Goal: Task Accomplishment & Management: Complete application form

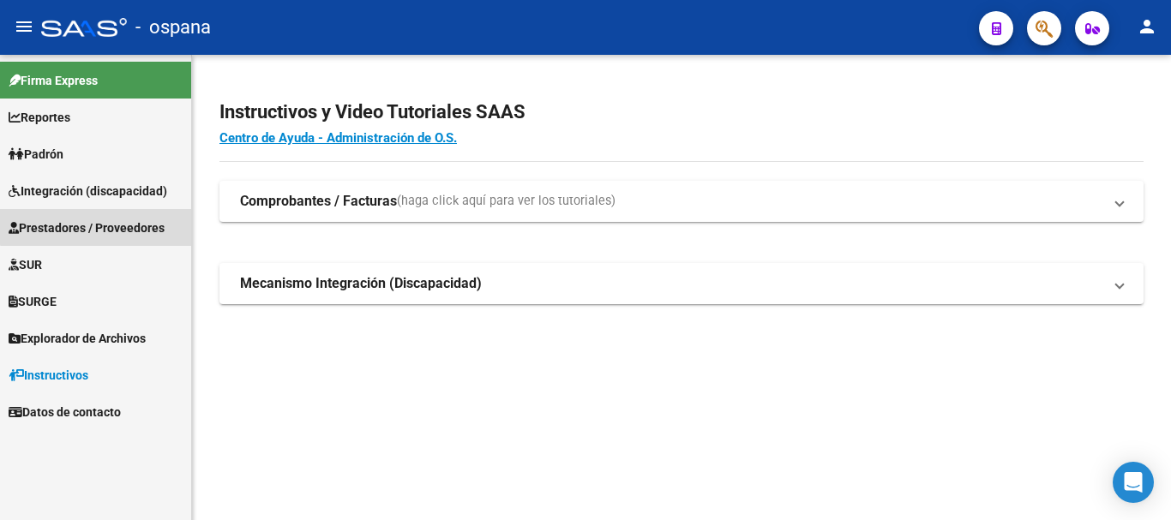
click at [102, 219] on span "Prestadores / Proveedores" at bounding box center [87, 228] width 156 height 19
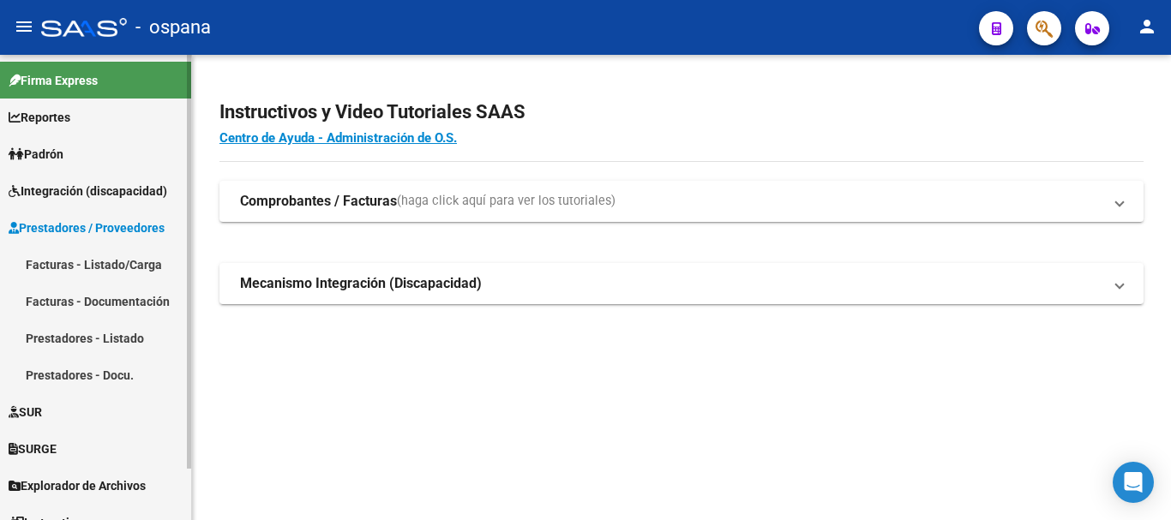
click at [91, 163] on link "Padrón" at bounding box center [95, 153] width 191 height 37
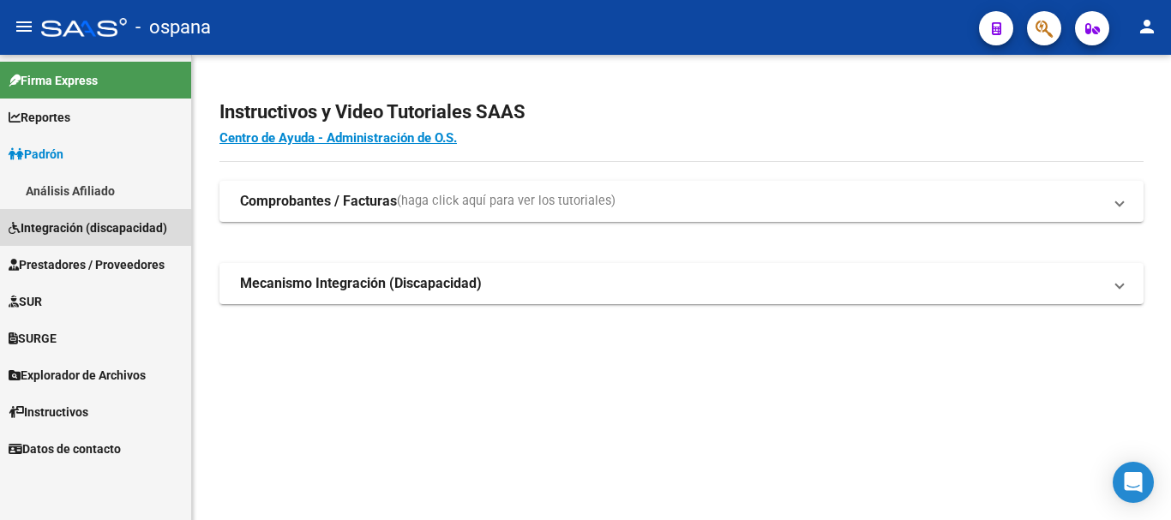
click at [83, 233] on span "Integración (discapacidad)" at bounding box center [88, 228] width 159 height 19
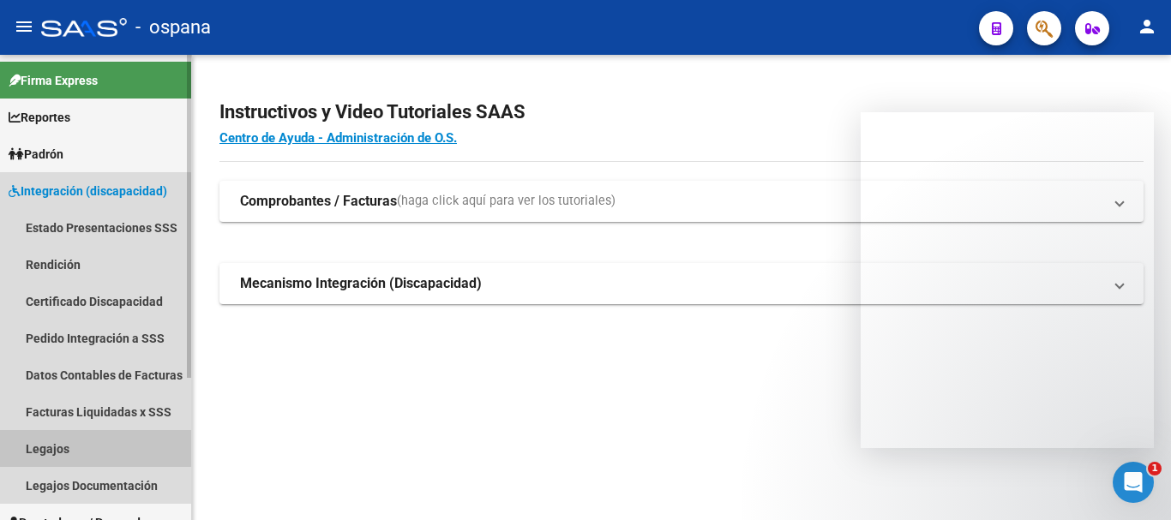
click at [78, 448] on link "Legajos" at bounding box center [95, 448] width 191 height 37
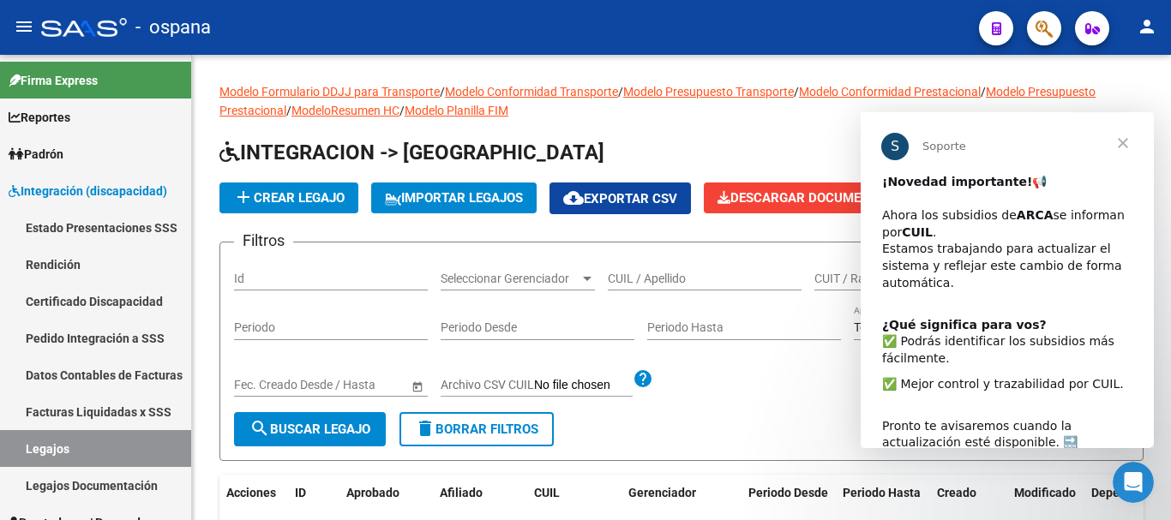
click at [1128, 143] on span "Cerrar" at bounding box center [1123, 143] width 62 height 62
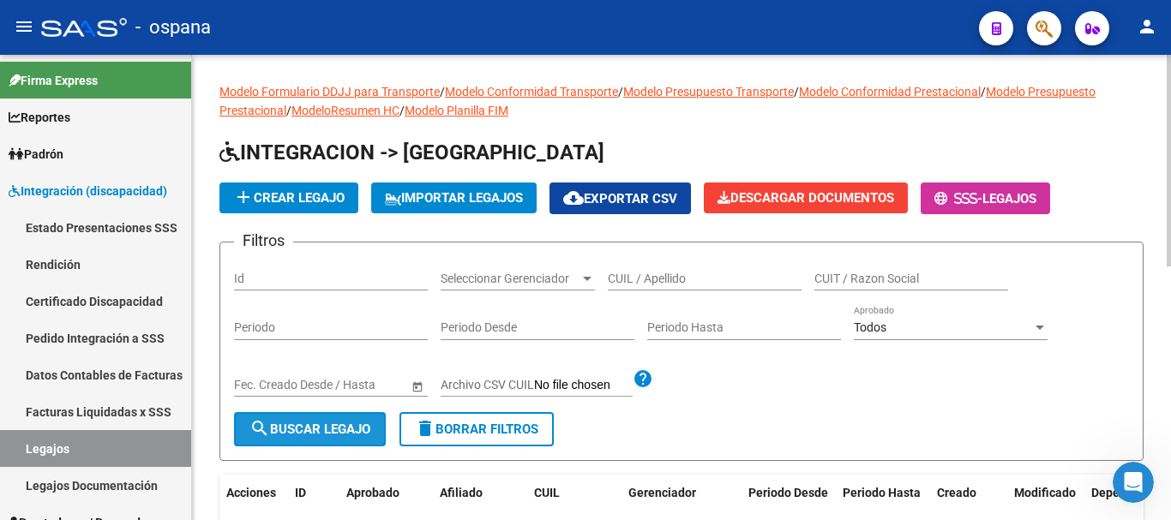
click at [293, 427] on span "search Buscar Legajo" at bounding box center [309, 429] width 121 height 15
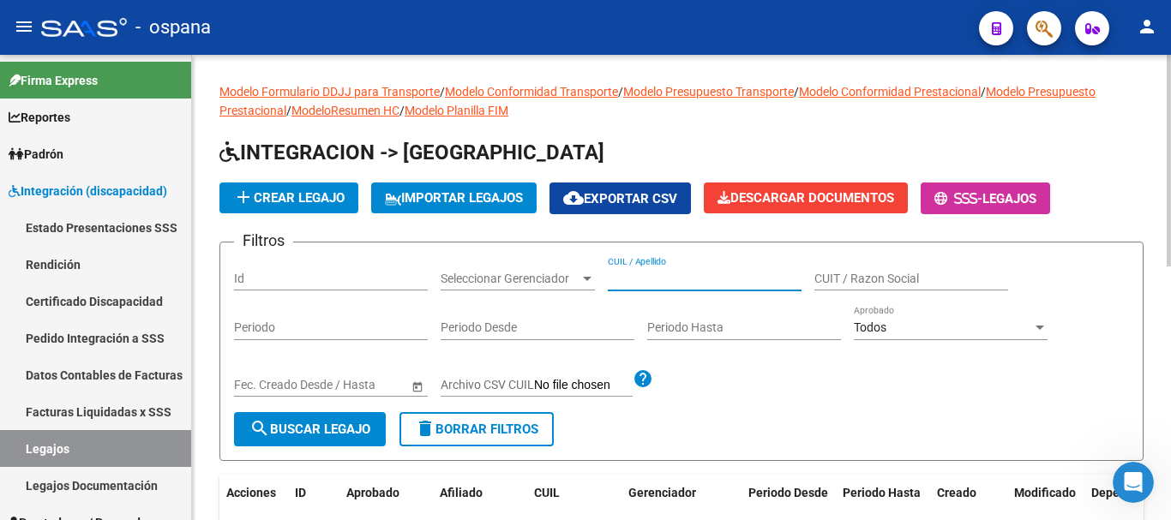
click at [705, 279] on input "CUIL / Apellido" at bounding box center [705, 279] width 194 height 15
type input "ZAS"
click at [276, 423] on span "search Buscar Legajo" at bounding box center [309, 429] width 121 height 15
click at [282, 195] on span "add Crear Legajo" at bounding box center [288, 197] width 111 height 15
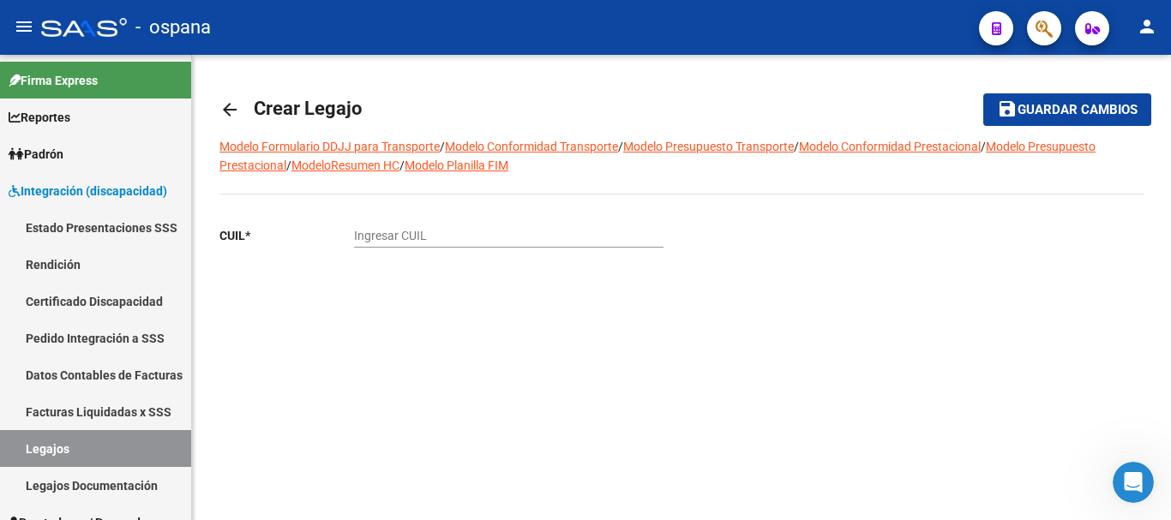
click at [395, 239] on input "Ingresar CUIL" at bounding box center [509, 236] width 310 height 15
type input "27-31533384-4"
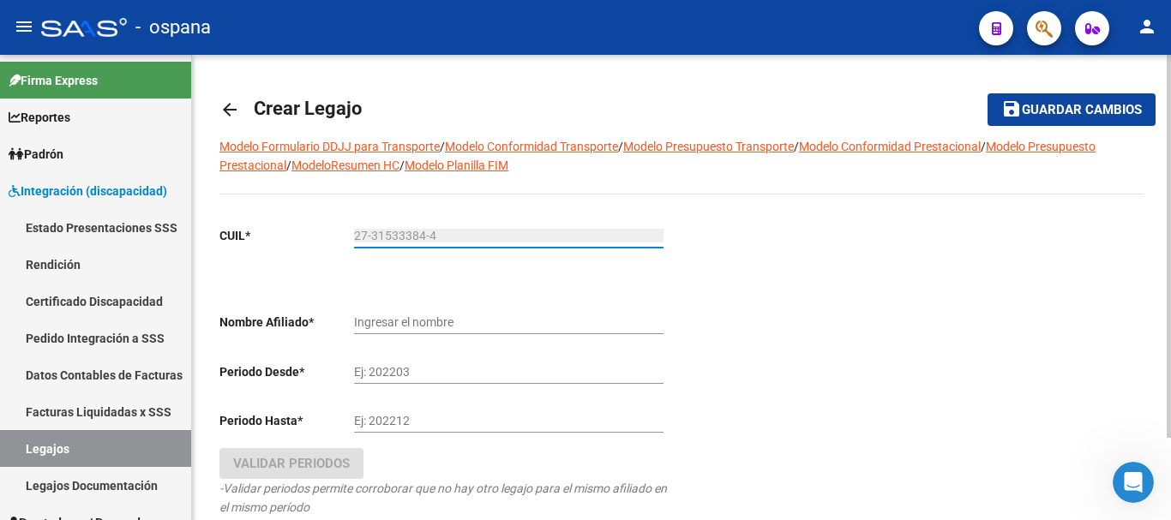
type input "ZAS GARCIA MARIA SOLEDAD"
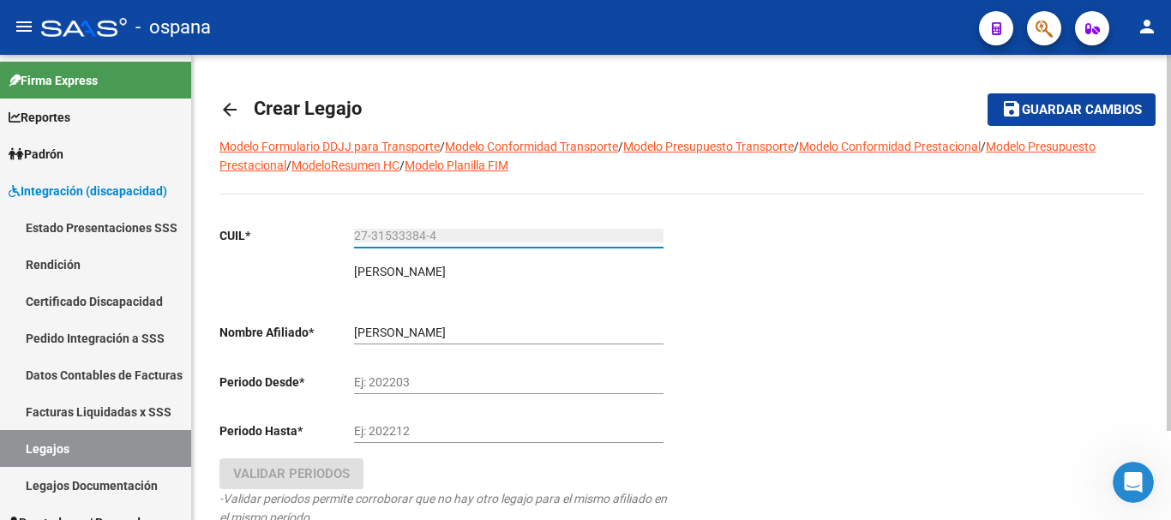
type input "27-31533384-4"
click at [439, 382] on input "Ej: 202203" at bounding box center [509, 383] width 310 height 15
type input "202507"
click at [406, 429] on input "Ej: 202212" at bounding box center [509, 431] width 310 height 15
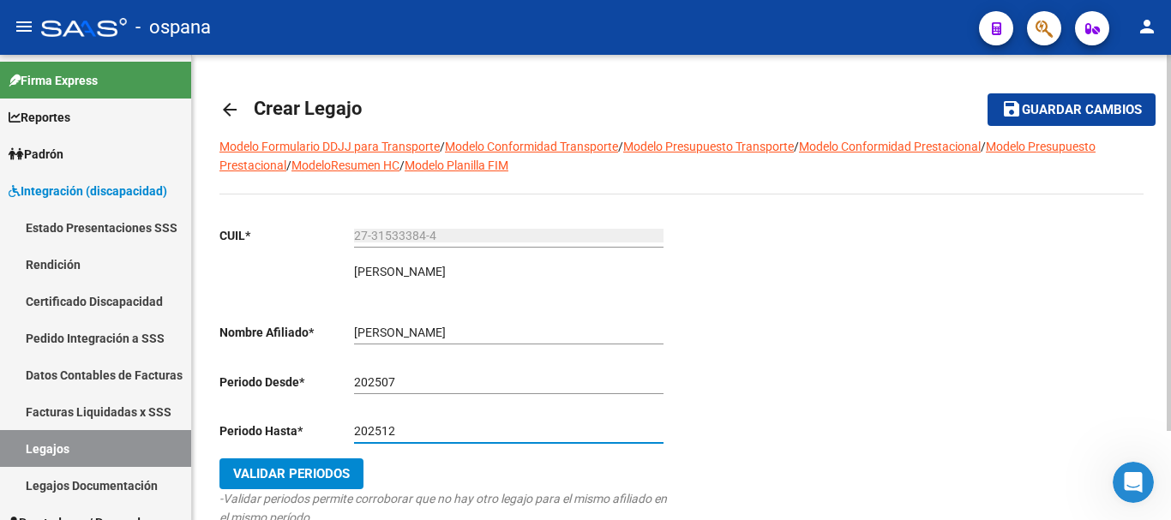
type input "202512"
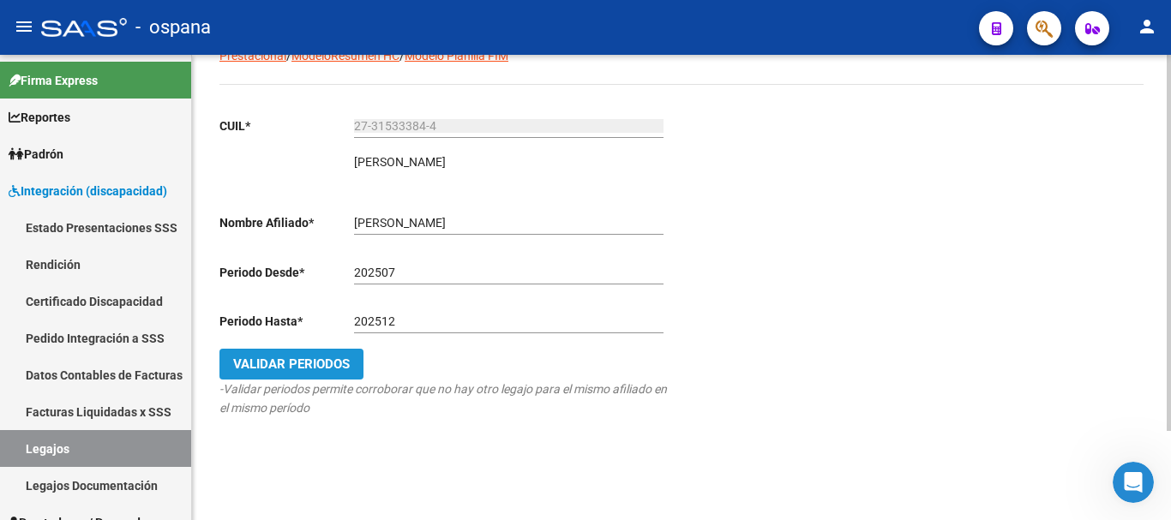
click at [319, 359] on span "Validar Periodos" at bounding box center [291, 364] width 117 height 15
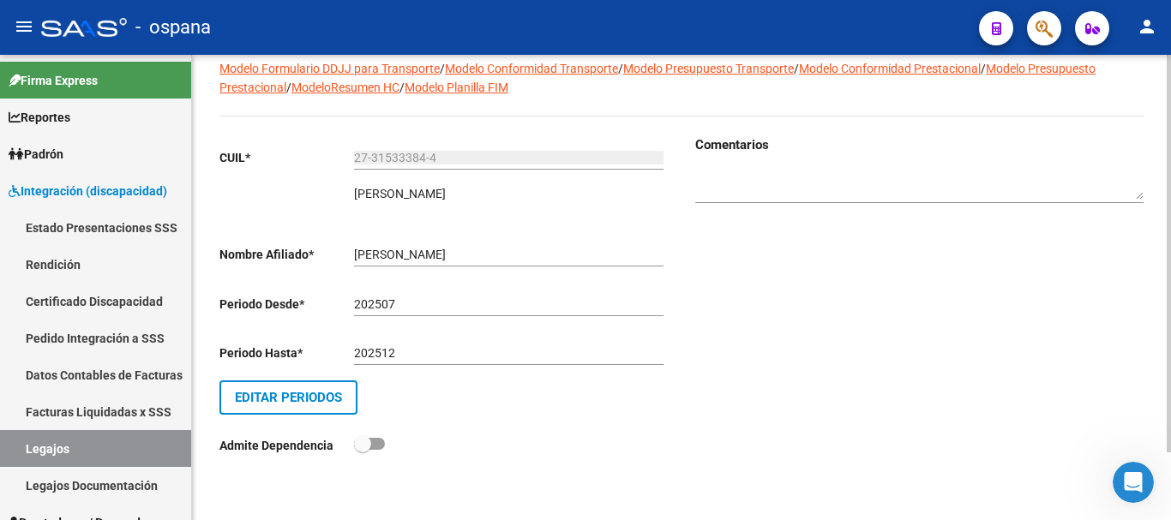
scroll to position [0, 0]
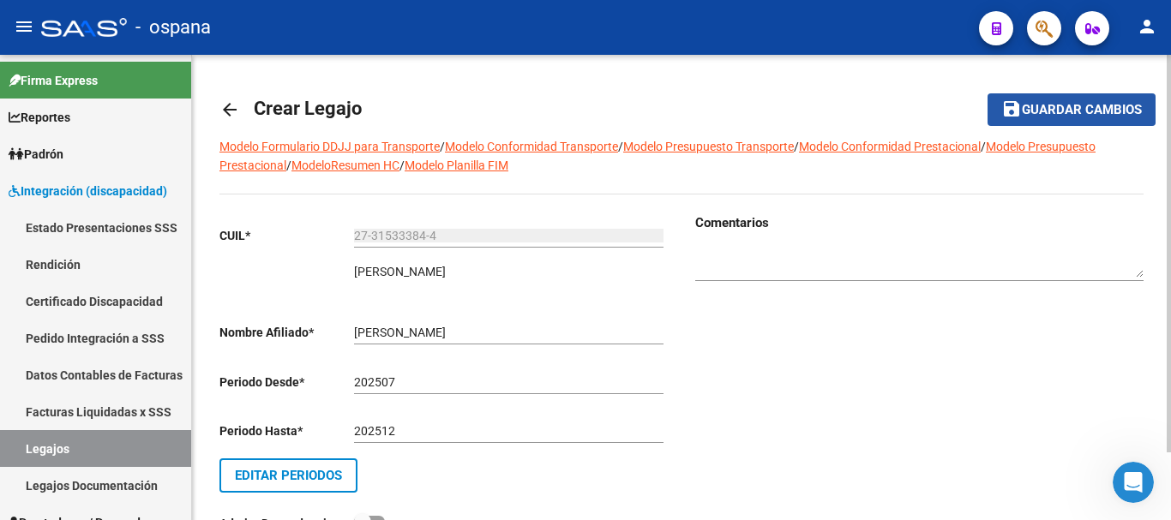
click at [1058, 109] on span "Guardar cambios" at bounding box center [1082, 110] width 120 height 15
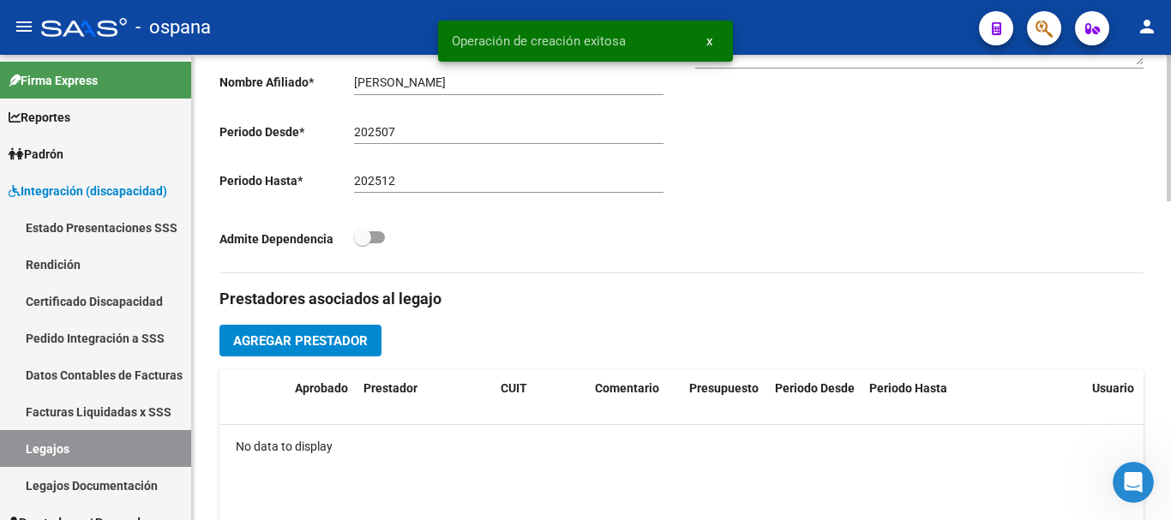
scroll to position [514, 0]
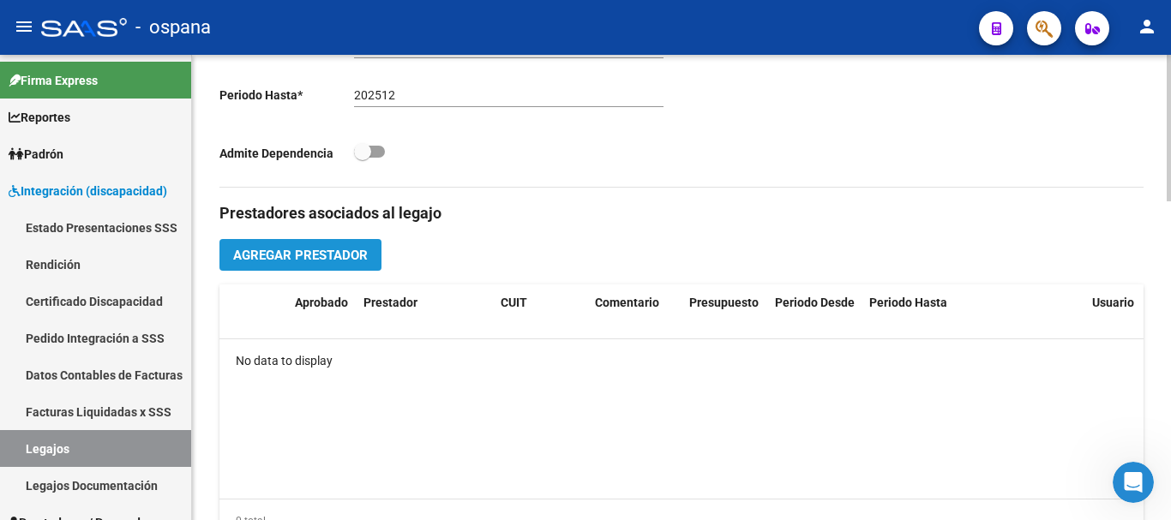
click at [331, 244] on button "Agregar Prestador" at bounding box center [300, 255] width 162 height 32
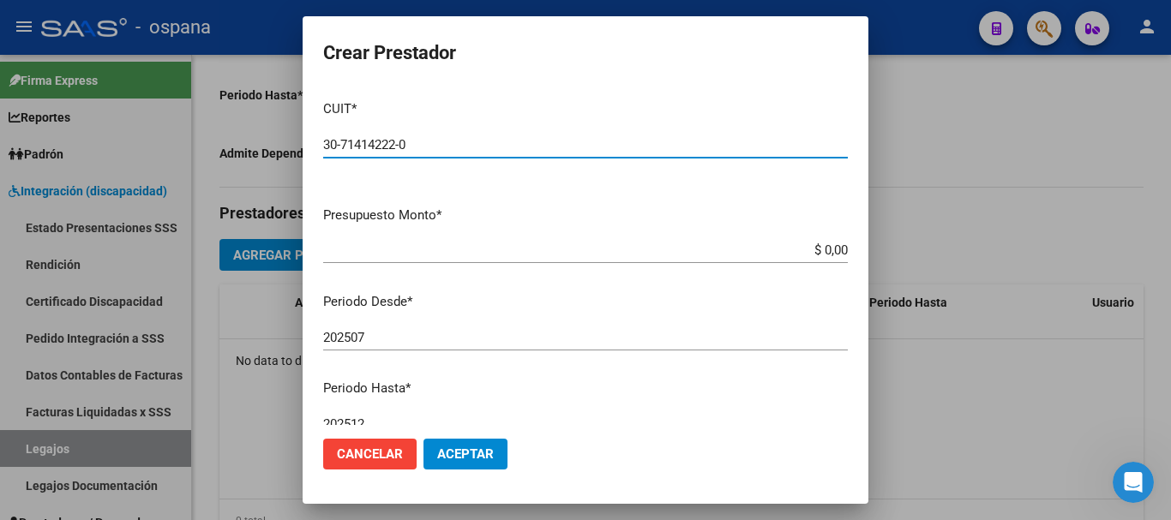
type input "30-71414222-0"
click at [809, 247] on input "$ 0,00" at bounding box center [585, 250] width 525 height 15
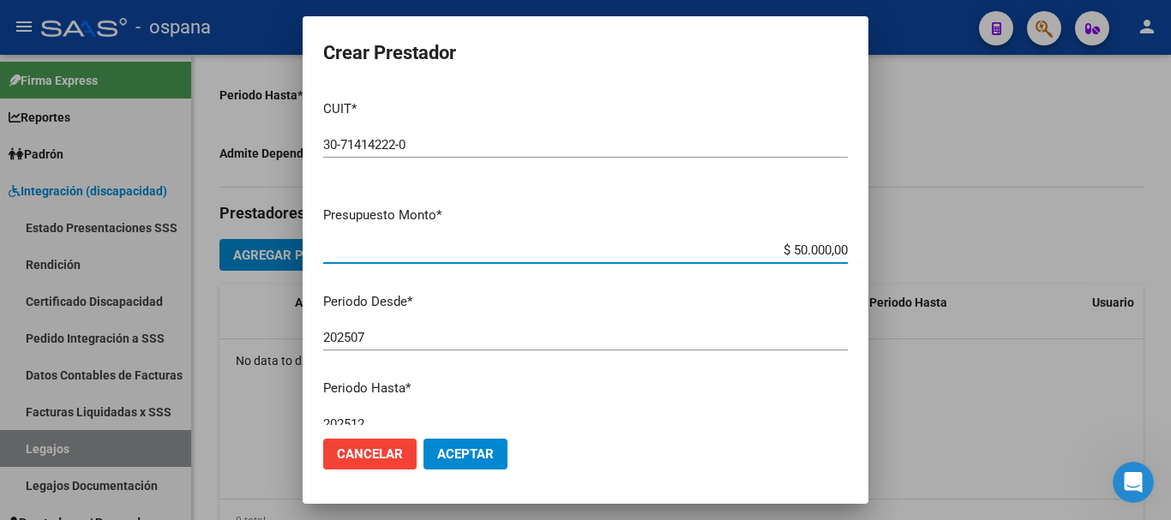
type input "$ 500.000,00"
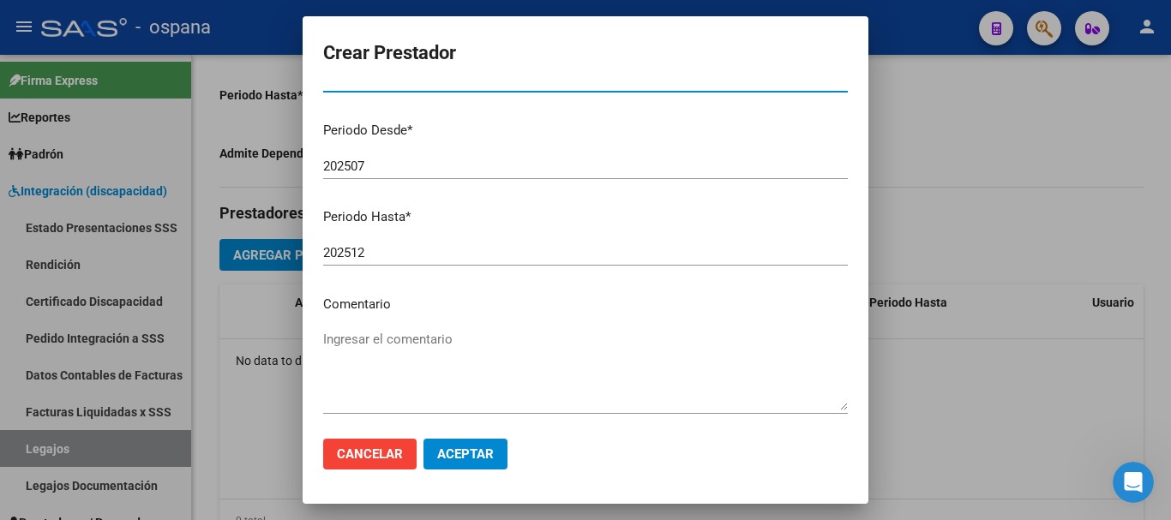
scroll to position [249, 0]
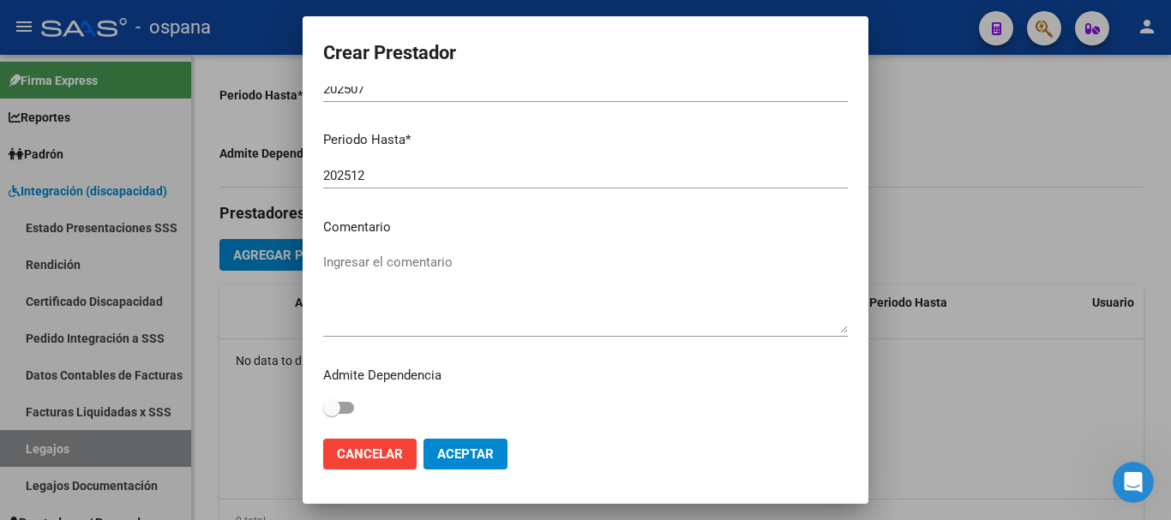
click at [352, 402] on label at bounding box center [338, 408] width 31 height 21
click at [332, 414] on input "checkbox" at bounding box center [331, 414] width 1 height 1
checkbox input "true"
click at [489, 456] on span "Aceptar" at bounding box center [465, 454] width 57 height 15
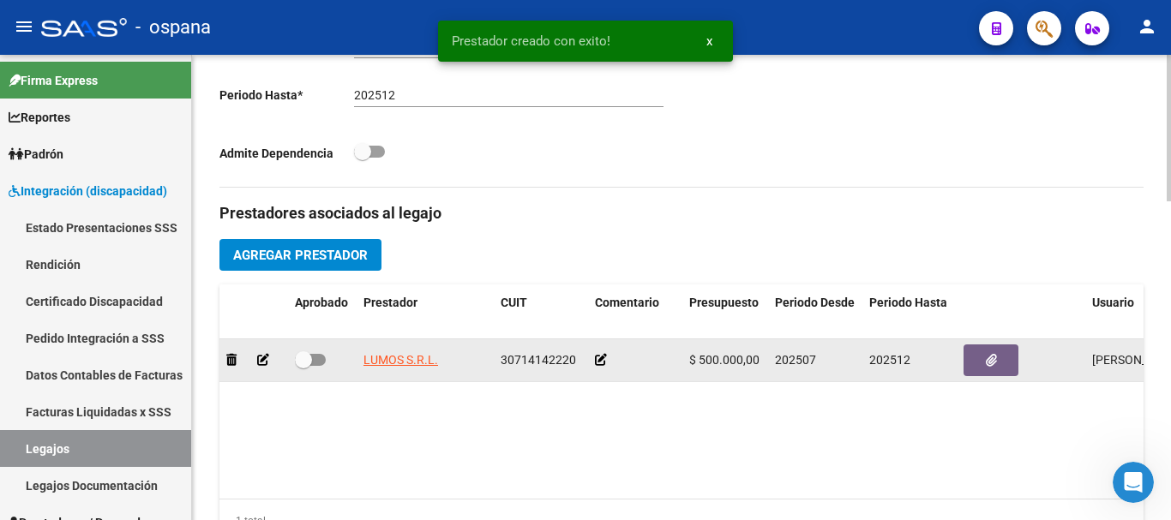
click at [326, 362] on div at bounding box center [322, 361] width 55 height 22
click at [319, 359] on span at bounding box center [310, 360] width 31 height 12
click at [304, 366] on input "checkbox" at bounding box center [303, 366] width 1 height 1
checkbox input "true"
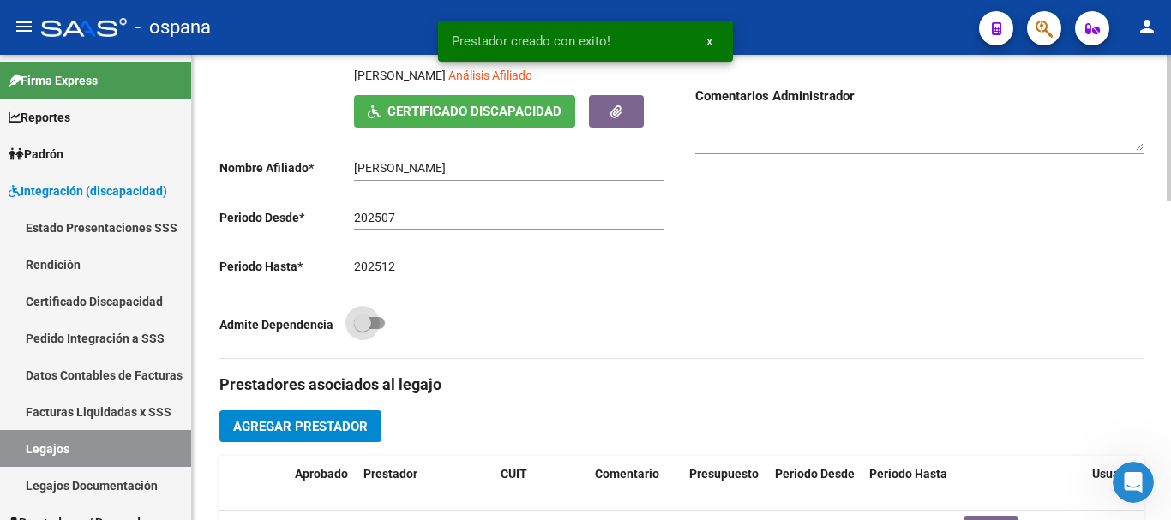
drag, startPoint x: 381, startPoint y: 318, endPoint x: 401, endPoint y: 319, distance: 20.6
click at [380, 318] on span at bounding box center [369, 323] width 31 height 12
click at [363, 329] on input "checkbox" at bounding box center [362, 329] width 1 height 1
checkbox input "true"
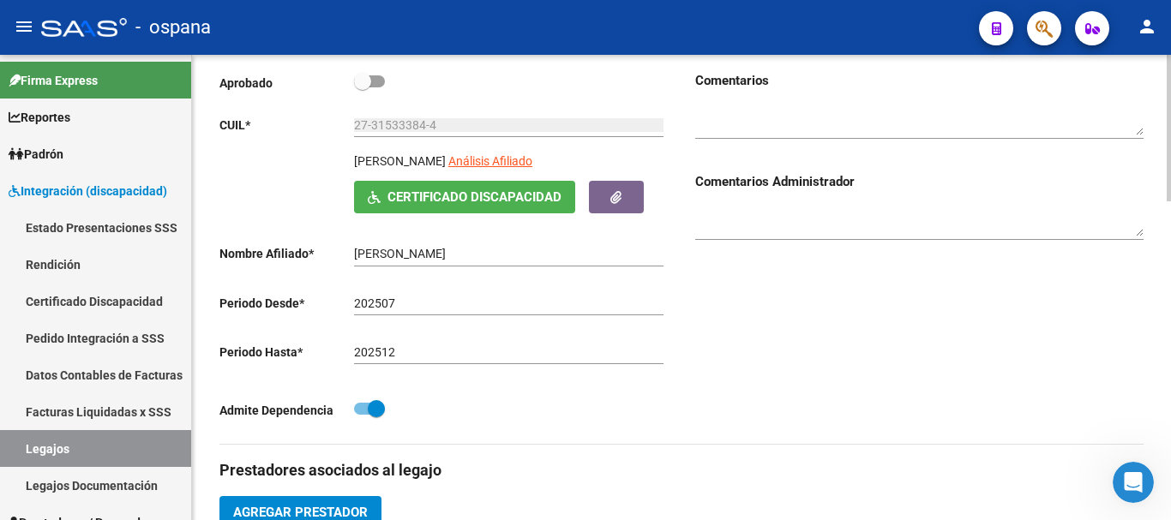
scroll to position [171, 0]
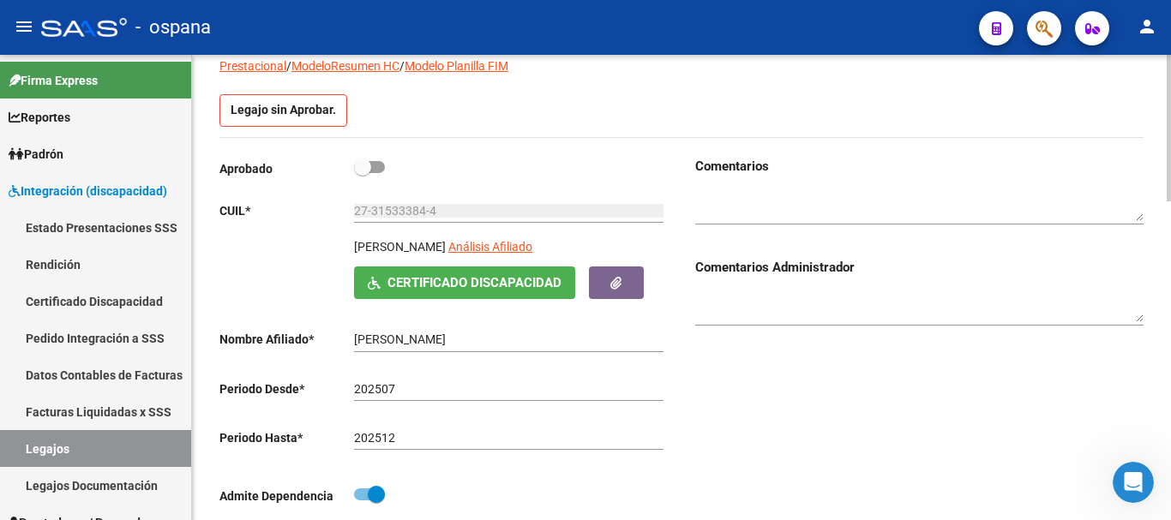
click at [379, 169] on span at bounding box center [369, 167] width 31 height 12
click at [363, 173] on input "checkbox" at bounding box center [362, 173] width 1 height 1
checkbox input "true"
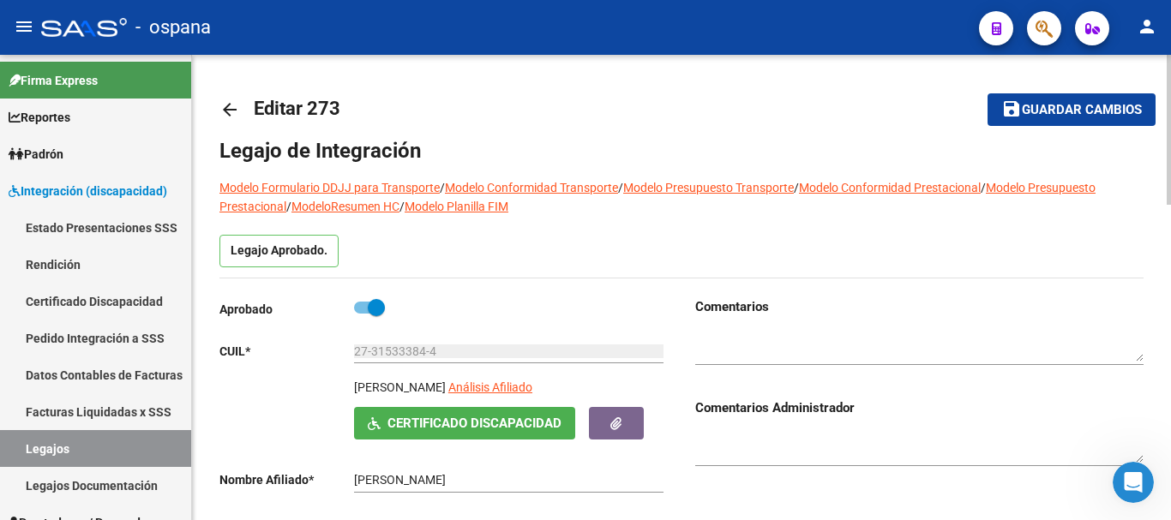
click at [1113, 108] on span "Guardar cambios" at bounding box center [1082, 110] width 120 height 15
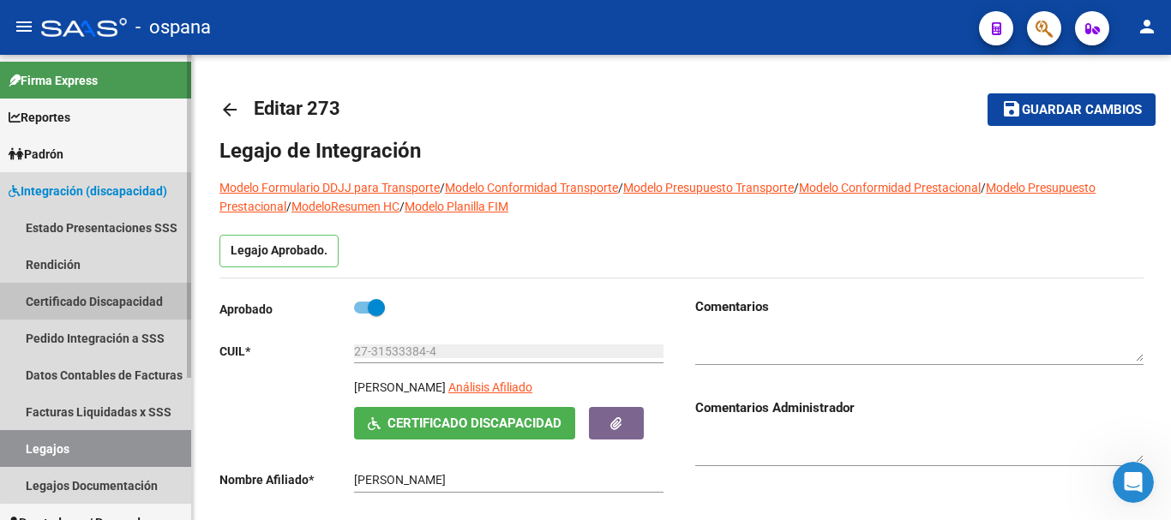
click at [127, 300] on link "Certificado Discapacidad" at bounding box center [95, 301] width 191 height 37
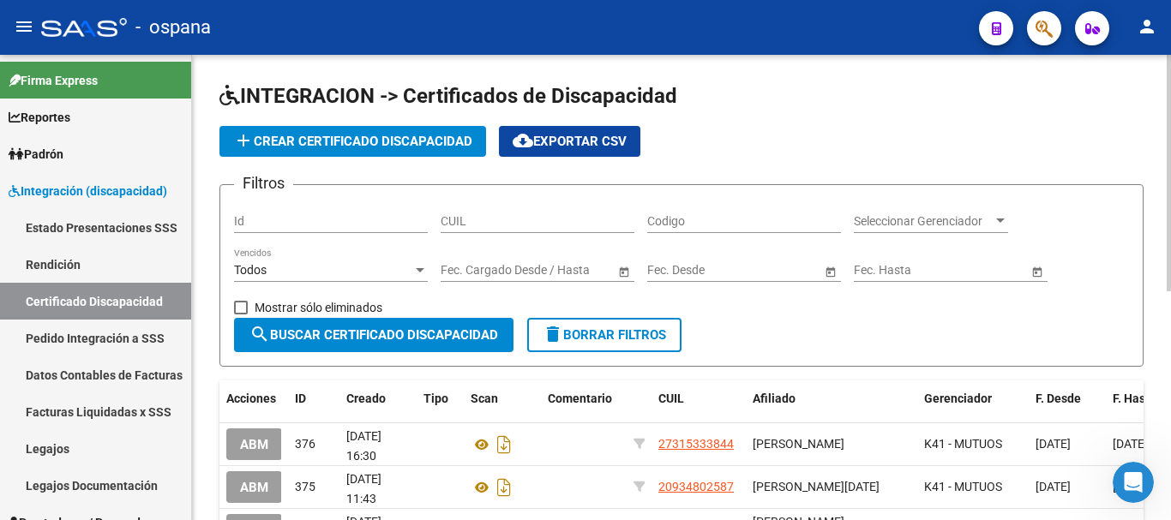
click at [344, 134] on span "add Crear Certificado Discapacidad" at bounding box center [352, 141] width 239 height 15
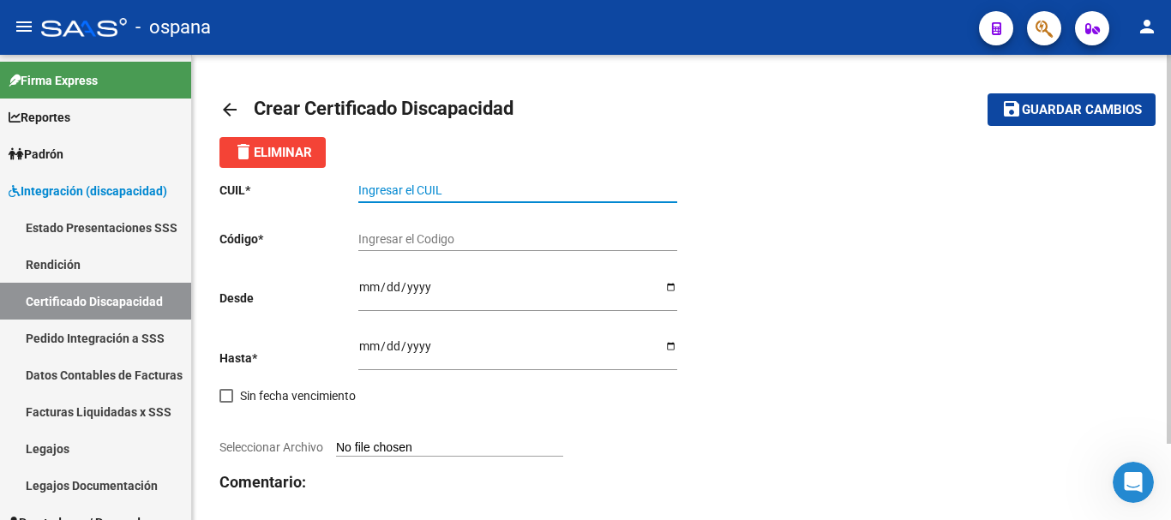
click at [443, 192] on input "Ingresar el CUIL" at bounding box center [517, 190] width 319 height 15
type input "27-31533384-4"
click at [377, 249] on div "Ingresar el Codigo" at bounding box center [517, 234] width 319 height 34
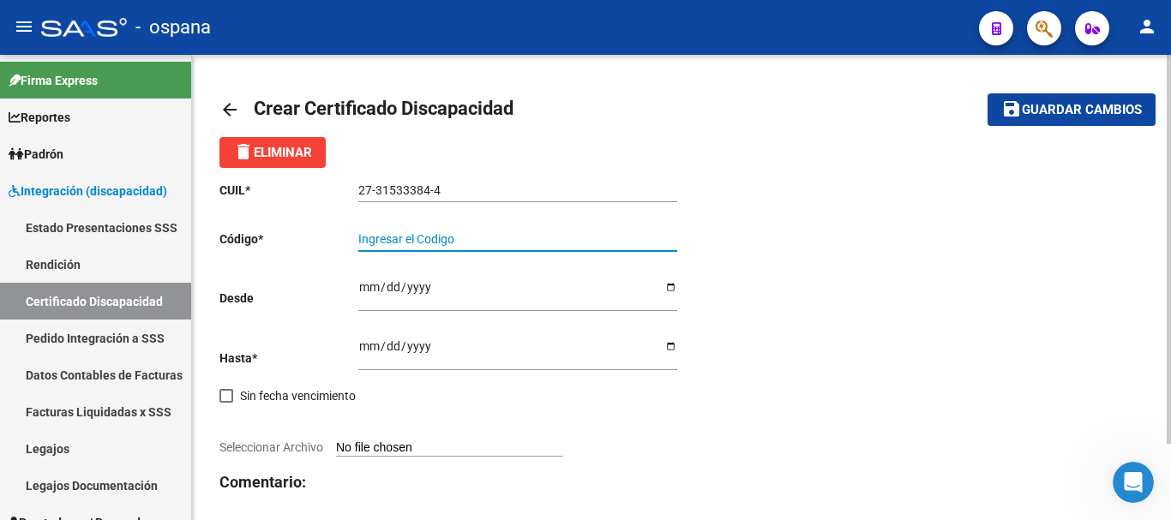
click at [384, 241] on input "Ingresar el Codigo" at bounding box center [517, 239] width 319 height 15
type input "ARG01000315333842023011720330117CBA536"
click at [364, 291] on input "Ingresar fec. Desde" at bounding box center [517, 293] width 319 height 26
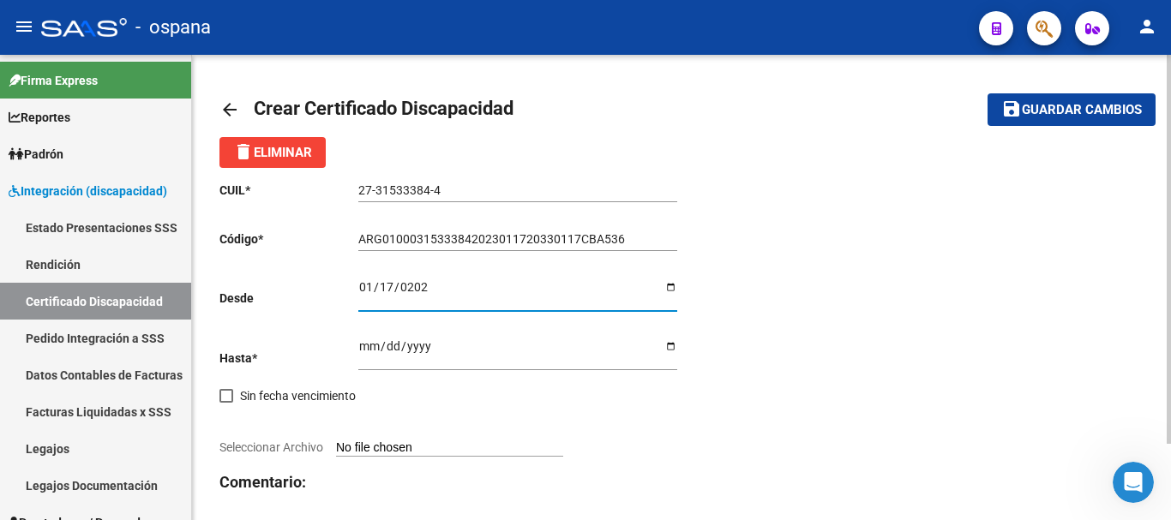
type input "2023-01-17"
drag, startPoint x: 349, startPoint y: 353, endPoint x: 364, endPoint y: 353, distance: 15.4
click at [359, 355] on app-form-text-field "Hasta * Ingresar fec. Hasta" at bounding box center [448, 359] width 458 height 14
click at [365, 353] on input "Ingresar fec. Hasta" at bounding box center [517, 353] width 319 height 26
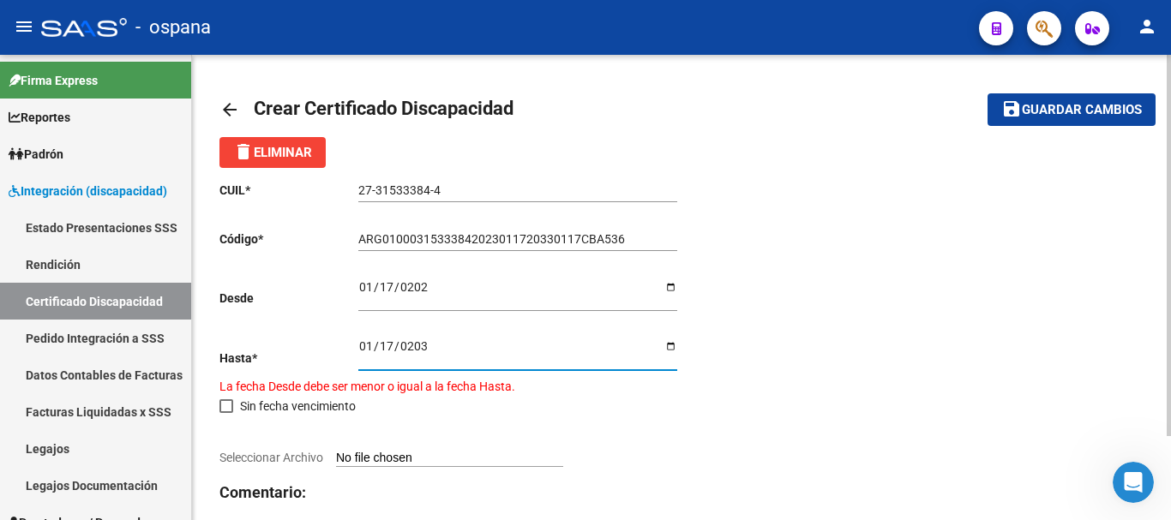
type input "2033-01-17"
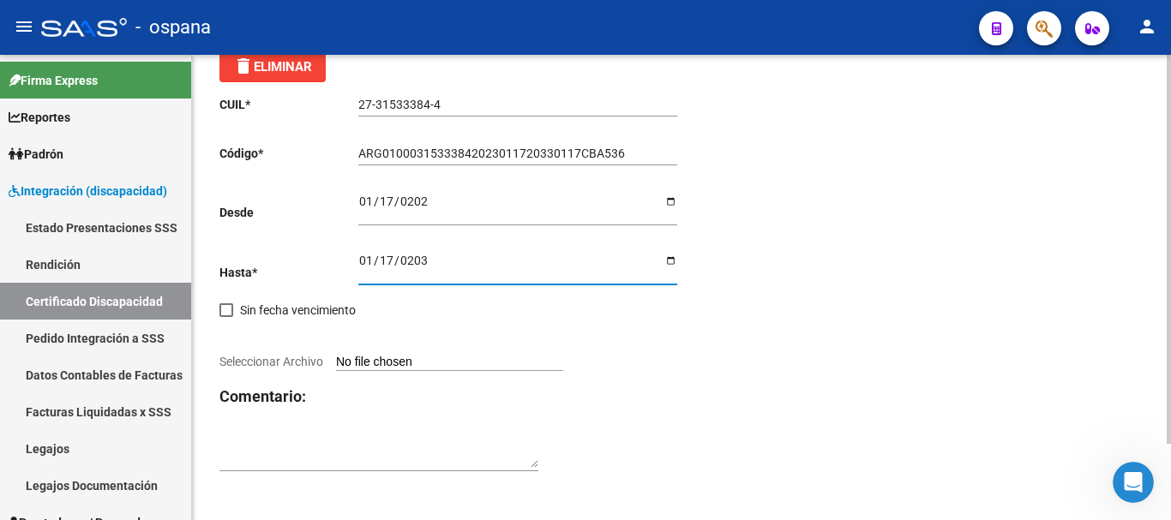
scroll to position [92, 0]
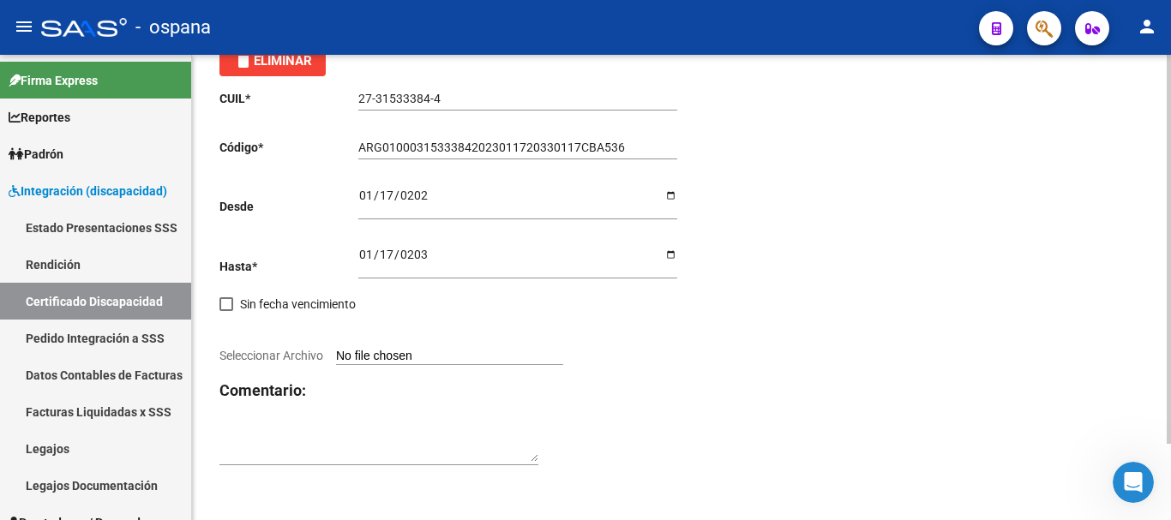
click at [441, 356] on input "Seleccionar Archivo" at bounding box center [449, 357] width 227 height 16
type input "C:\fakepath\maria soledad zas garcia.jpg"
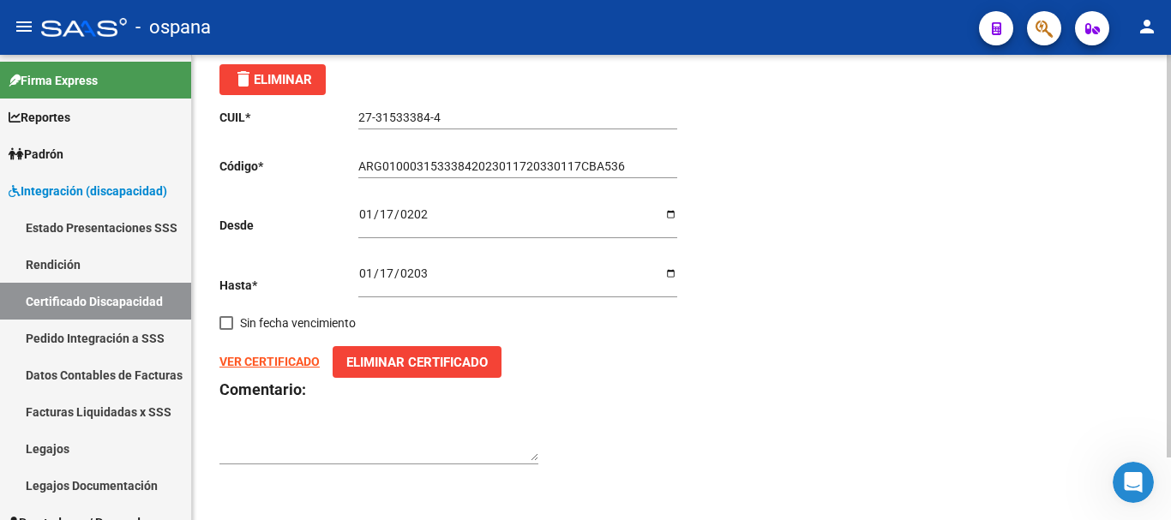
scroll to position [0, 0]
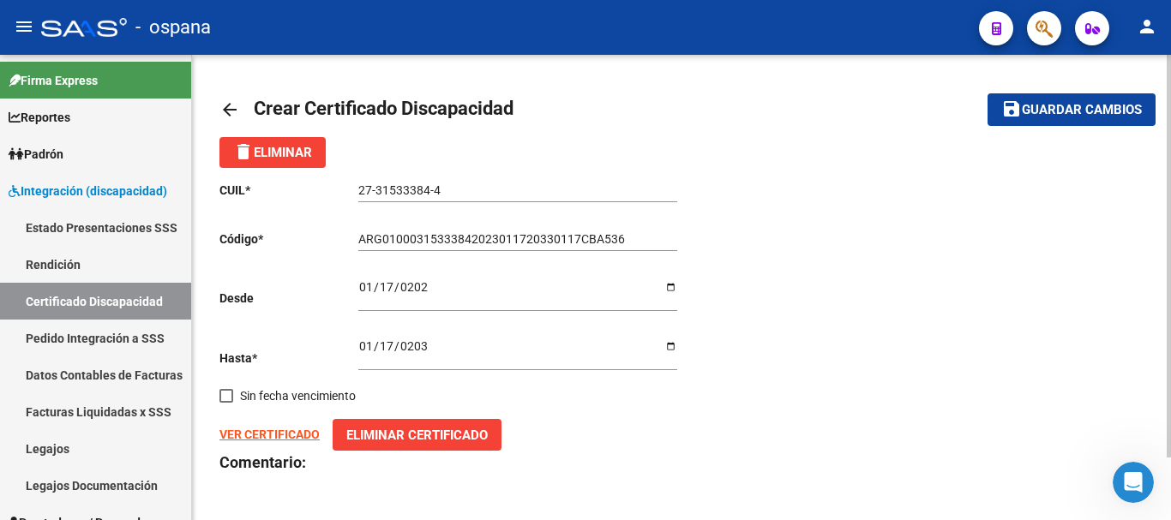
click at [1055, 106] on span "Guardar cambios" at bounding box center [1082, 110] width 120 height 15
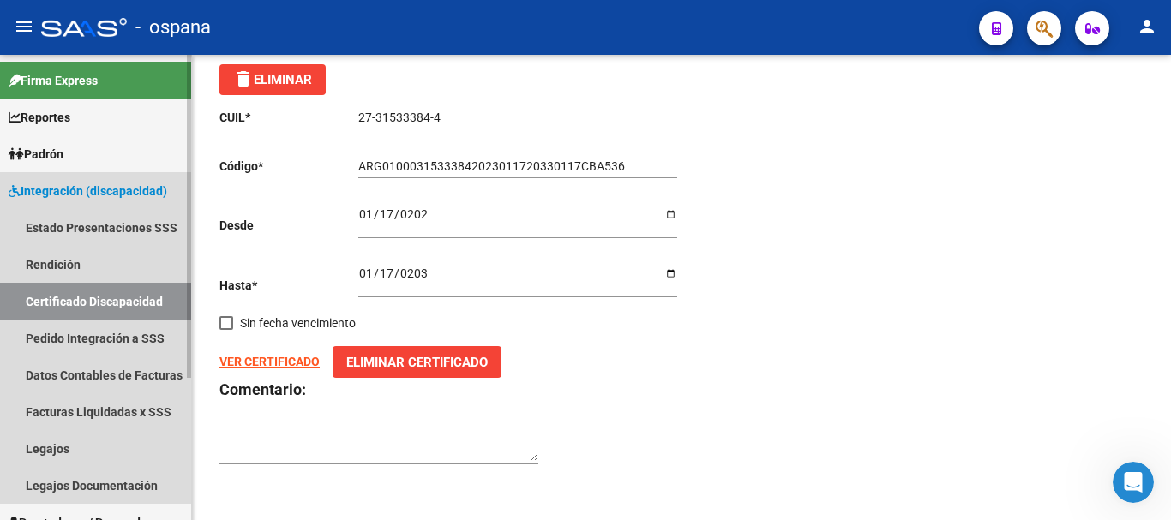
click at [73, 298] on link "Certificado Discapacidad" at bounding box center [95, 301] width 191 height 37
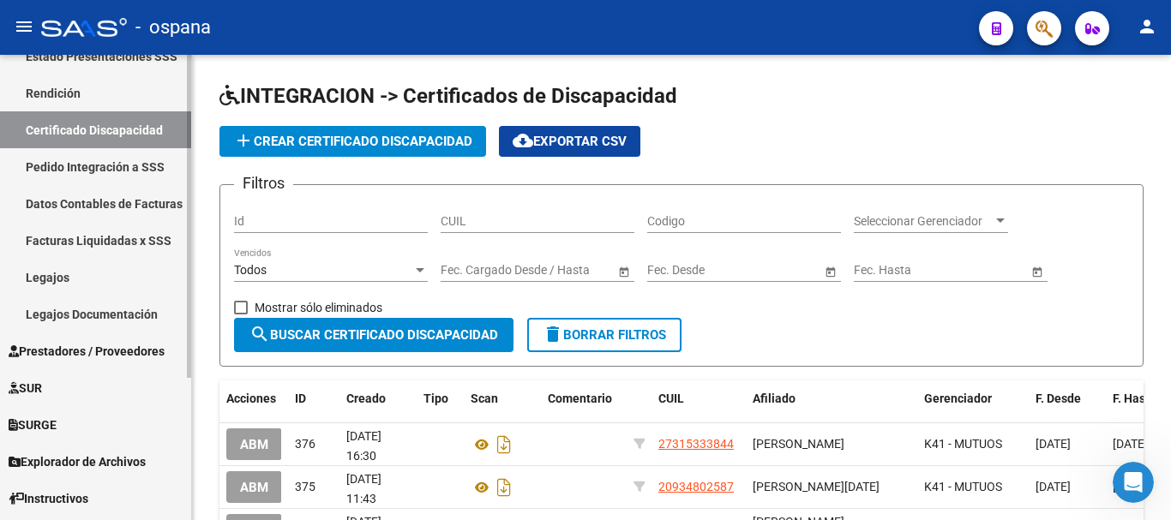
scroll to position [205, 0]
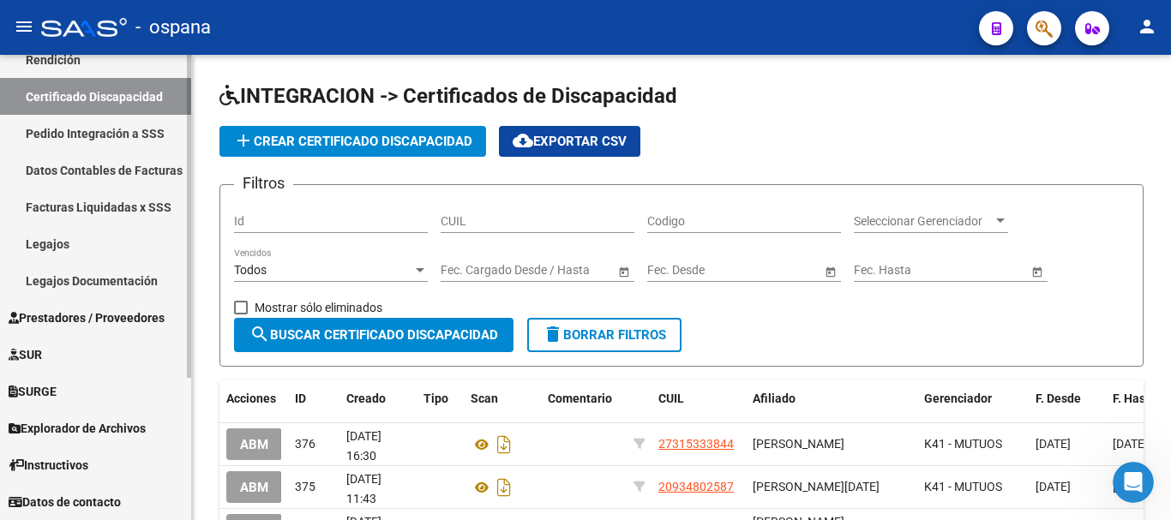
click at [75, 319] on span "Prestadores / Proveedores" at bounding box center [87, 318] width 156 height 19
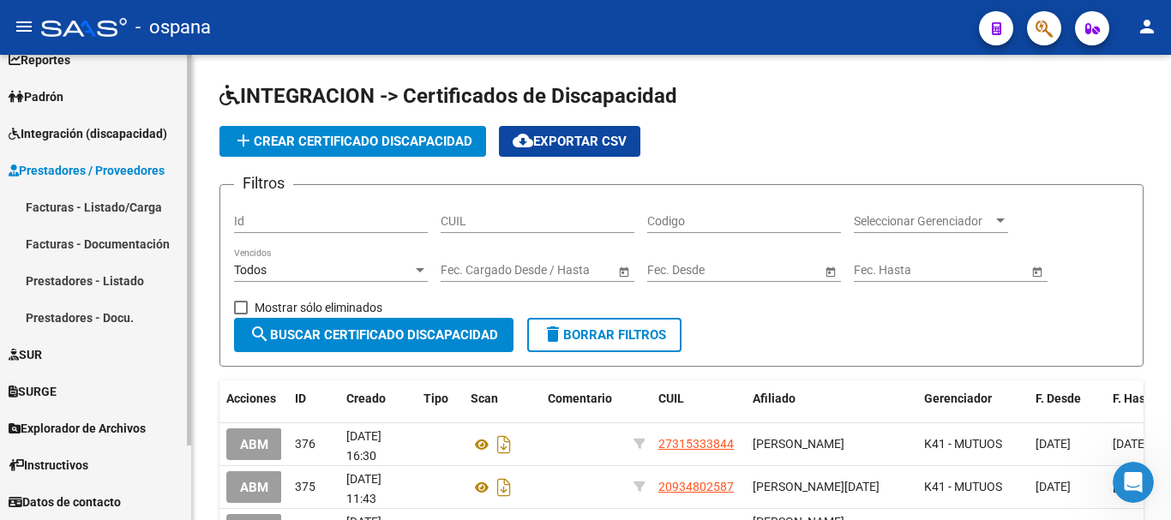
scroll to position [57, 0]
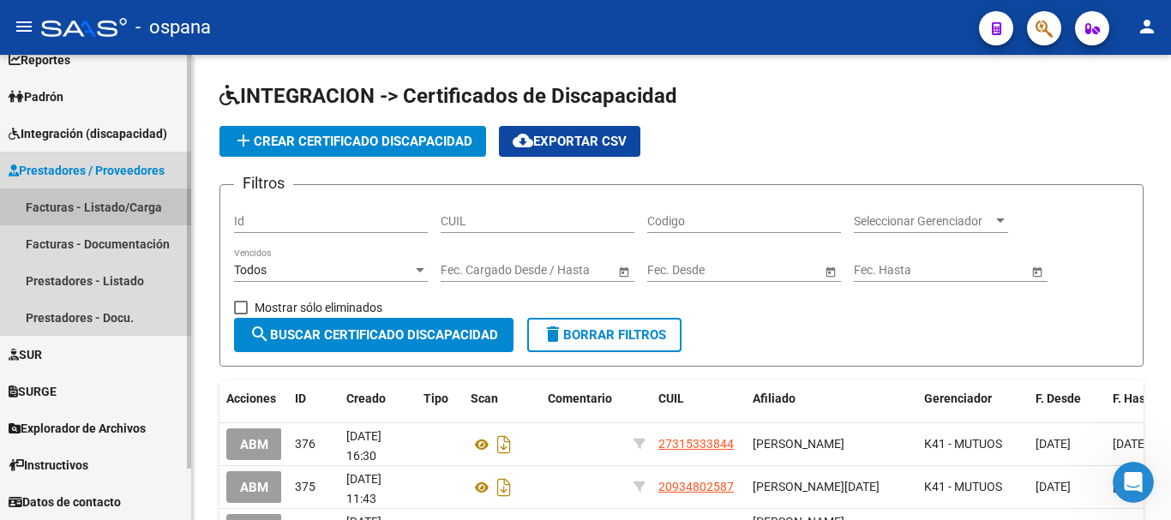
click at [99, 203] on link "Facturas - Listado/Carga" at bounding box center [95, 207] width 191 height 37
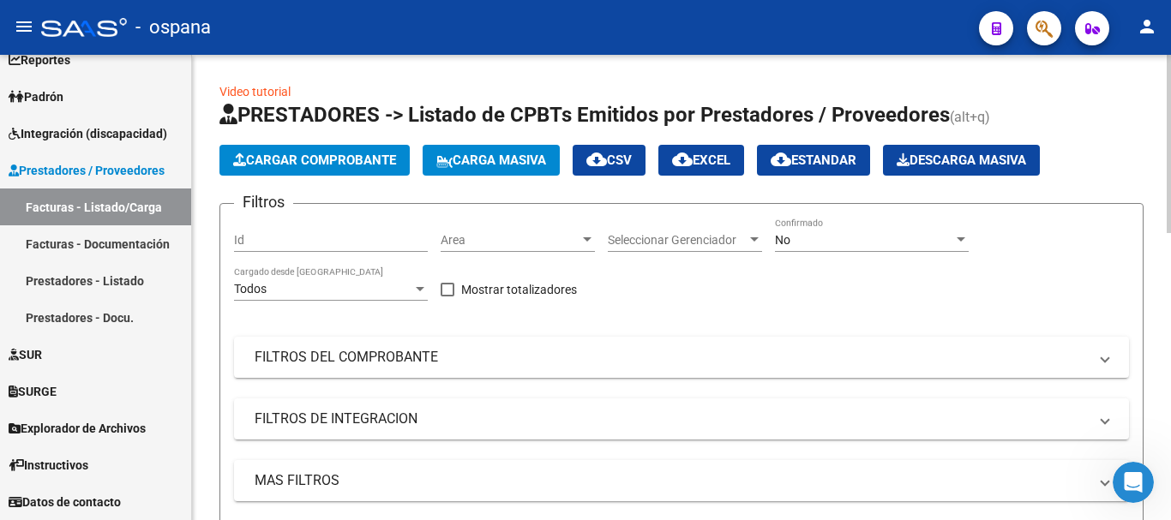
click at [373, 153] on span "Cargar Comprobante" at bounding box center [314, 160] width 163 height 15
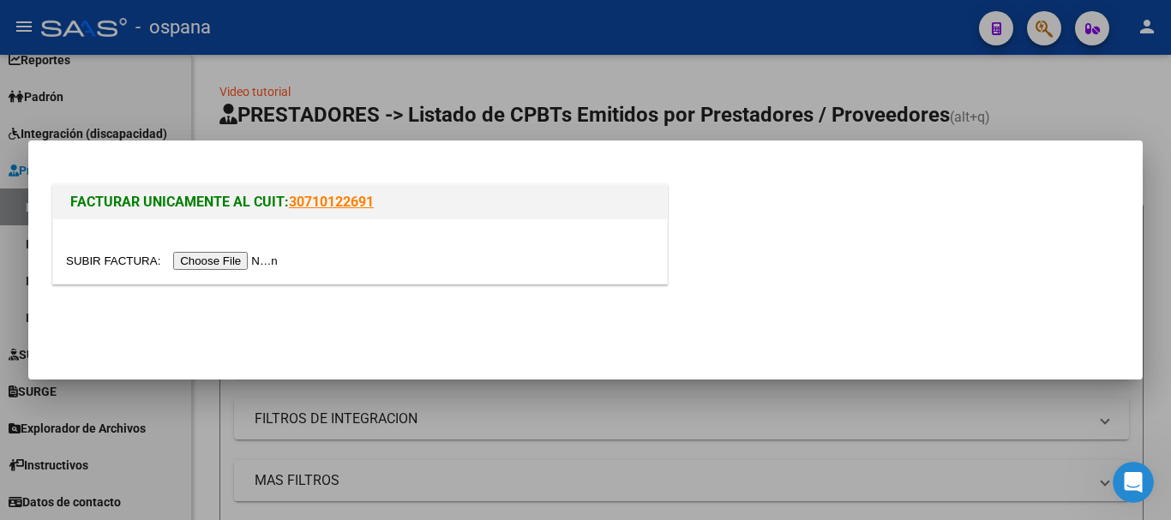
click at [232, 256] on input "file" at bounding box center [174, 261] width 217 height 18
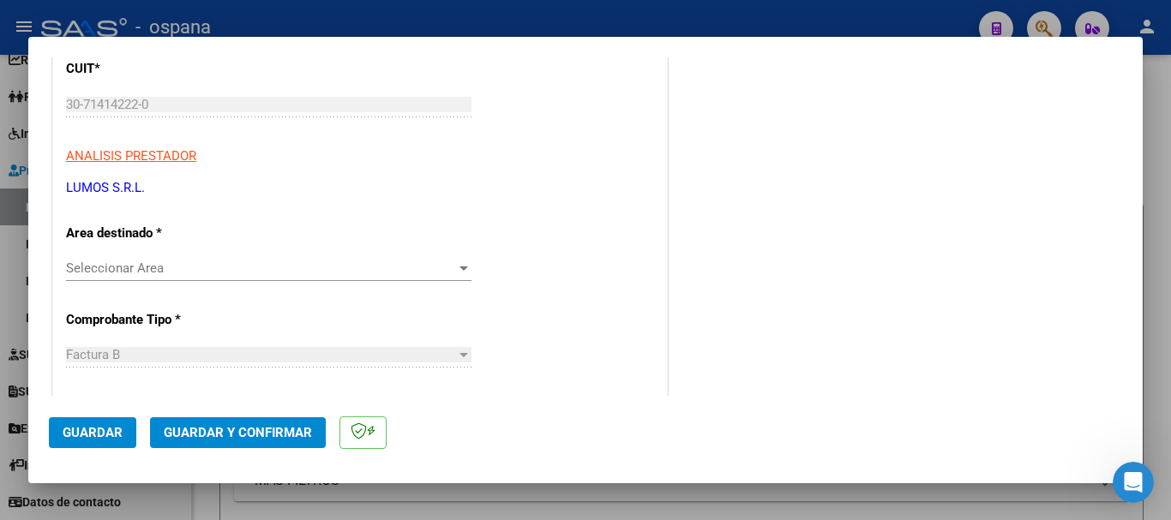
scroll to position [153, 0]
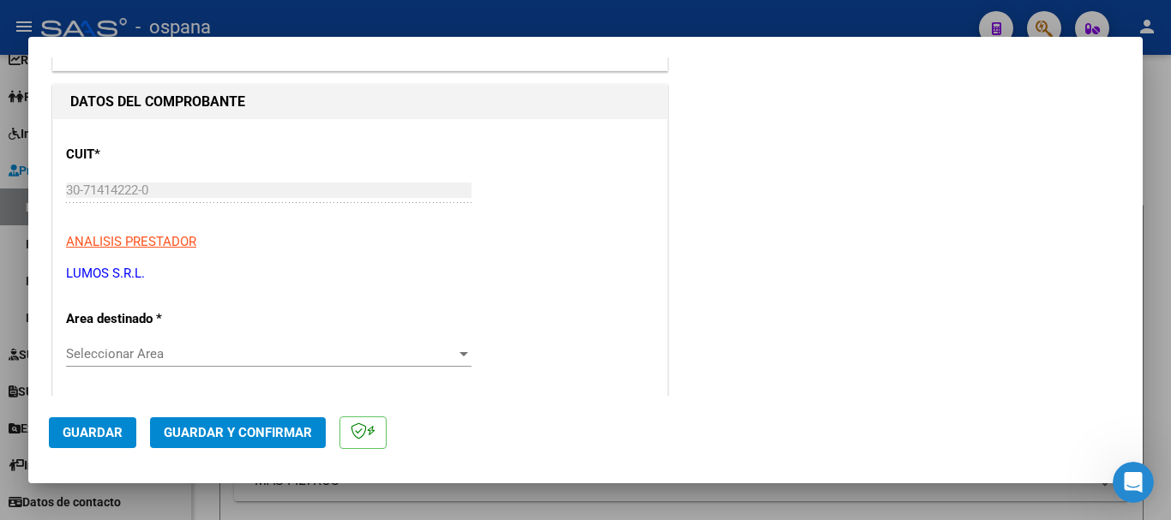
click at [116, 440] on span "Guardar" at bounding box center [93, 432] width 60 height 15
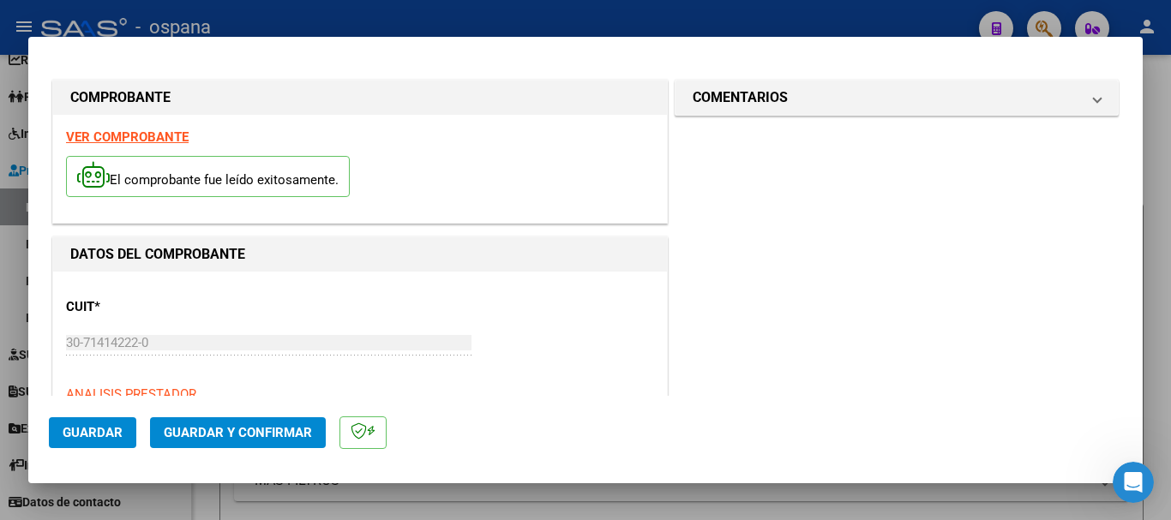
scroll to position [171, 0]
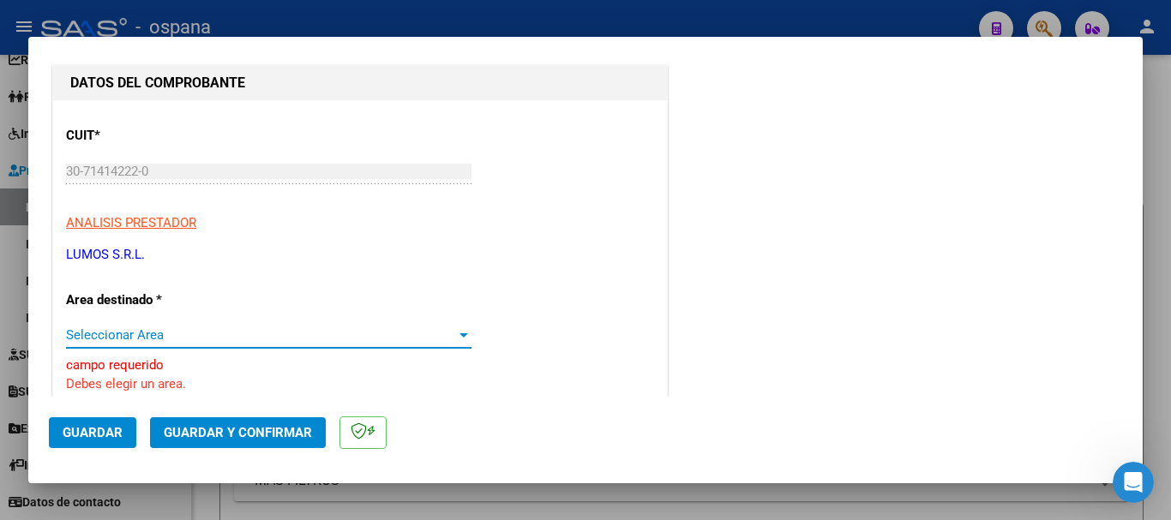
click at [218, 337] on span "Seleccionar Area" at bounding box center [261, 335] width 390 height 15
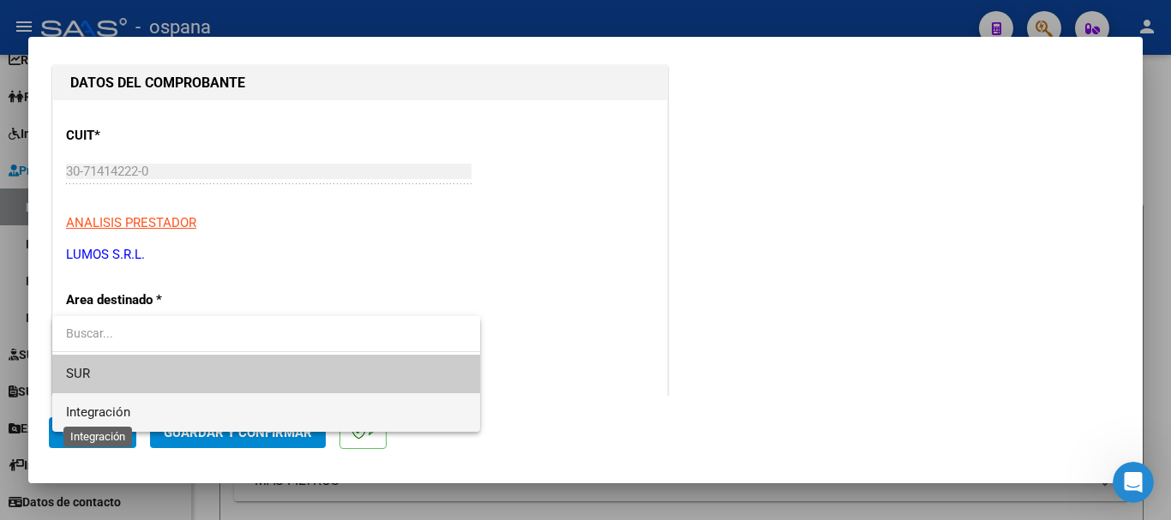
click at [103, 416] on span "Integración" at bounding box center [98, 412] width 64 height 15
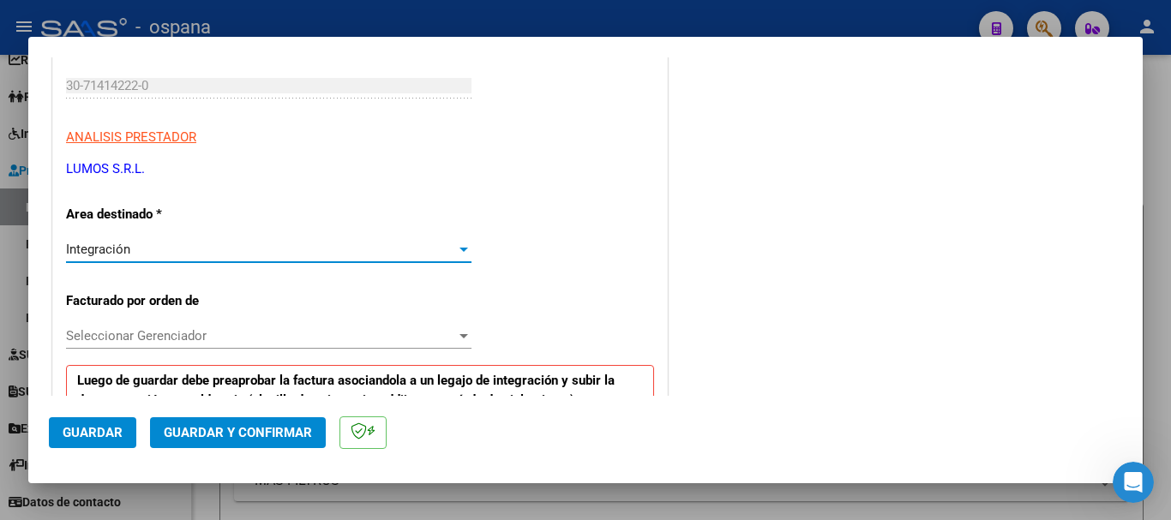
scroll to position [343, 0]
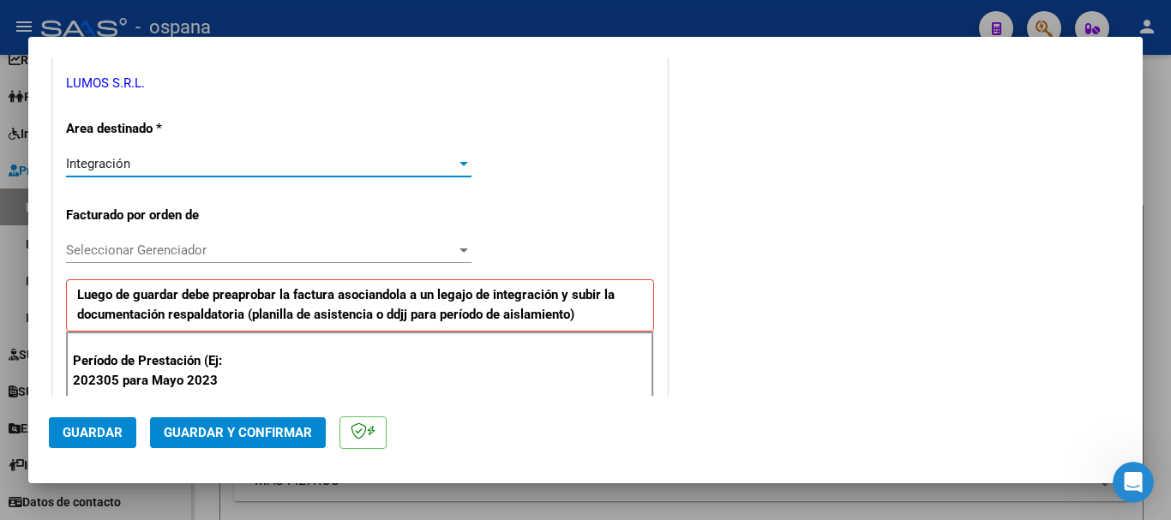
click at [238, 250] on span "Seleccionar Gerenciador" at bounding box center [261, 250] width 390 height 15
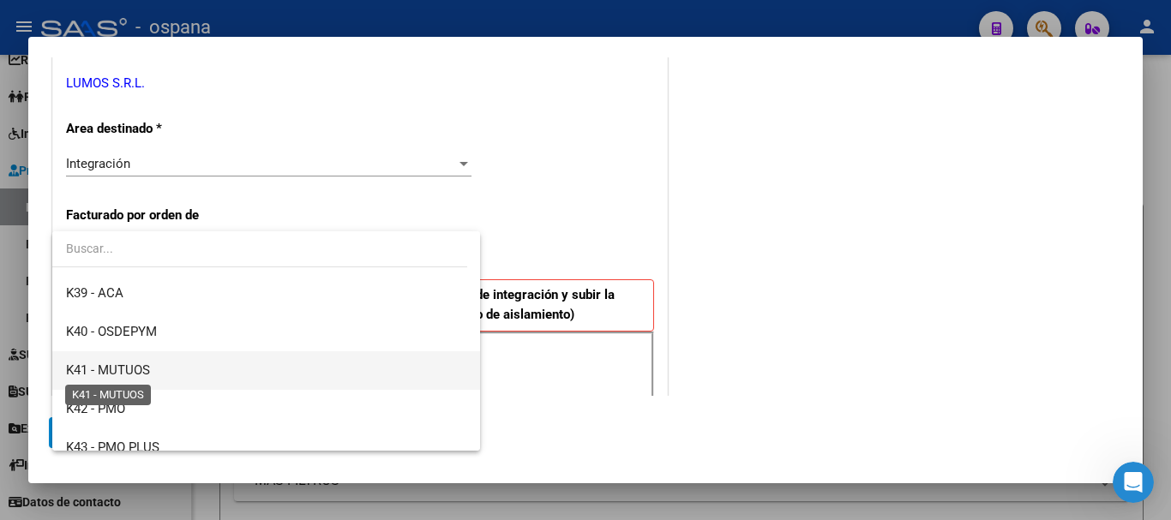
click at [147, 370] on span "K41 - MUTUOS" at bounding box center [108, 370] width 84 height 15
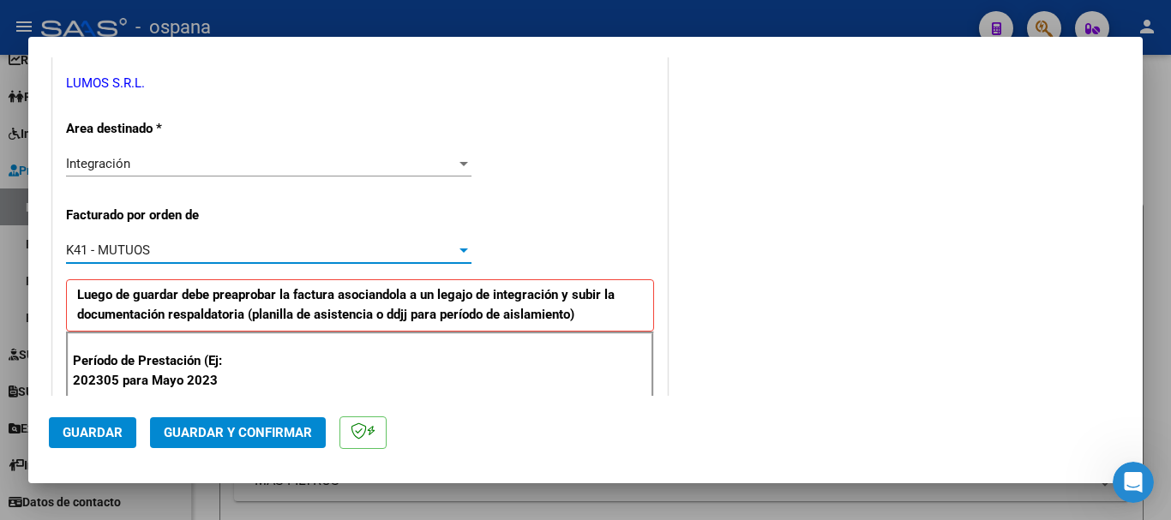
scroll to position [514, 0]
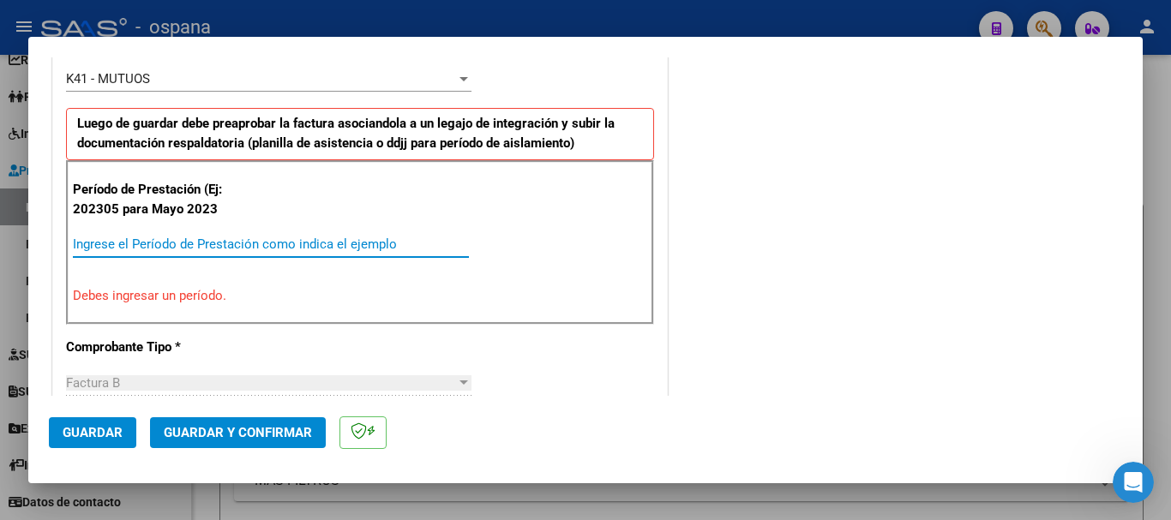
click at [172, 237] on input "Ingrese el Período de Prestación como indica el ejemplo" at bounding box center [271, 244] width 396 height 15
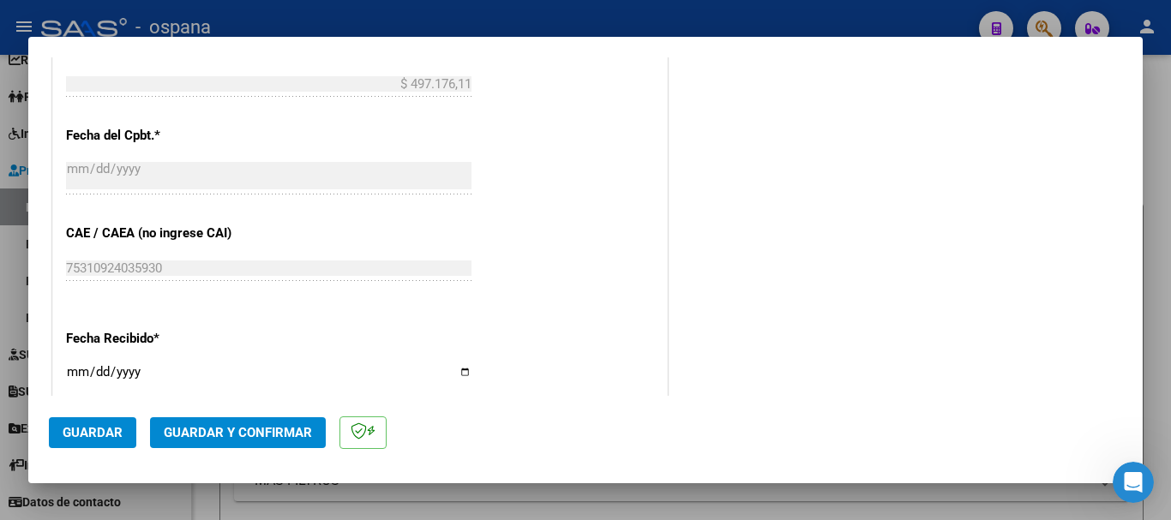
scroll to position [1200, 0]
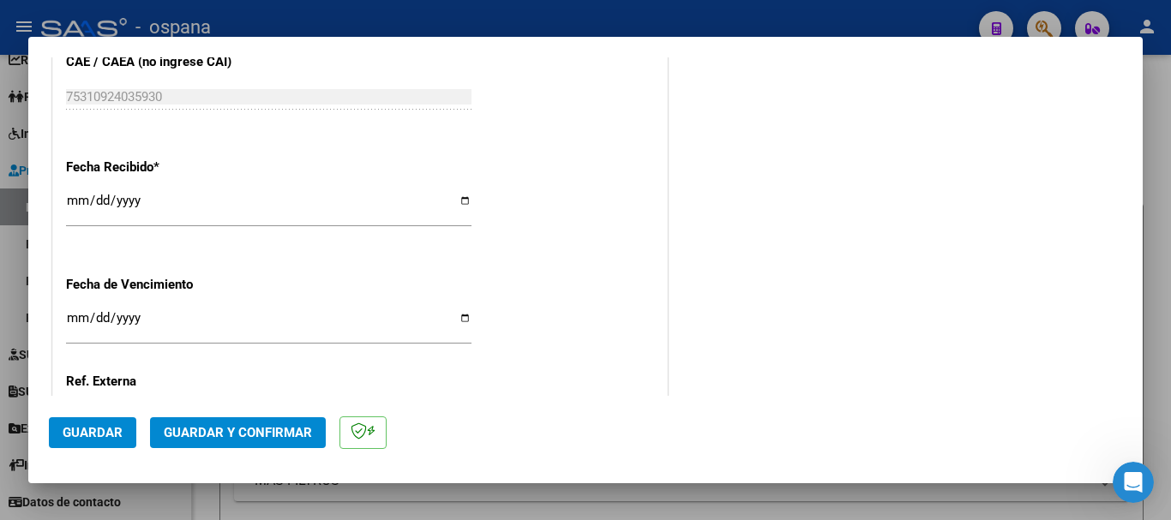
type input "202507"
click at [82, 437] on span "Guardar" at bounding box center [93, 432] width 60 height 15
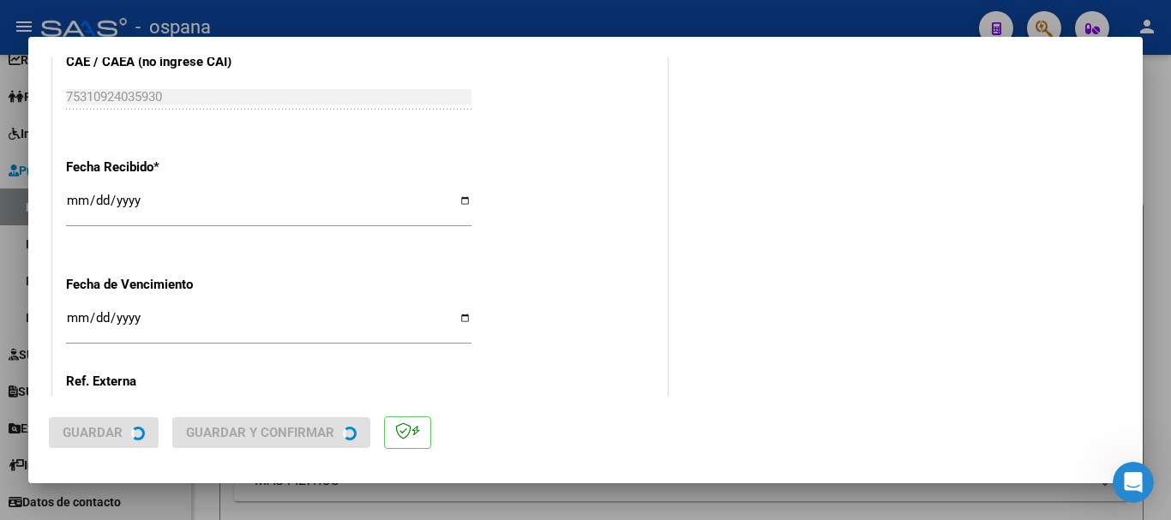
scroll to position [0, 0]
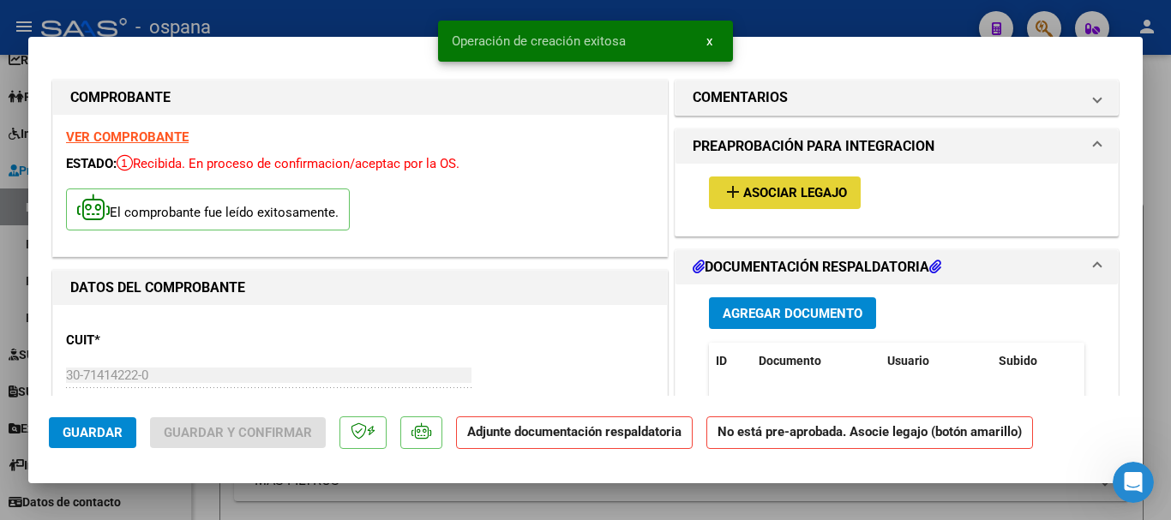
click at [756, 189] on span "Asociar Legajo" at bounding box center [795, 193] width 104 height 15
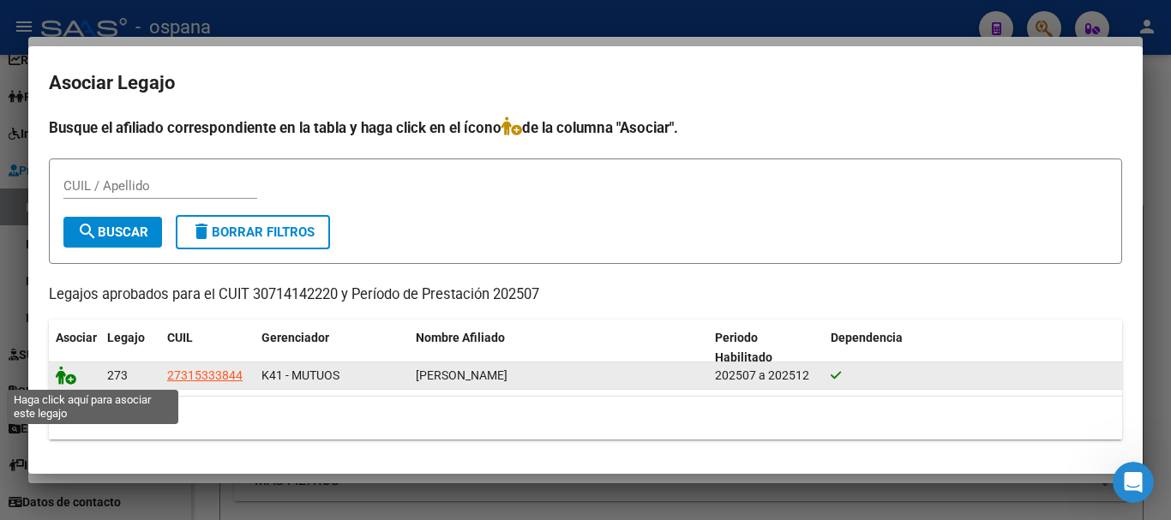
click at [66, 371] on icon at bounding box center [66, 375] width 21 height 19
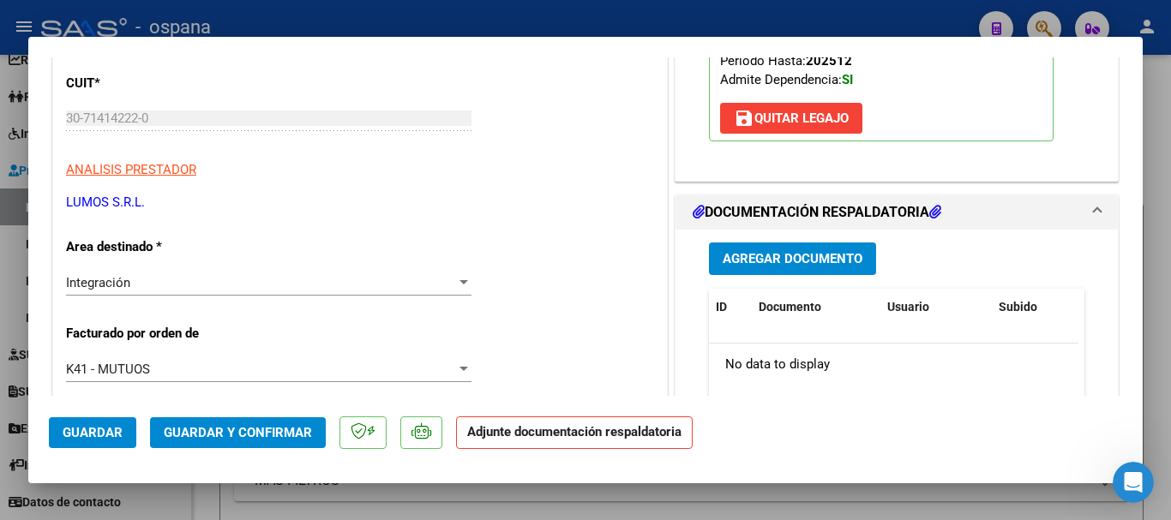
scroll to position [600, 0]
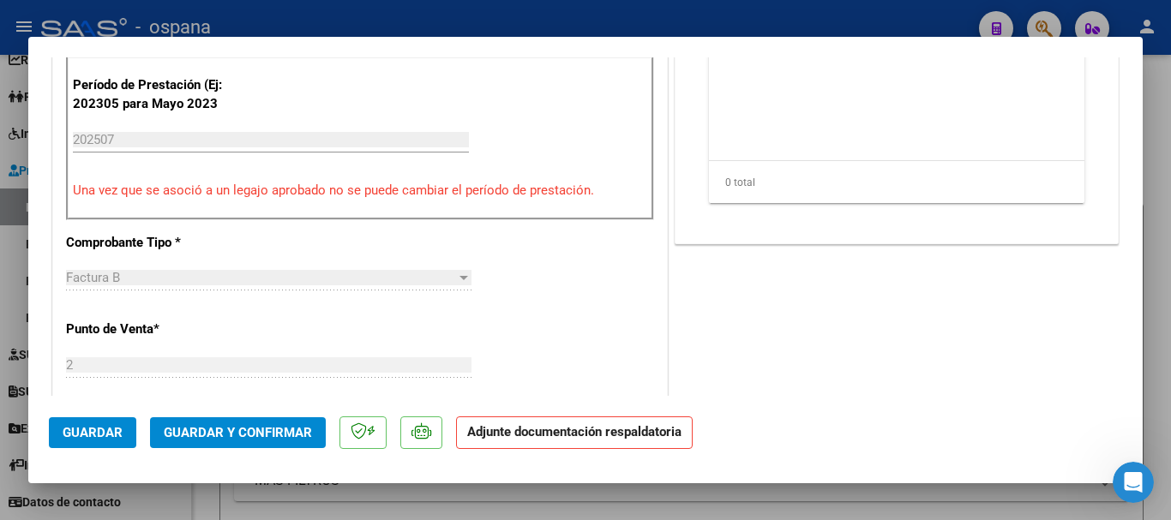
click at [107, 430] on span "Guardar" at bounding box center [93, 432] width 60 height 15
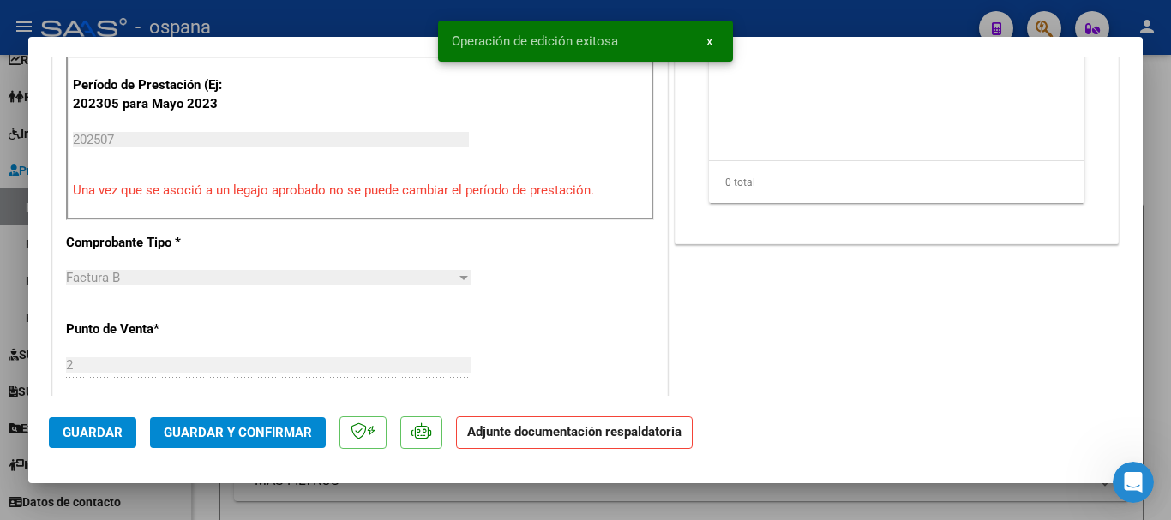
click at [358, 13] on div at bounding box center [585, 260] width 1171 height 520
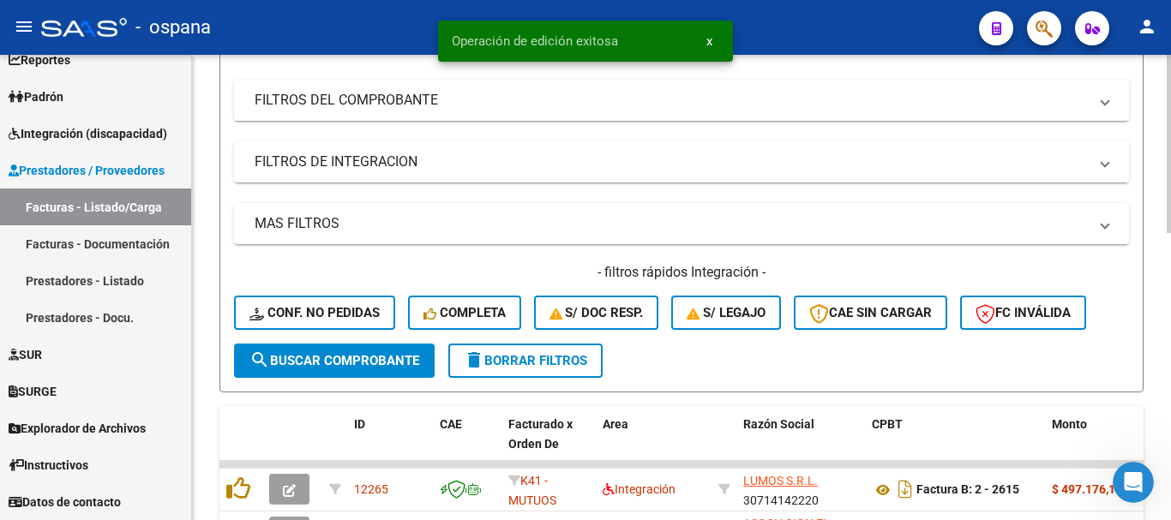
scroll to position [343, 0]
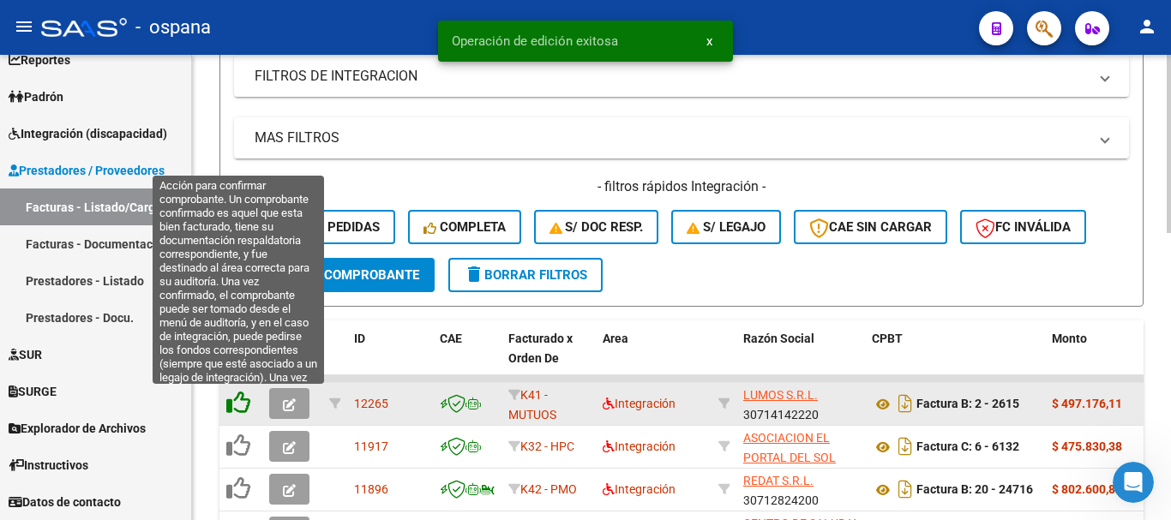
click at [235, 401] on icon at bounding box center [238, 403] width 24 height 24
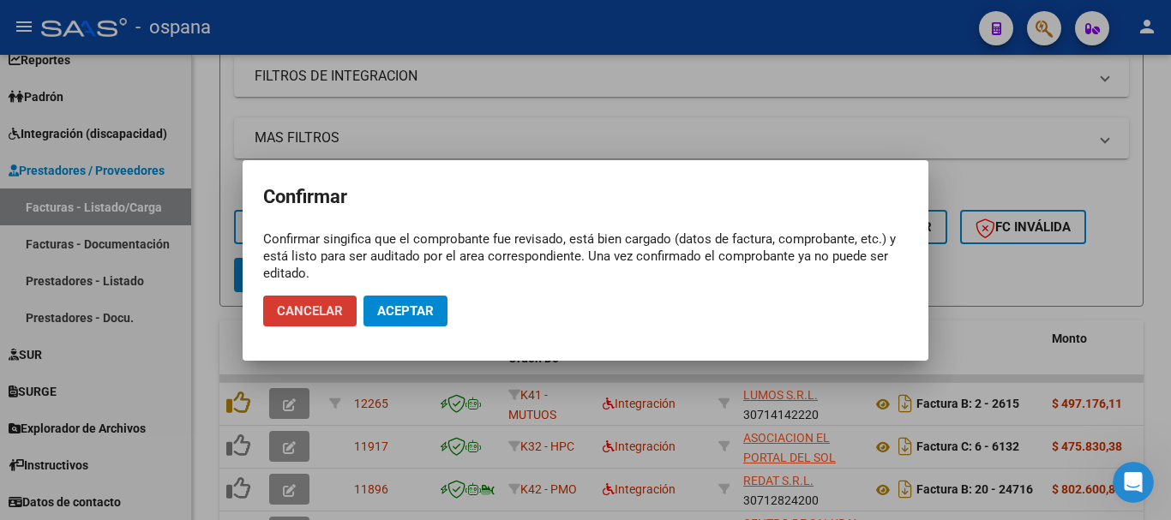
click at [391, 306] on span "Aceptar" at bounding box center [405, 311] width 57 height 15
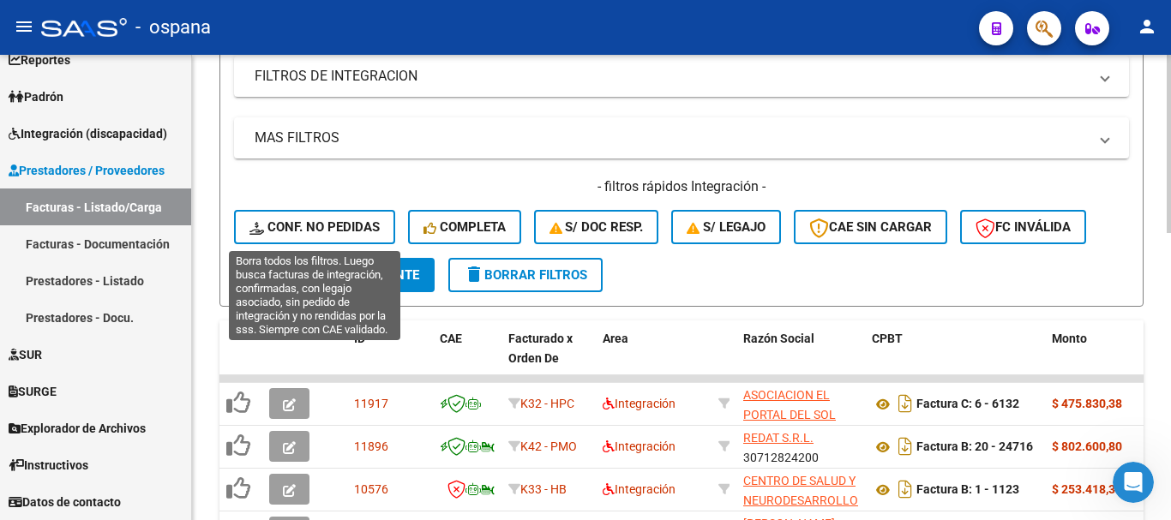
click at [333, 213] on button "Conf. no pedidas" at bounding box center [314, 227] width 161 height 34
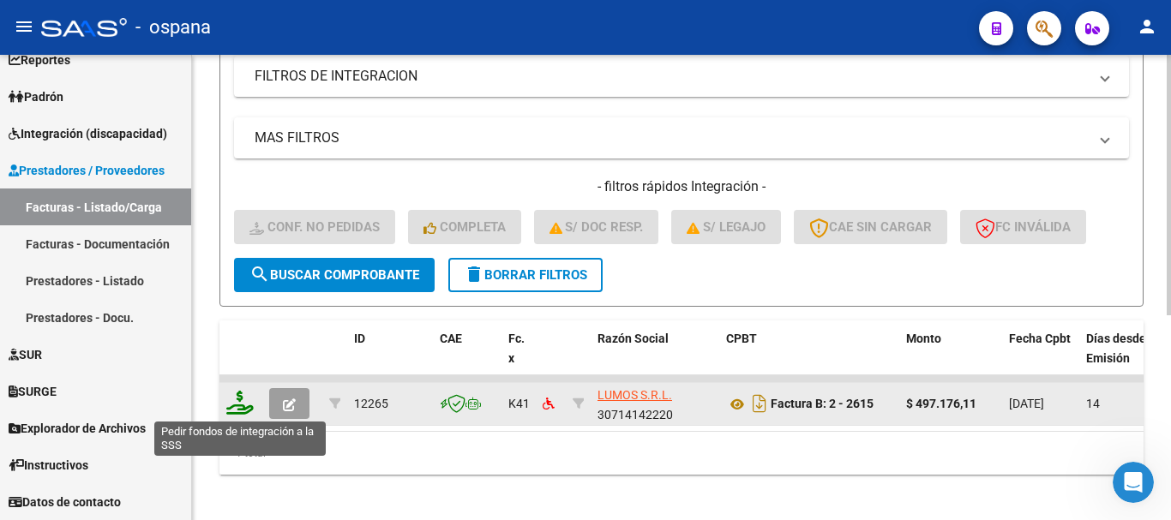
click at [234, 404] on icon at bounding box center [239, 403] width 27 height 24
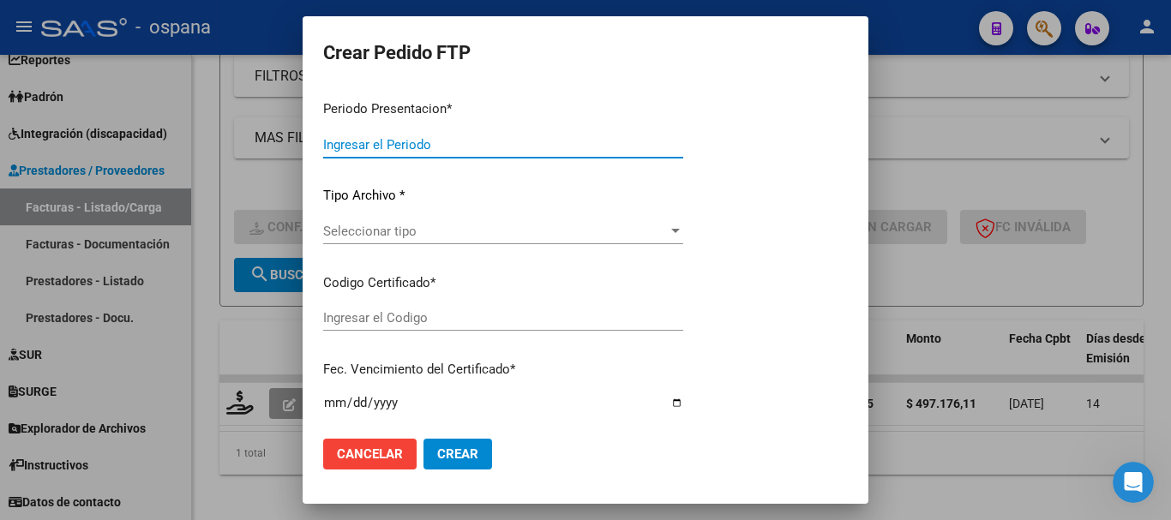
type input "202507"
type input "$ 497.176,11"
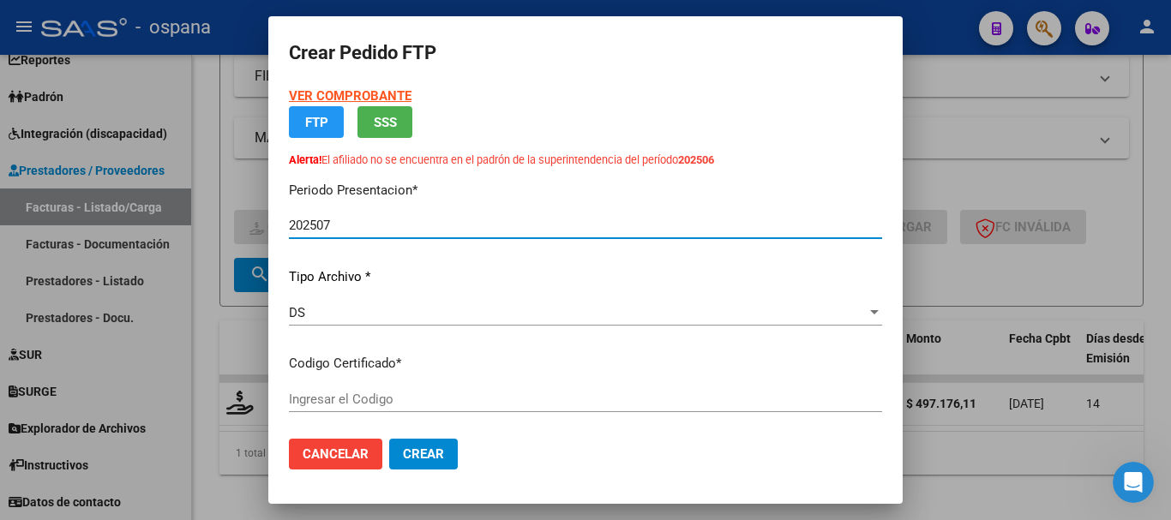
type input "arg01000315333842023011720330117cba536"
type input "2033-01-17"
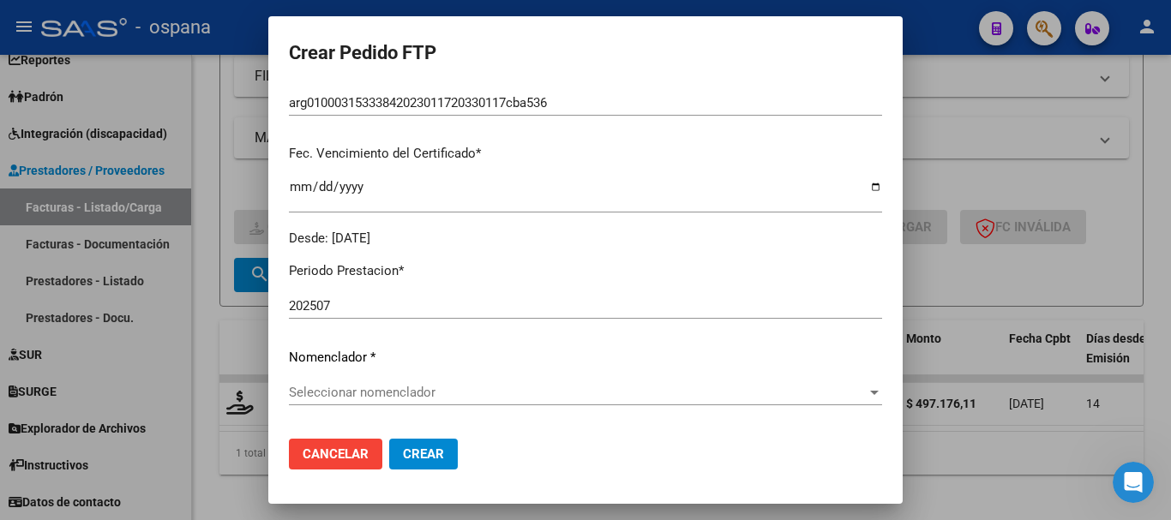
scroll to position [514, 0]
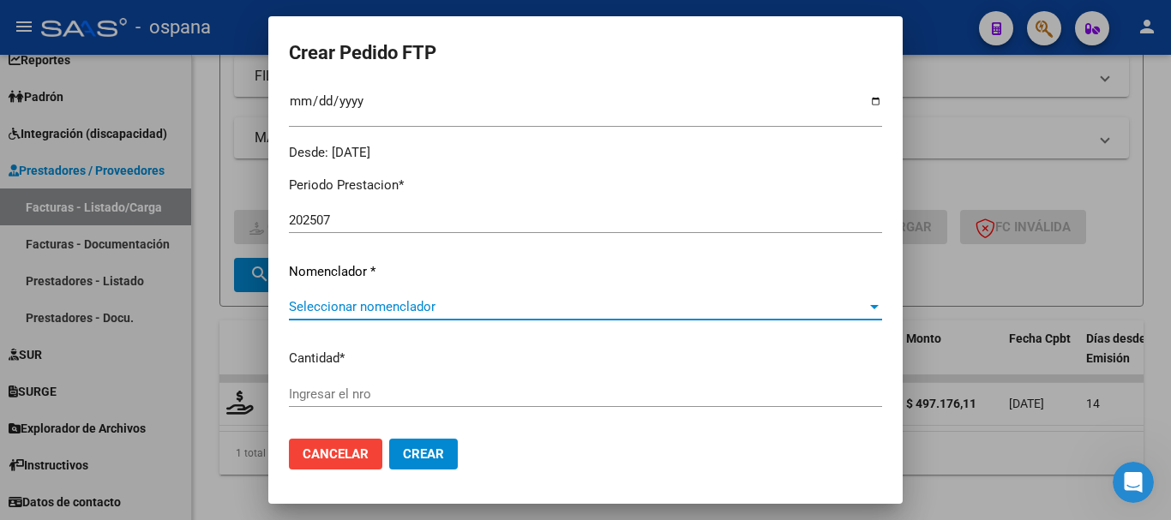
click at [395, 304] on span "Seleccionar nomenclador" at bounding box center [578, 306] width 578 height 15
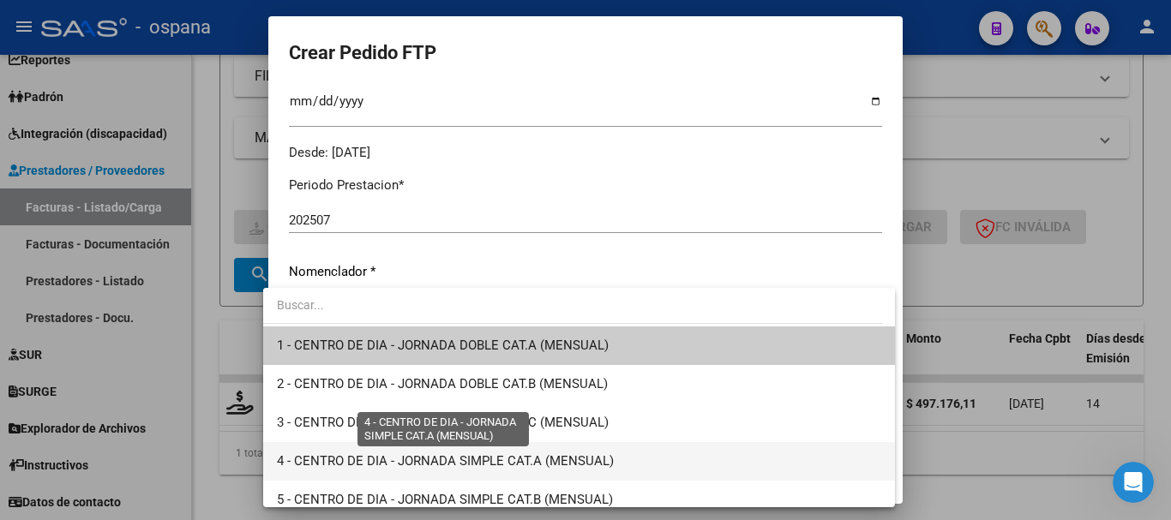
click at [408, 460] on span "4 - CENTRO DE DIA - JORNADA SIMPLE CAT.A (MENSUAL)" at bounding box center [445, 461] width 337 height 15
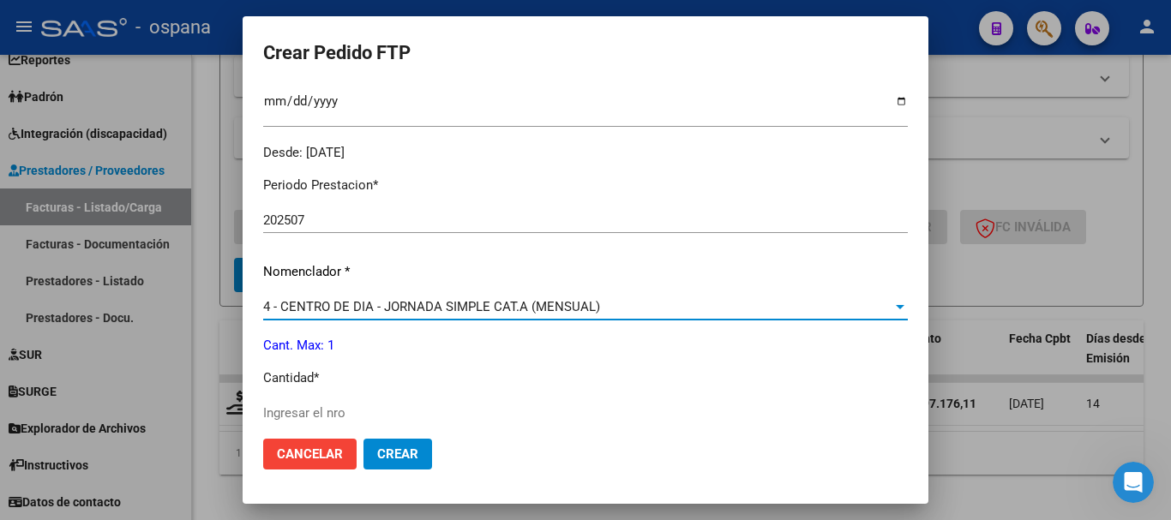
scroll to position [600, 0]
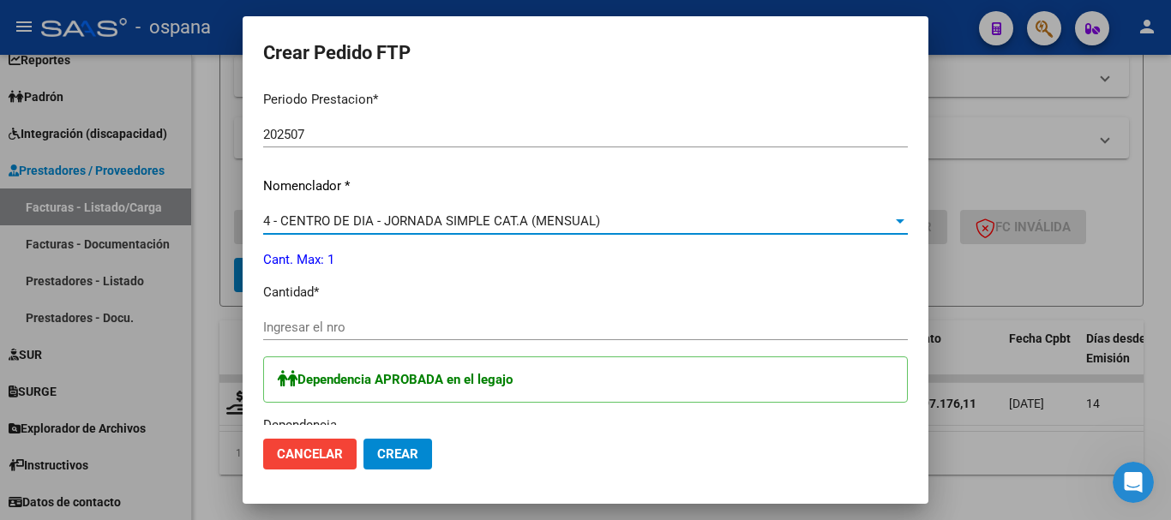
click at [365, 322] on input "Ingresar el nro" at bounding box center [585, 327] width 645 height 15
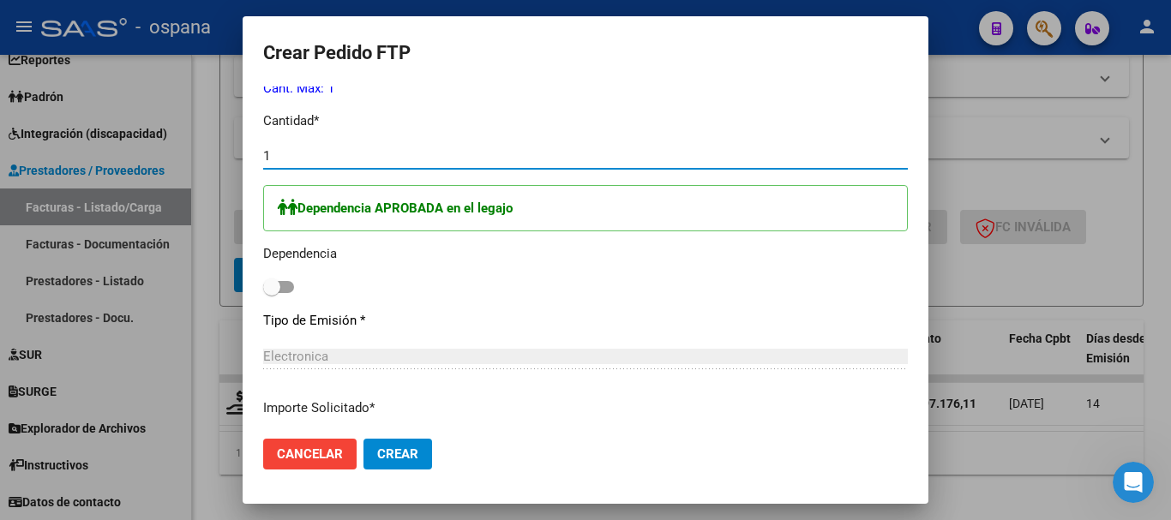
scroll to position [857, 0]
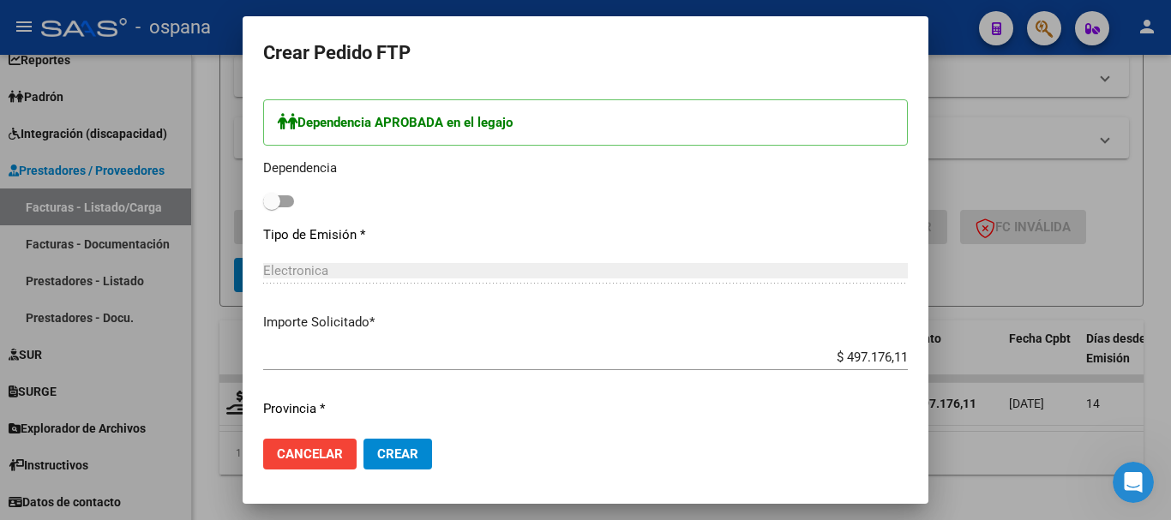
type input "1"
click at [291, 199] on span at bounding box center [278, 201] width 31 height 12
click at [272, 207] on input "checkbox" at bounding box center [271, 207] width 1 height 1
checkbox input "true"
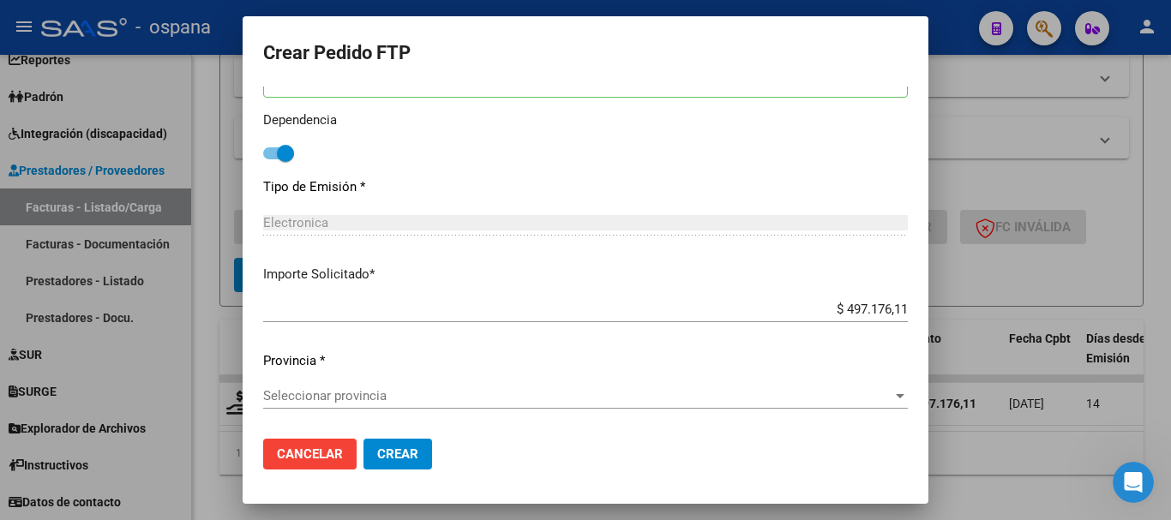
click at [437, 391] on span "Seleccionar provincia" at bounding box center [577, 395] width 629 height 15
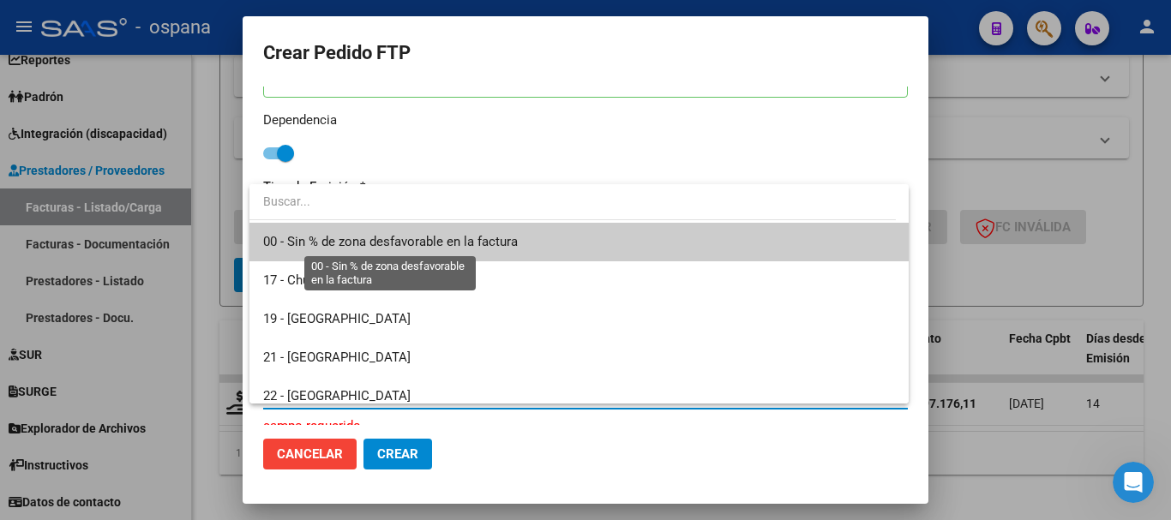
click at [393, 244] on span "00 - Sin % de zona desfavorable en la factura" at bounding box center [390, 241] width 255 height 15
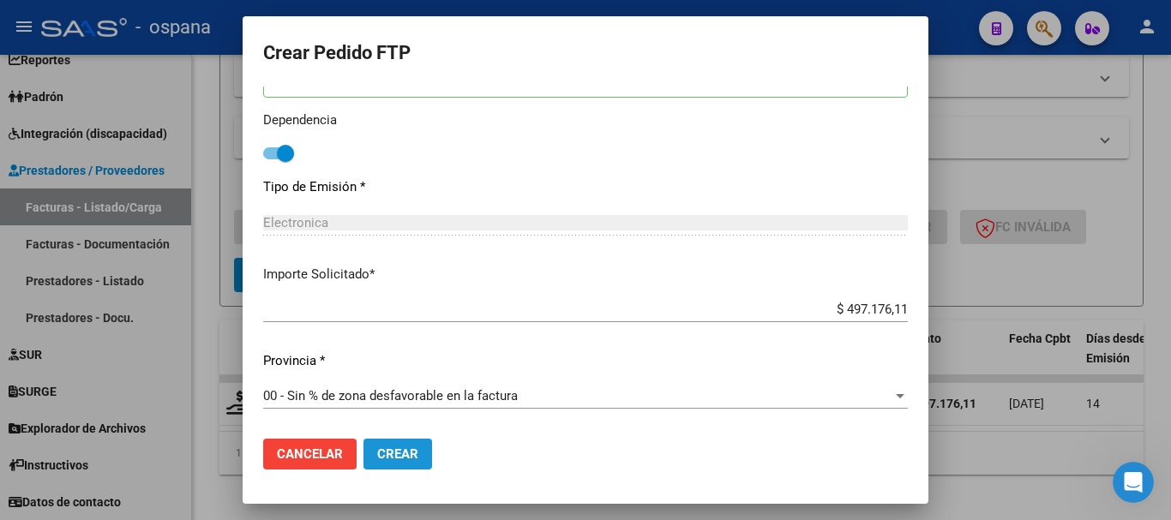
click at [390, 458] on span "Crear" at bounding box center [397, 454] width 41 height 15
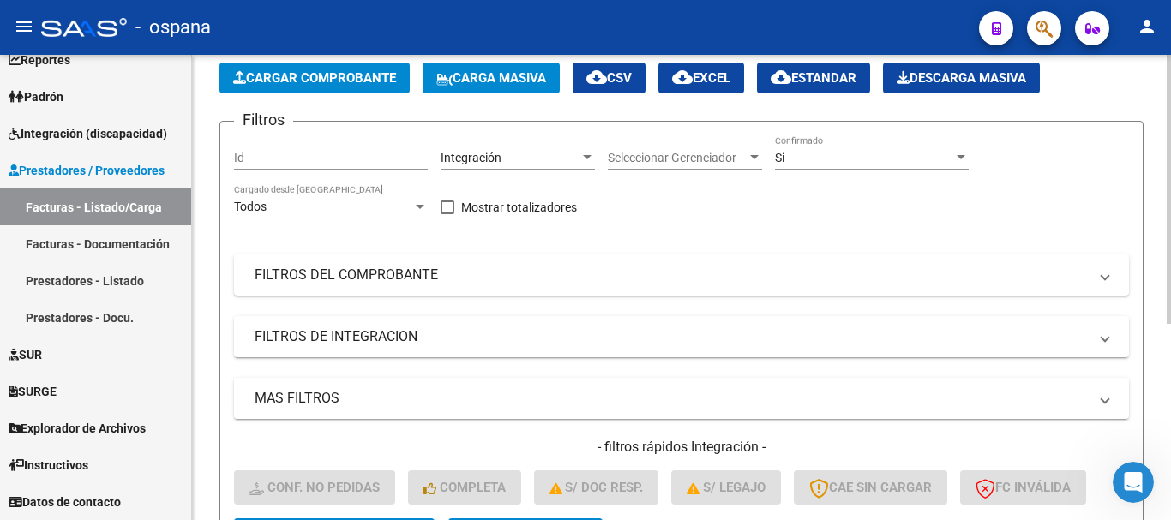
scroll to position [0, 0]
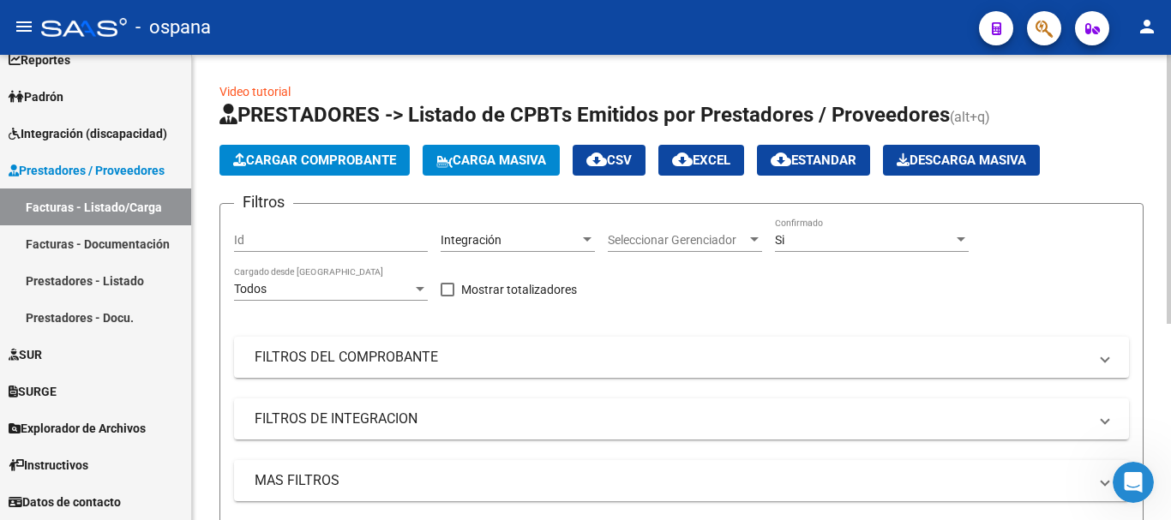
click at [346, 165] on span "Cargar Comprobante" at bounding box center [314, 160] width 163 height 15
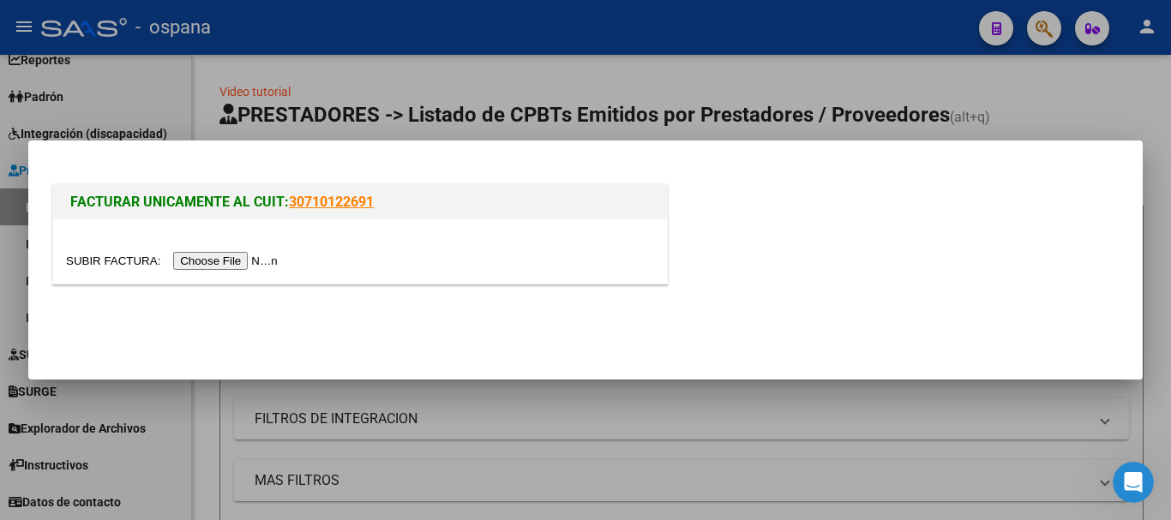
click at [258, 259] on input "file" at bounding box center [174, 261] width 217 height 18
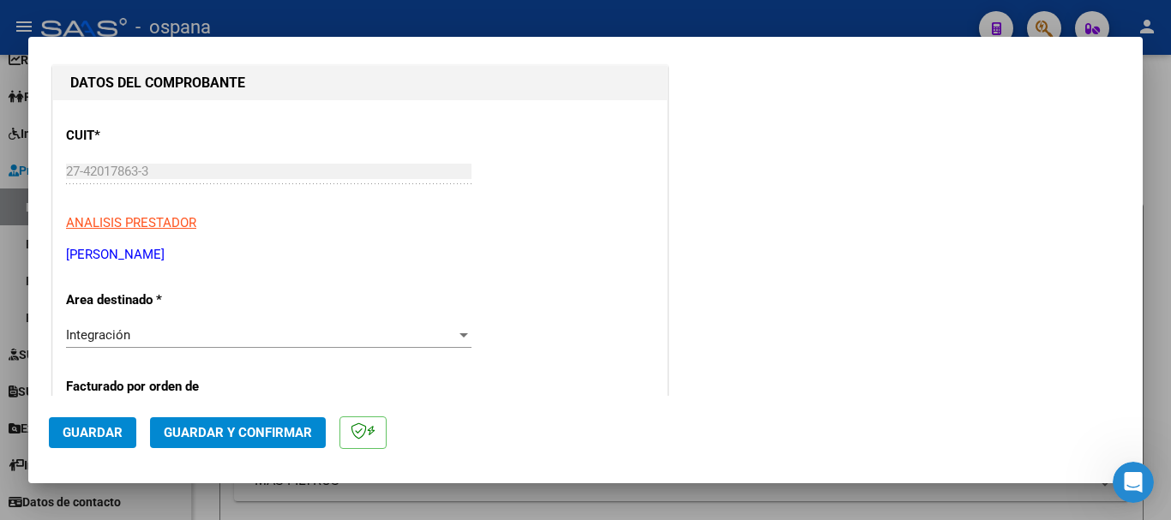
scroll to position [257, 0]
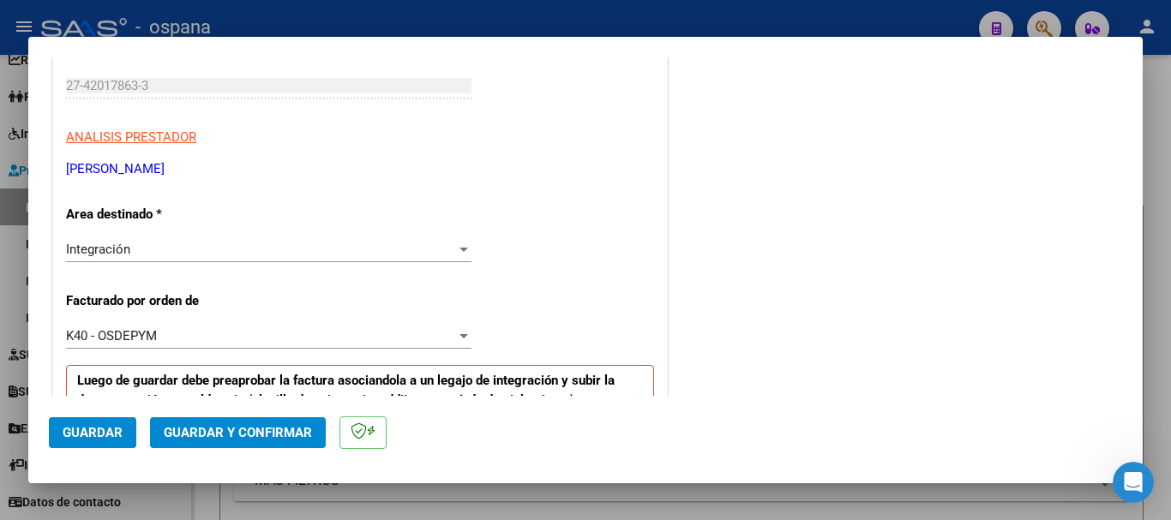
click at [219, 254] on div "Integración" at bounding box center [261, 249] width 390 height 15
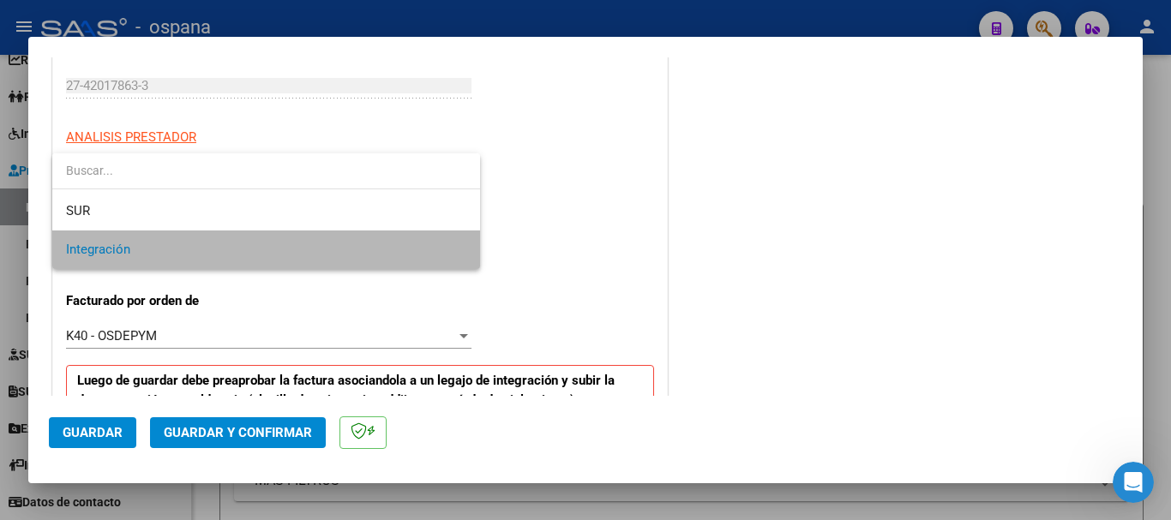
click at [148, 255] on span "Integración" at bounding box center [266, 250] width 400 height 39
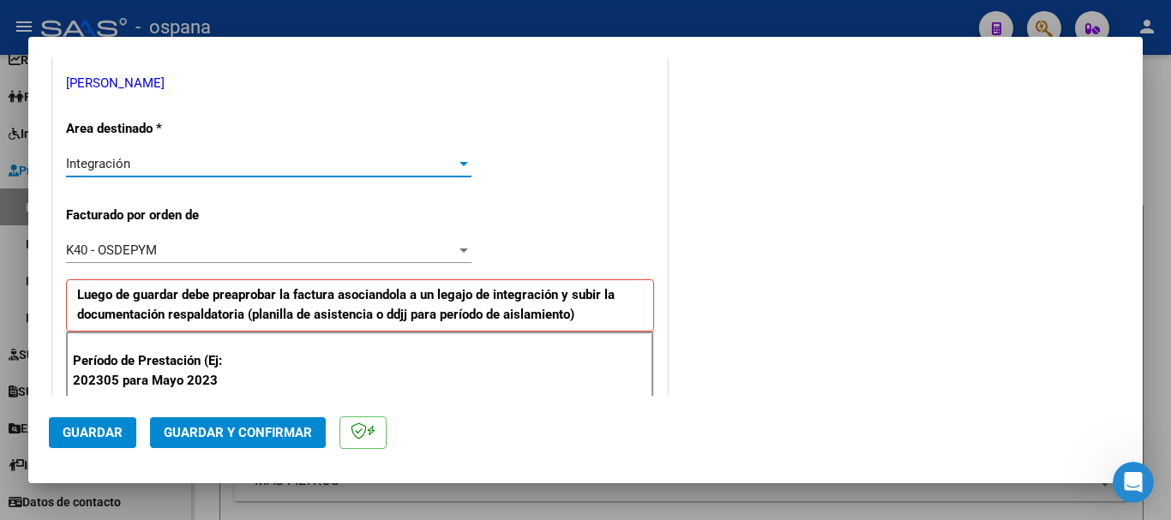
scroll to position [514, 0]
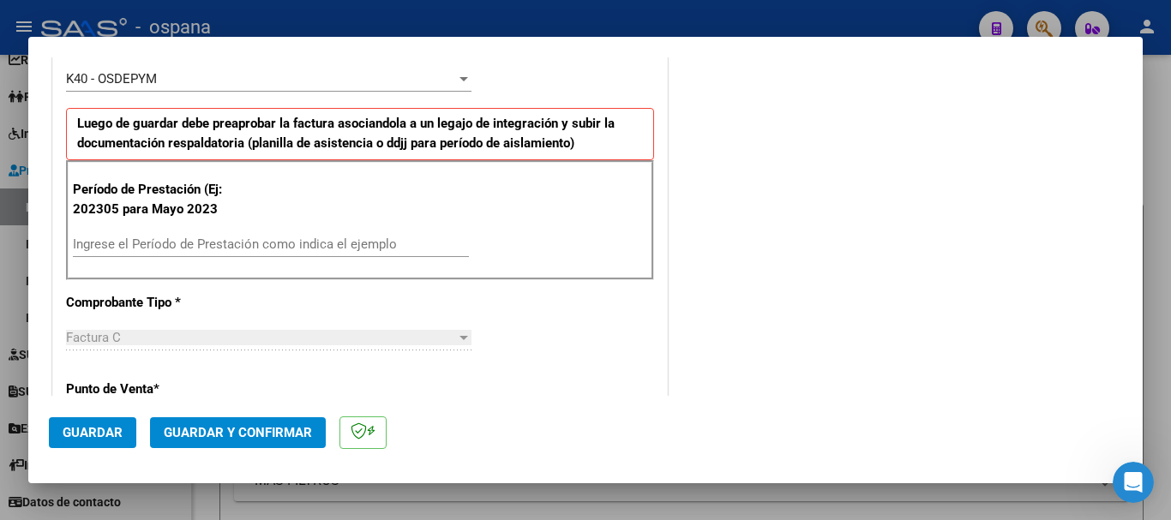
click at [212, 244] on input "Ingrese el Período de Prestación como indica el ejemplo" at bounding box center [271, 244] width 396 height 15
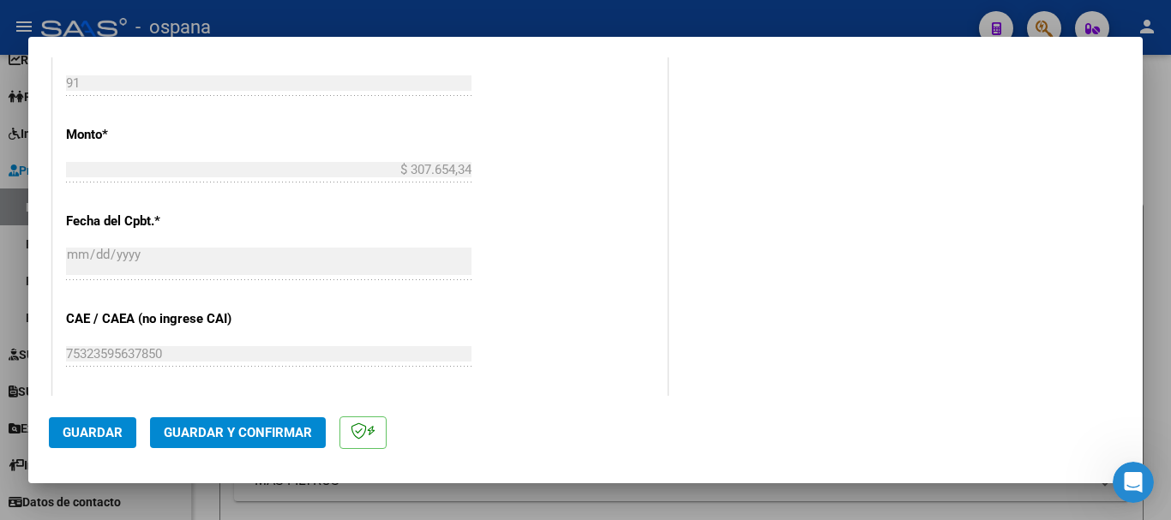
scroll to position [1286, 0]
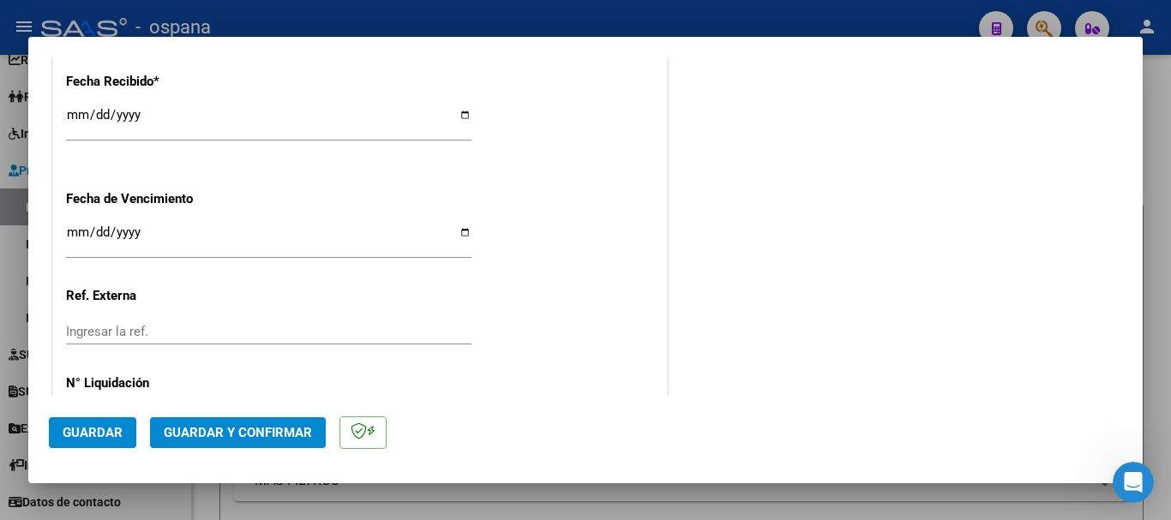
type input "202507"
click at [87, 436] on span "Guardar" at bounding box center [93, 432] width 60 height 15
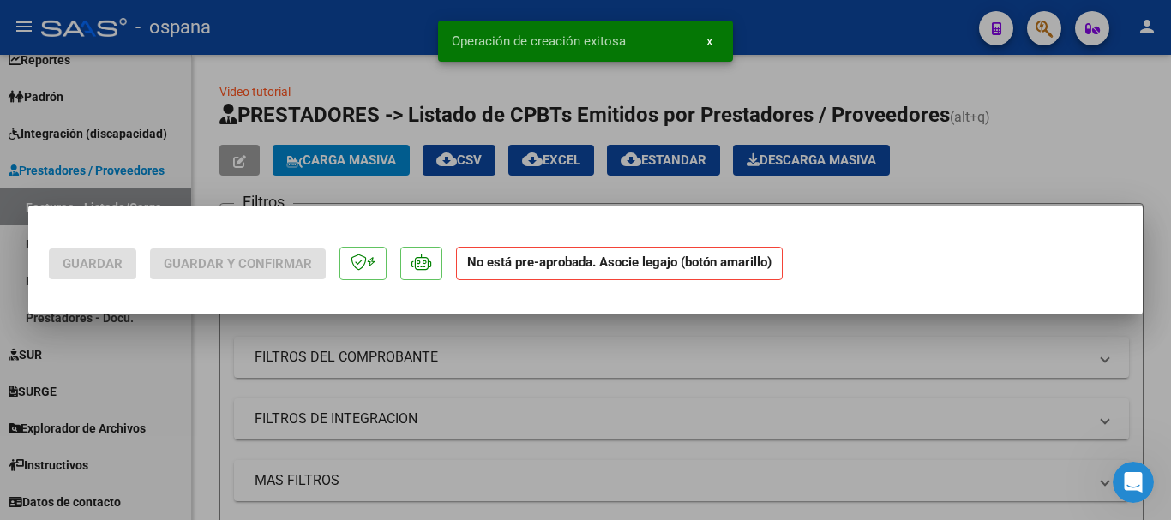
scroll to position [0, 0]
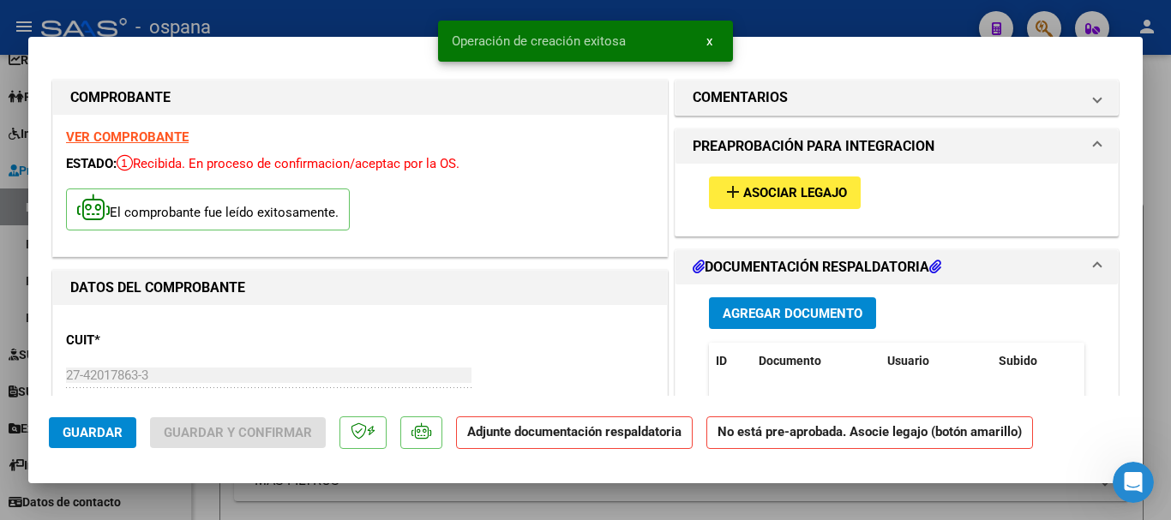
click at [783, 188] on span "Asociar Legajo" at bounding box center [795, 193] width 104 height 15
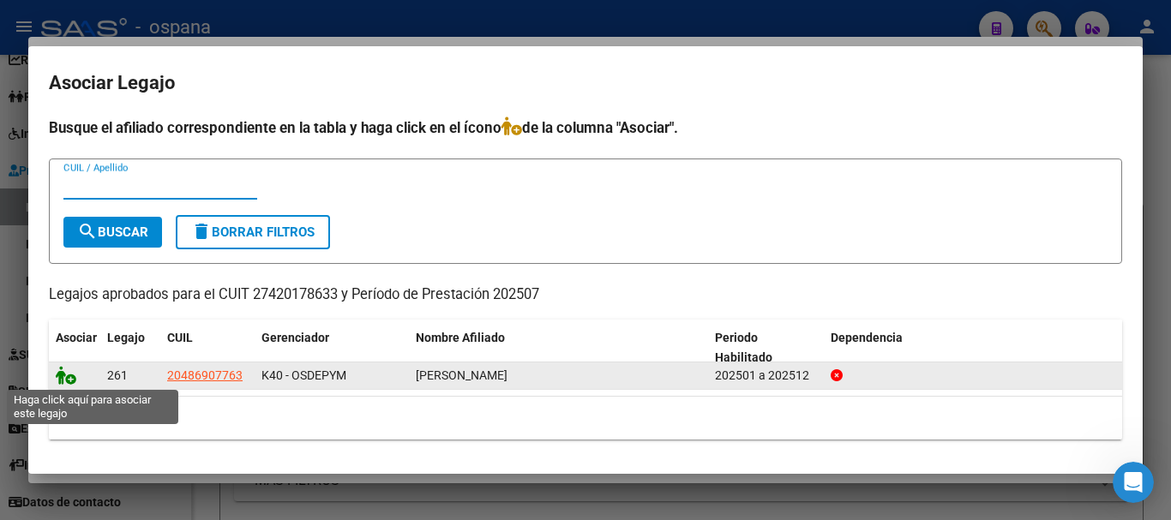
click at [63, 377] on icon at bounding box center [66, 375] width 21 height 19
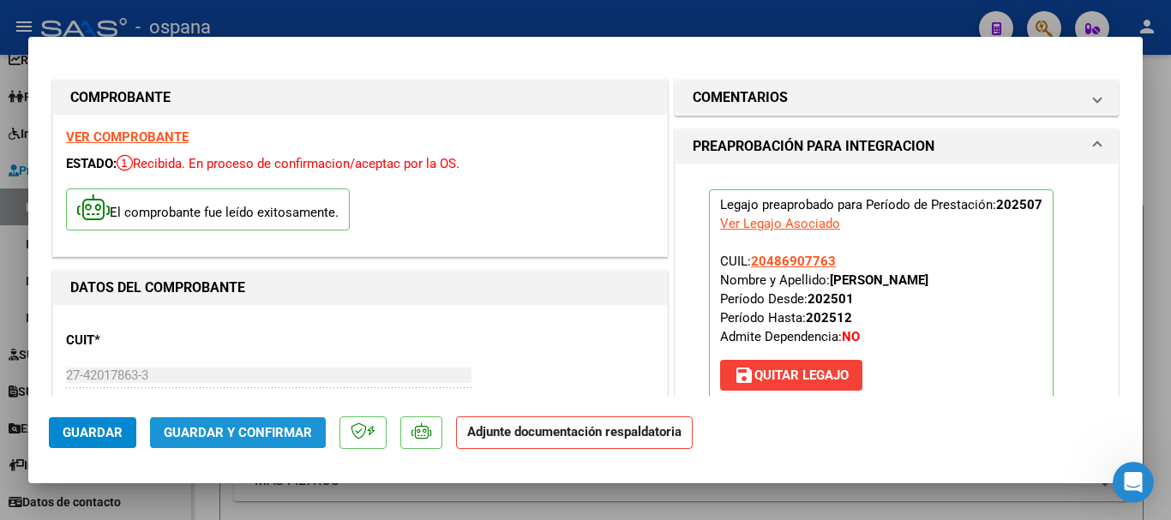
click at [228, 425] on span "Guardar y Confirmar" at bounding box center [238, 432] width 148 height 15
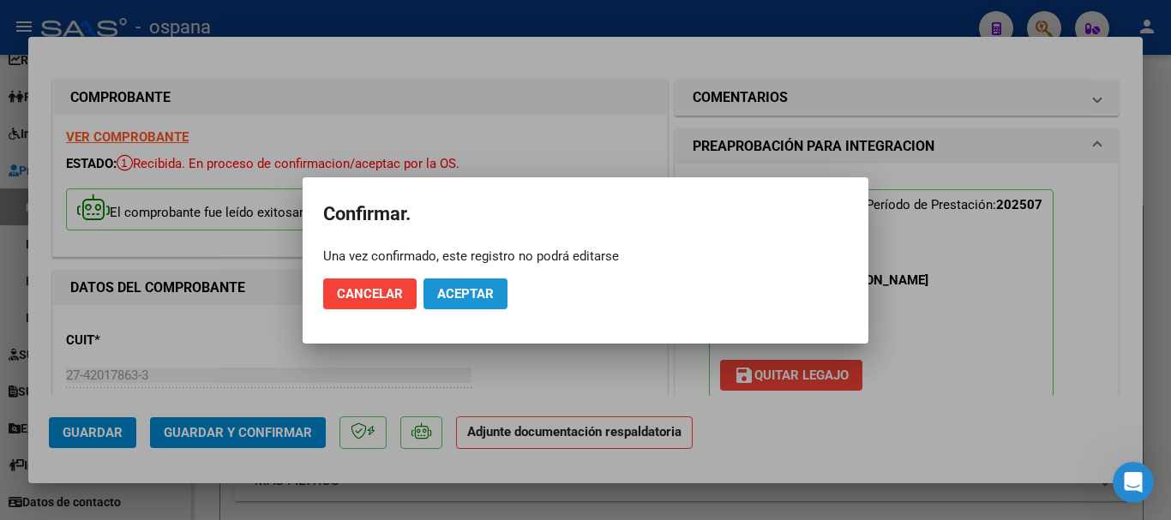
click at [468, 291] on span "Aceptar" at bounding box center [465, 293] width 57 height 15
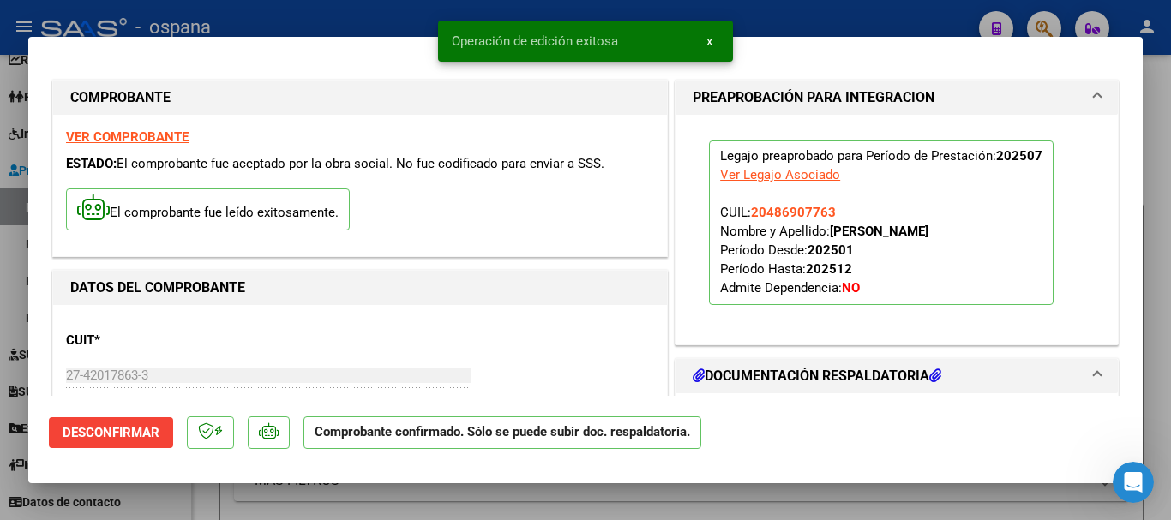
click at [328, 24] on div at bounding box center [585, 260] width 1171 height 520
type input "$ 0,00"
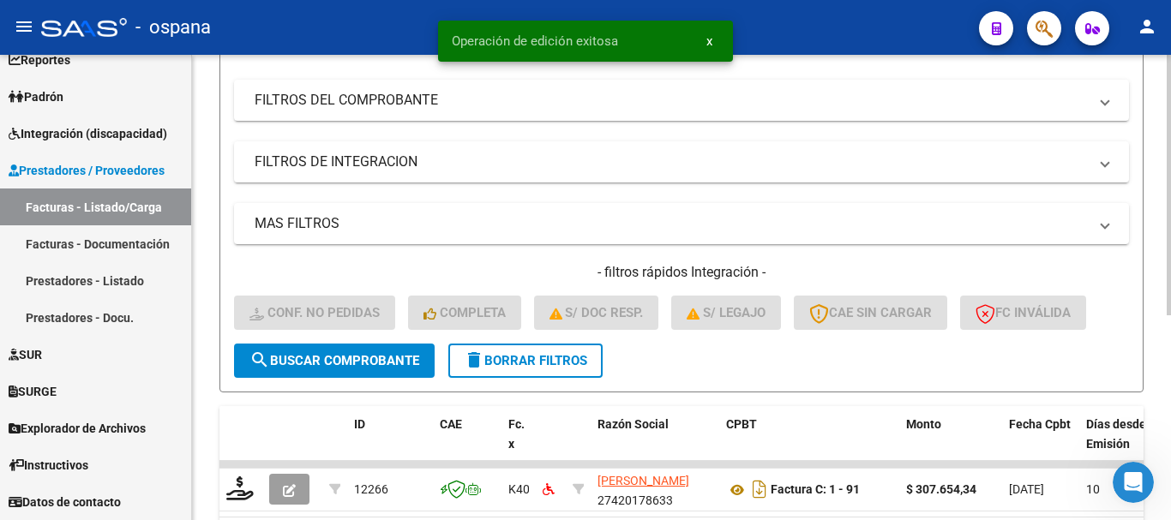
scroll to position [343, 0]
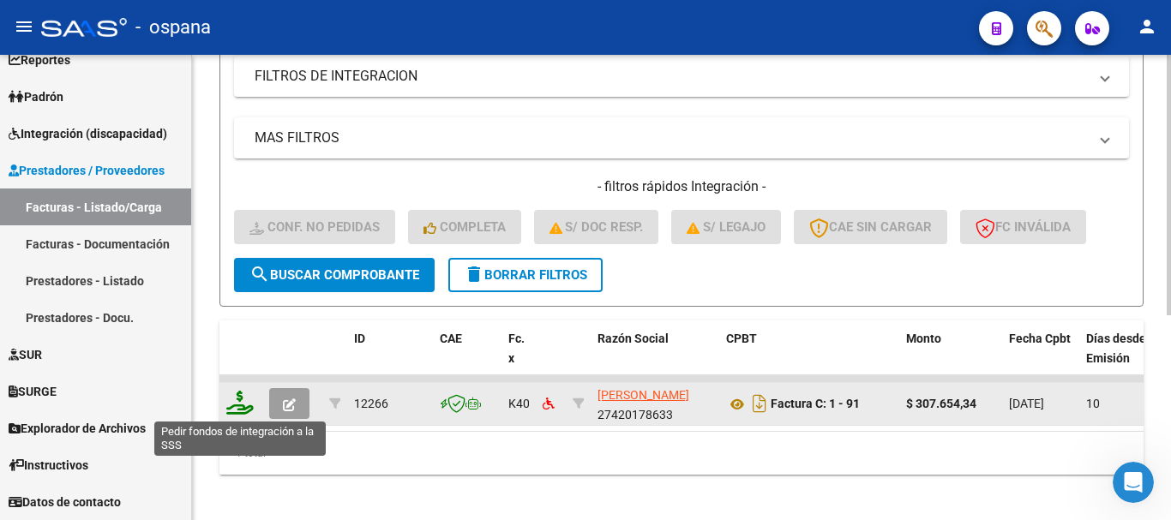
click at [237, 400] on icon at bounding box center [239, 403] width 27 height 24
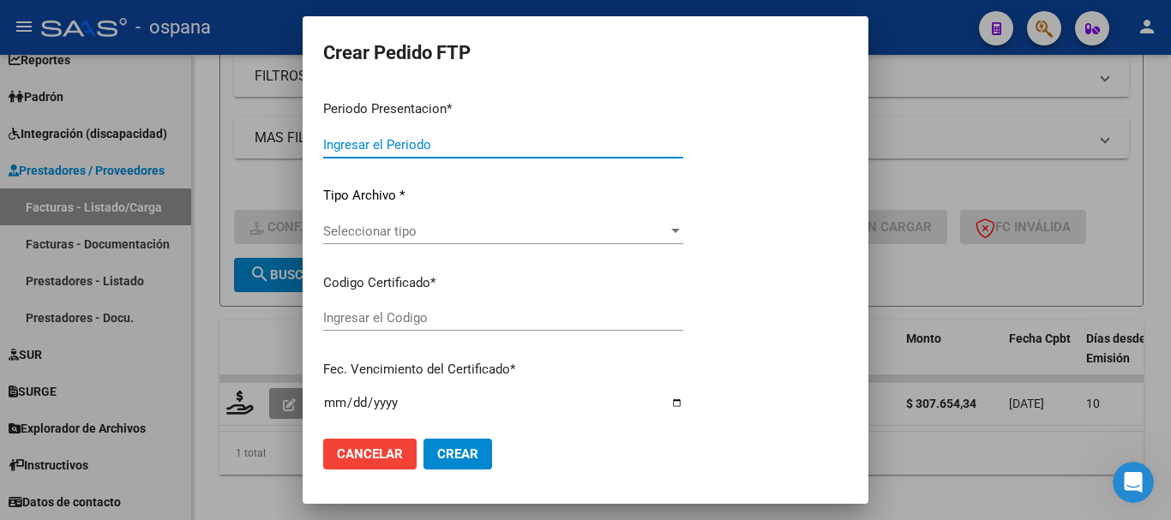
type input "202507"
type input "$ 307.654,34"
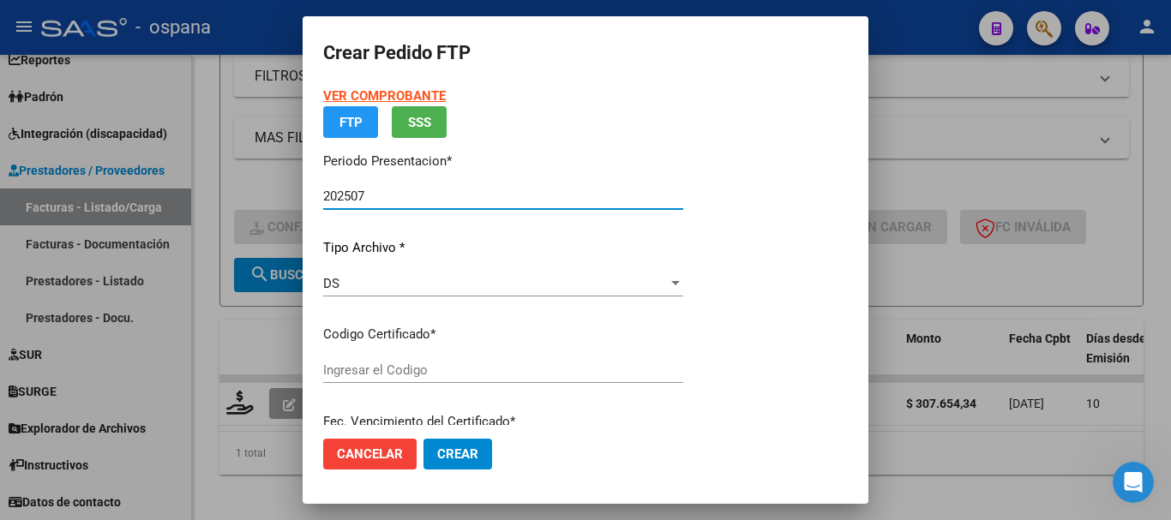
type input "ARG02000486907762022081220270812SAL123"
type input "2027-08-12"
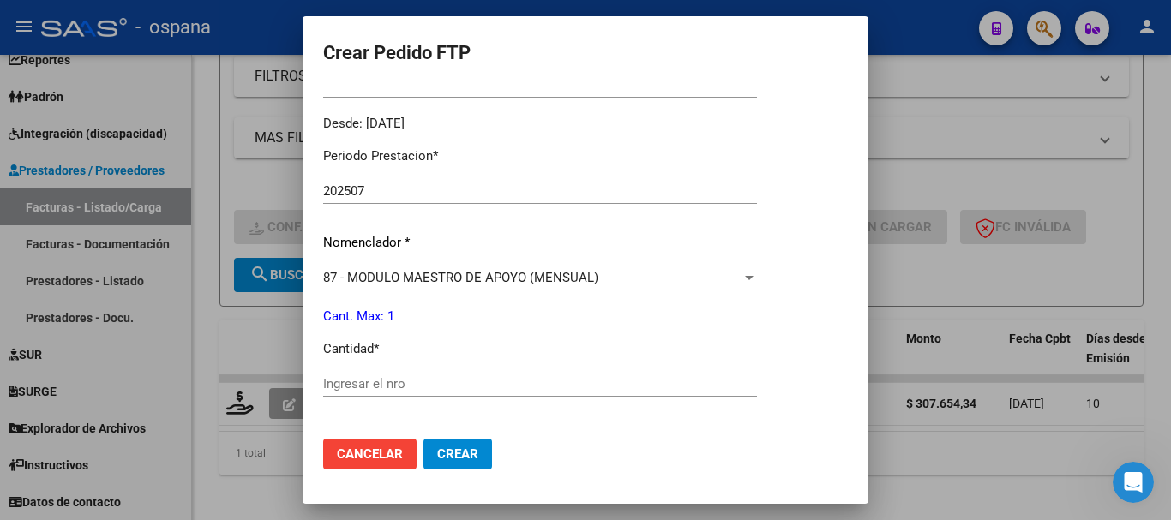
scroll to position [600, 0]
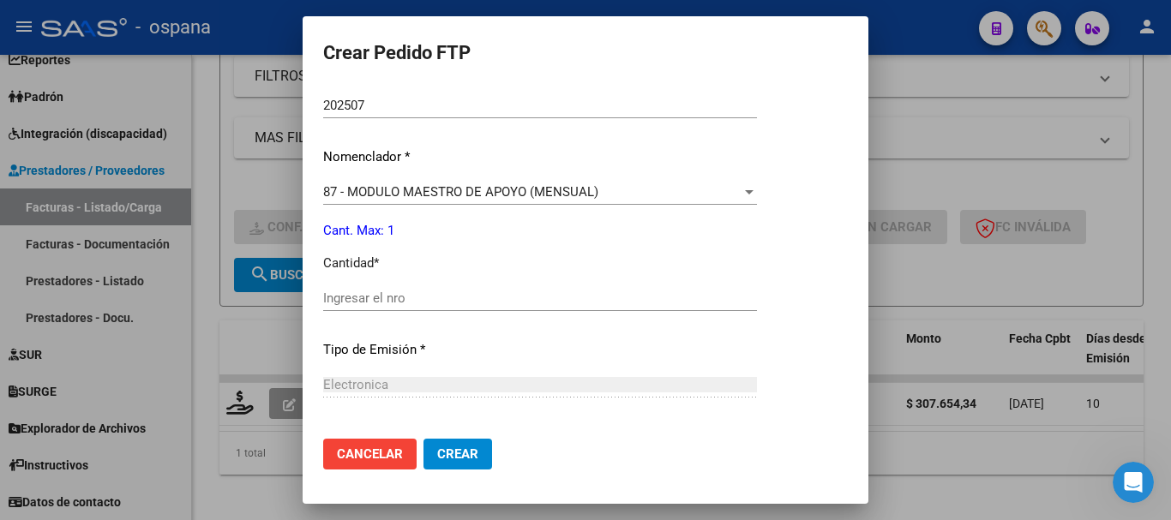
click at [398, 296] on input "Ingresar el nro" at bounding box center [540, 298] width 434 height 15
type input "1"
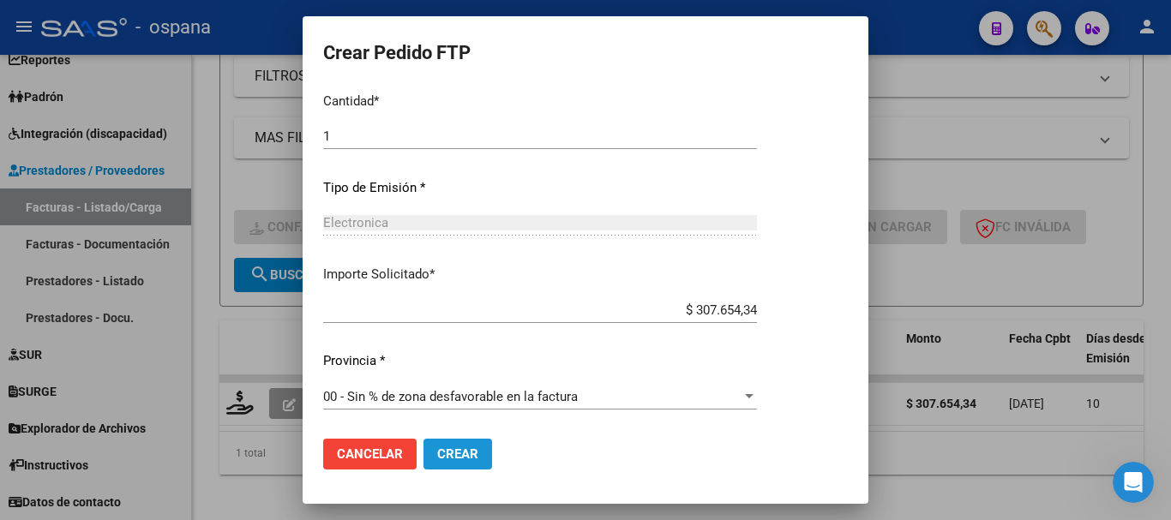
click at [453, 452] on span "Crear" at bounding box center [457, 454] width 41 height 15
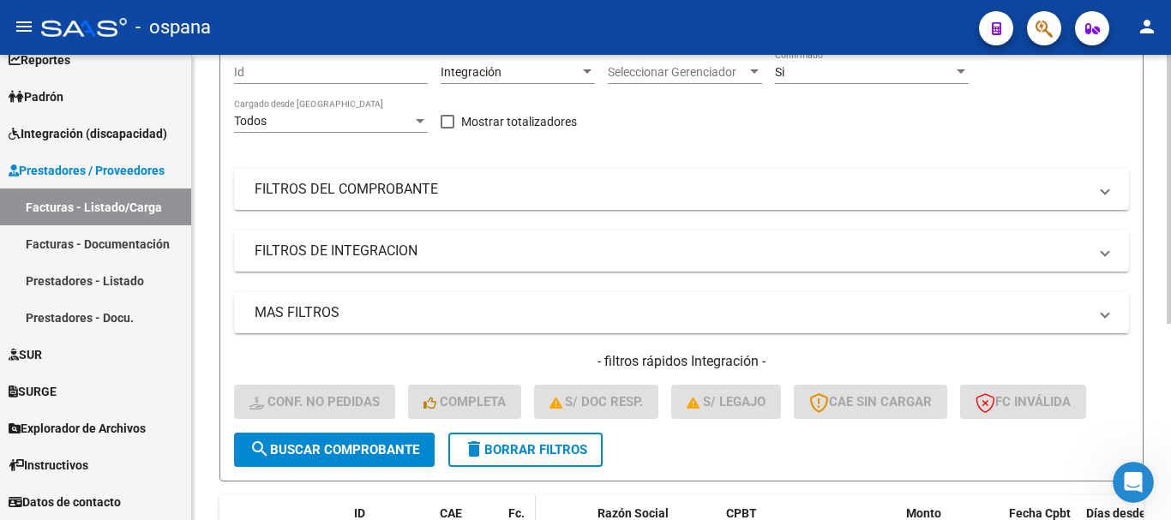
scroll to position [0, 0]
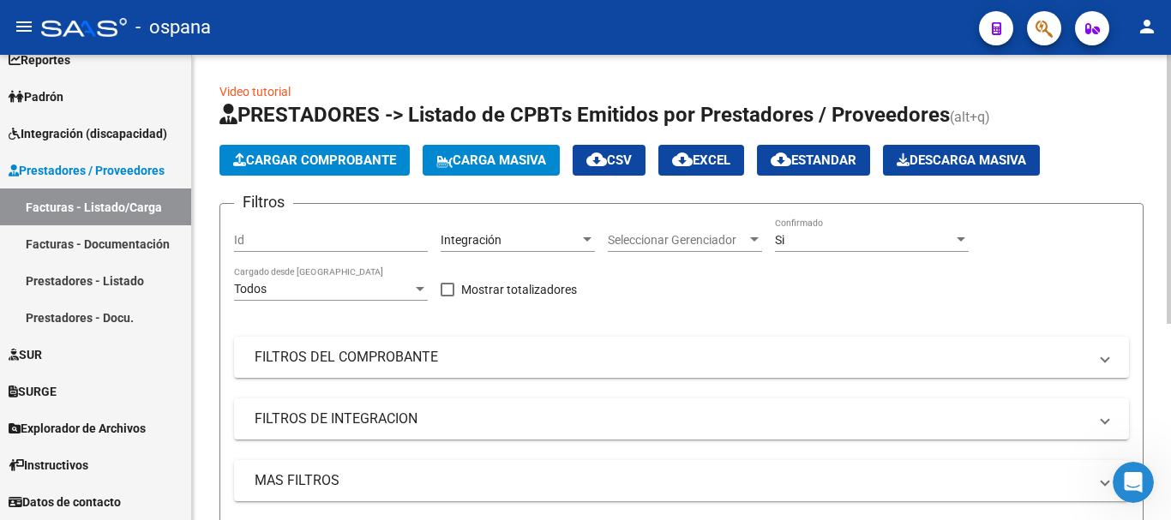
click at [506, 159] on span "Carga Masiva" at bounding box center [491, 160] width 110 height 15
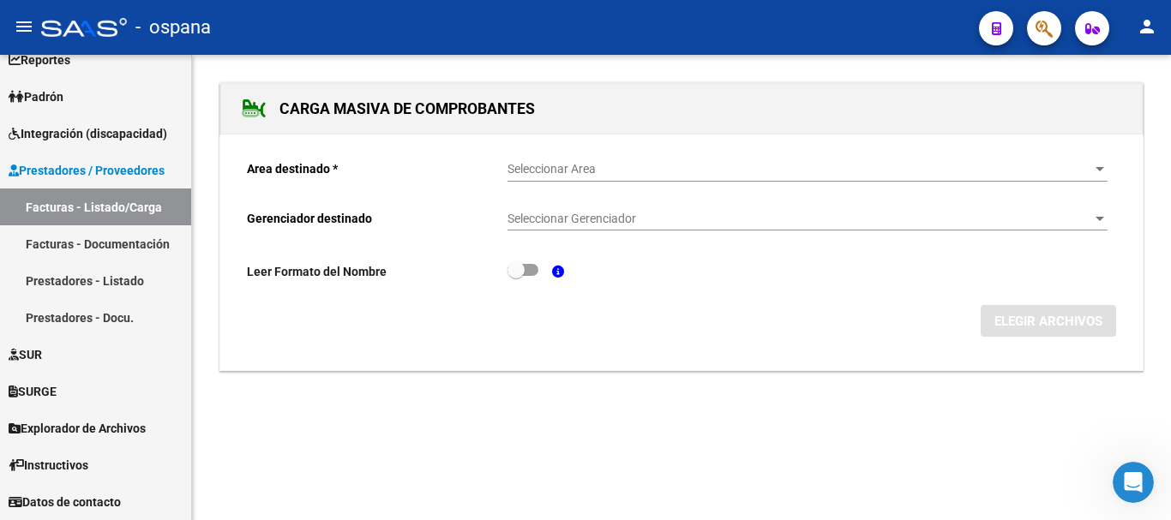
click at [567, 173] on span "Seleccionar Area" at bounding box center [800, 169] width 585 height 15
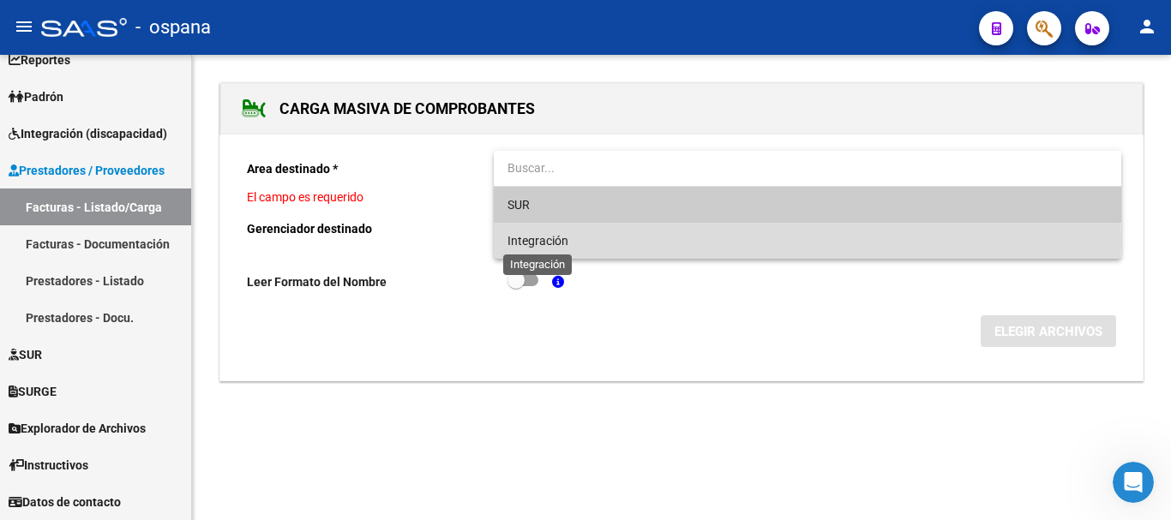
click at [558, 241] on span "Integración" at bounding box center [538, 241] width 61 height 14
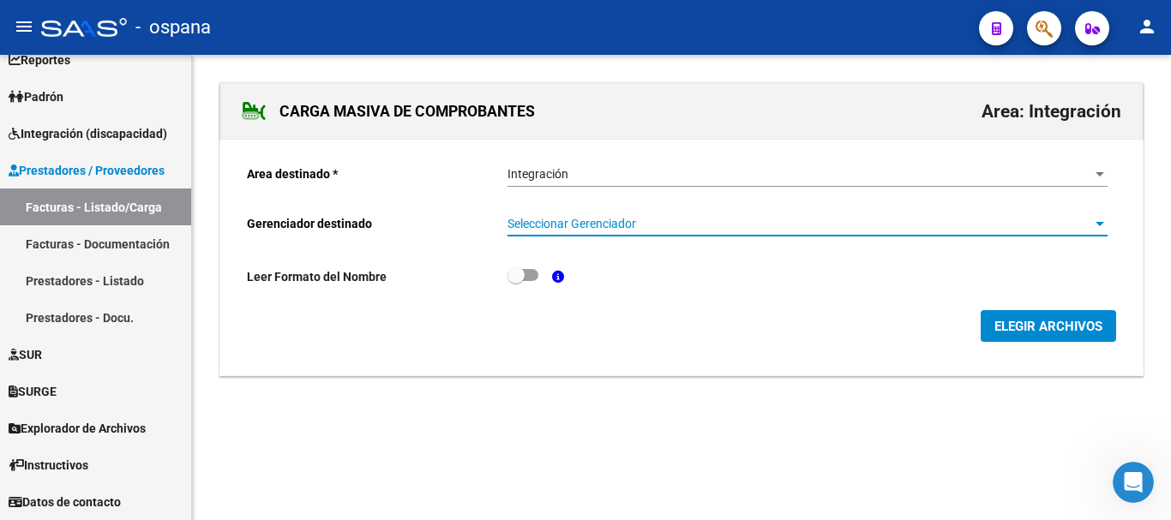
click at [562, 220] on span "Seleccionar Gerenciador" at bounding box center [800, 224] width 585 height 15
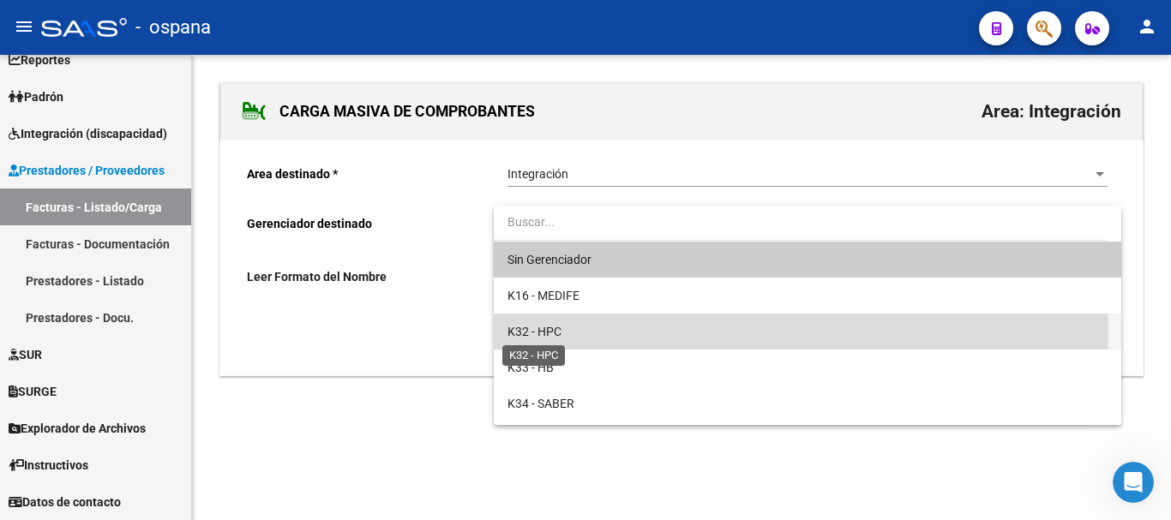
click at [562, 334] on span "K32 - HPC" at bounding box center [535, 332] width 54 height 14
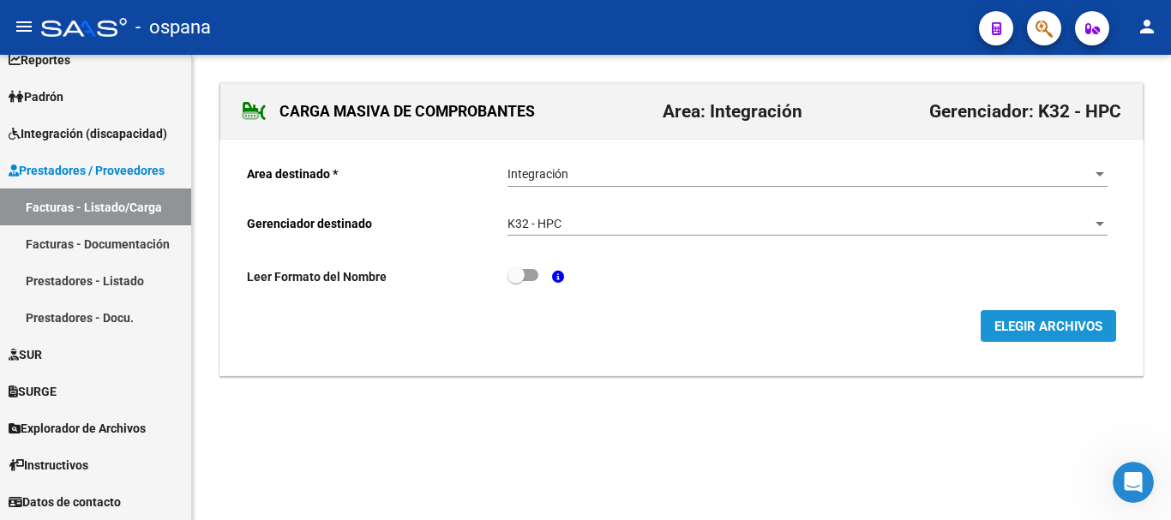
click at [1042, 328] on span "ELEGIR ARCHIVOS" at bounding box center [1049, 326] width 108 height 15
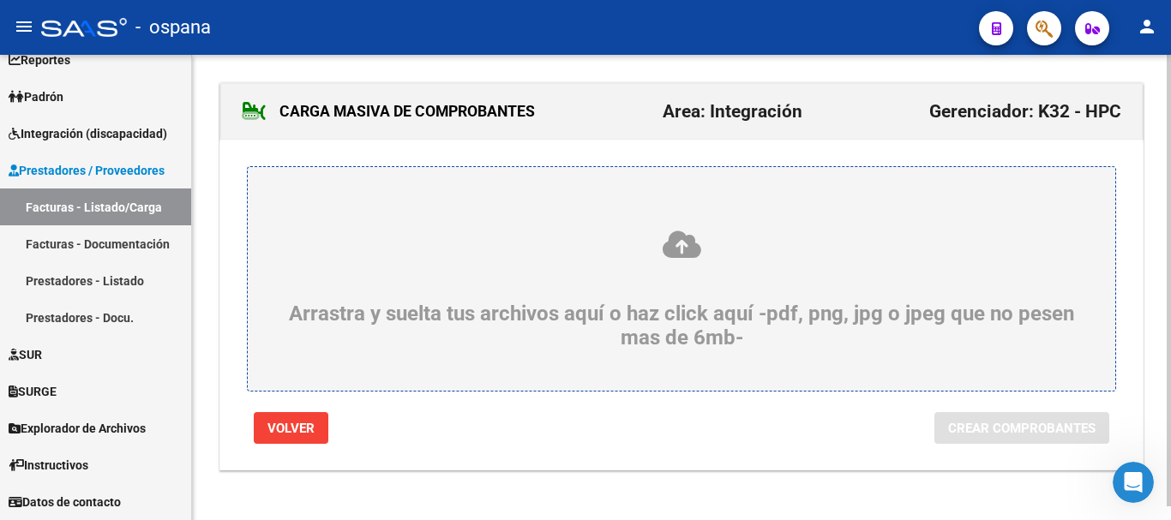
click at [682, 243] on icon at bounding box center [681, 245] width 785 height 32
click at [0, 0] on input "Arrastra y suelta tus archivos aquí o haz click aquí -pdf, png, jpg o jpeg que …" at bounding box center [0, 0] width 0 height 0
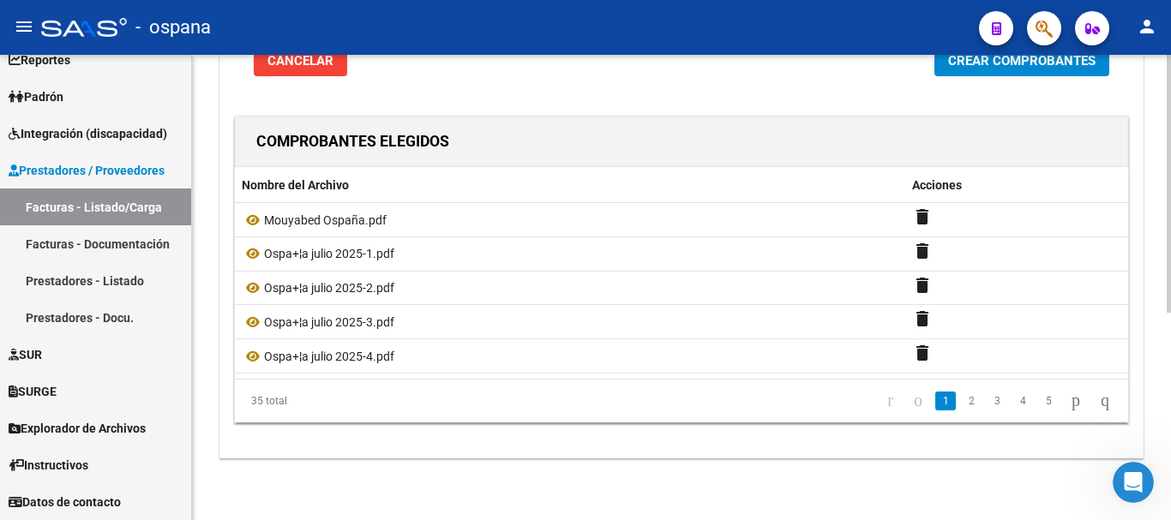
scroll to position [117, 0]
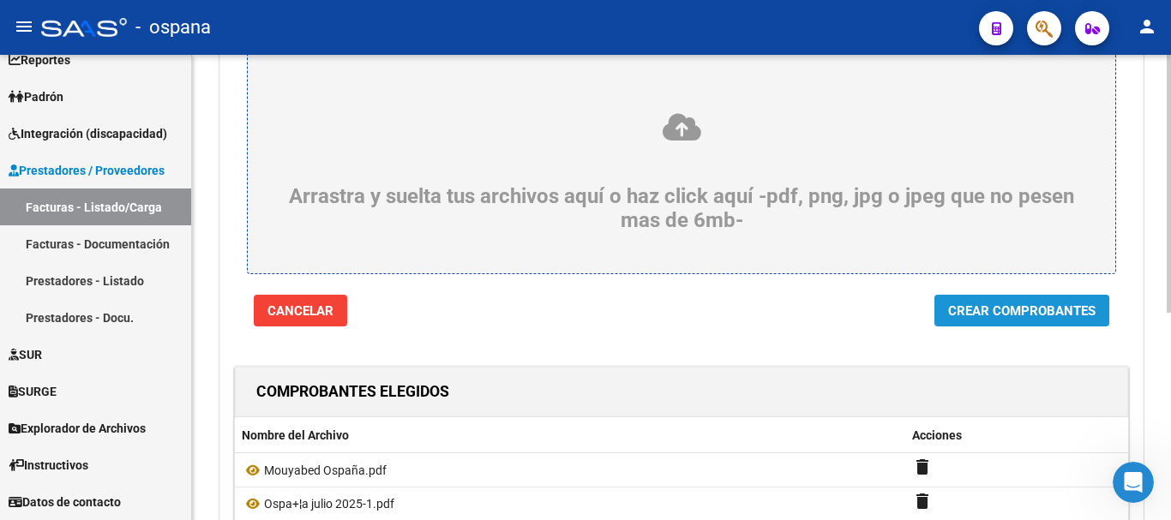
click at [1042, 310] on span "Crear Comprobantes" at bounding box center [1021, 311] width 147 height 15
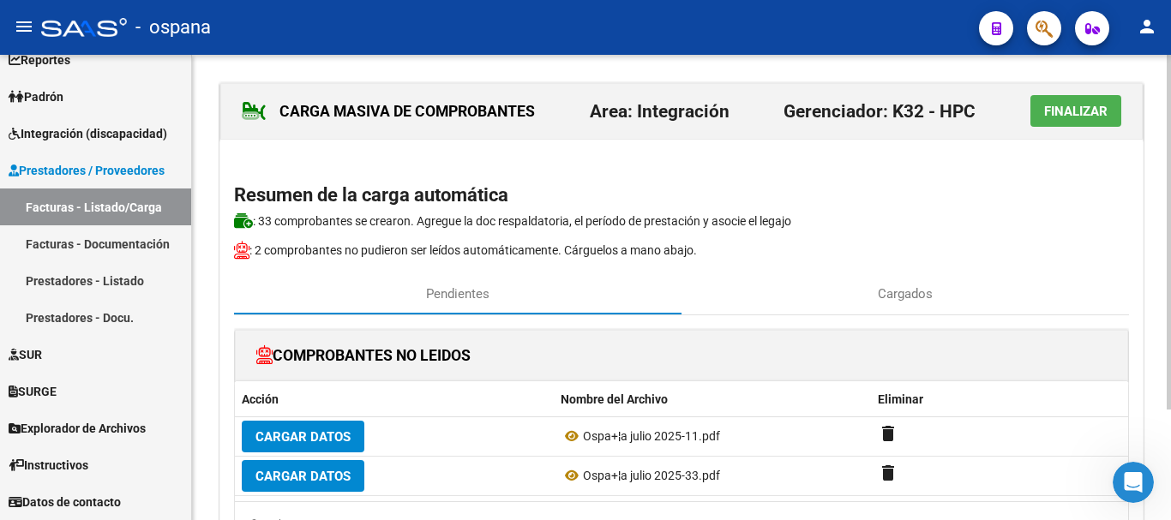
scroll to position [145, 0]
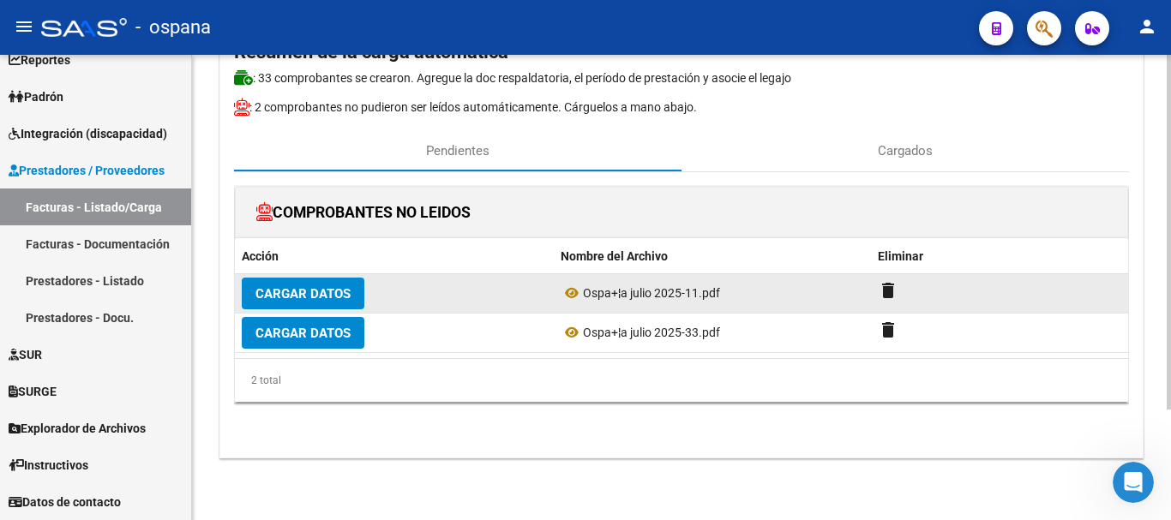
click at [322, 282] on button "Cargar Datos" at bounding box center [303, 294] width 123 height 32
click at [318, 292] on span "Cargar Datos" at bounding box center [302, 293] width 95 height 15
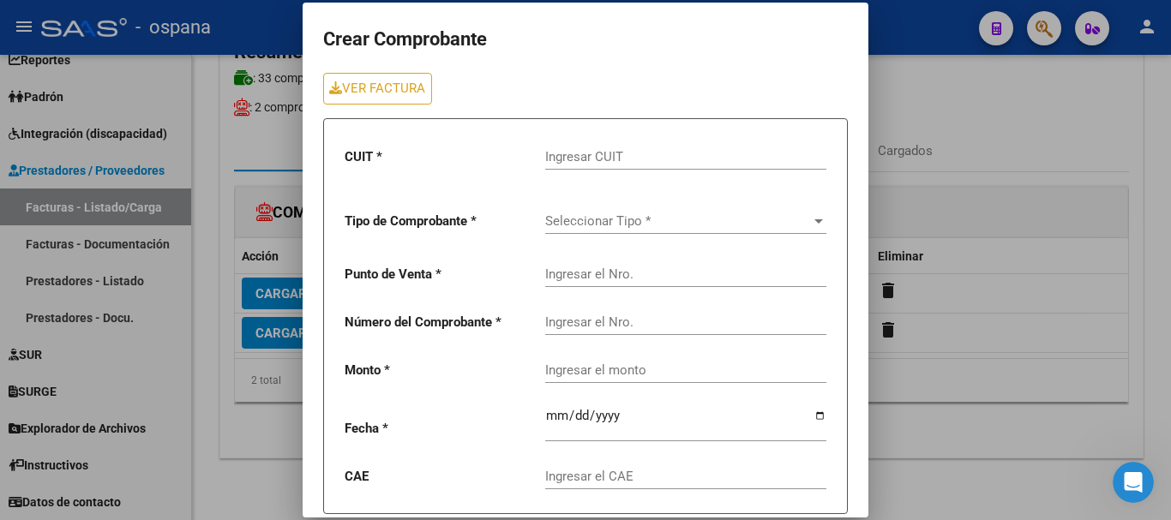
click at [564, 153] on input "Ingresar CUIT" at bounding box center [685, 156] width 281 height 15
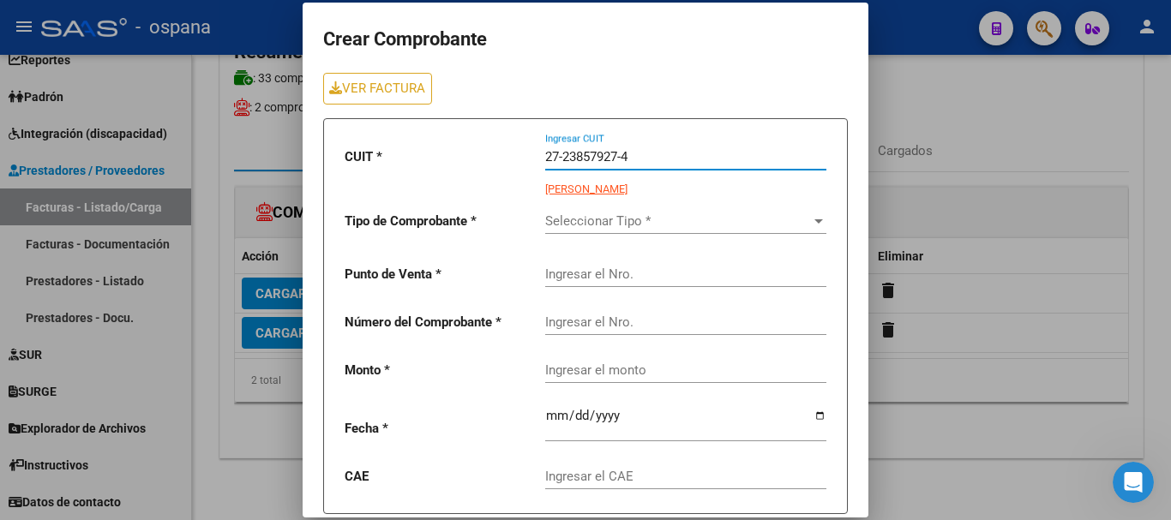
type input "27-23857927-4"
click at [592, 219] on span "Seleccionar Tipo *" at bounding box center [678, 220] width 266 height 15
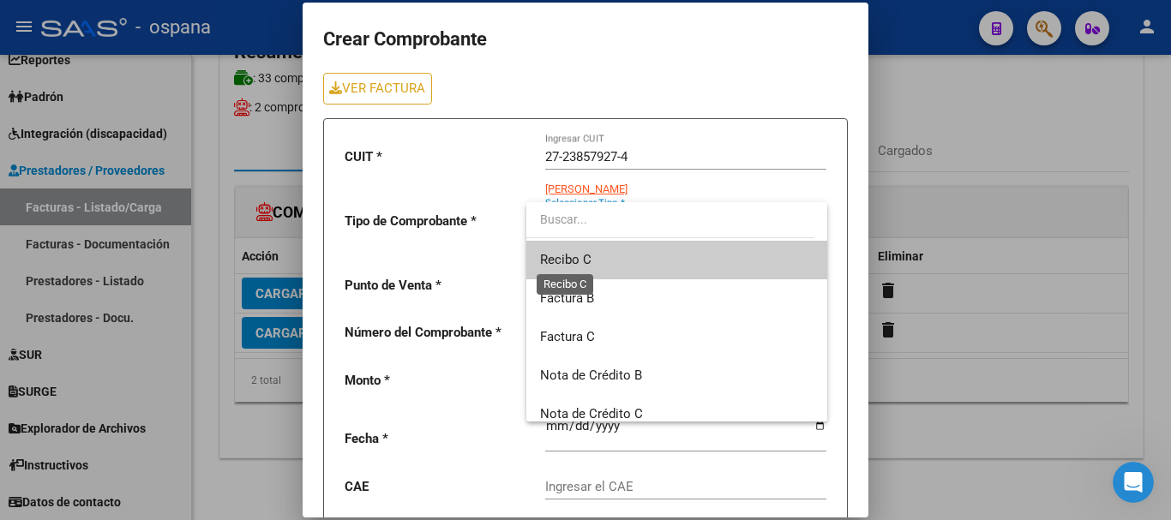
click at [586, 262] on span "Recibo C" at bounding box center [565, 259] width 51 height 15
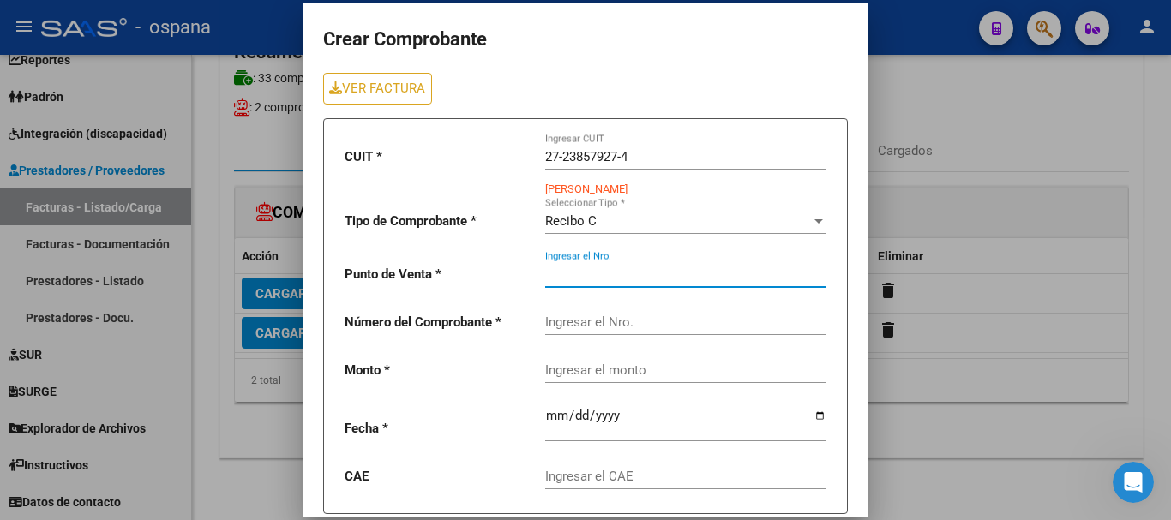
click at [580, 276] on input "Ingresar el Nro." at bounding box center [685, 274] width 281 height 15
type input "2"
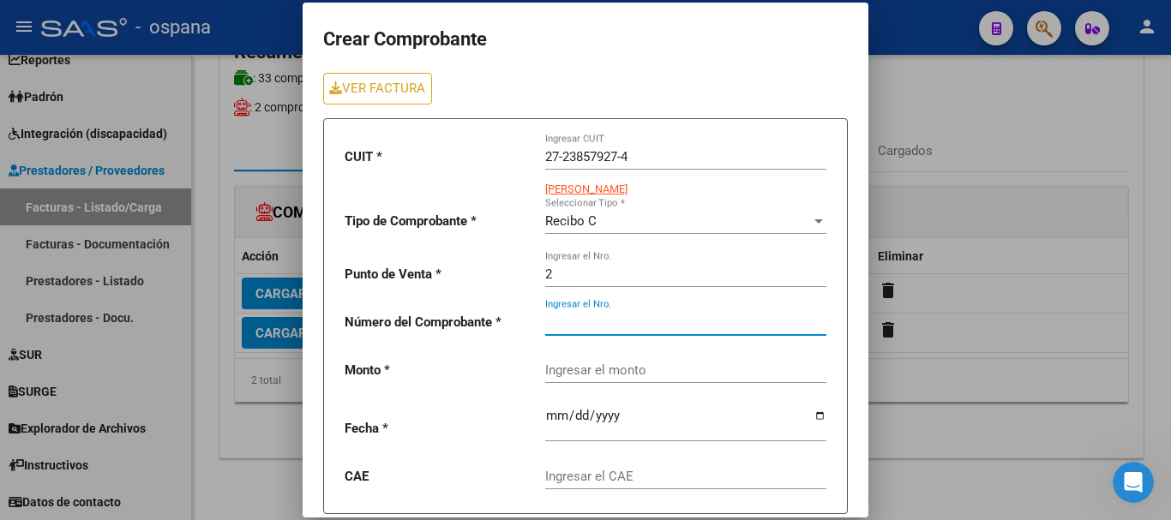
click at [600, 322] on input "Ingresar el Nro." at bounding box center [685, 322] width 281 height 15
type input "1784"
click at [596, 372] on input "Ingresar el monto" at bounding box center [685, 370] width 281 height 15
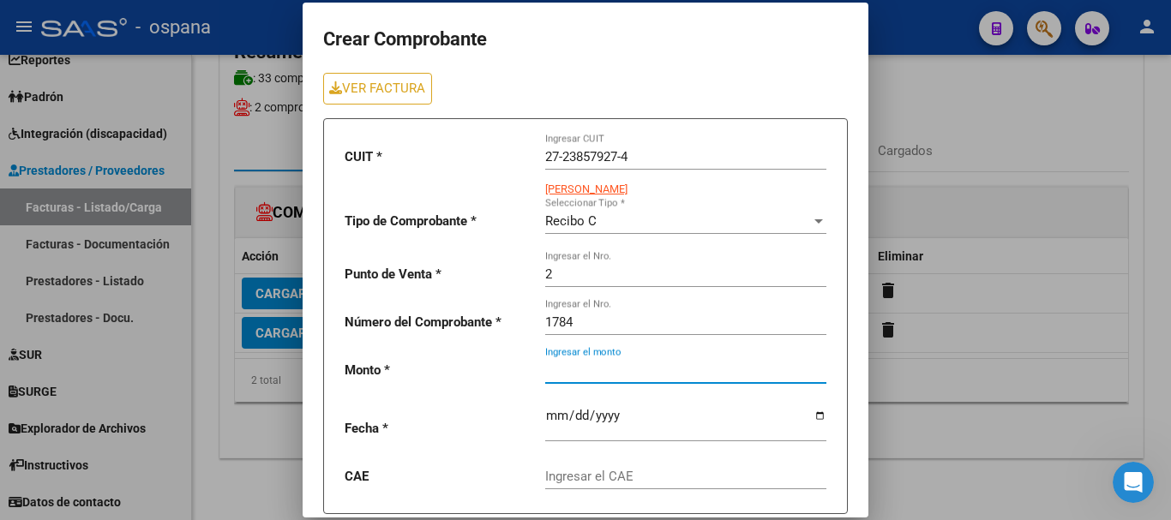
type input "98964.88"
type input "2025-08-01"
type input "75314494570691"
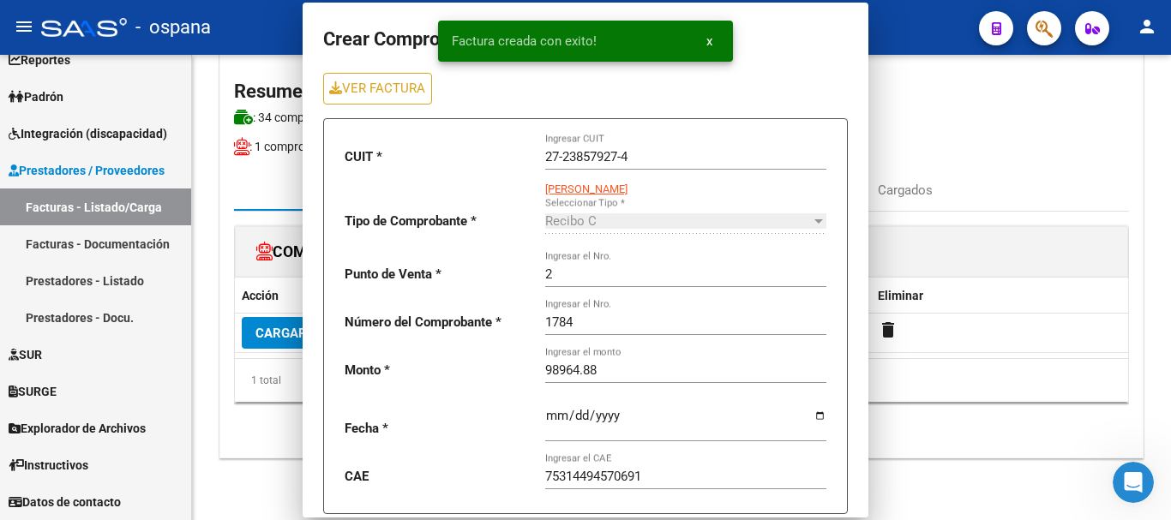
scroll to position [105, 0]
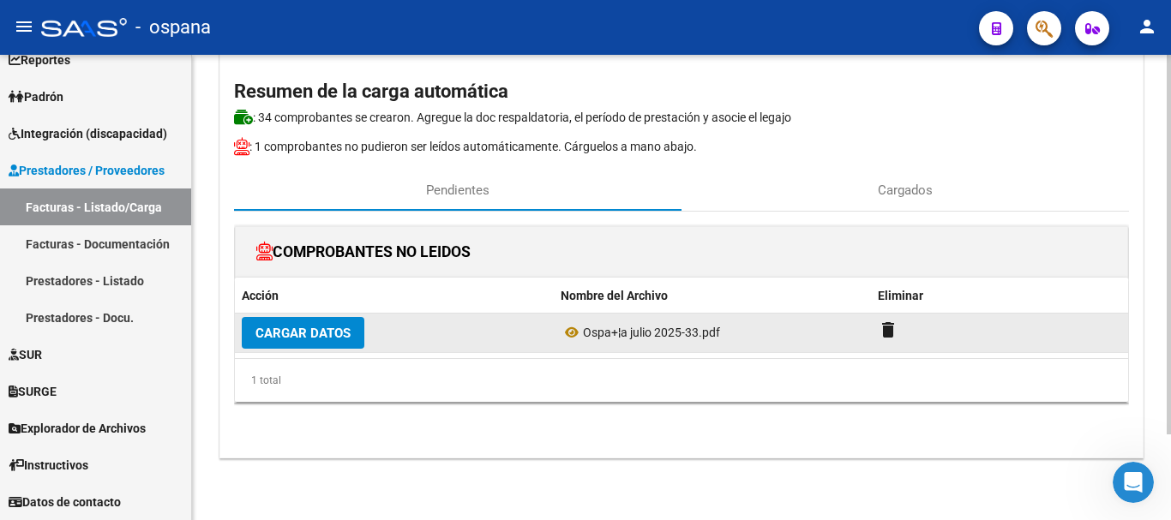
click at [329, 327] on span "Cargar Datos" at bounding box center [302, 333] width 95 height 15
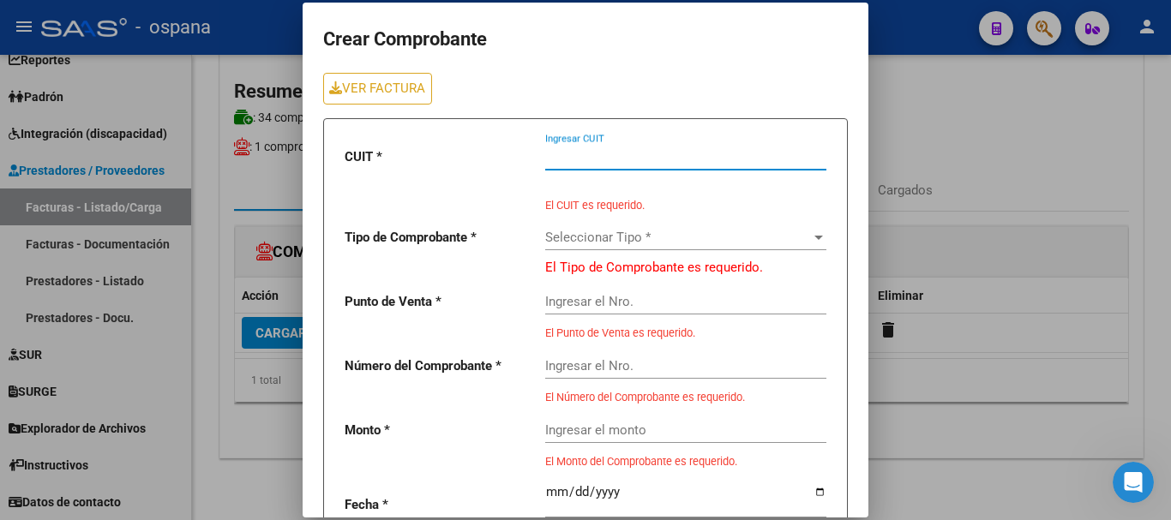
click at [572, 159] on input "Ingresar CUIT" at bounding box center [685, 156] width 281 height 15
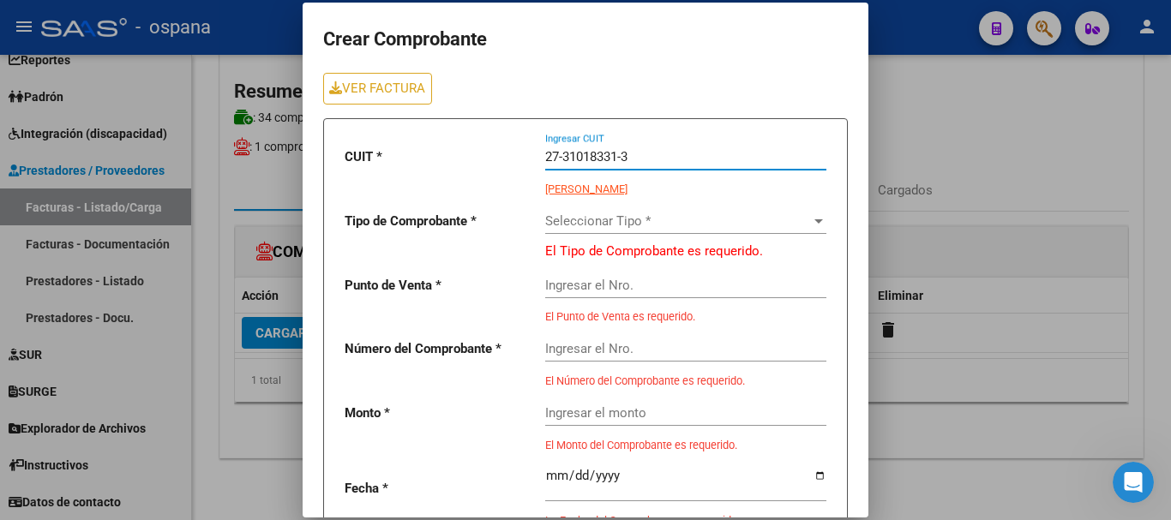
type input "27-31018331-3"
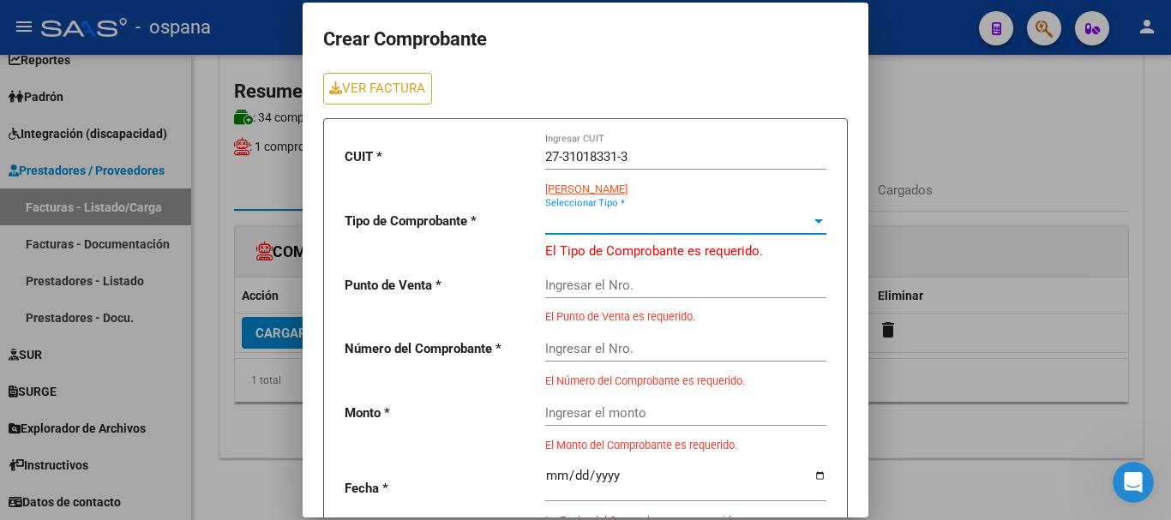
click at [592, 215] on span "Seleccionar Tipo *" at bounding box center [678, 220] width 266 height 15
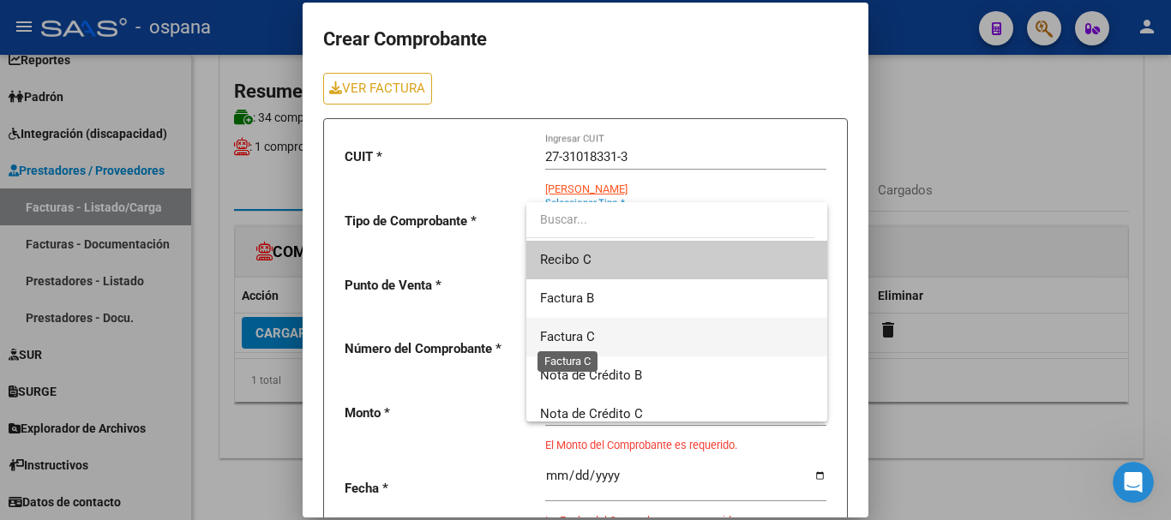
click at [575, 332] on span "Factura C" at bounding box center [567, 336] width 55 height 15
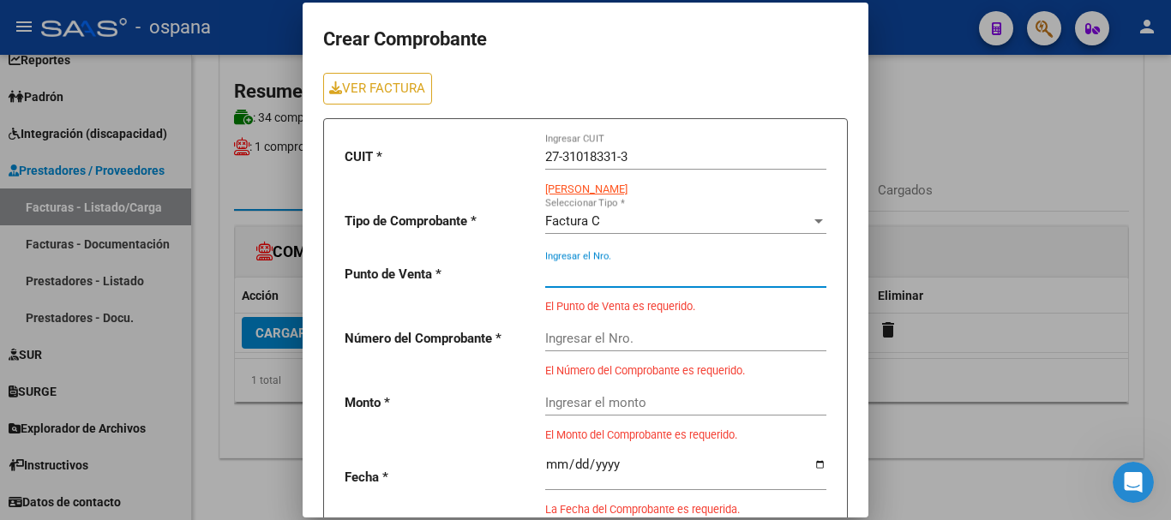
click at [574, 279] on input "Ingresar el Nro." at bounding box center [685, 274] width 281 height 15
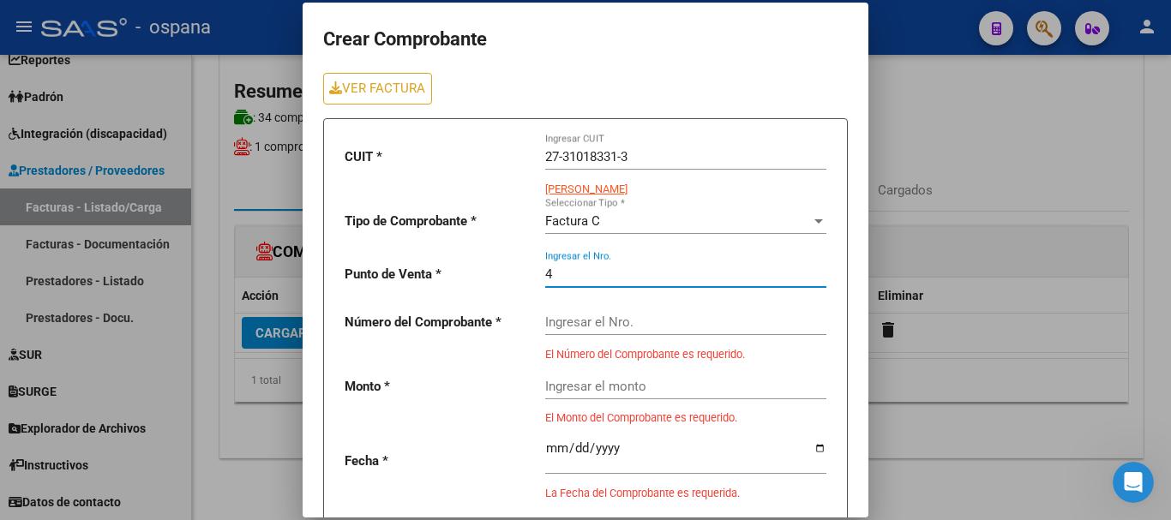
type input "4"
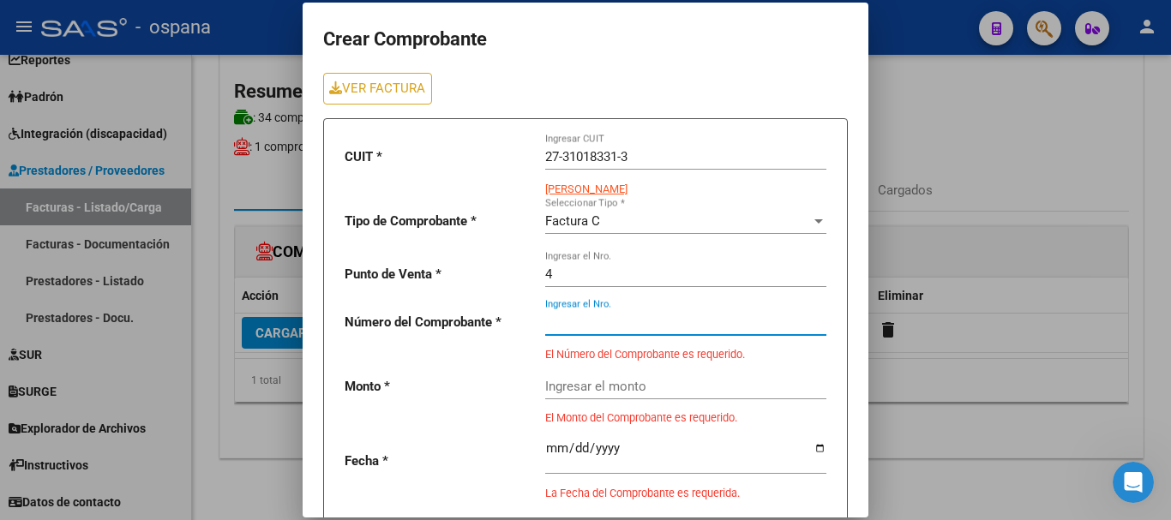
click at [578, 323] on input "Ingresar el Nro." at bounding box center [685, 322] width 281 height 15
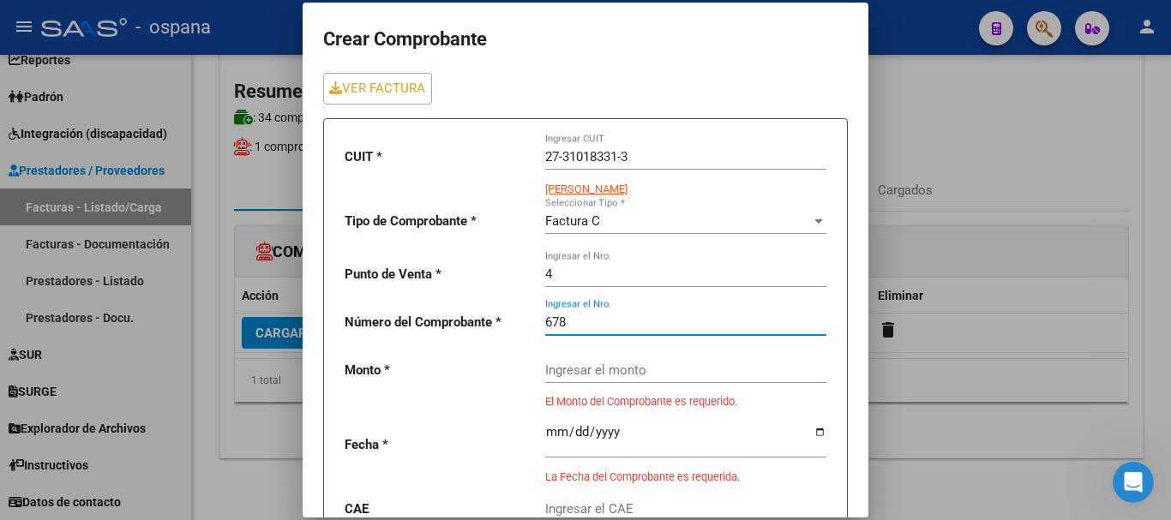
type input "678"
click at [568, 370] on input "Ingresar el monto" at bounding box center [685, 370] width 281 height 15
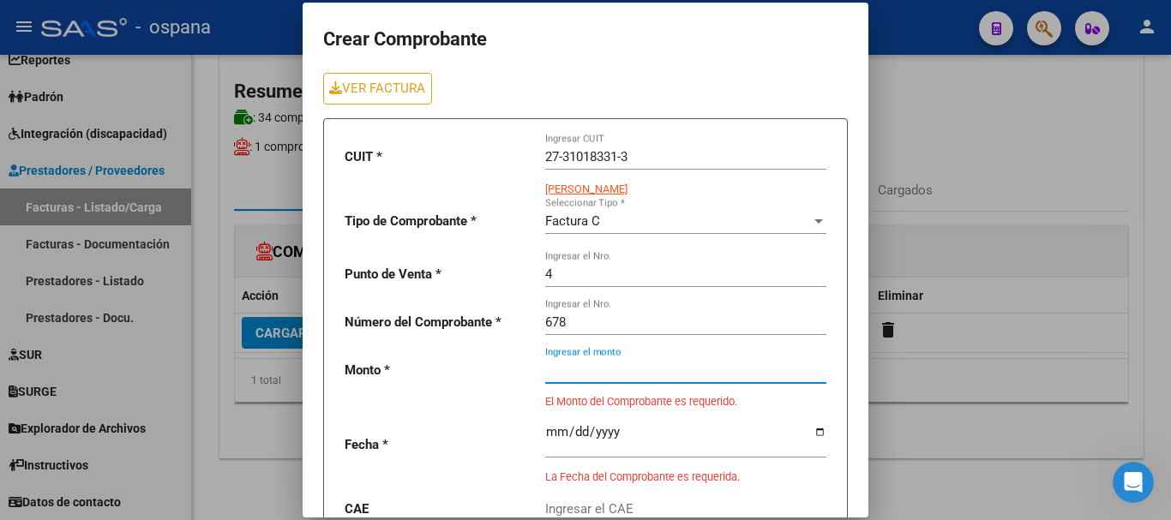
type input "111335.49"
type input "2025-08-01"
type input "75313879173597"
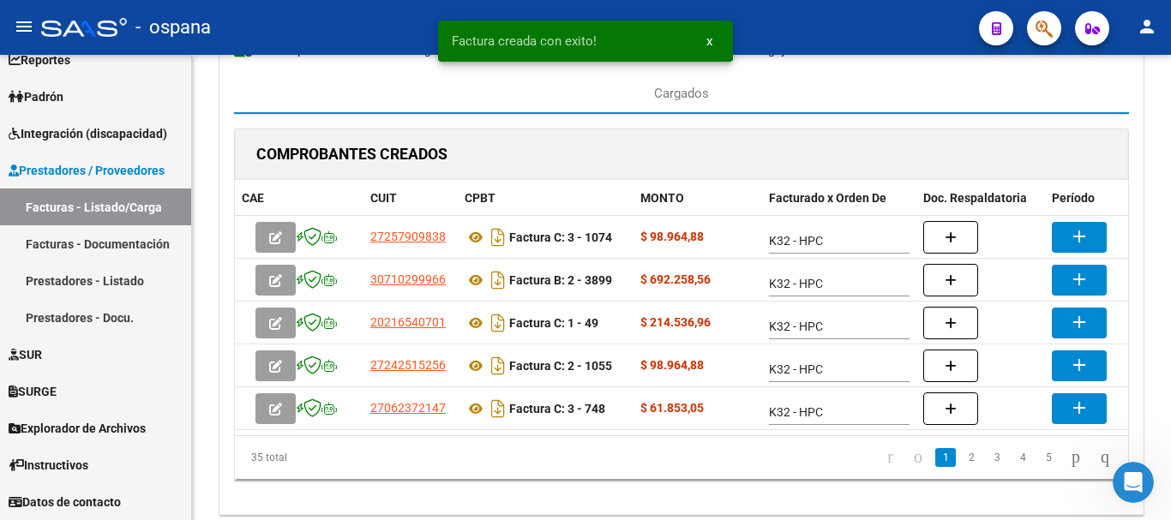
scroll to position [242, 0]
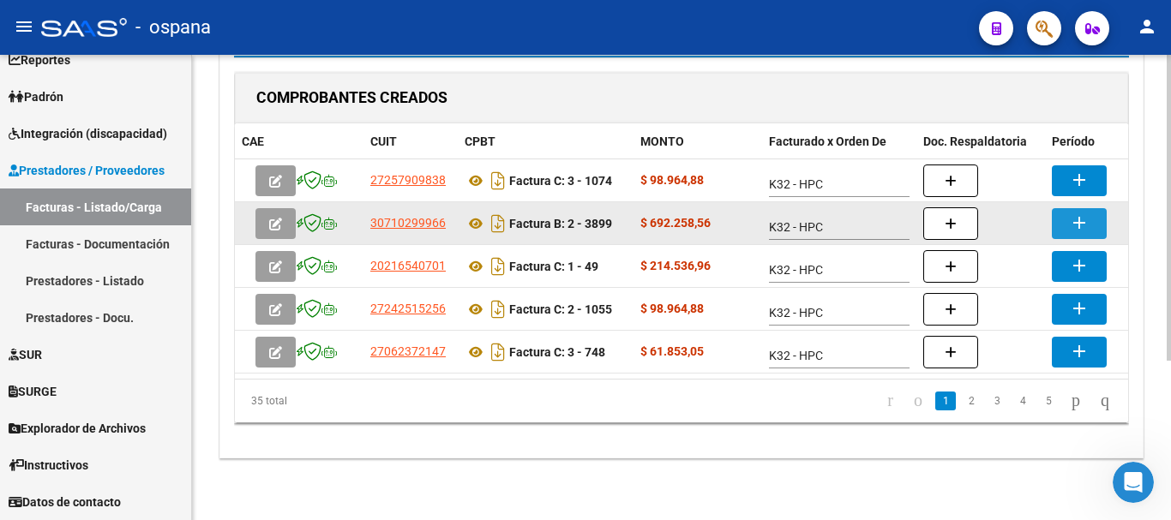
click at [1083, 213] on mat-icon "add" at bounding box center [1079, 223] width 21 height 21
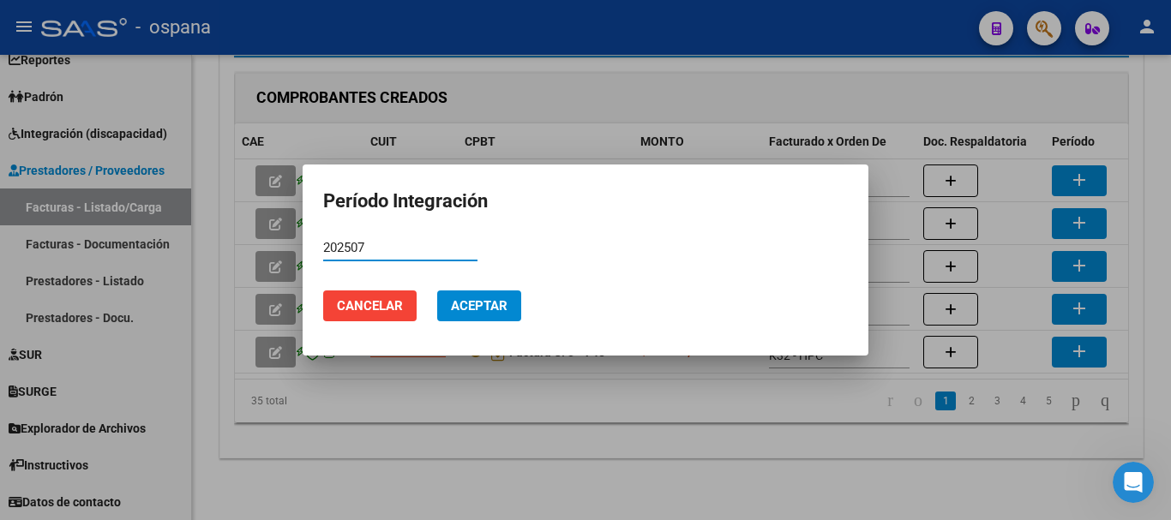
type input "202507"
click at [487, 304] on span "Aceptar" at bounding box center [479, 305] width 57 height 15
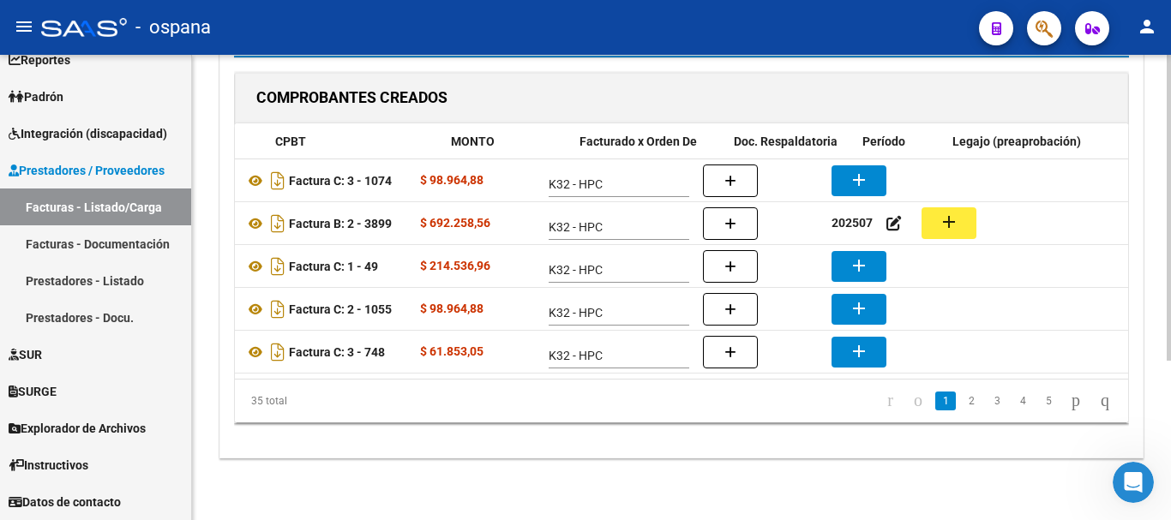
scroll to position [0, 264]
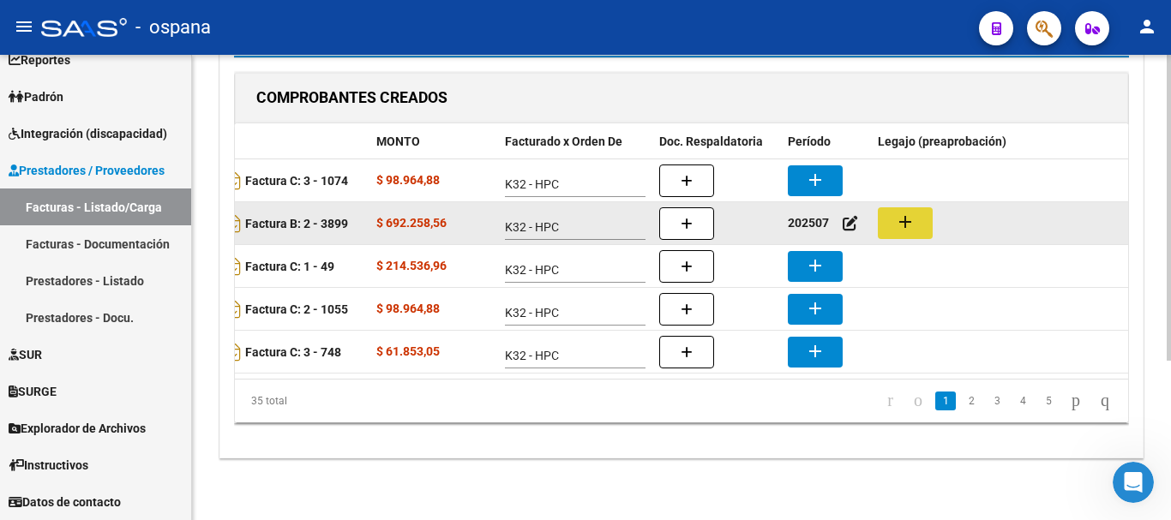
click at [903, 212] on mat-icon "add" at bounding box center [905, 222] width 21 height 21
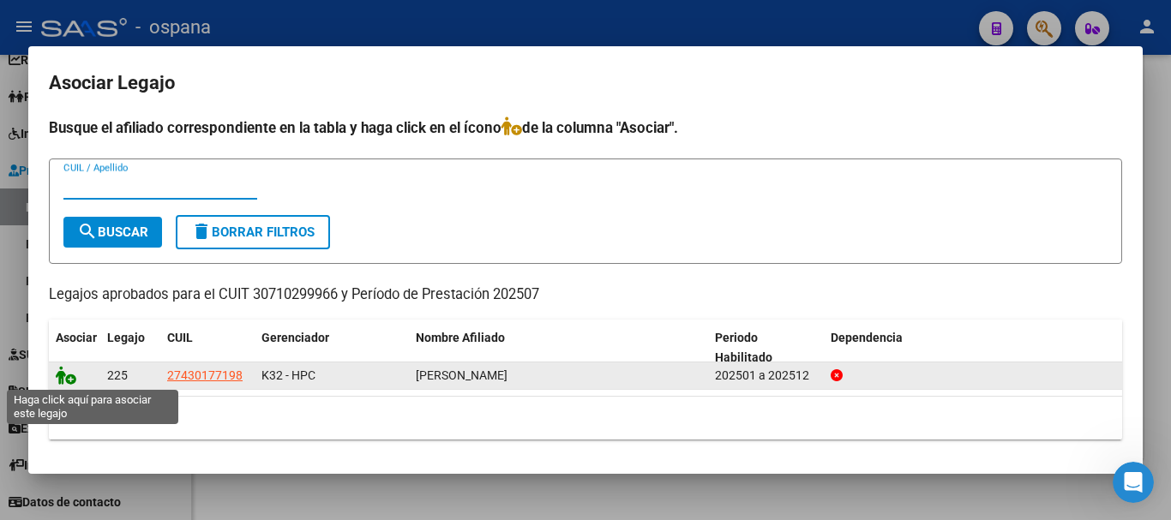
click at [68, 377] on icon at bounding box center [66, 375] width 21 height 19
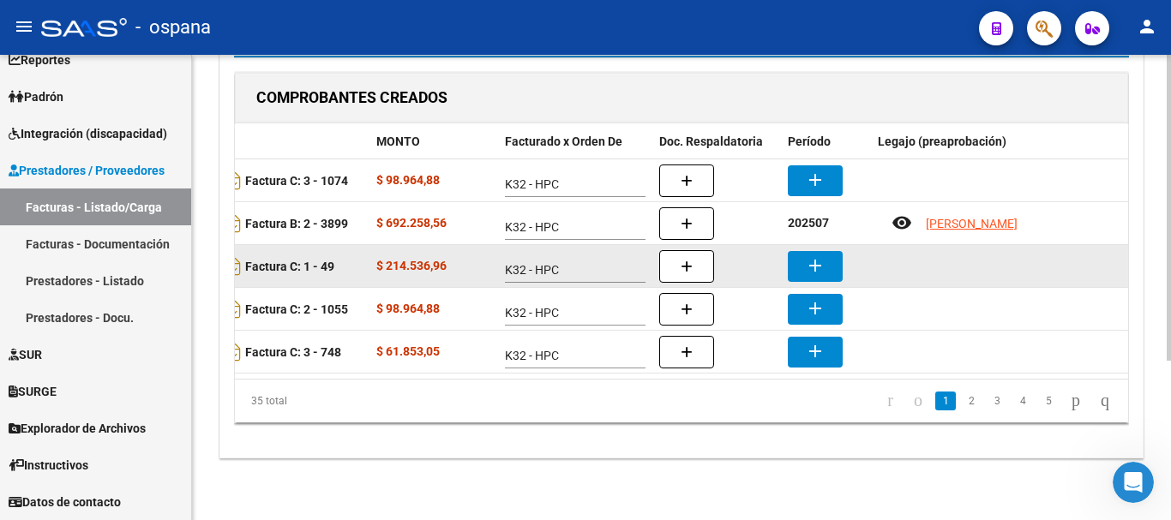
click at [818, 255] on mat-icon "add" at bounding box center [815, 265] width 21 height 21
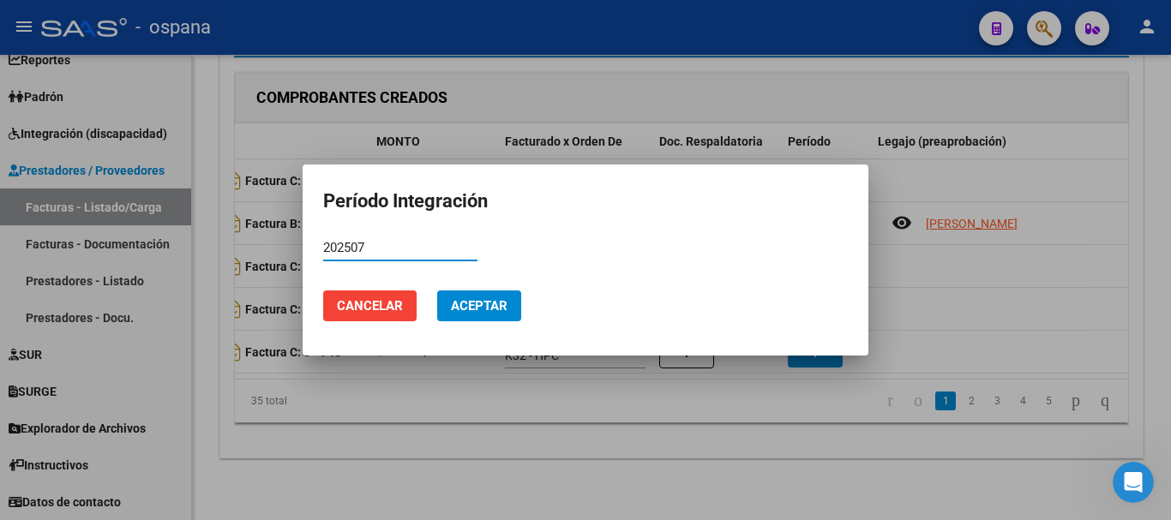
type input "202507"
click at [464, 309] on span "Aceptar" at bounding box center [479, 305] width 57 height 15
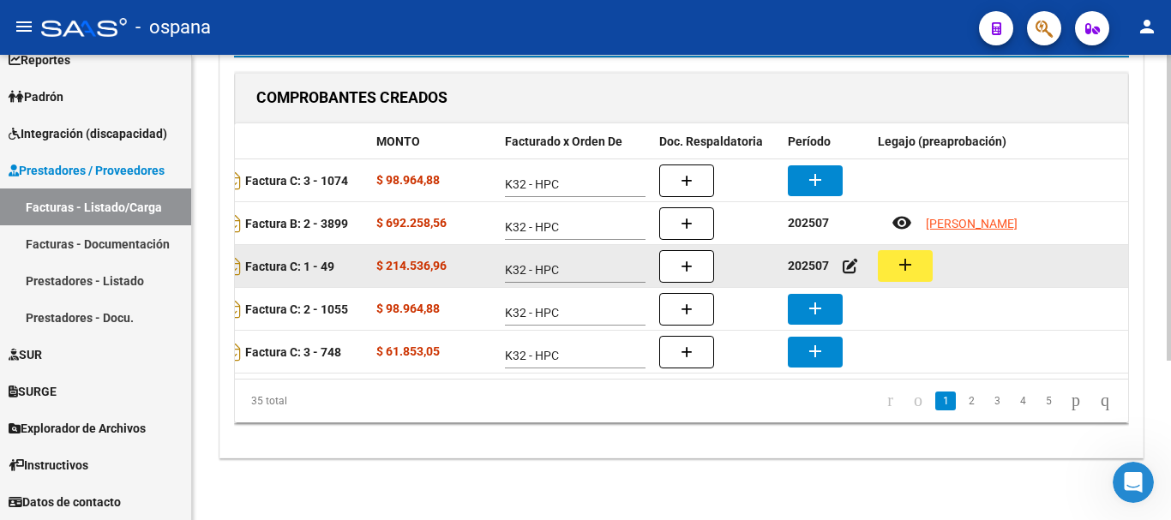
click at [912, 255] on mat-icon "add" at bounding box center [905, 265] width 21 height 21
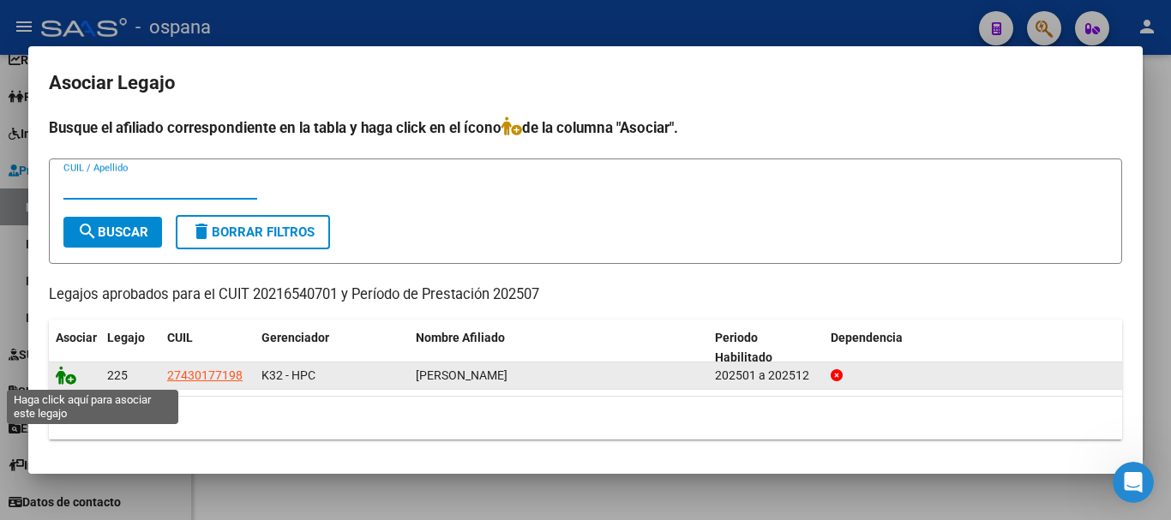
click at [58, 371] on icon at bounding box center [66, 375] width 21 height 19
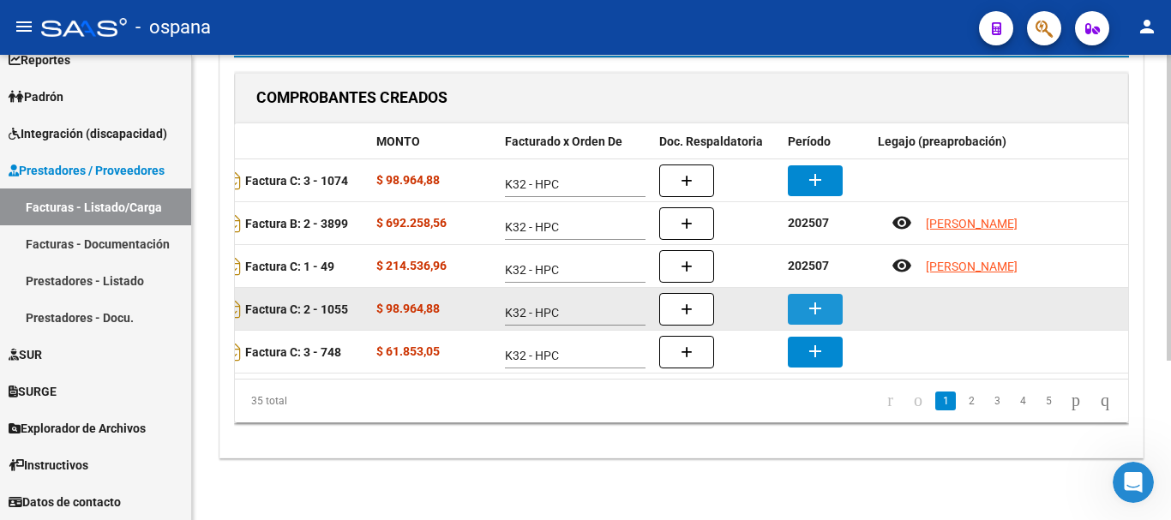
click at [822, 298] on mat-icon "add" at bounding box center [815, 308] width 21 height 21
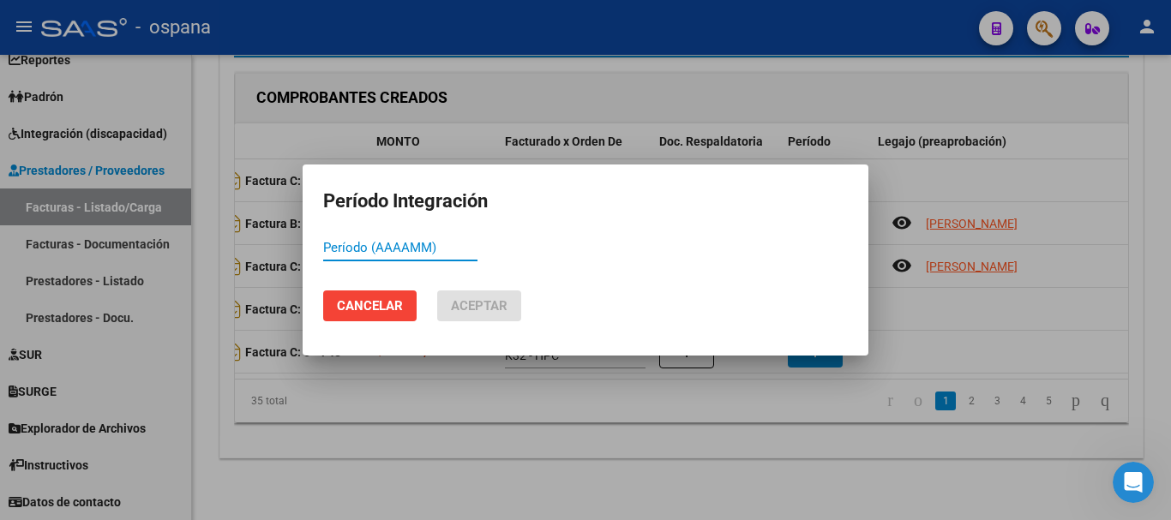
click at [391, 250] on input "Período (AAAAMM)" at bounding box center [400, 247] width 154 height 15
type input "202507"
click at [490, 291] on button "Aceptar" at bounding box center [479, 306] width 84 height 31
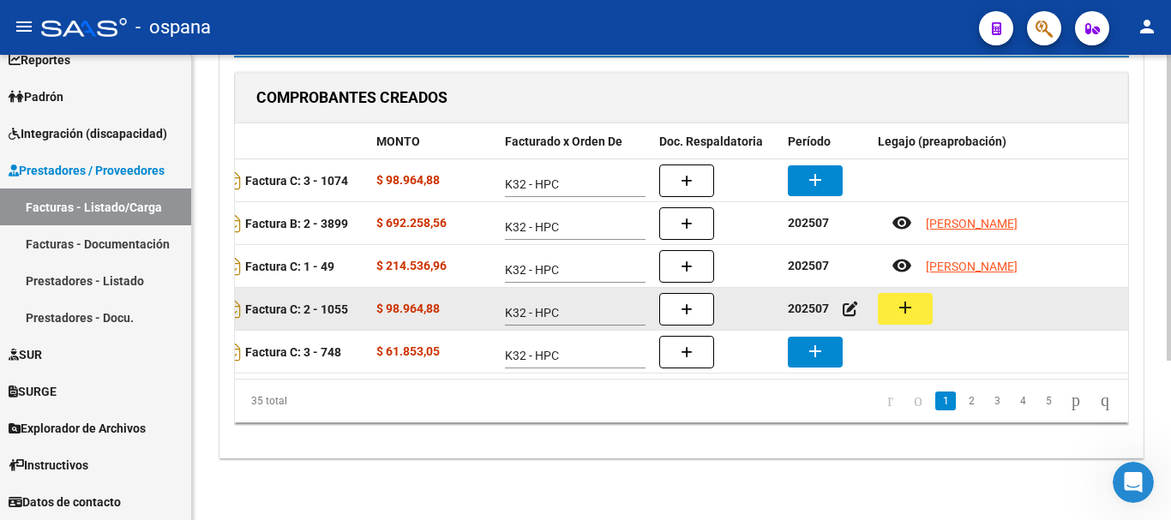
click at [918, 295] on button "add" at bounding box center [905, 309] width 55 height 32
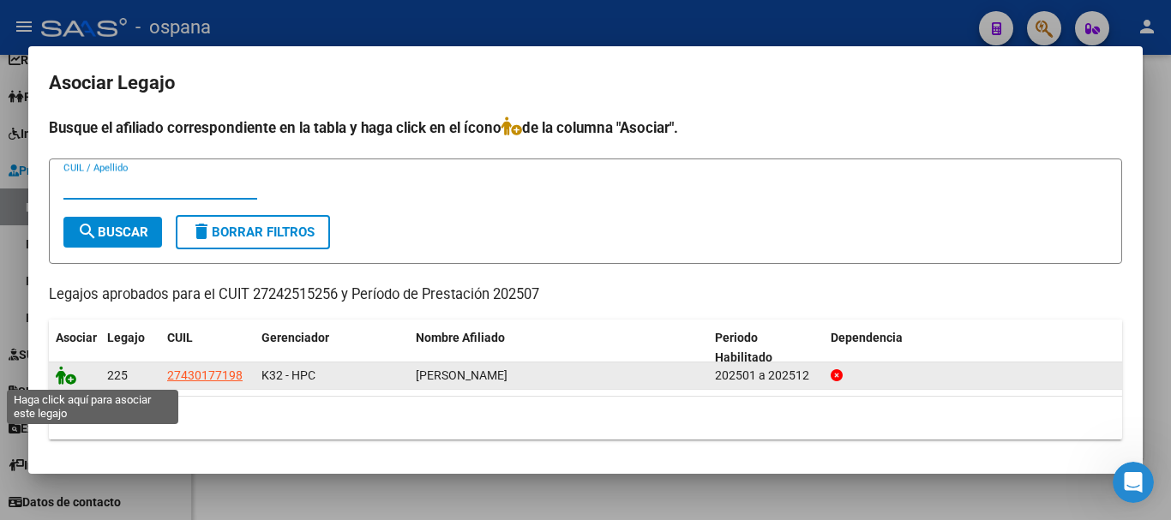
click at [65, 376] on icon at bounding box center [66, 375] width 21 height 19
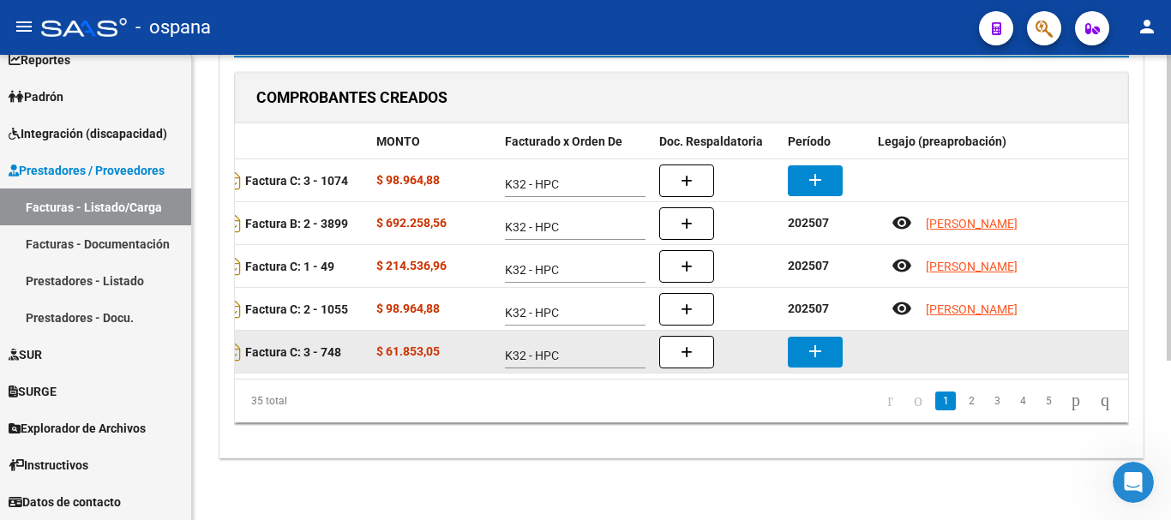
click at [818, 341] on mat-icon "add" at bounding box center [815, 351] width 21 height 21
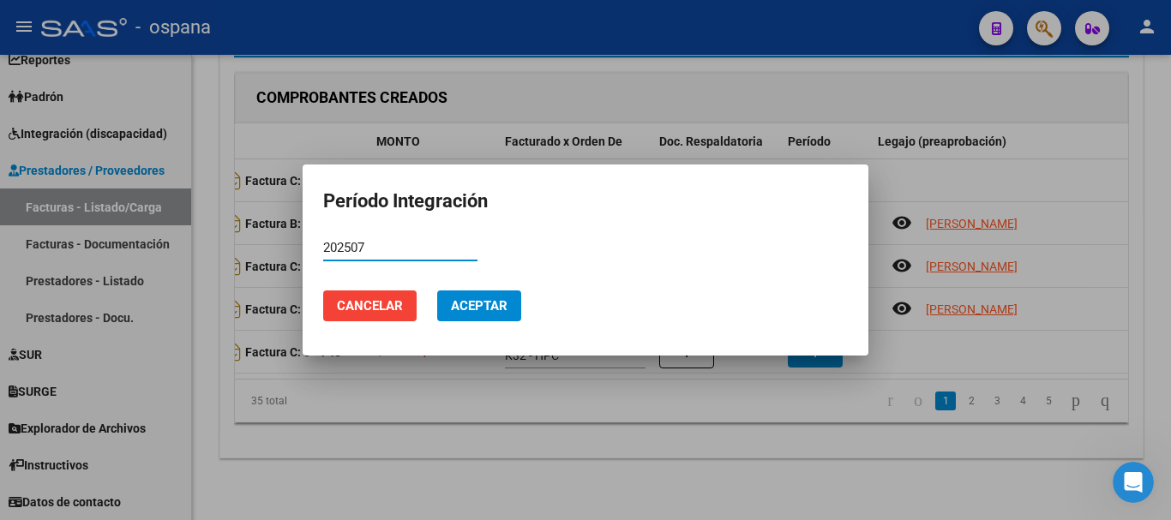
type input "202507"
click at [490, 311] on span "Aceptar" at bounding box center [479, 305] width 57 height 15
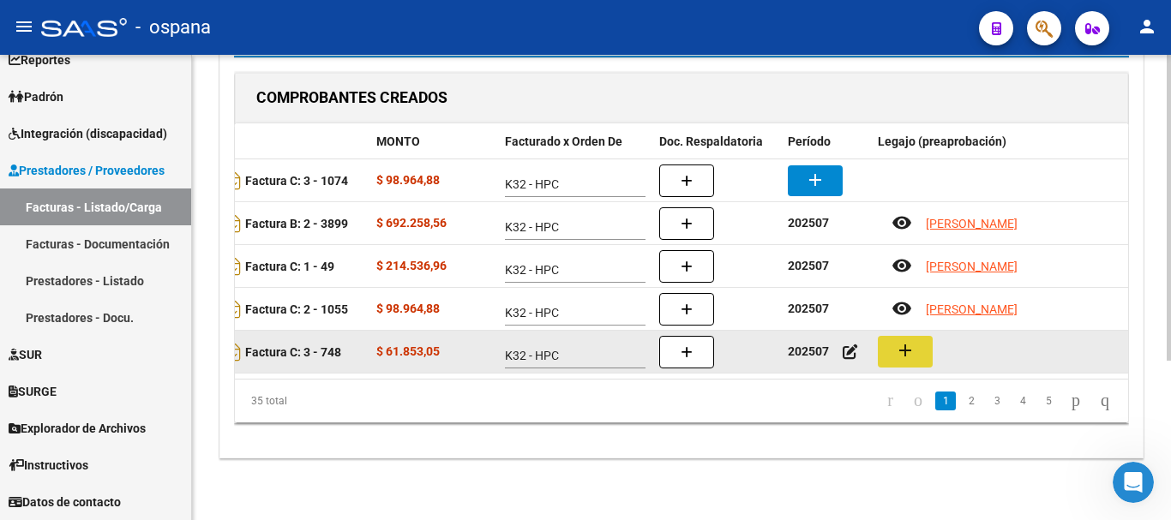
click at [911, 340] on mat-icon "add" at bounding box center [905, 350] width 21 height 21
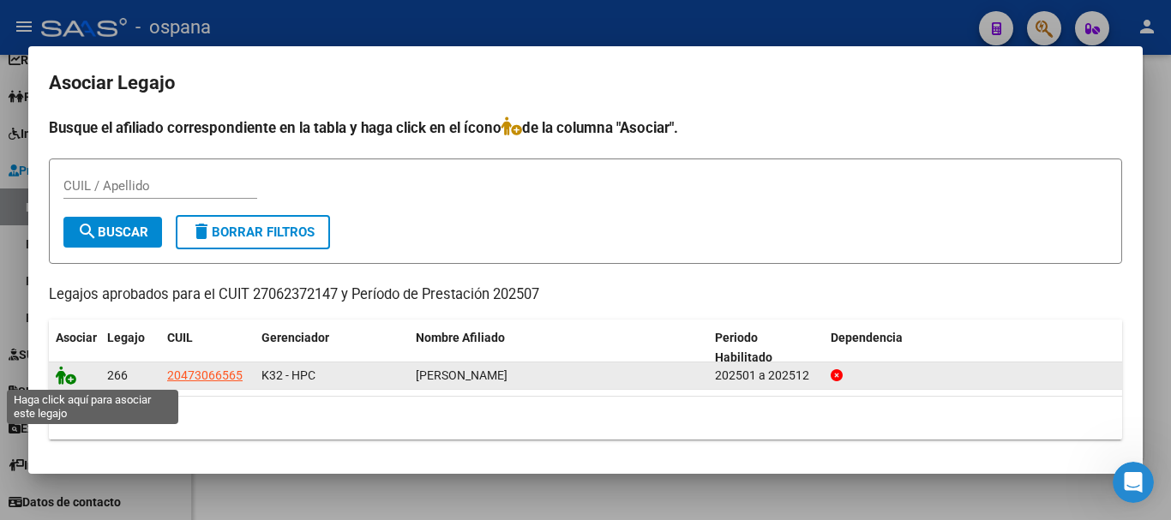
click at [62, 372] on icon at bounding box center [66, 375] width 21 height 19
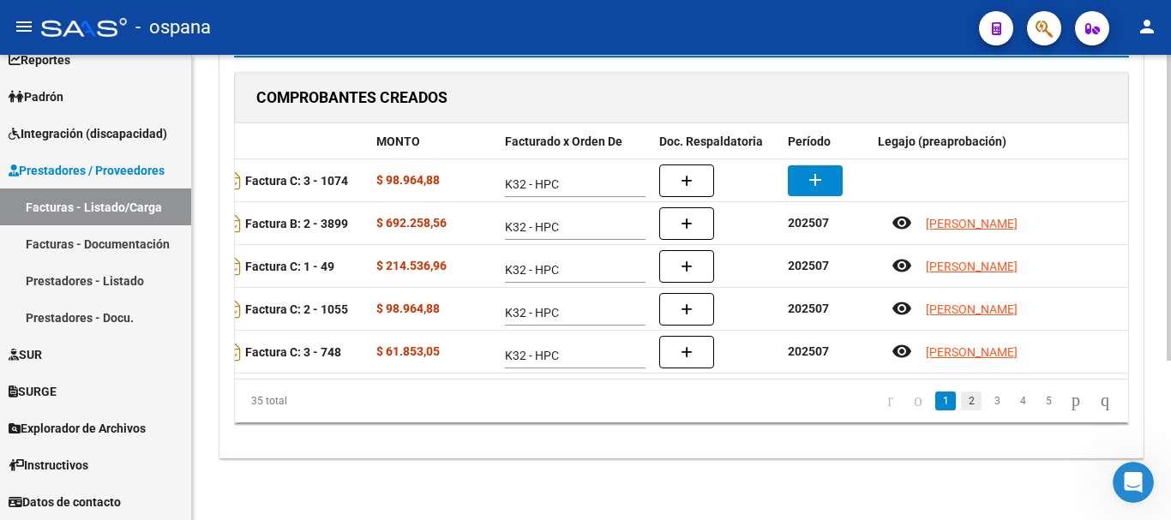
click at [961, 405] on link "2" at bounding box center [971, 401] width 21 height 19
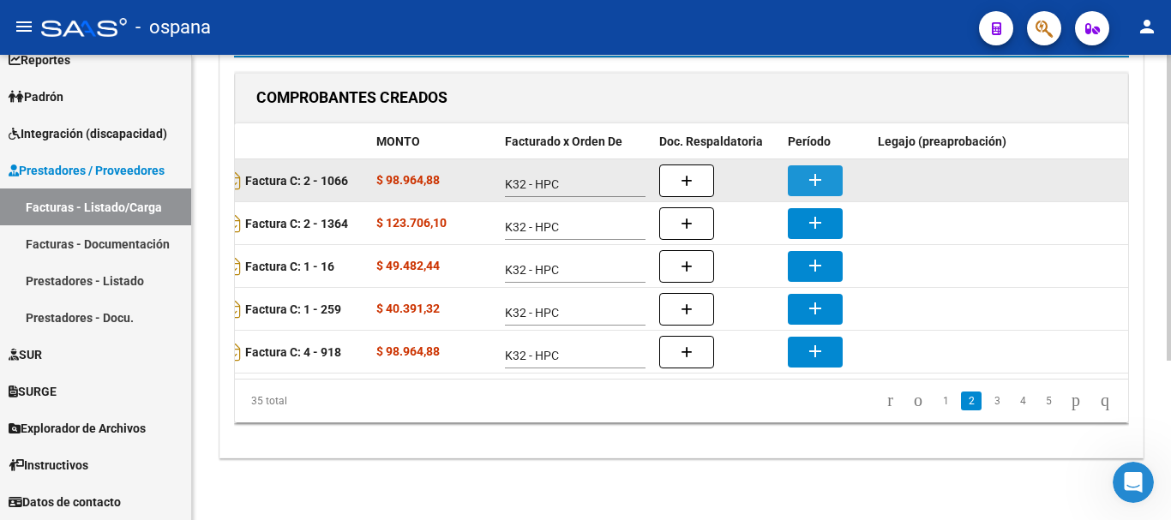
click at [832, 165] on button "add" at bounding box center [815, 180] width 55 height 31
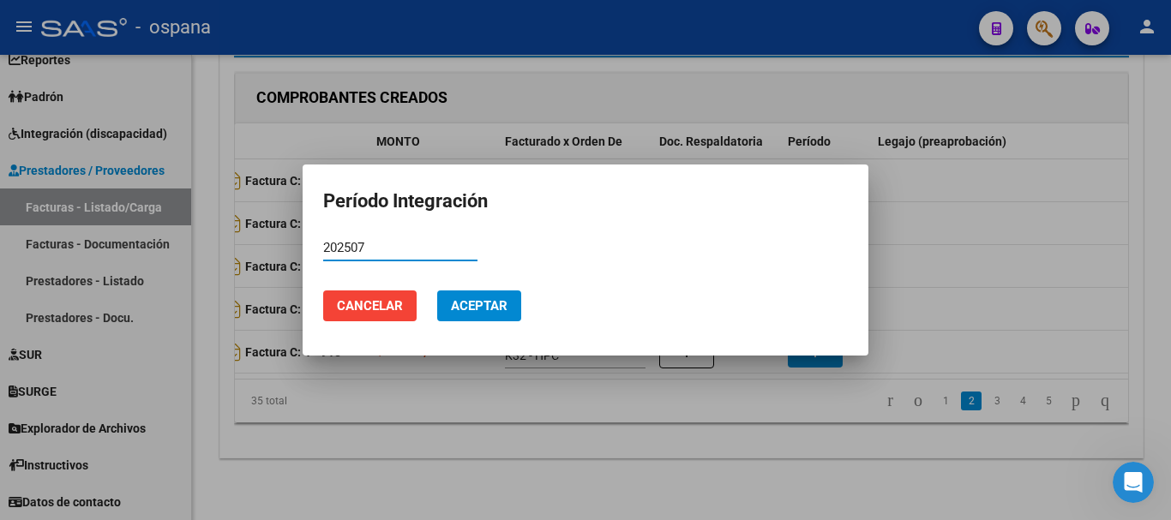
type input "202507"
click at [476, 310] on span "Aceptar" at bounding box center [479, 305] width 57 height 15
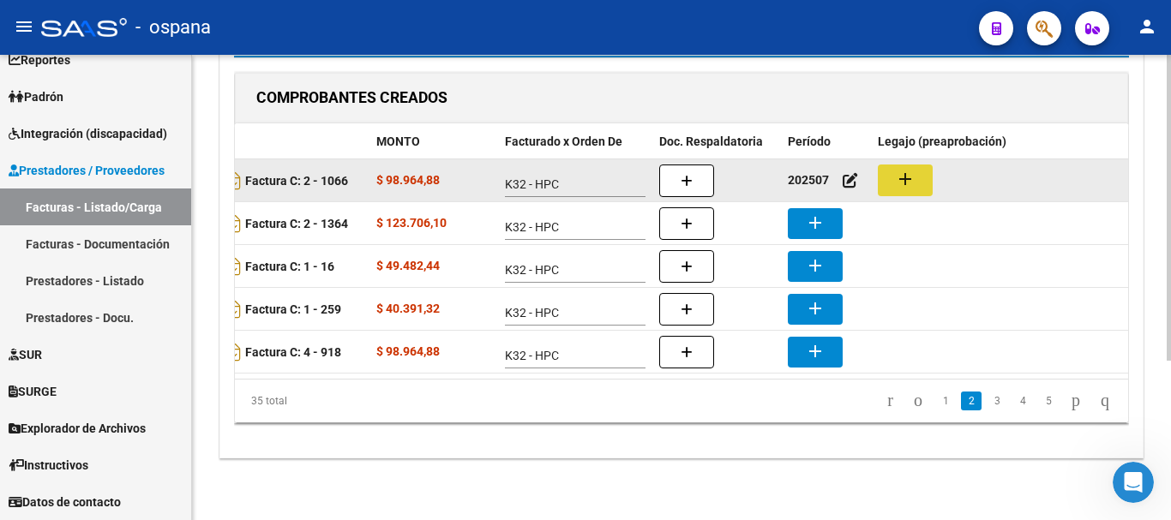
click at [913, 169] on mat-icon "add" at bounding box center [905, 179] width 21 height 21
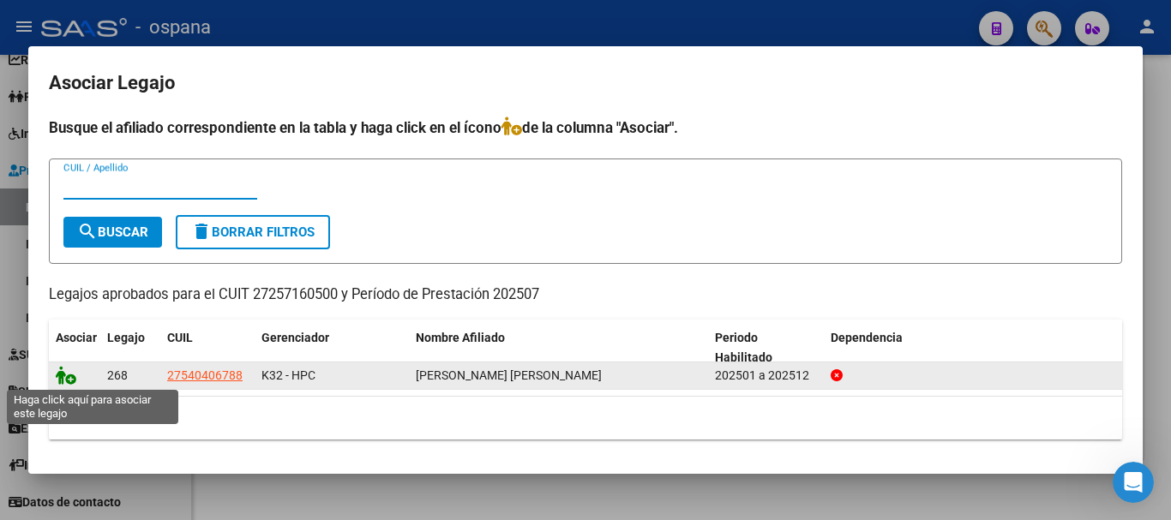
click at [64, 376] on icon at bounding box center [66, 375] width 21 height 19
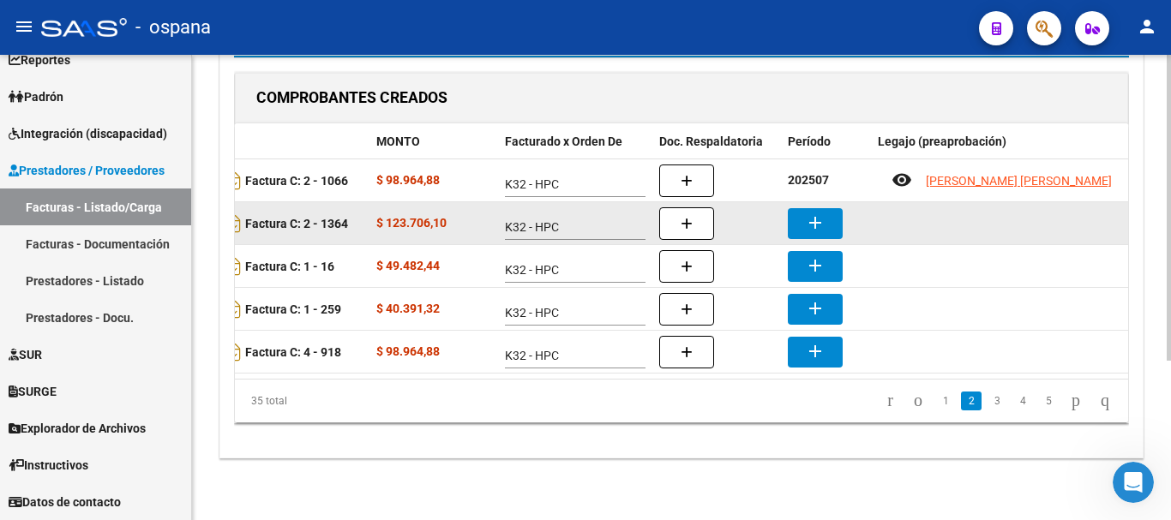
click at [828, 208] on button "add" at bounding box center [815, 223] width 55 height 31
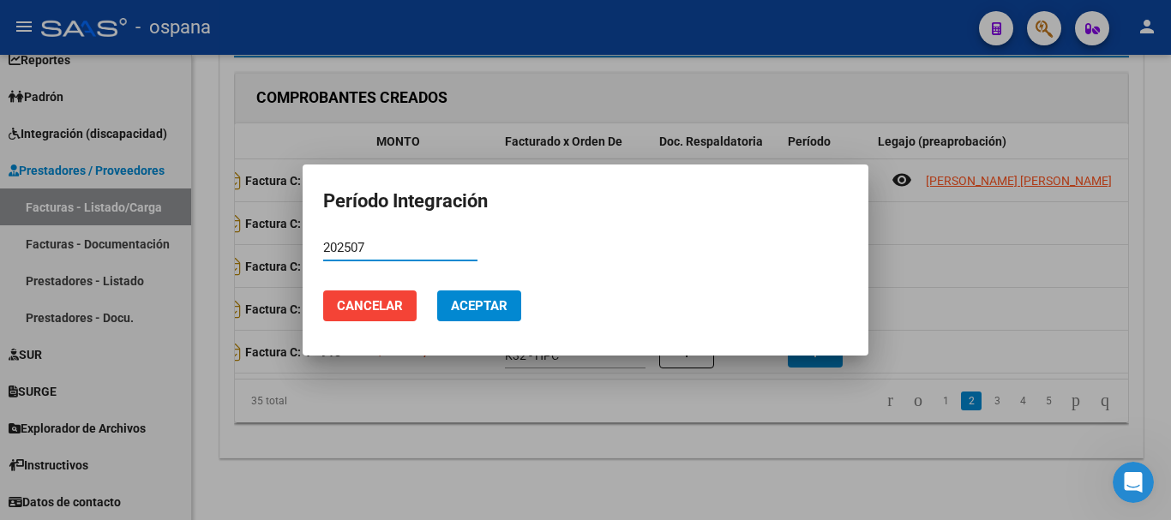
type input "202507"
drag, startPoint x: 482, startPoint y: 313, endPoint x: 450, endPoint y: 300, distance: 34.2
click at [481, 313] on span "Aceptar" at bounding box center [479, 305] width 57 height 15
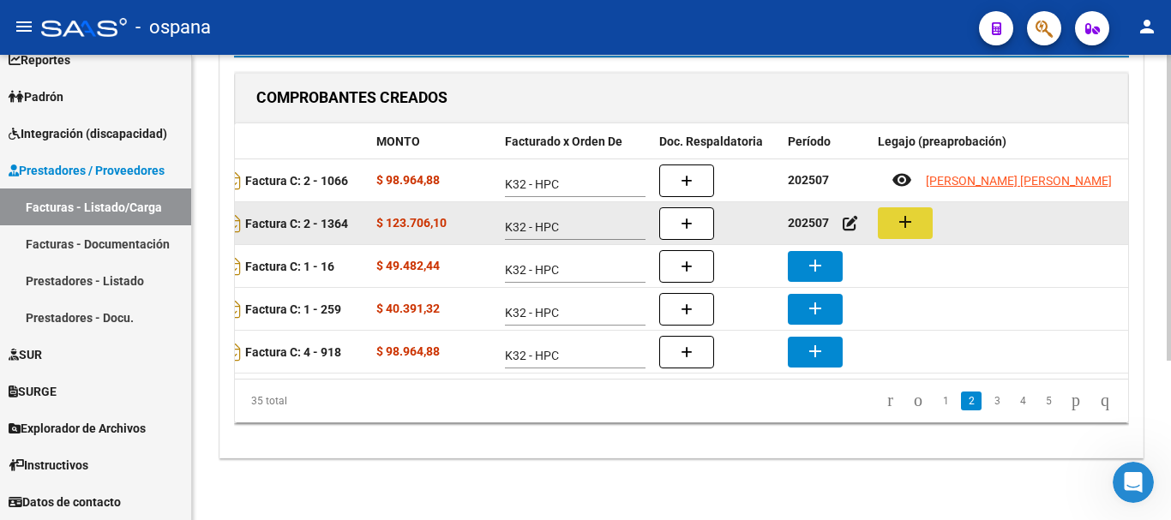
click at [895, 212] on mat-icon "add" at bounding box center [905, 222] width 21 height 21
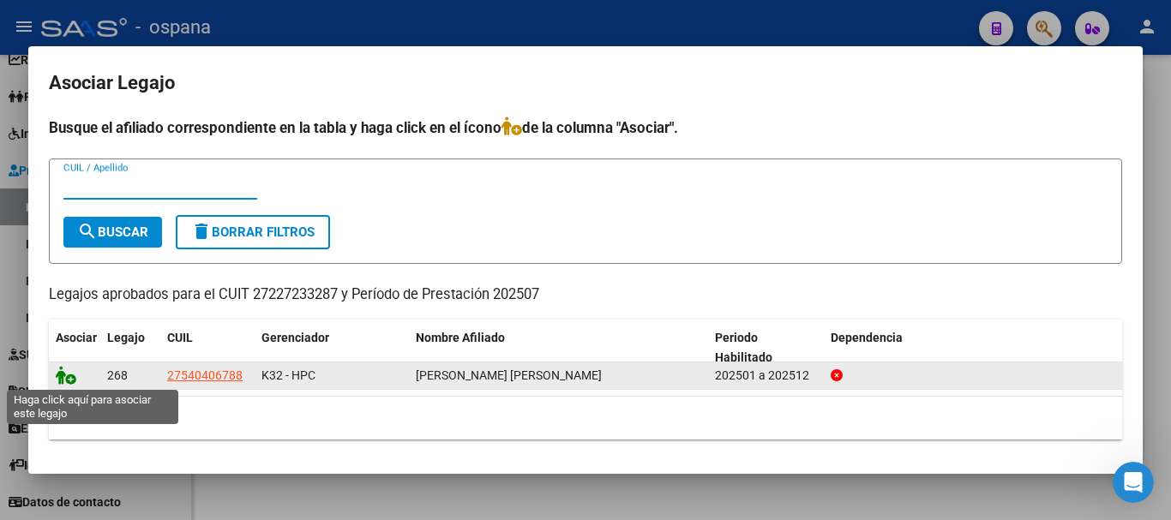
click at [69, 376] on icon at bounding box center [66, 375] width 21 height 19
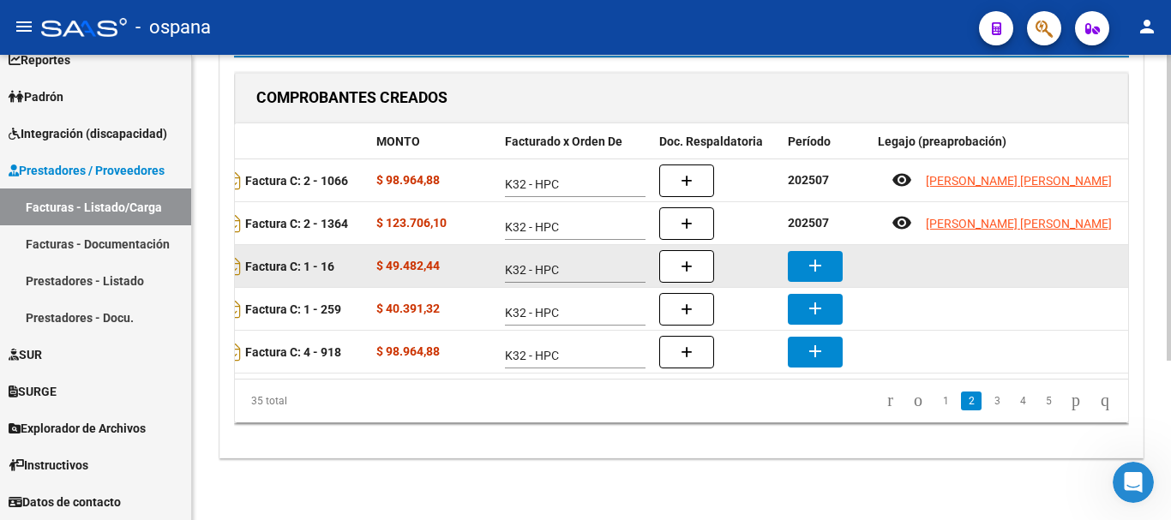
click at [812, 255] on mat-icon "add" at bounding box center [815, 265] width 21 height 21
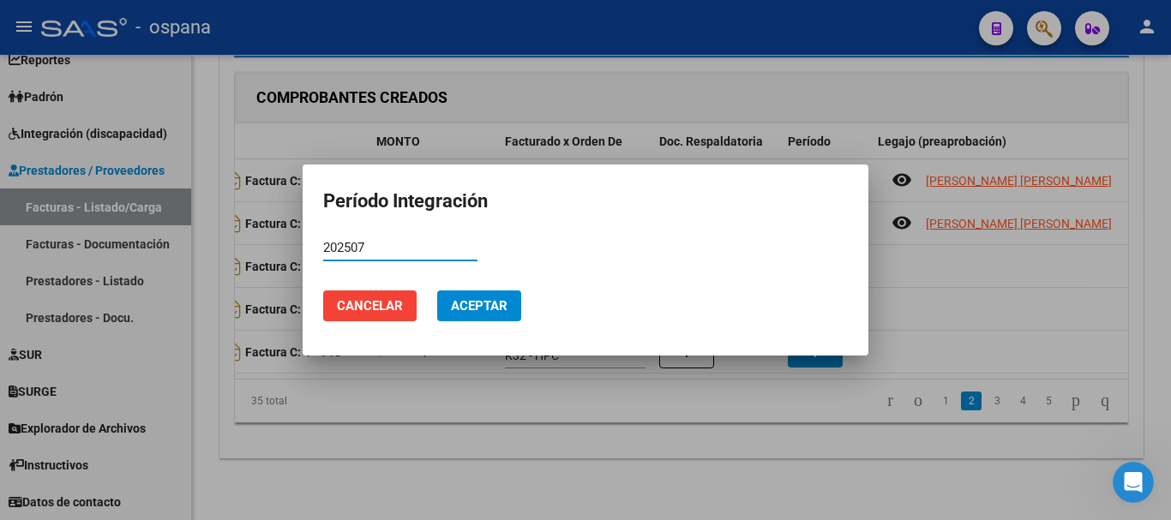
type input "202507"
drag, startPoint x: 496, startPoint y: 301, endPoint x: 454, endPoint y: 305, distance: 42.2
click at [489, 301] on span "Aceptar" at bounding box center [479, 305] width 57 height 15
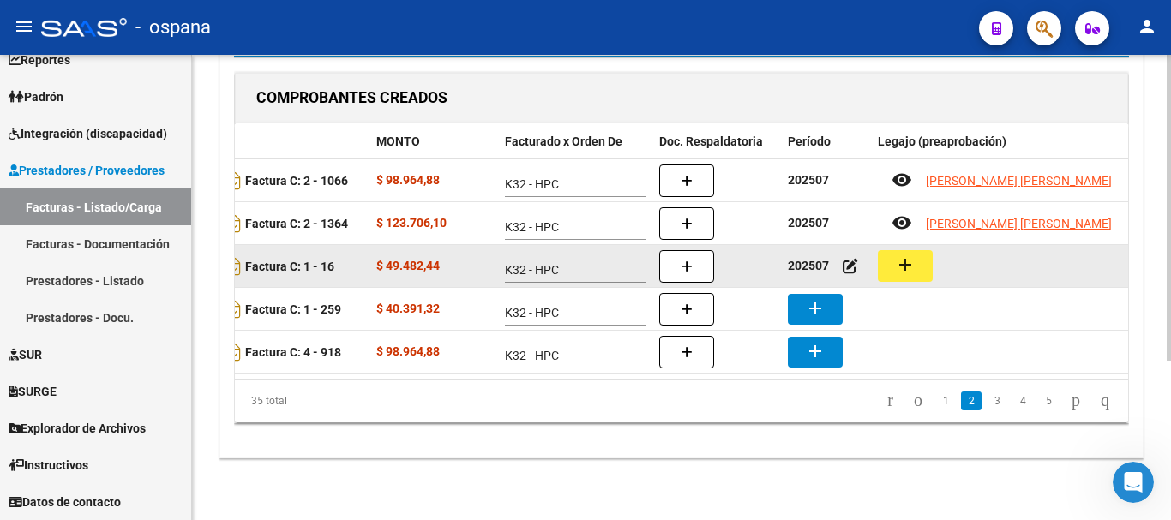
click at [904, 255] on mat-icon "add" at bounding box center [905, 265] width 21 height 21
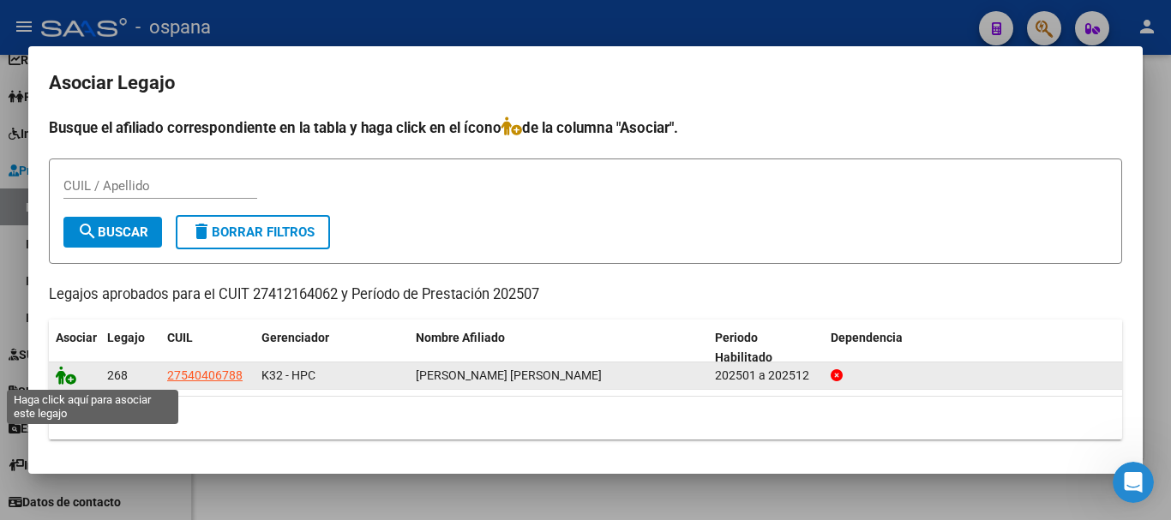
click at [57, 376] on icon at bounding box center [66, 375] width 21 height 19
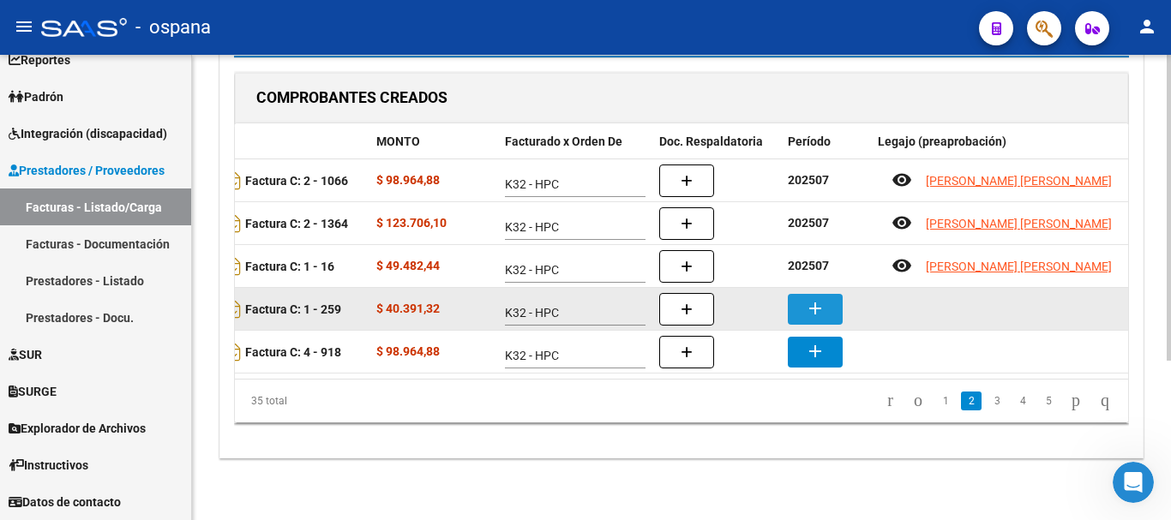
click at [818, 298] on mat-icon "add" at bounding box center [815, 308] width 21 height 21
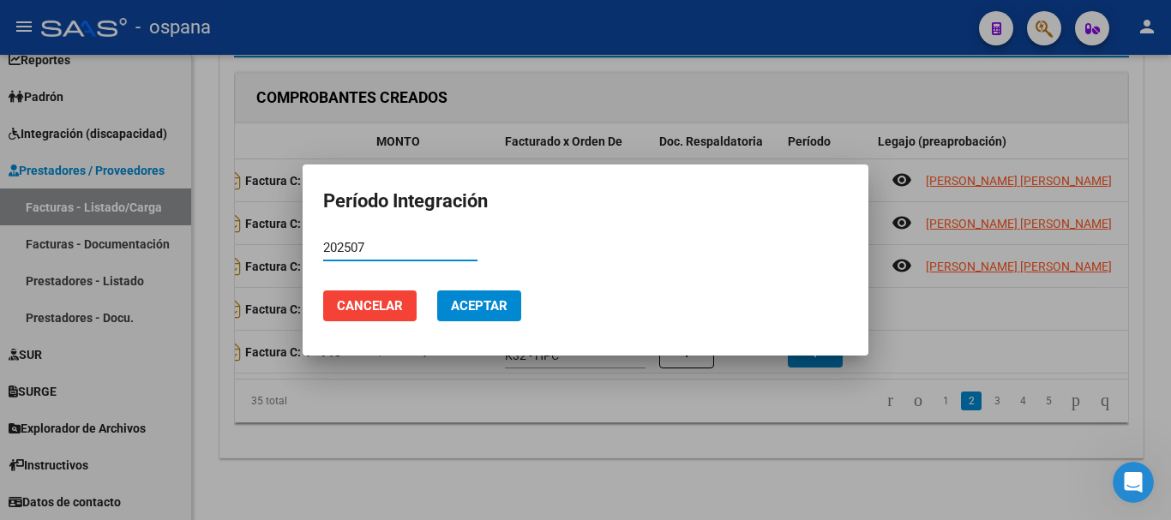
type input "202507"
click at [484, 300] on span "Aceptar" at bounding box center [479, 305] width 57 height 15
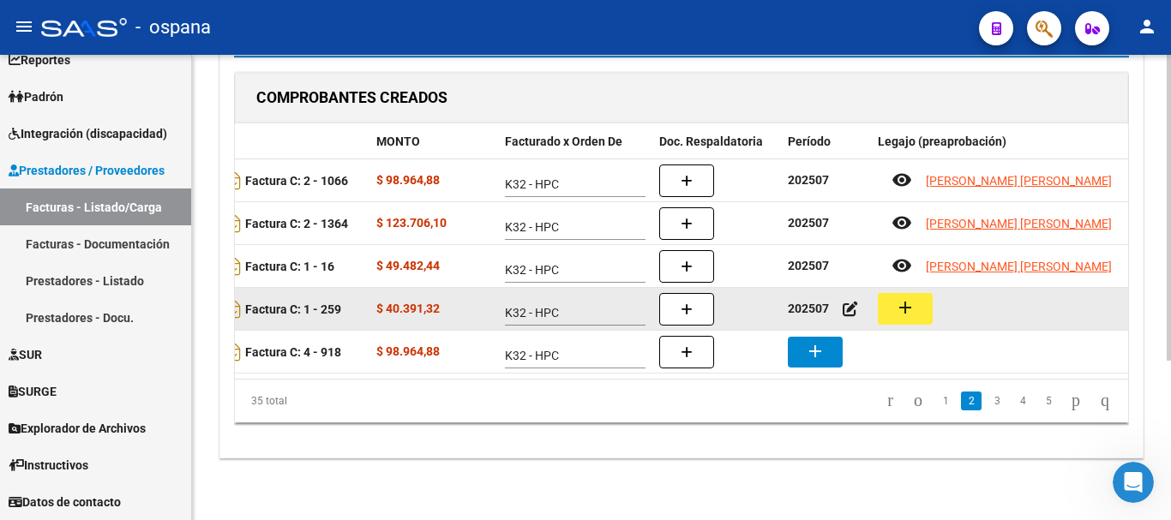
click at [901, 298] on mat-icon "add" at bounding box center [905, 308] width 21 height 21
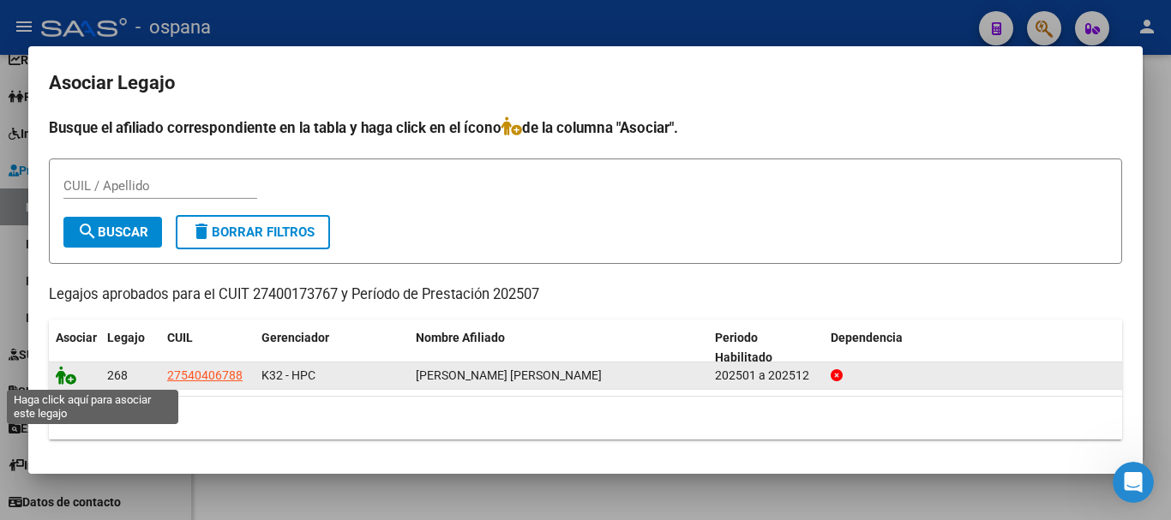
click at [63, 376] on icon at bounding box center [66, 375] width 21 height 19
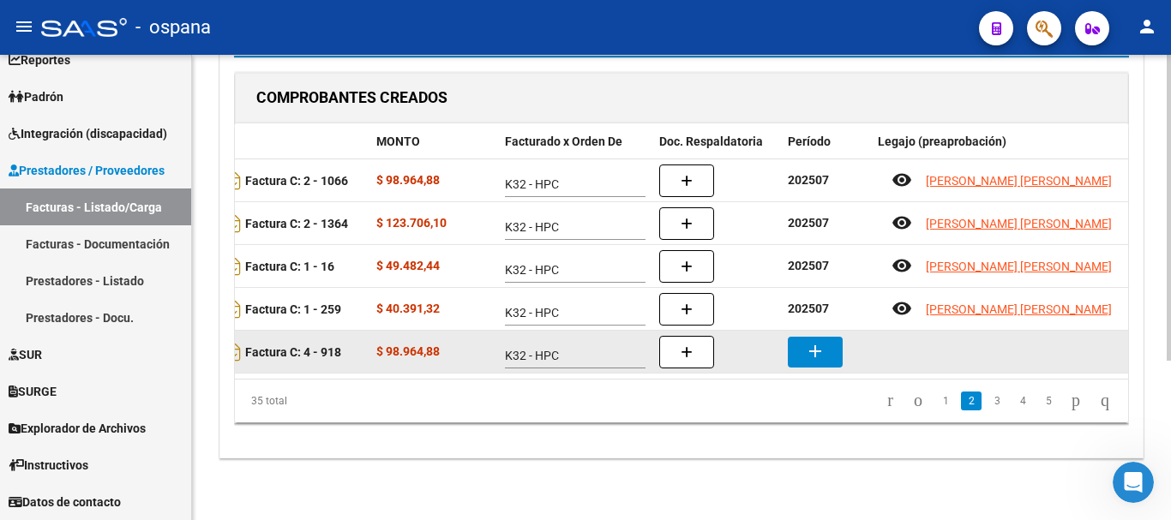
click at [816, 343] on mat-icon "add" at bounding box center [815, 351] width 21 height 21
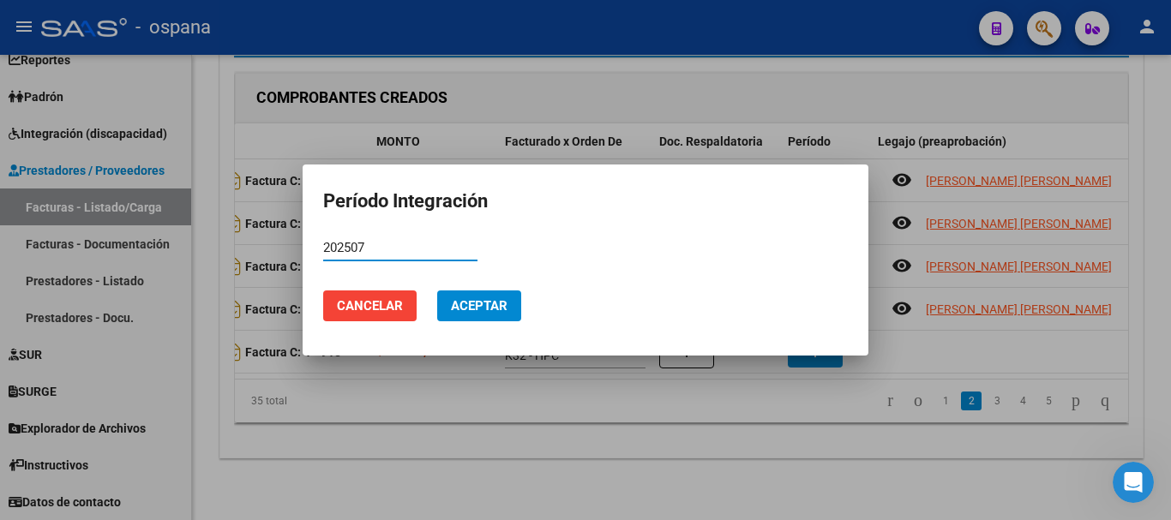
type input "202507"
click at [501, 298] on span "Aceptar" at bounding box center [479, 305] width 57 height 15
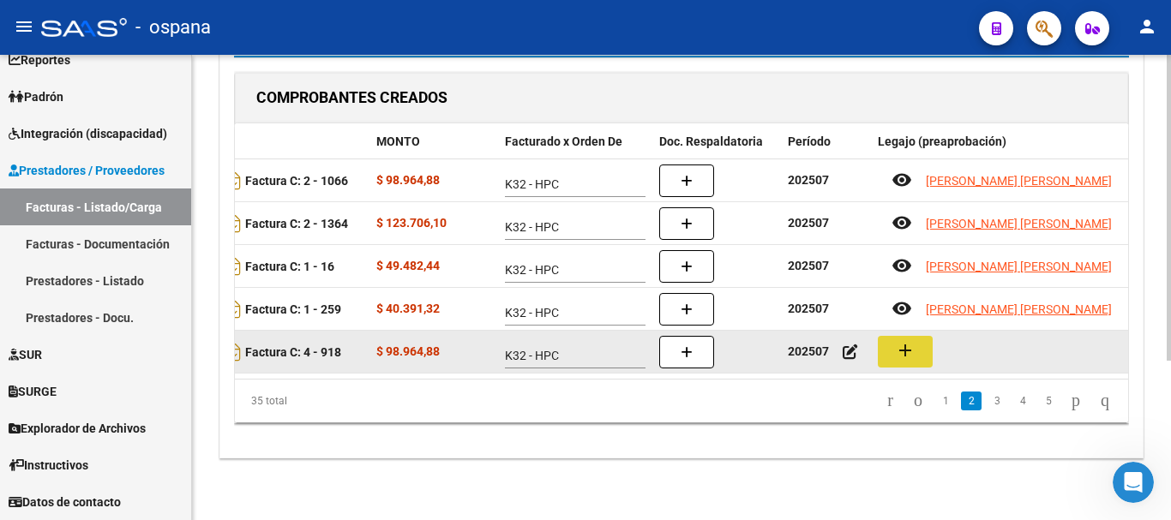
click at [907, 340] on mat-icon "add" at bounding box center [905, 350] width 21 height 21
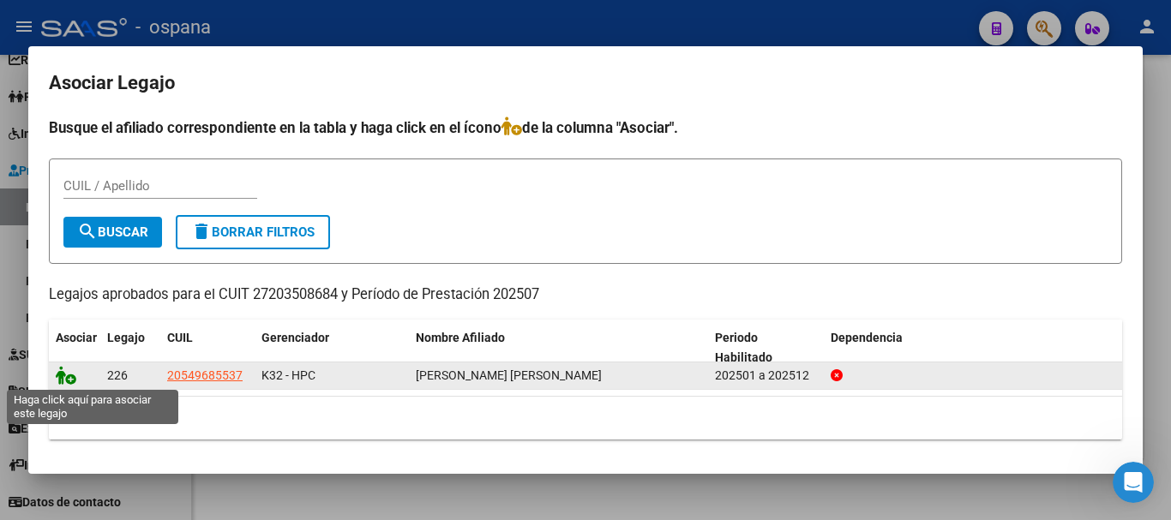
click at [63, 377] on icon at bounding box center [66, 375] width 21 height 19
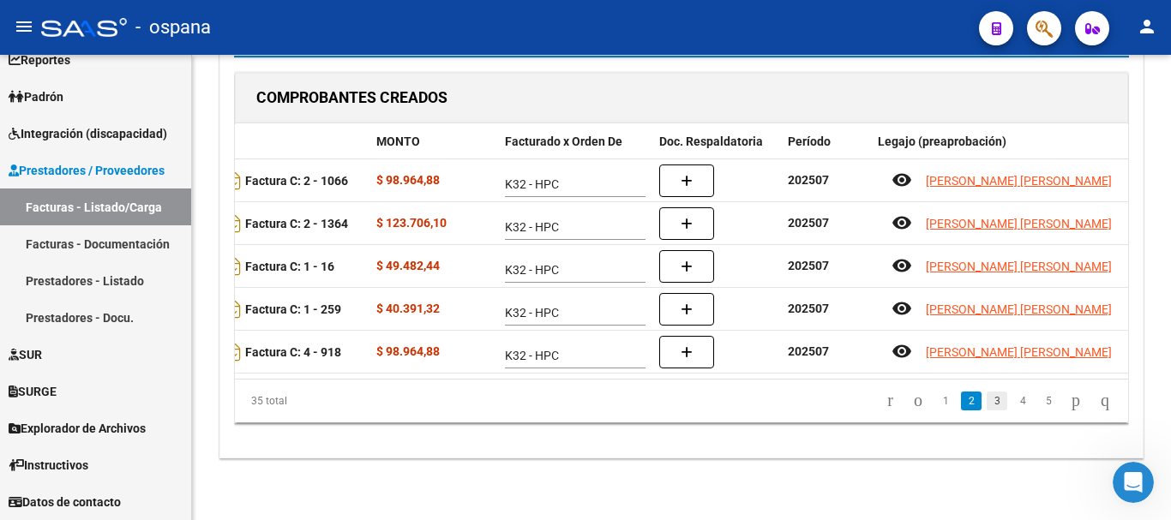
click at [987, 399] on link "3" at bounding box center [997, 401] width 21 height 19
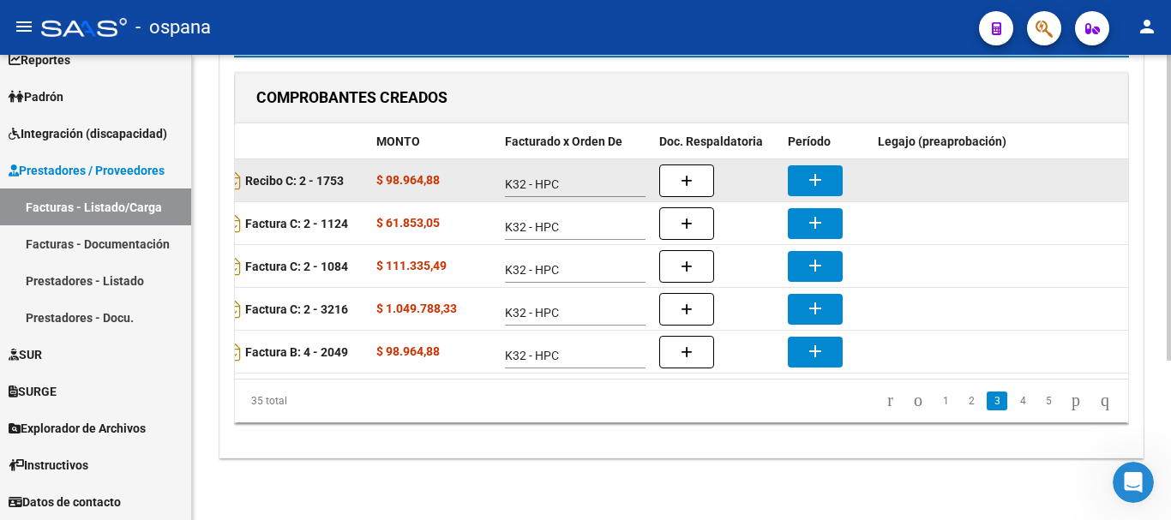
click at [824, 165] on button "add" at bounding box center [815, 180] width 55 height 31
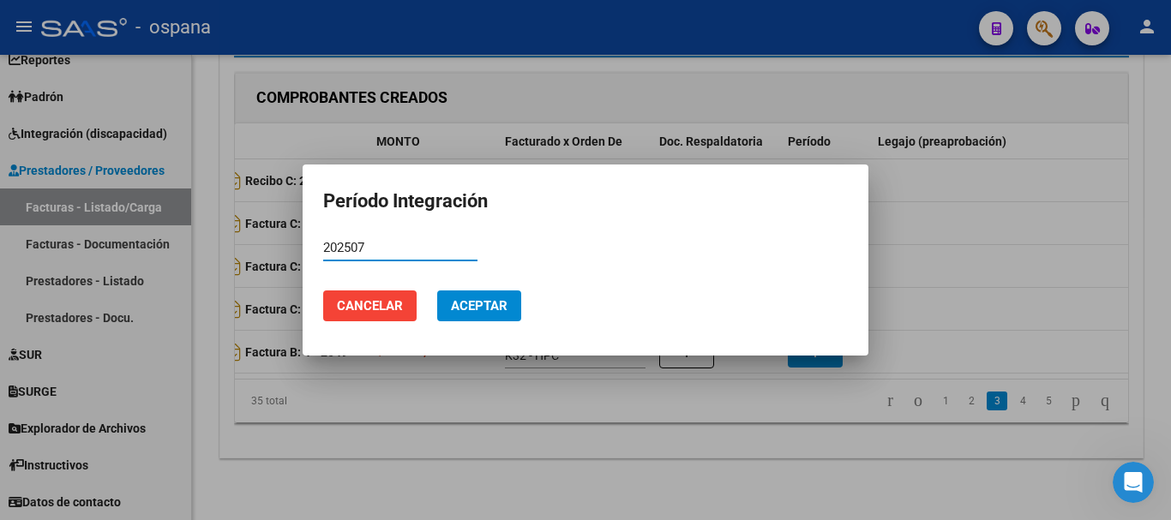
type input "202507"
click at [496, 314] on button "Aceptar" at bounding box center [479, 306] width 84 height 31
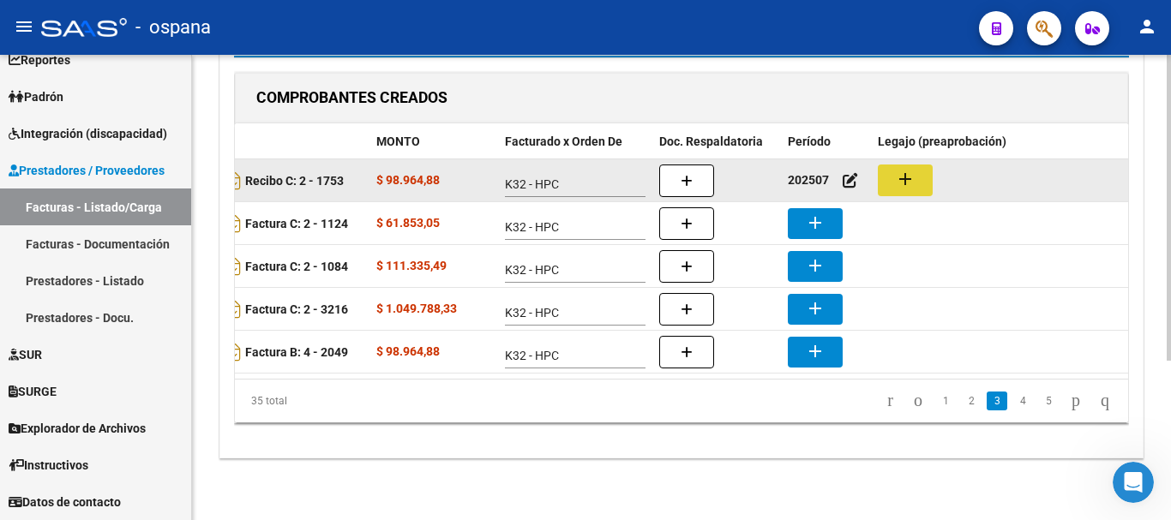
click at [917, 170] on button "add" at bounding box center [905, 181] width 55 height 32
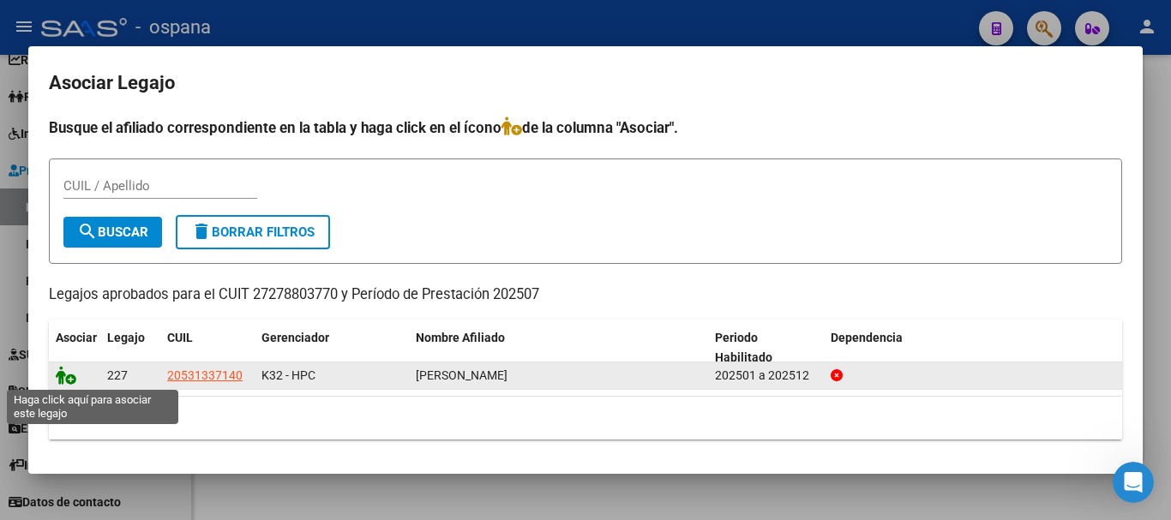
click at [62, 380] on icon at bounding box center [66, 375] width 21 height 19
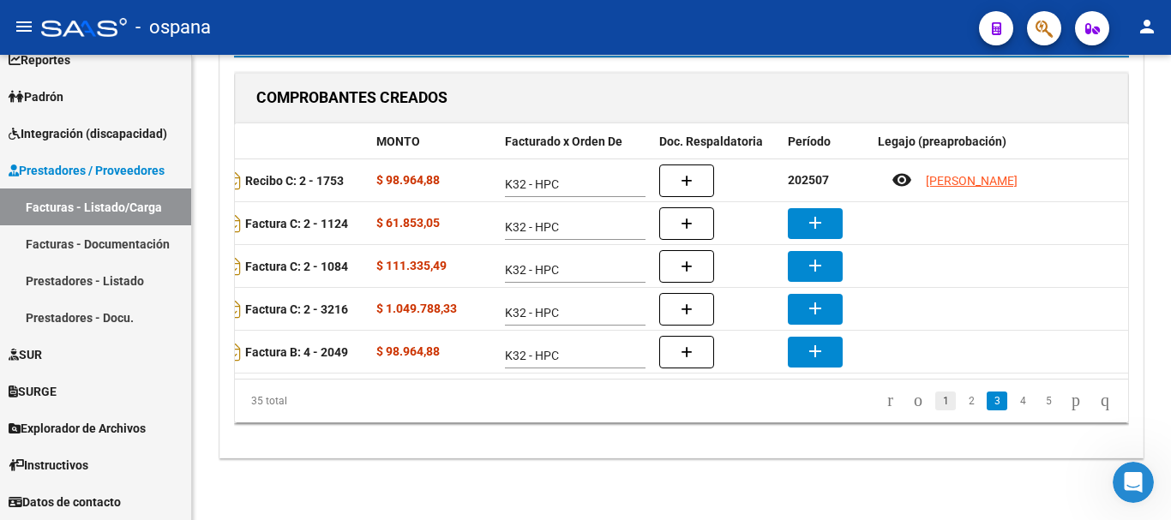
click at [935, 402] on link "1" at bounding box center [945, 401] width 21 height 19
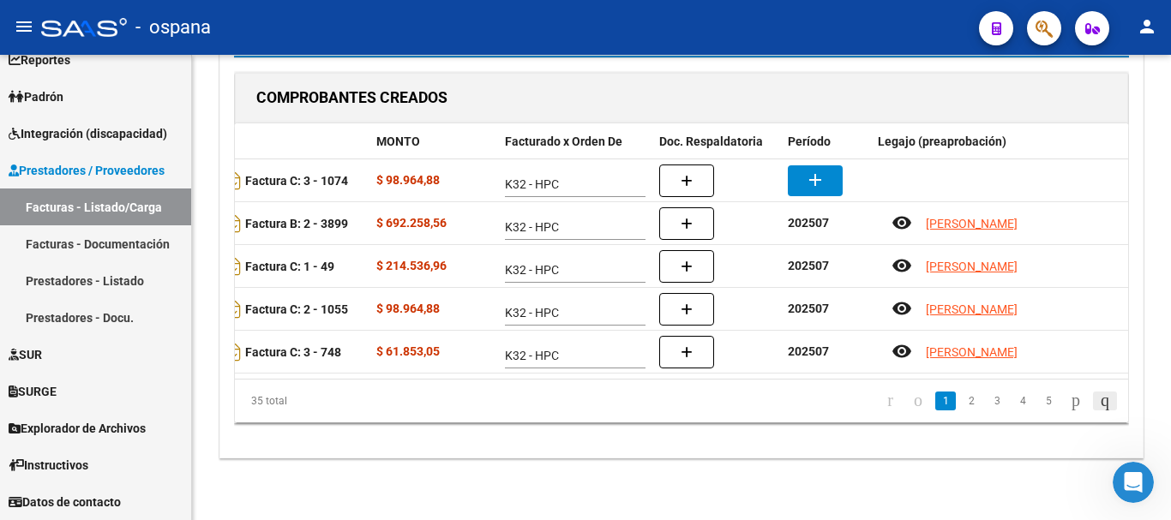
click at [1099, 400] on icon "go to last page" at bounding box center [1105, 400] width 14 height 21
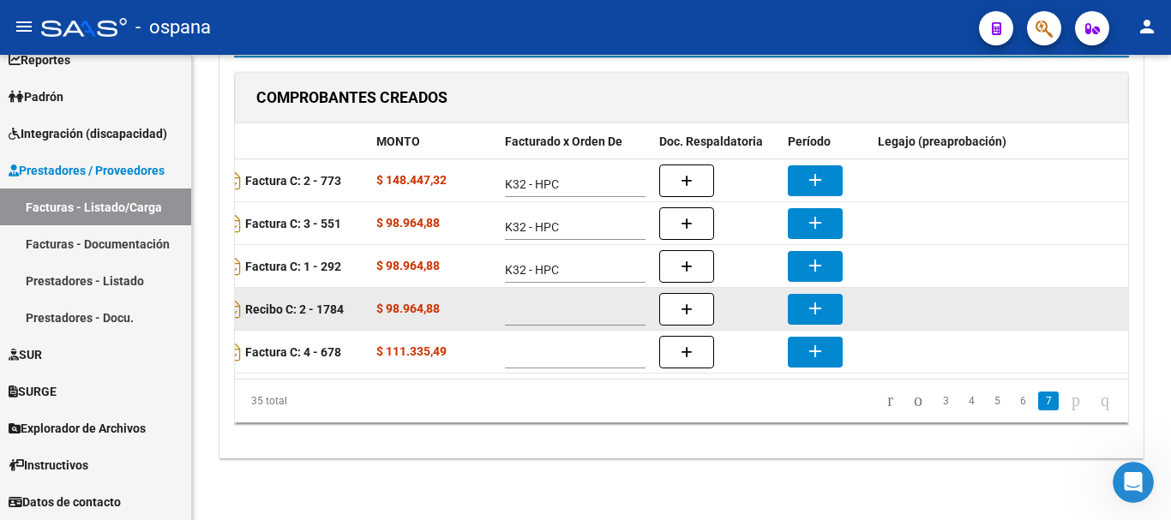
click at [582, 306] on span at bounding box center [574, 313] width 139 height 15
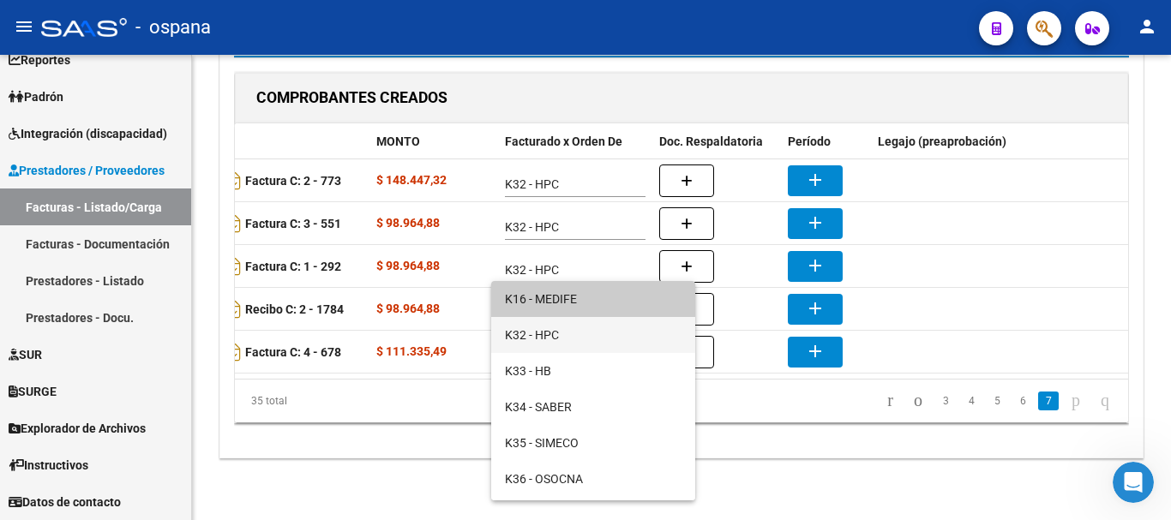
click at [550, 334] on span "K32 - HPC" at bounding box center [593, 335] width 177 height 36
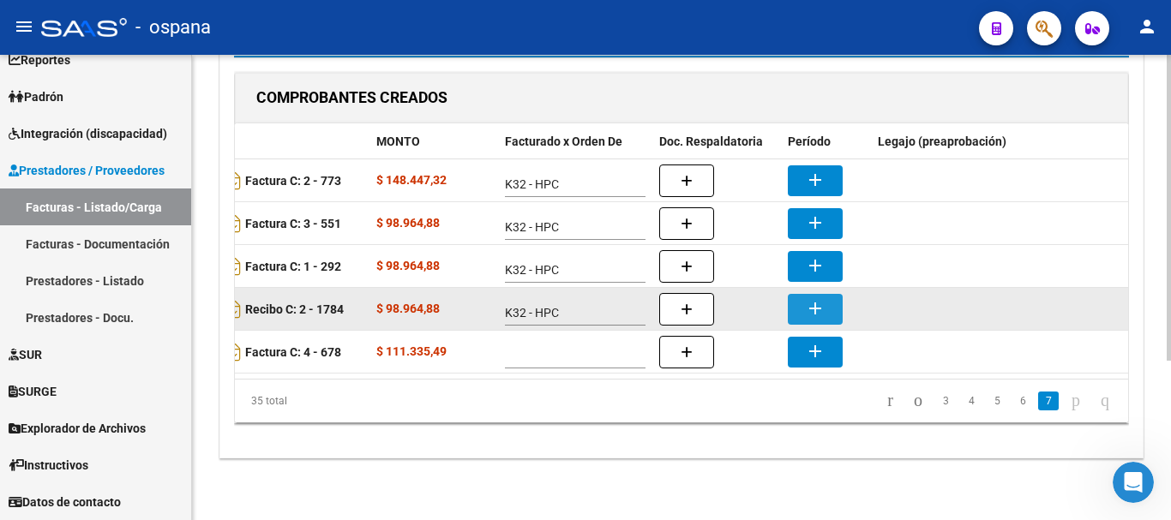
click at [822, 298] on mat-icon "add" at bounding box center [815, 308] width 21 height 21
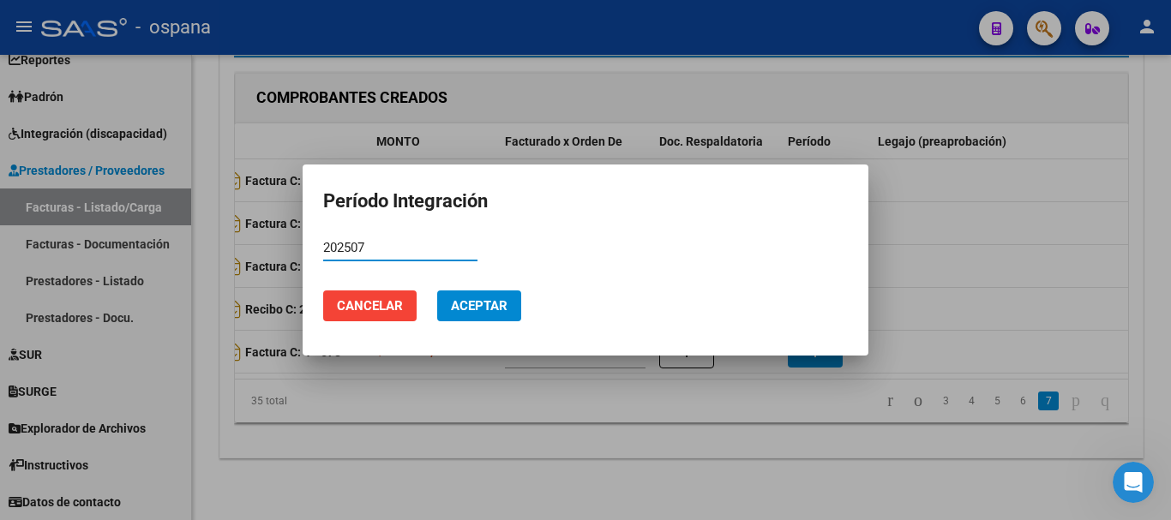
type input "202507"
click at [467, 298] on span "Aceptar" at bounding box center [479, 305] width 57 height 15
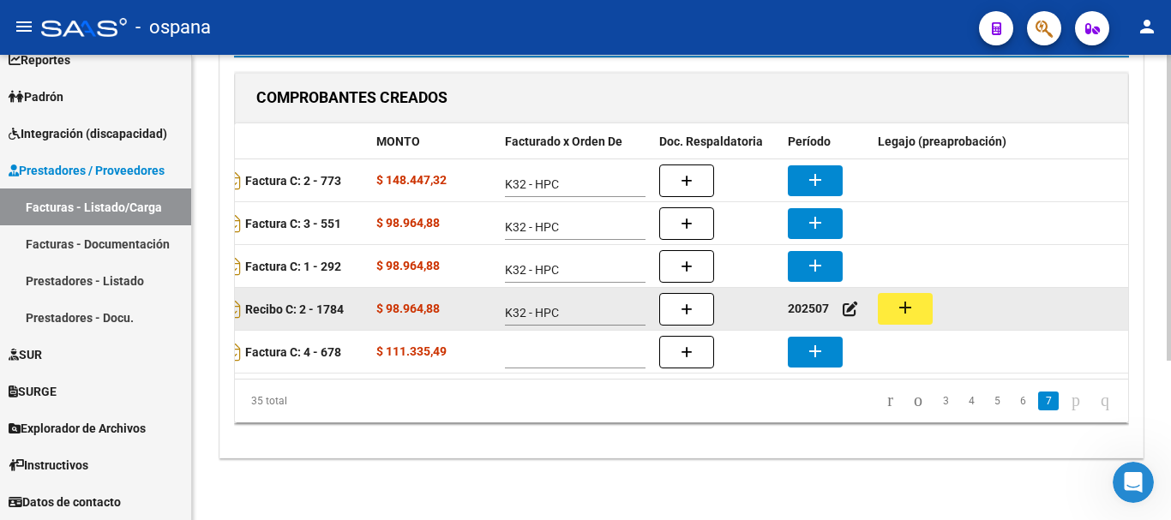
click at [907, 298] on mat-icon "add" at bounding box center [905, 308] width 21 height 21
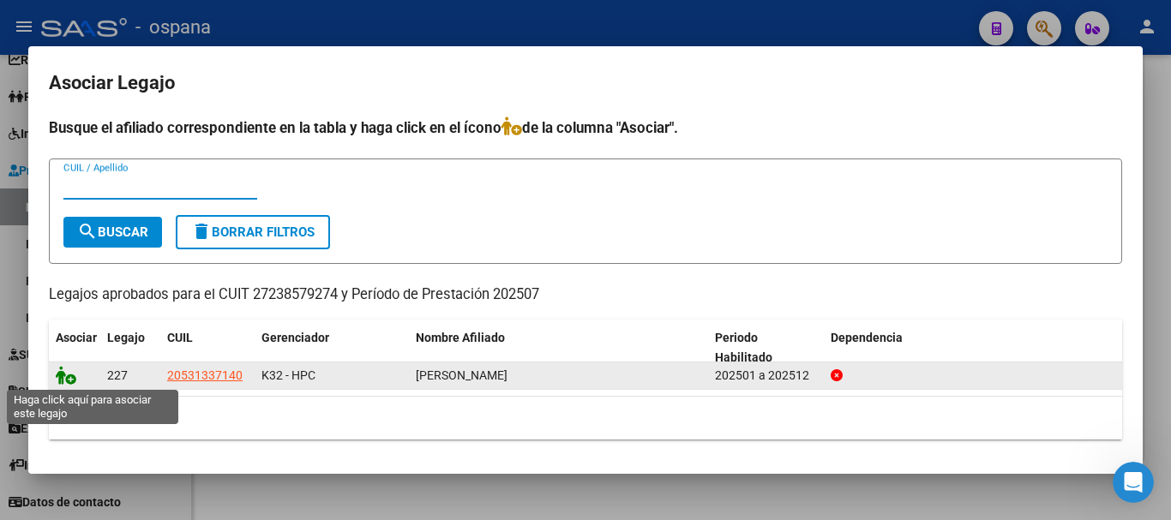
click at [66, 371] on icon at bounding box center [66, 375] width 21 height 19
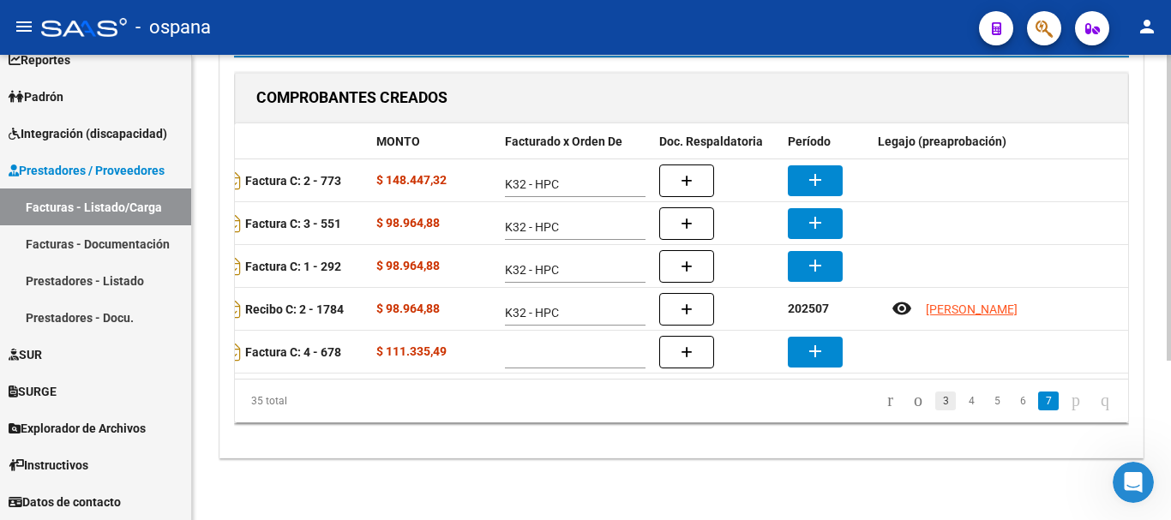
click at [935, 404] on link "3" at bounding box center [945, 401] width 21 height 19
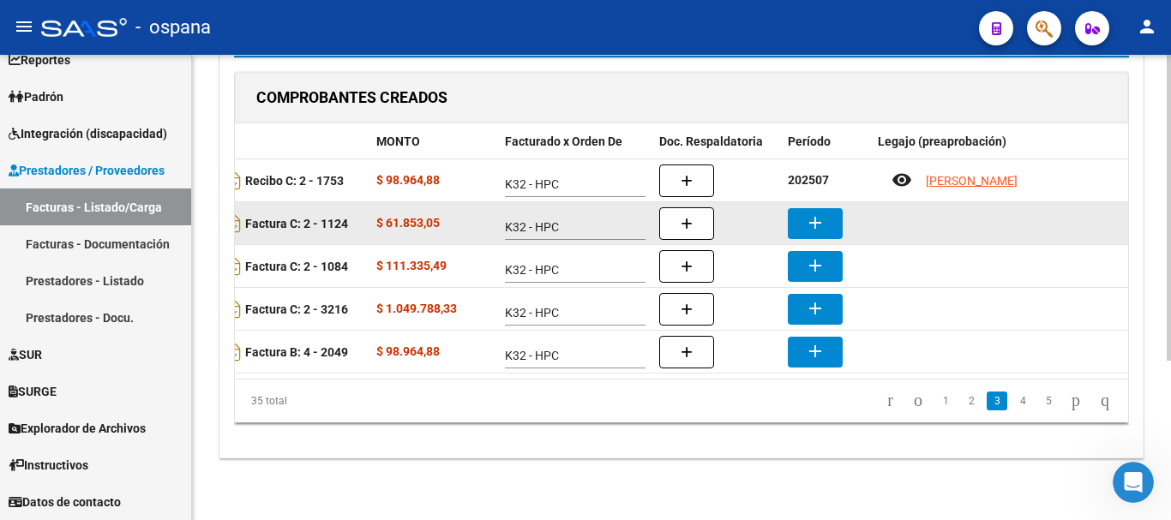
click at [816, 213] on mat-icon "add" at bounding box center [815, 223] width 21 height 21
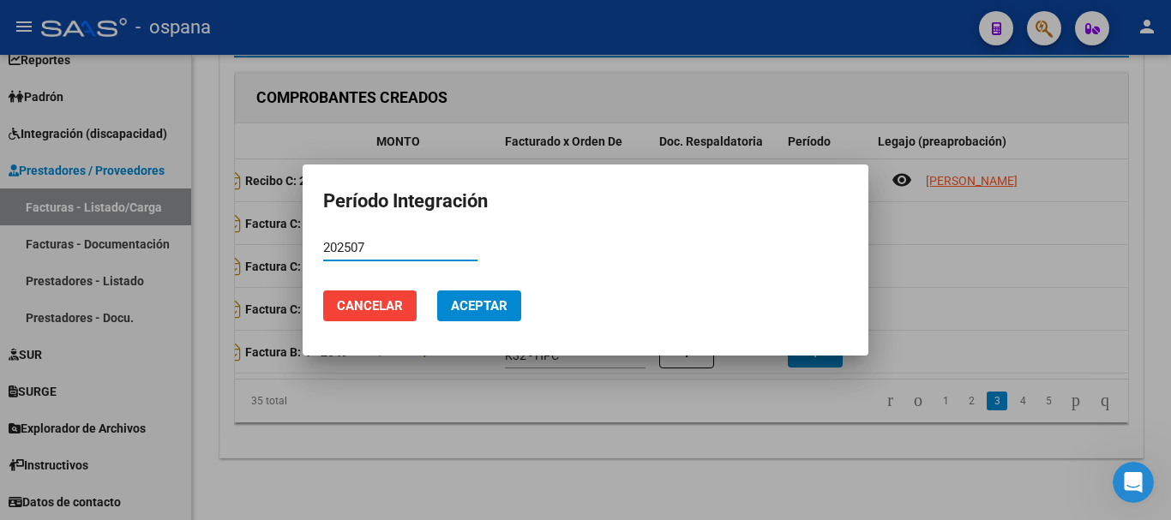
type input "202507"
click at [466, 304] on span "Aceptar" at bounding box center [479, 305] width 57 height 15
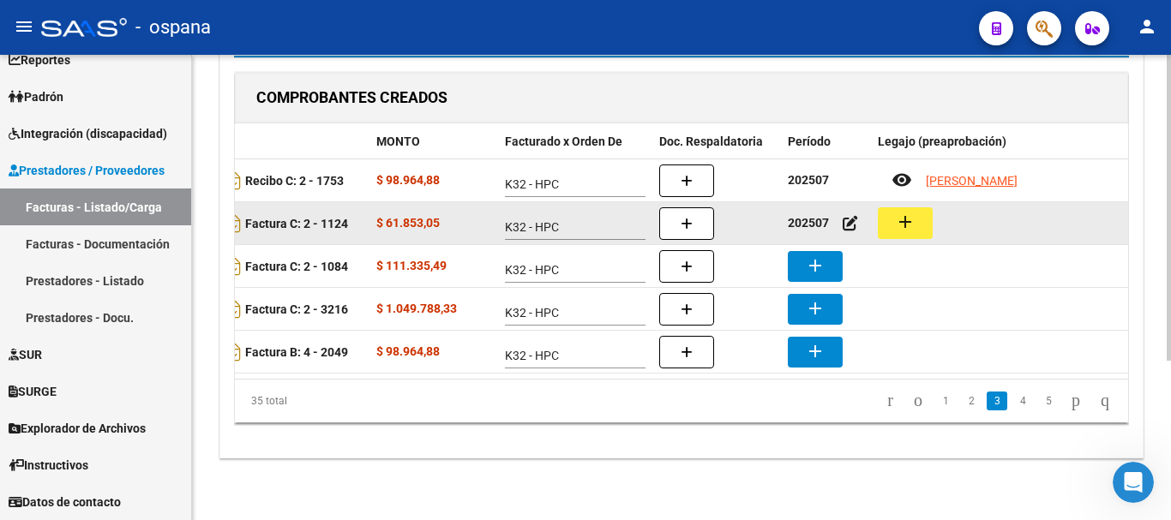
click at [926, 209] on button "add" at bounding box center [905, 223] width 55 height 32
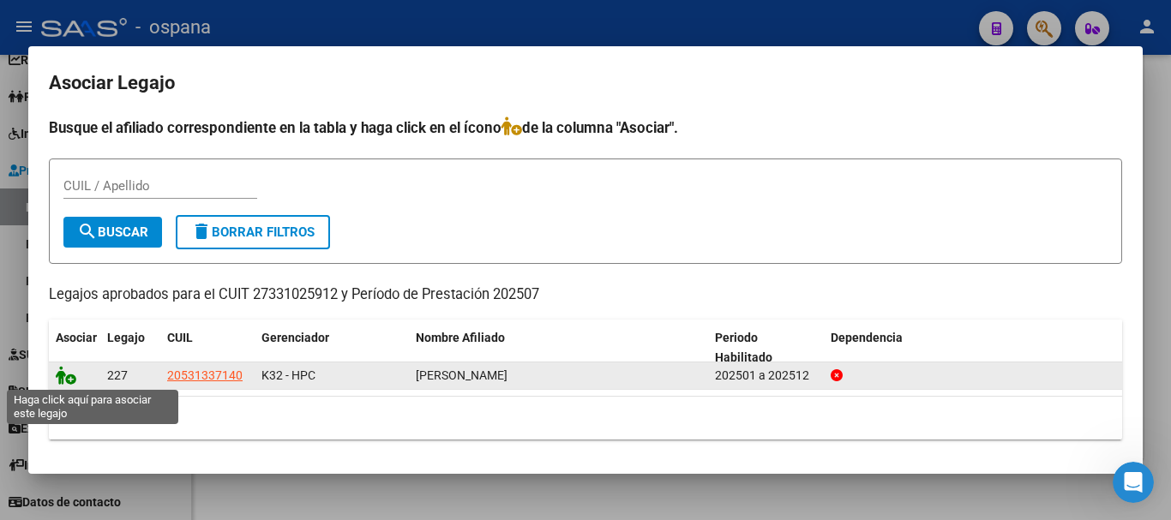
click at [64, 380] on icon at bounding box center [66, 375] width 21 height 19
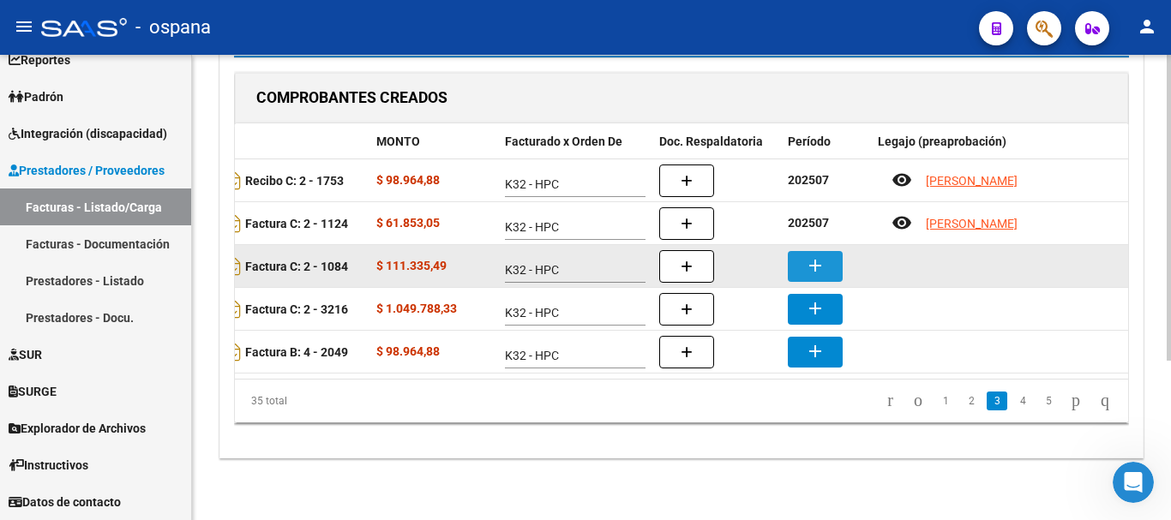
click at [799, 251] on button "add" at bounding box center [815, 266] width 55 height 31
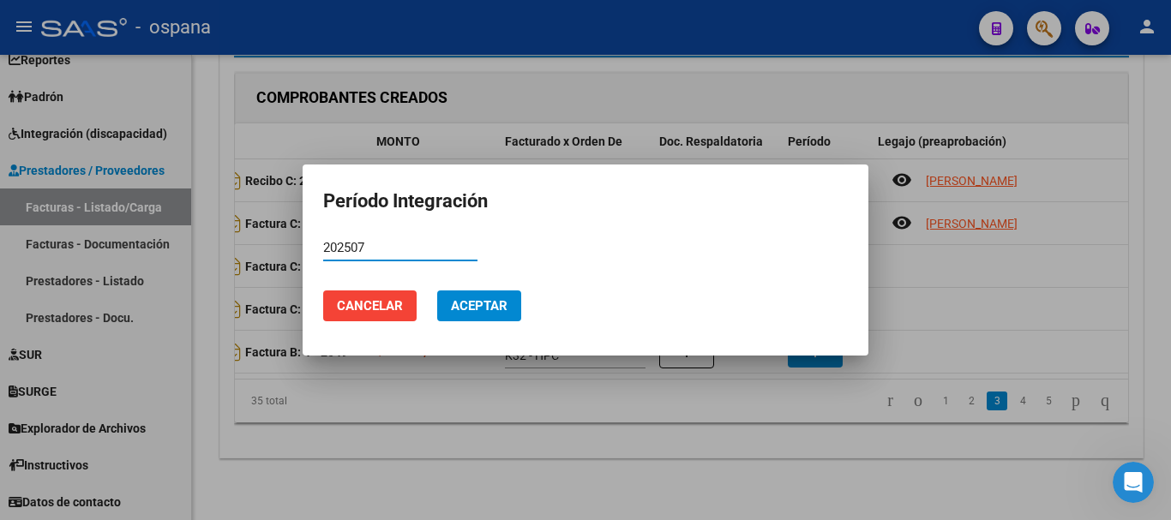
type input "202507"
click at [476, 310] on span "Aceptar" at bounding box center [479, 305] width 57 height 15
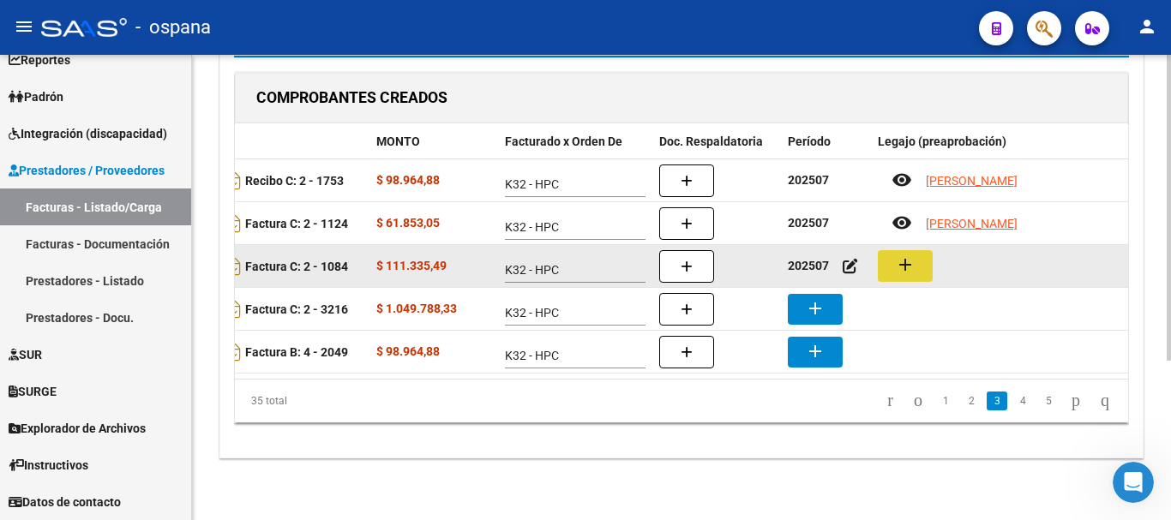
click at [917, 250] on button "add" at bounding box center [905, 266] width 55 height 32
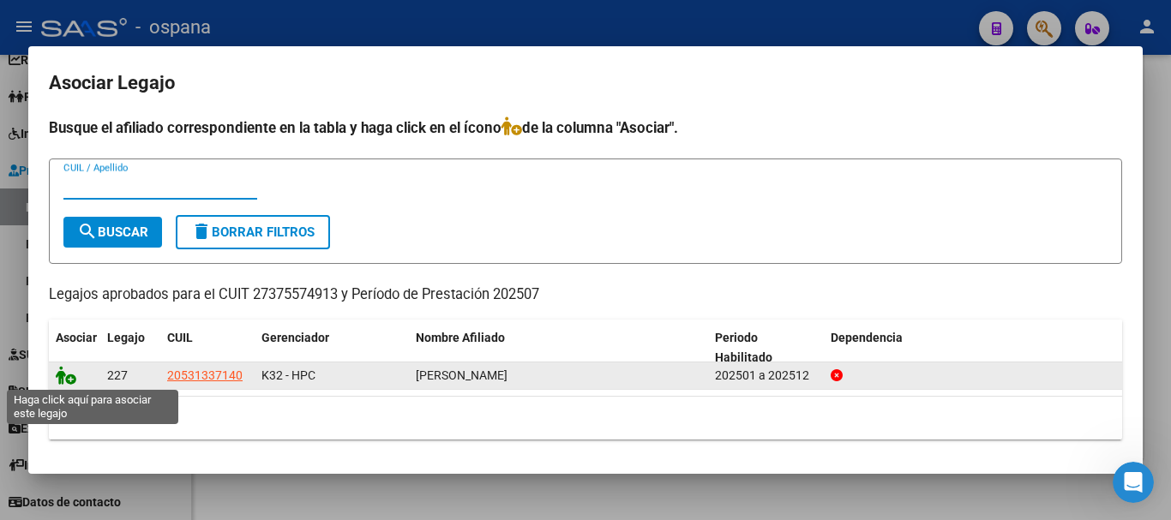
click at [72, 376] on icon at bounding box center [66, 375] width 21 height 19
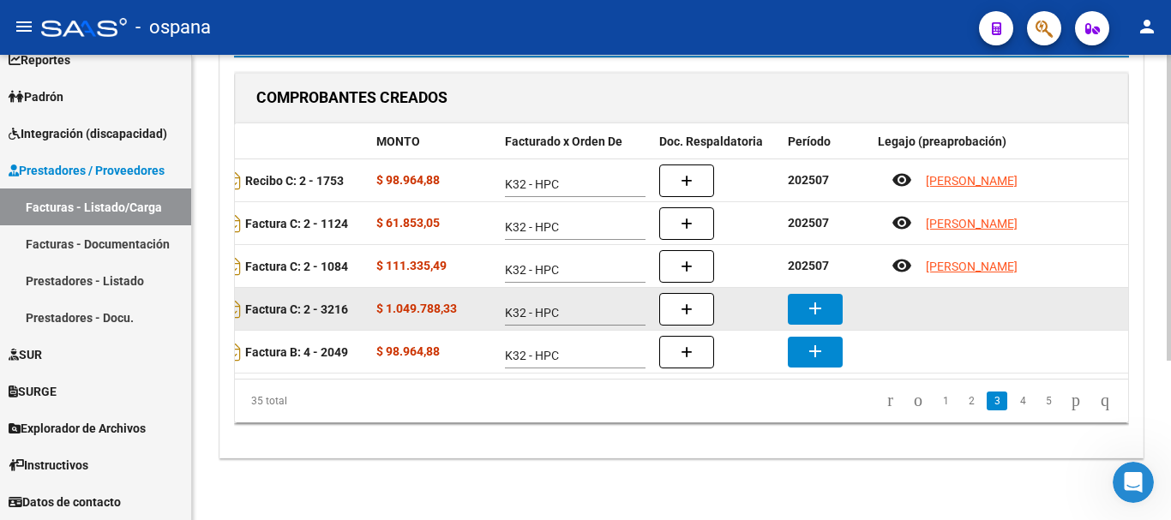
click at [832, 294] on button "add" at bounding box center [815, 309] width 55 height 31
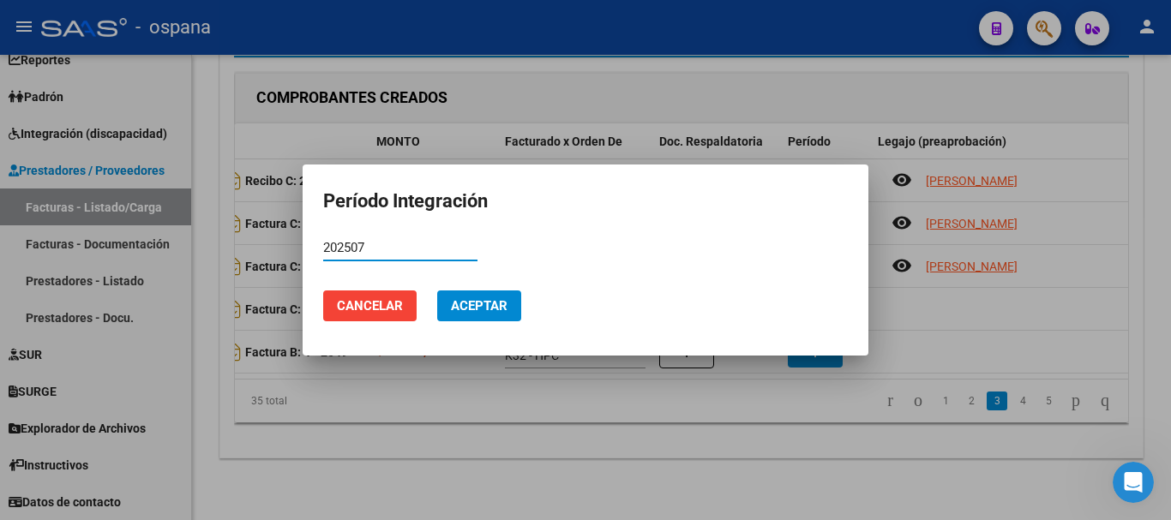
type input "202507"
drag, startPoint x: 490, startPoint y: 312, endPoint x: 445, endPoint y: 299, distance: 46.4
click at [489, 312] on span "Aceptar" at bounding box center [479, 305] width 57 height 15
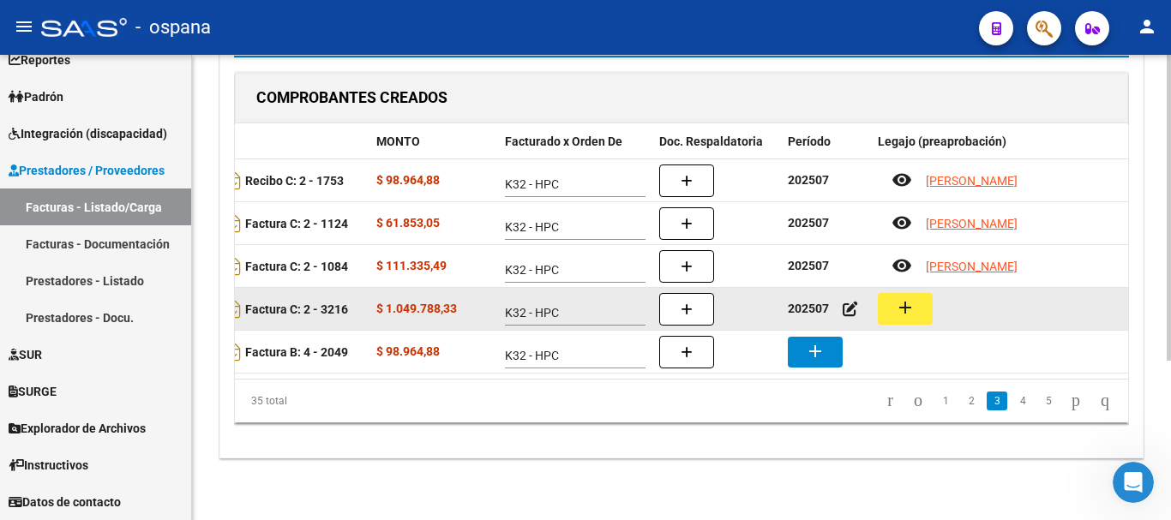
click at [902, 298] on mat-icon "add" at bounding box center [905, 308] width 21 height 21
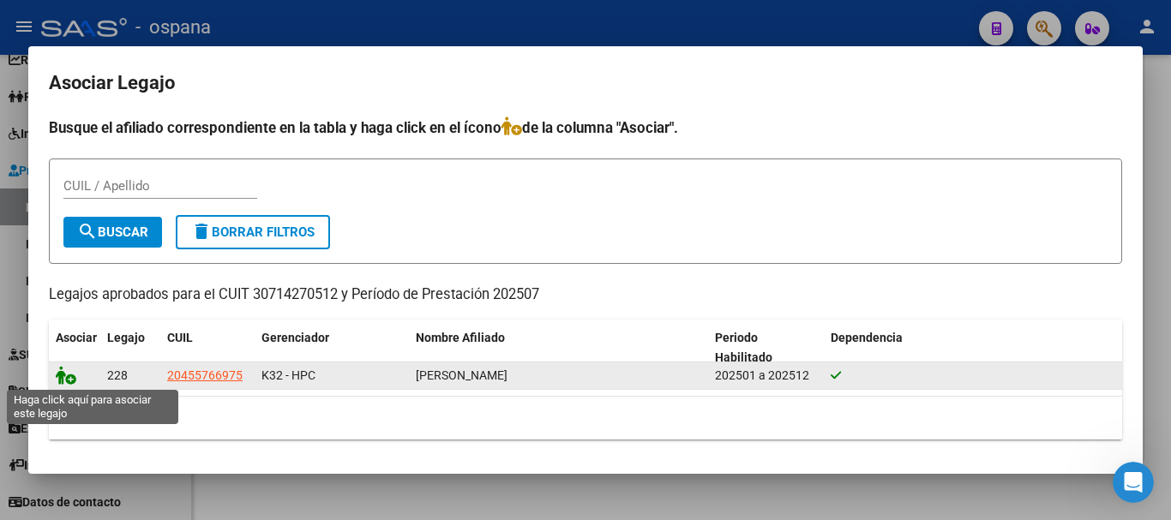
click at [64, 378] on icon at bounding box center [66, 375] width 21 height 19
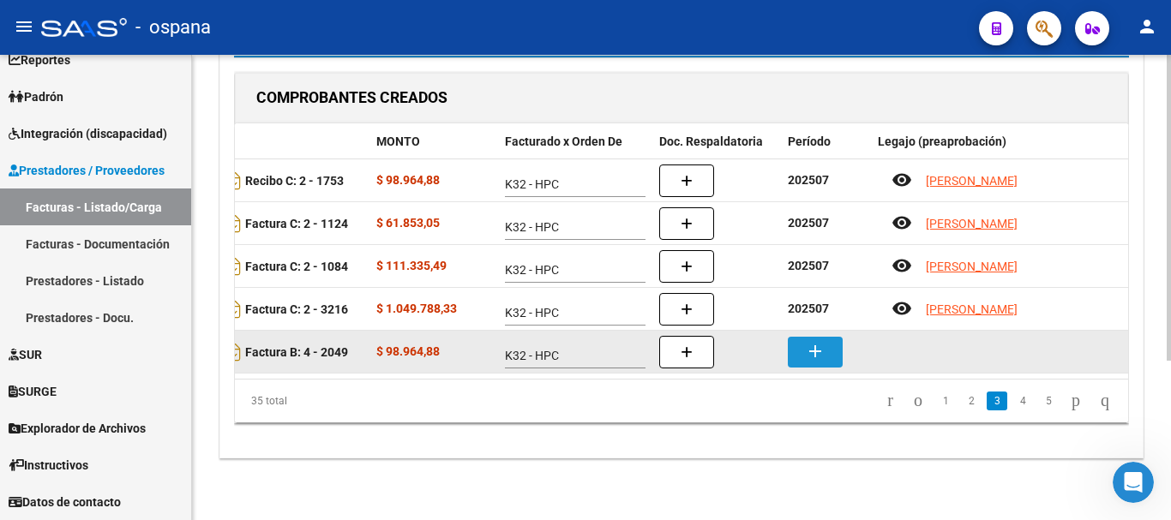
click at [807, 341] on mat-icon "add" at bounding box center [815, 351] width 21 height 21
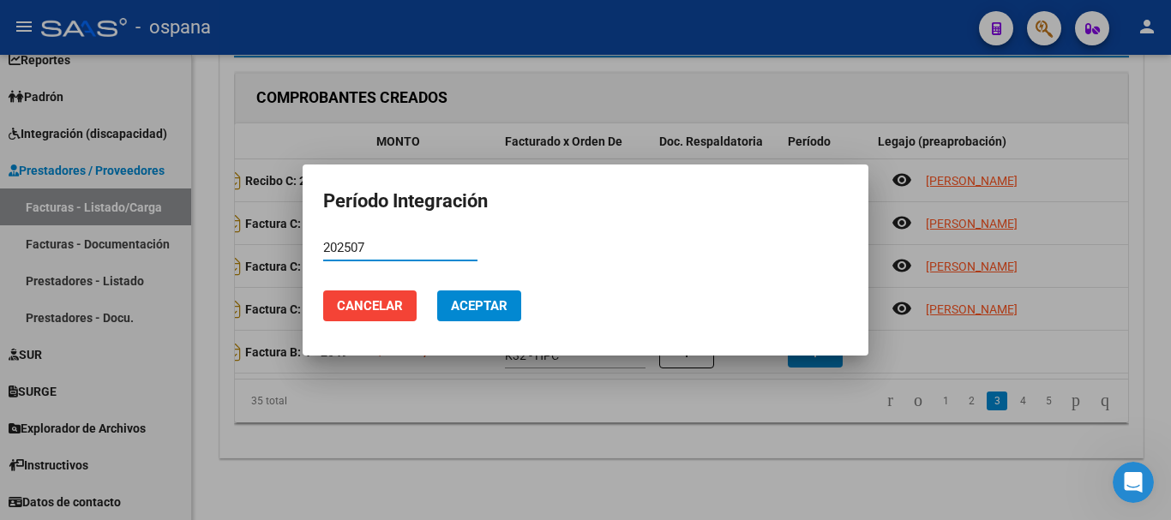
type input "202507"
drag, startPoint x: 491, startPoint y: 304, endPoint x: 444, endPoint y: 300, distance: 47.3
click at [490, 304] on span "Aceptar" at bounding box center [479, 305] width 57 height 15
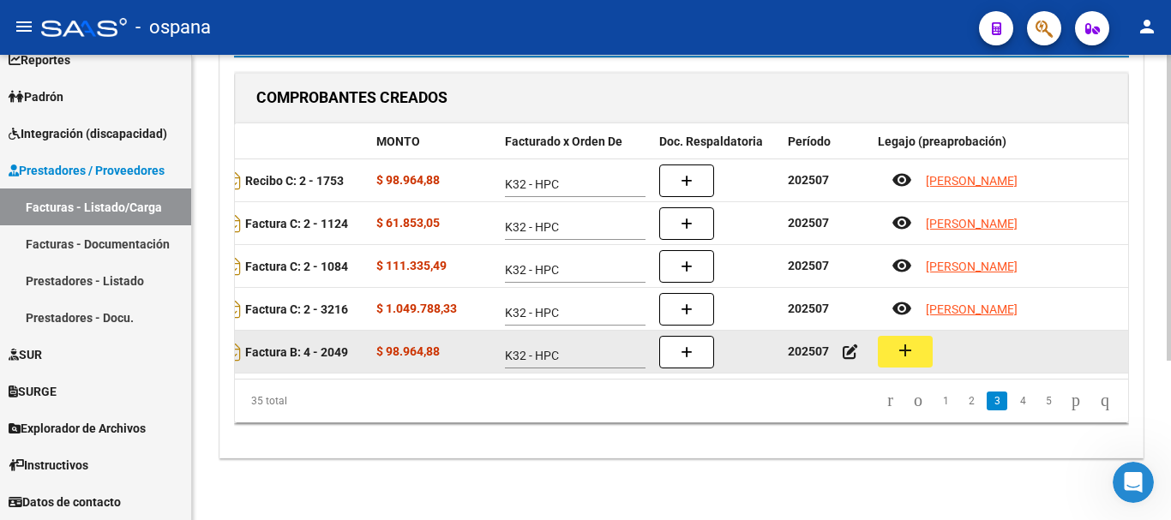
click at [911, 340] on mat-icon "add" at bounding box center [905, 350] width 21 height 21
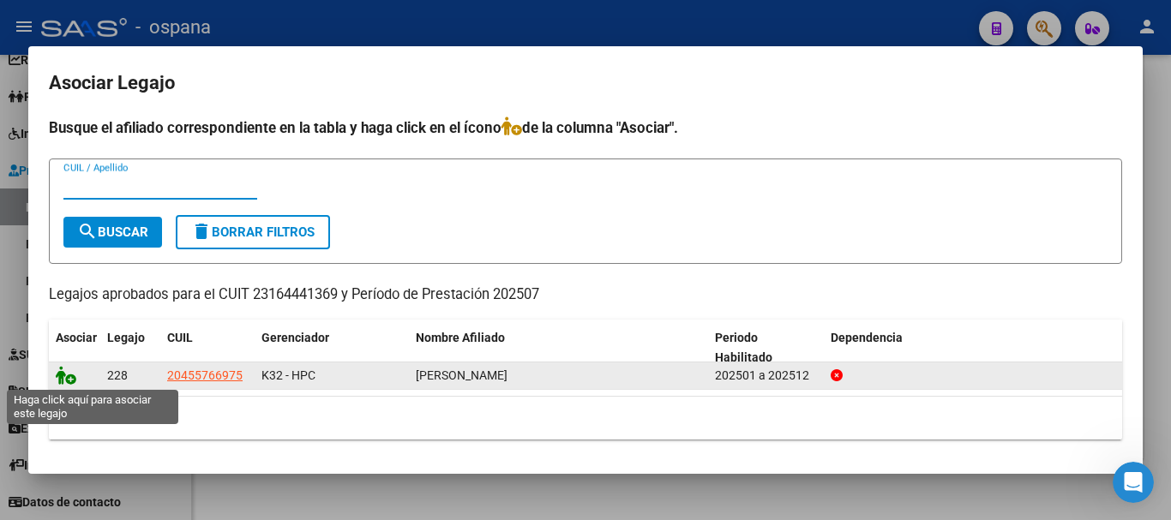
click at [68, 372] on icon at bounding box center [66, 375] width 21 height 19
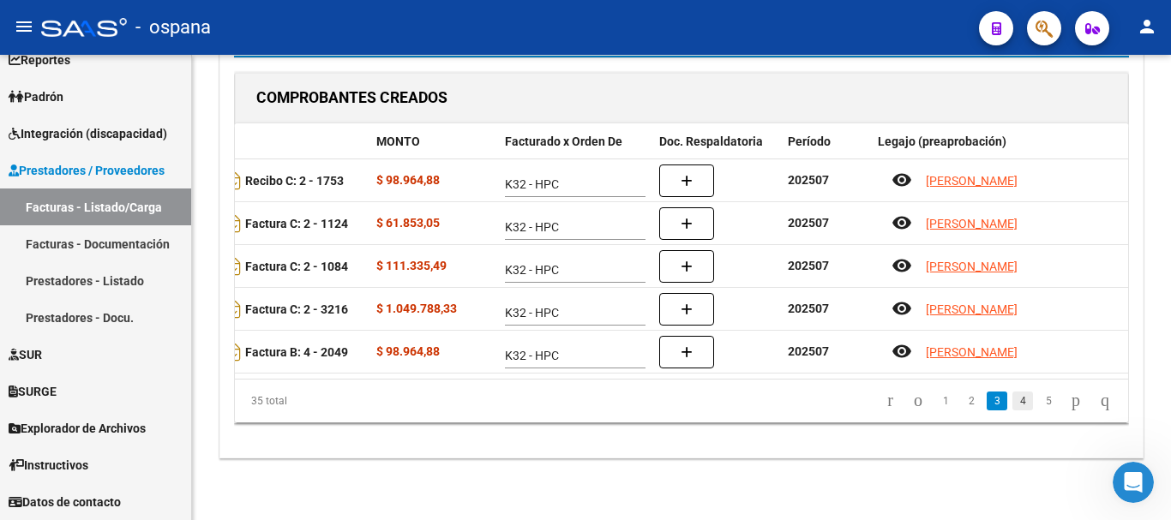
click at [1013, 405] on link "4" at bounding box center [1023, 401] width 21 height 19
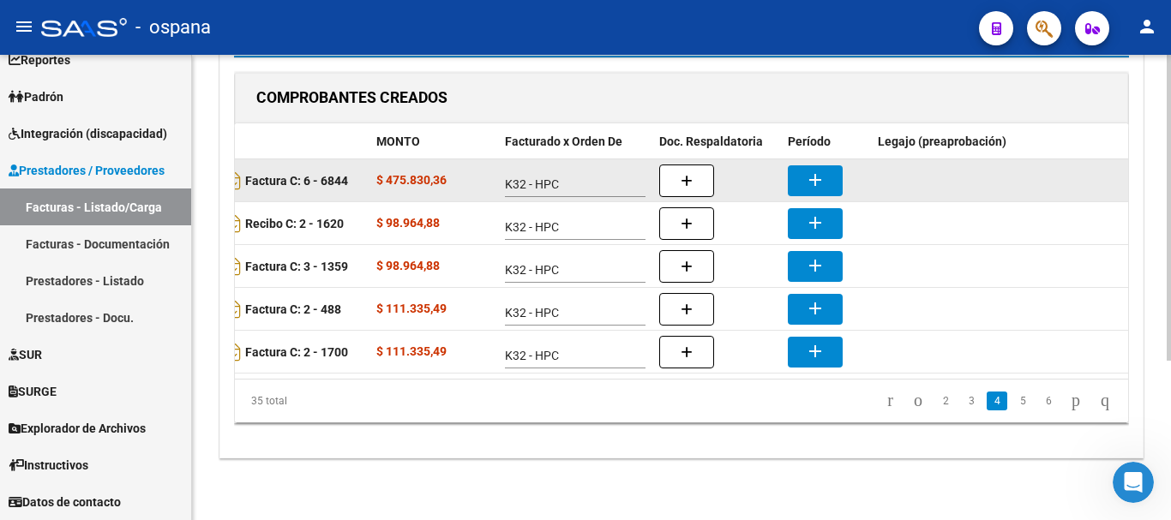
click at [821, 170] on mat-icon "add" at bounding box center [815, 180] width 21 height 21
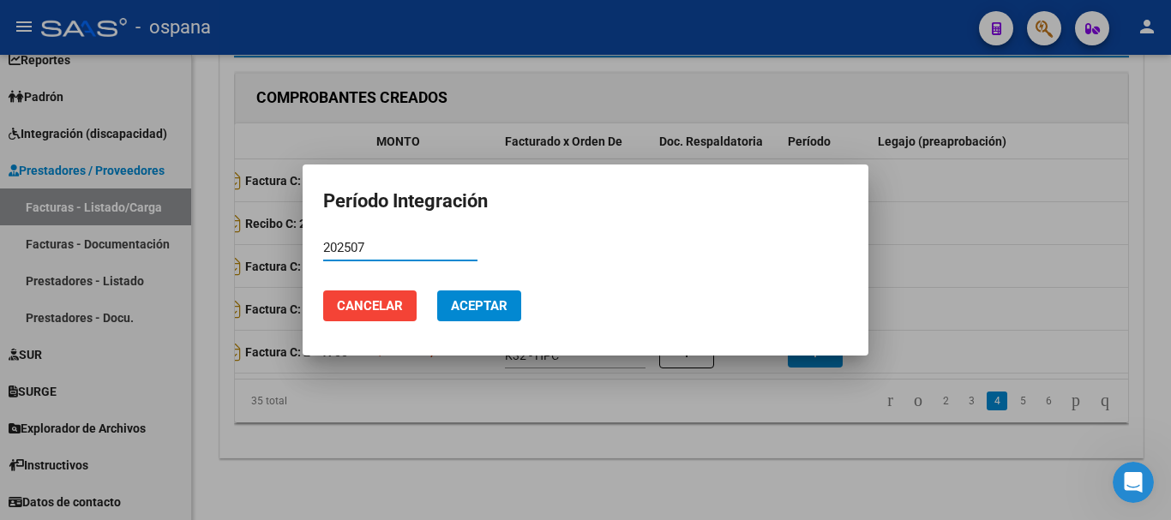
type input "202507"
click at [478, 298] on span "Aceptar" at bounding box center [479, 305] width 57 height 15
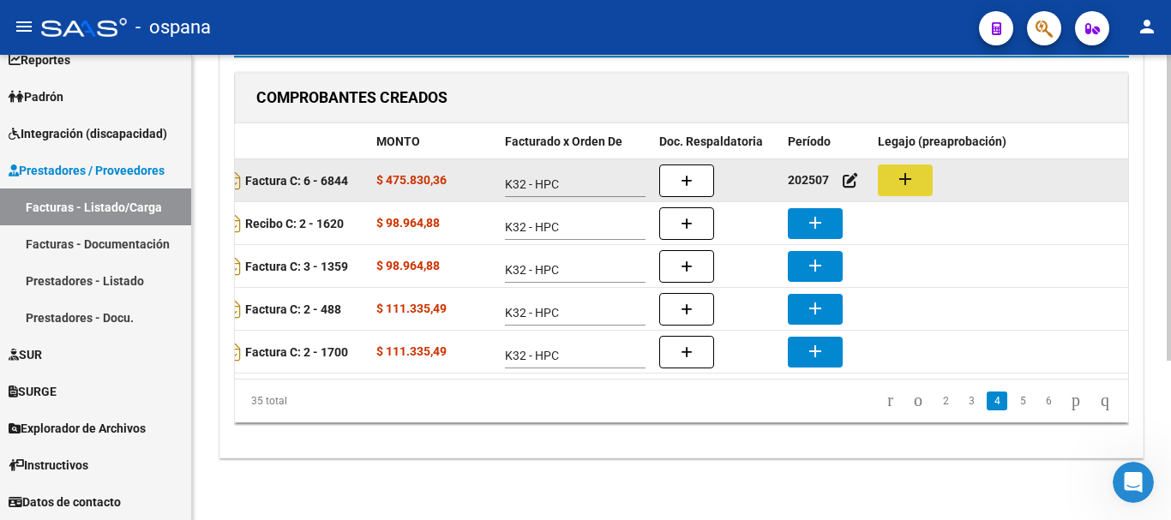
click at [918, 170] on button "add" at bounding box center [905, 181] width 55 height 32
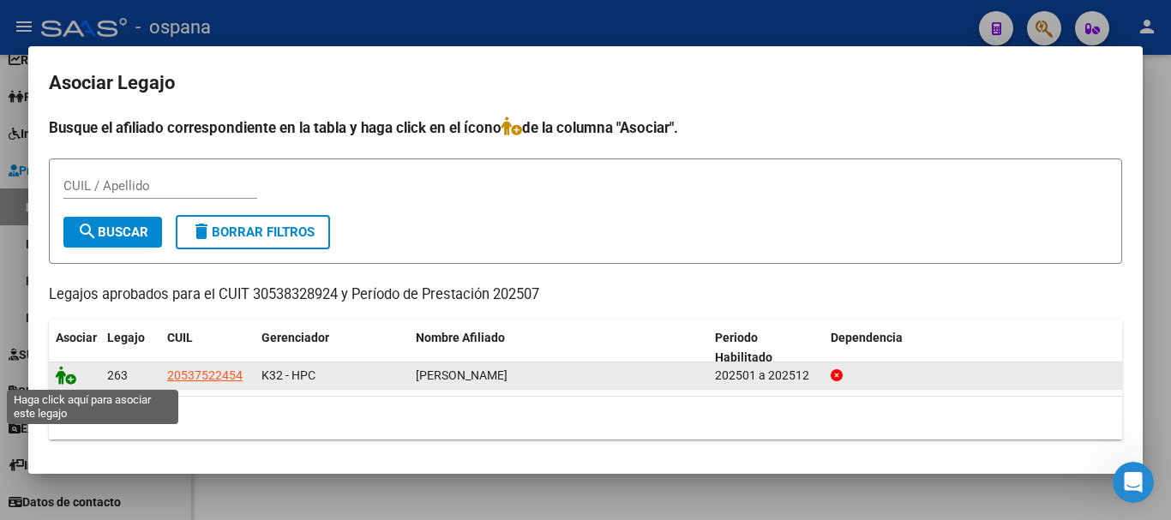
click at [61, 377] on icon at bounding box center [66, 375] width 21 height 19
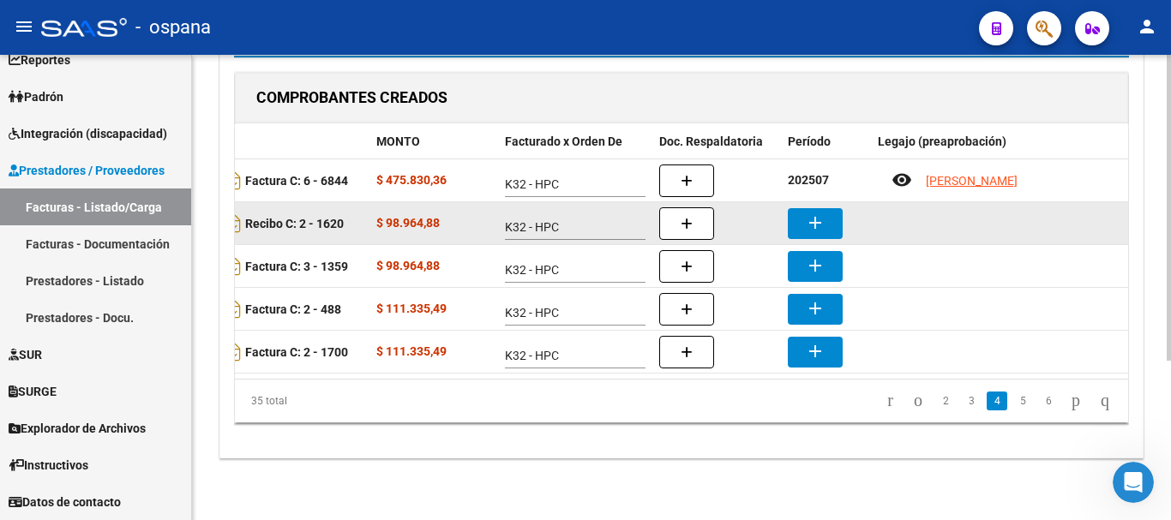
click at [823, 213] on mat-icon "add" at bounding box center [815, 223] width 21 height 21
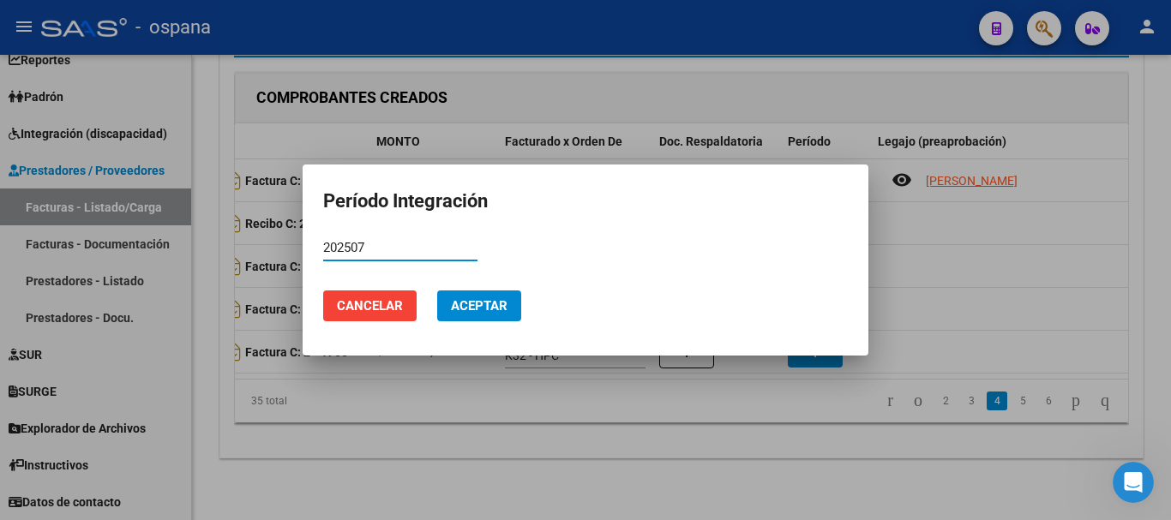
type input "202507"
drag, startPoint x: 485, startPoint y: 306, endPoint x: 430, endPoint y: 304, distance: 55.8
click at [485, 305] on span "Aceptar" at bounding box center [479, 305] width 57 height 15
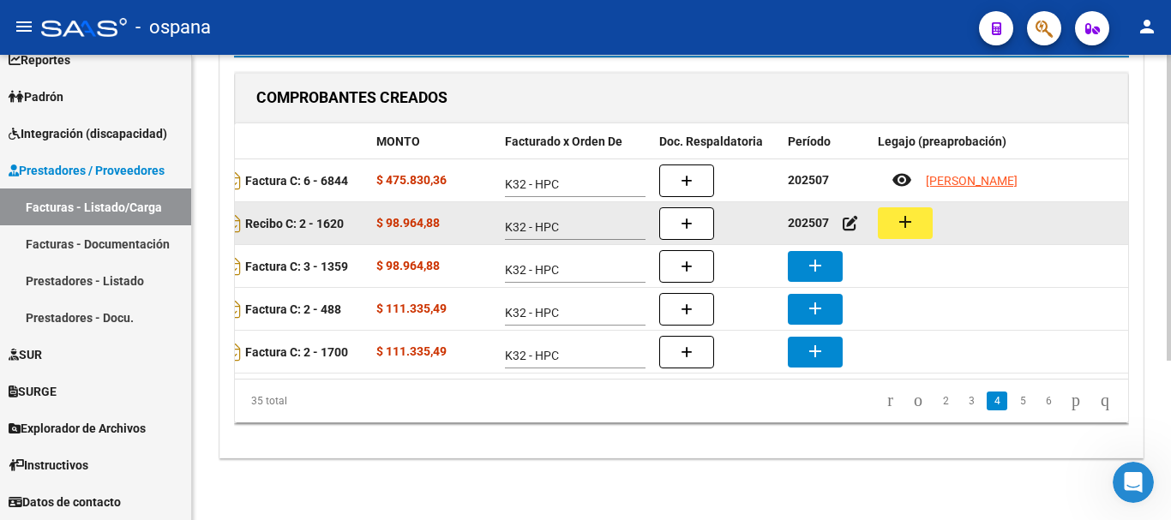
click at [913, 212] on mat-icon "add" at bounding box center [905, 222] width 21 height 21
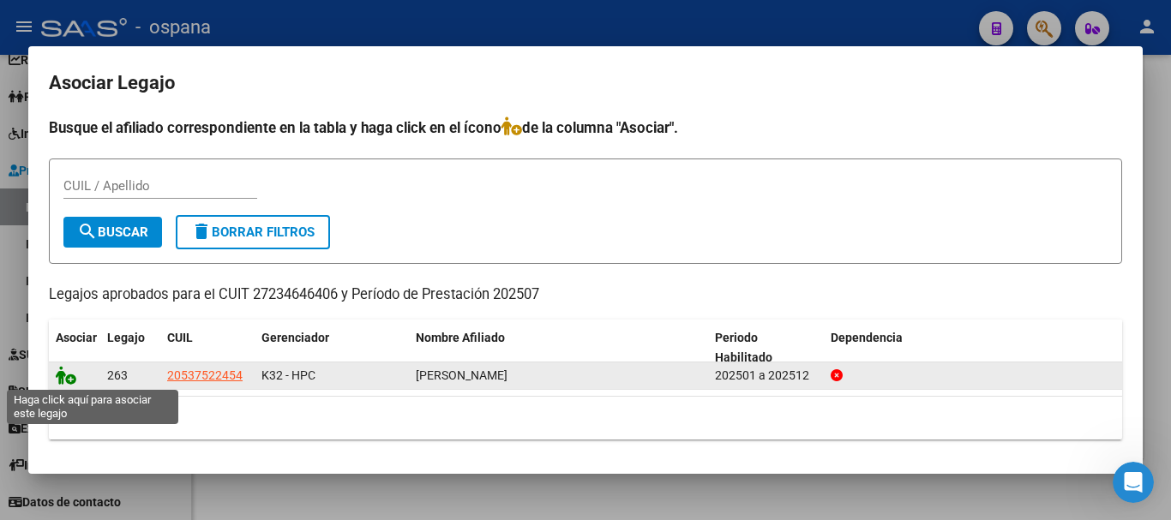
click at [60, 370] on icon at bounding box center [66, 375] width 21 height 19
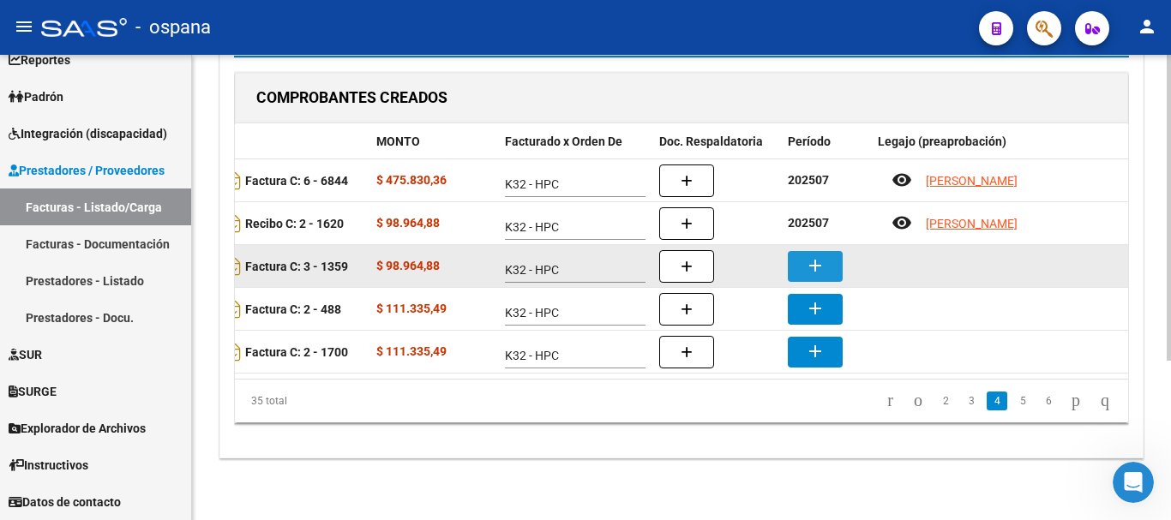
click at [823, 255] on mat-icon "add" at bounding box center [815, 265] width 21 height 21
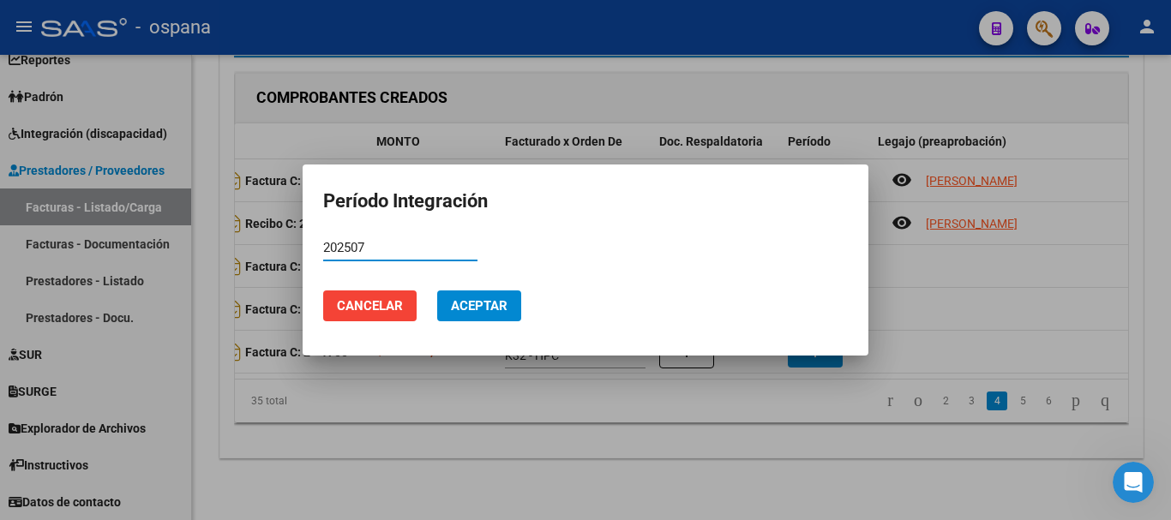
type input "202507"
click at [498, 296] on button "Aceptar" at bounding box center [479, 306] width 84 height 31
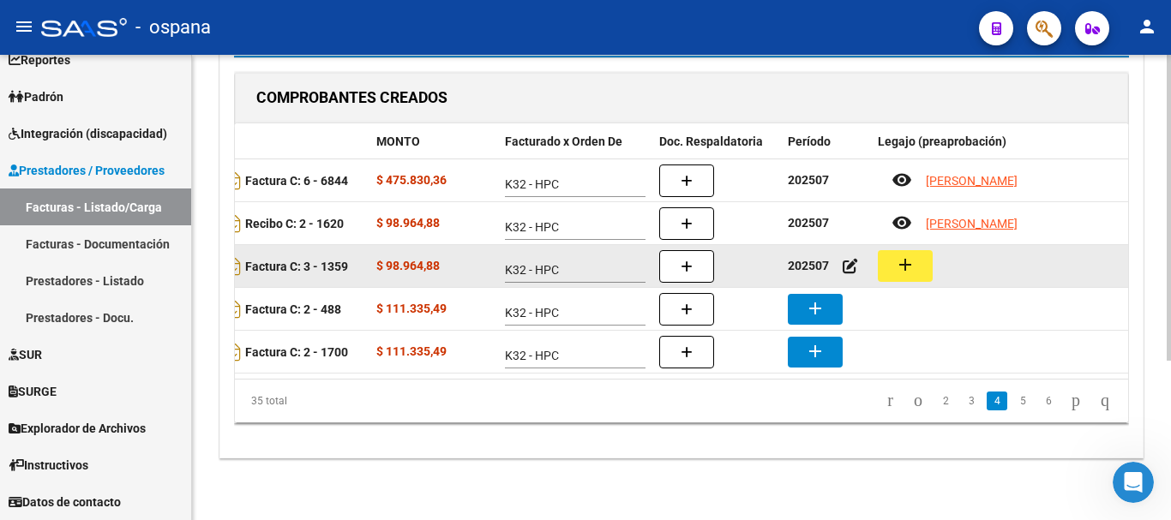
click at [916, 253] on button "add" at bounding box center [905, 266] width 55 height 32
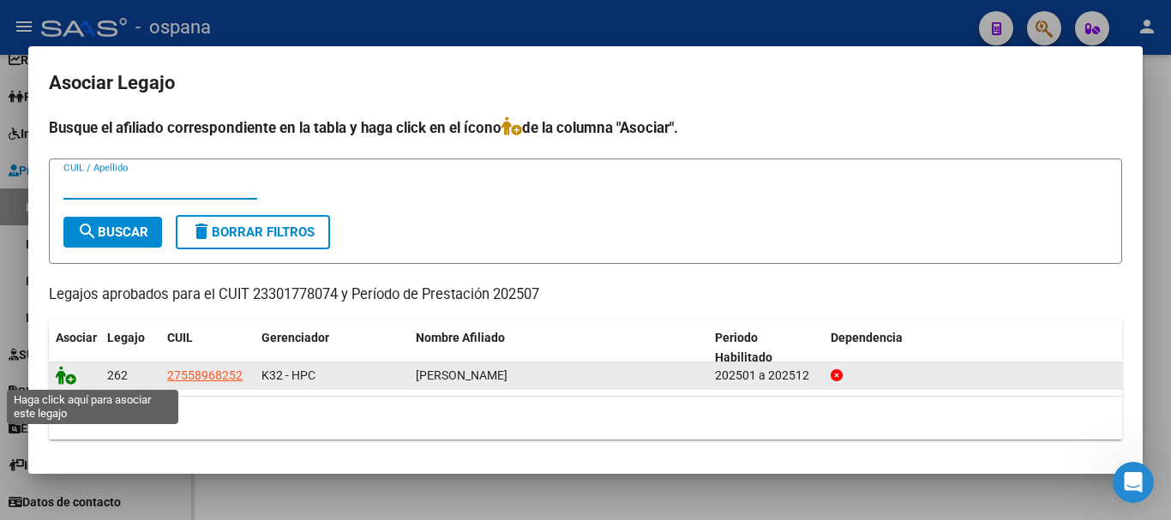
click at [63, 380] on icon at bounding box center [66, 375] width 21 height 19
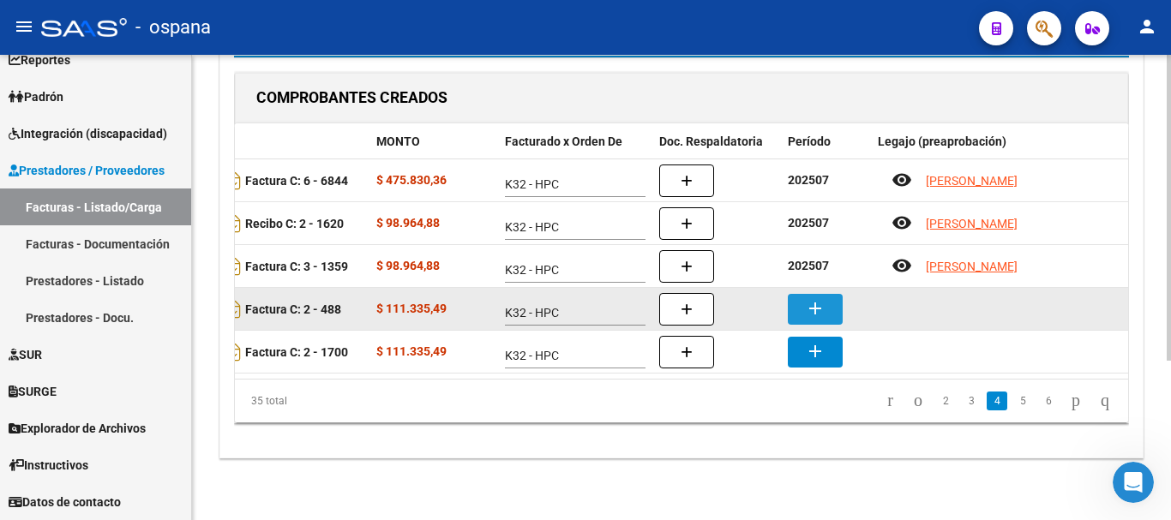
click at [808, 298] on mat-icon "add" at bounding box center [815, 308] width 21 height 21
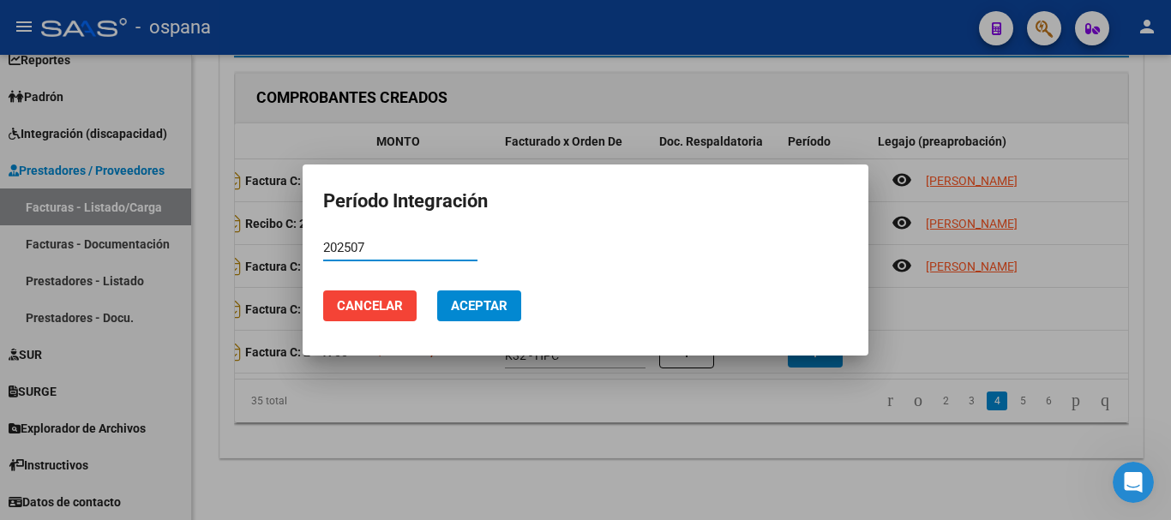
type input "202507"
click at [496, 305] on span "Aceptar" at bounding box center [479, 305] width 57 height 15
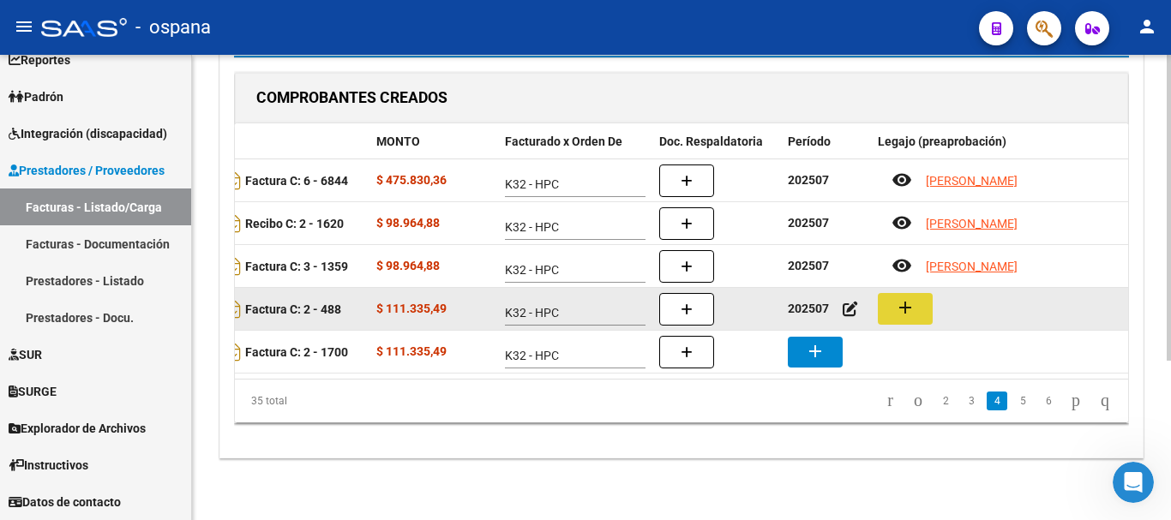
click at [917, 293] on button "add" at bounding box center [905, 309] width 55 height 32
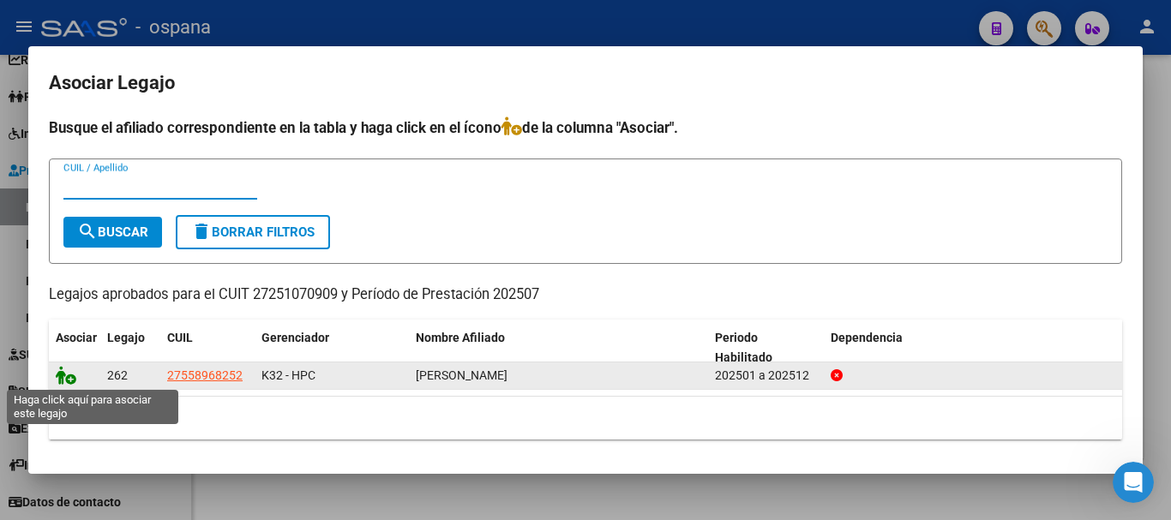
click at [65, 376] on icon at bounding box center [66, 375] width 21 height 19
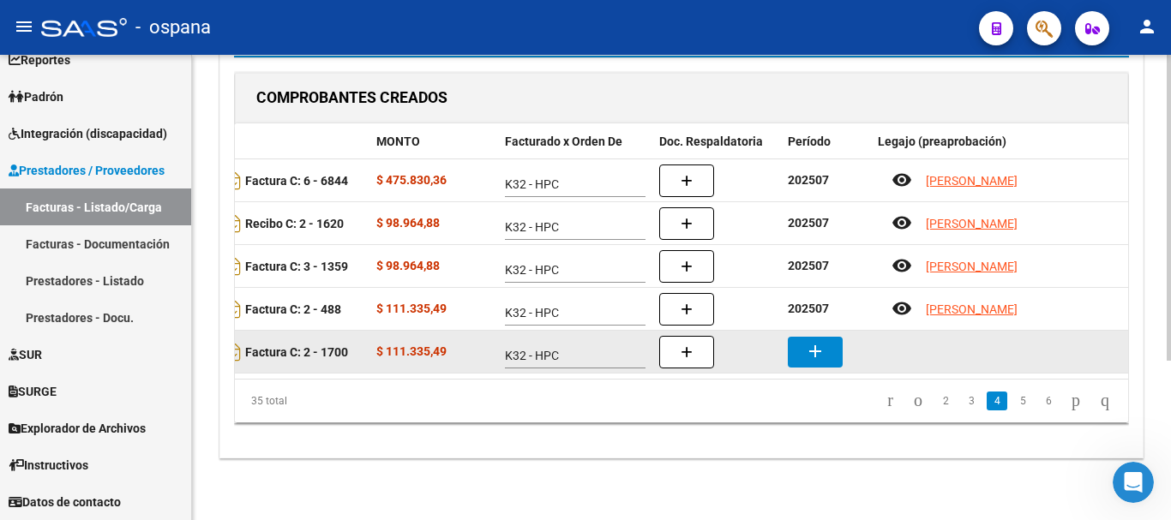
click at [805, 341] on mat-icon "add" at bounding box center [815, 351] width 21 height 21
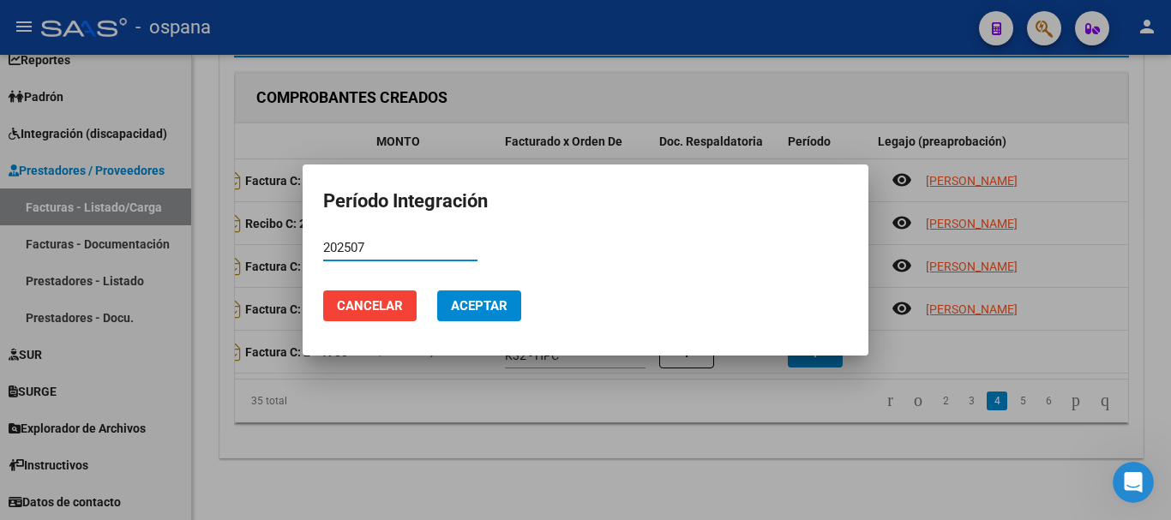
type input "202507"
click at [478, 298] on span "Aceptar" at bounding box center [479, 305] width 57 height 15
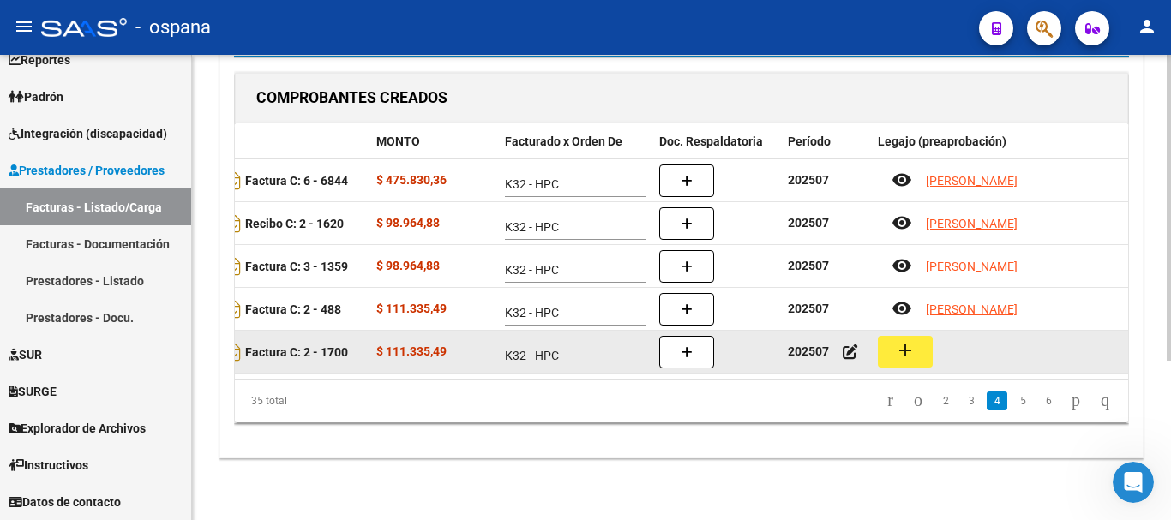
click at [908, 340] on mat-icon "add" at bounding box center [905, 350] width 21 height 21
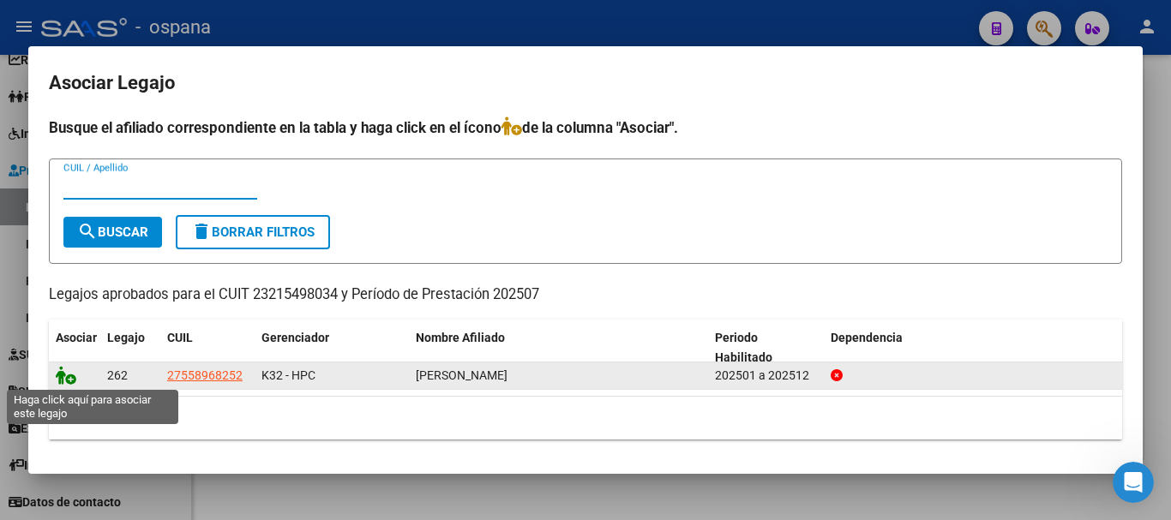
click at [59, 379] on icon at bounding box center [66, 375] width 21 height 19
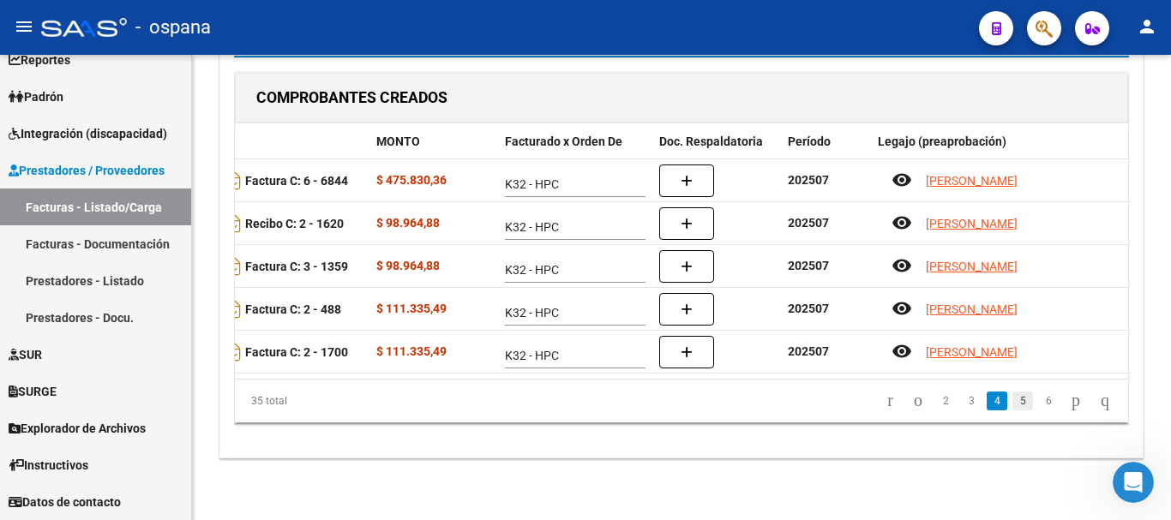
click at [1013, 407] on link "5" at bounding box center [1023, 401] width 21 height 19
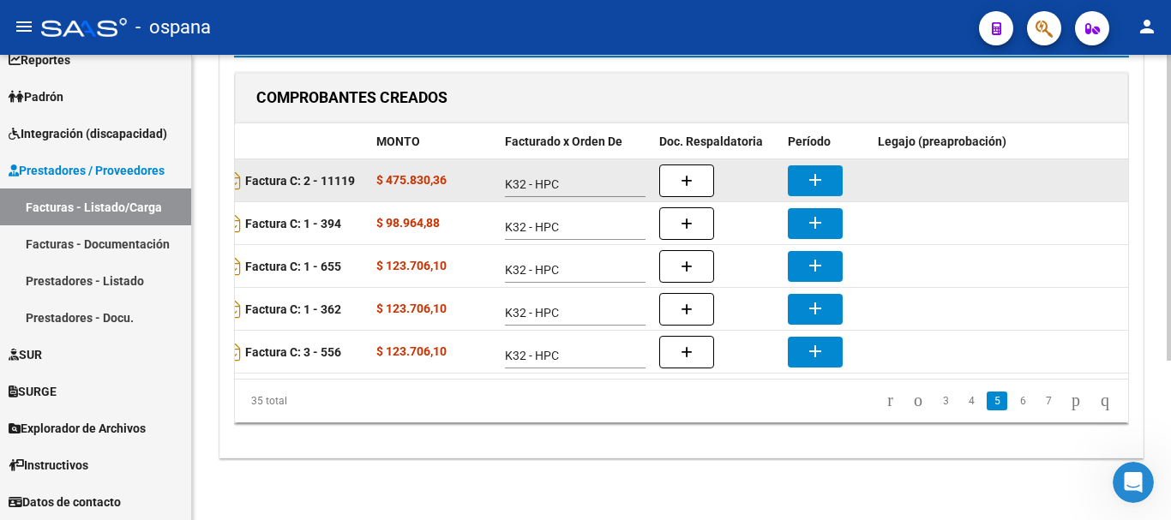
click at [814, 175] on mat-icon "add" at bounding box center [815, 180] width 21 height 21
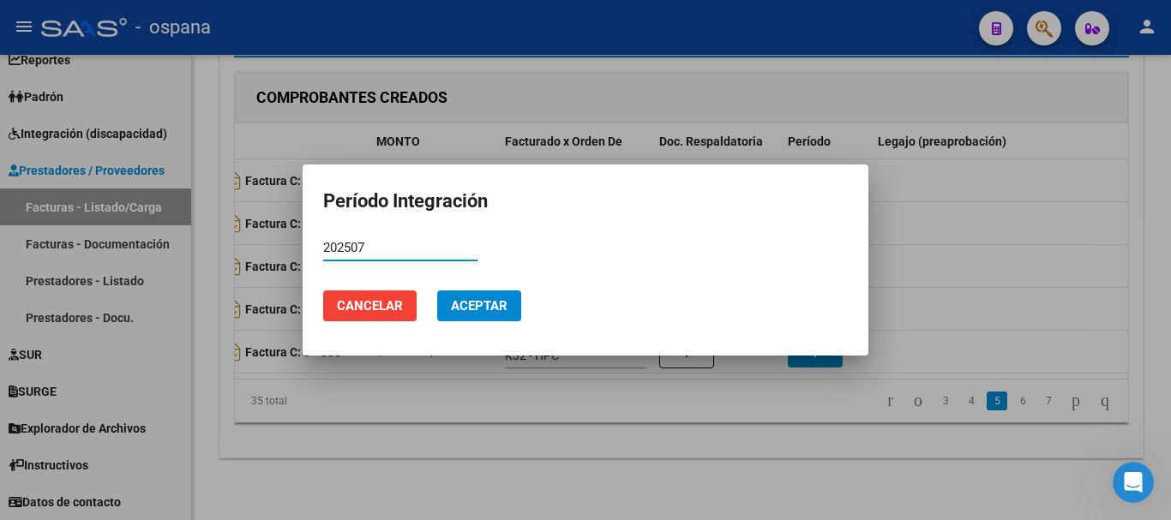
type input "202507"
click at [472, 311] on span "Aceptar" at bounding box center [479, 305] width 57 height 15
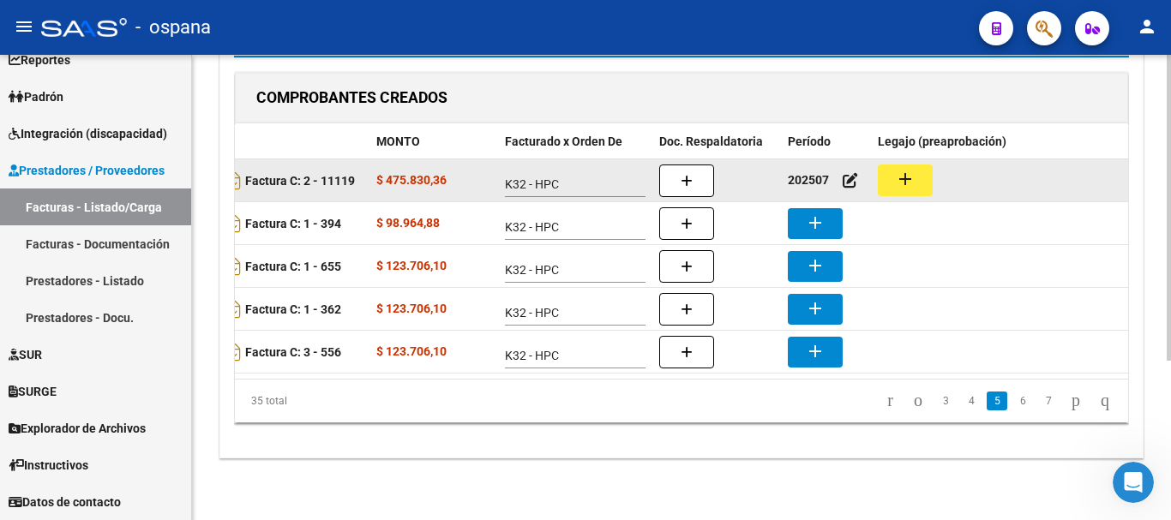
click at [924, 169] on button "add" at bounding box center [905, 181] width 55 height 32
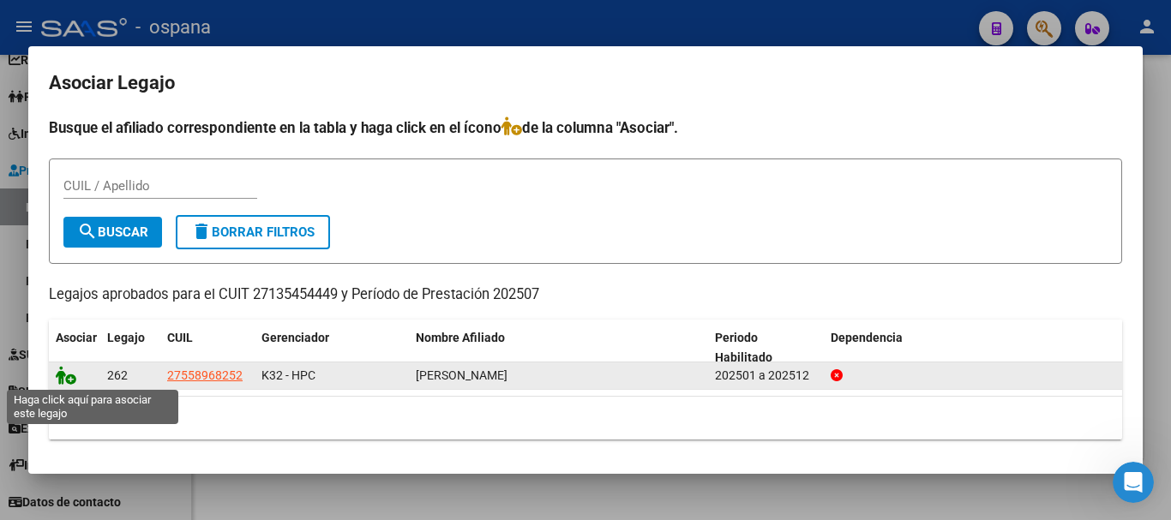
click at [70, 375] on icon at bounding box center [66, 375] width 21 height 19
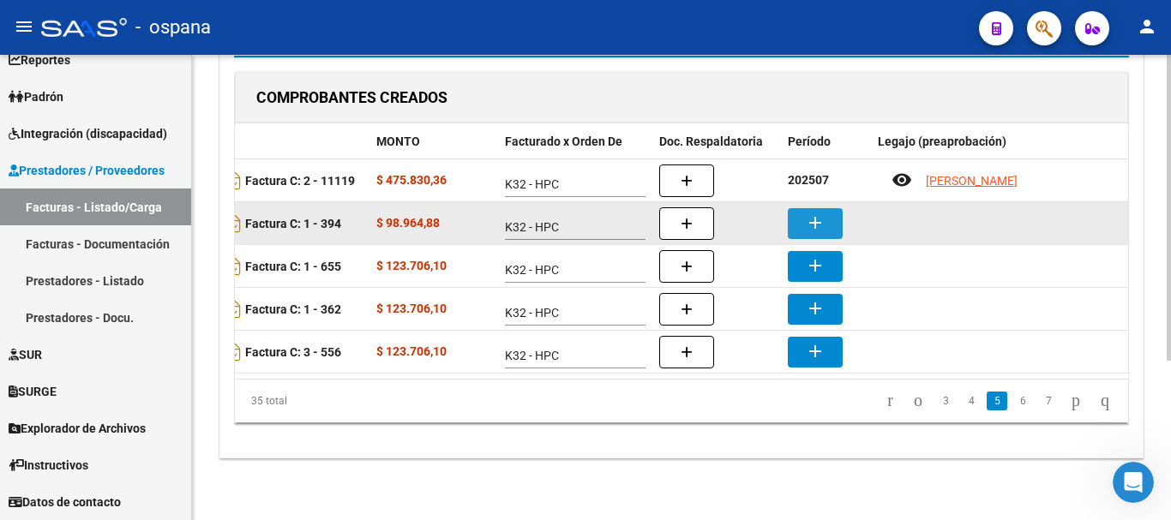
click at [826, 208] on button "add" at bounding box center [815, 223] width 55 height 31
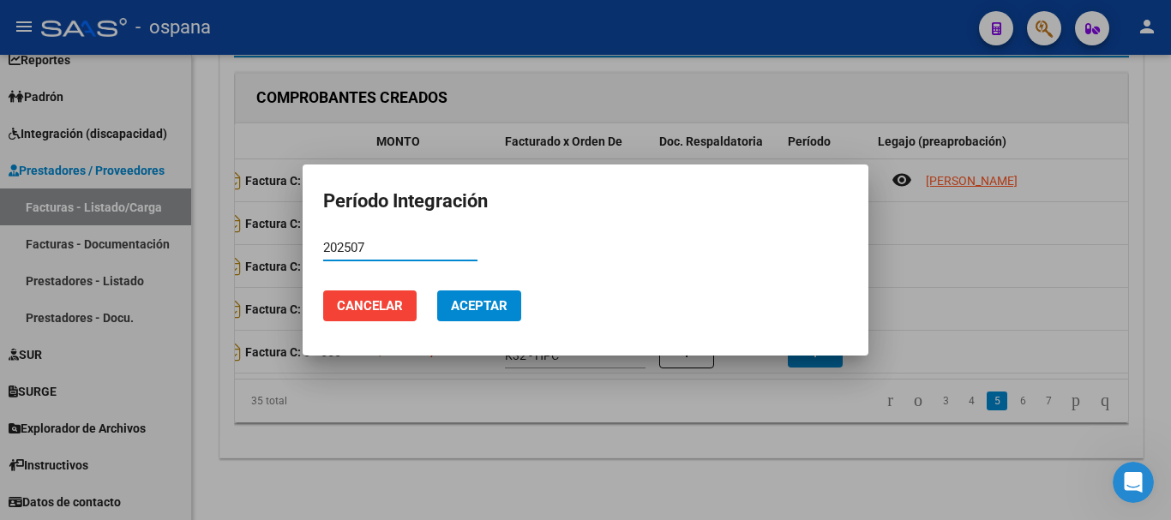
type input "202507"
drag, startPoint x: 459, startPoint y: 299, endPoint x: 396, endPoint y: 304, distance: 62.8
click at [458, 299] on span "Aceptar" at bounding box center [479, 305] width 57 height 15
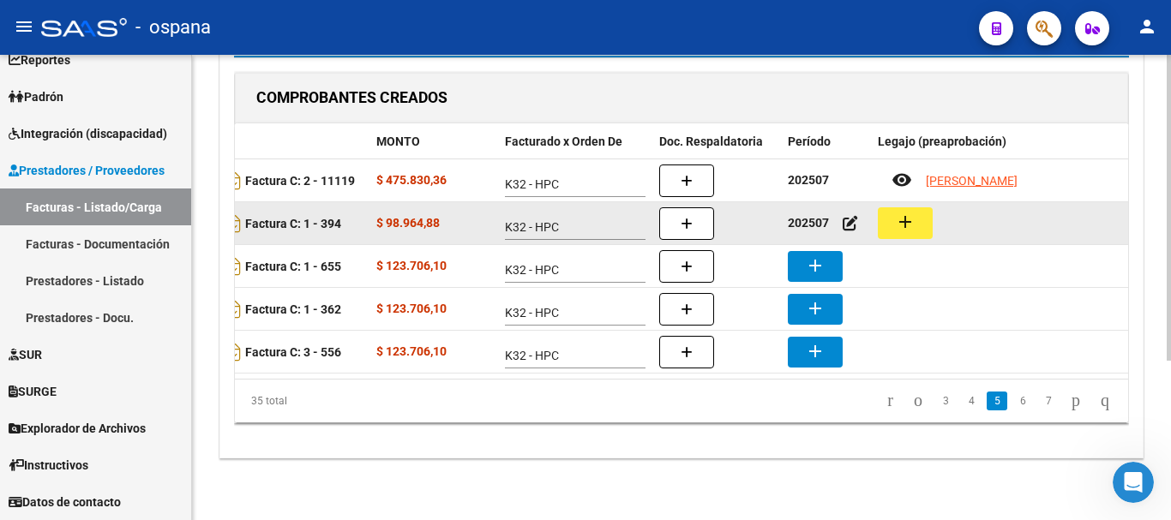
click at [906, 212] on mat-icon "add" at bounding box center [905, 222] width 21 height 21
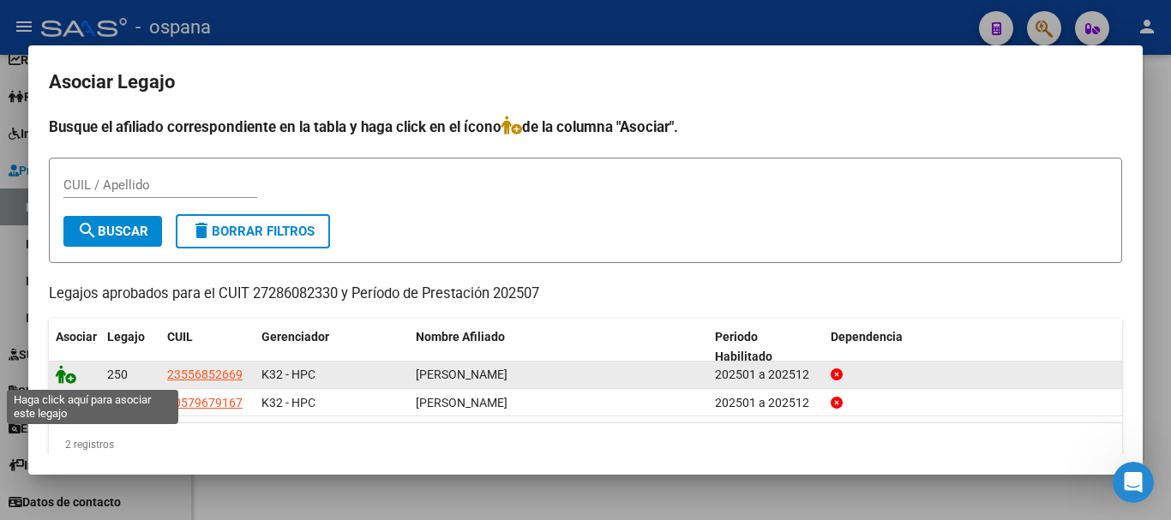
click at [65, 370] on icon at bounding box center [66, 374] width 21 height 19
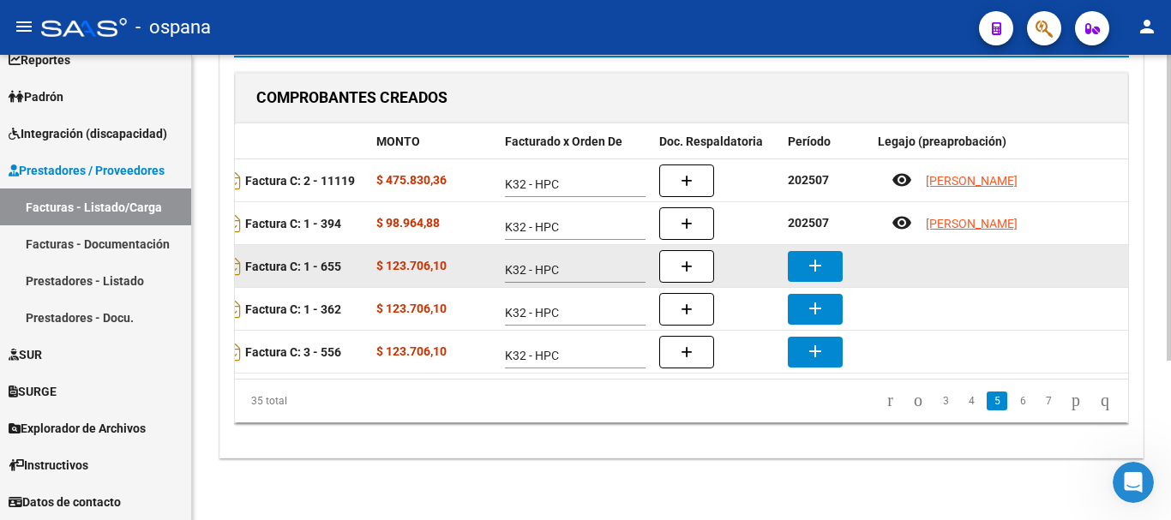
click at [800, 251] on button "add" at bounding box center [815, 266] width 55 height 31
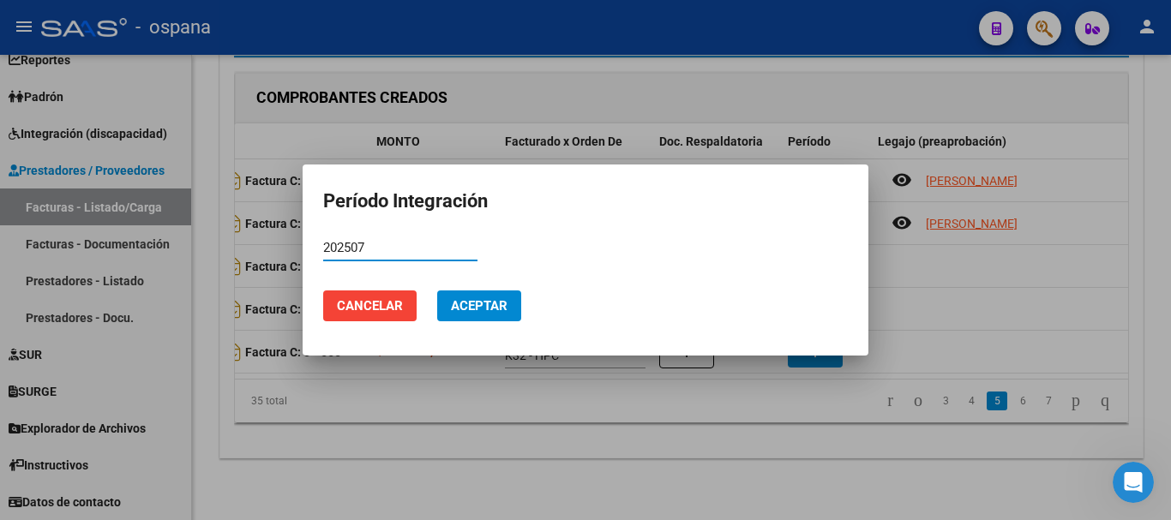
type input "202507"
click at [475, 302] on span "Aceptar" at bounding box center [479, 305] width 57 height 15
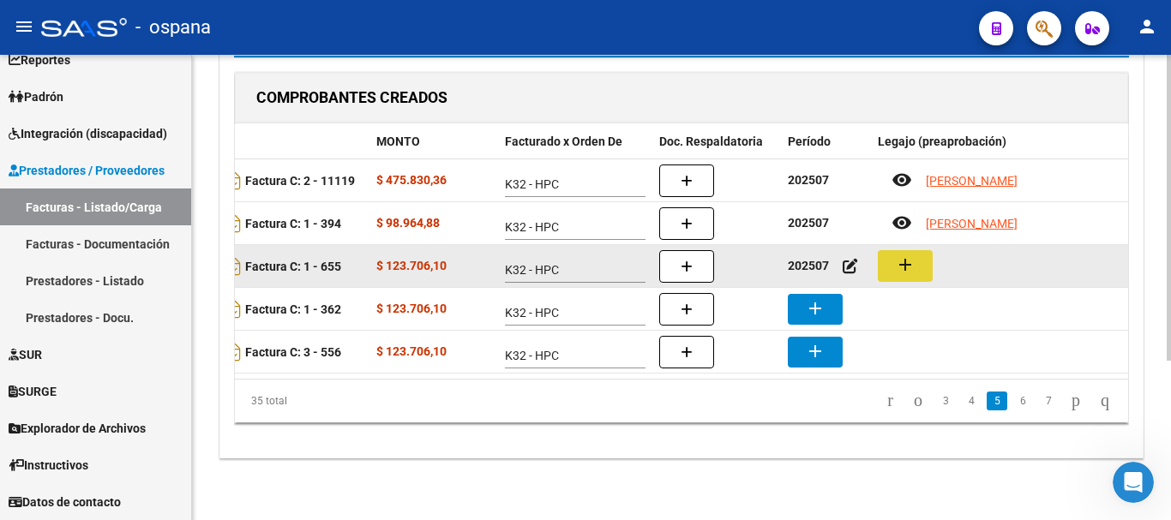
click at [905, 255] on mat-icon "add" at bounding box center [905, 265] width 21 height 21
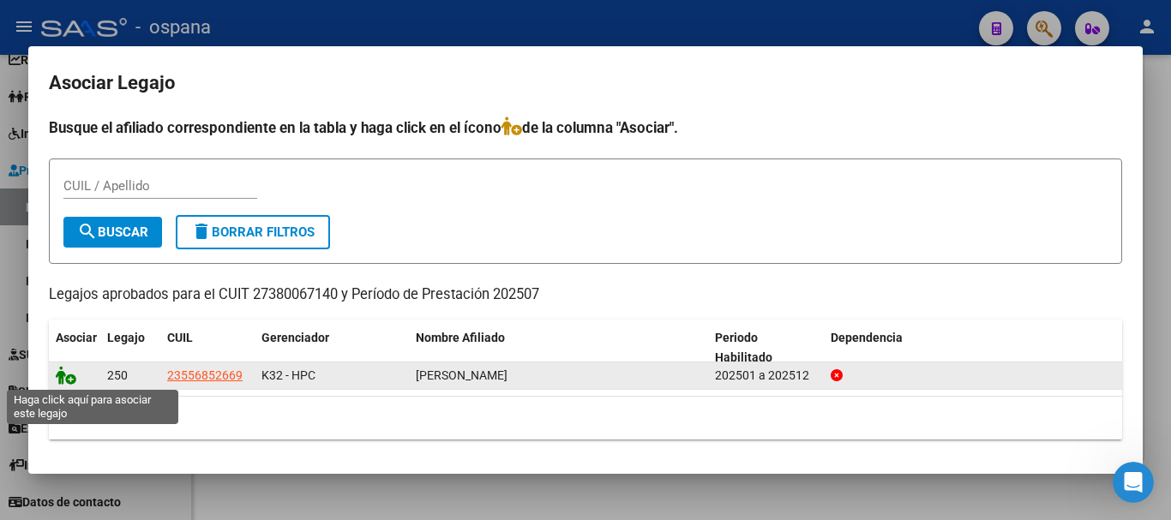
click at [67, 374] on icon at bounding box center [66, 375] width 21 height 19
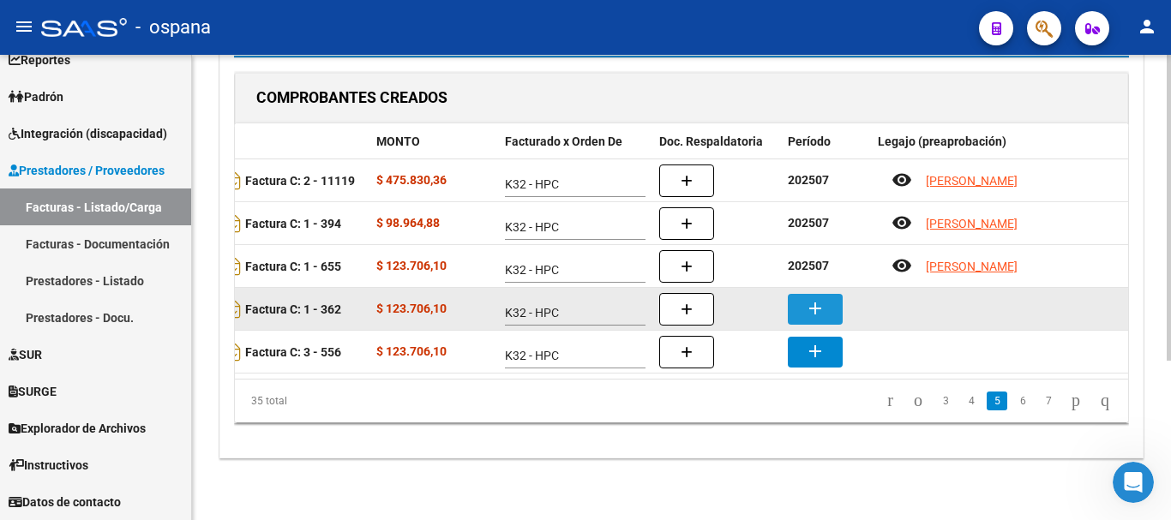
click at [825, 298] on mat-icon "add" at bounding box center [815, 308] width 21 height 21
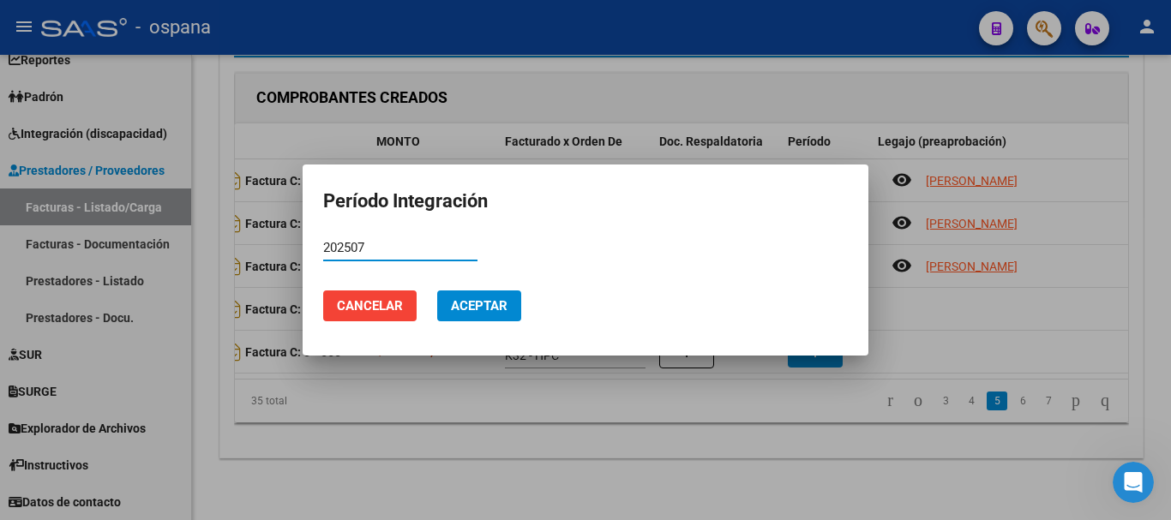
type input "202507"
click at [459, 303] on span "Aceptar" at bounding box center [479, 305] width 57 height 15
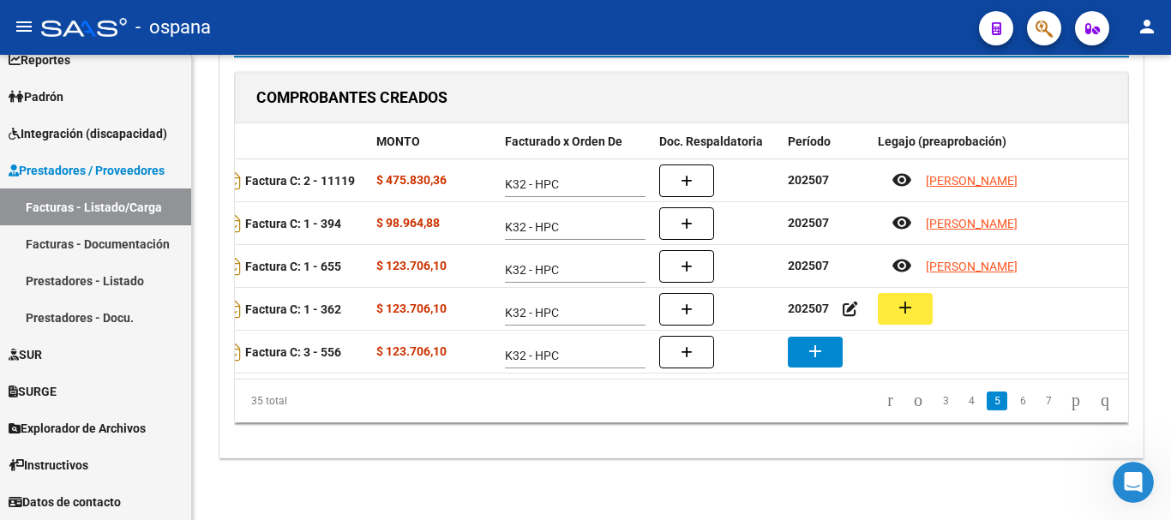
click at [904, 298] on mat-icon "add" at bounding box center [905, 308] width 21 height 21
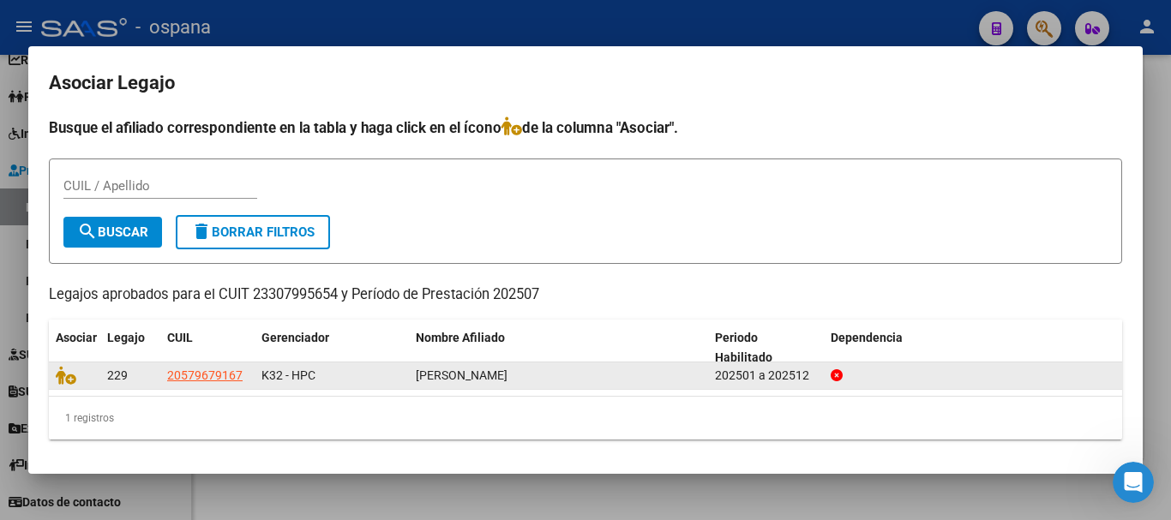
click at [52, 384] on datatable-body-cell at bounding box center [74, 376] width 51 height 27
click at [62, 375] on icon at bounding box center [66, 375] width 21 height 19
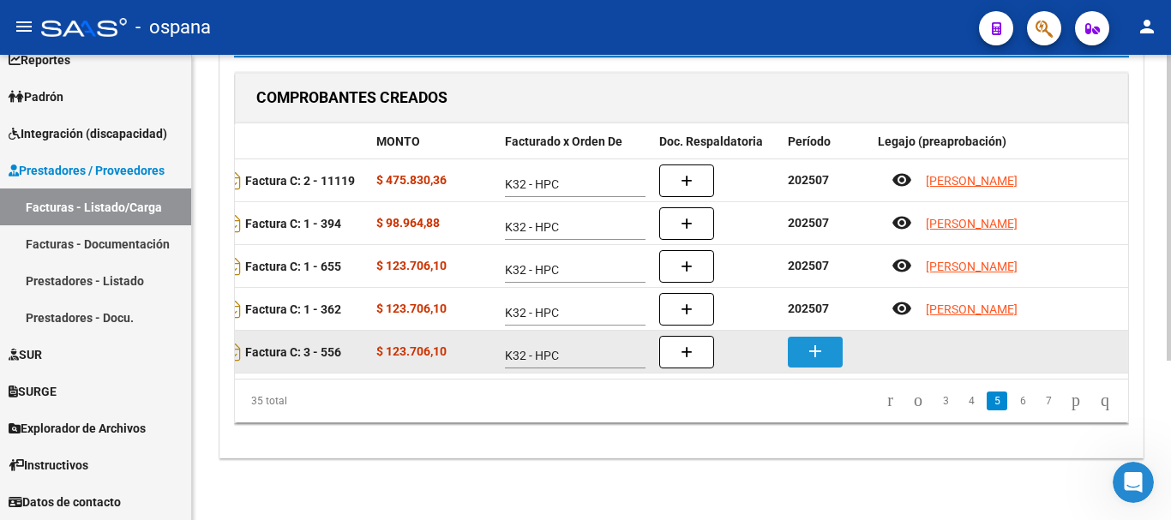
click at [823, 341] on mat-icon "add" at bounding box center [815, 351] width 21 height 21
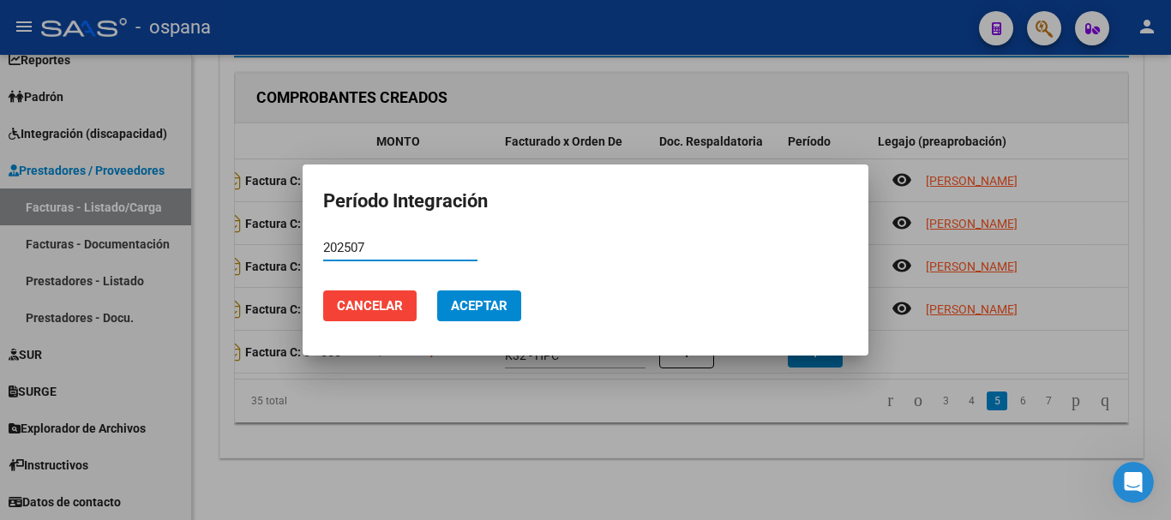
type input "202507"
click at [460, 294] on button "Aceptar" at bounding box center [479, 306] width 84 height 31
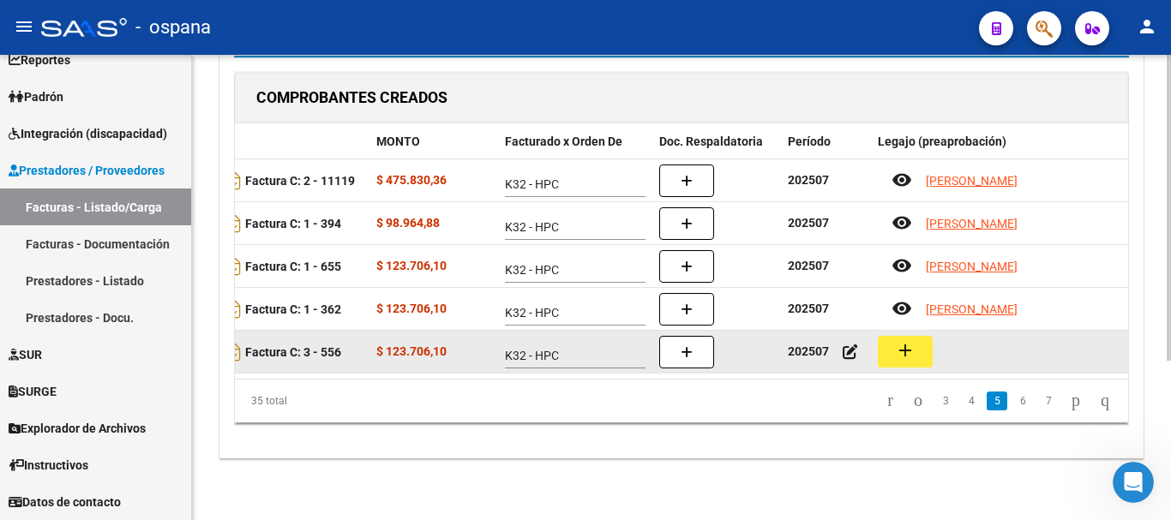
click at [889, 340] on button "add" at bounding box center [905, 352] width 55 height 32
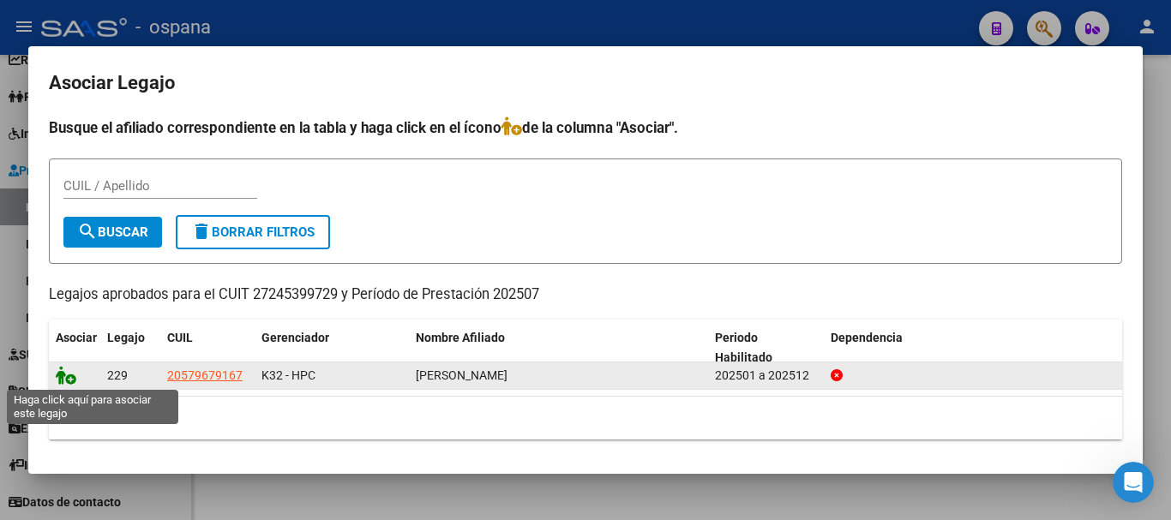
click at [56, 377] on icon at bounding box center [66, 375] width 21 height 19
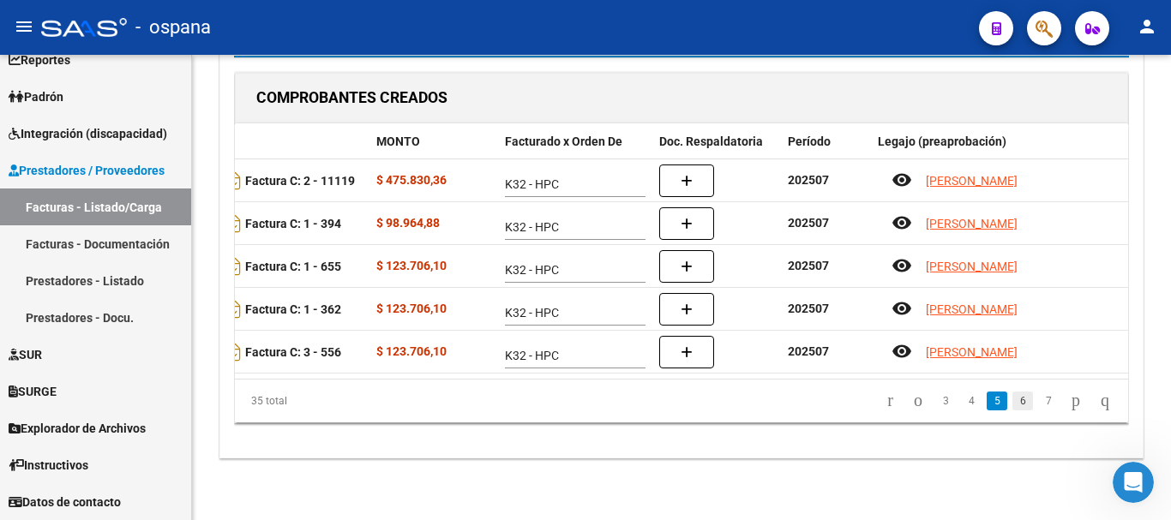
click at [1013, 396] on link "6" at bounding box center [1023, 401] width 21 height 19
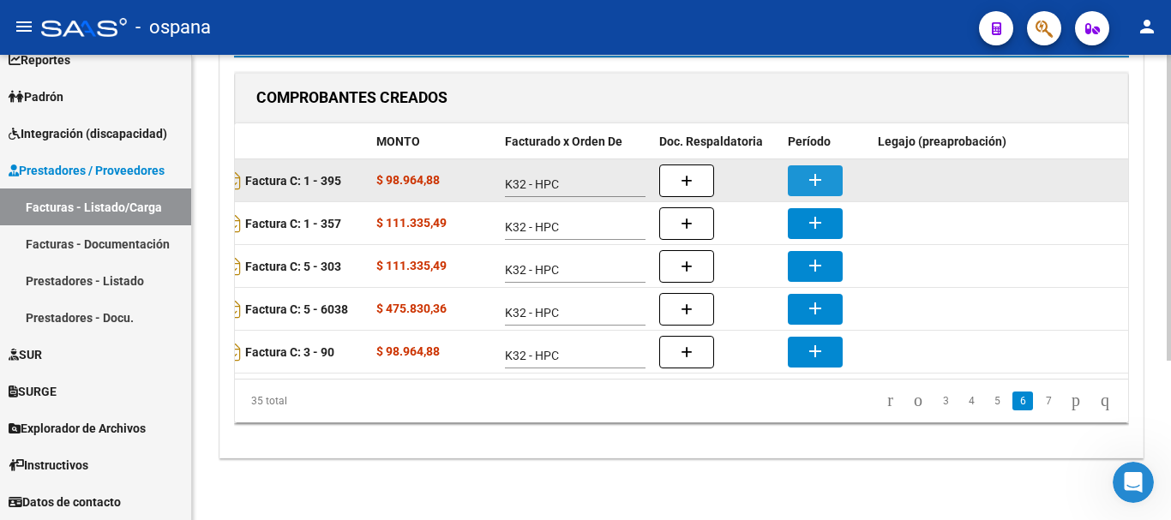
click at [818, 170] on mat-icon "add" at bounding box center [815, 180] width 21 height 21
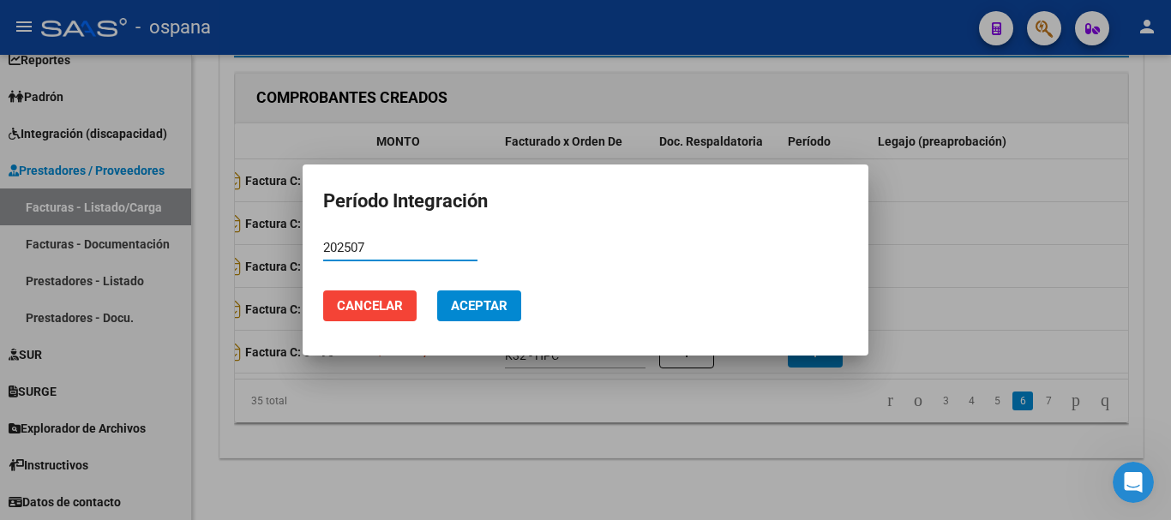
type input "202507"
click at [447, 318] on button "Aceptar" at bounding box center [479, 306] width 84 height 31
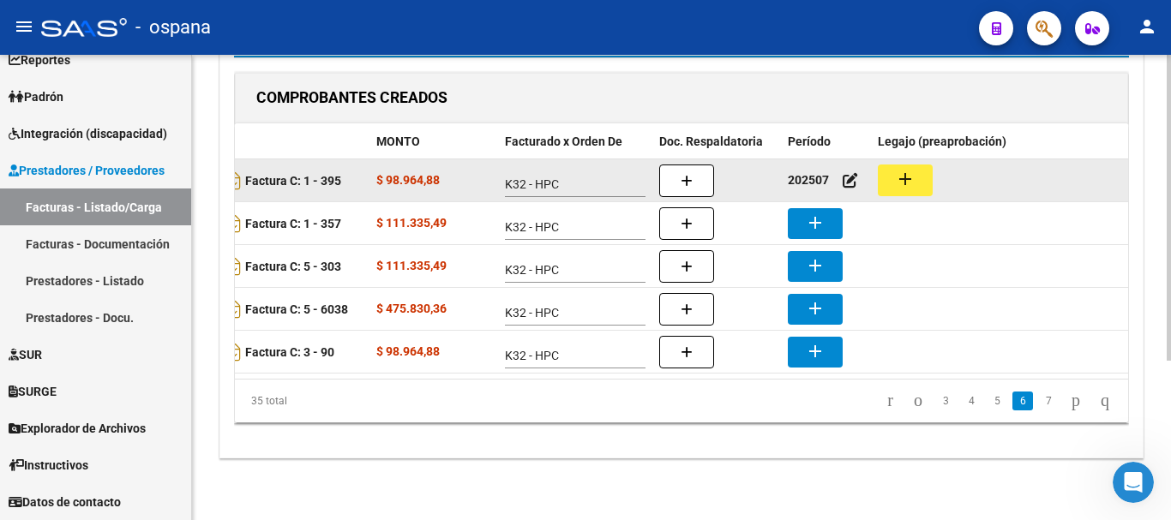
click at [907, 172] on mat-icon "add" at bounding box center [905, 179] width 21 height 21
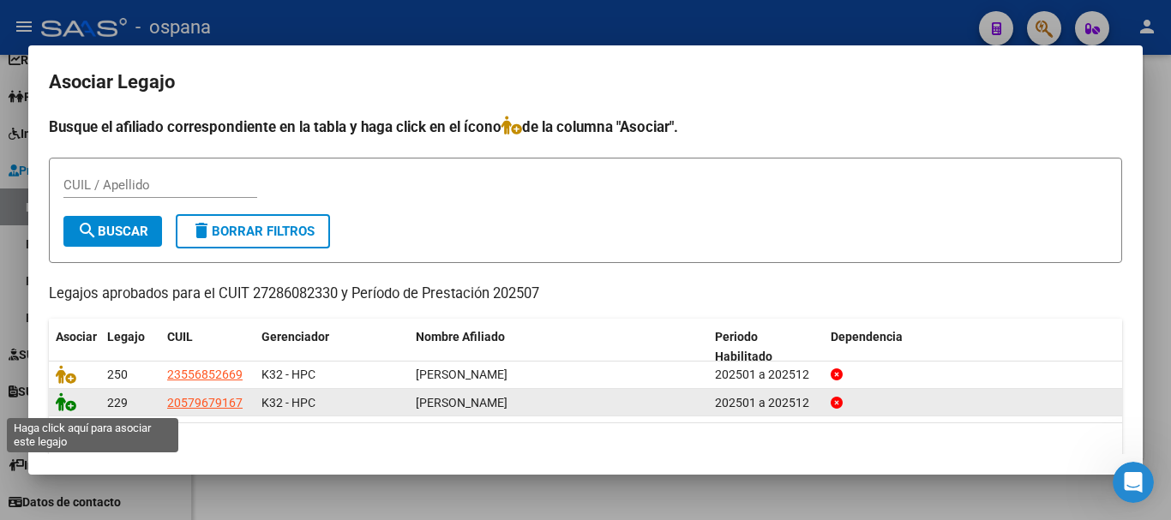
click at [69, 406] on icon at bounding box center [66, 402] width 21 height 19
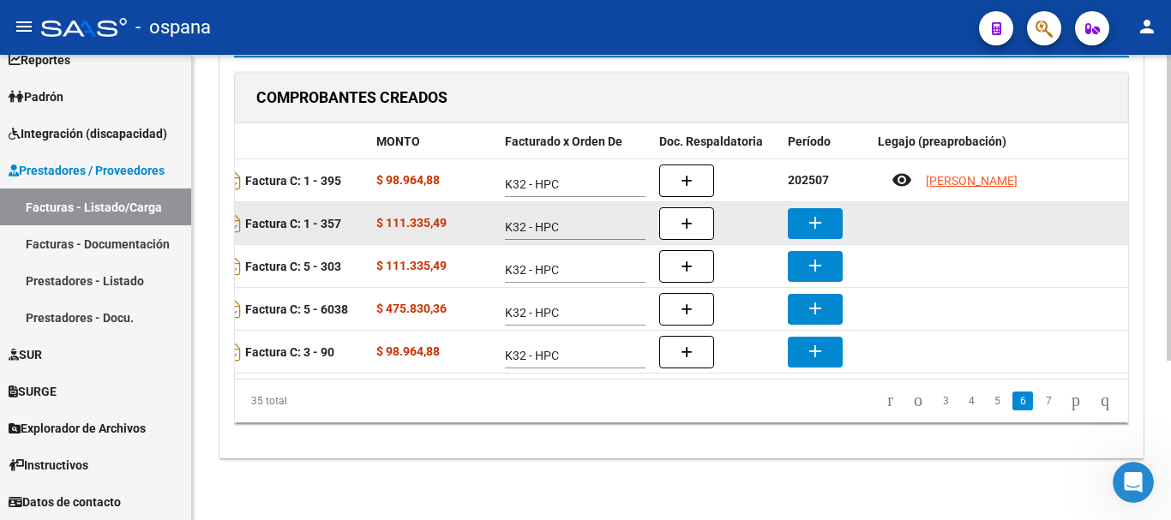
click at [804, 208] on button "add" at bounding box center [815, 223] width 55 height 31
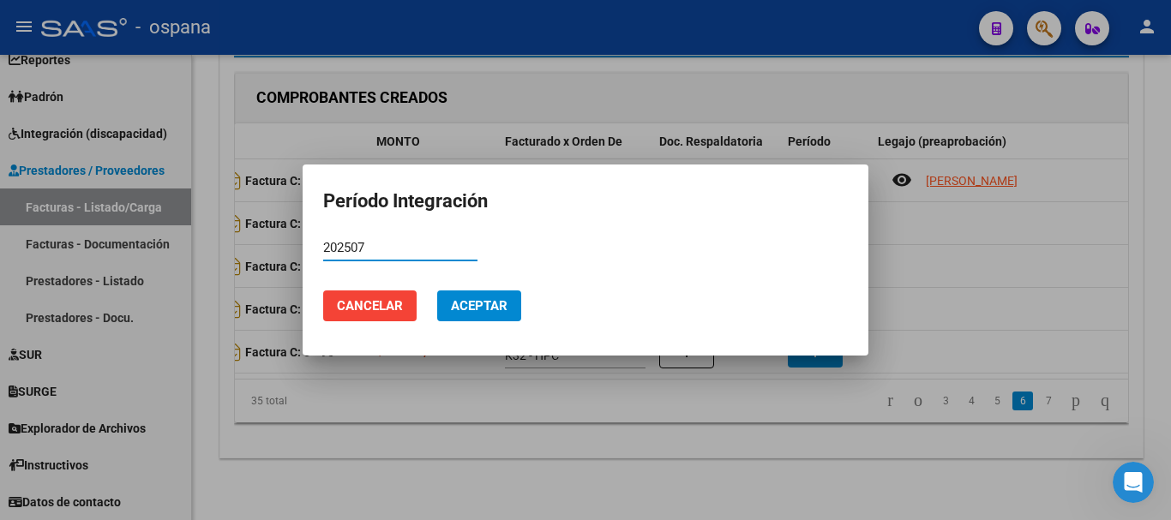
type input "202507"
click at [496, 307] on span "Aceptar" at bounding box center [479, 305] width 57 height 15
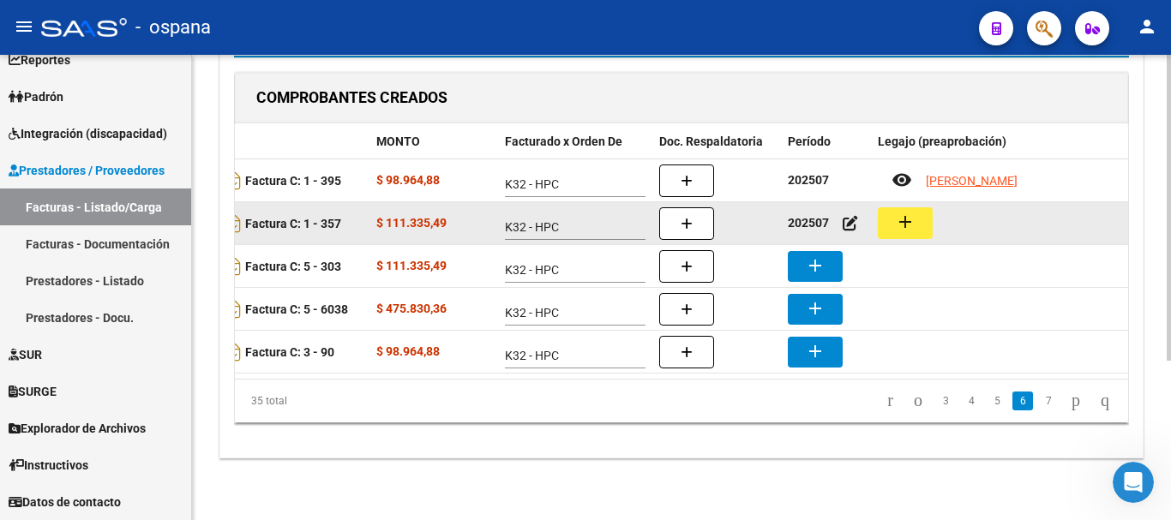
click at [901, 212] on mat-icon "add" at bounding box center [905, 222] width 21 height 21
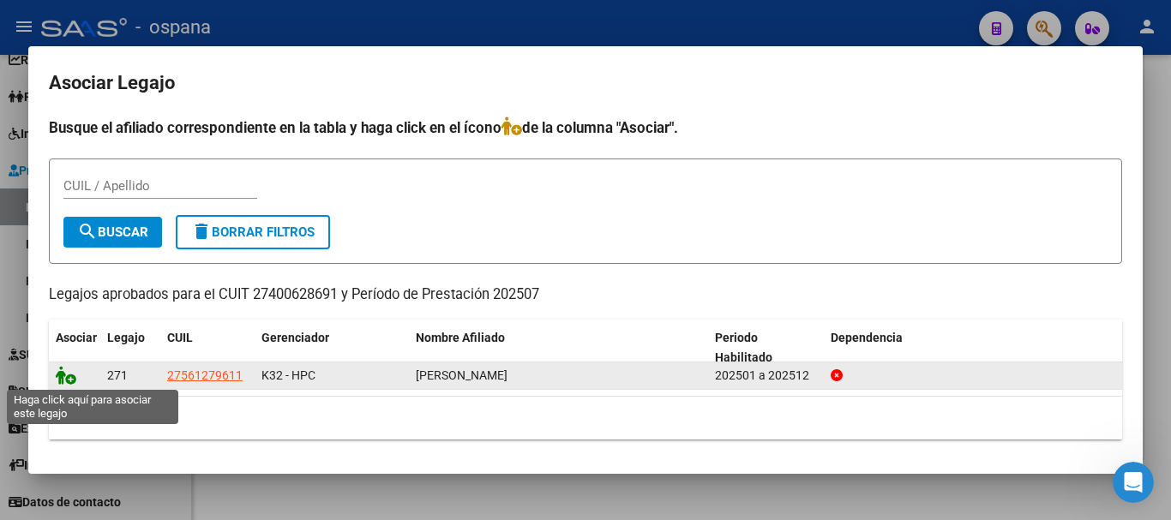
click at [59, 376] on icon at bounding box center [66, 375] width 21 height 19
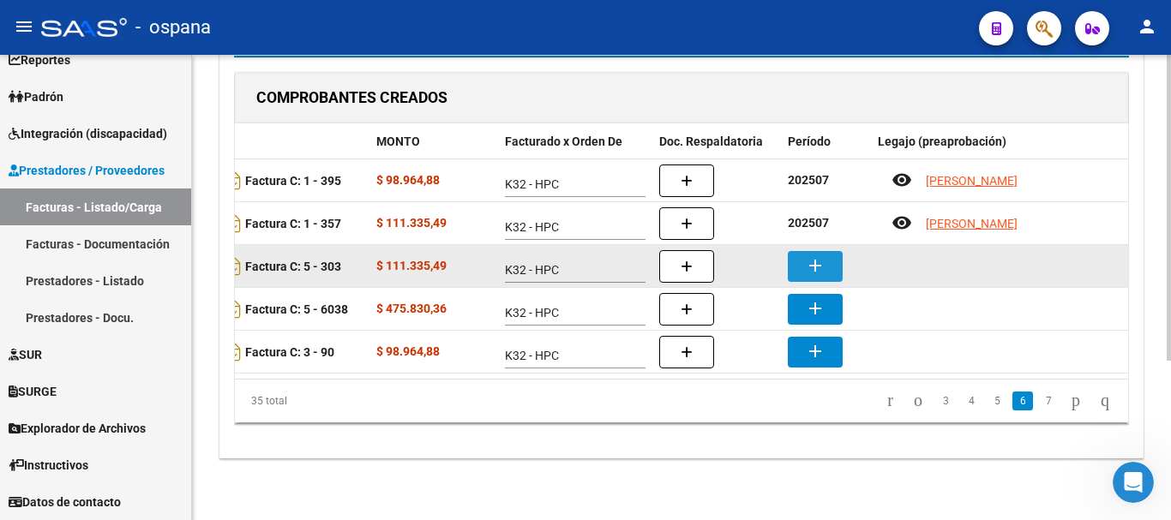
click at [813, 255] on mat-icon "add" at bounding box center [815, 265] width 21 height 21
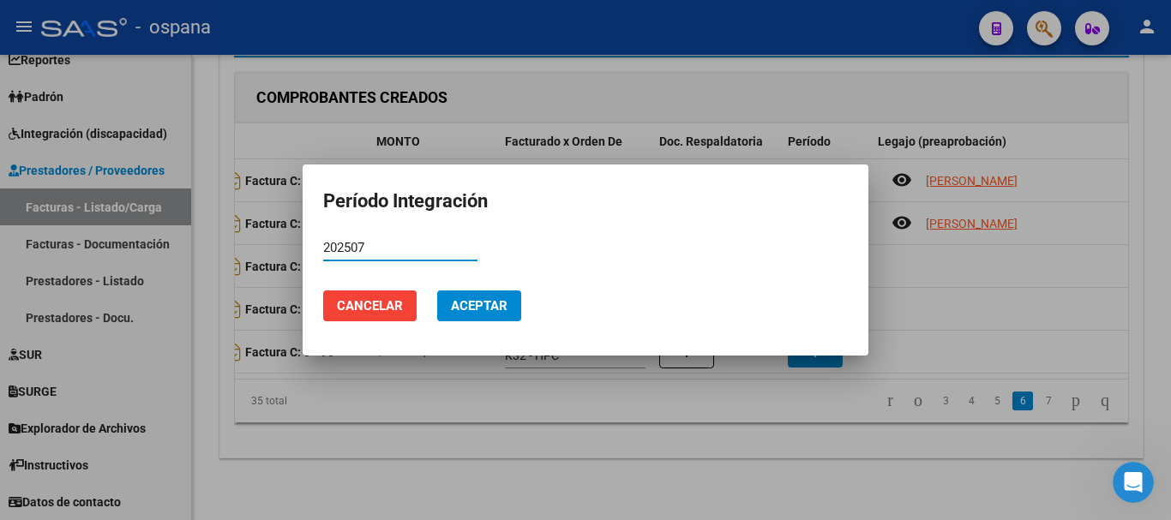
type input "202507"
click at [487, 293] on button "Aceptar" at bounding box center [479, 306] width 84 height 31
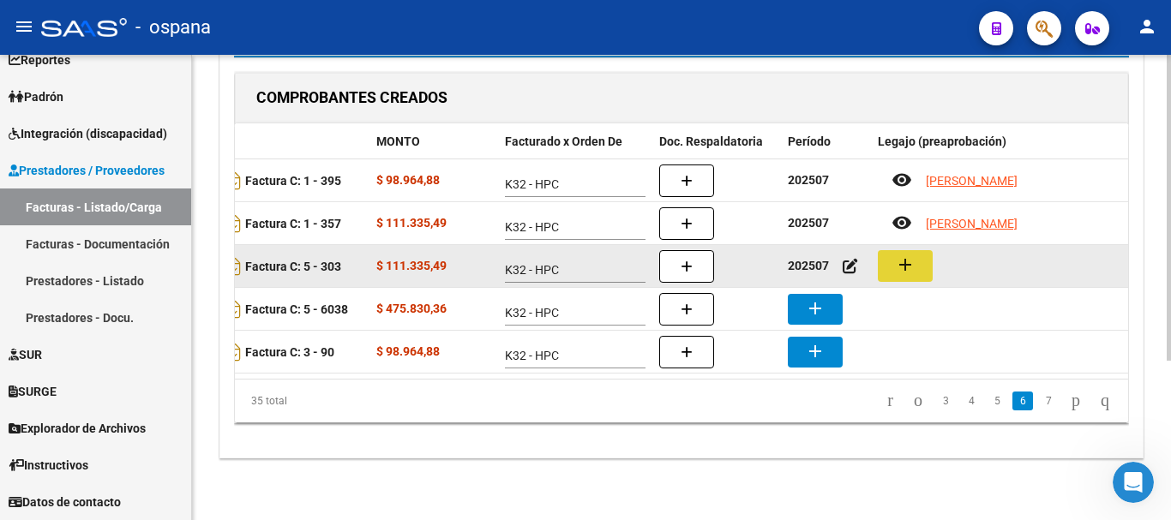
click at [908, 255] on mat-icon "add" at bounding box center [905, 265] width 21 height 21
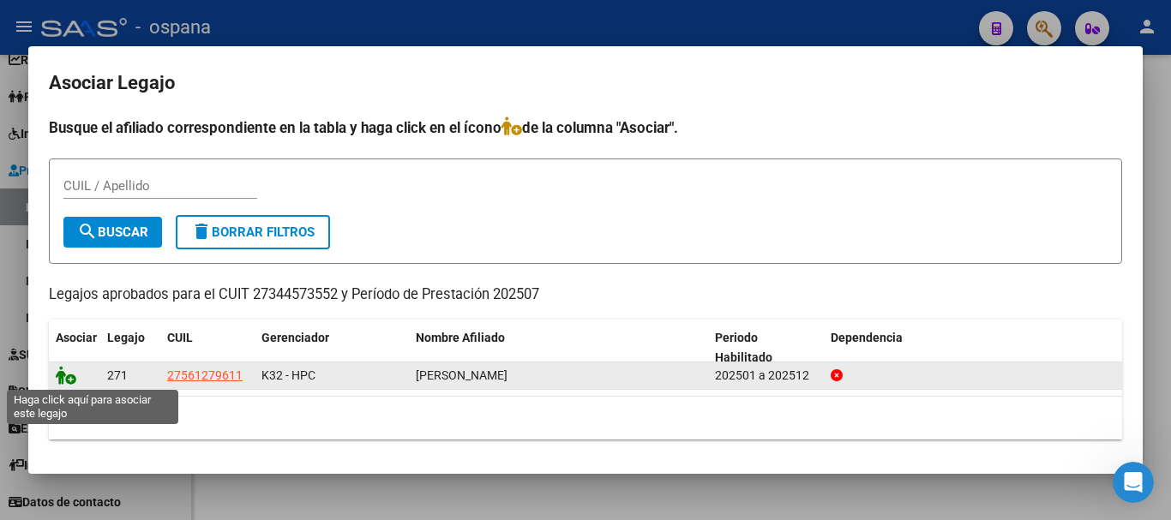
click at [67, 382] on icon at bounding box center [66, 375] width 21 height 19
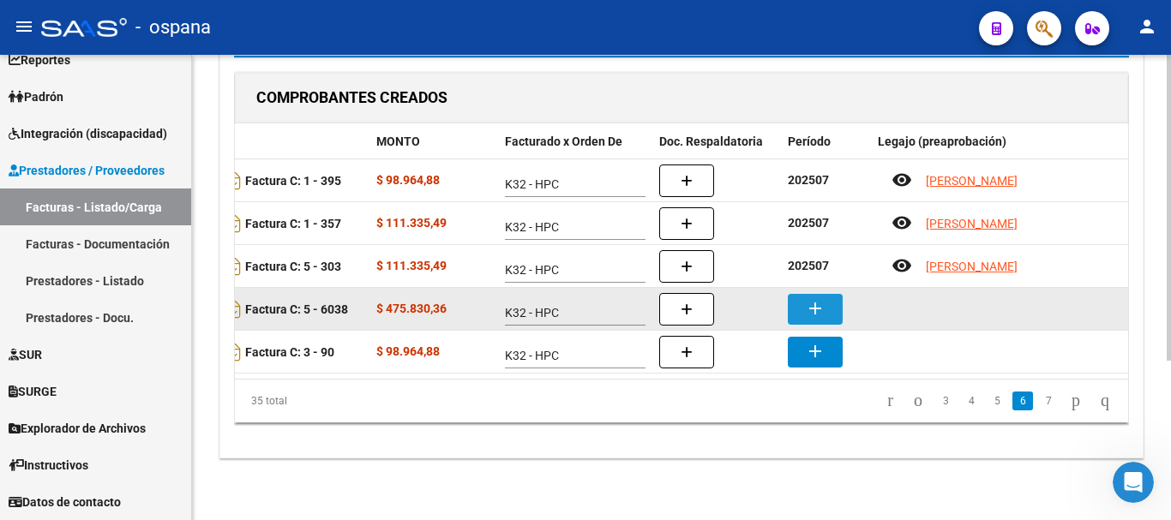
click at [815, 298] on mat-icon "add" at bounding box center [815, 308] width 21 height 21
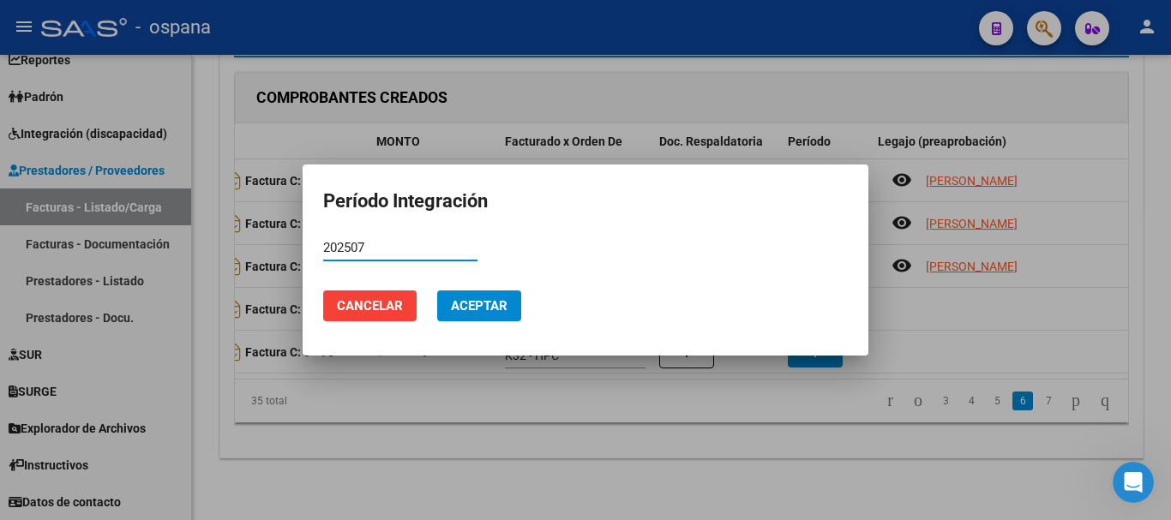
type input "202507"
click at [507, 310] on span "Aceptar" at bounding box center [479, 305] width 57 height 15
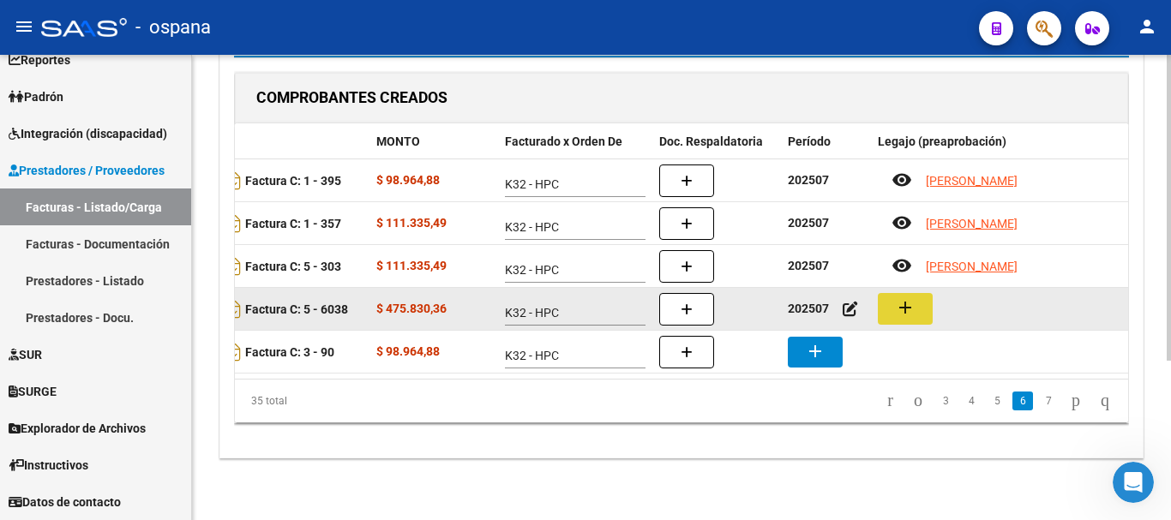
click at [913, 298] on mat-icon "add" at bounding box center [905, 308] width 21 height 21
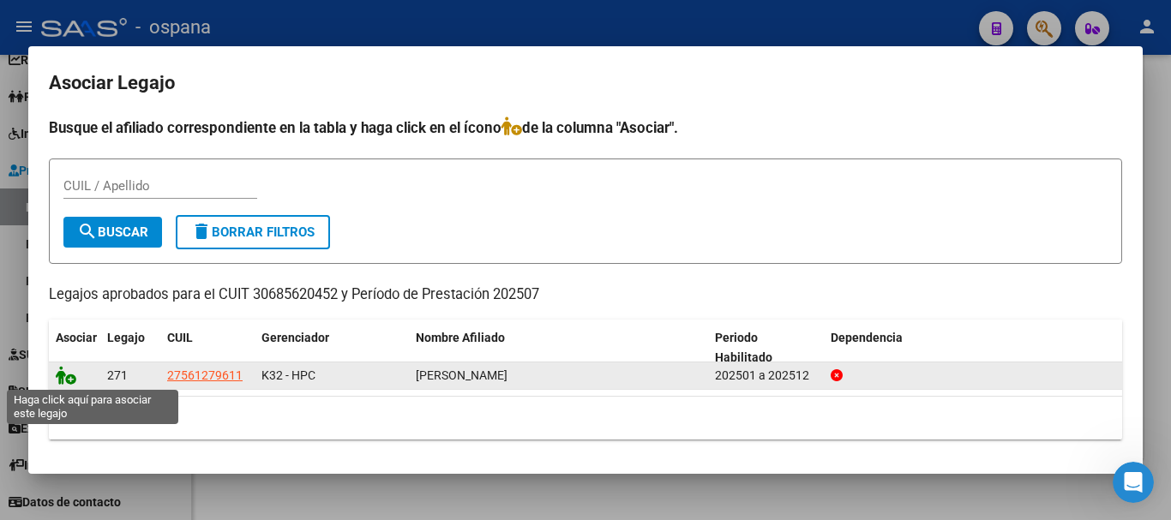
click at [61, 380] on icon at bounding box center [66, 375] width 21 height 19
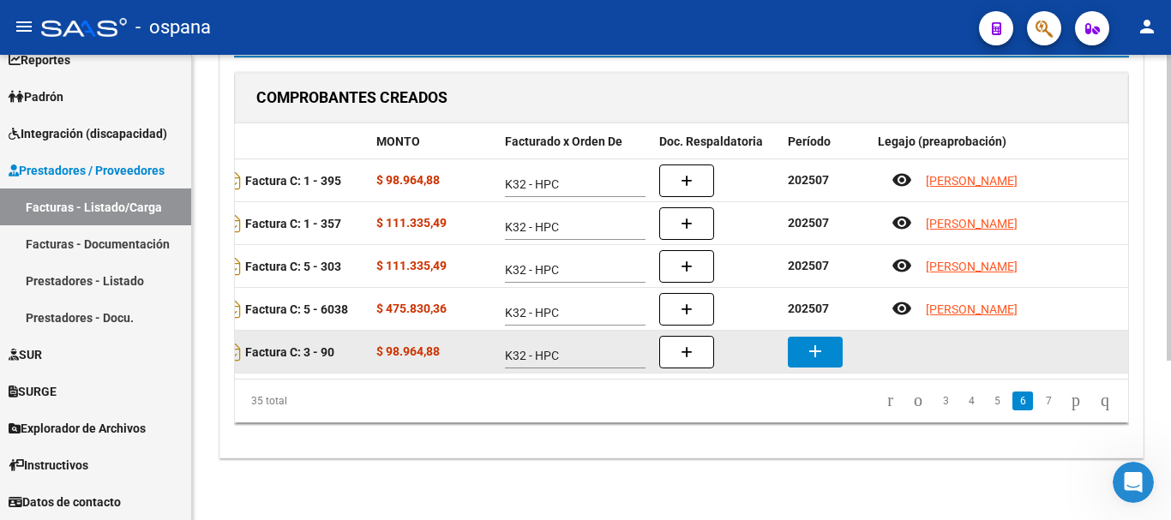
click at [827, 337] on button "add" at bounding box center [815, 352] width 55 height 31
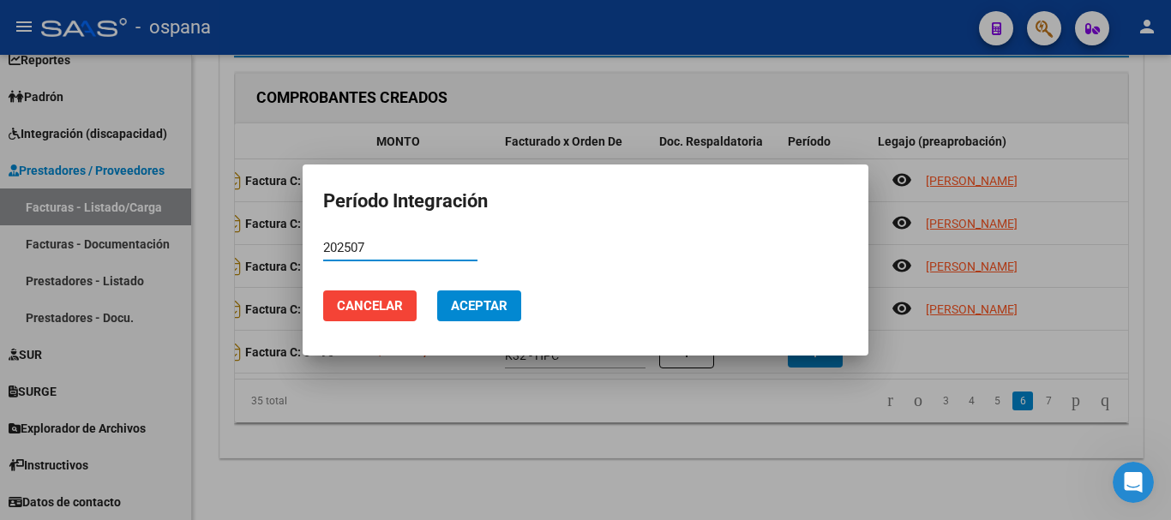
type input "202507"
click at [491, 302] on span "Aceptar" at bounding box center [479, 305] width 57 height 15
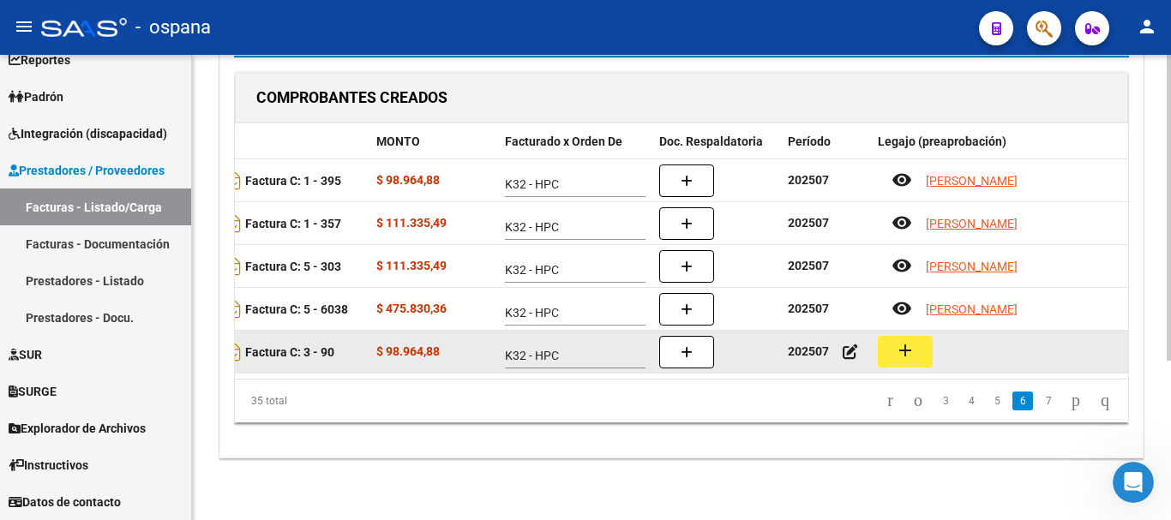
click at [913, 340] on mat-icon "add" at bounding box center [905, 350] width 21 height 21
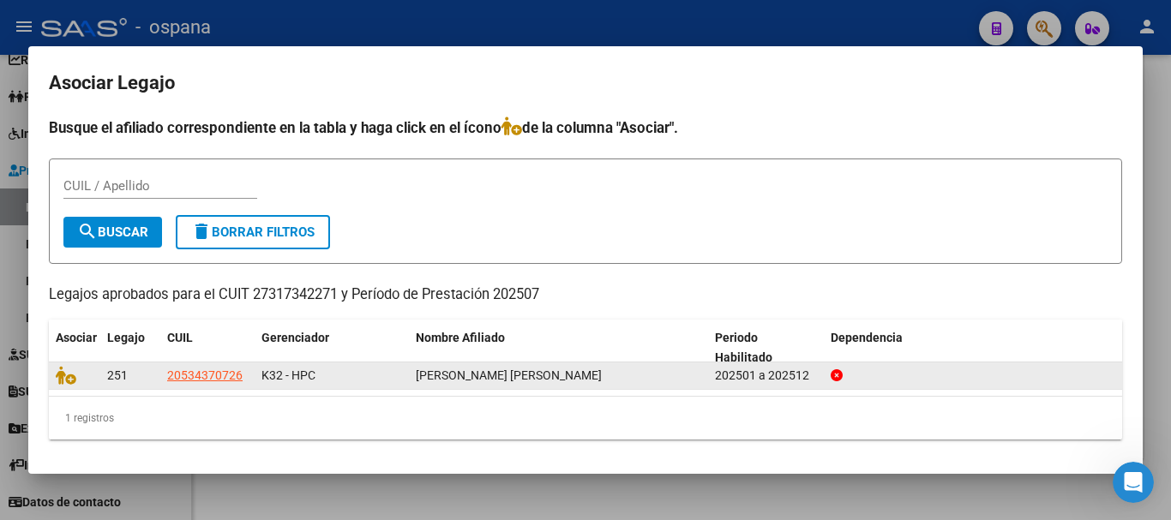
click at [54, 372] on datatable-body-cell at bounding box center [74, 376] width 51 height 27
click at [67, 376] on icon at bounding box center [66, 375] width 21 height 19
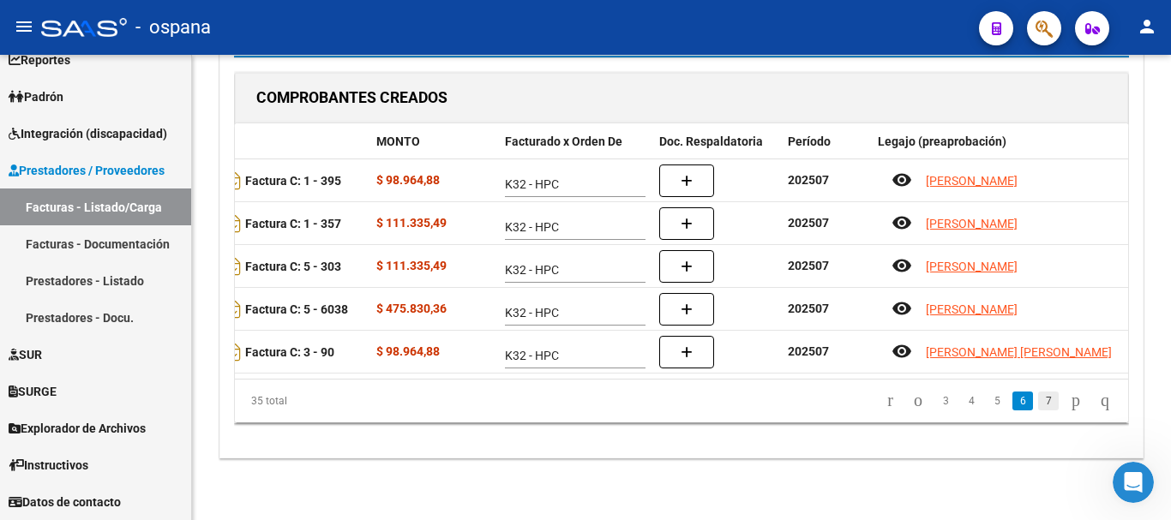
click at [1038, 400] on link "7" at bounding box center [1048, 401] width 21 height 19
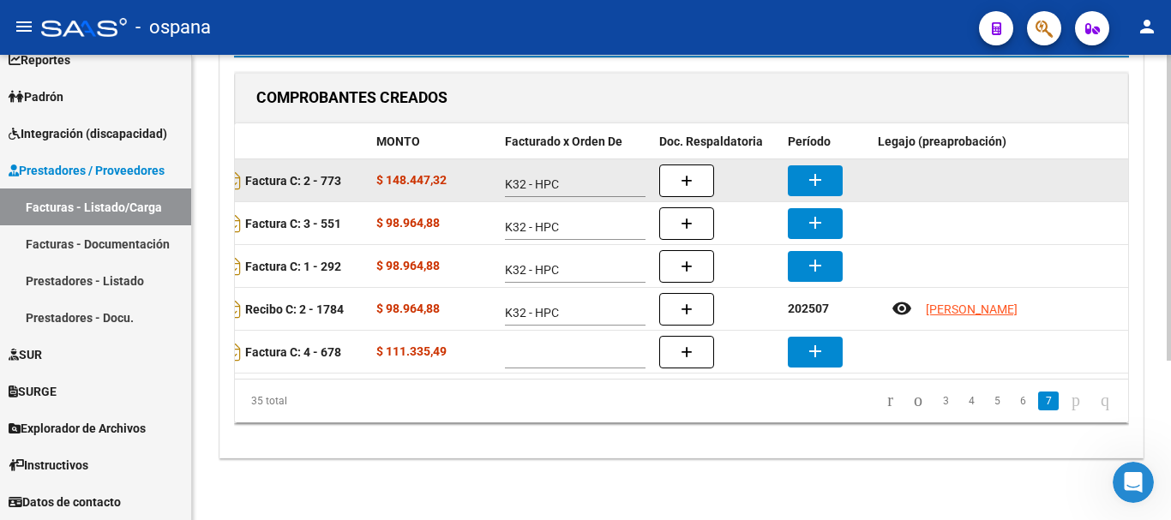
click at [815, 170] on mat-icon "add" at bounding box center [815, 180] width 21 height 21
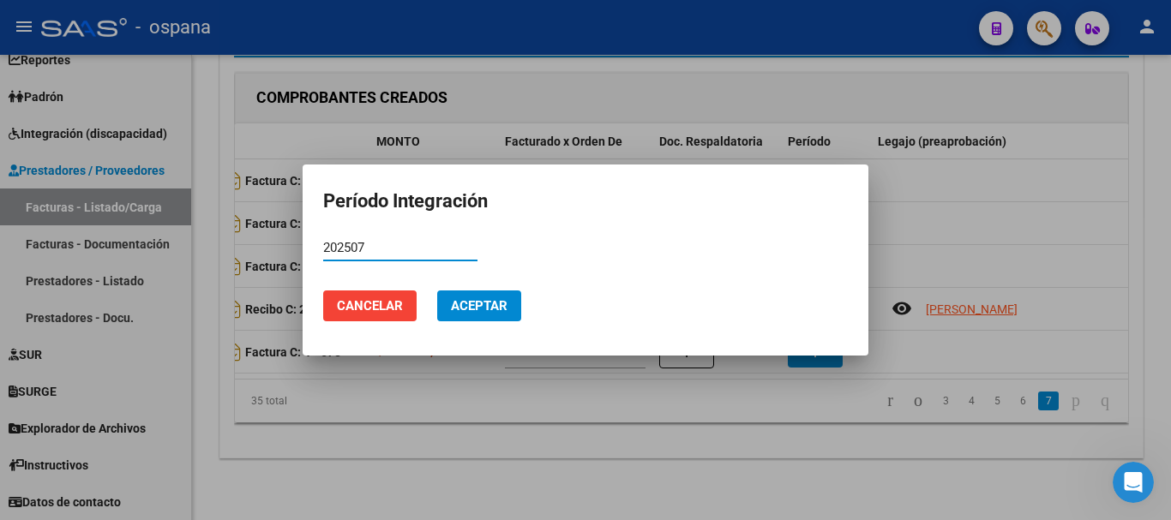
type input "202507"
click at [469, 301] on span "Aceptar" at bounding box center [479, 305] width 57 height 15
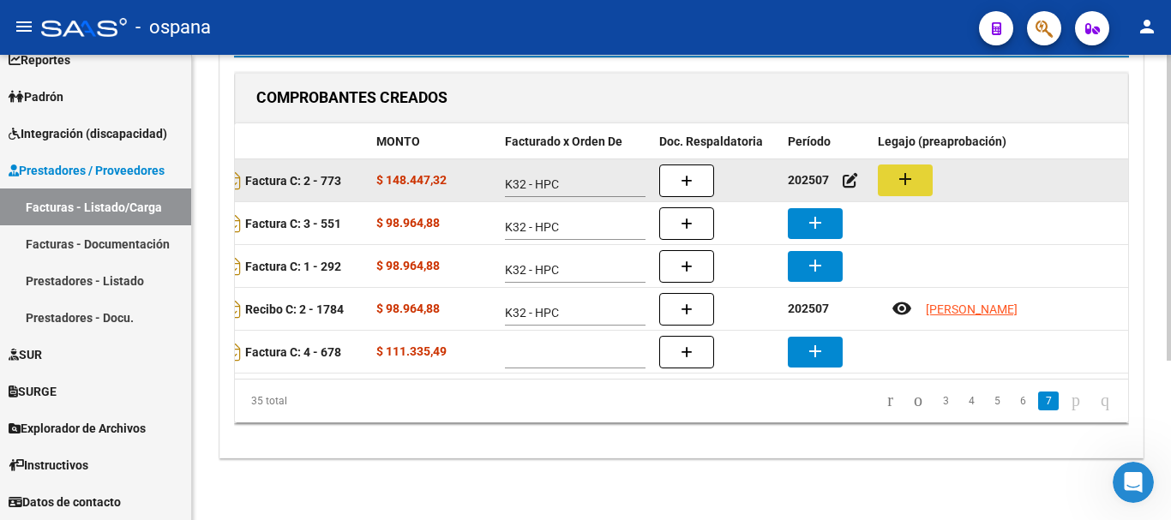
click at [907, 169] on mat-icon "add" at bounding box center [905, 179] width 21 height 21
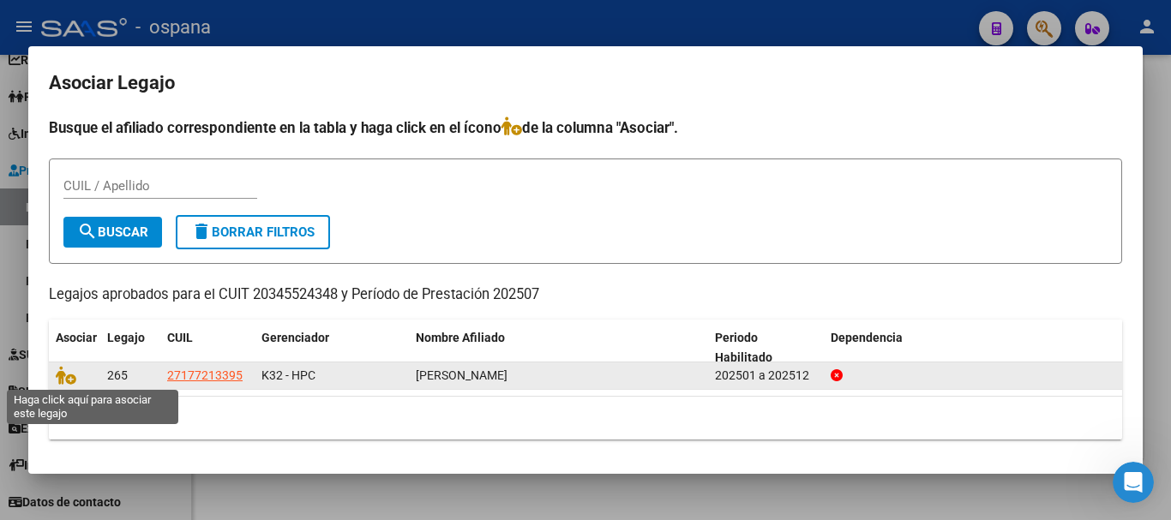
click at [76, 376] on span at bounding box center [69, 377] width 26 height 14
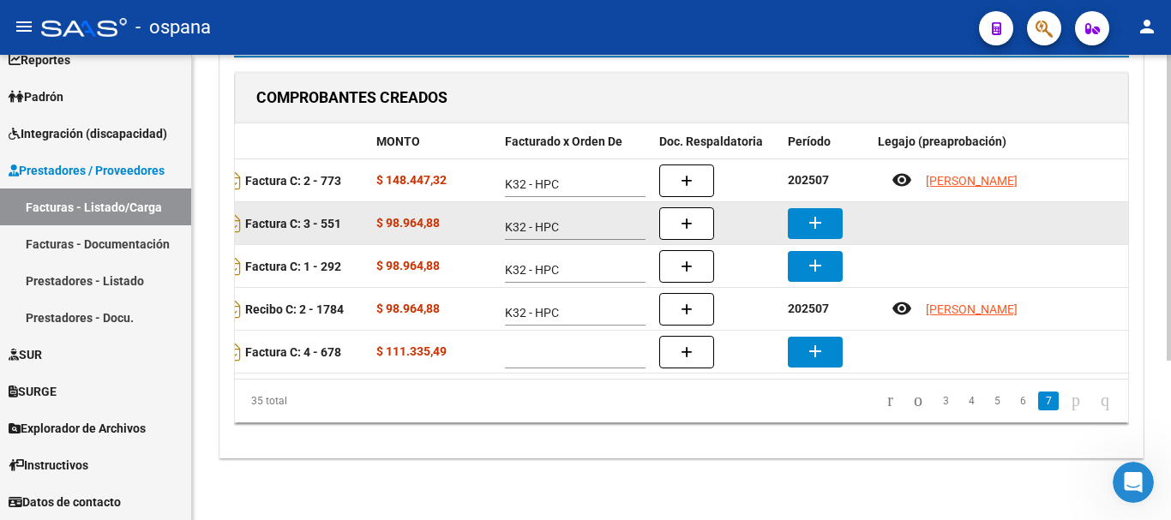
click at [834, 209] on button "add" at bounding box center [815, 223] width 55 height 31
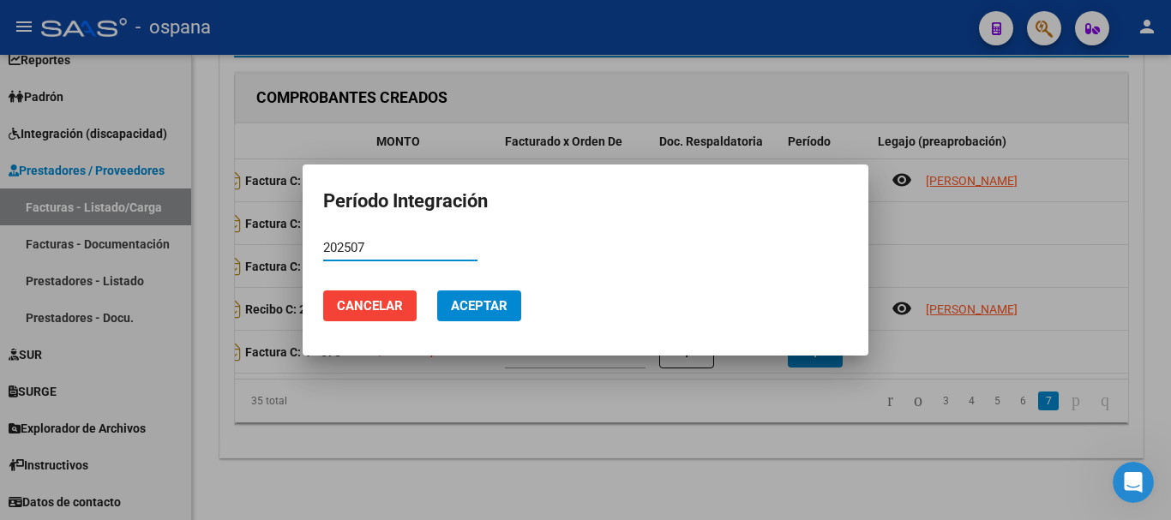
type input "202507"
drag, startPoint x: 469, startPoint y: 314, endPoint x: 402, endPoint y: 294, distance: 69.7
click at [468, 314] on button "Aceptar" at bounding box center [479, 306] width 84 height 31
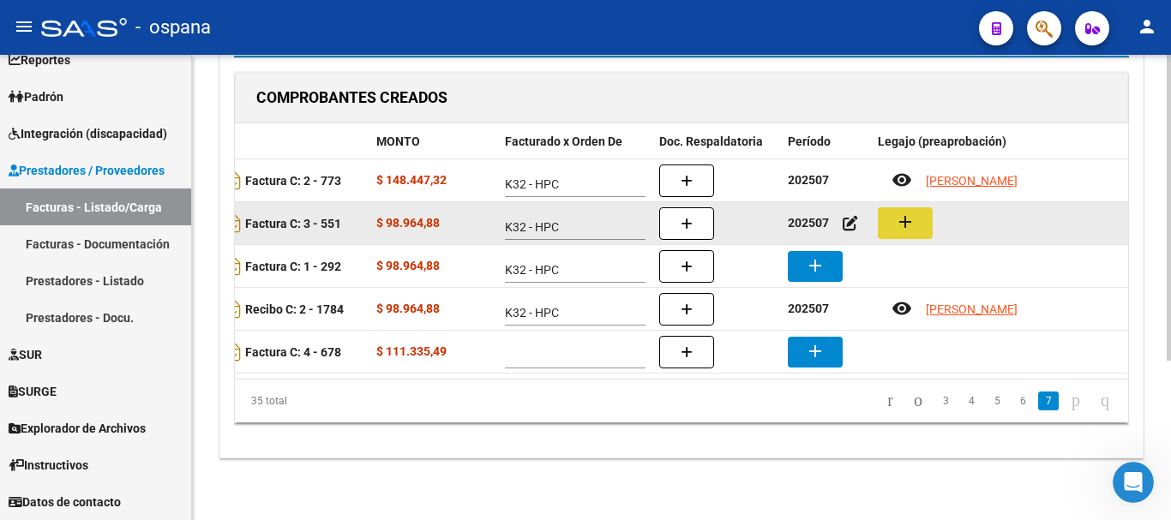
click at [897, 212] on mat-icon "add" at bounding box center [905, 222] width 21 height 21
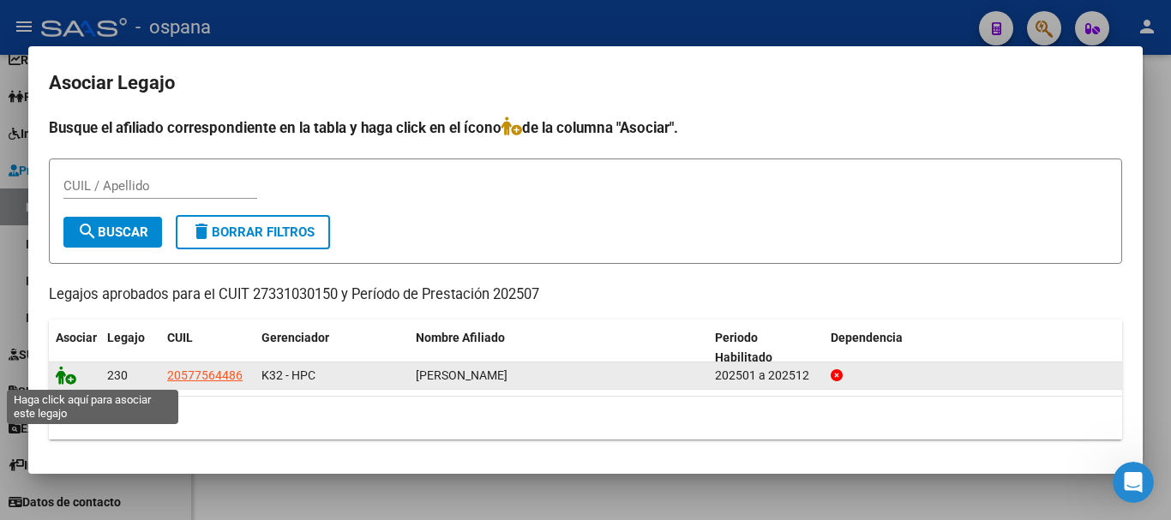
click at [66, 372] on icon at bounding box center [66, 375] width 21 height 19
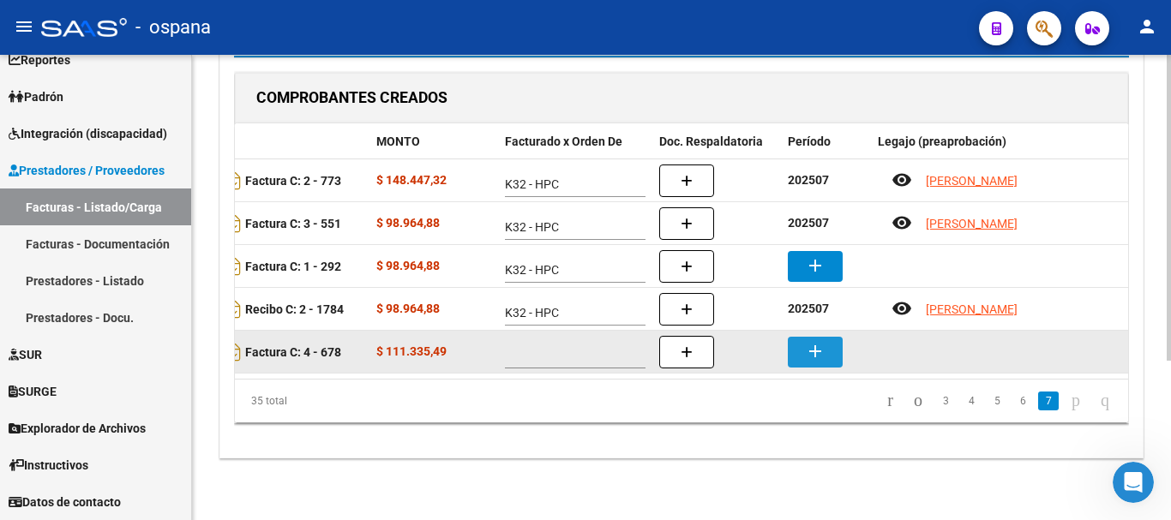
click at [811, 341] on mat-icon "add" at bounding box center [815, 351] width 21 height 21
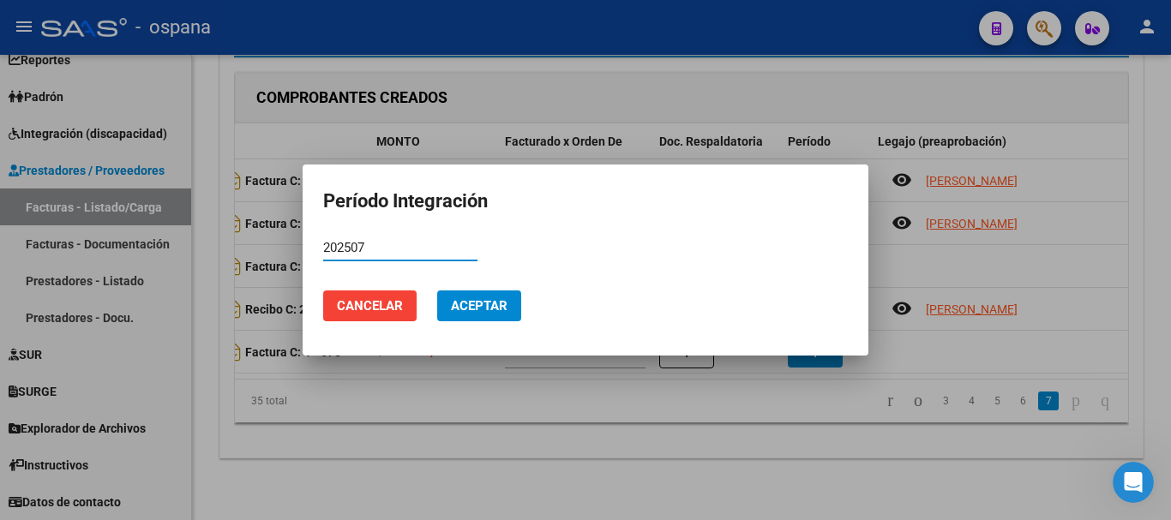
type input "202507"
click at [486, 298] on span "Aceptar" at bounding box center [479, 305] width 57 height 15
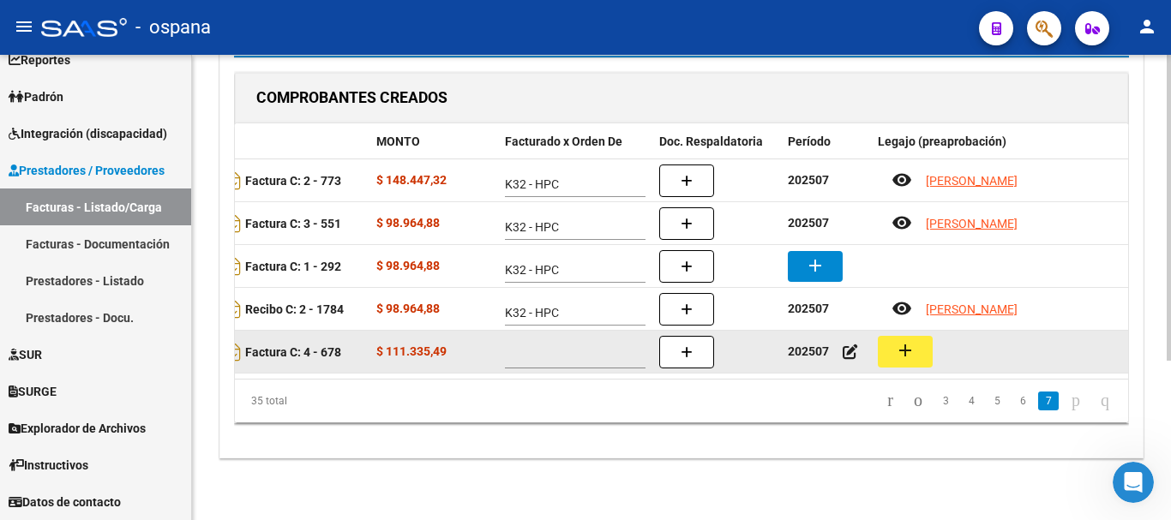
click at [905, 340] on mat-icon "add" at bounding box center [905, 350] width 21 height 21
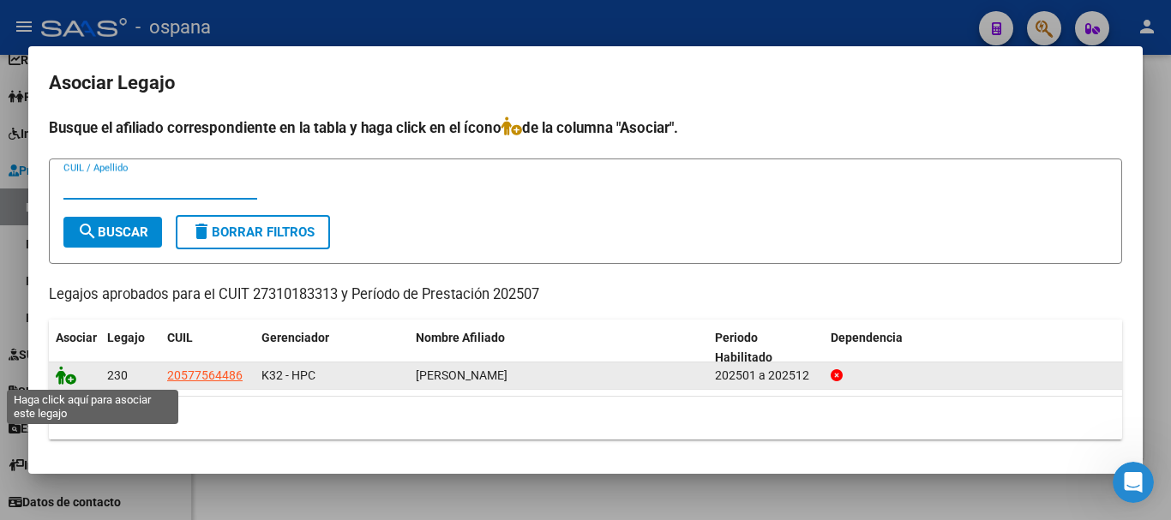
click at [62, 376] on icon at bounding box center [66, 375] width 21 height 19
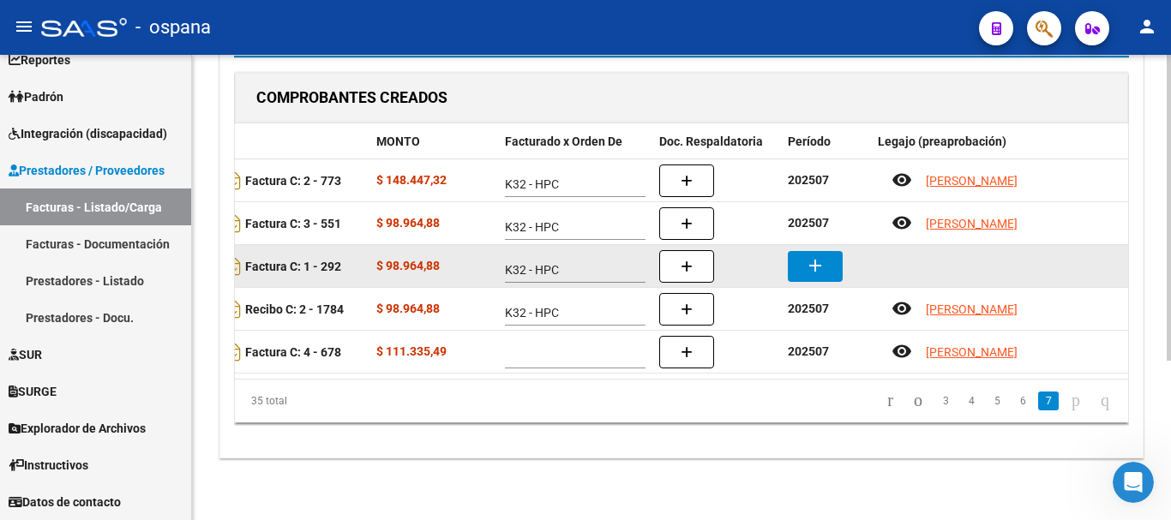
click at [799, 251] on button "add" at bounding box center [815, 266] width 55 height 31
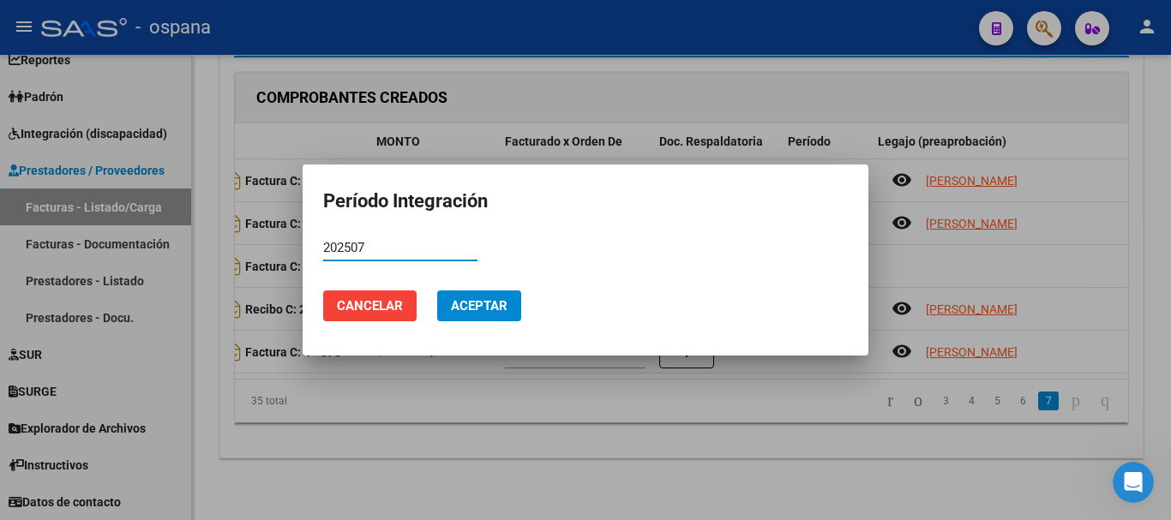
type input "202507"
click at [491, 310] on span "Aceptar" at bounding box center [479, 305] width 57 height 15
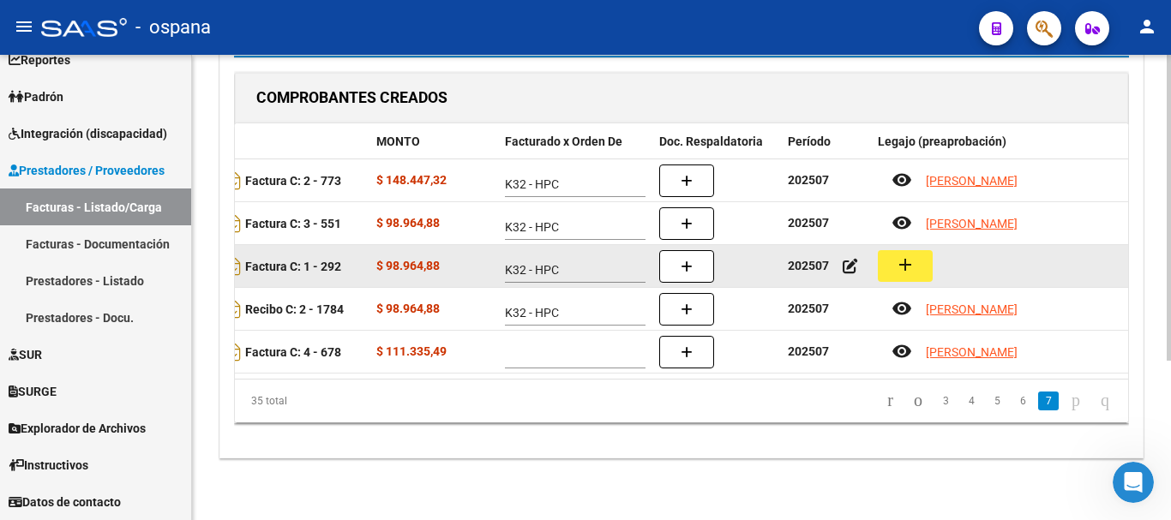
click at [907, 255] on mat-icon "add" at bounding box center [905, 265] width 21 height 21
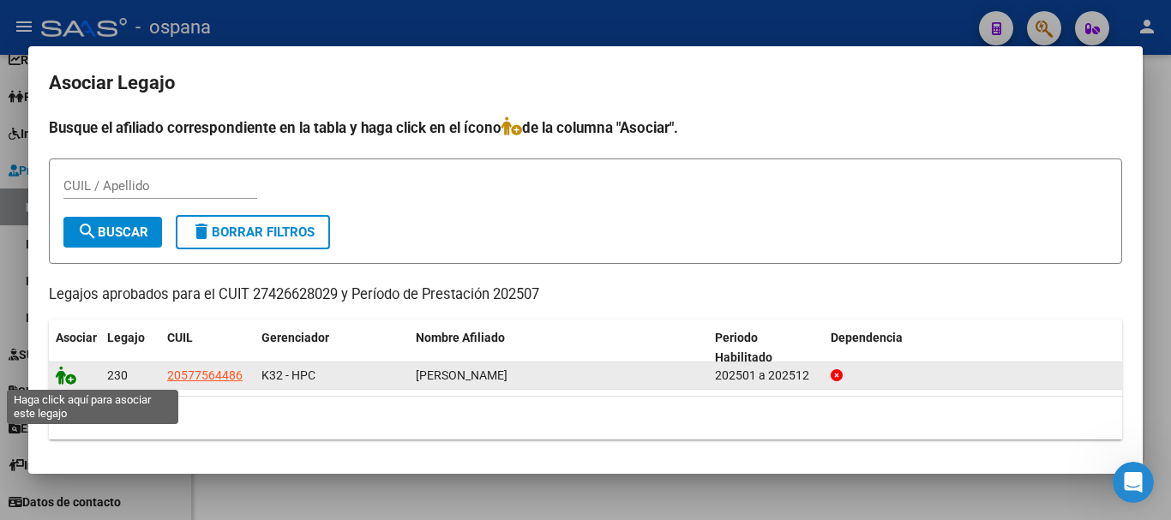
click at [70, 375] on icon at bounding box center [66, 375] width 21 height 19
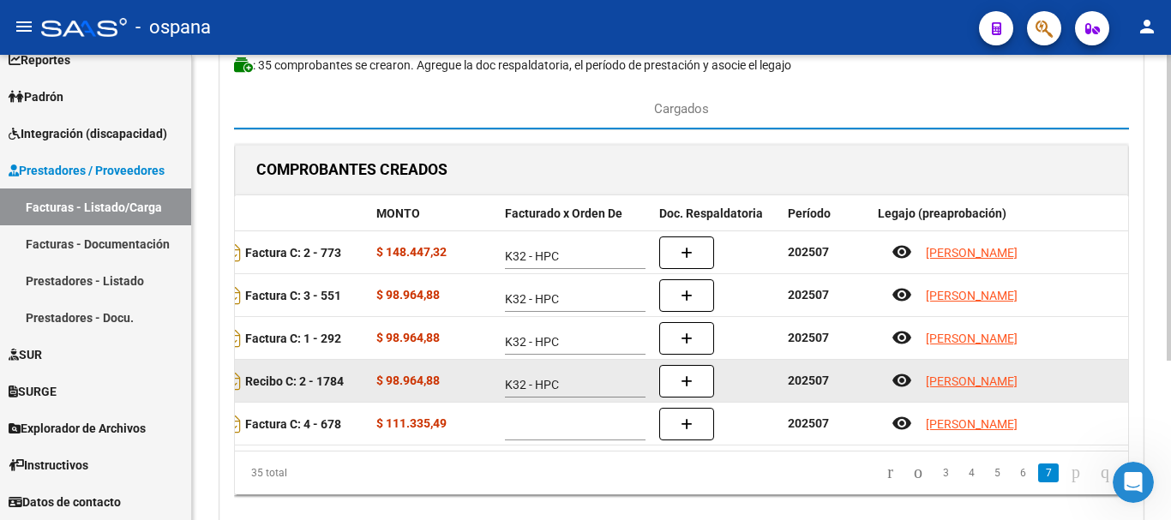
scroll to position [0, 0]
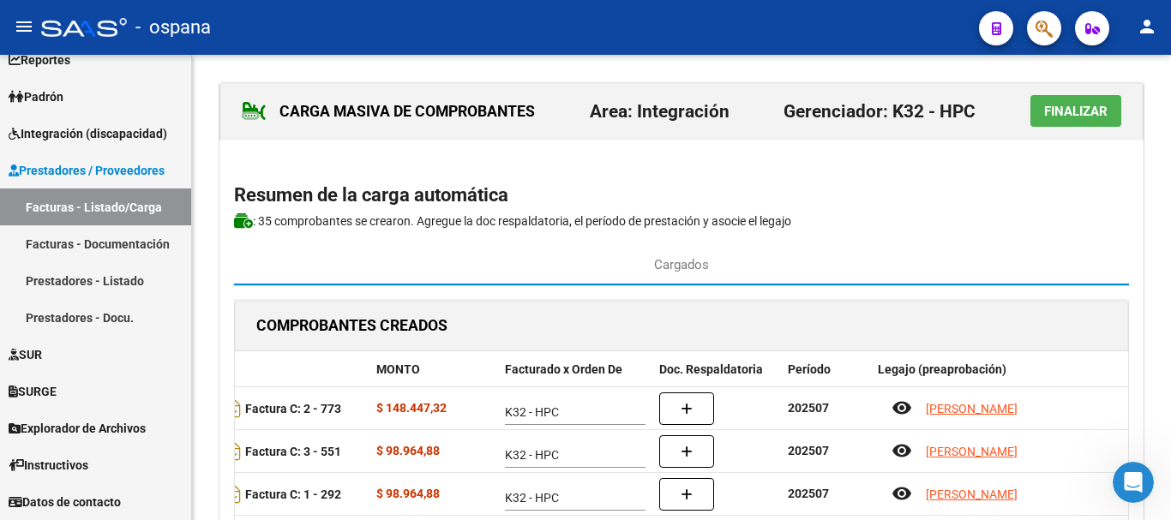
click at [1064, 113] on span "Finalizar" at bounding box center [1075, 111] width 63 height 15
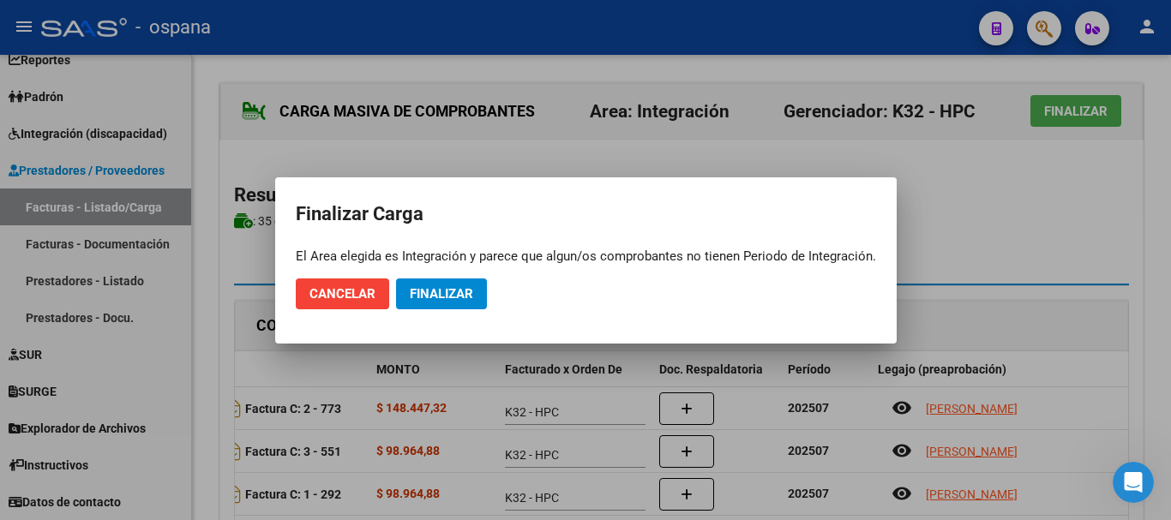
click at [1011, 194] on div at bounding box center [585, 260] width 1171 height 520
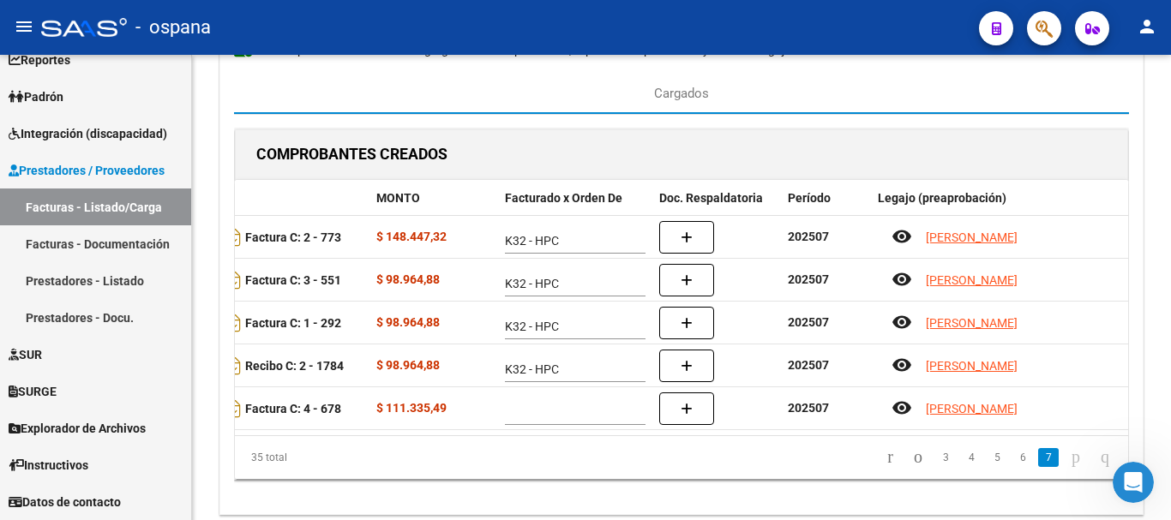
scroll to position [242, 0]
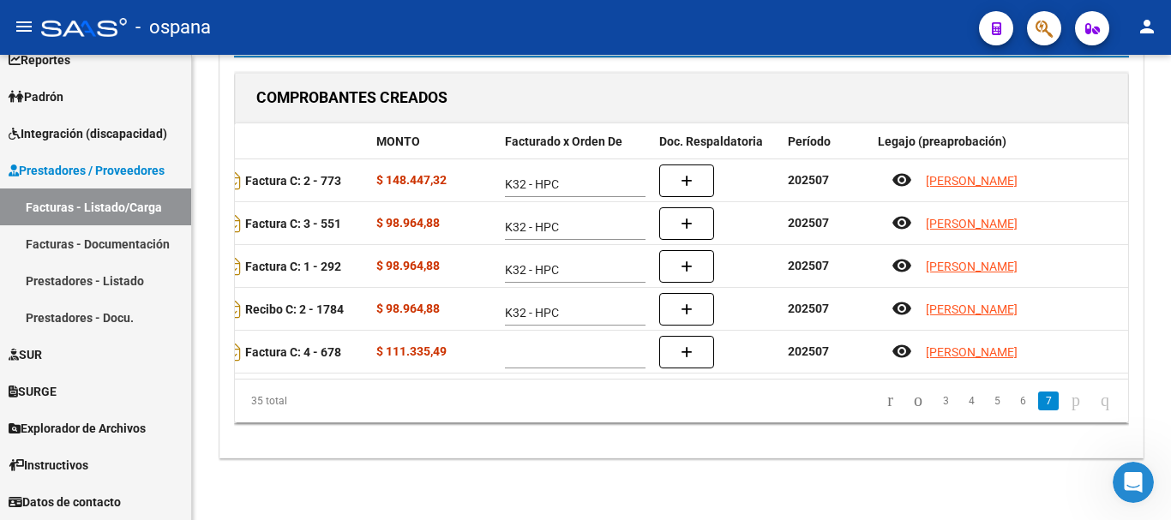
click at [1073, 401] on icon "go to next page" at bounding box center [1076, 400] width 14 height 21
click at [1013, 404] on link "6" at bounding box center [1023, 401] width 21 height 19
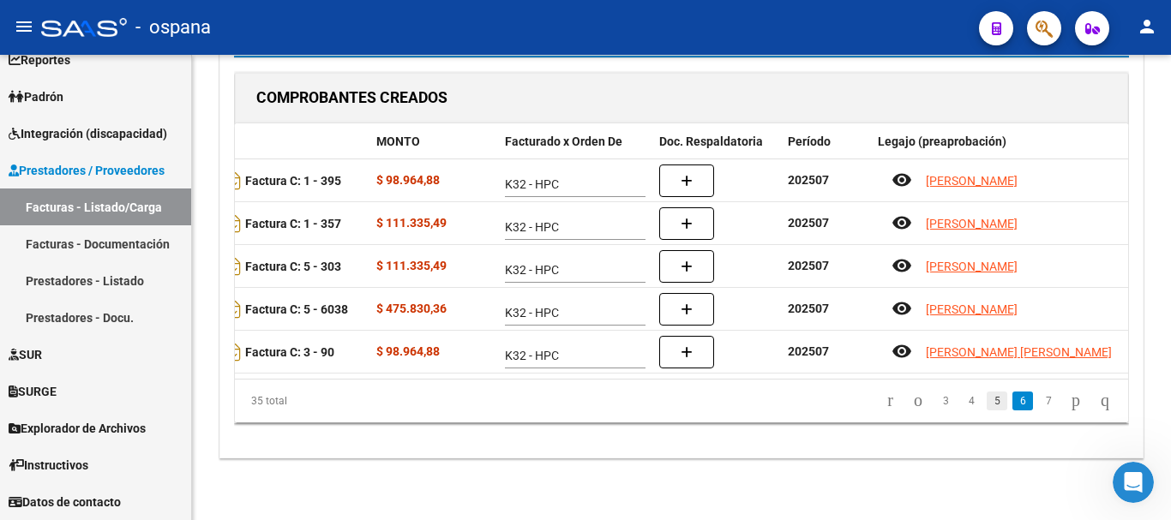
click at [987, 409] on link "5" at bounding box center [997, 401] width 21 height 19
click at [961, 409] on link "4" at bounding box center [971, 401] width 21 height 19
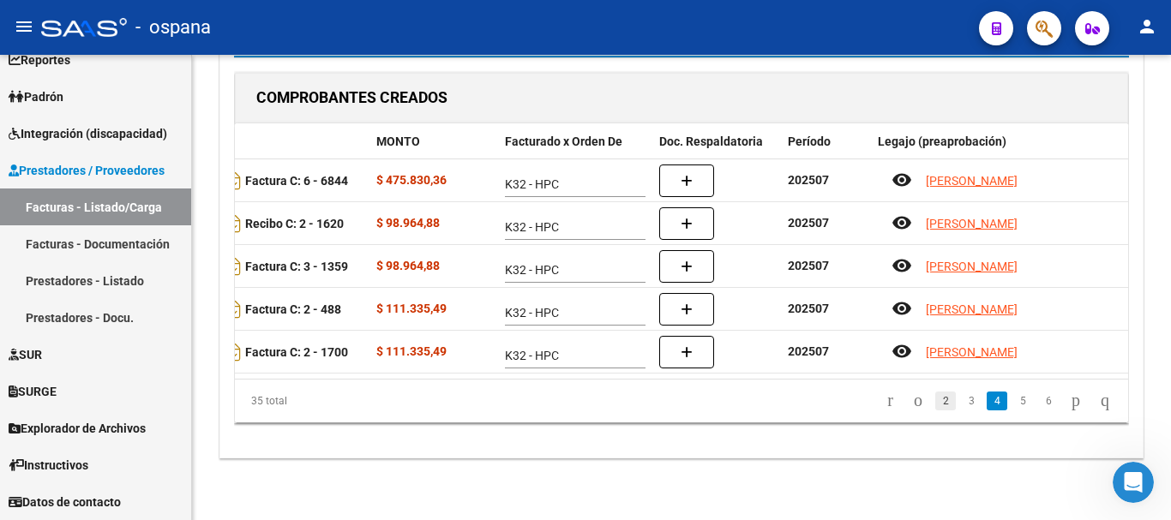
click at [935, 409] on link "2" at bounding box center [945, 401] width 21 height 19
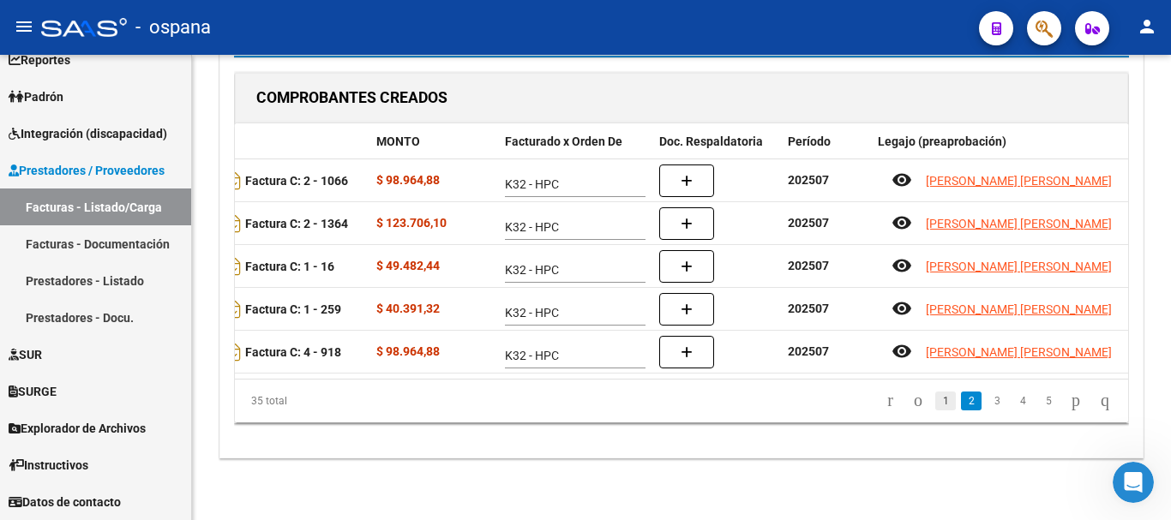
click at [935, 400] on link "1" at bounding box center [945, 401] width 21 height 19
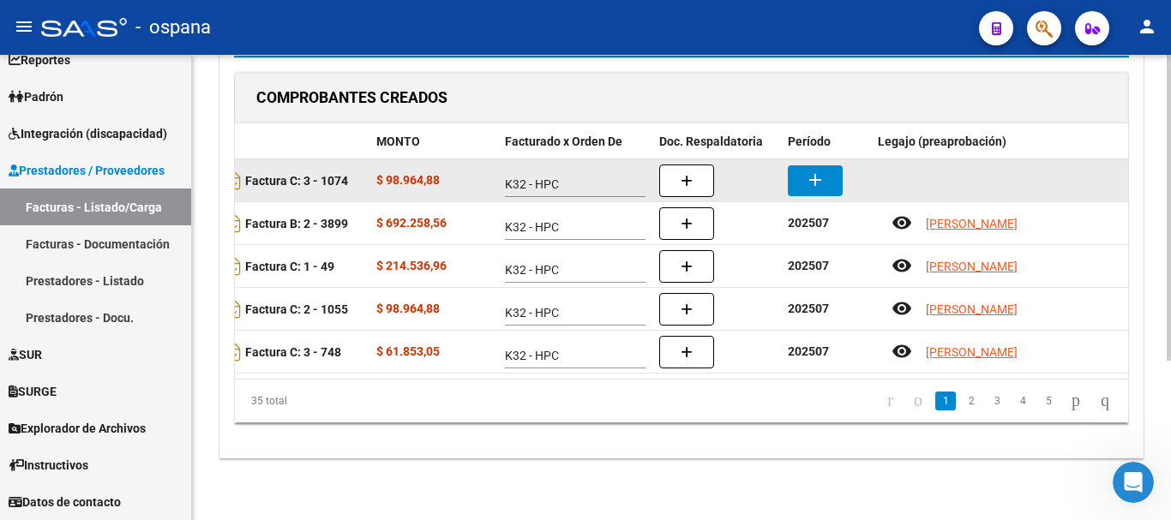
click at [820, 170] on mat-icon "add" at bounding box center [815, 180] width 21 height 21
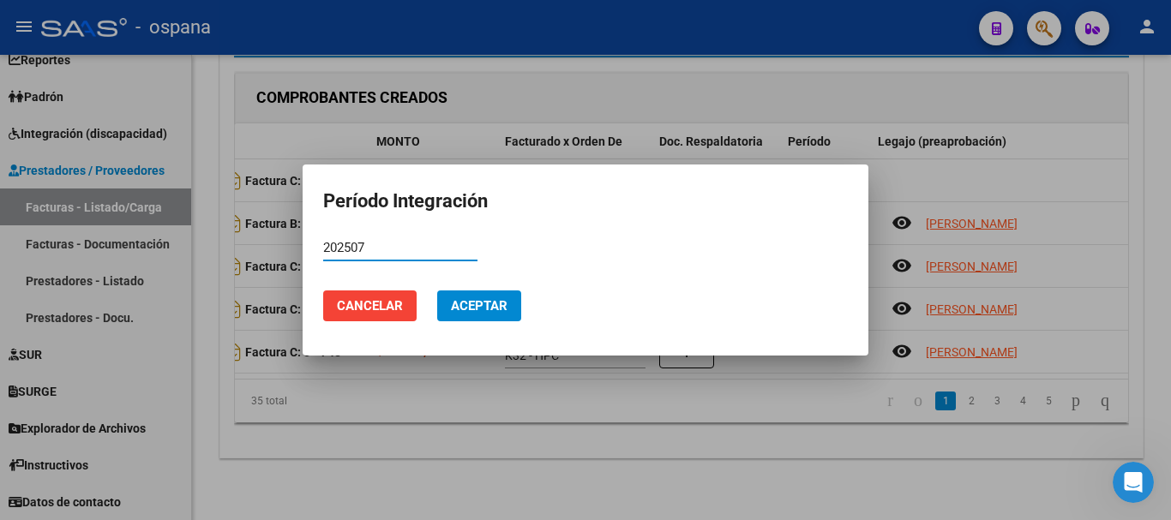
type input "202507"
click at [472, 298] on button "Aceptar" at bounding box center [479, 306] width 84 height 31
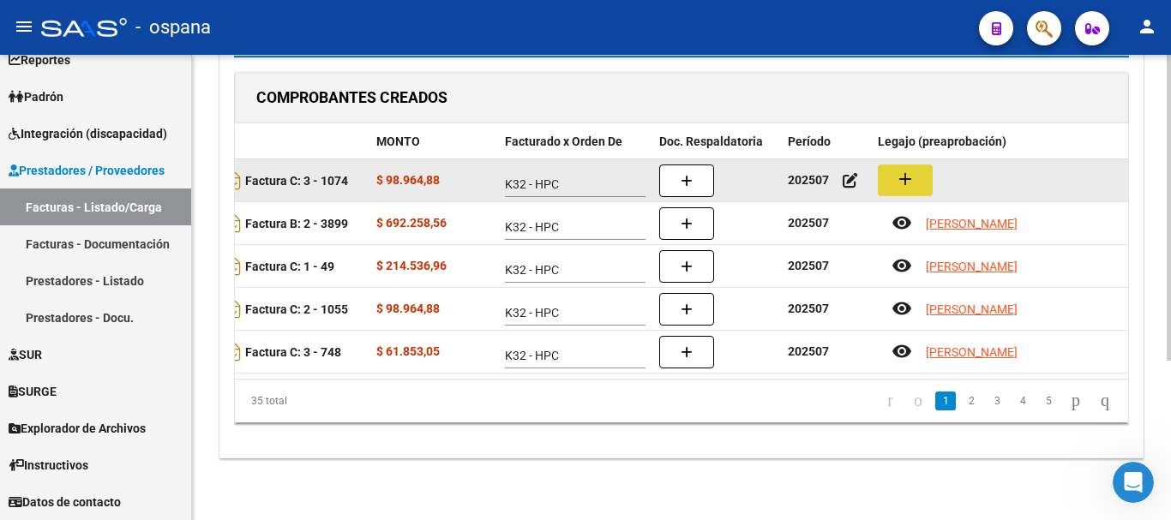
click at [909, 169] on mat-icon "add" at bounding box center [905, 179] width 21 height 21
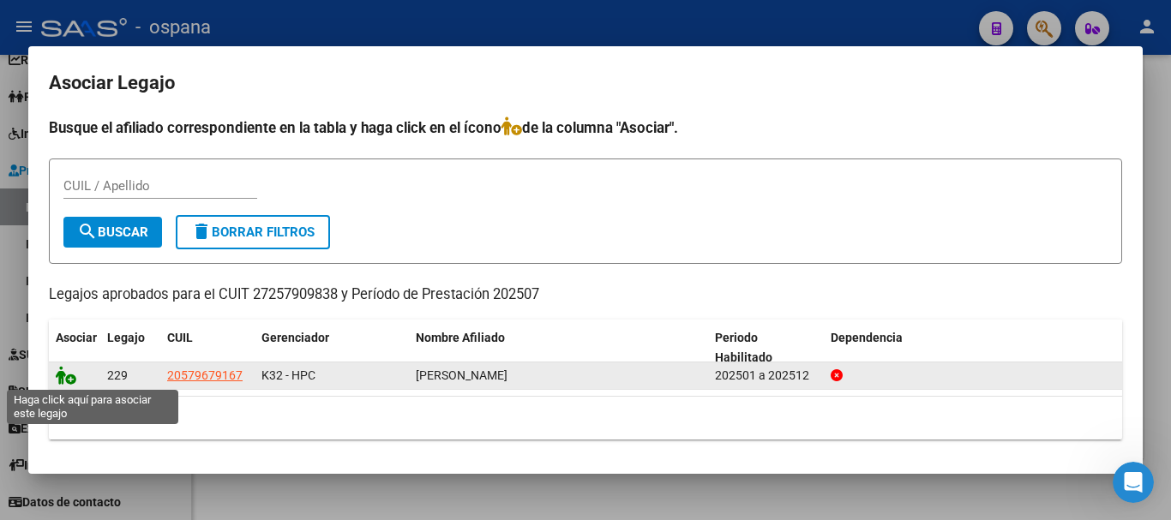
click at [67, 373] on icon at bounding box center [66, 375] width 21 height 19
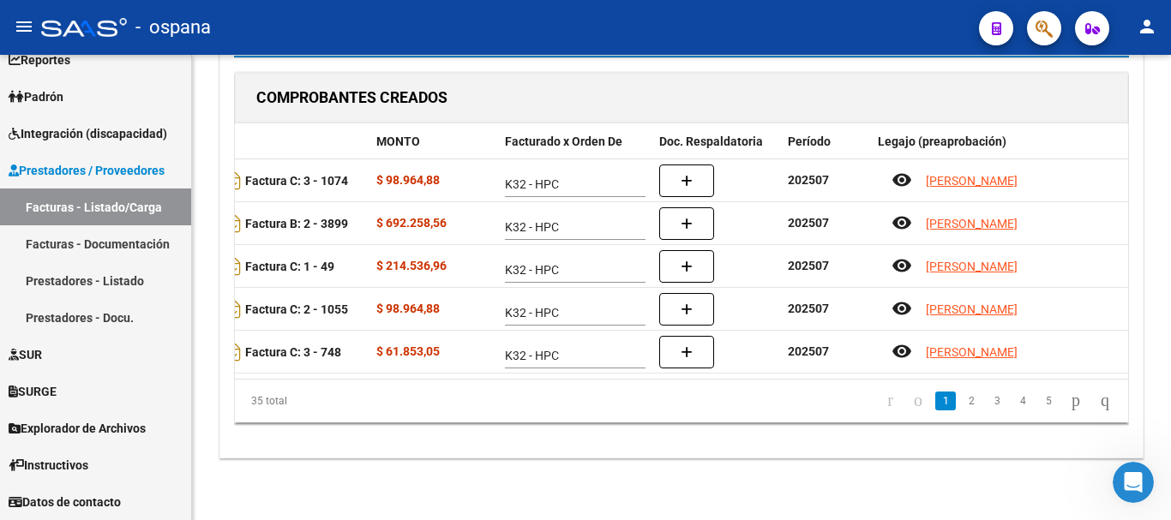
scroll to position [0, 0]
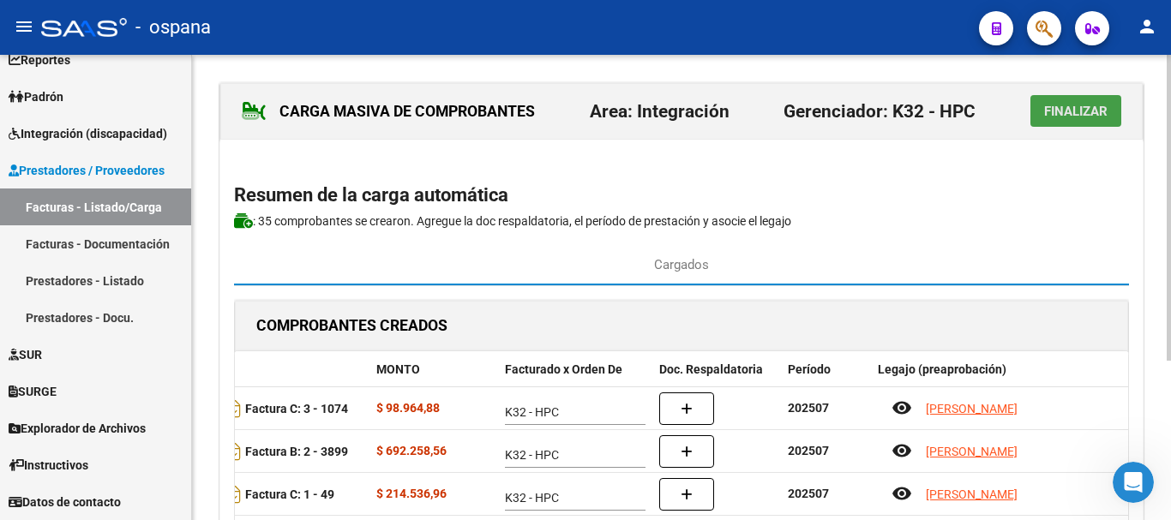
click at [1073, 101] on button "Finalizar" at bounding box center [1076, 111] width 91 height 32
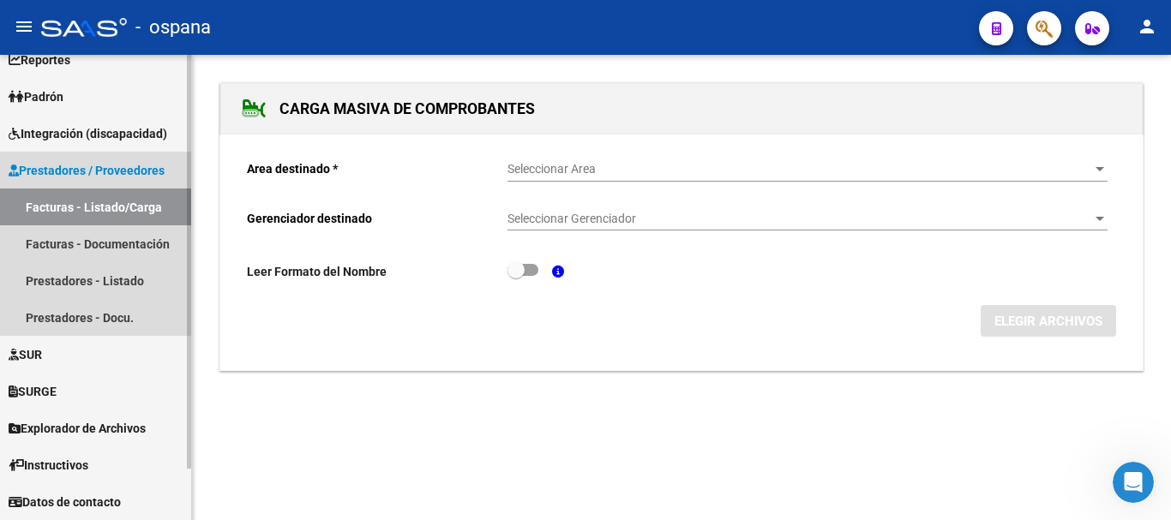
click at [120, 205] on link "Facturas - Listado/Carga" at bounding box center [95, 207] width 191 height 37
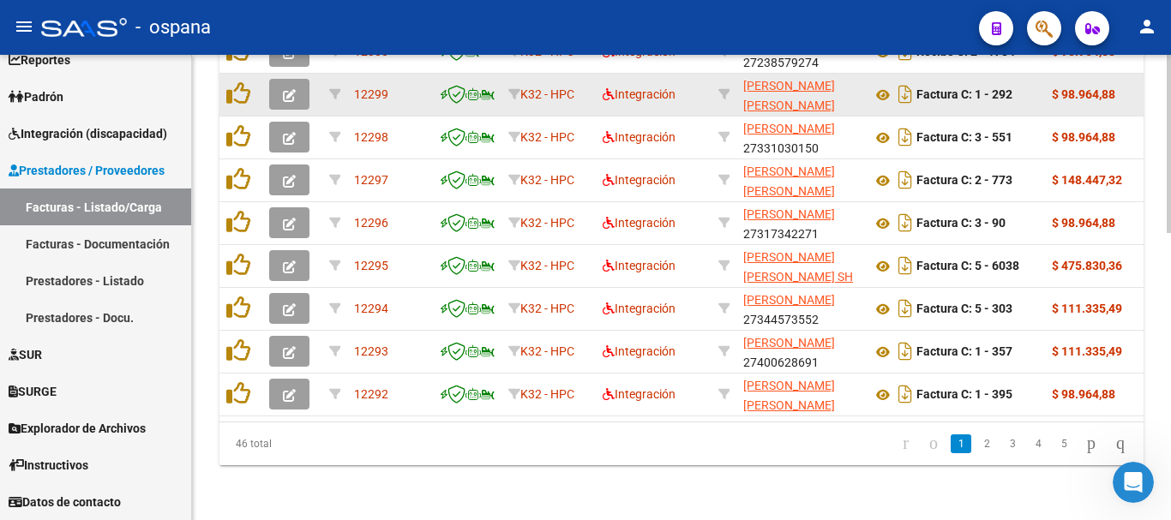
scroll to position [580, 0]
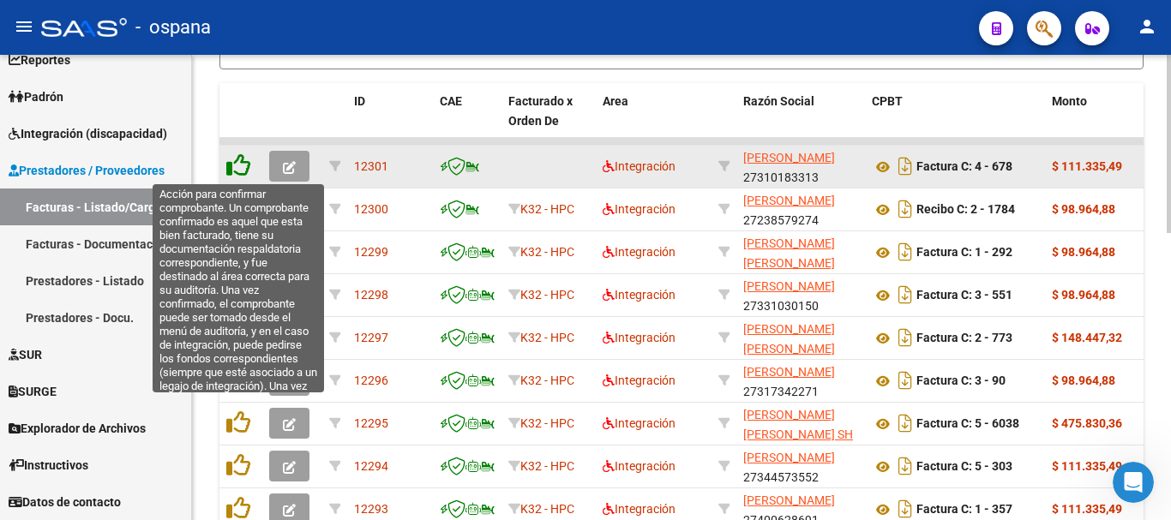
click at [240, 170] on icon at bounding box center [238, 165] width 24 height 24
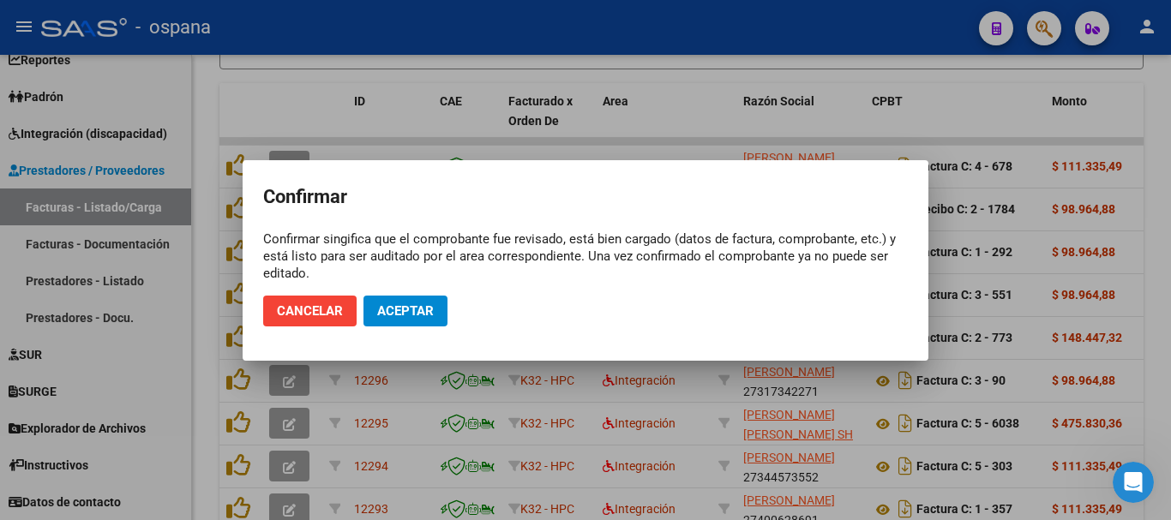
click at [408, 295] on mat-dialog-actions "Cancelar Aceptar" at bounding box center [585, 311] width 645 height 58
click at [400, 309] on span "Aceptar" at bounding box center [405, 311] width 57 height 15
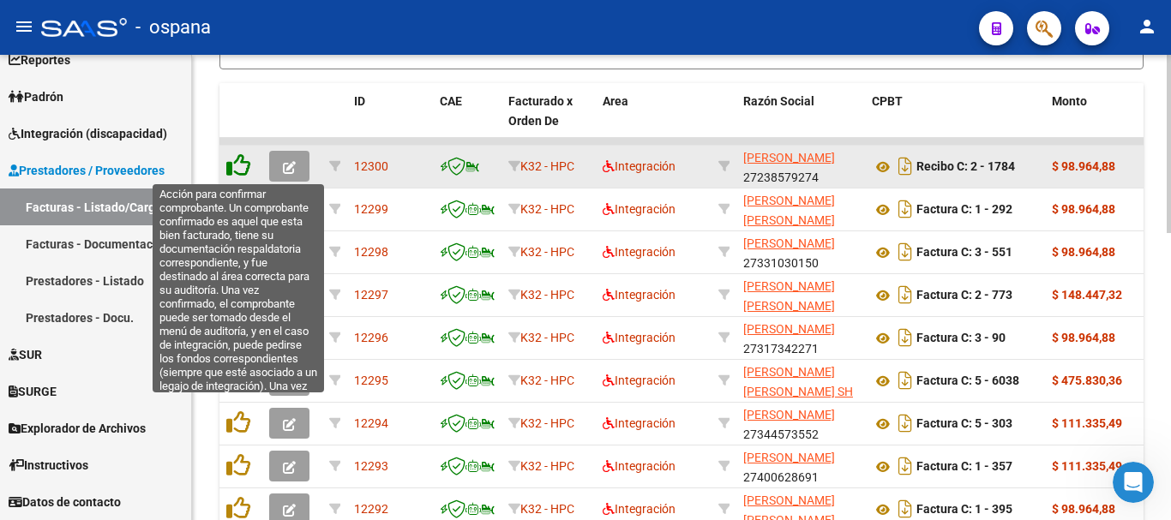
click at [237, 165] on icon at bounding box center [238, 165] width 24 height 24
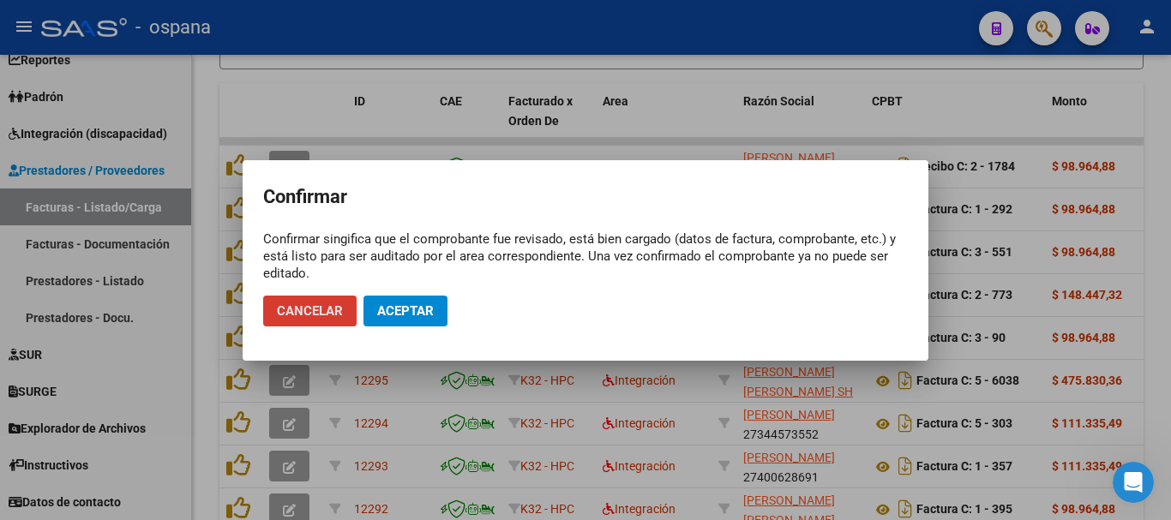
click at [395, 306] on span "Aceptar" at bounding box center [405, 311] width 57 height 15
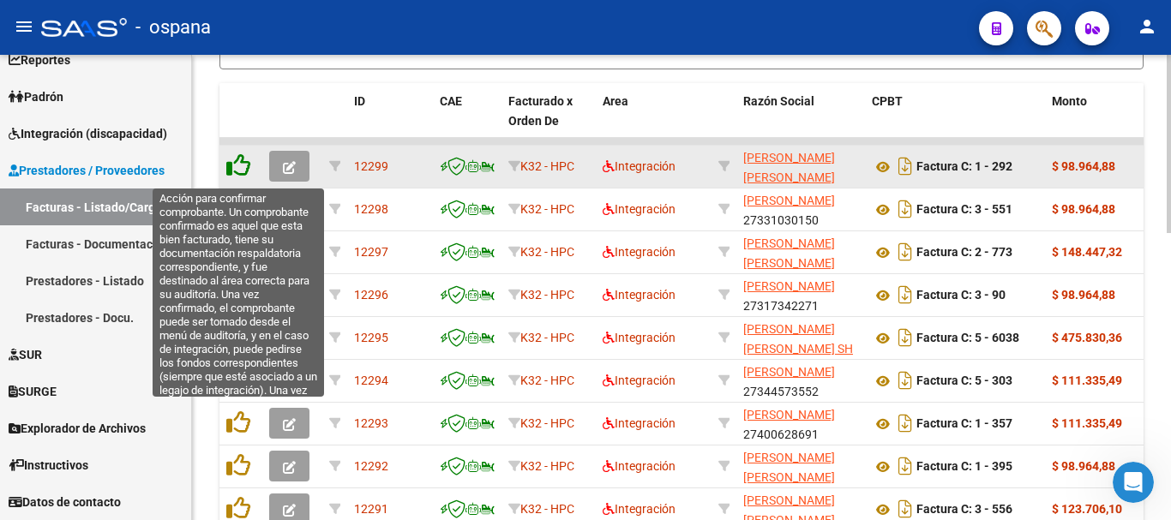
click at [231, 166] on icon at bounding box center [238, 165] width 24 height 24
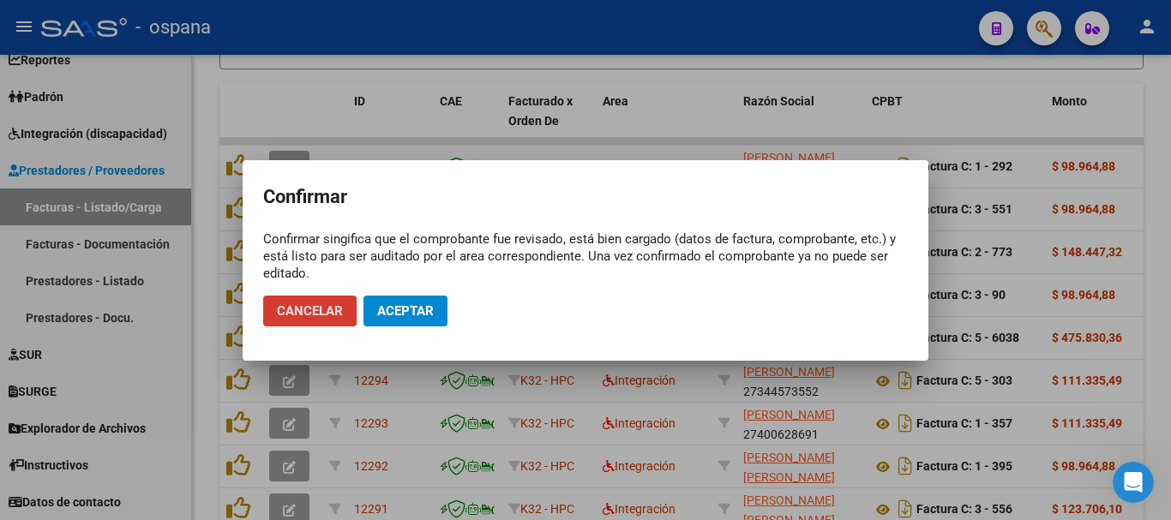
click at [377, 309] on span "Aceptar" at bounding box center [405, 311] width 57 height 15
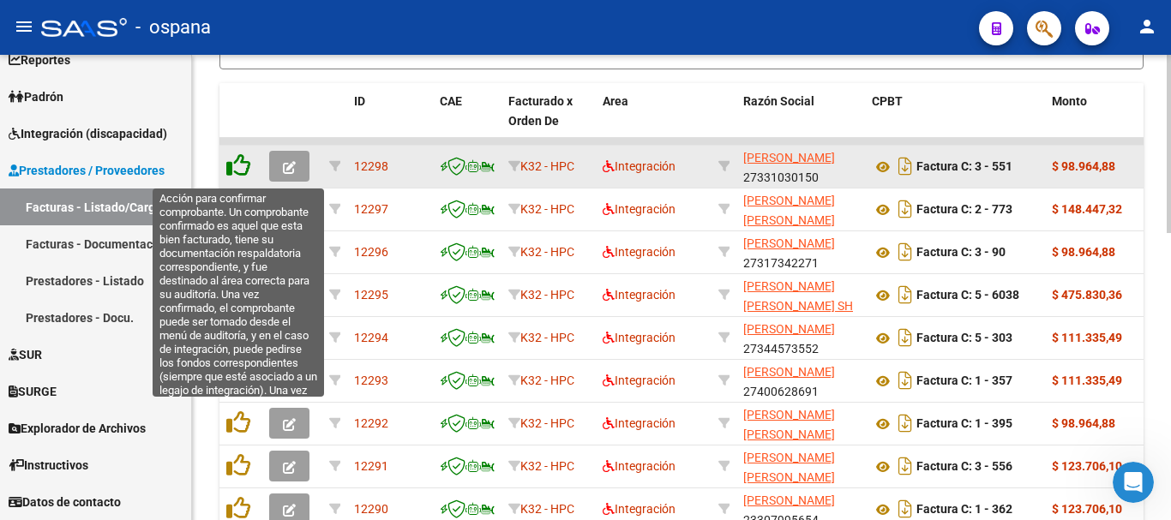
click at [243, 155] on icon at bounding box center [238, 165] width 24 height 24
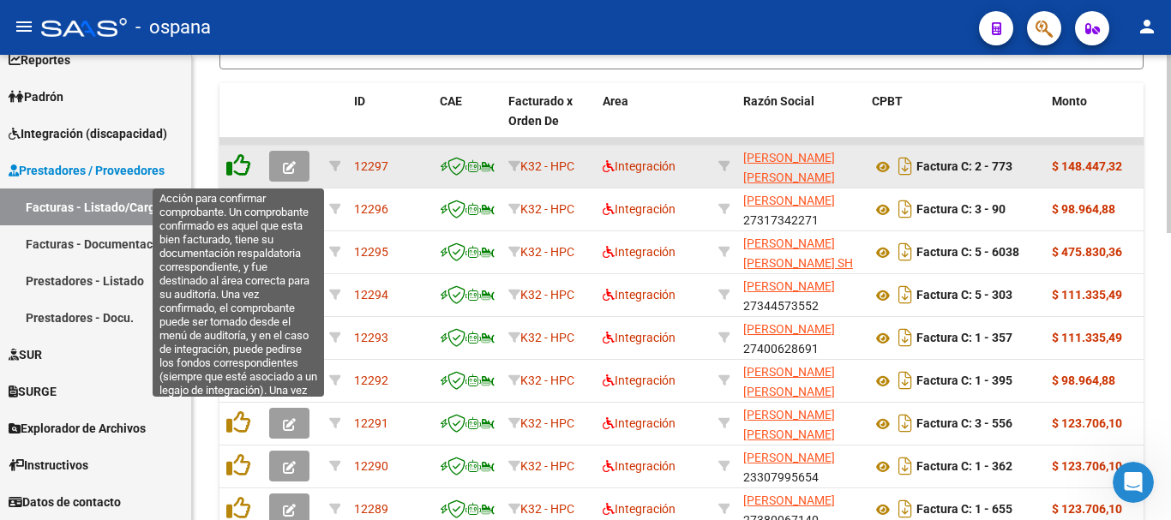
click at [241, 158] on icon at bounding box center [238, 165] width 24 height 24
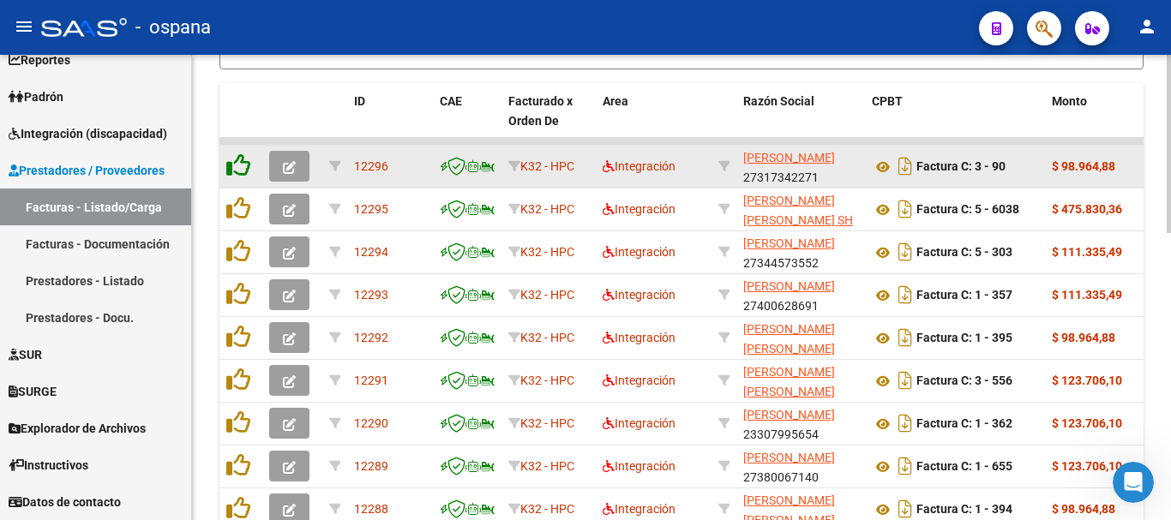
click at [237, 163] on icon at bounding box center [238, 165] width 24 height 24
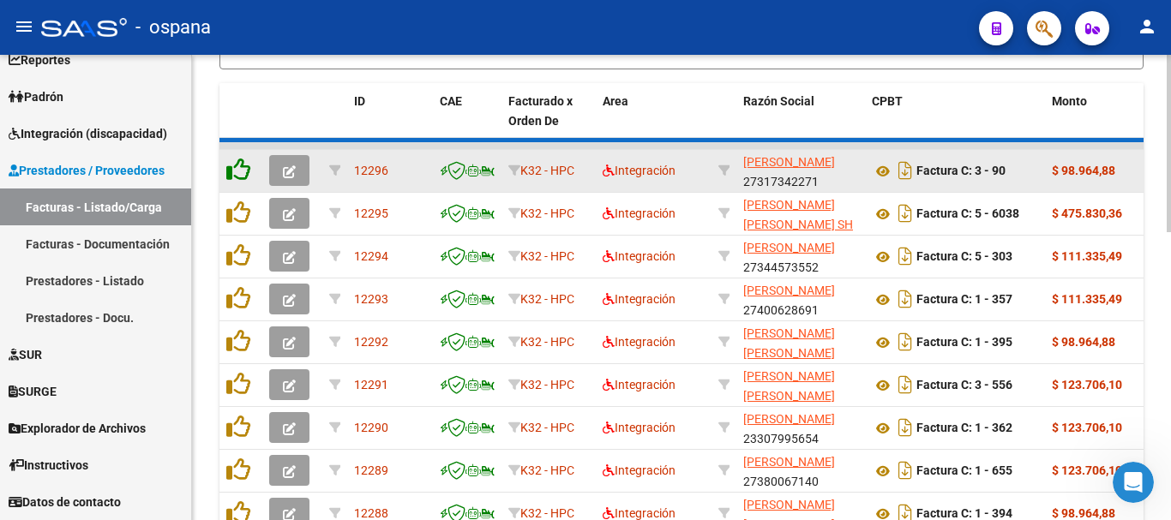
click at [237, 163] on icon at bounding box center [238, 170] width 24 height 24
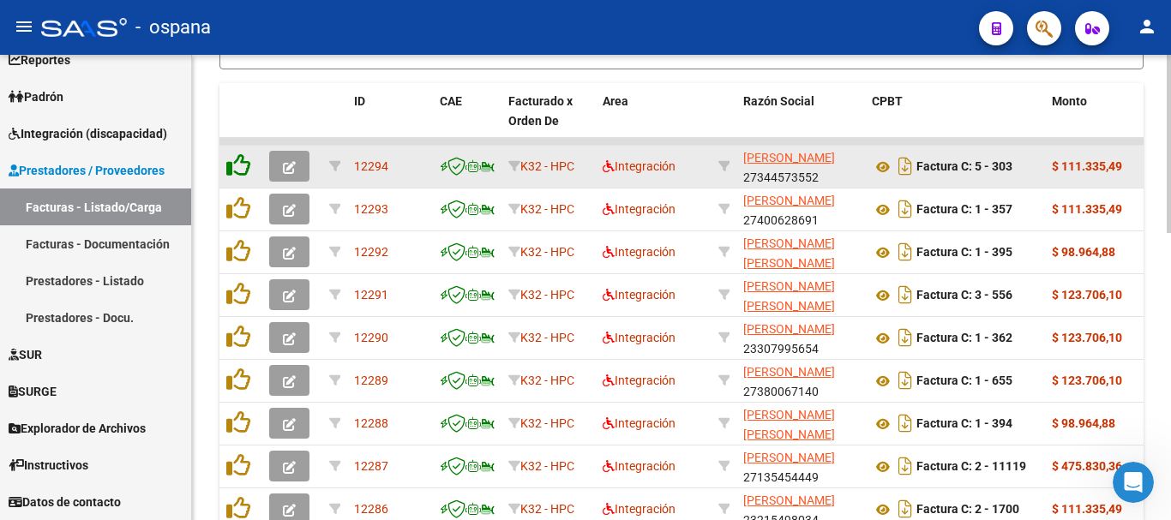
click at [237, 163] on icon at bounding box center [238, 165] width 24 height 24
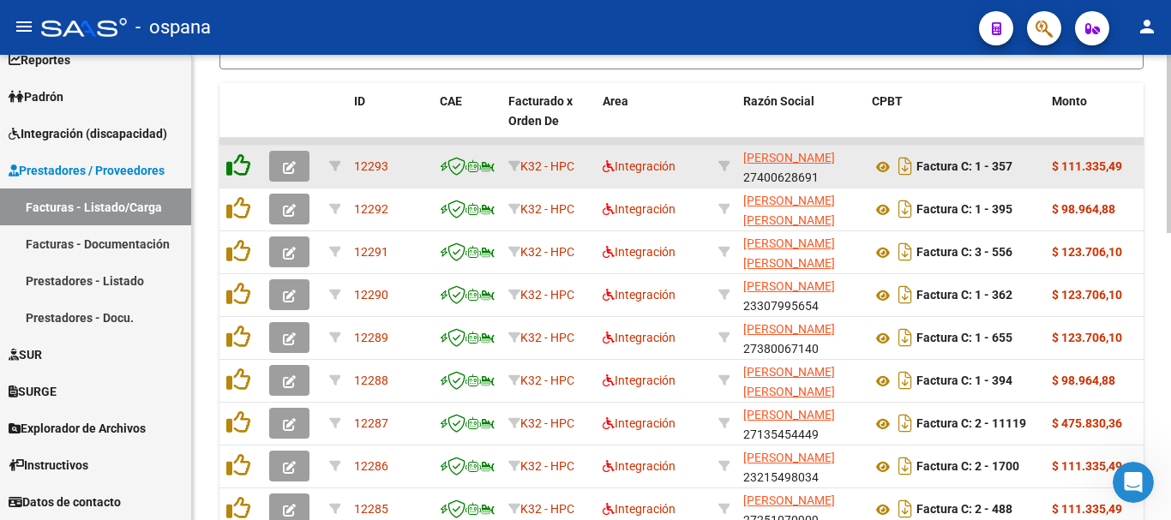
click at [237, 163] on icon at bounding box center [238, 165] width 24 height 24
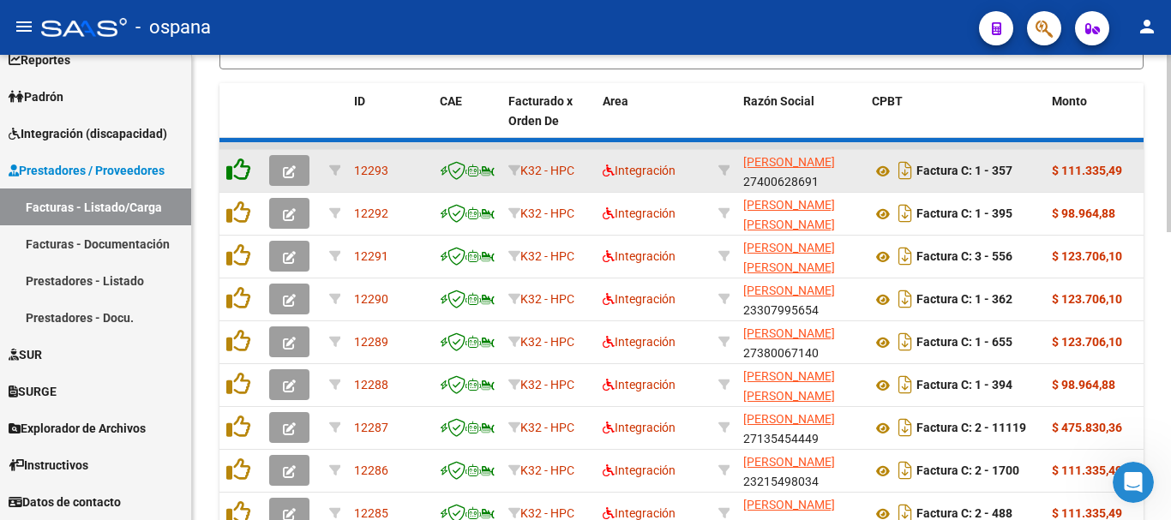
click at [237, 163] on icon at bounding box center [238, 170] width 24 height 24
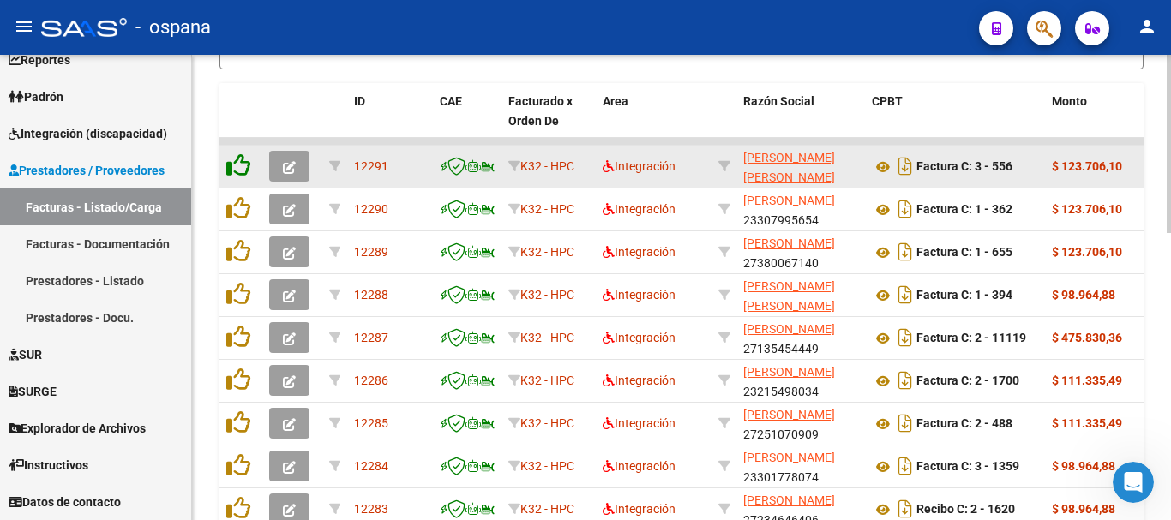
click at [237, 163] on icon at bounding box center [238, 165] width 24 height 24
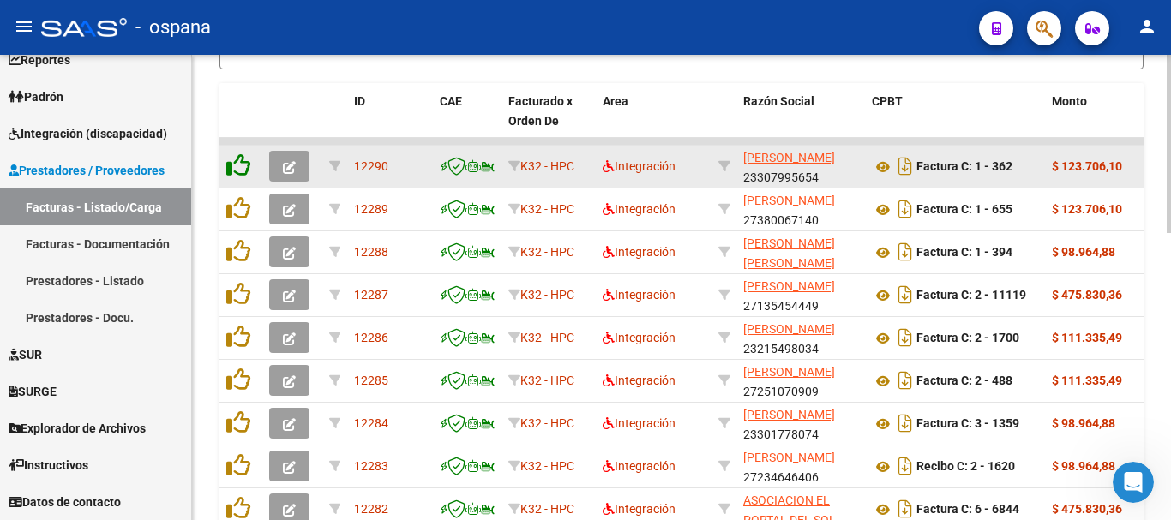
click at [237, 163] on icon at bounding box center [238, 165] width 24 height 24
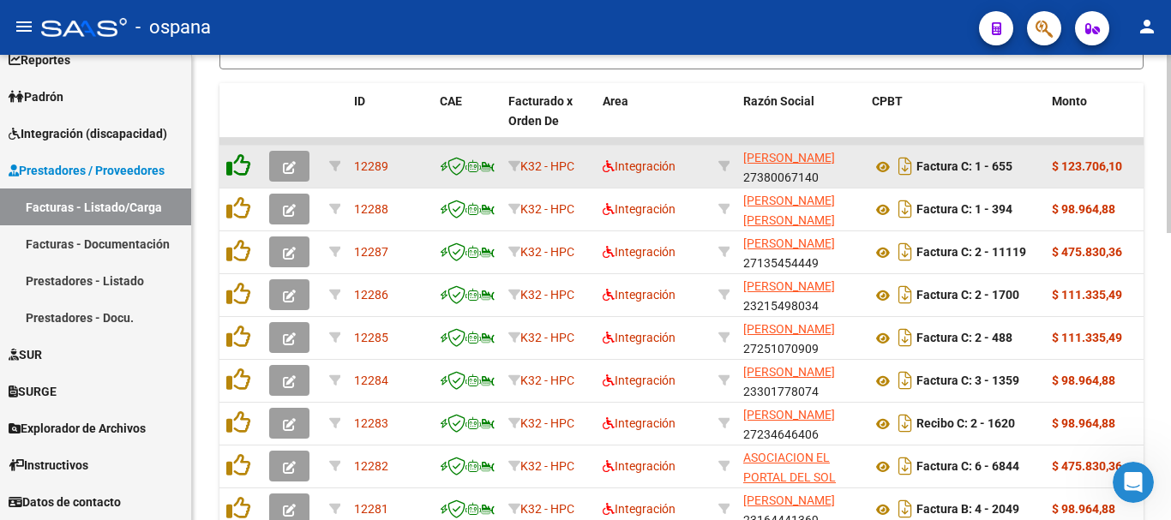
click at [237, 163] on icon at bounding box center [238, 165] width 24 height 24
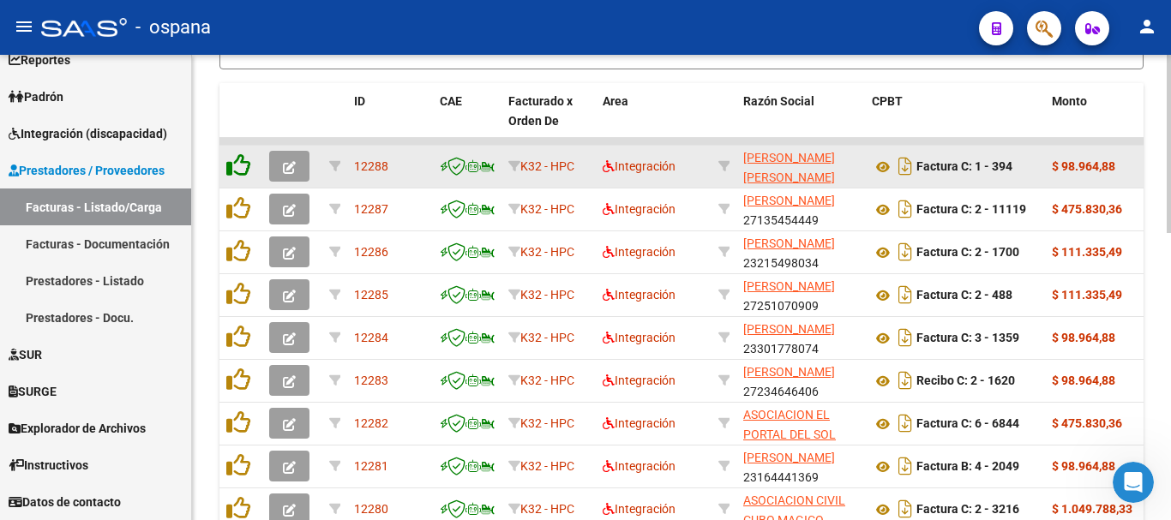
click at [237, 163] on icon at bounding box center [238, 165] width 24 height 24
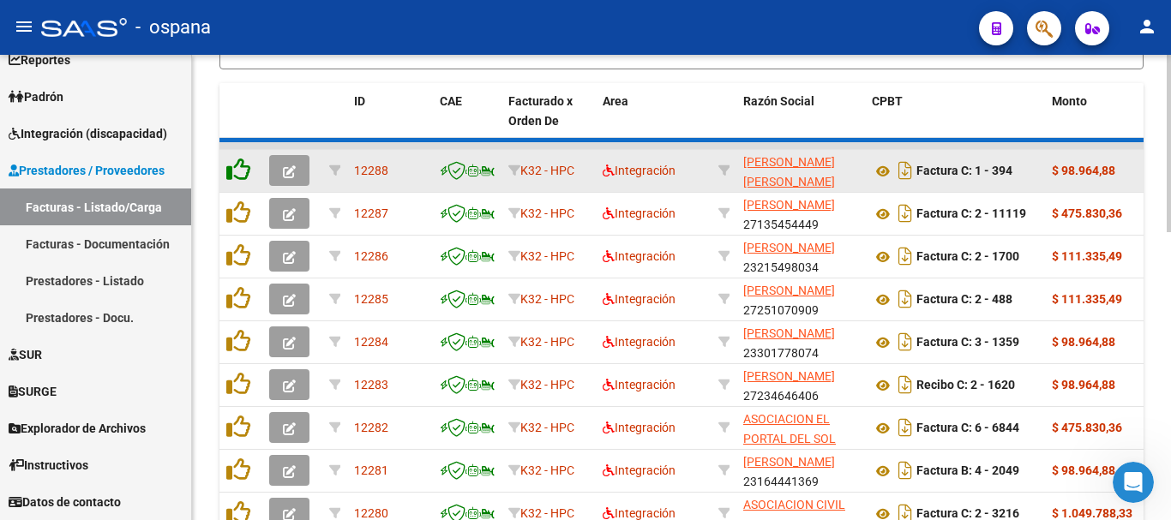
click at [237, 163] on icon at bounding box center [238, 170] width 24 height 24
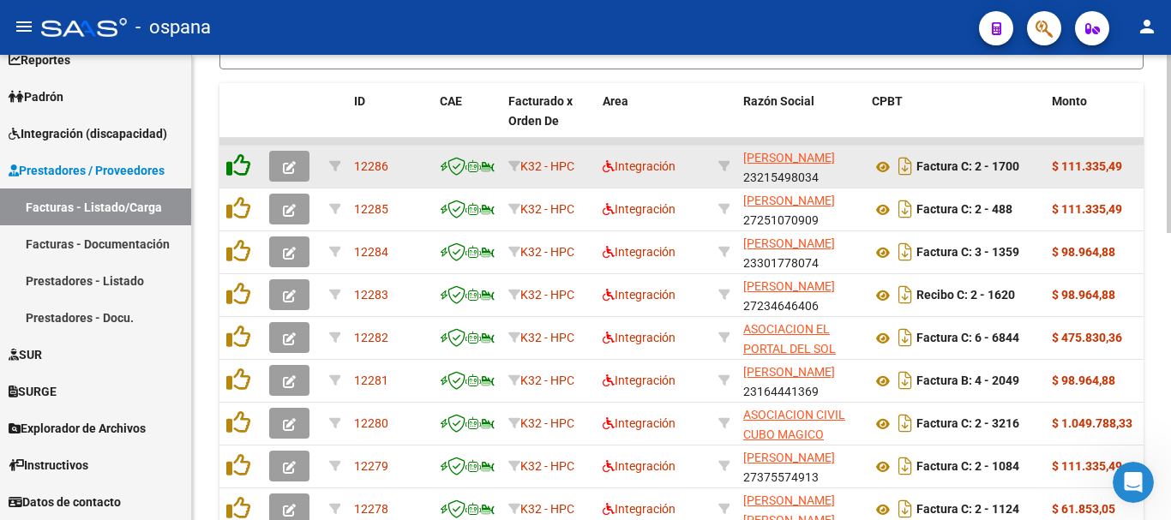
click at [237, 163] on icon at bounding box center [238, 165] width 24 height 24
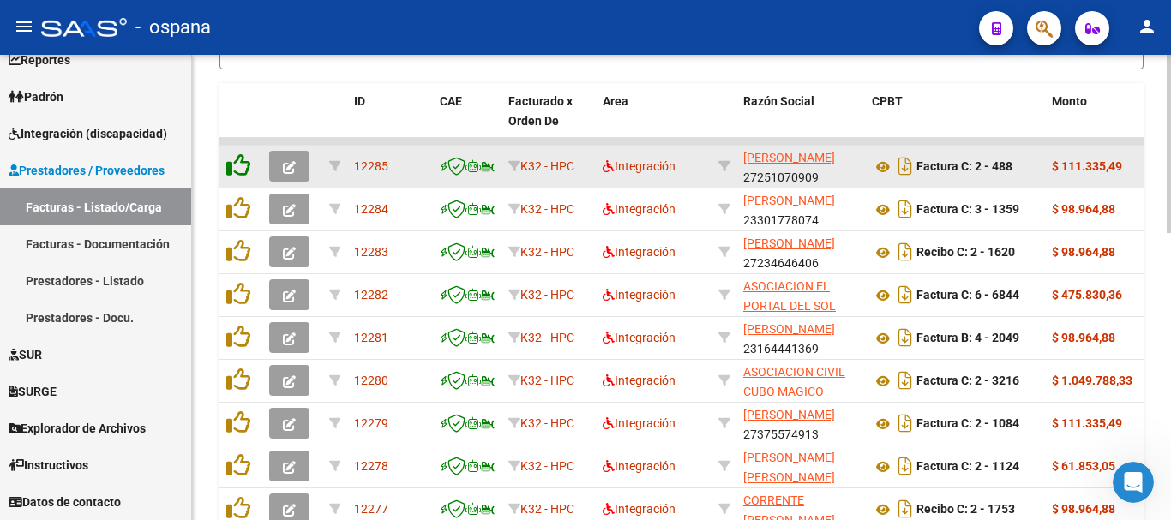
click at [237, 163] on icon at bounding box center [238, 165] width 24 height 24
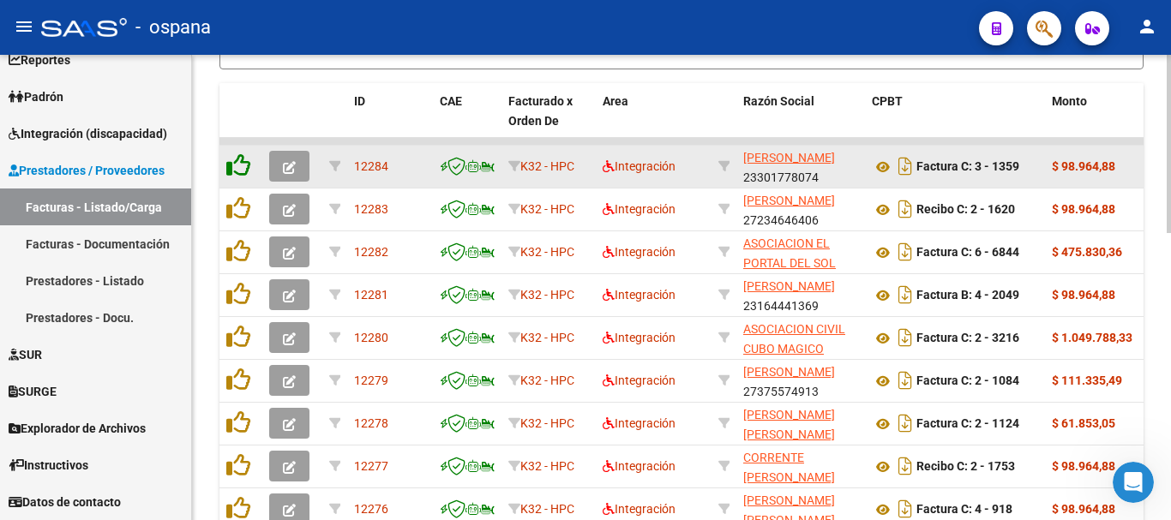
click at [237, 163] on icon at bounding box center [238, 165] width 24 height 24
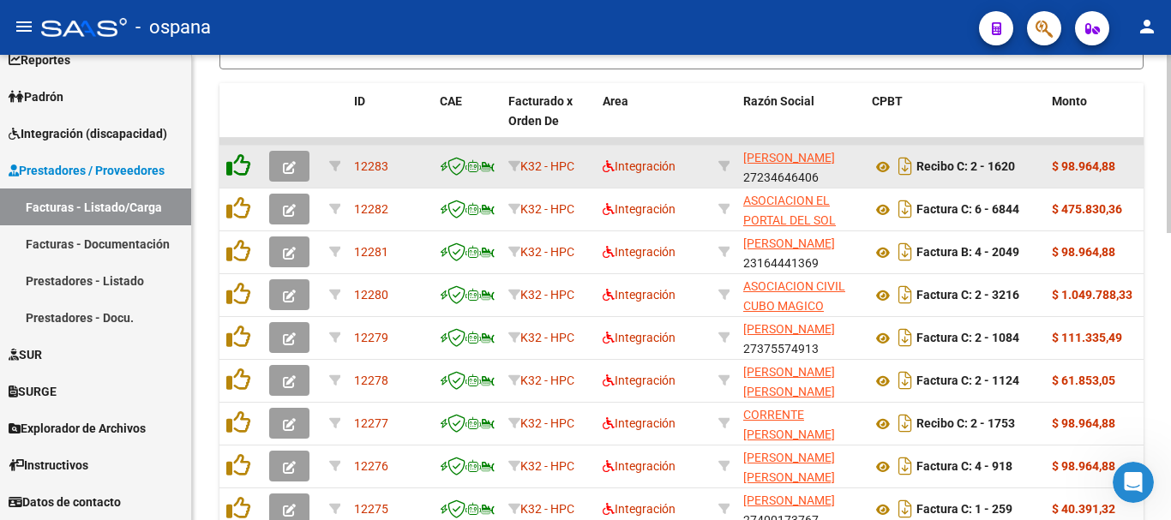
click at [237, 163] on icon at bounding box center [238, 165] width 24 height 24
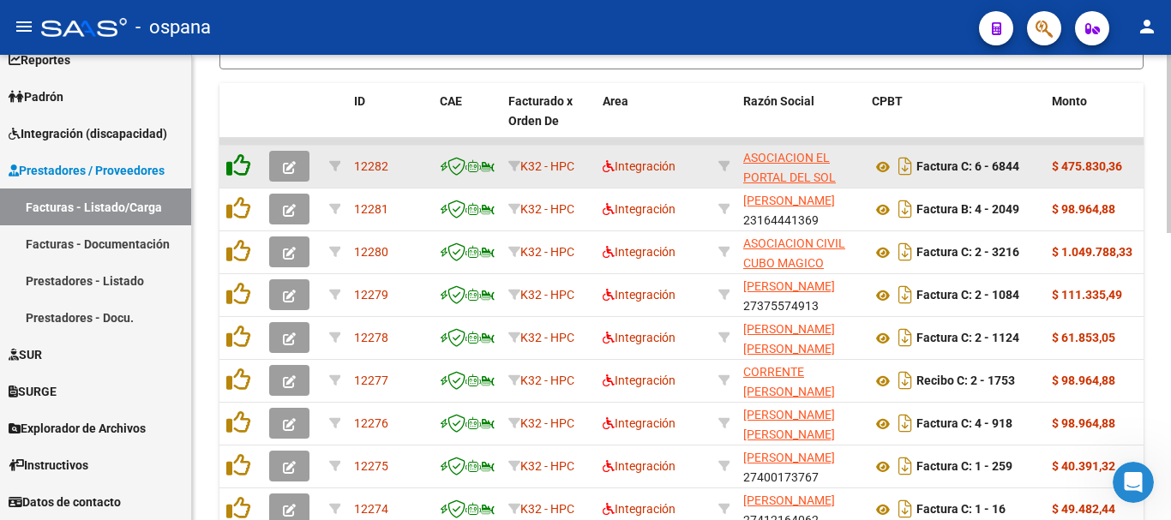
click at [237, 163] on icon at bounding box center [238, 165] width 24 height 24
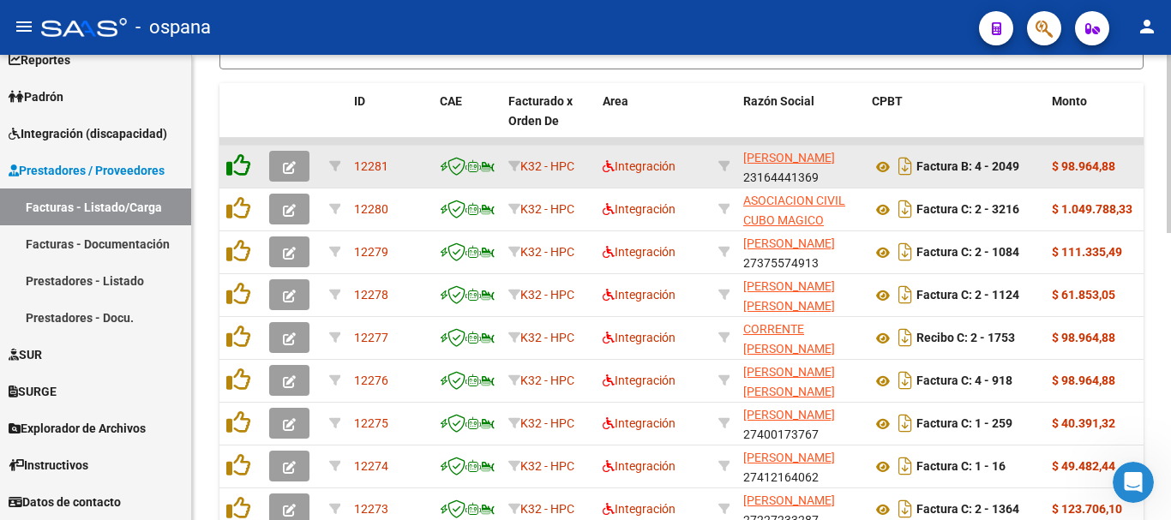
click at [237, 163] on icon at bounding box center [238, 165] width 24 height 24
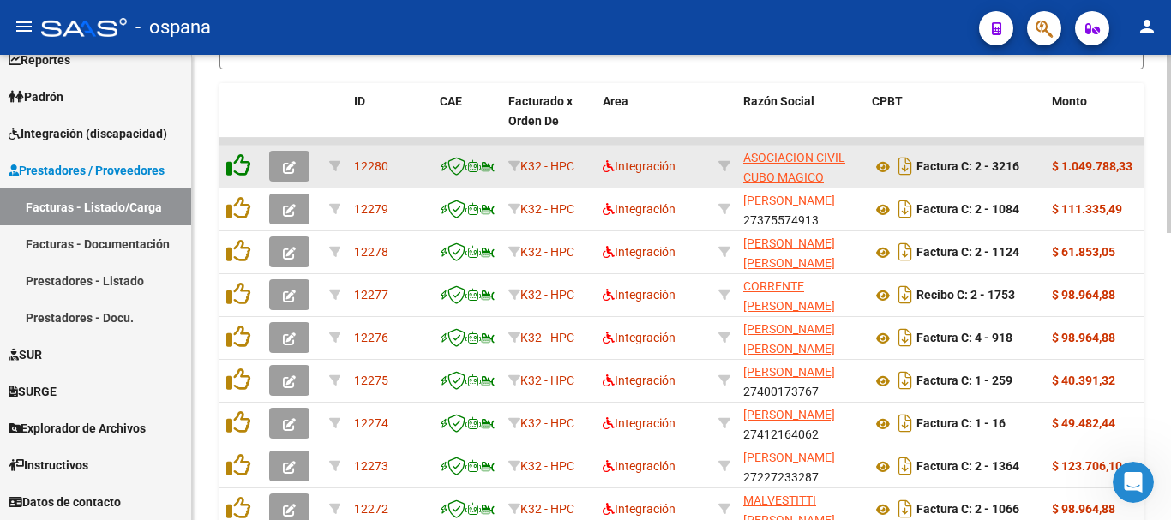
click at [237, 163] on icon at bounding box center [238, 165] width 24 height 24
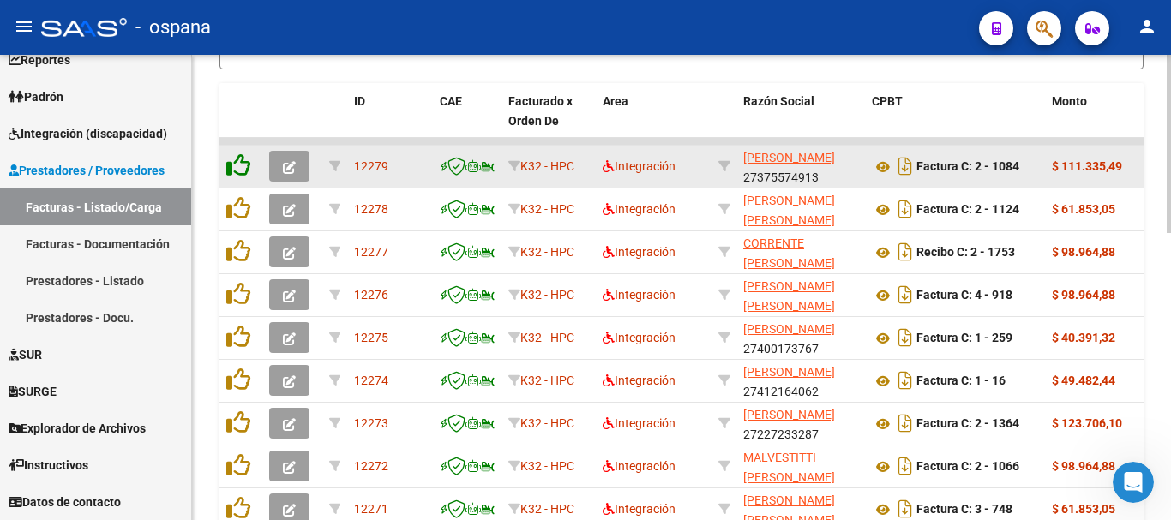
click at [237, 163] on icon at bounding box center [238, 165] width 24 height 24
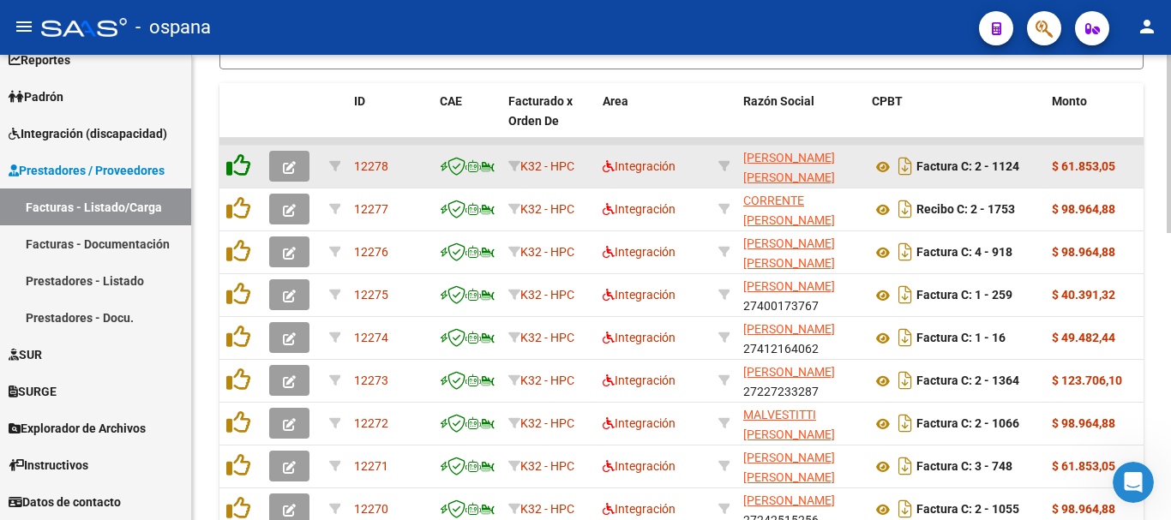
click at [237, 163] on icon at bounding box center [238, 165] width 24 height 24
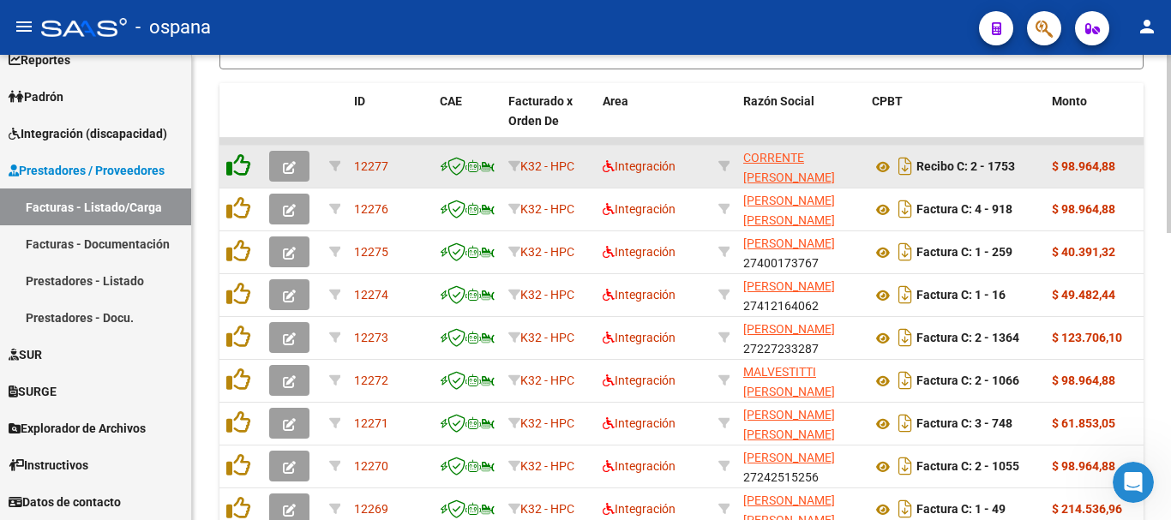
click at [237, 163] on icon at bounding box center [238, 165] width 24 height 24
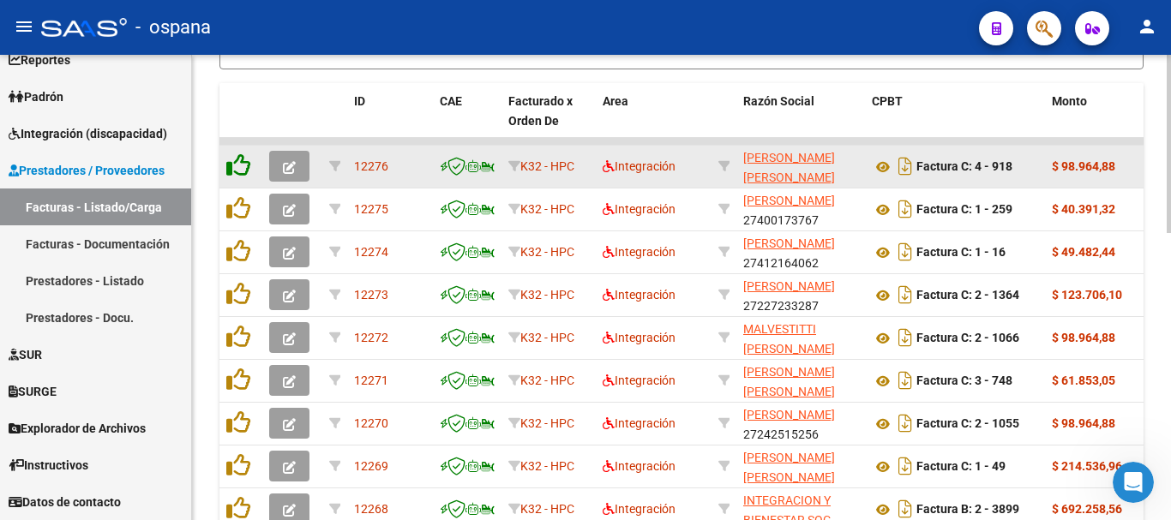
click at [237, 163] on icon at bounding box center [238, 165] width 24 height 24
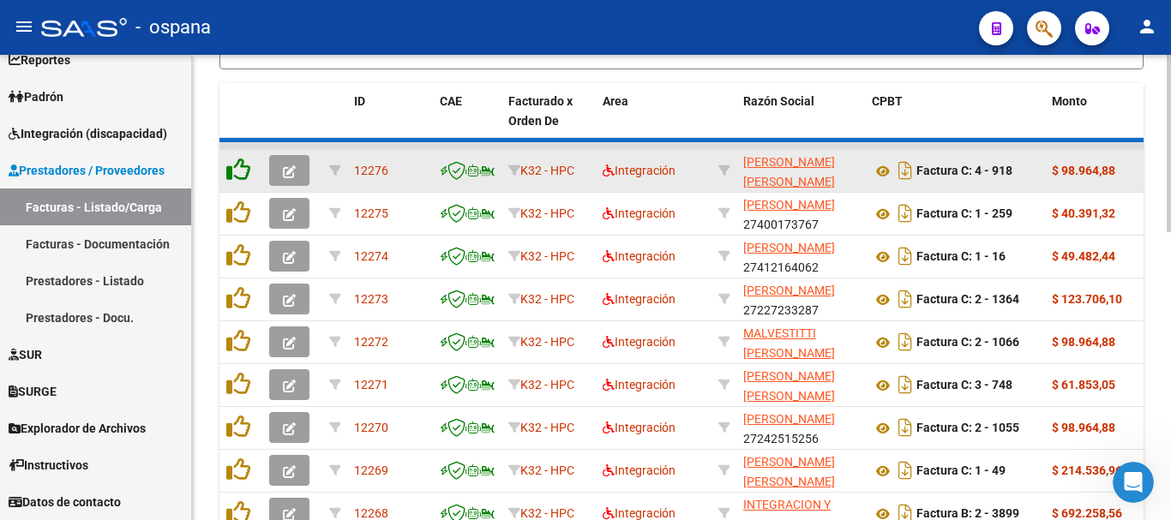
click at [237, 163] on icon at bounding box center [238, 170] width 24 height 24
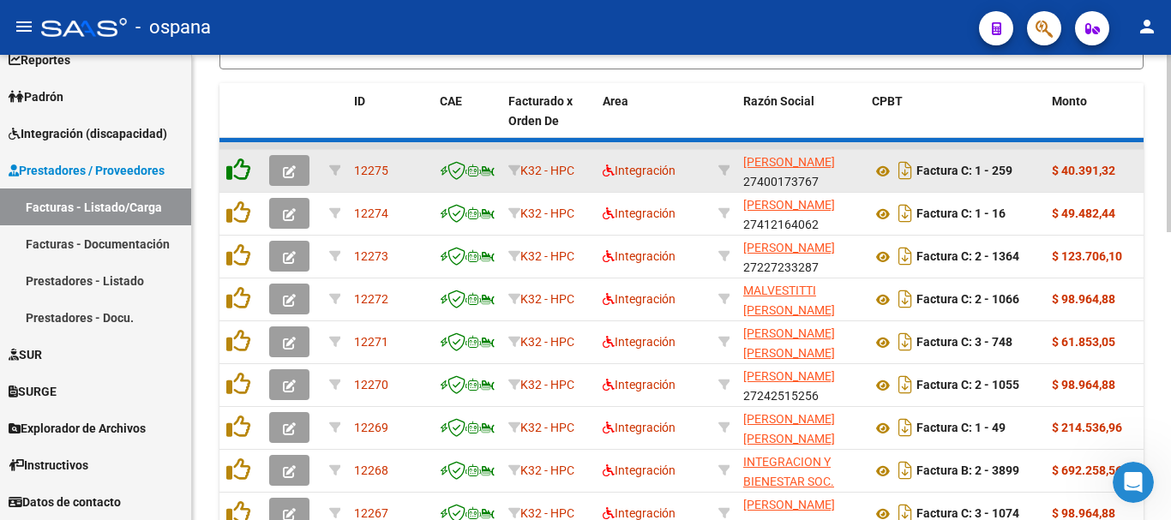
click at [237, 163] on icon at bounding box center [238, 170] width 24 height 24
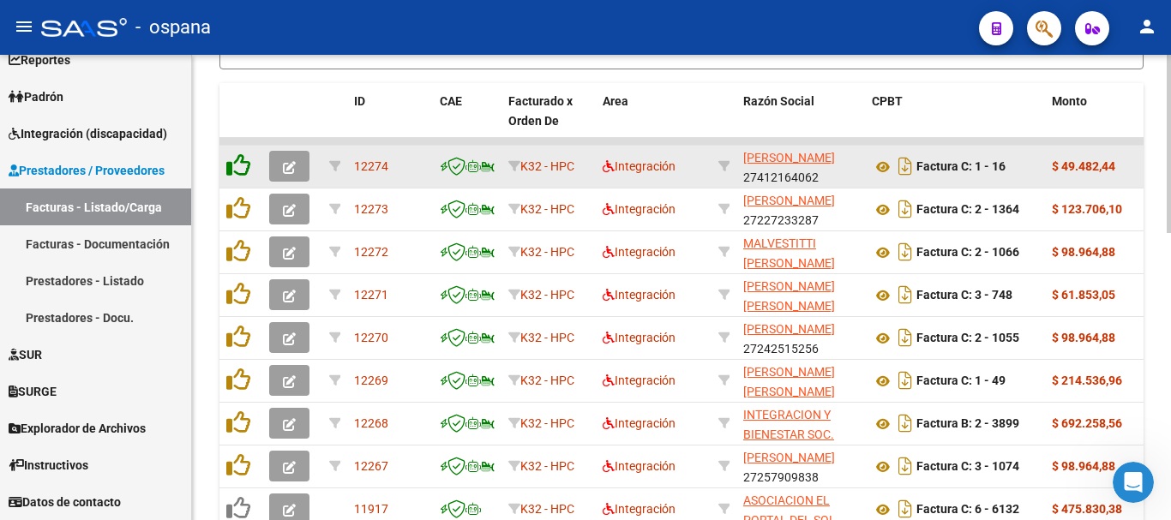
click at [237, 163] on icon at bounding box center [238, 165] width 24 height 24
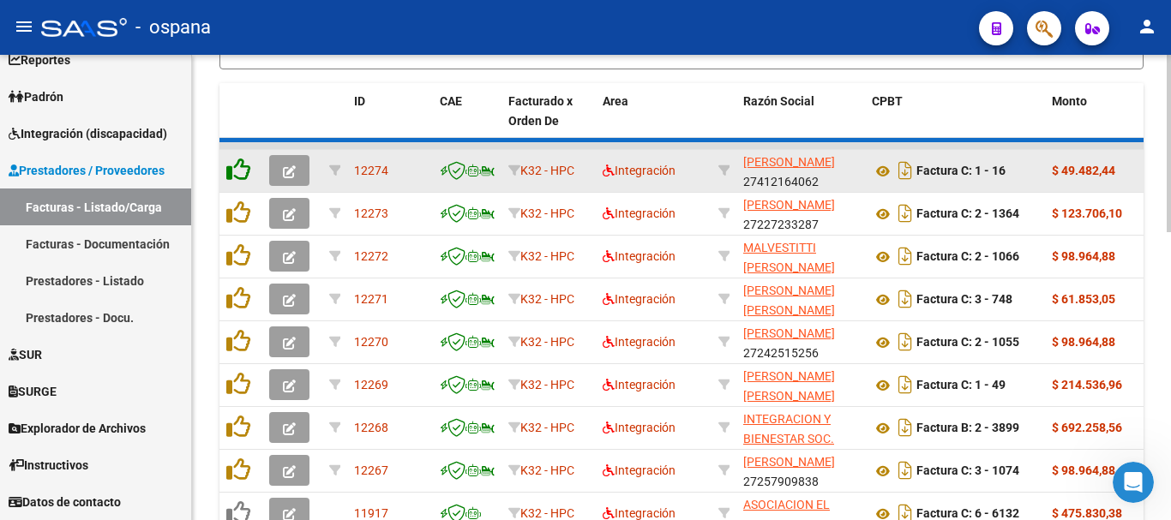
click at [237, 163] on icon at bounding box center [238, 170] width 24 height 24
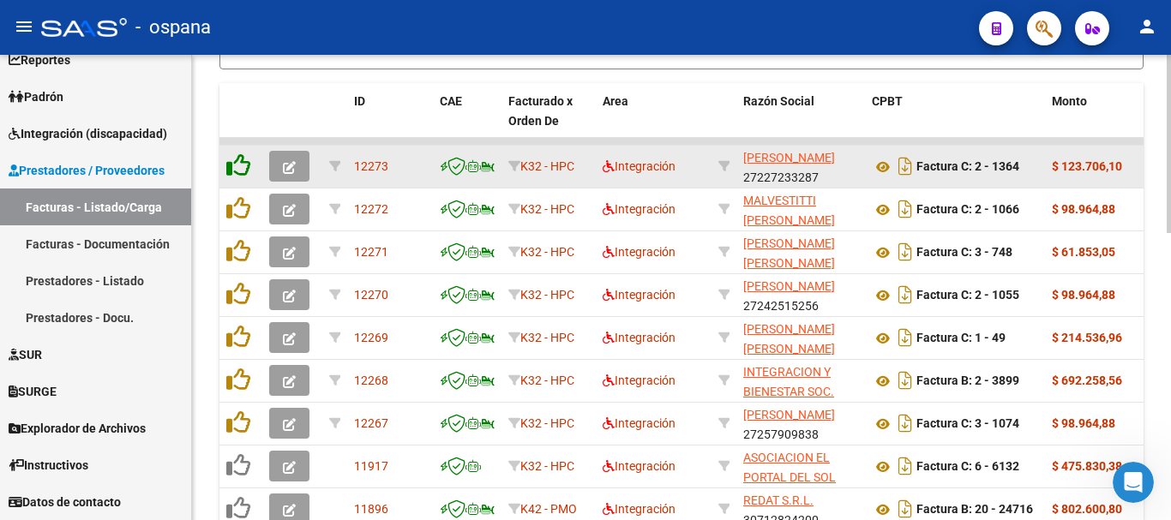
click at [237, 163] on icon at bounding box center [238, 165] width 24 height 24
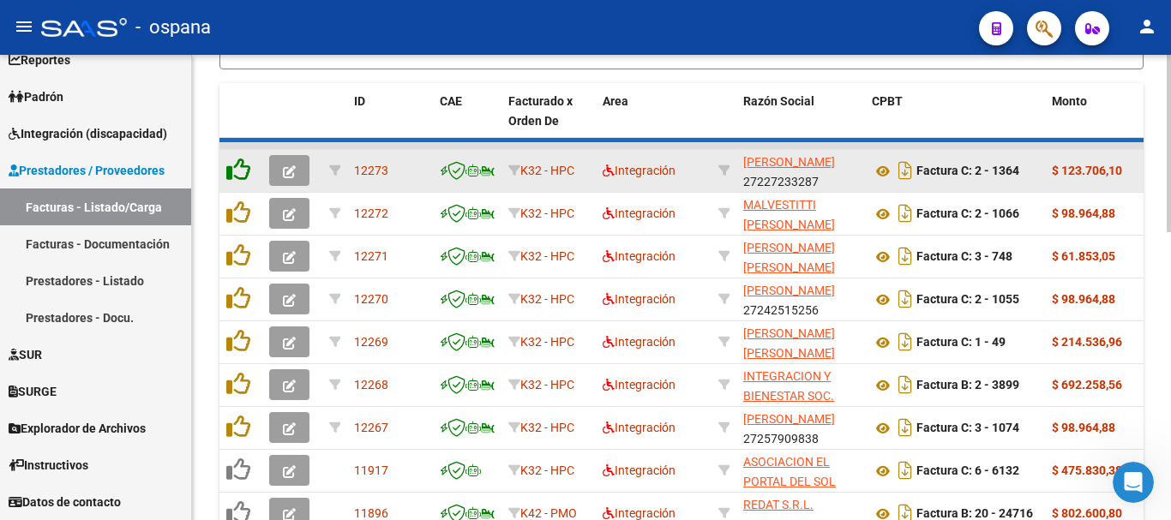
click at [237, 163] on icon at bounding box center [238, 170] width 24 height 24
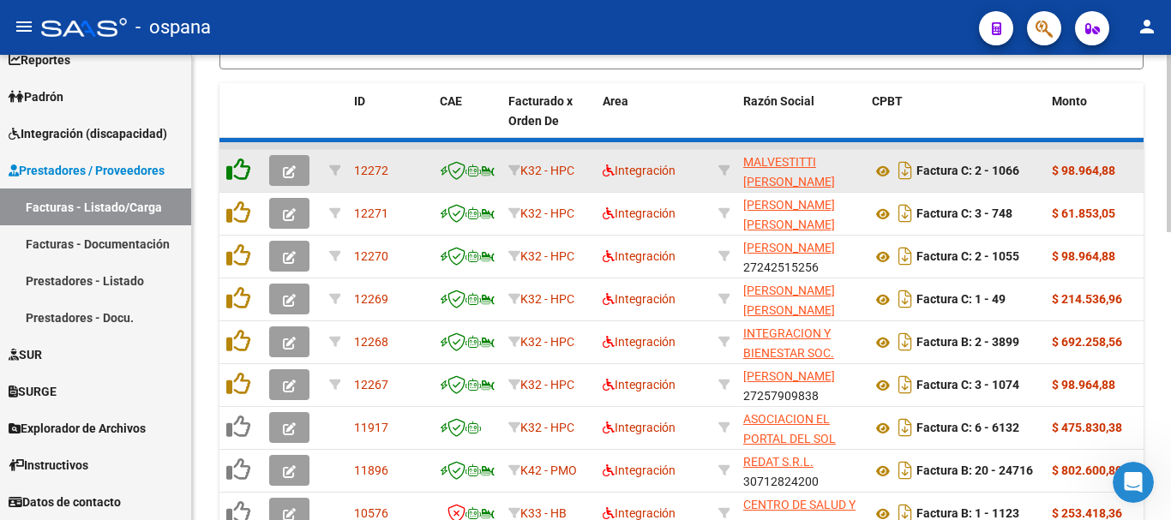
click at [237, 163] on icon at bounding box center [238, 170] width 24 height 24
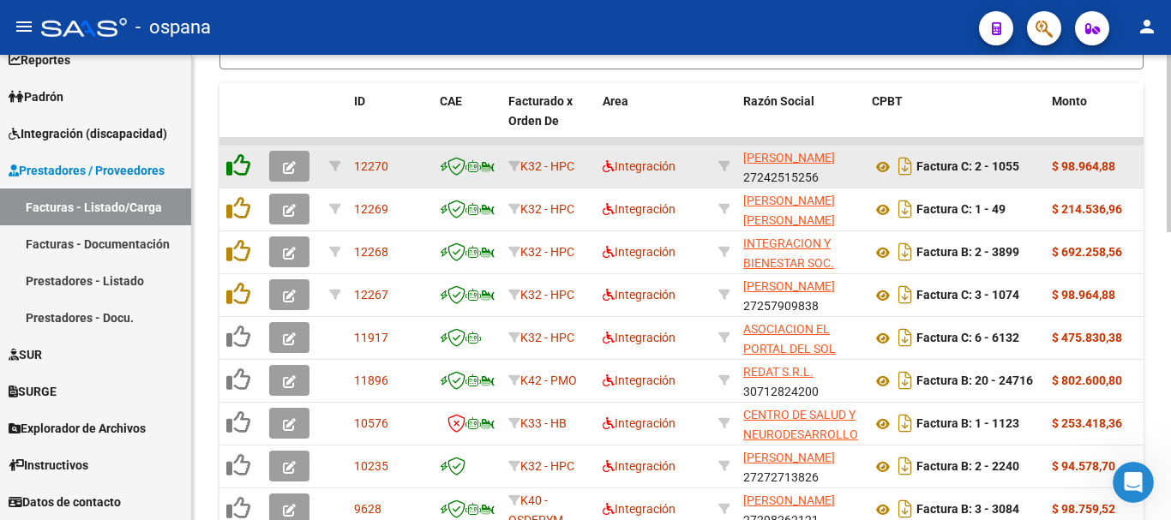
click at [237, 163] on icon at bounding box center [238, 165] width 24 height 24
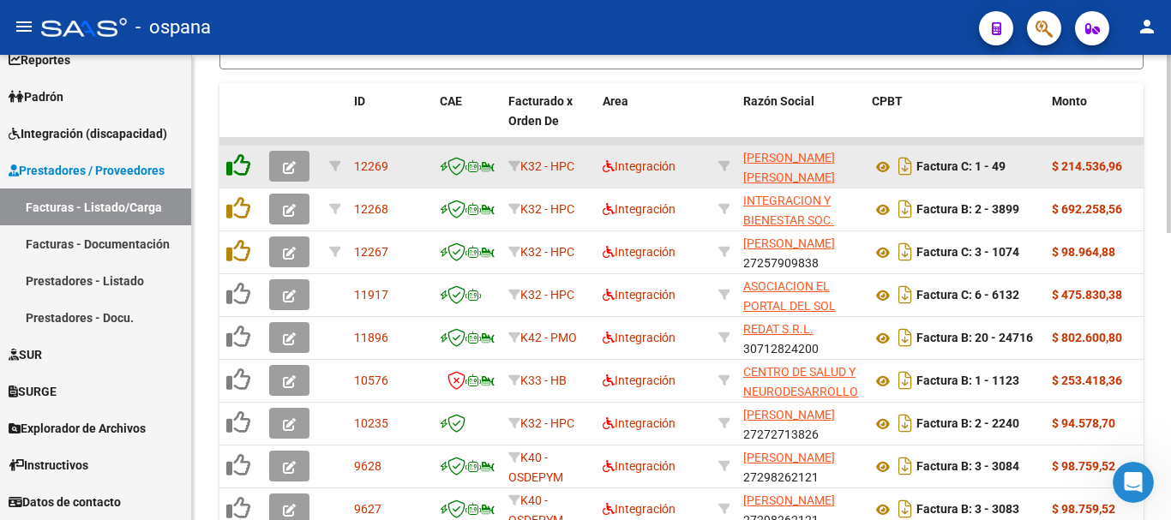
click at [237, 163] on icon at bounding box center [238, 165] width 24 height 24
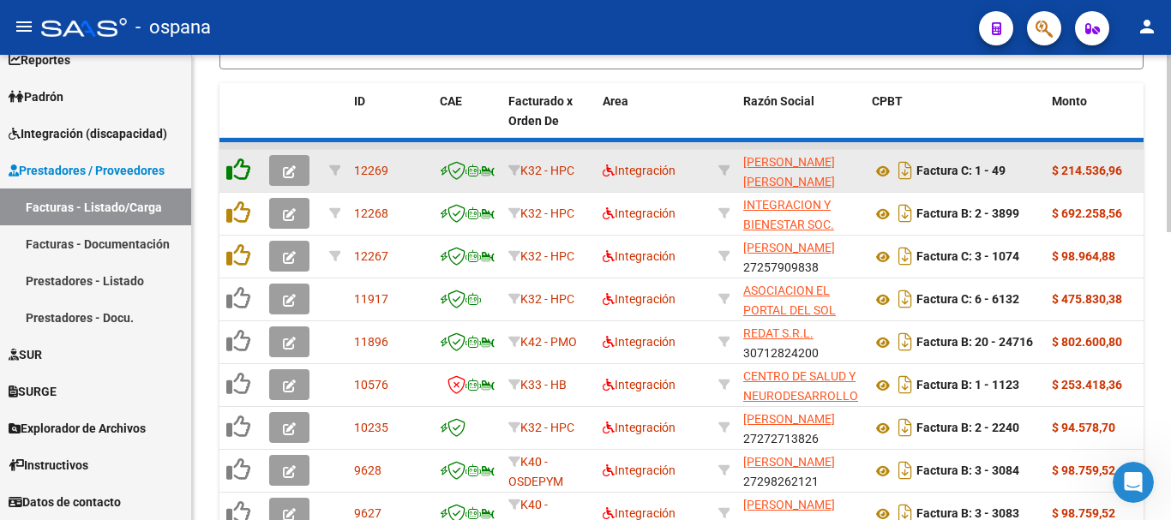
click at [237, 163] on icon at bounding box center [238, 170] width 24 height 24
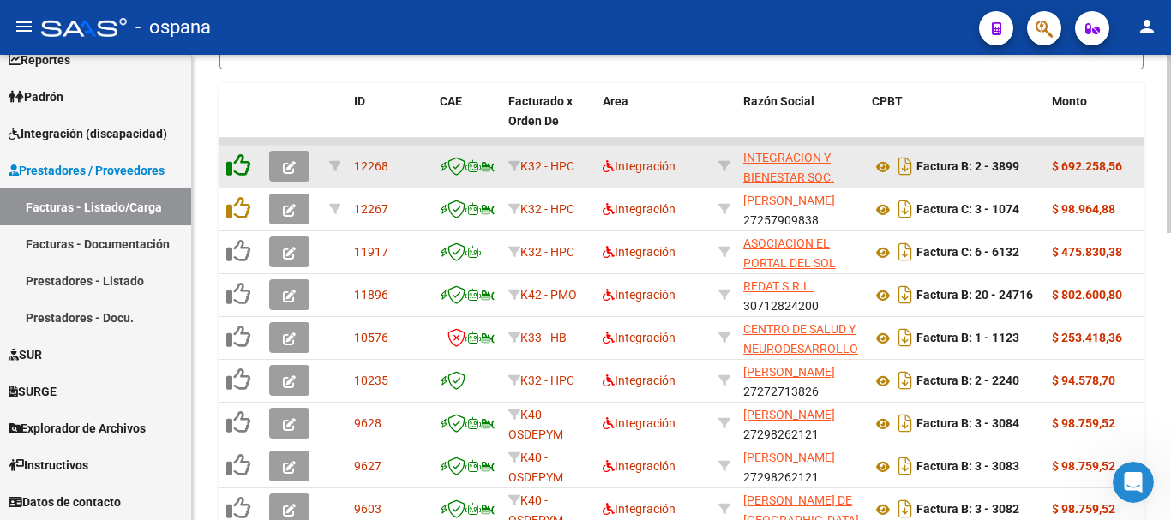
click at [237, 163] on icon at bounding box center [238, 165] width 24 height 24
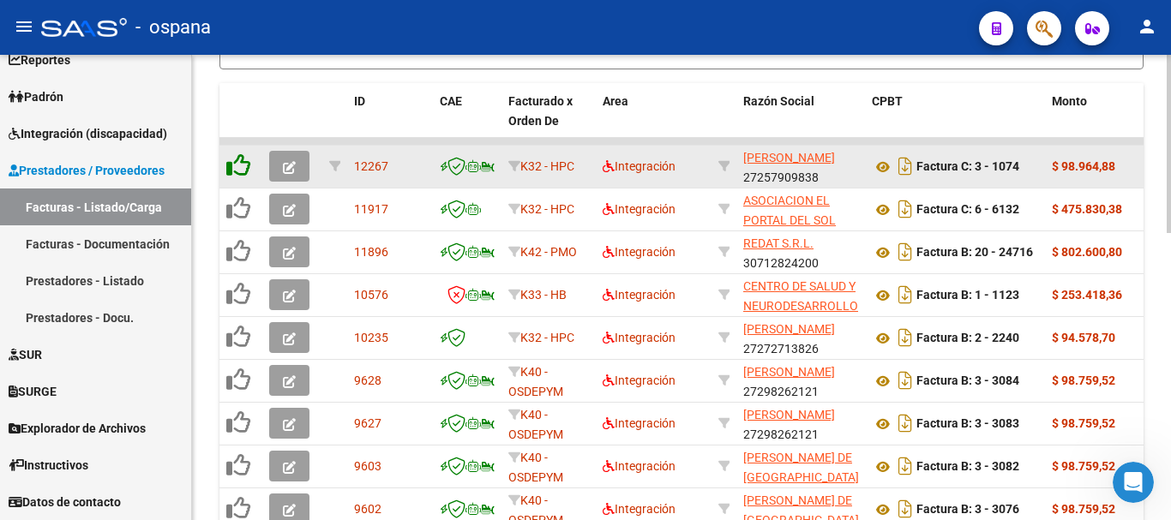
click at [237, 163] on icon at bounding box center [238, 165] width 24 height 24
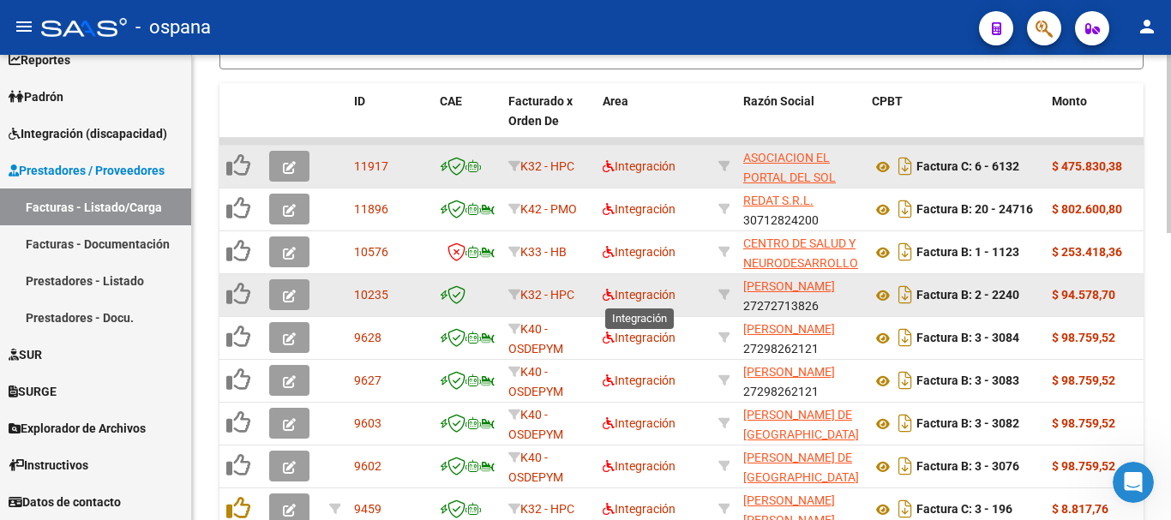
scroll to position [237, 0]
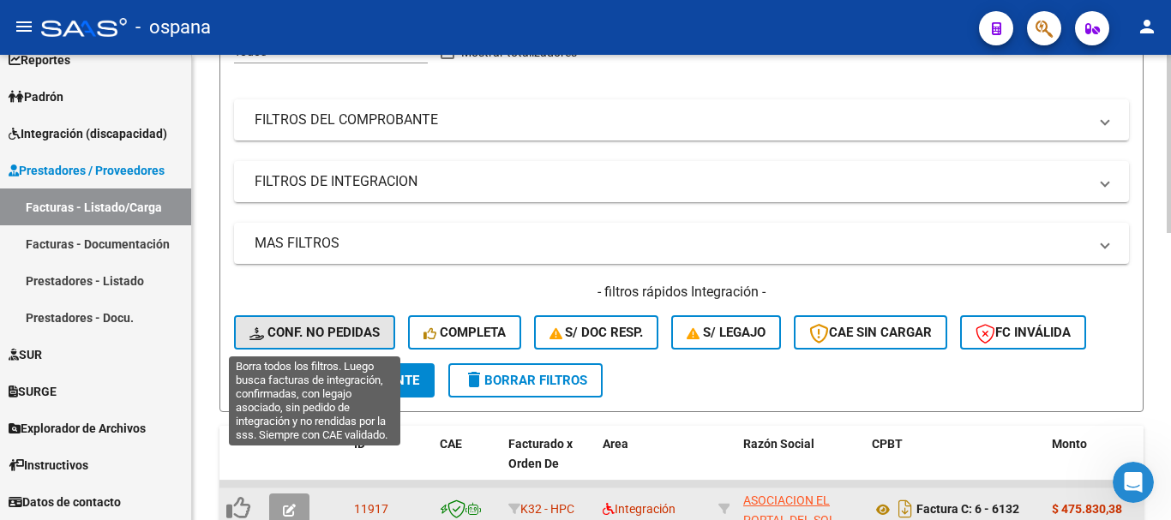
click at [350, 330] on span "Conf. no pedidas" at bounding box center [314, 332] width 130 height 15
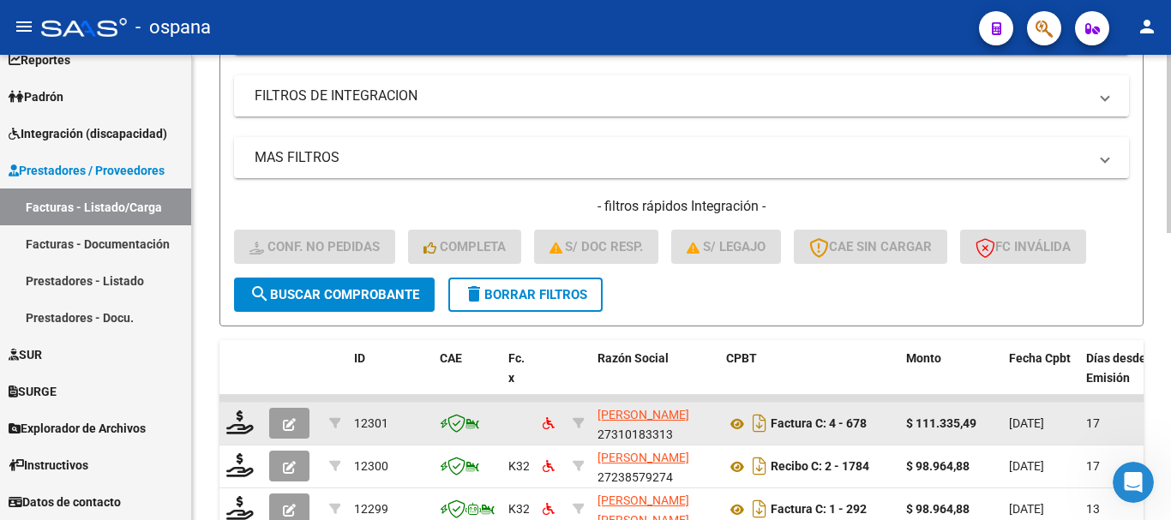
scroll to position [409, 0]
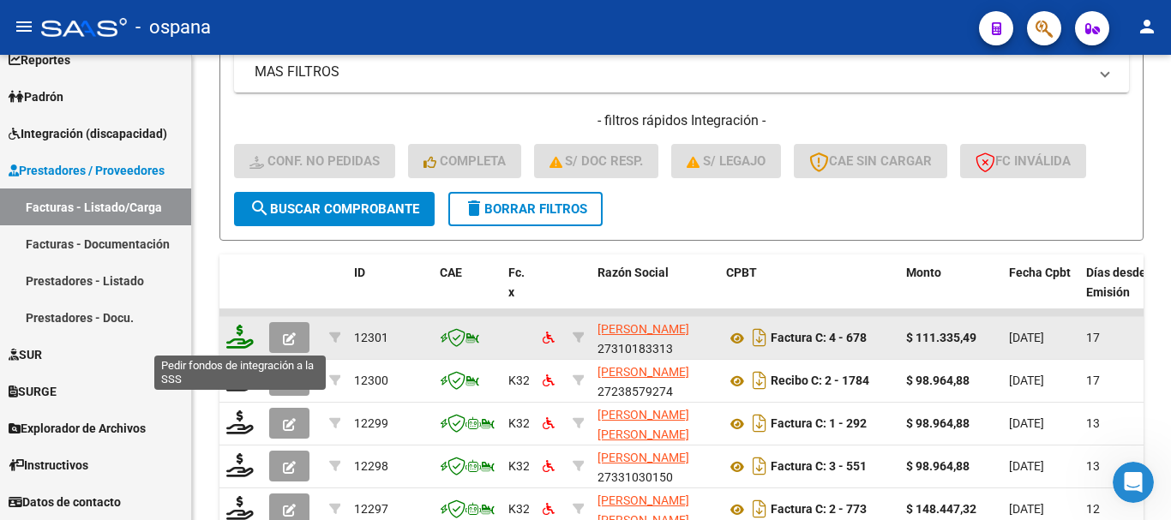
click at [232, 343] on icon at bounding box center [239, 337] width 27 height 24
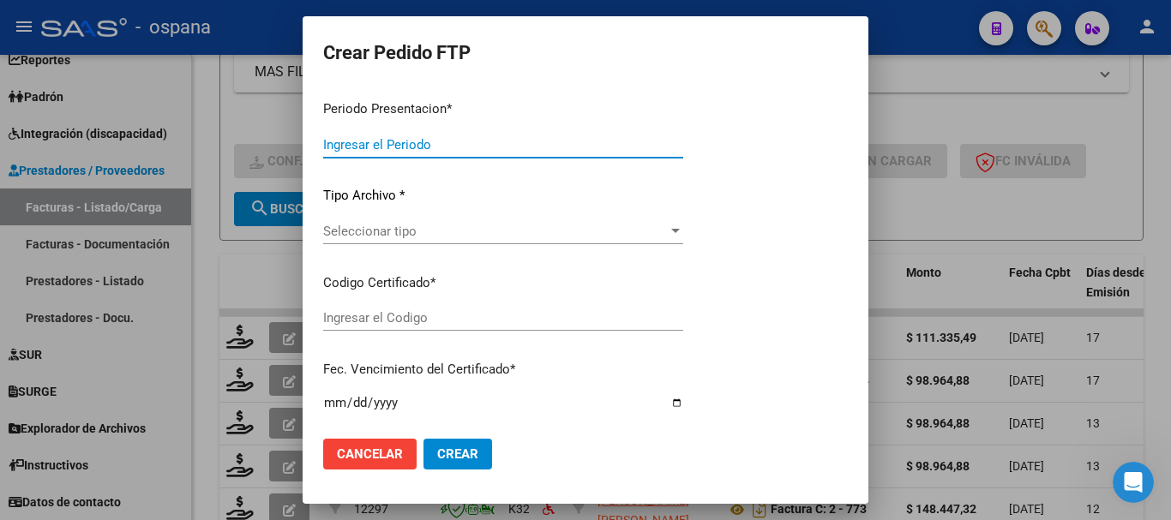
type input "202507"
type input "$ 111.335,49"
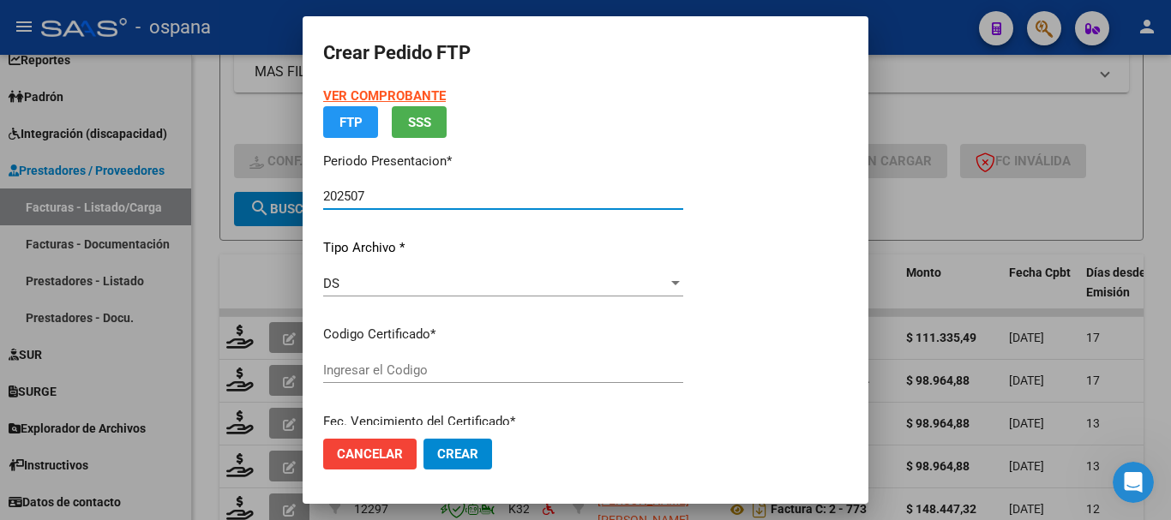
type input "ARG02000577564482024082820290828BUE389"
type input "[DATE]"
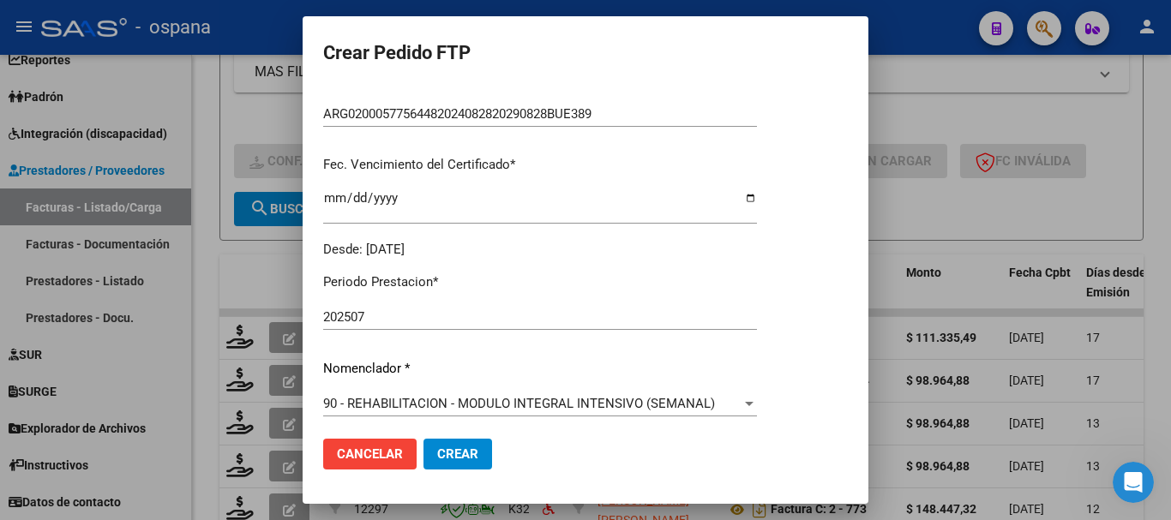
scroll to position [560, 0]
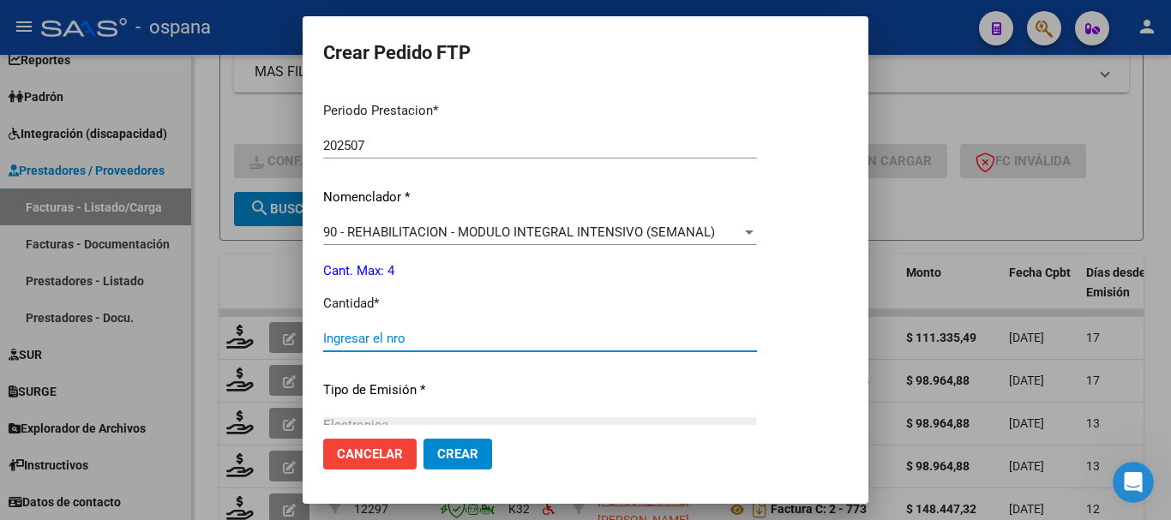
click at [425, 337] on input "Ingresar el nro" at bounding box center [540, 338] width 434 height 15
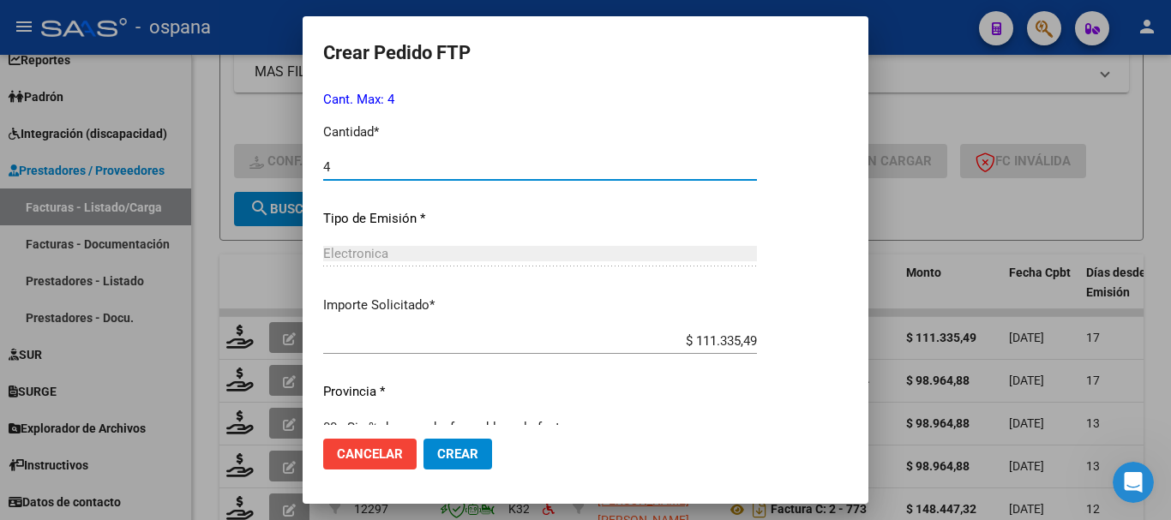
scroll to position [762, 0]
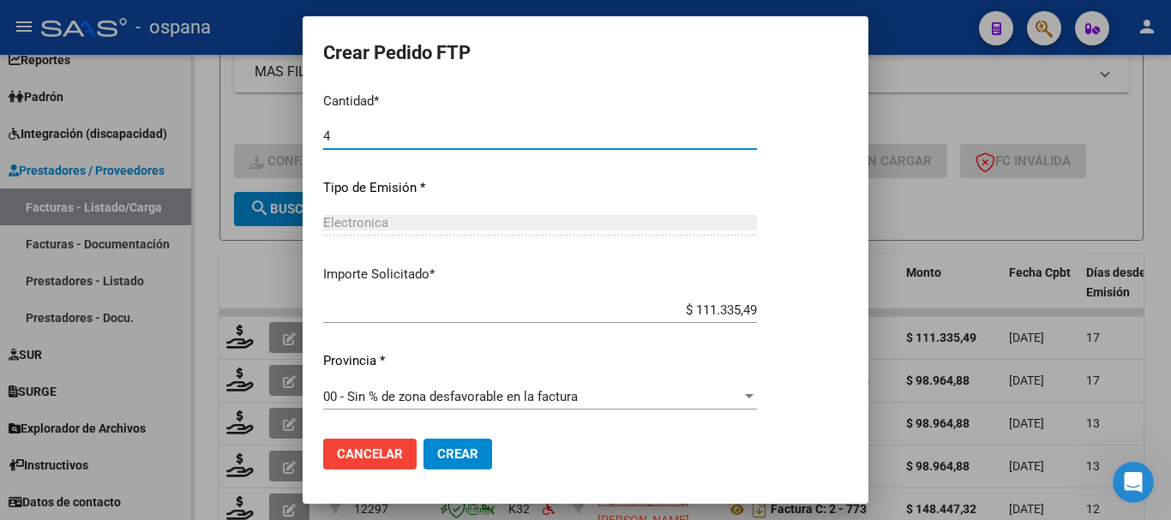
type input "4"
click at [473, 448] on span "Crear" at bounding box center [457, 454] width 41 height 15
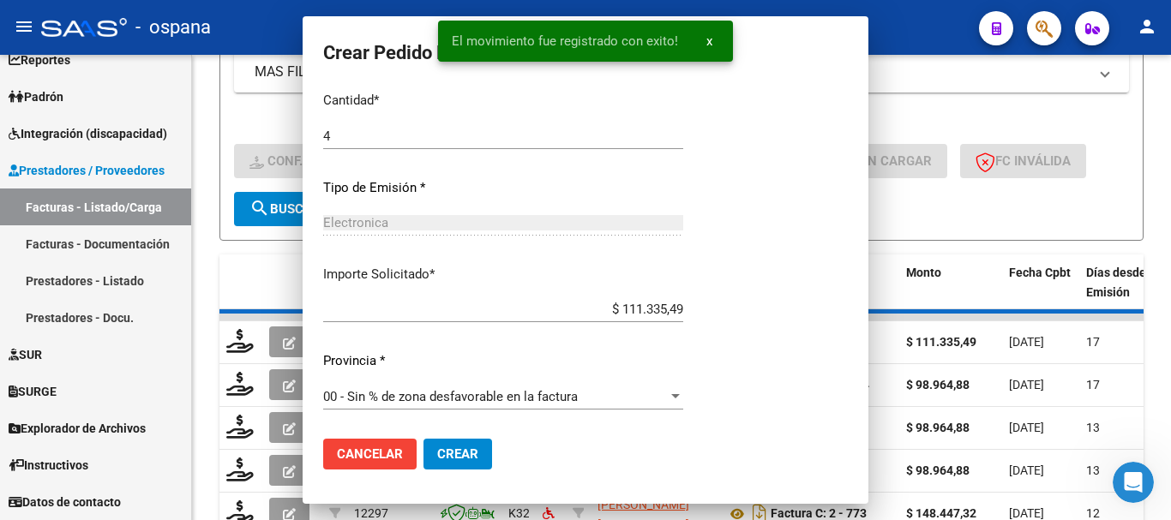
scroll to position [0, 0]
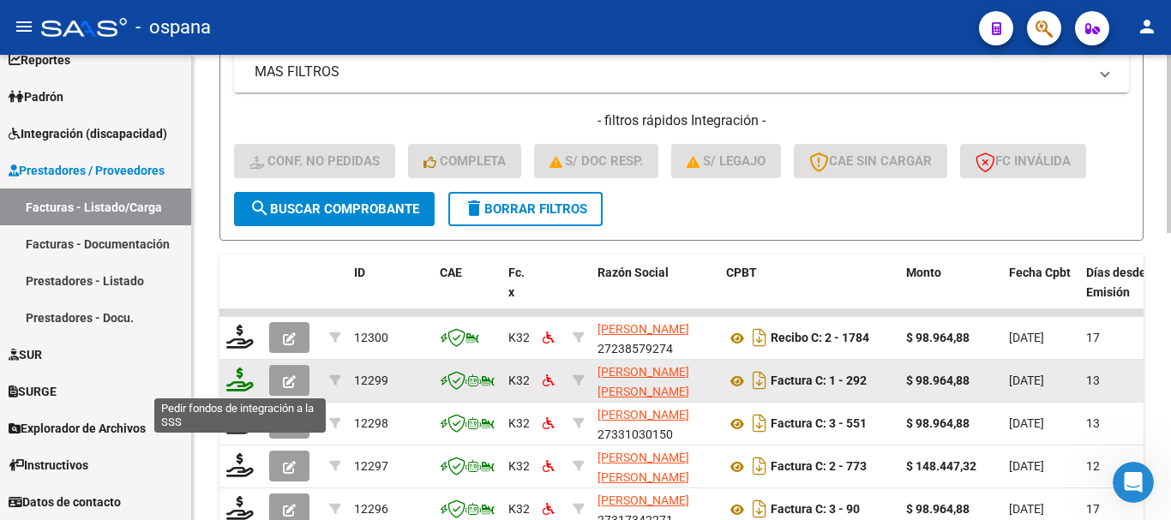
click at [235, 382] on icon at bounding box center [239, 380] width 27 height 24
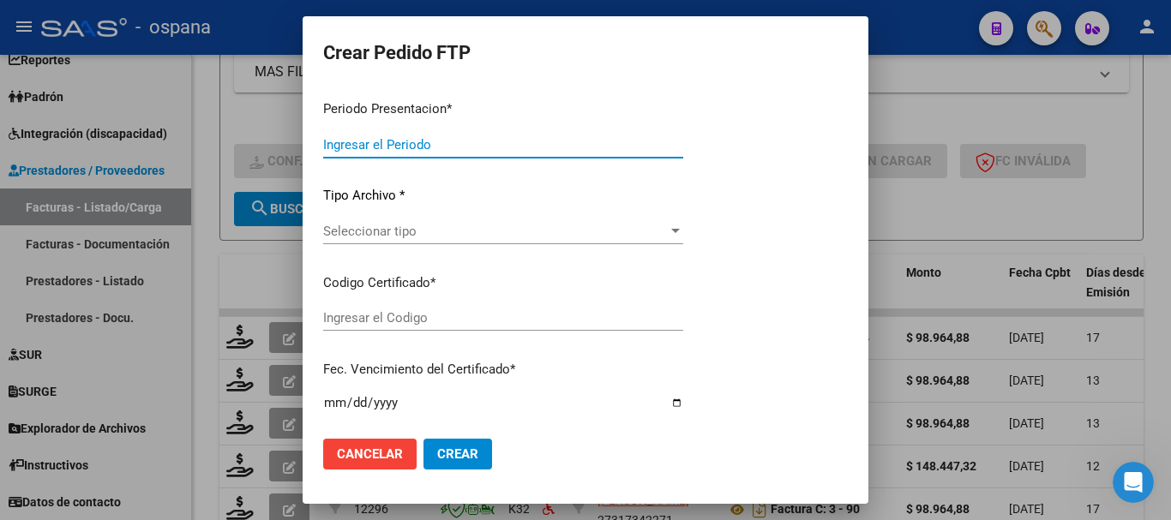
type input "202507"
type input "$ 98.964,88"
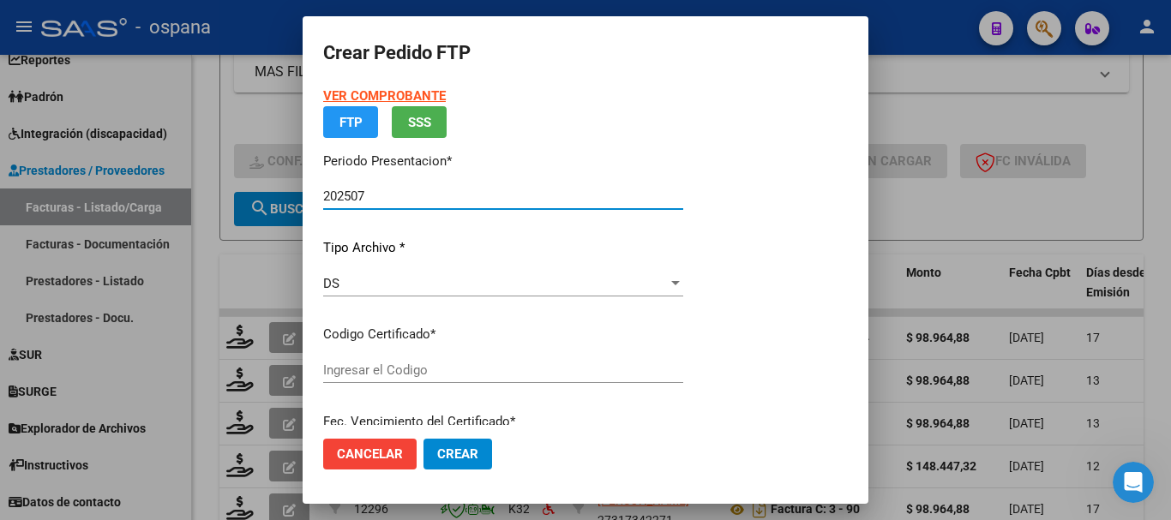
type input "ARG02000577564482024082820290828BUE389"
type input "[DATE]"
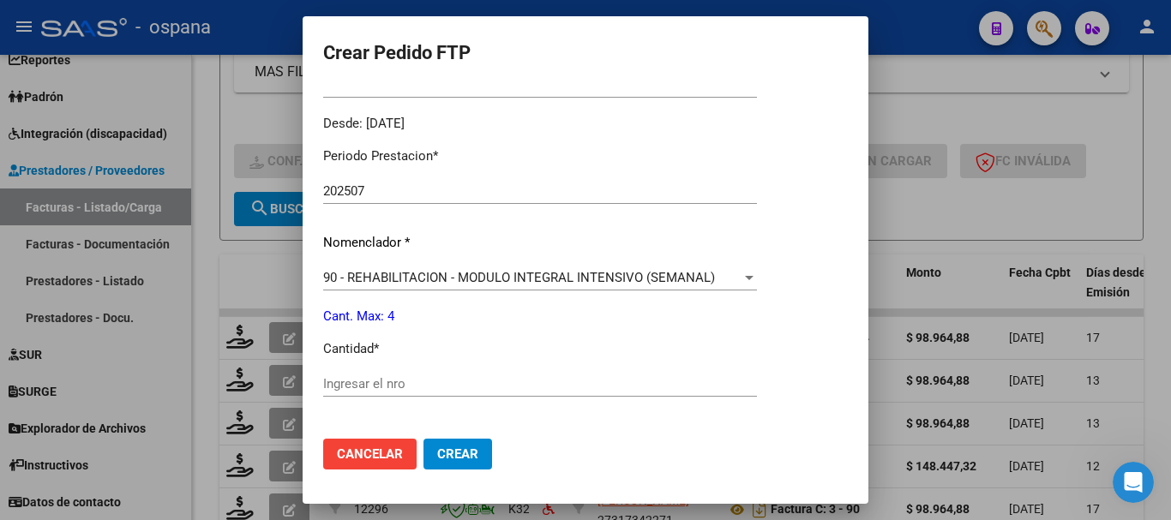
scroll to position [600, 0]
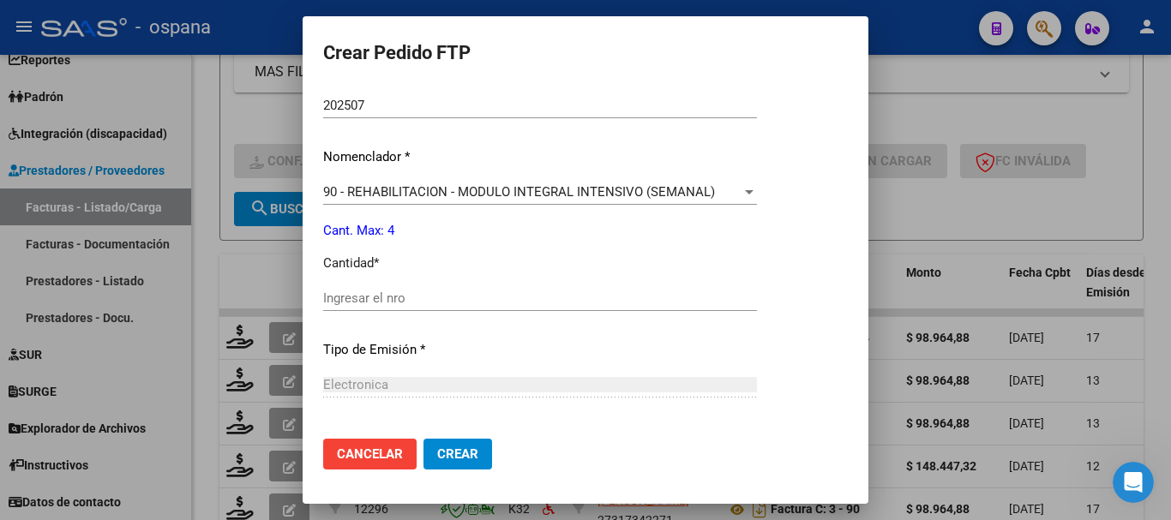
click at [395, 295] on input "Ingresar el nro" at bounding box center [540, 298] width 434 height 15
type input "4"
click at [457, 448] on span "Crear" at bounding box center [457, 454] width 41 height 15
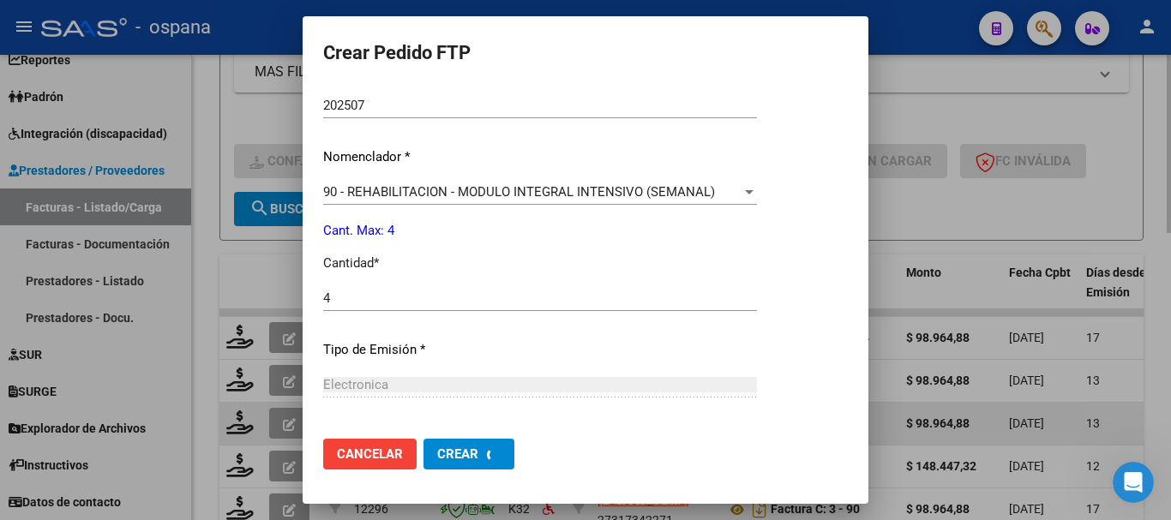
scroll to position [503, 0]
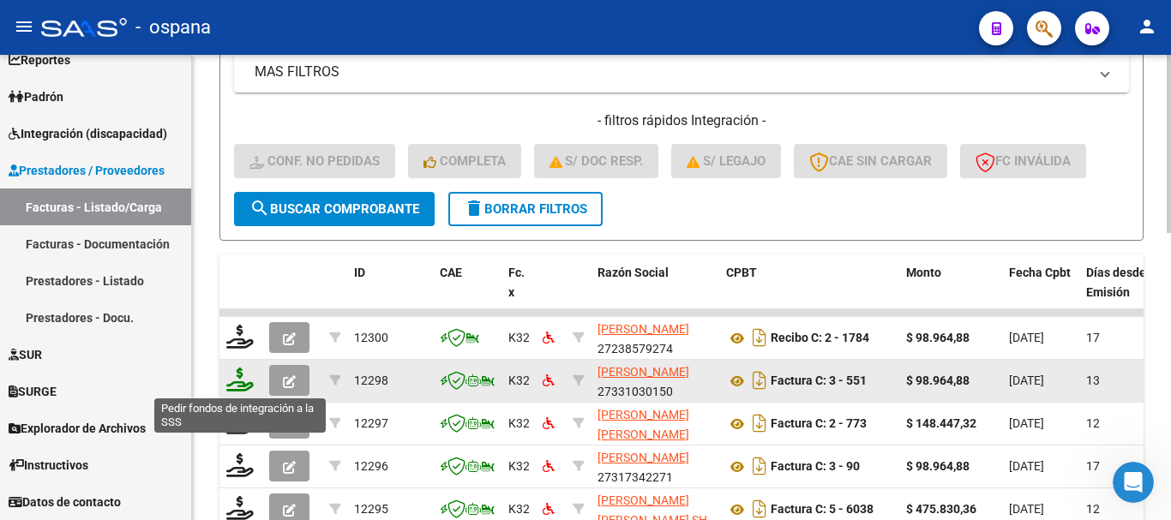
click at [237, 382] on icon at bounding box center [239, 380] width 27 height 24
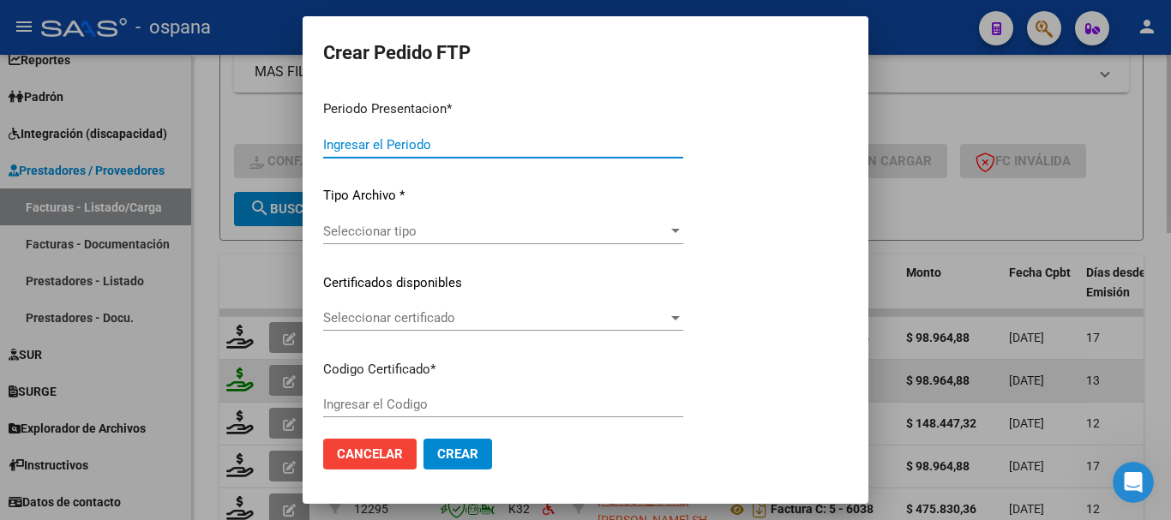
type input "202507"
type input "$ 98.964,88"
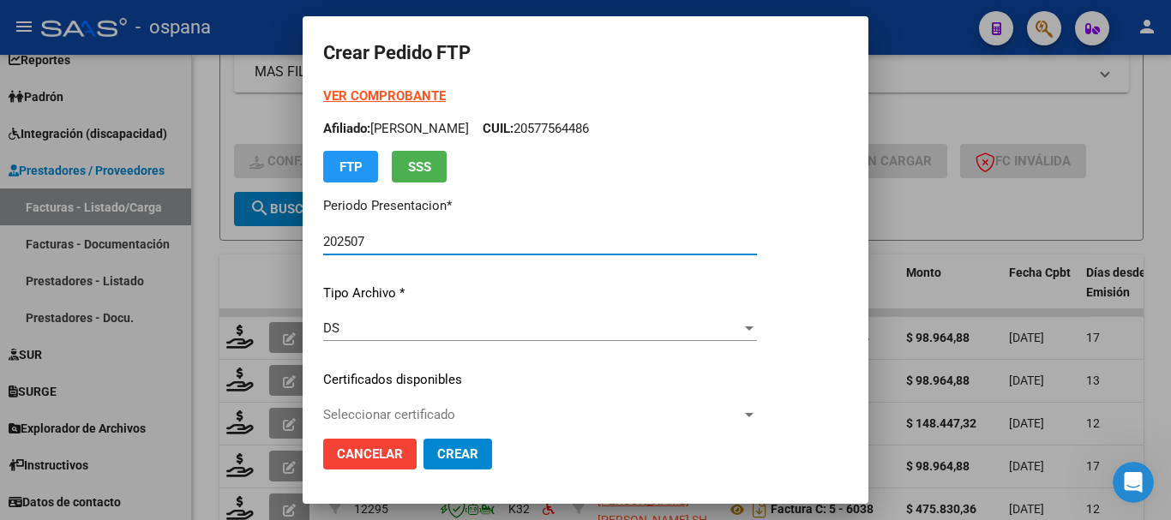
type input "ARG02000577564482024082820290828BUE389"
type input "[DATE]"
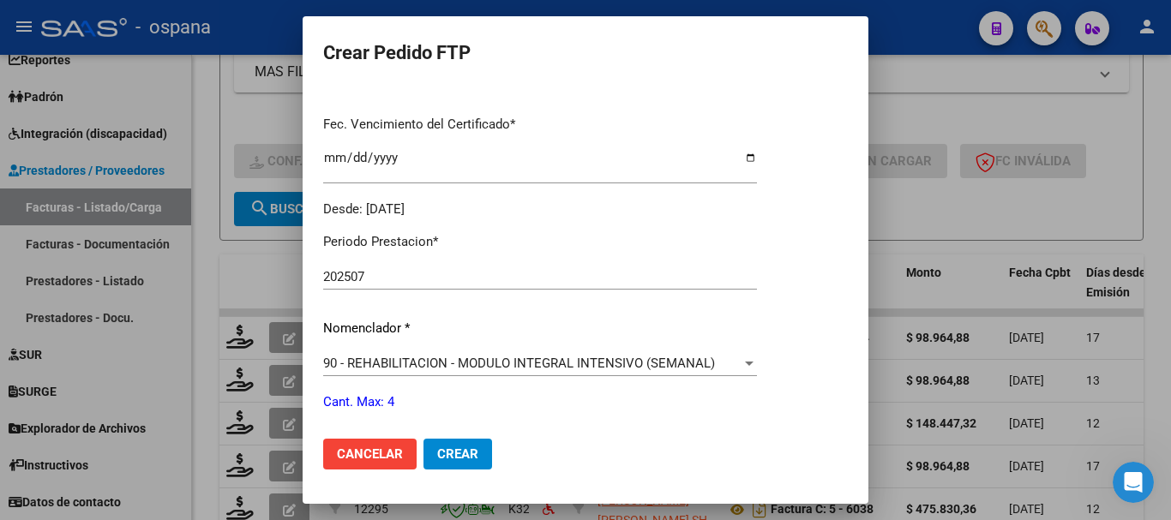
scroll to position [600, 0]
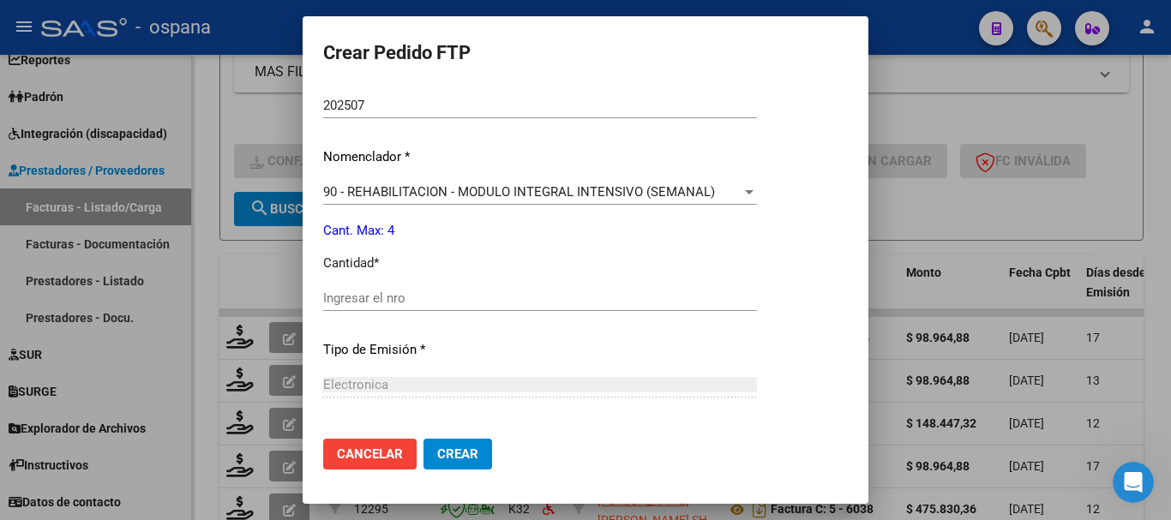
click at [482, 294] on input "Ingresar el nro" at bounding box center [540, 298] width 434 height 15
type input "4"
click at [463, 447] on span "Crear" at bounding box center [457, 454] width 41 height 15
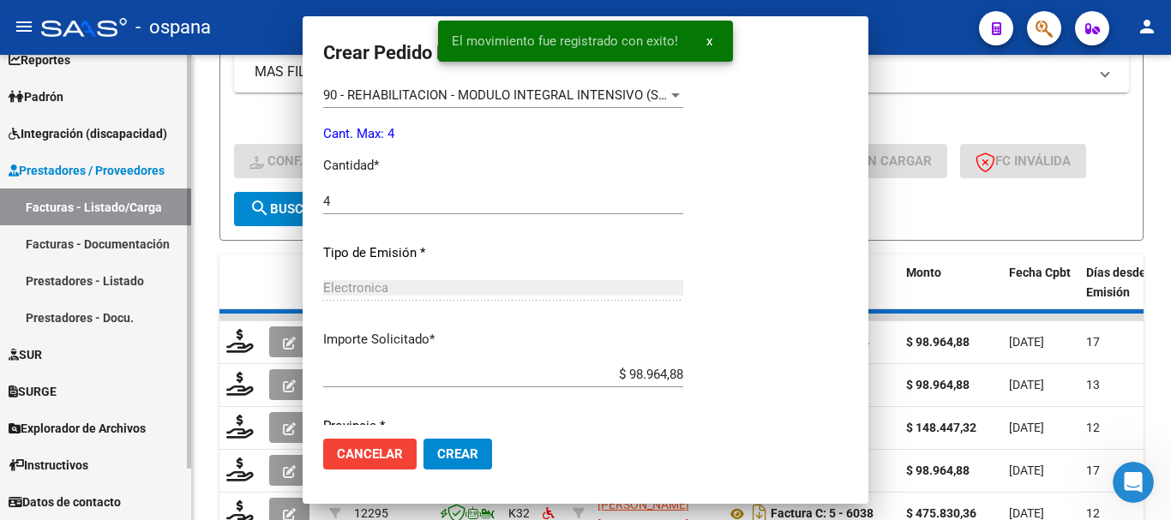
scroll to position [0, 0]
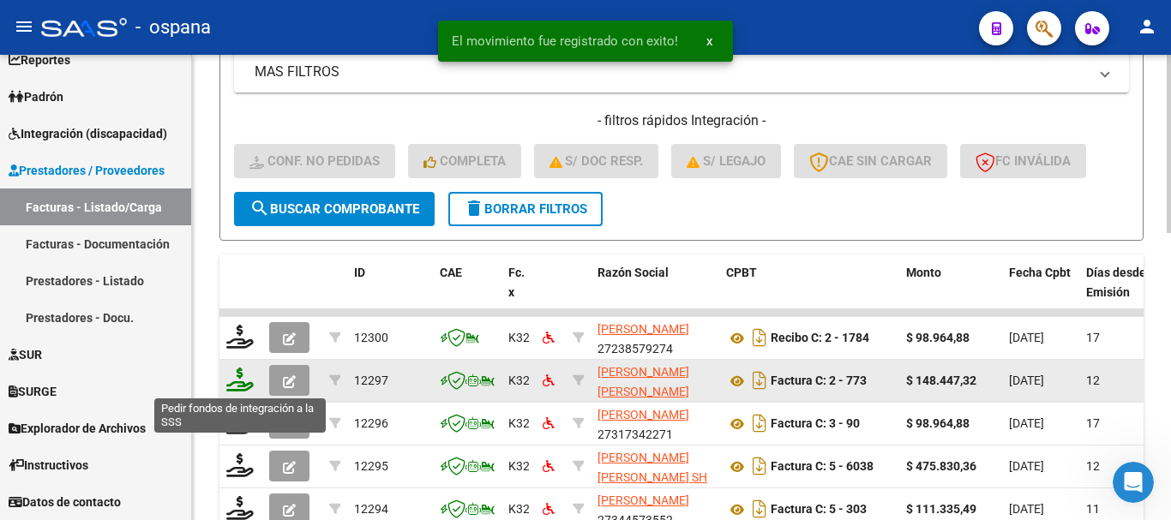
click at [242, 382] on icon at bounding box center [239, 380] width 27 height 24
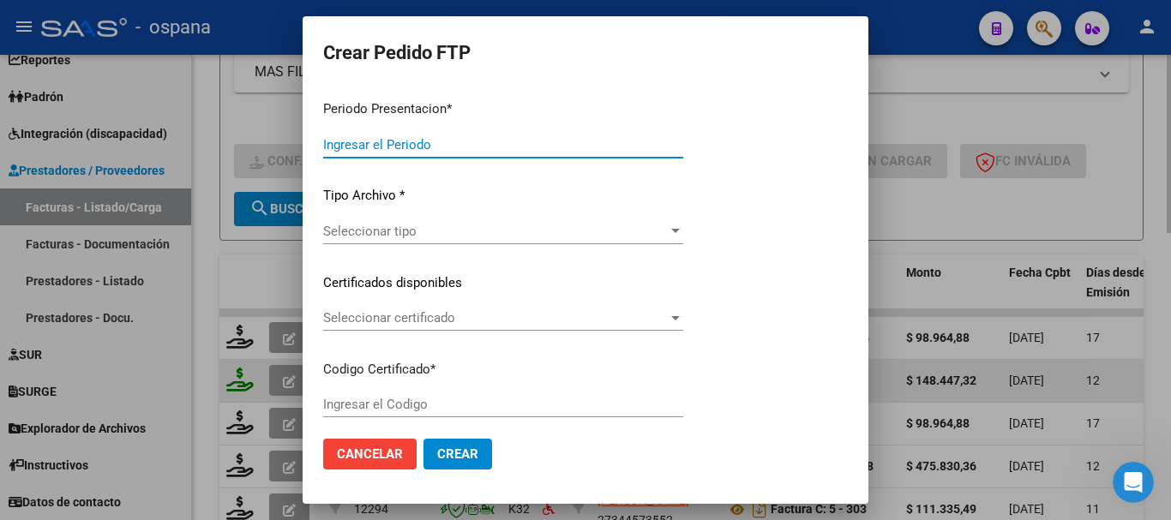
type input "202507"
type input "$ 148.447,32"
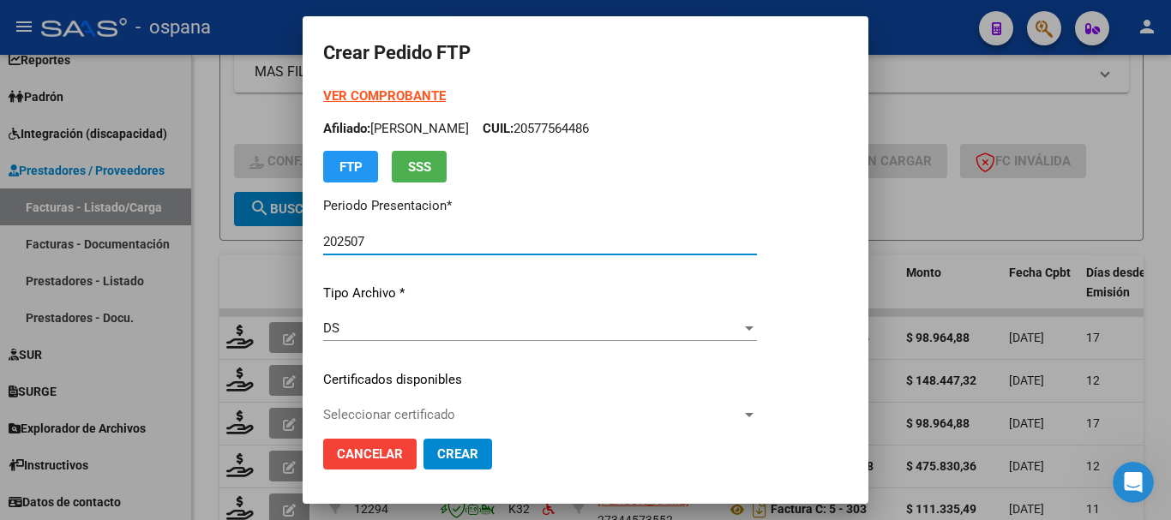
type input "ARG01000177213392024061020390610BUE389"
type input "2039-06-10"
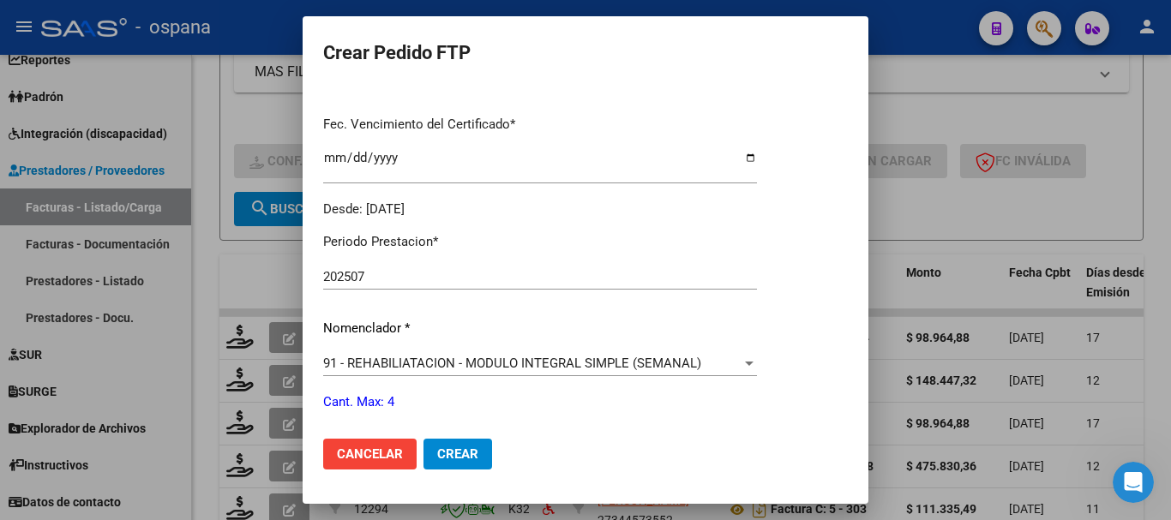
scroll to position [514, 0]
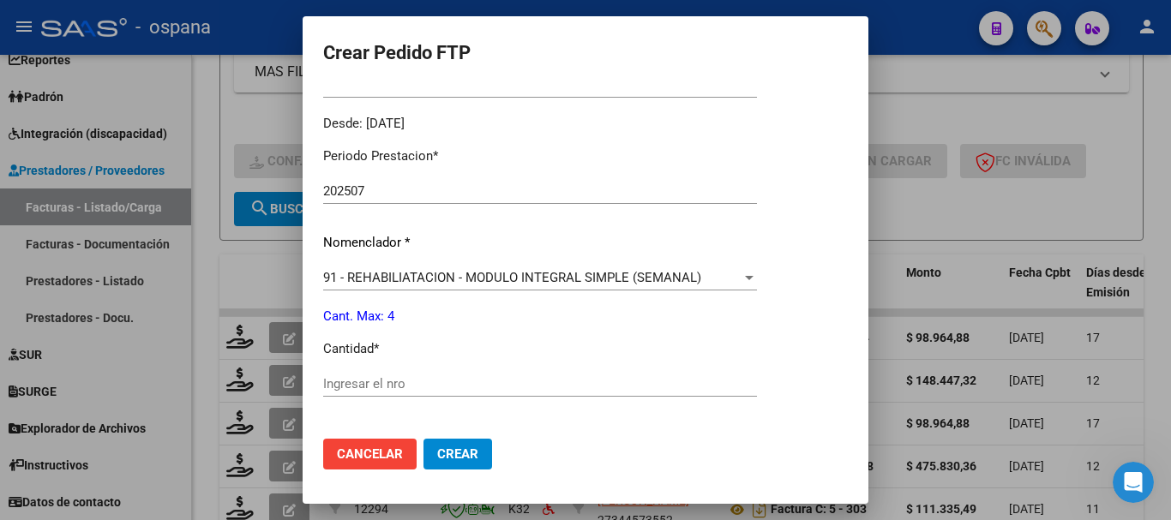
click at [422, 389] on input "Ingresar el nro" at bounding box center [540, 383] width 434 height 15
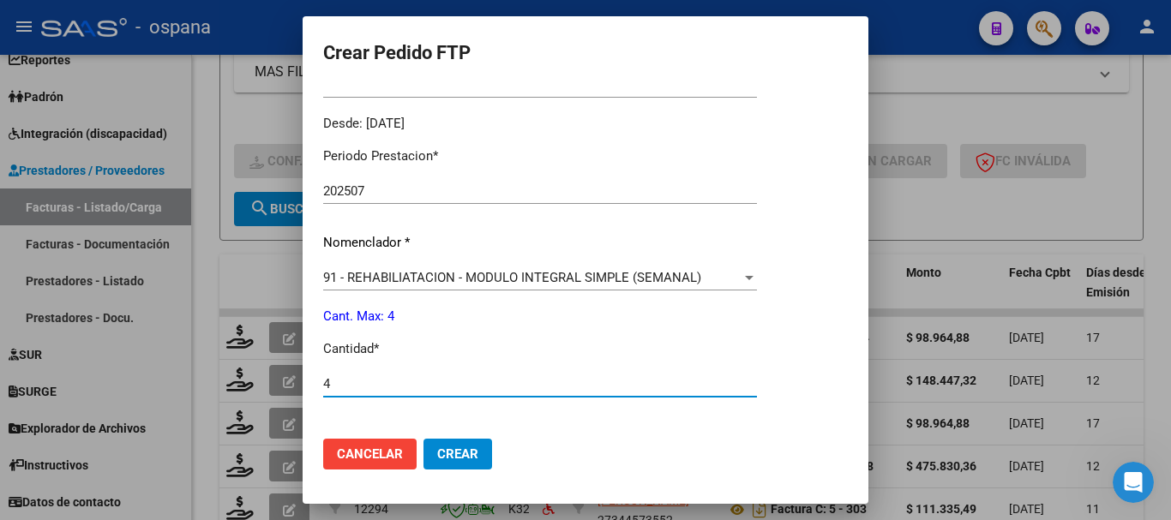
type input "4"
click at [466, 452] on span "Crear" at bounding box center [457, 454] width 41 height 15
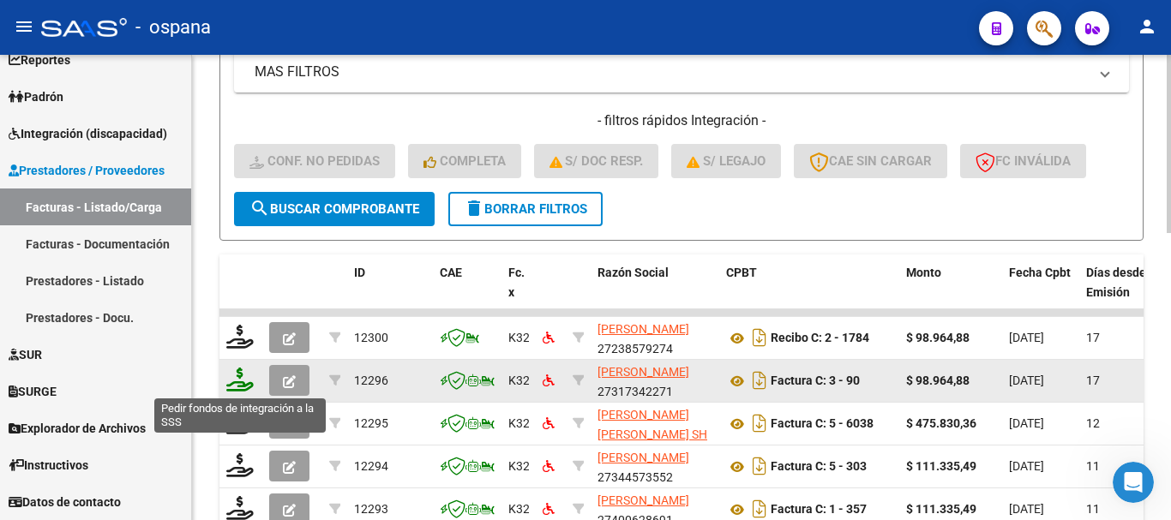
click at [237, 382] on icon at bounding box center [239, 380] width 27 height 24
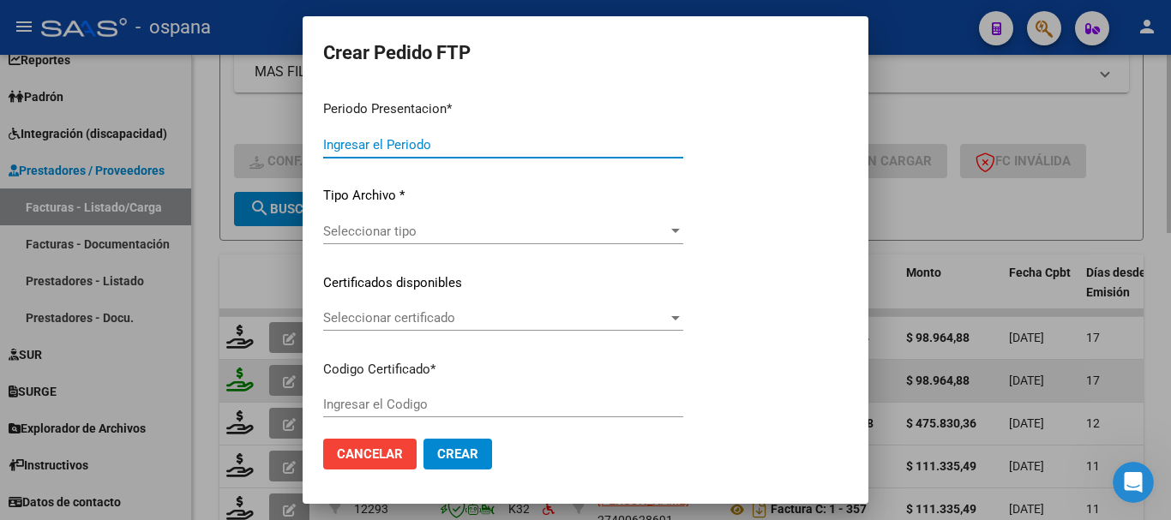
type input "202507"
type input "$ 98.964,88"
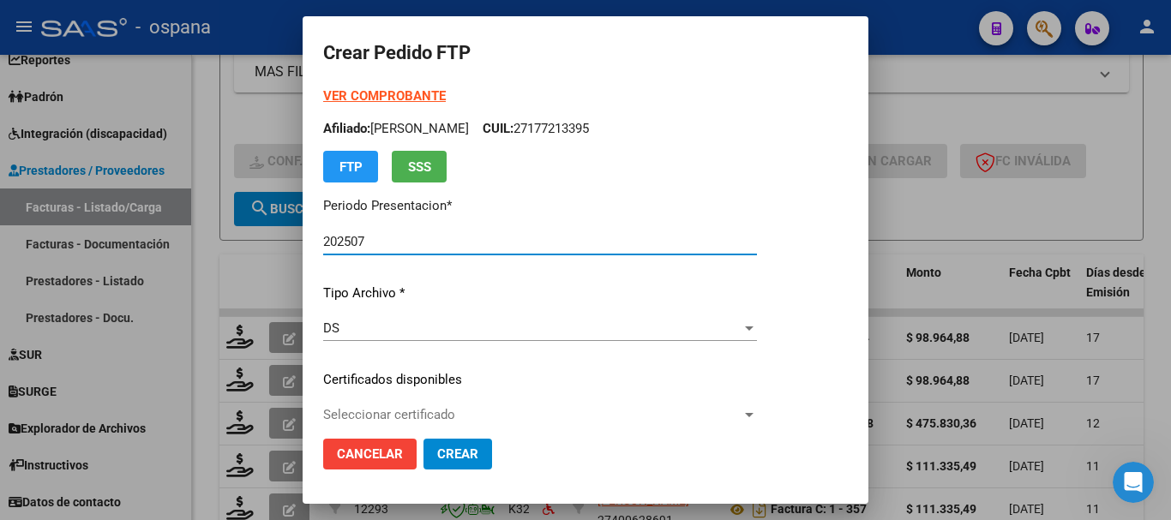
type input "ARG02000534370722024011820290118BUE389"
type input "2029-01-18"
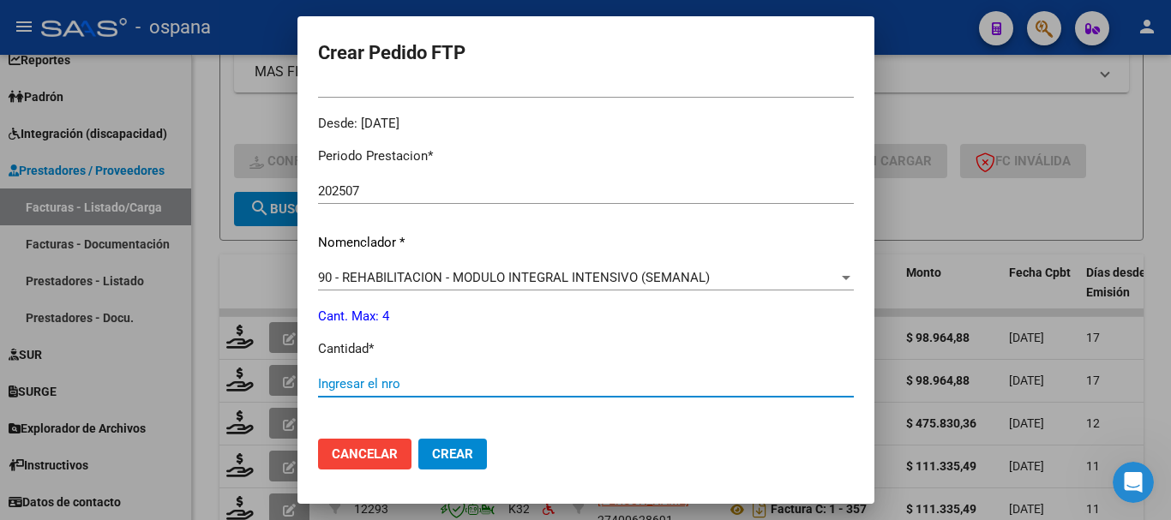
click at [454, 382] on input "Ingresar el nro" at bounding box center [586, 383] width 536 height 15
type input "4"
click at [472, 448] on span "Crear" at bounding box center [452, 454] width 41 height 15
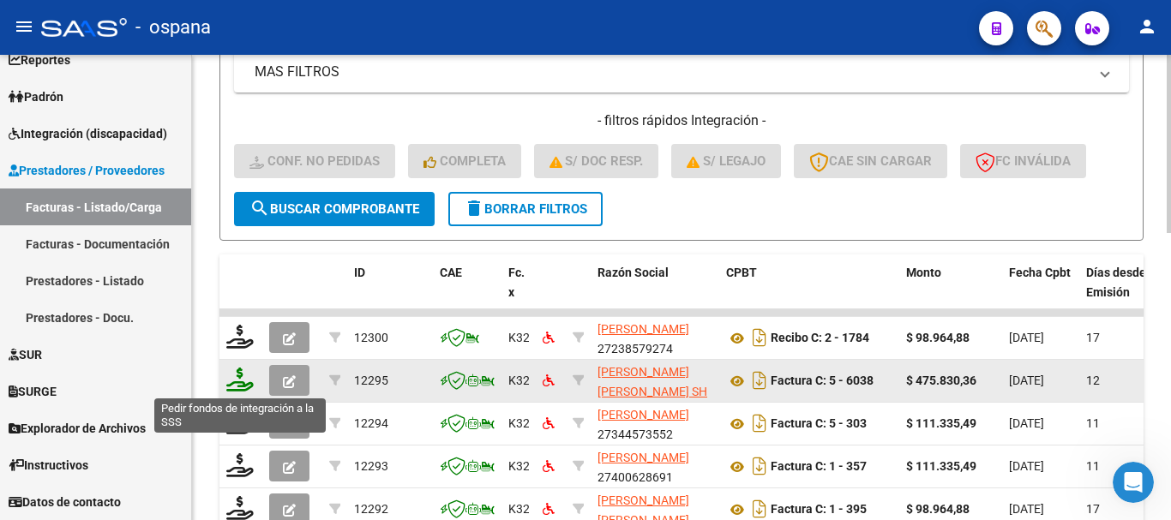
click at [232, 383] on icon at bounding box center [239, 380] width 27 height 24
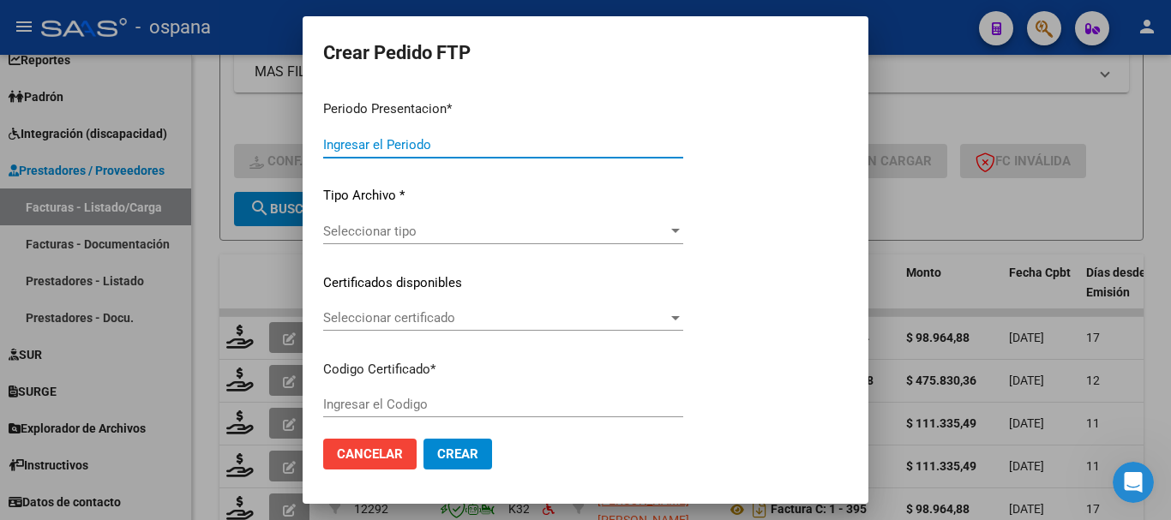
type input "202507"
type input "$ 475.830,36"
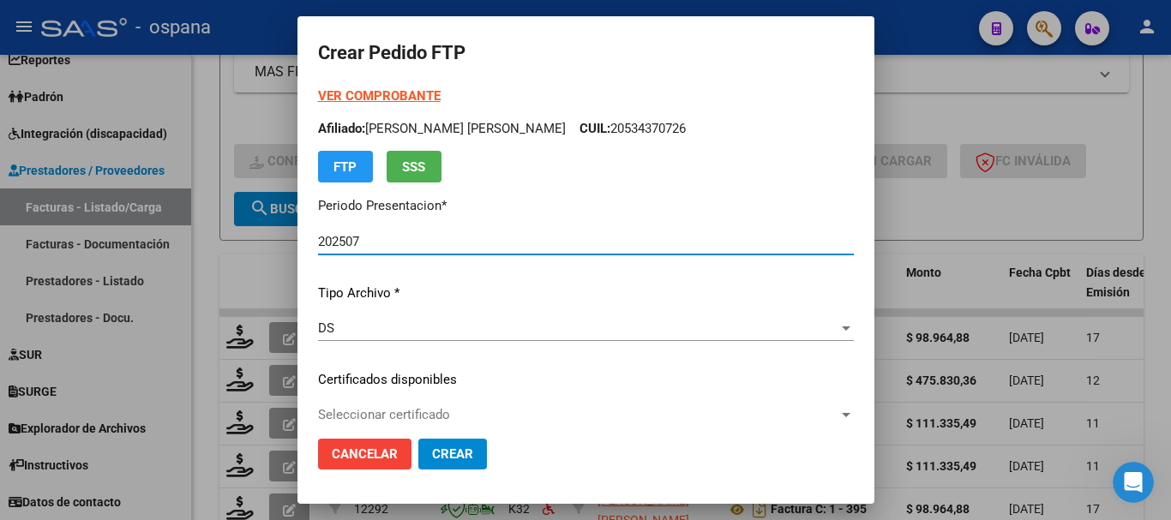
type input "ARG01000561279612023112120261121BS389"
type input "[DATE]"
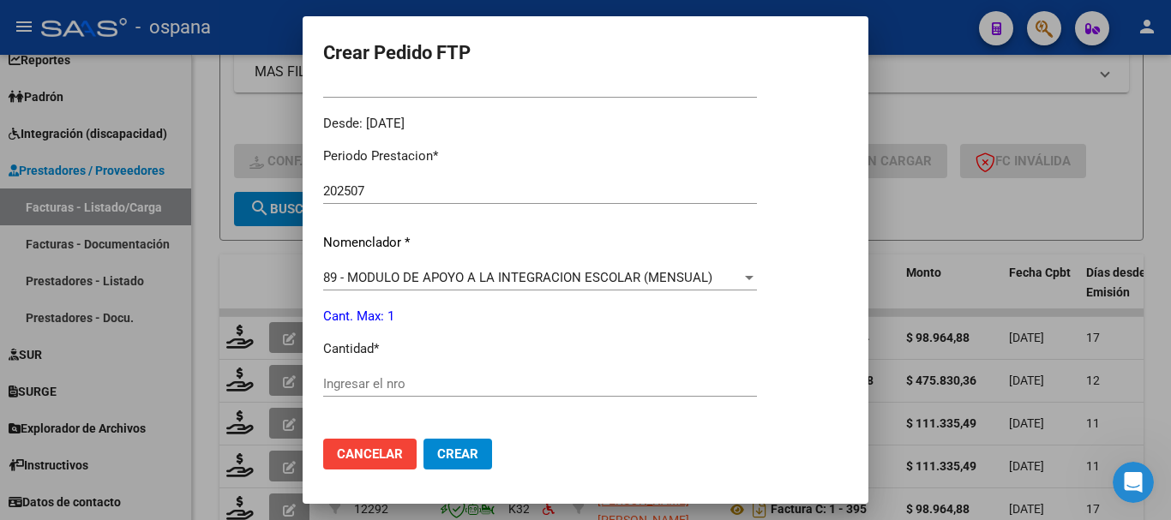
scroll to position [600, 0]
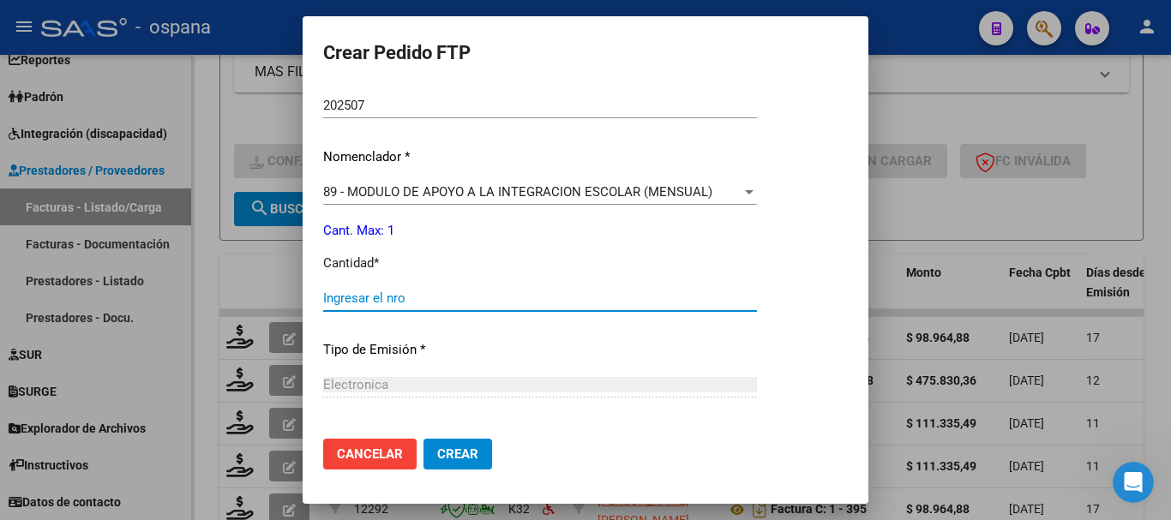
click at [424, 293] on input "Ingresar el nro" at bounding box center [540, 298] width 434 height 15
type input "1"
click at [465, 454] on span "Crear" at bounding box center [457, 454] width 41 height 15
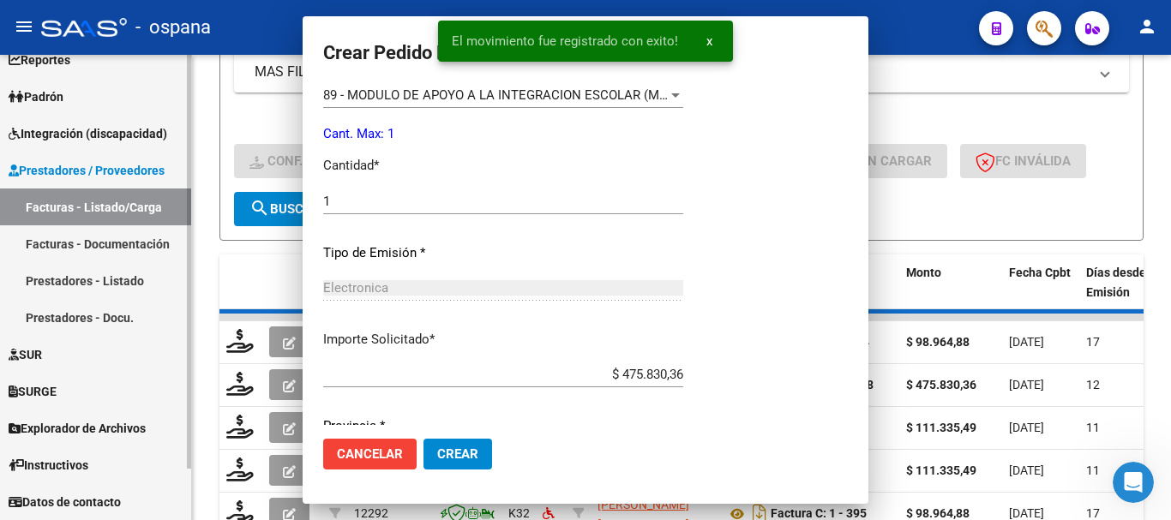
scroll to position [0, 0]
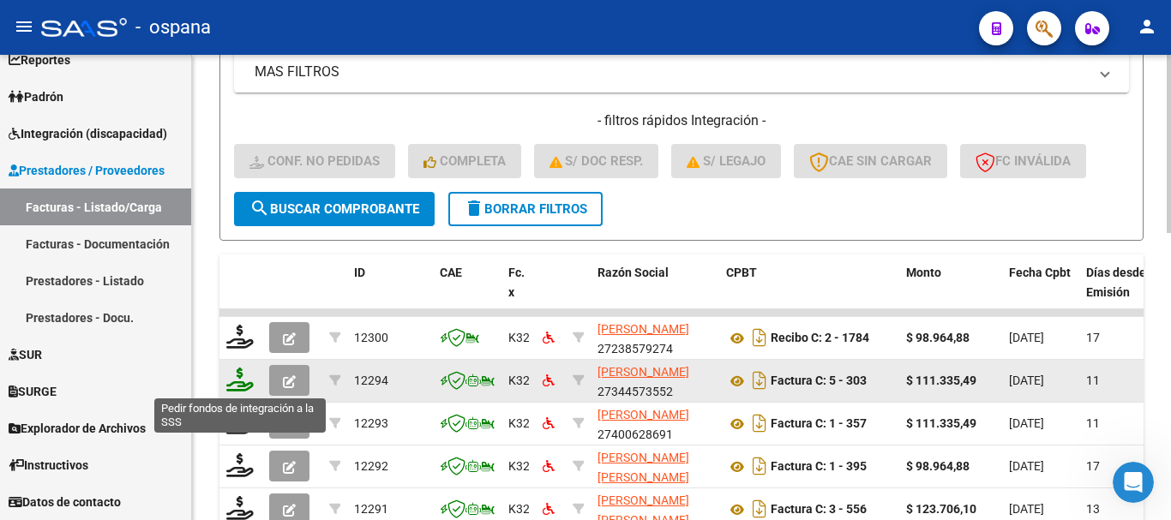
click at [243, 382] on icon at bounding box center [239, 380] width 27 height 24
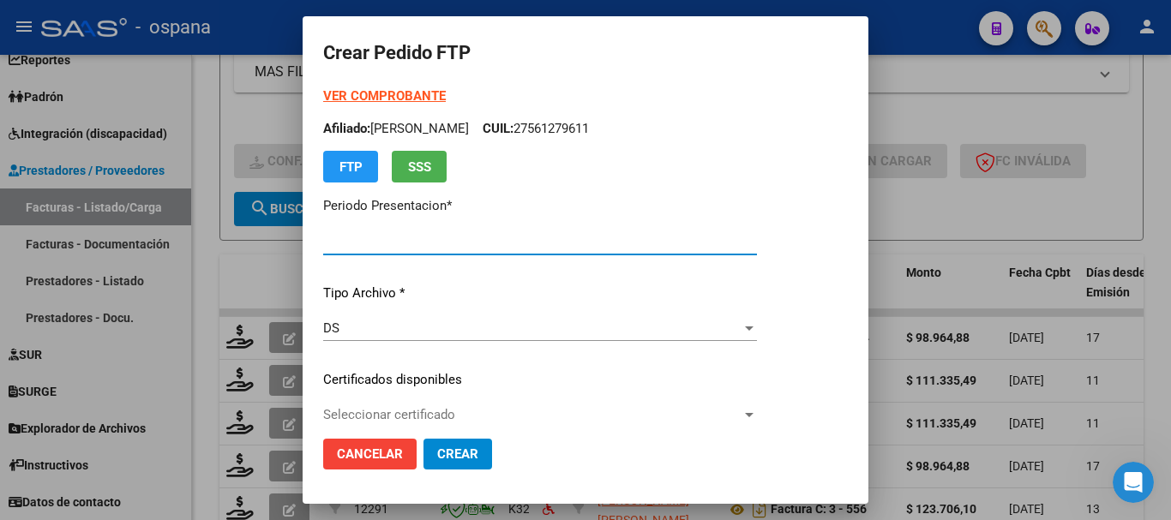
type input "202507"
type input "$ 111.335,49"
type input "ARG01000561279612023112120261121BS389"
type input "[DATE]"
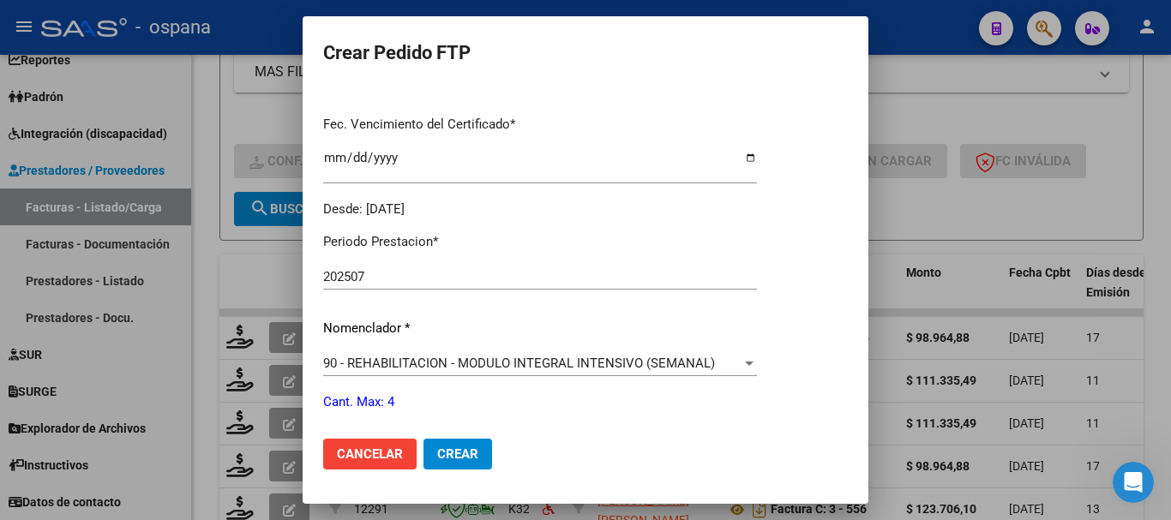
scroll to position [600, 0]
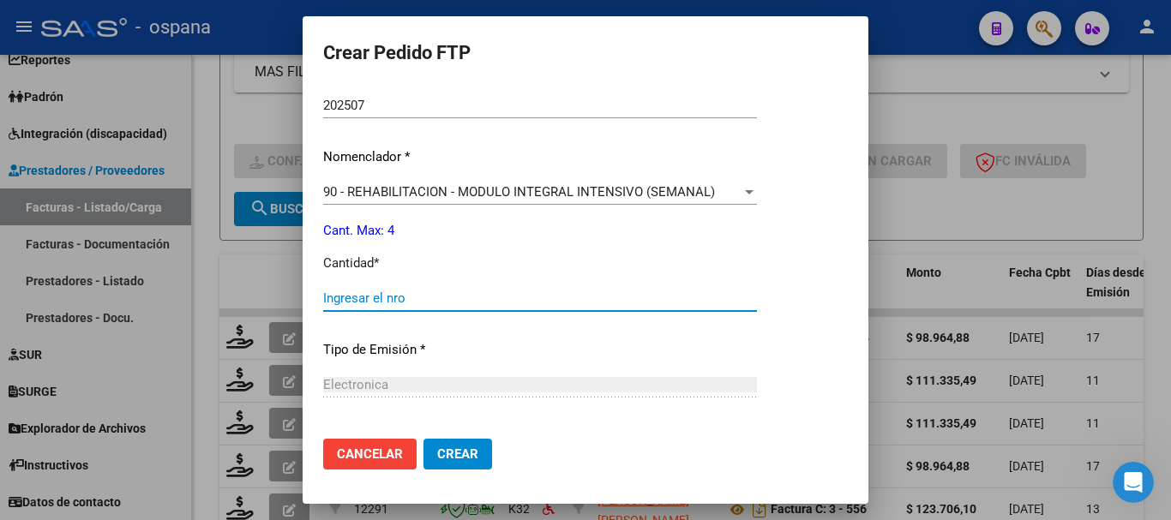
click at [460, 304] on input "Ingresar el nro" at bounding box center [540, 298] width 434 height 15
type input "4"
click at [460, 459] on span "Crear" at bounding box center [457, 454] width 41 height 15
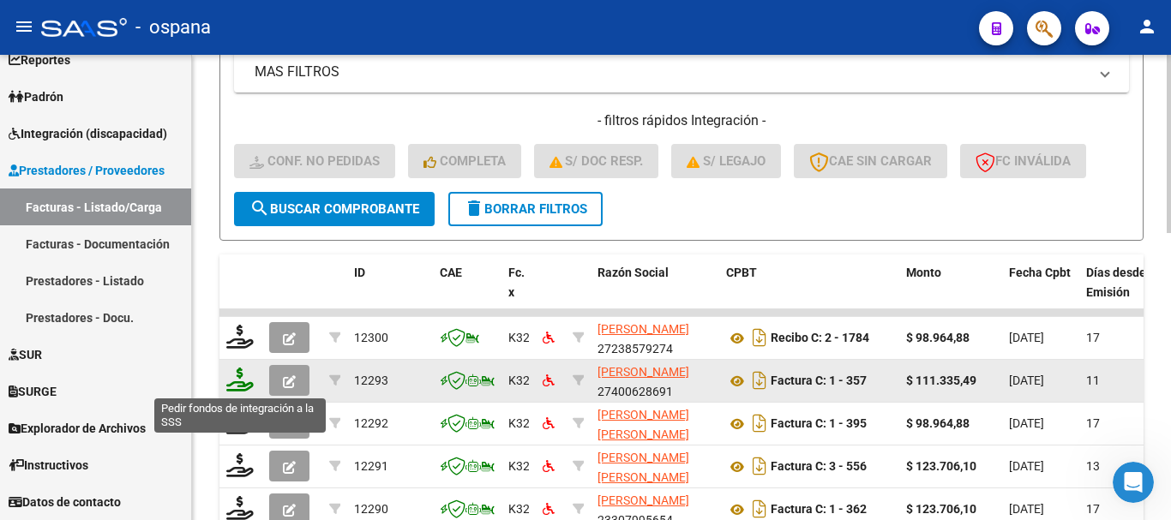
click at [238, 380] on icon at bounding box center [239, 380] width 27 height 24
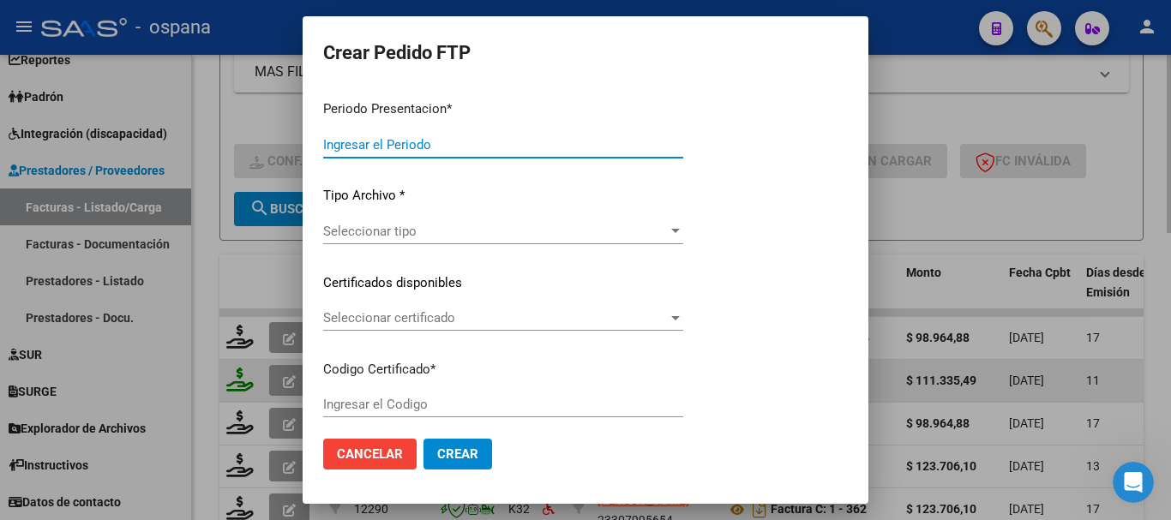
type input "202507"
type input "$ 111.335,49"
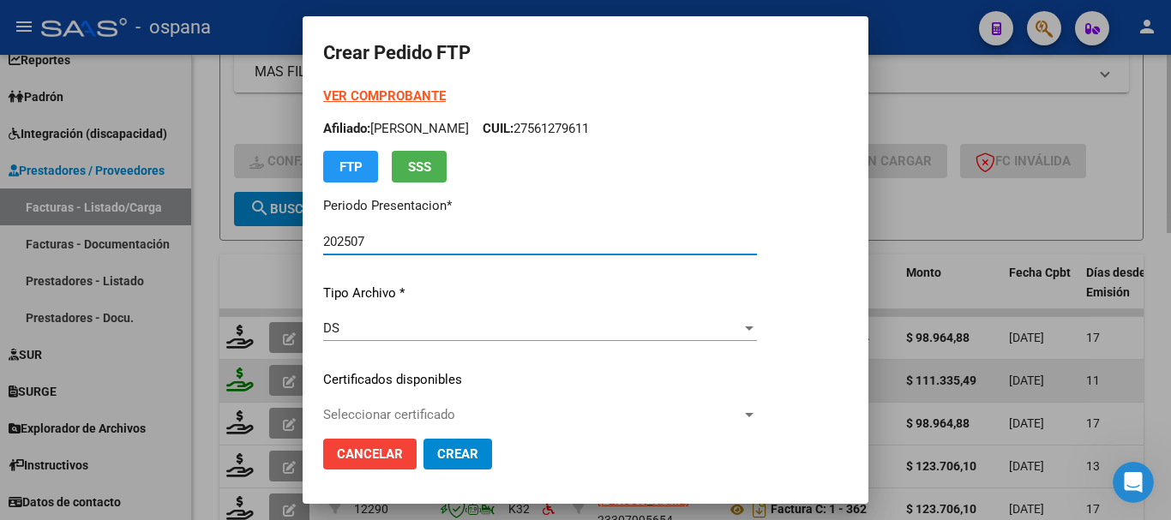
type input "ARG01000561279612023112120261121BS389"
type input "[DATE]"
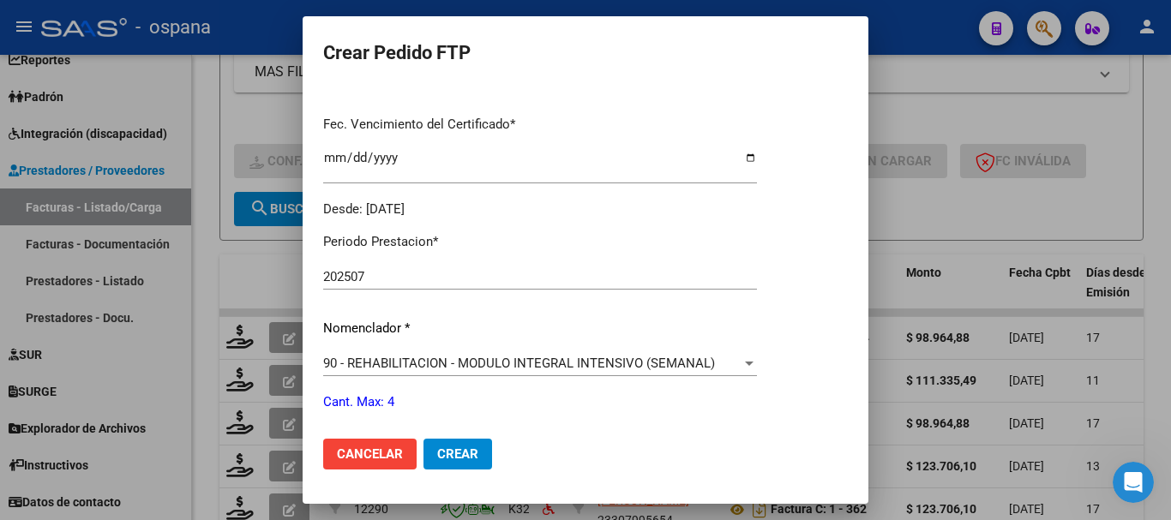
scroll to position [514, 0]
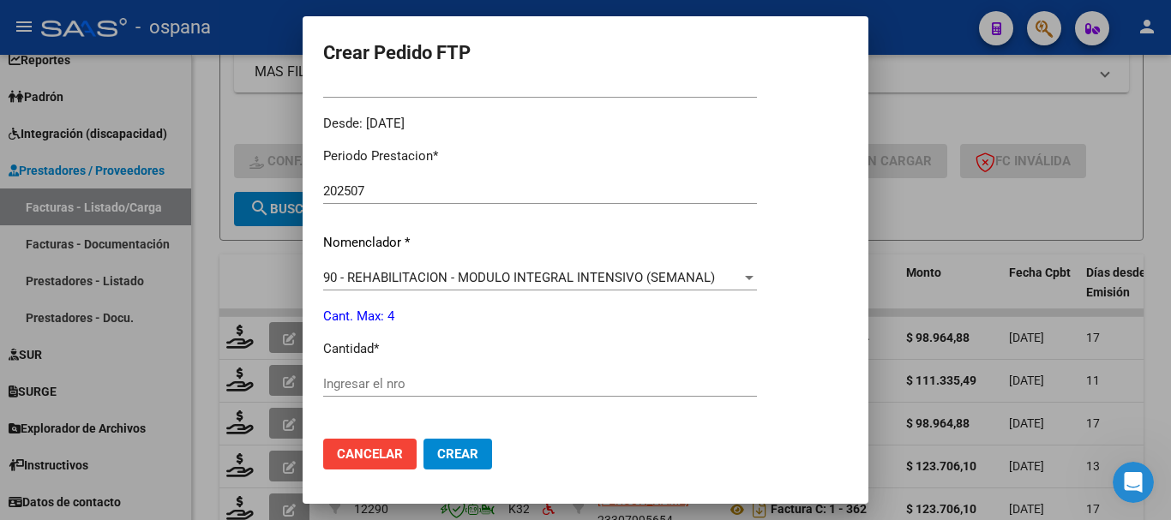
click at [510, 377] on input "Ingresar el nro" at bounding box center [540, 383] width 434 height 15
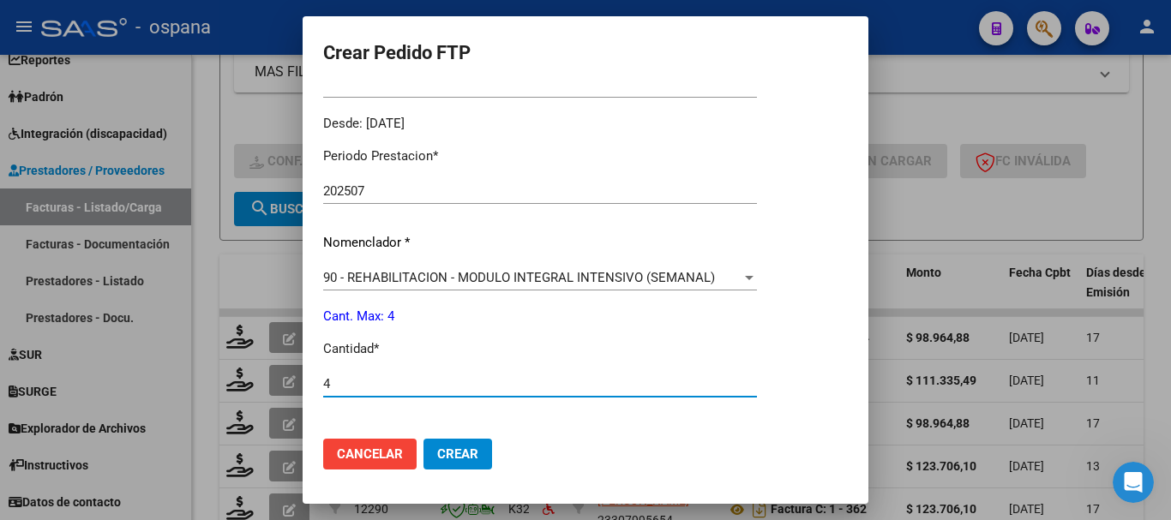
type input "4"
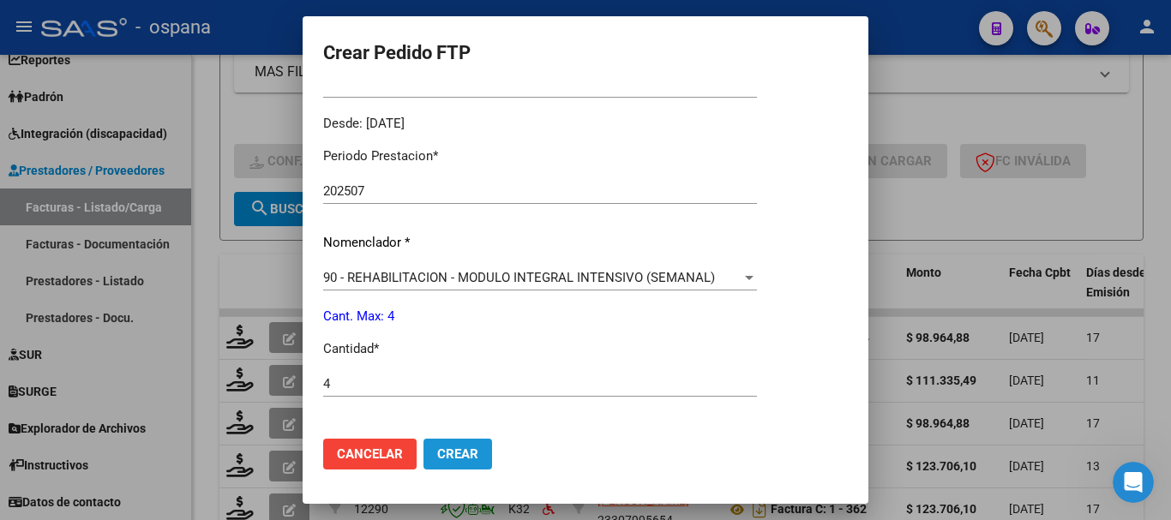
click at [472, 453] on span "Crear" at bounding box center [457, 454] width 41 height 15
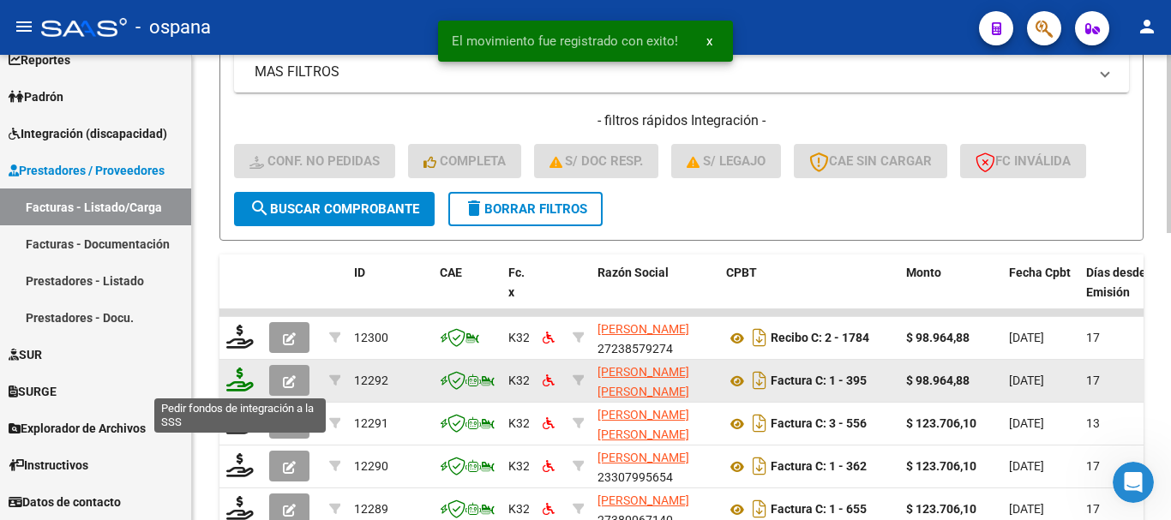
click at [241, 377] on icon at bounding box center [239, 380] width 27 height 24
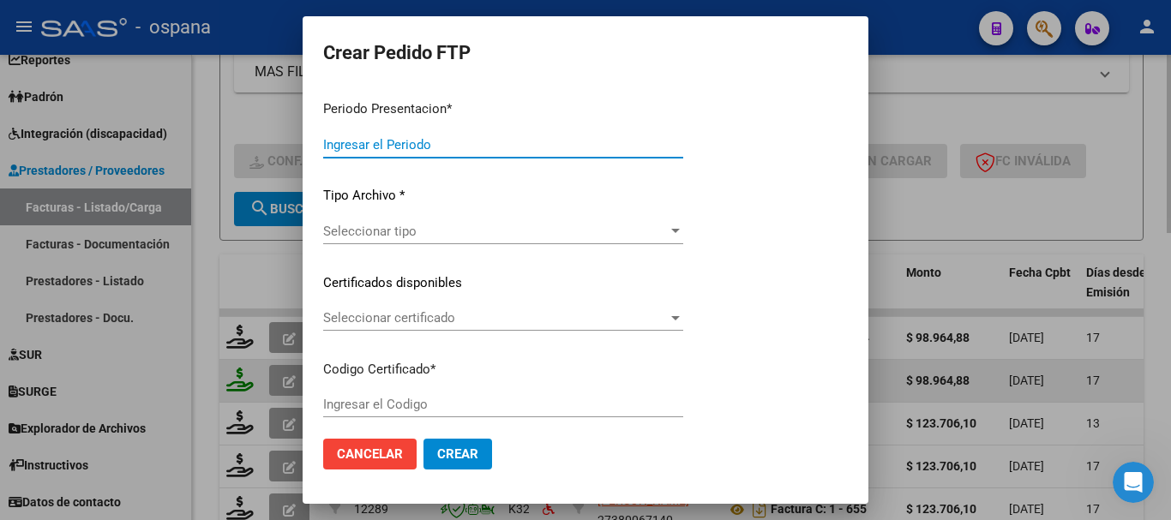
type input "202507"
type input "$ 98.964,88"
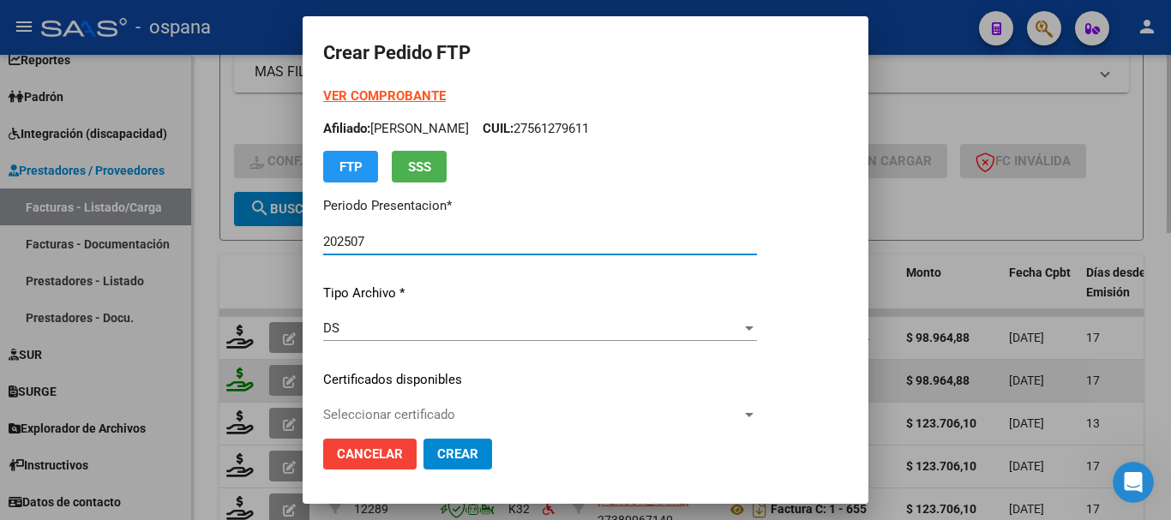
type input "ARG02000579679162023032920280329BS389"
type input "[DATE]"
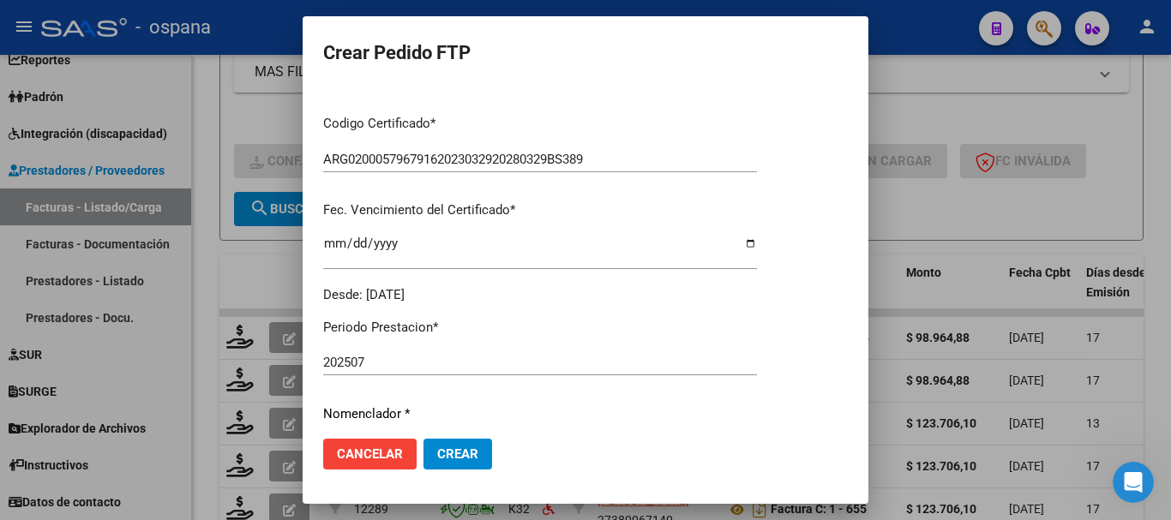
scroll to position [600, 0]
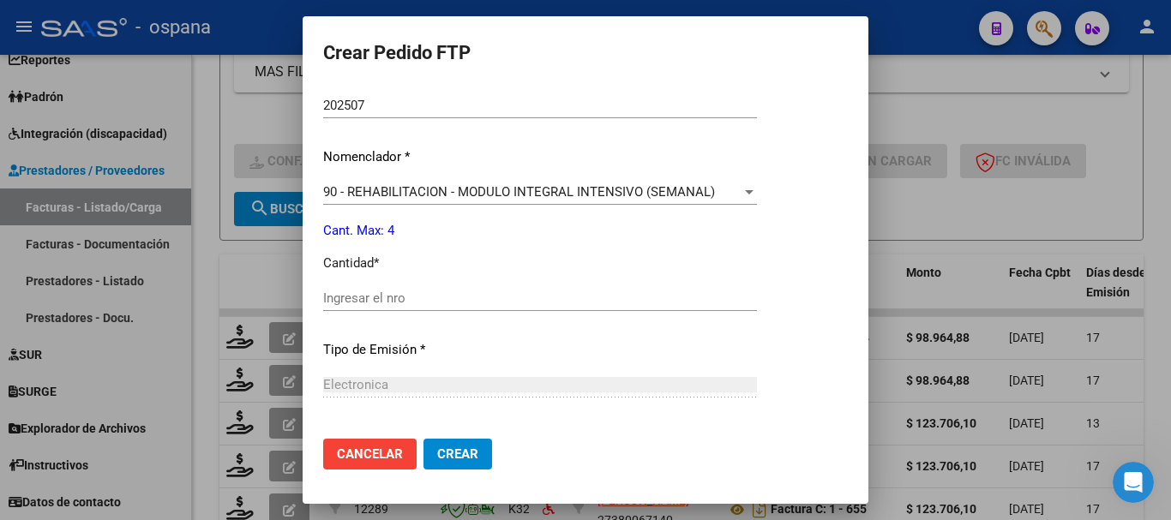
click at [430, 291] on input "Ingresar el nro" at bounding box center [540, 298] width 434 height 15
type input "4"
click at [451, 448] on span "Crear" at bounding box center [457, 454] width 41 height 15
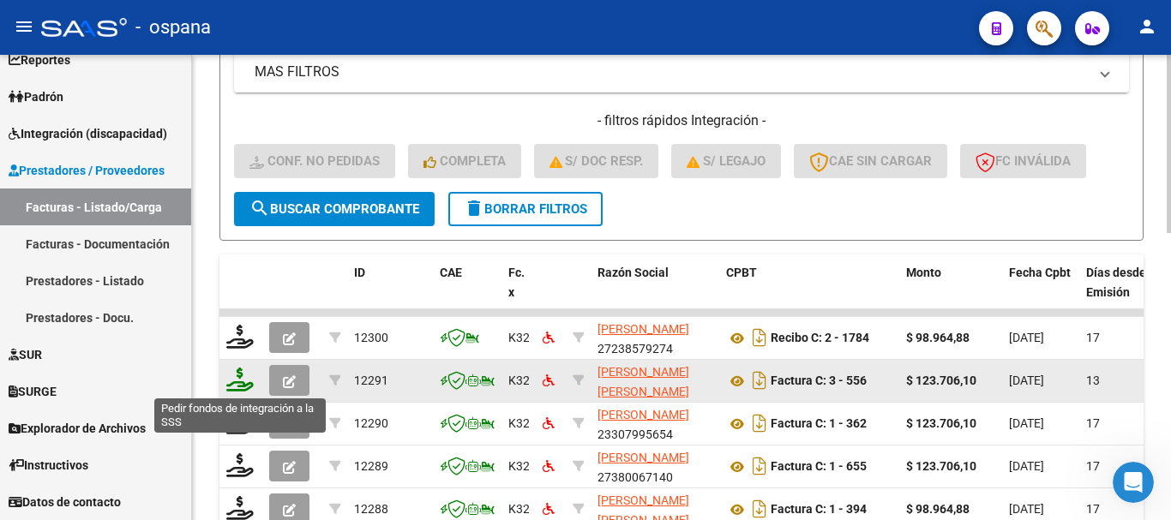
click at [241, 378] on icon at bounding box center [239, 380] width 27 height 24
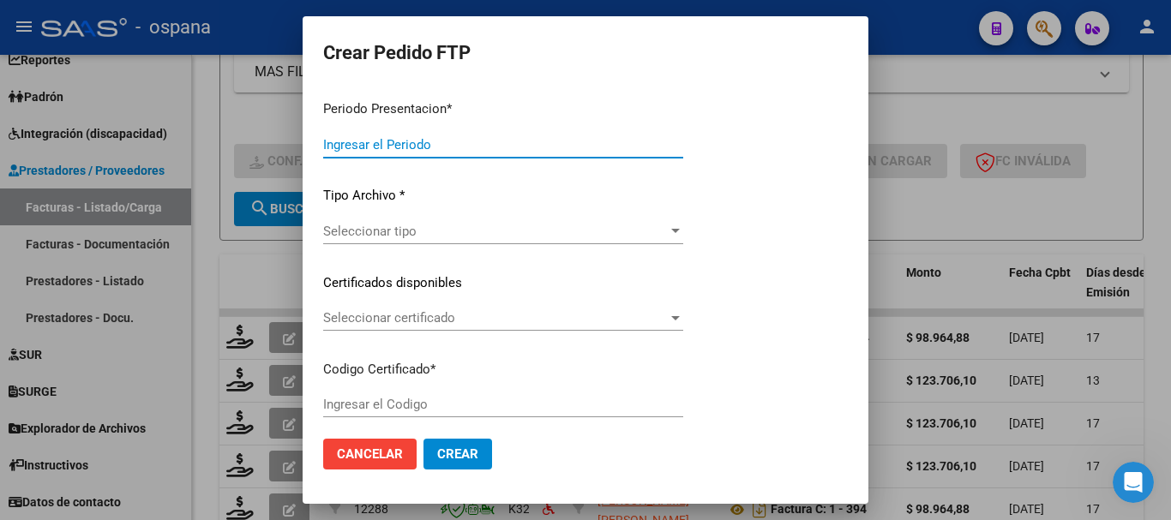
type input "202507"
type input "$ 123.706,10"
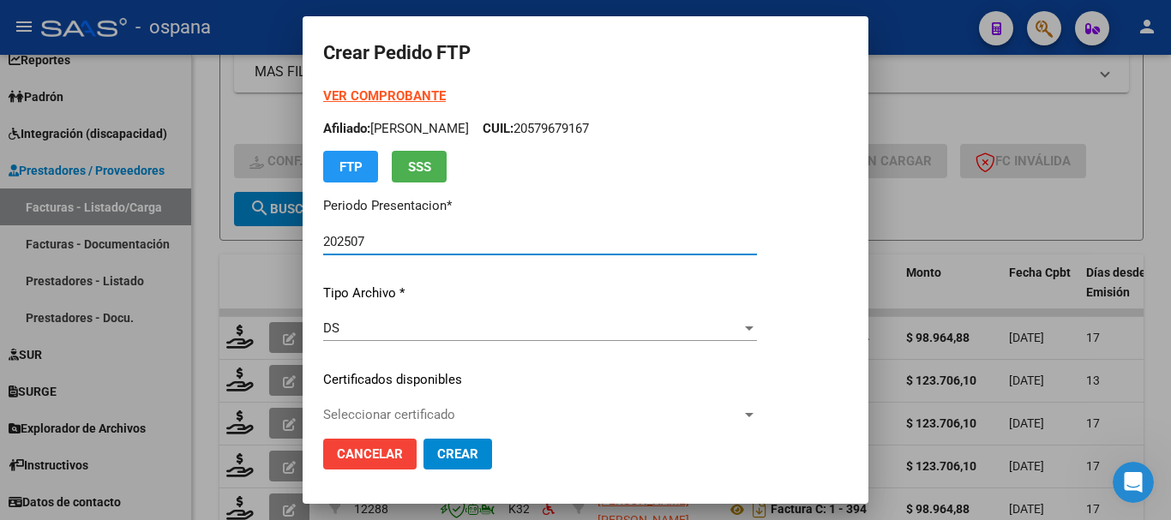
type input "ARG02000579679162023032920280329BS389"
type input "[DATE]"
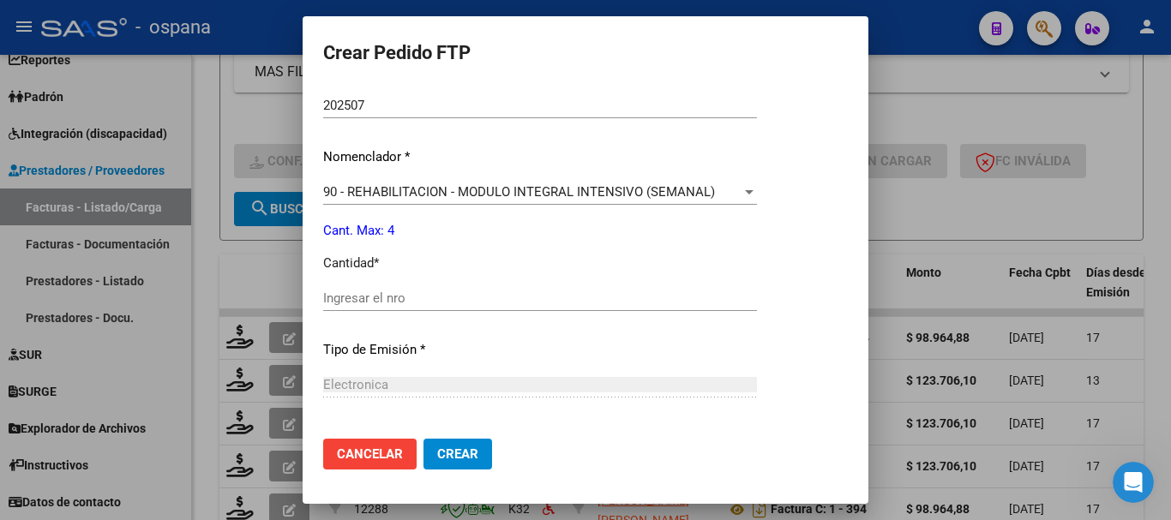
click at [466, 297] on input "Ingresar el nro" at bounding box center [540, 298] width 434 height 15
type input "4"
click at [452, 462] on button "Crear" at bounding box center [458, 454] width 69 height 31
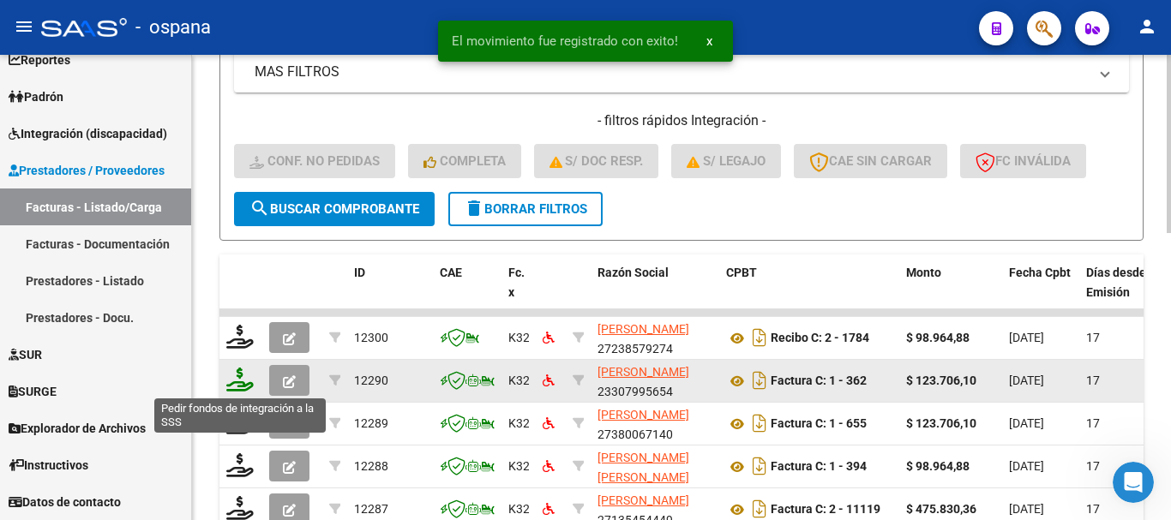
click at [239, 387] on icon at bounding box center [239, 380] width 27 height 24
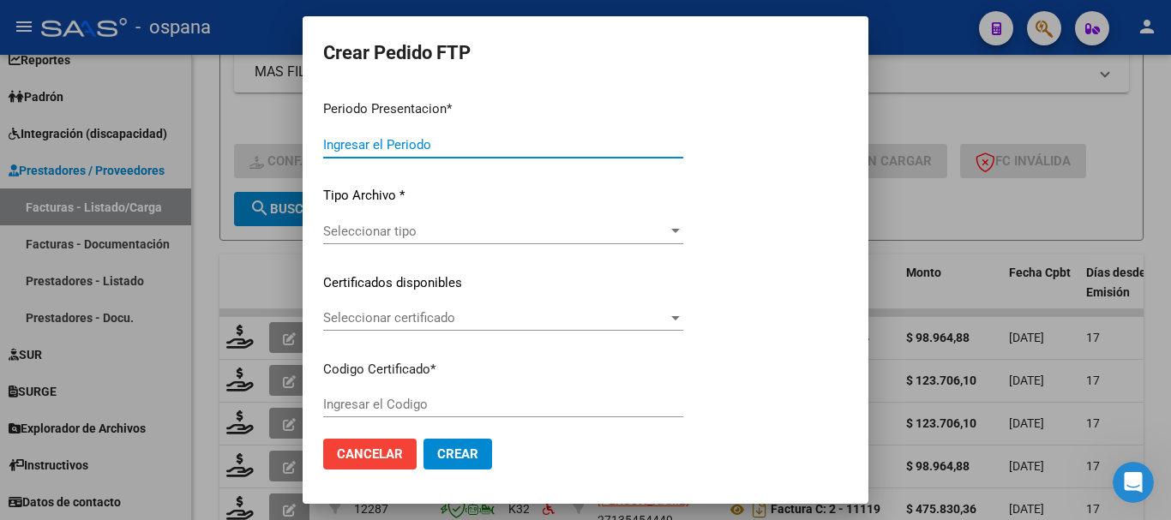
type input "202507"
type input "$ 123.706,10"
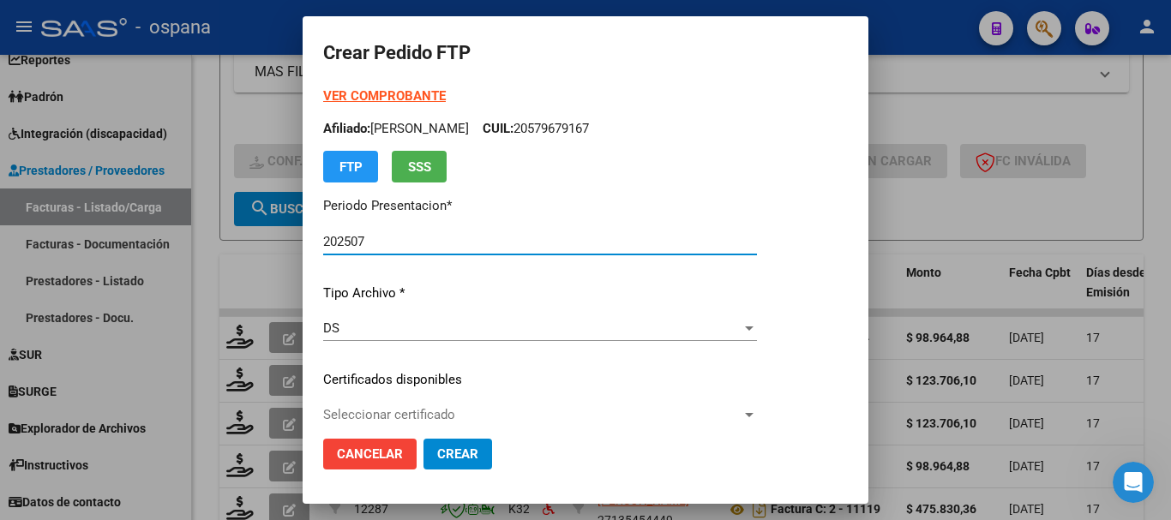
type input "ARG02000579679162023032920280329BS389"
type input "[DATE]"
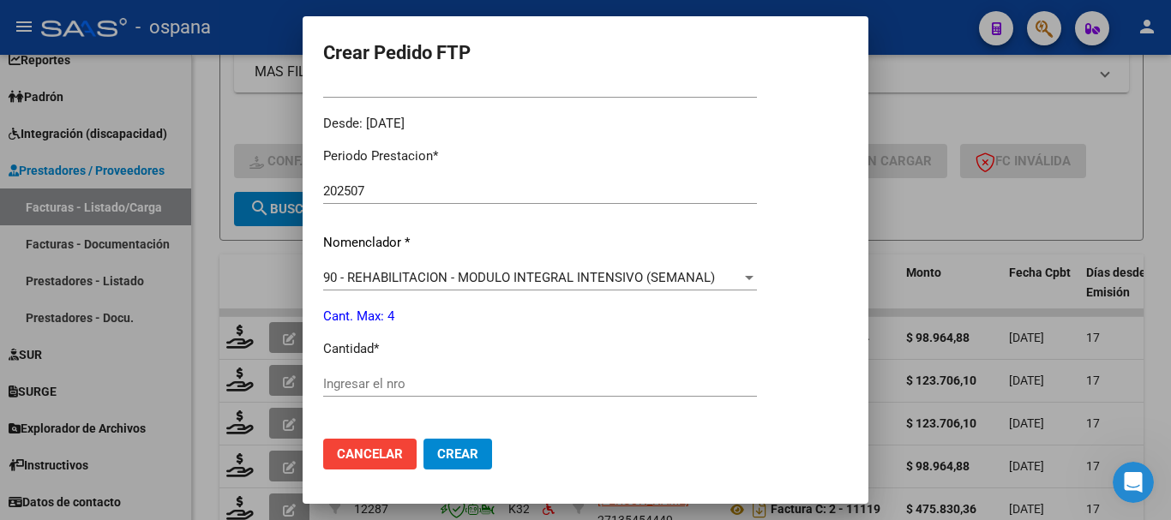
scroll to position [600, 0]
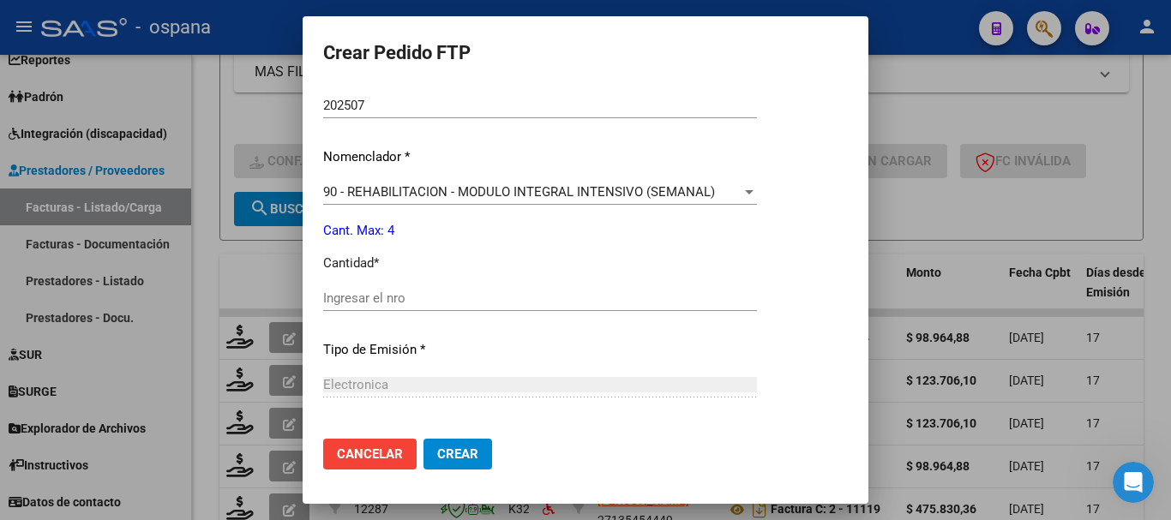
click at [500, 283] on div "Periodo Prestacion * 202507 Ingresar el Periodo Prestacion Nomenclador * 90 - R…" at bounding box center [540, 318] width 434 height 540
click at [461, 306] on div "Ingresar el nro" at bounding box center [540, 298] width 434 height 26
type input "4"
click at [445, 457] on span "Crear" at bounding box center [457, 454] width 41 height 15
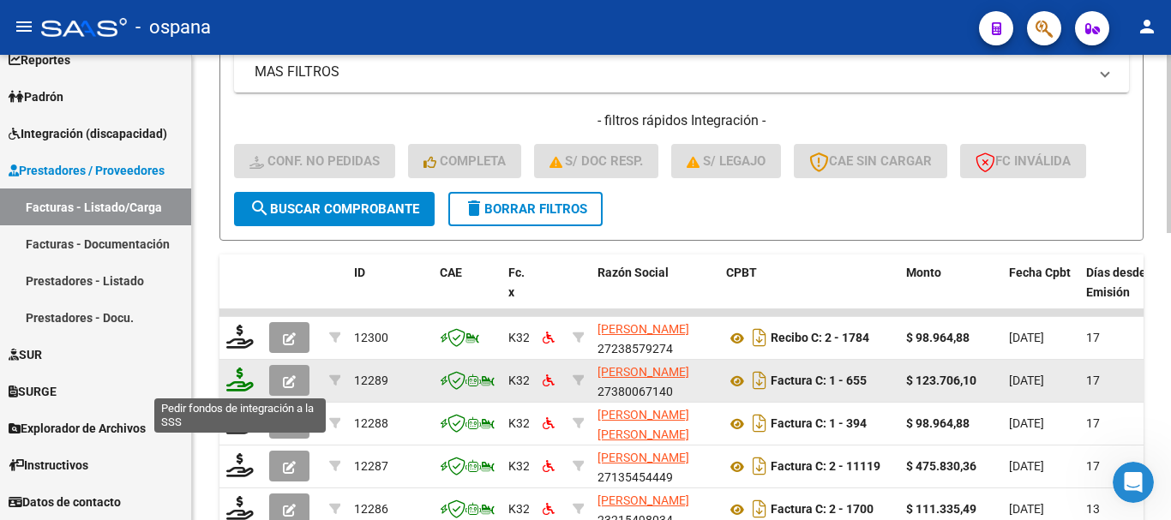
click at [246, 376] on icon at bounding box center [239, 380] width 27 height 24
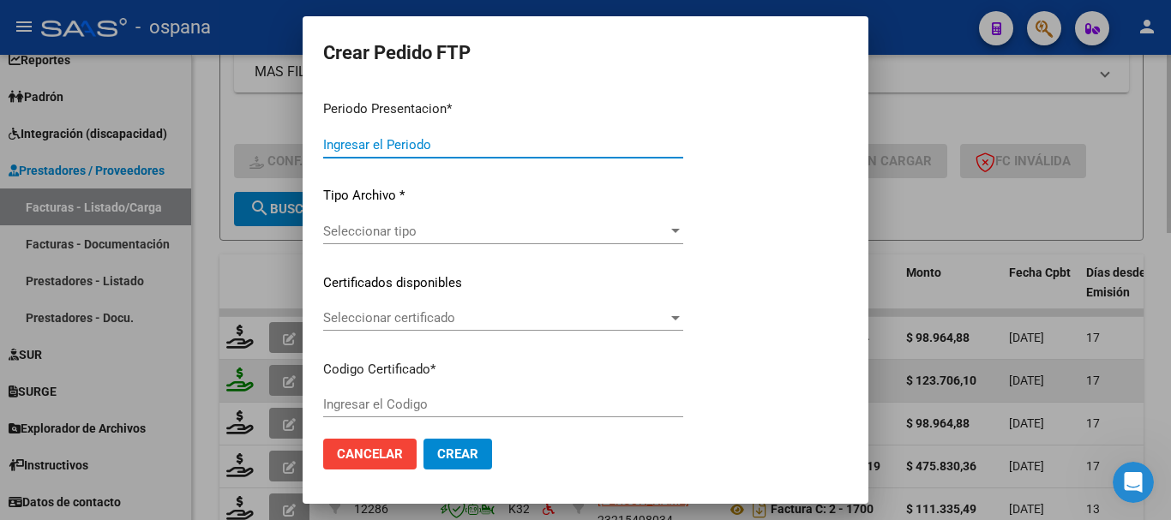
type input "202507"
type input "$ 123.706,10"
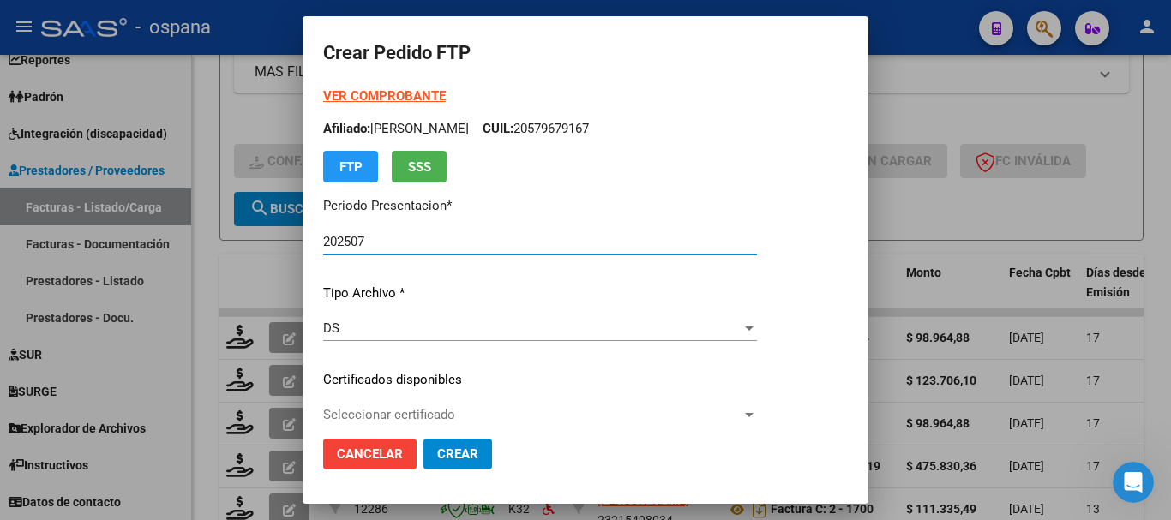
type input "ARG02000556852662025022120280221BUE389"
type input "[DATE]"
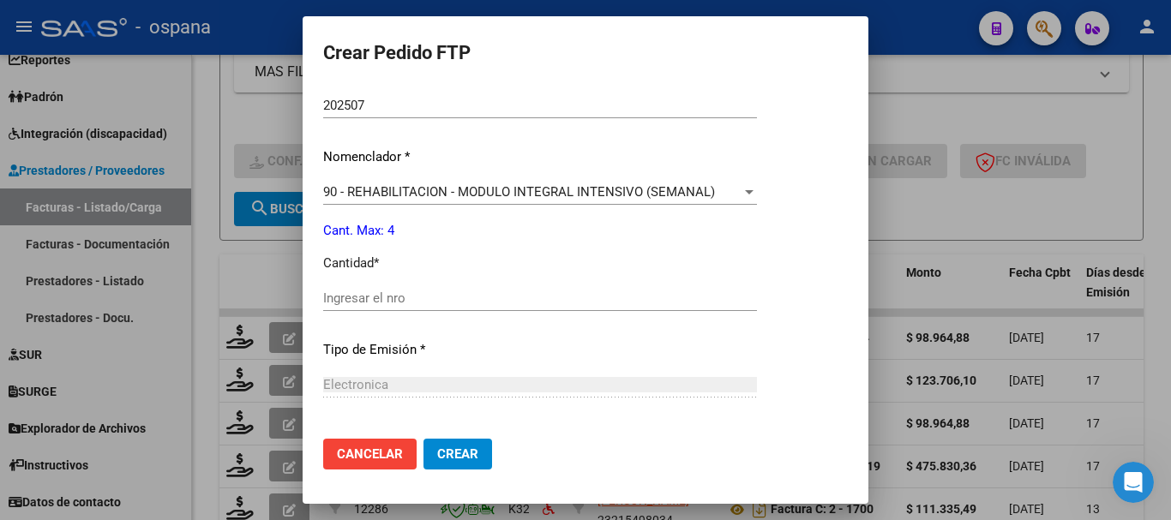
scroll to position [686, 0]
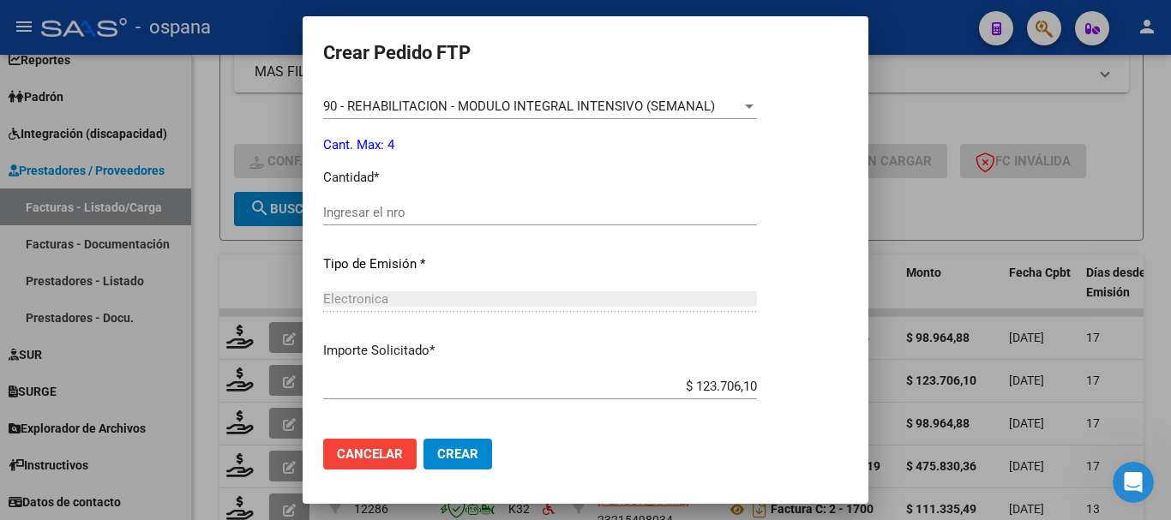
click at [521, 200] on div "Ingresar el nro" at bounding box center [540, 213] width 434 height 26
type input "4"
drag, startPoint x: 466, startPoint y: 456, endPoint x: 466, endPoint y: 447, distance: 9.4
click at [464, 456] on span "Crear" at bounding box center [457, 454] width 41 height 15
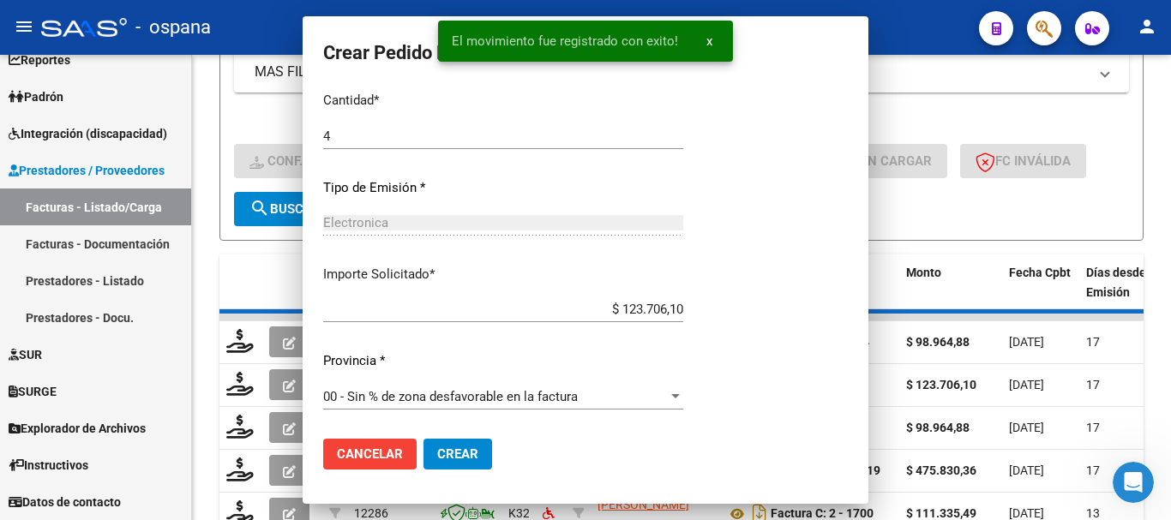
scroll to position [0, 0]
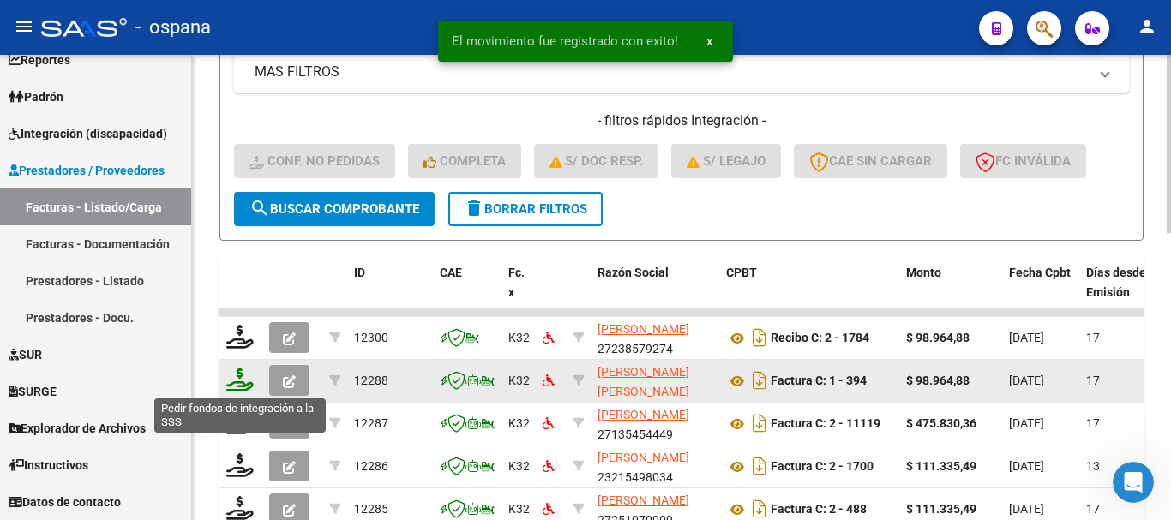
click at [242, 380] on icon at bounding box center [239, 380] width 27 height 24
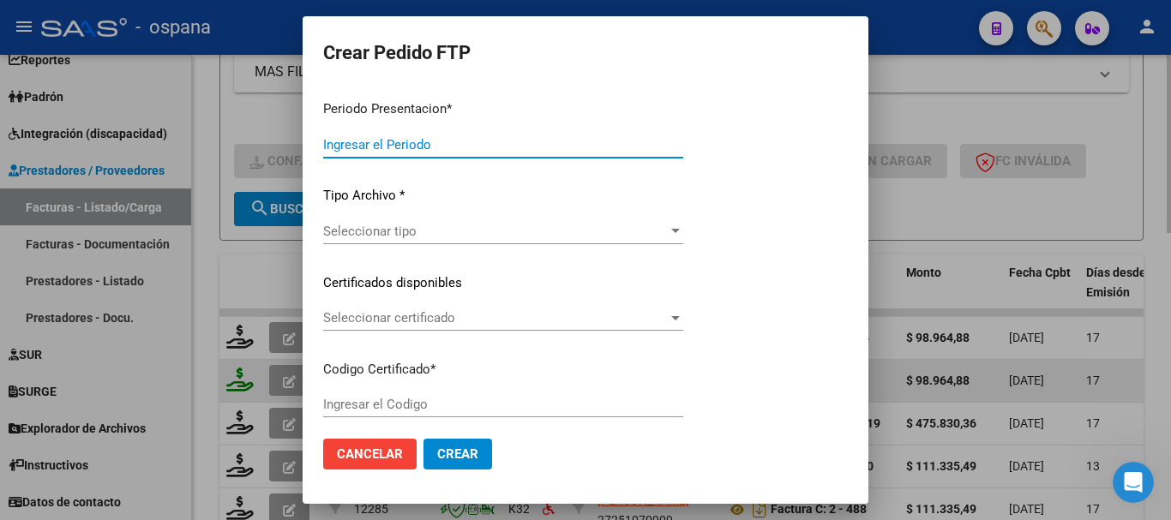
type input "202507"
type input "$ 98.964,88"
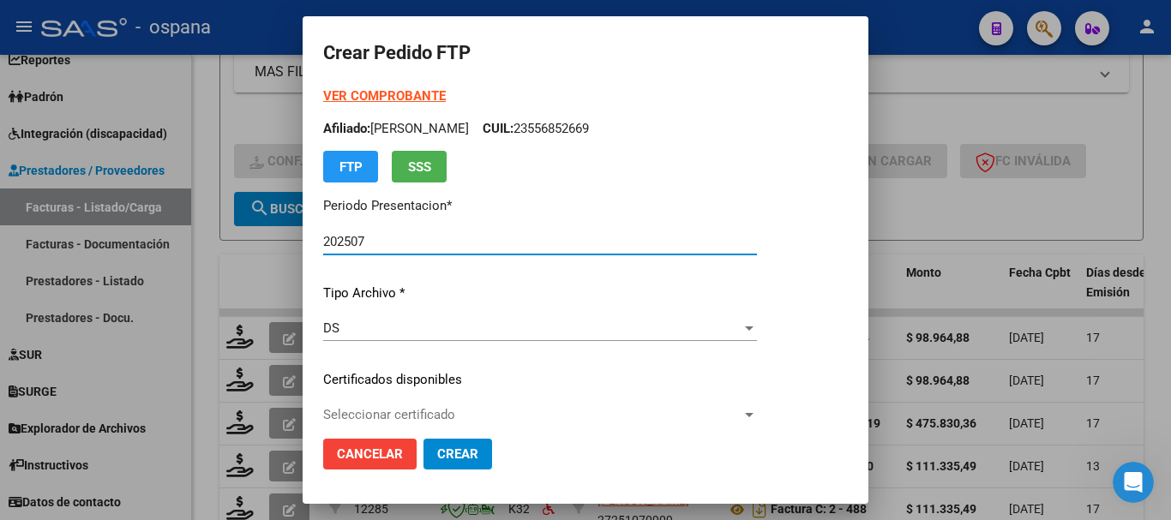
type input "ARG02000556852662025022120280221BUE389"
type input "[DATE]"
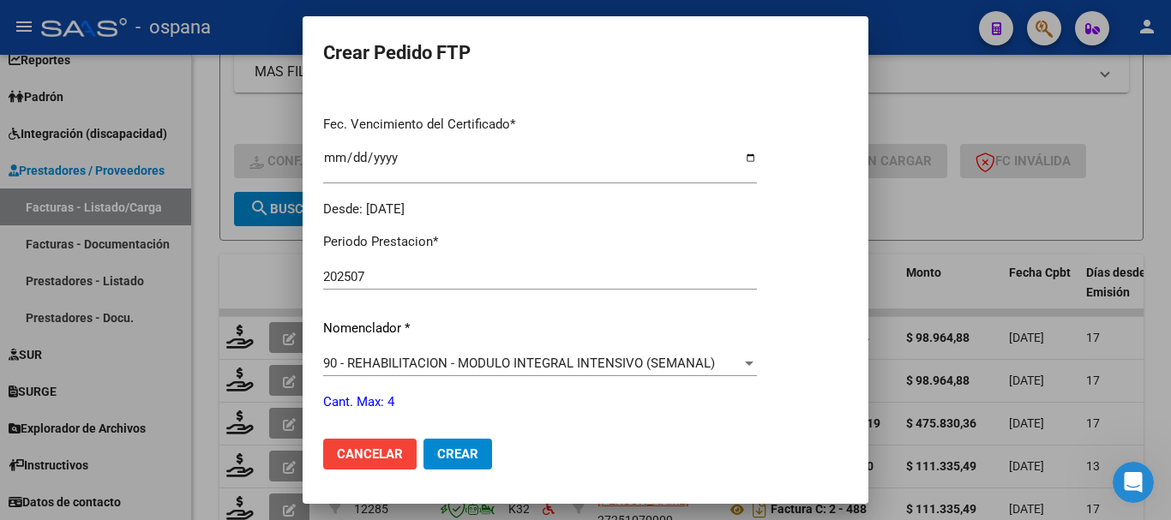
scroll to position [600, 0]
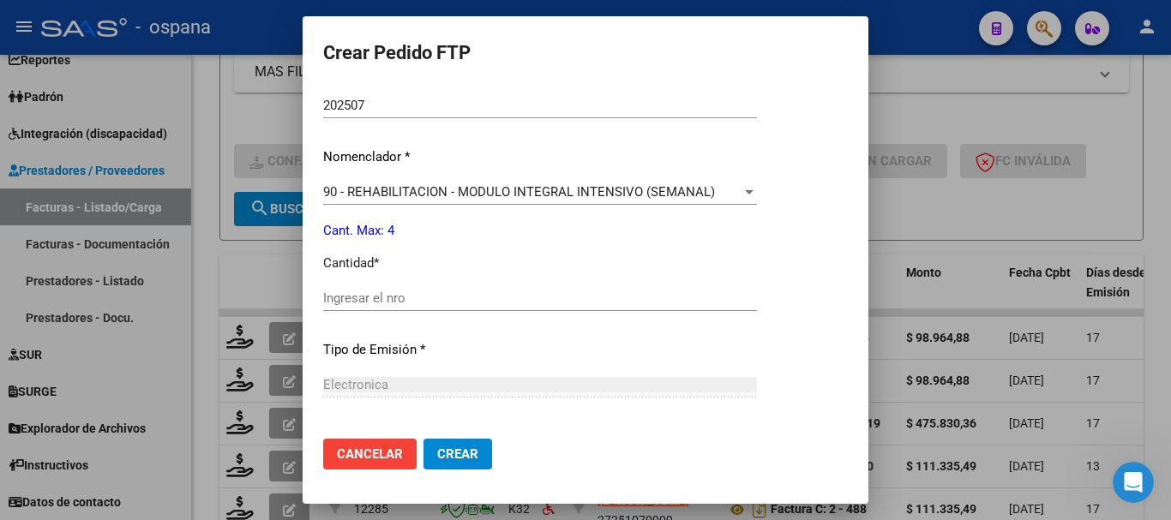
click at [511, 300] on input "Ingresar el nro" at bounding box center [540, 298] width 434 height 15
type input "4"
click at [462, 458] on span "Crear" at bounding box center [457, 454] width 41 height 15
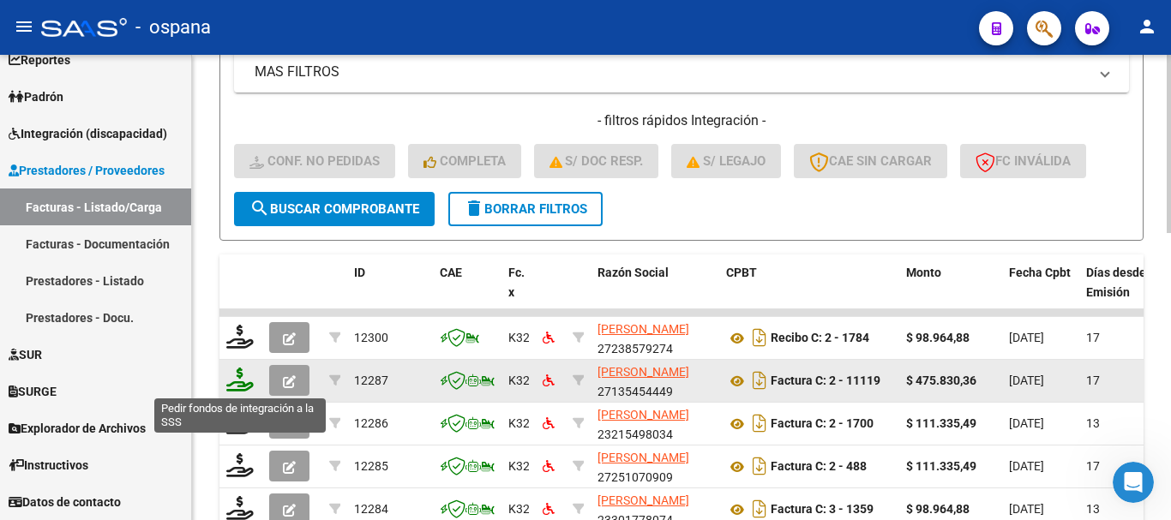
click at [243, 382] on icon at bounding box center [239, 380] width 27 height 24
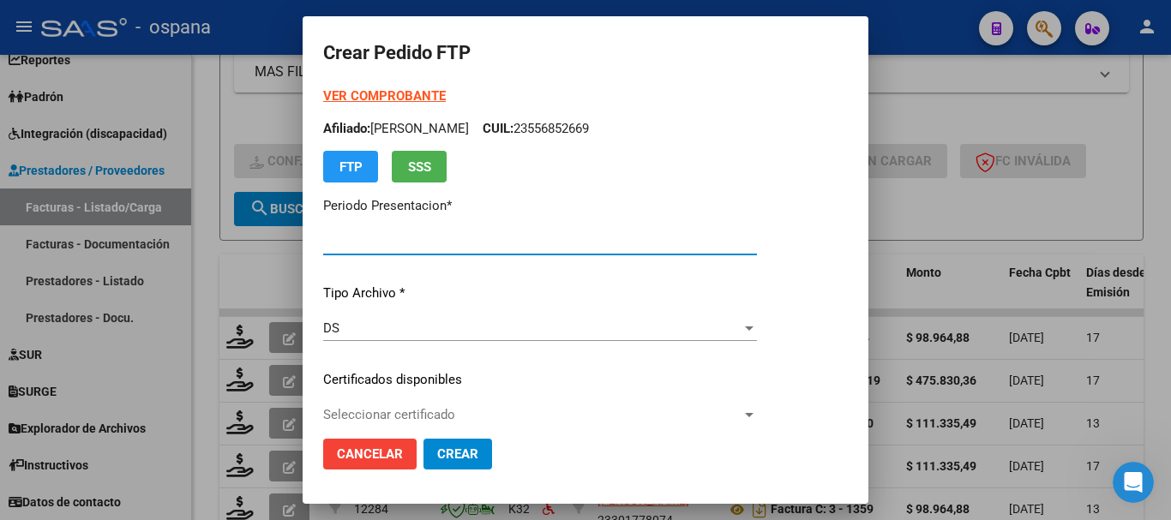
type input "202507"
type input "$ 475.830,36"
type input "ARG010005588968252021090620260906BS389"
type input "2026-09-06"
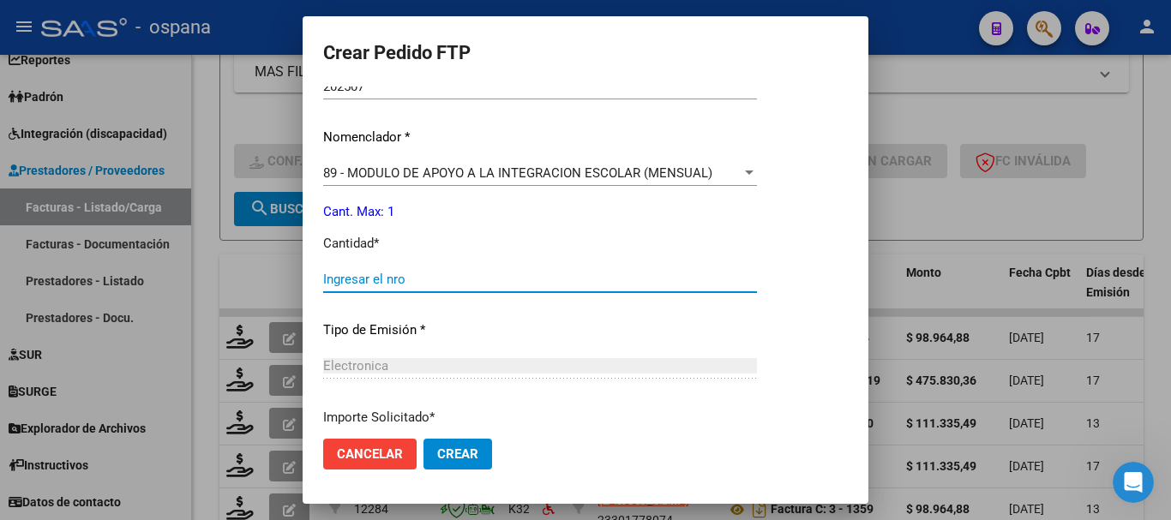
click at [503, 284] on input "Ingresar el nro" at bounding box center [540, 279] width 434 height 15
type input "1"
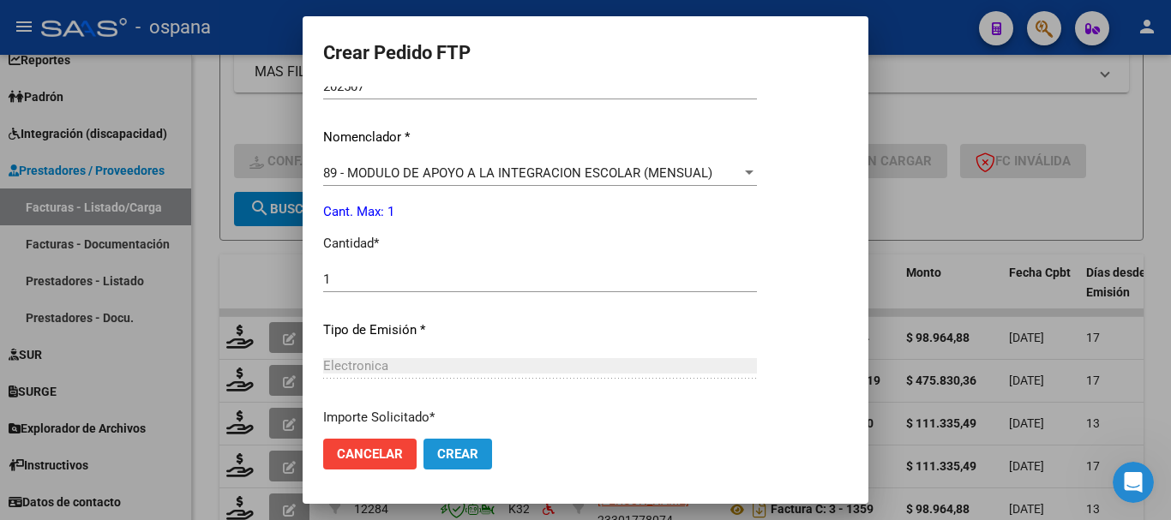
click at [466, 442] on button "Crear" at bounding box center [458, 454] width 69 height 31
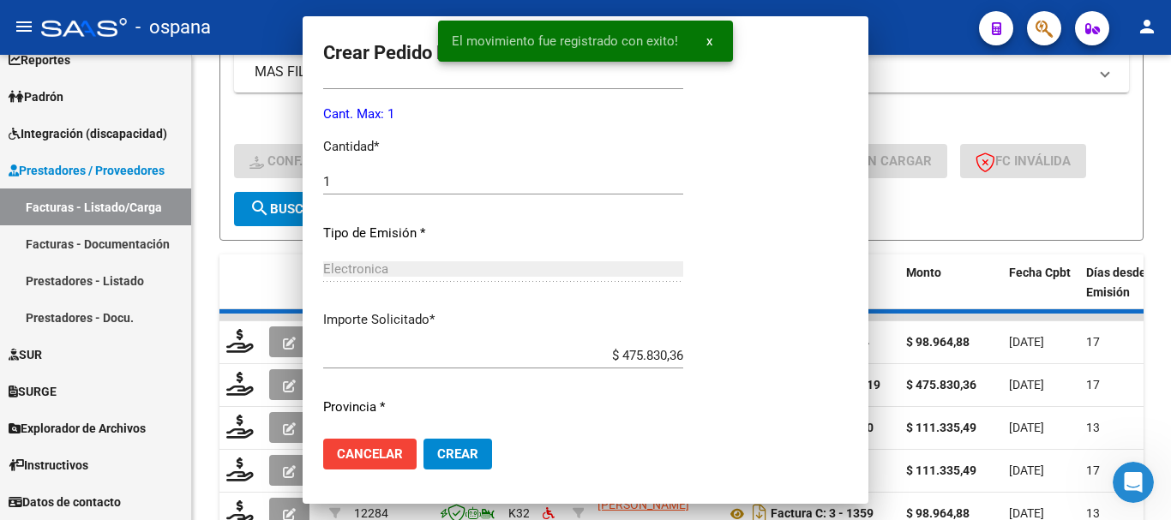
scroll to position [0, 0]
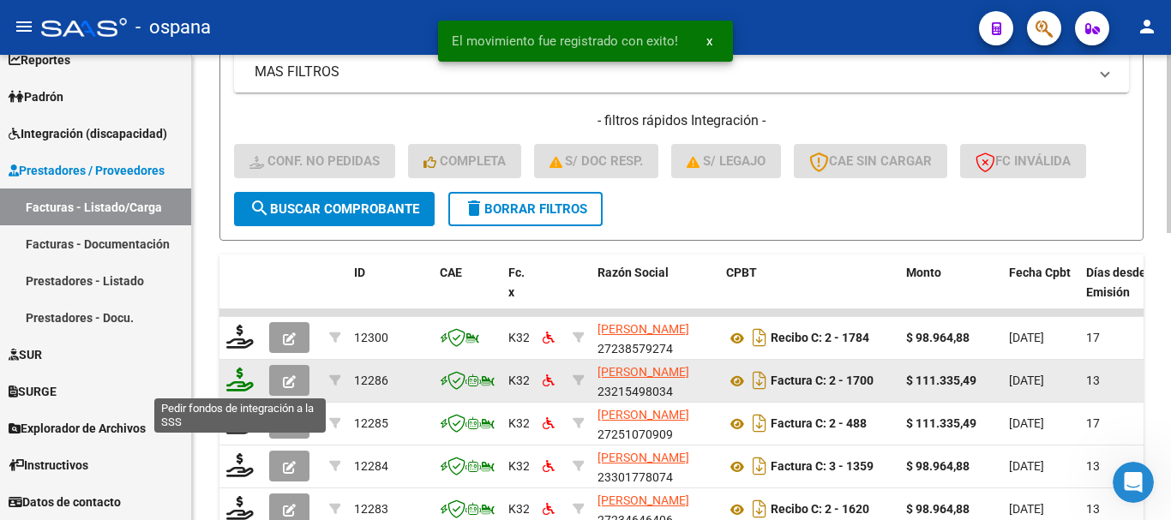
click at [248, 375] on icon at bounding box center [239, 380] width 27 height 24
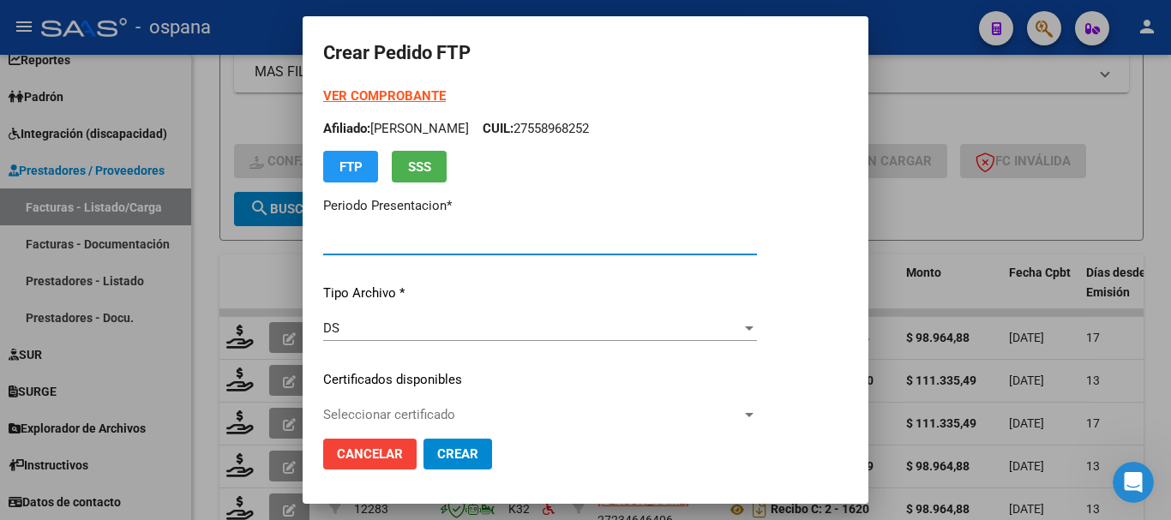
type input "202507"
type input "$ 111.335,49"
type input "ARG010005588968252021090620260906BS389"
type input "2026-09-06"
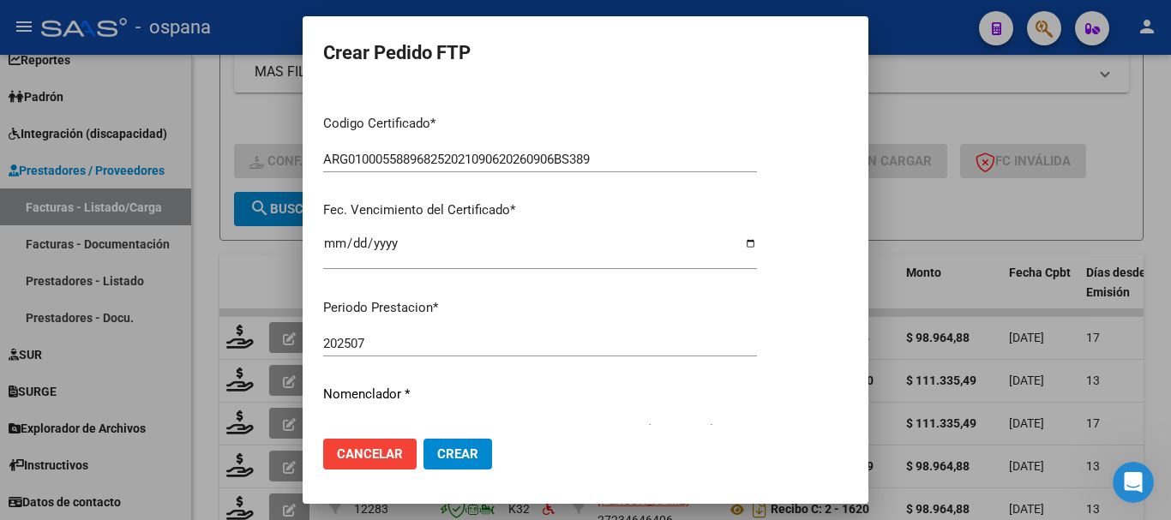
scroll to position [600, 0]
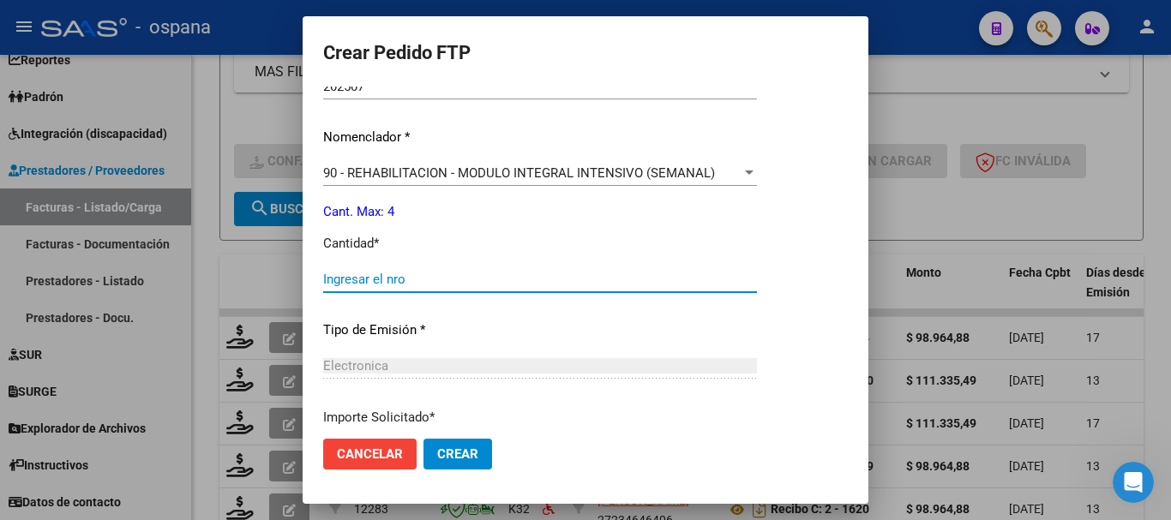
click at [425, 281] on input "Ingresar el nro" at bounding box center [540, 279] width 434 height 15
type input "4"
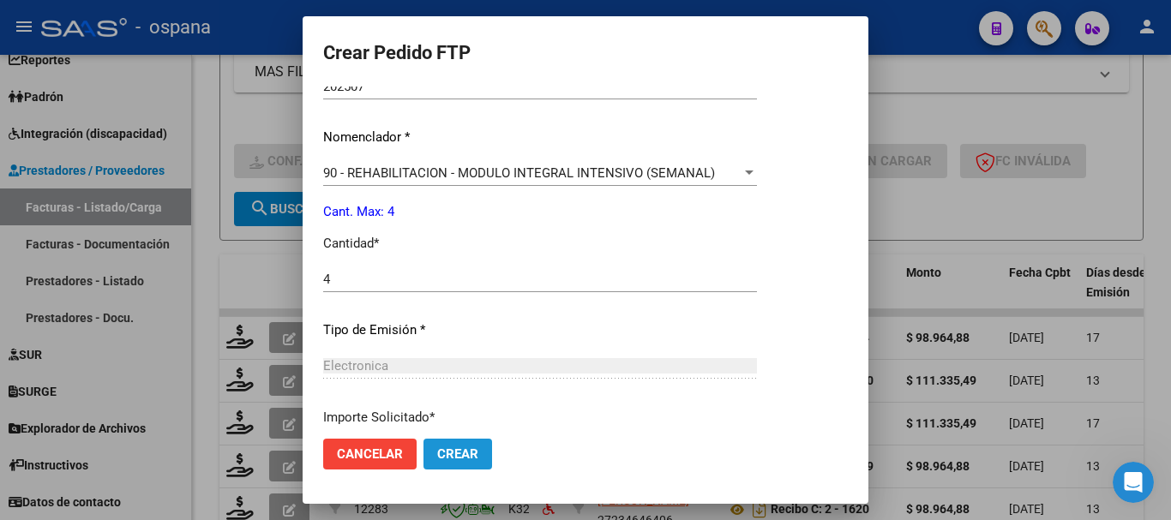
click at [462, 454] on span "Crear" at bounding box center [457, 454] width 41 height 15
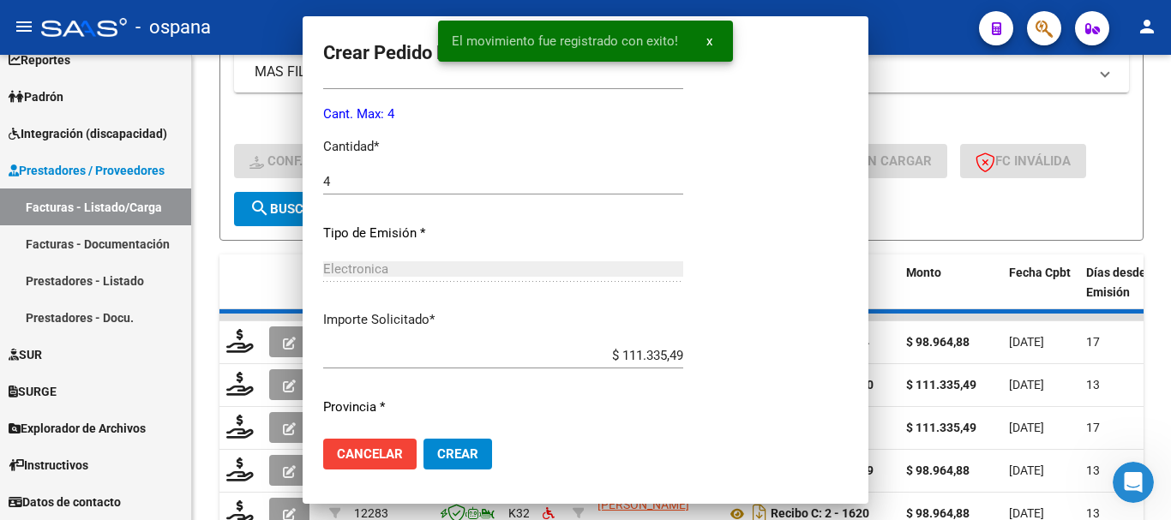
scroll to position [0, 0]
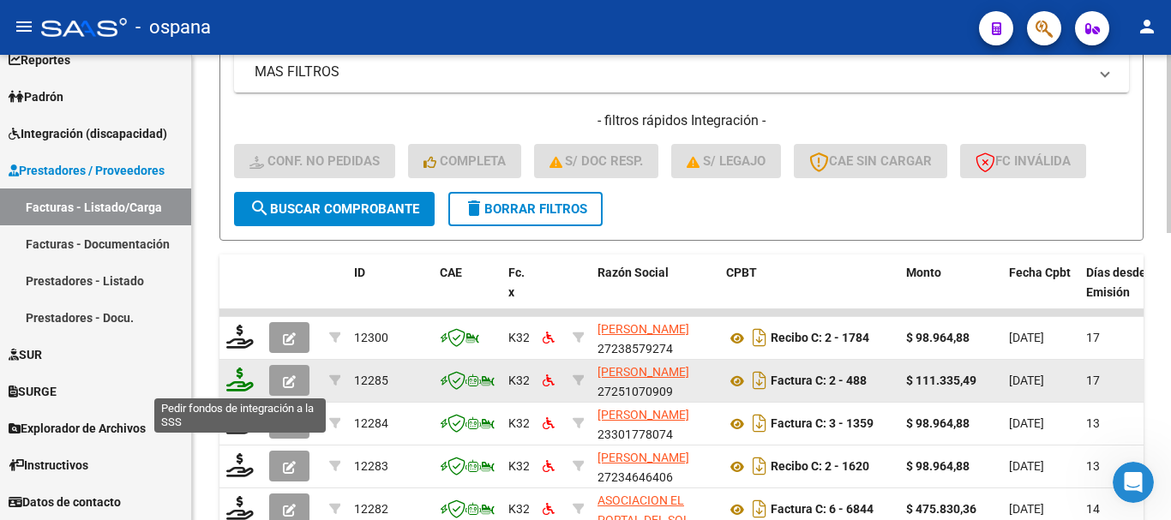
click at [242, 385] on icon at bounding box center [239, 380] width 27 height 24
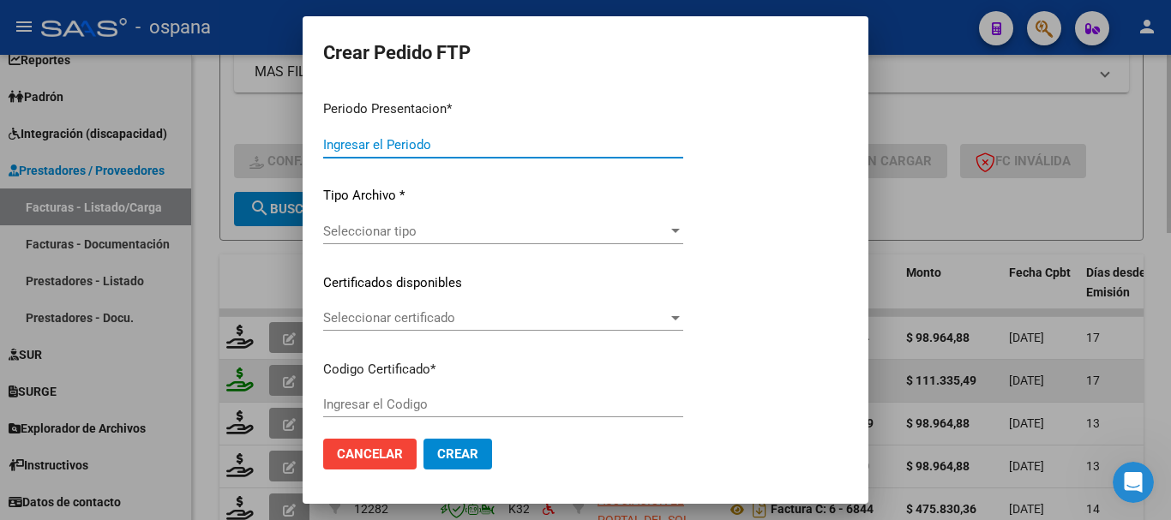
type input "202507"
type input "$ 111.335,49"
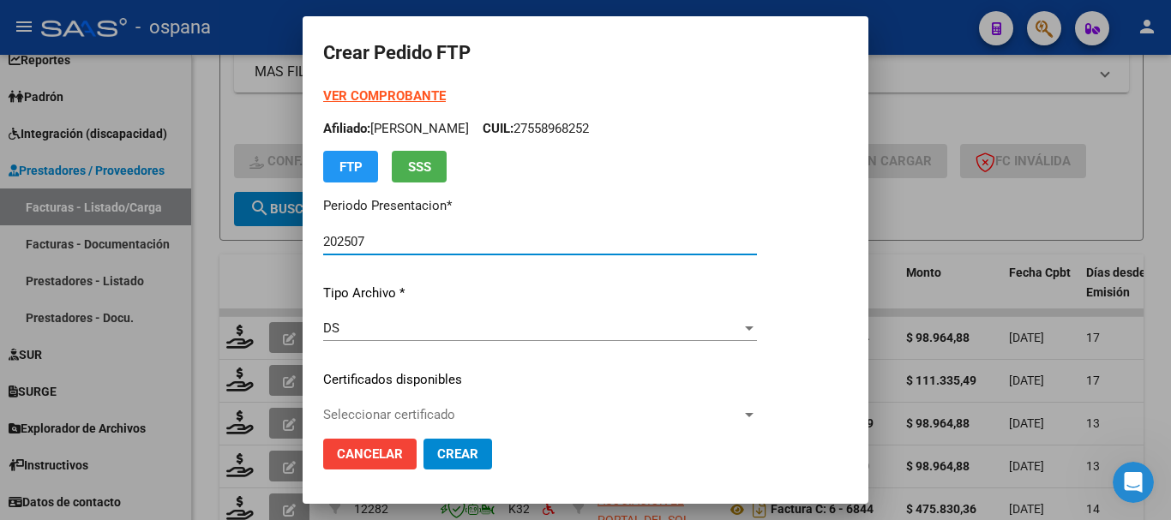
type input "ARG010005588968252021090620260906BS389"
type input "2026-09-06"
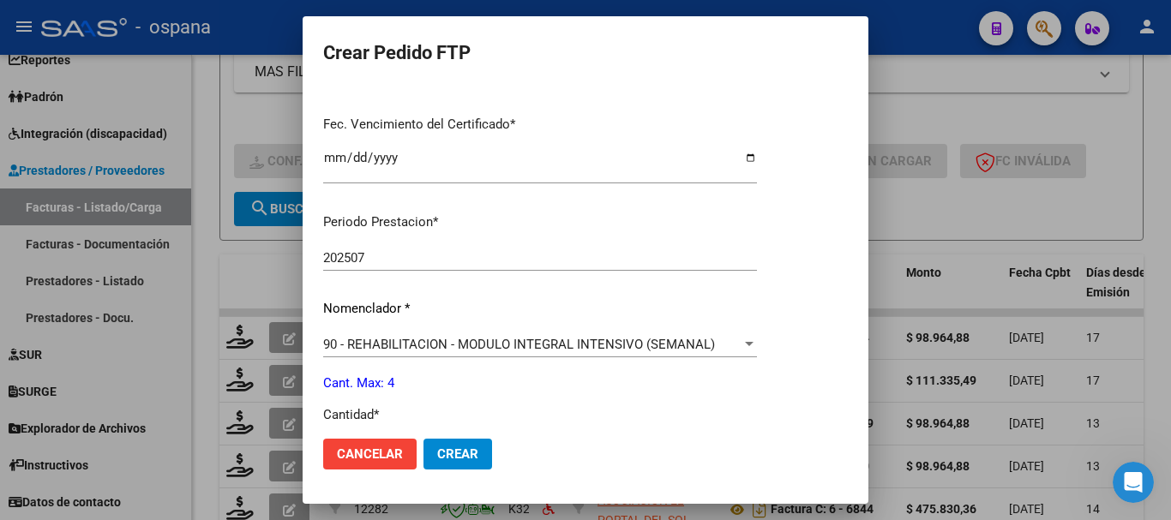
scroll to position [600, 0]
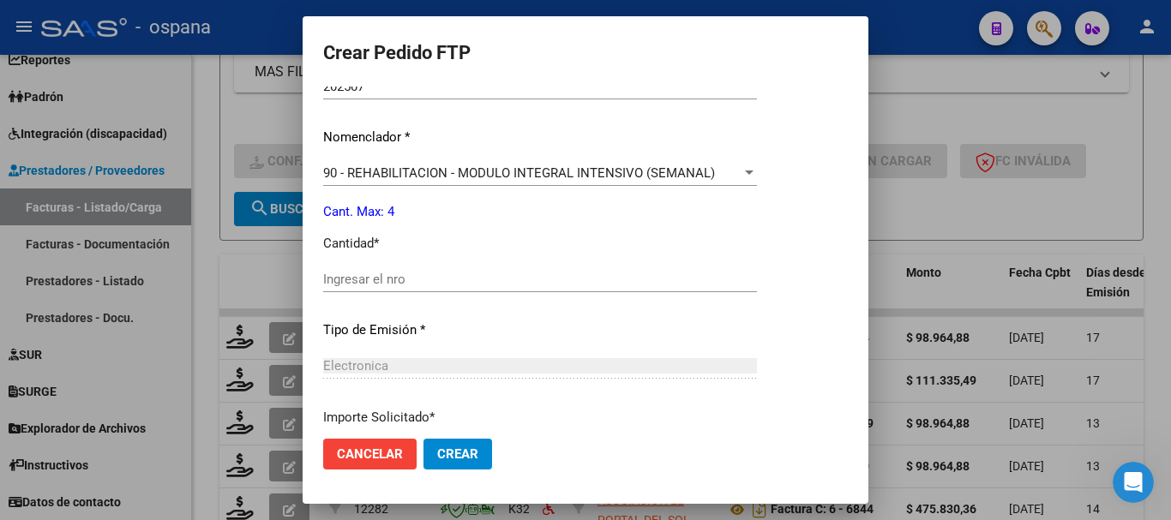
click at [501, 269] on div "Ingresar el nro" at bounding box center [540, 280] width 434 height 26
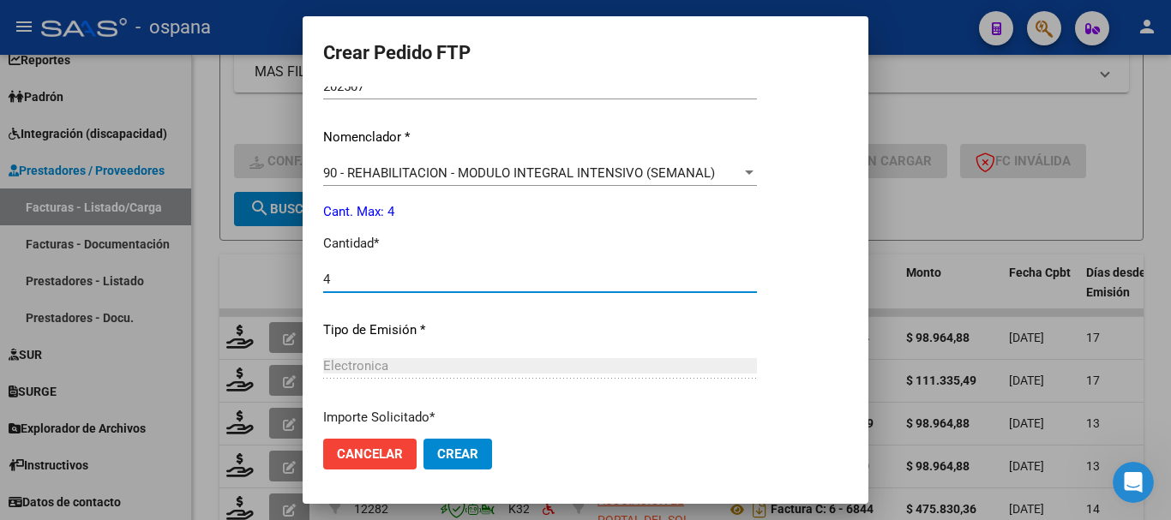
type input "4"
click at [470, 448] on span "Crear" at bounding box center [457, 454] width 41 height 15
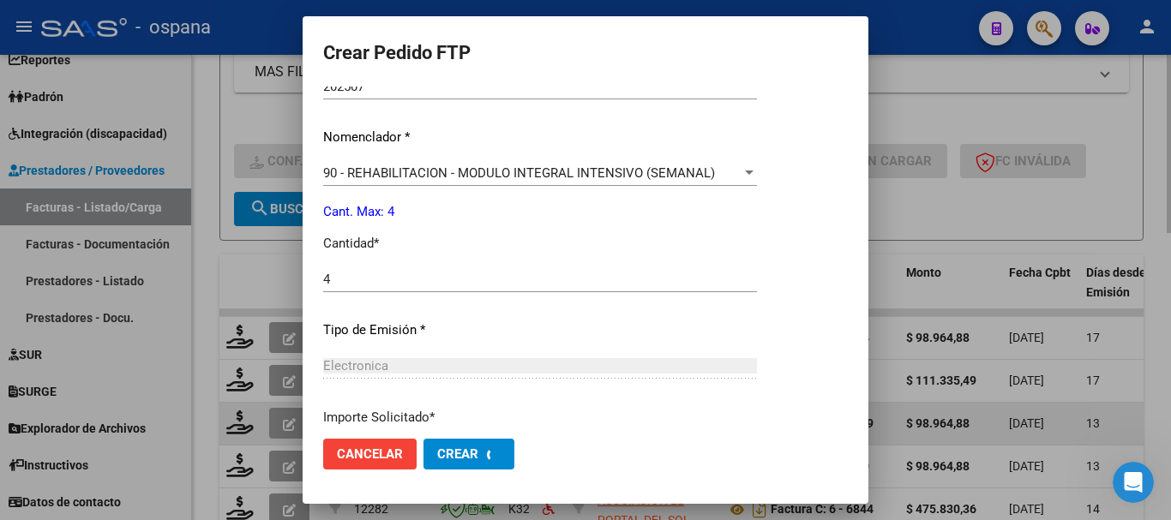
scroll to position [0, 0]
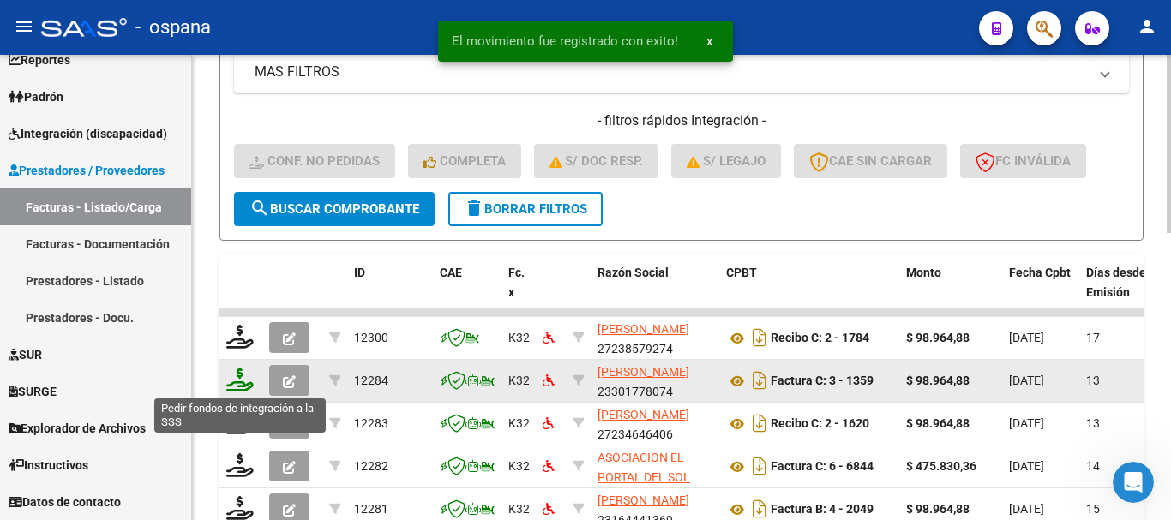
click at [237, 379] on icon at bounding box center [239, 380] width 27 height 24
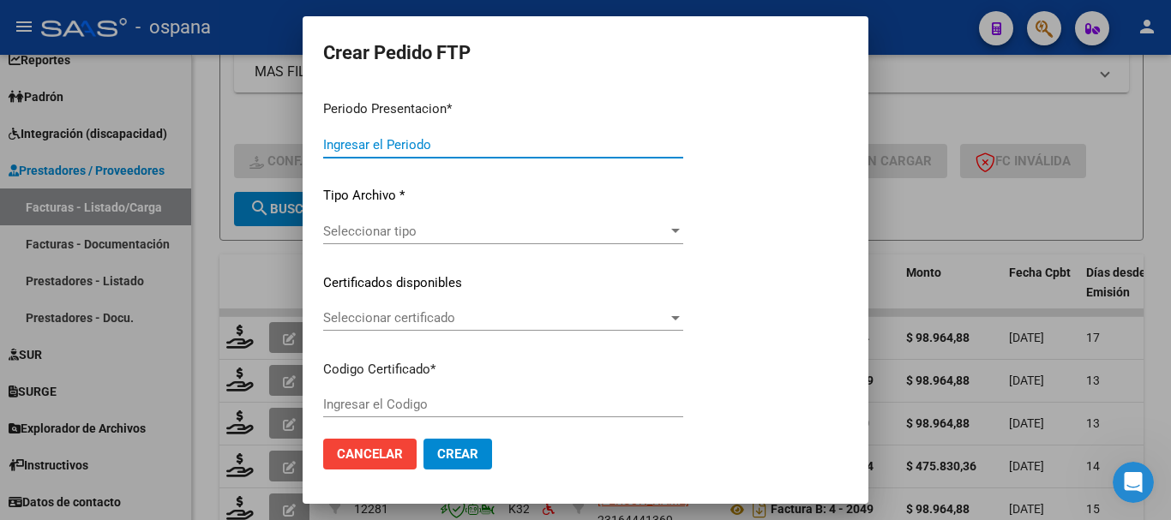
type input "202507"
type input "$ 98.964,88"
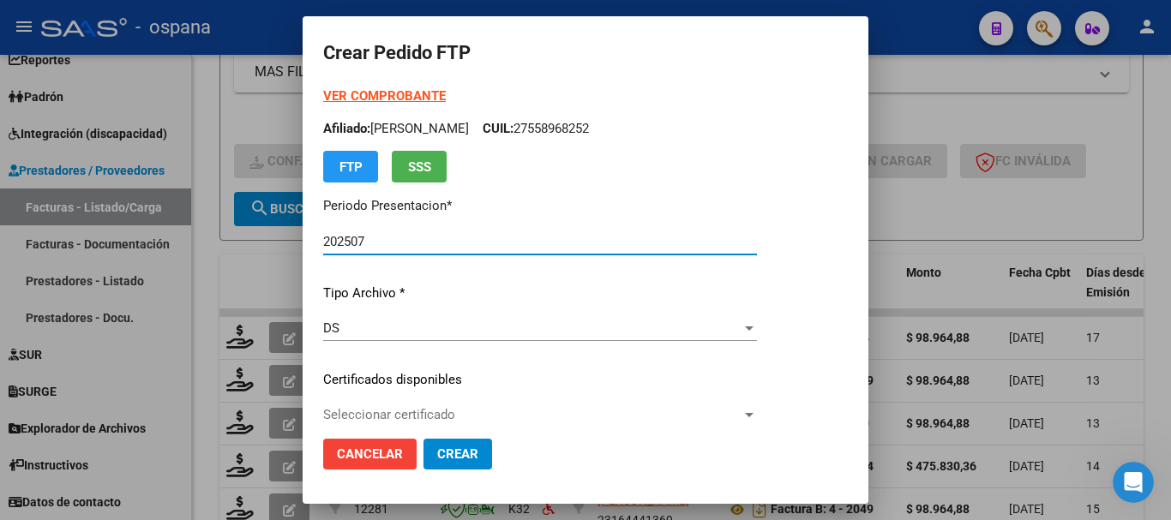
type input "ARG010005588968252021090620260906BS389"
type input "2026-09-06"
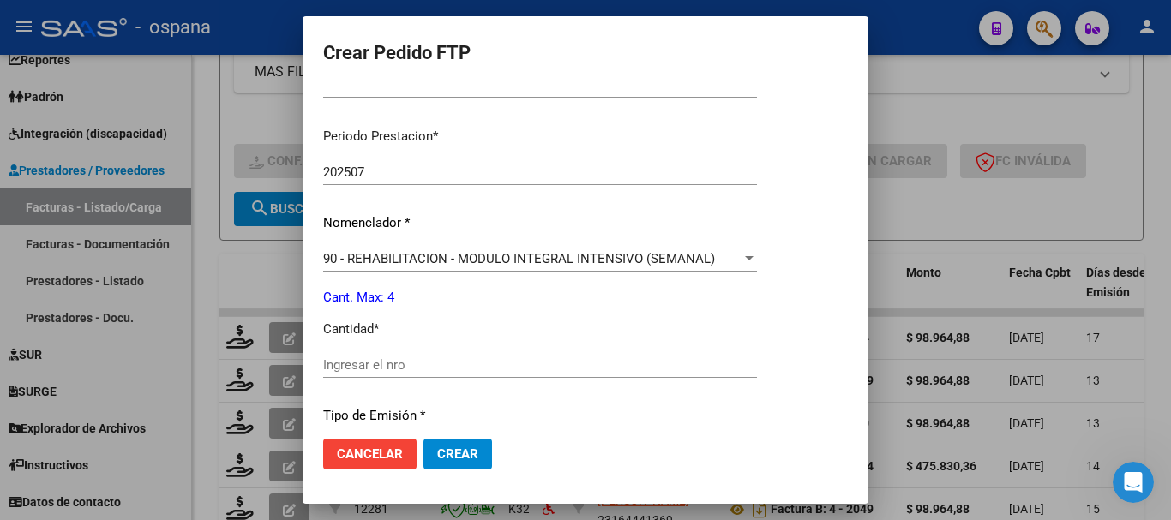
scroll to position [600, 0]
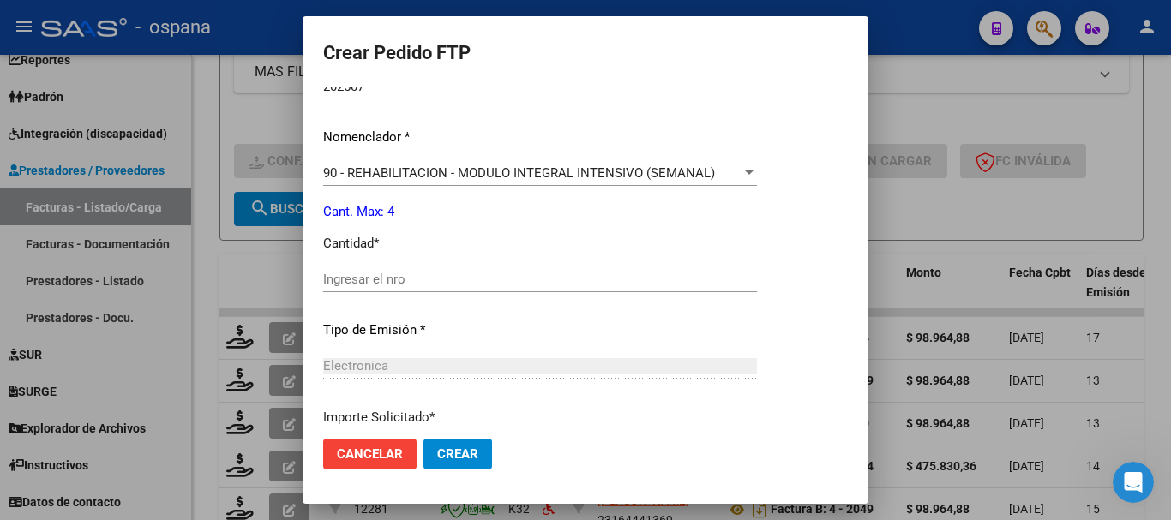
click at [438, 267] on div "Ingresar el nro" at bounding box center [540, 280] width 434 height 26
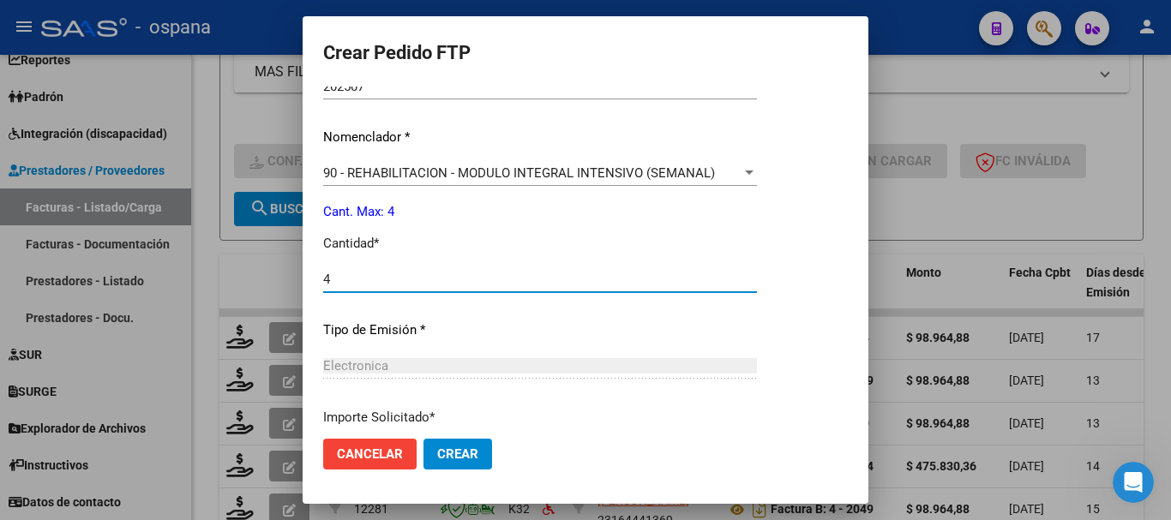
type input "4"
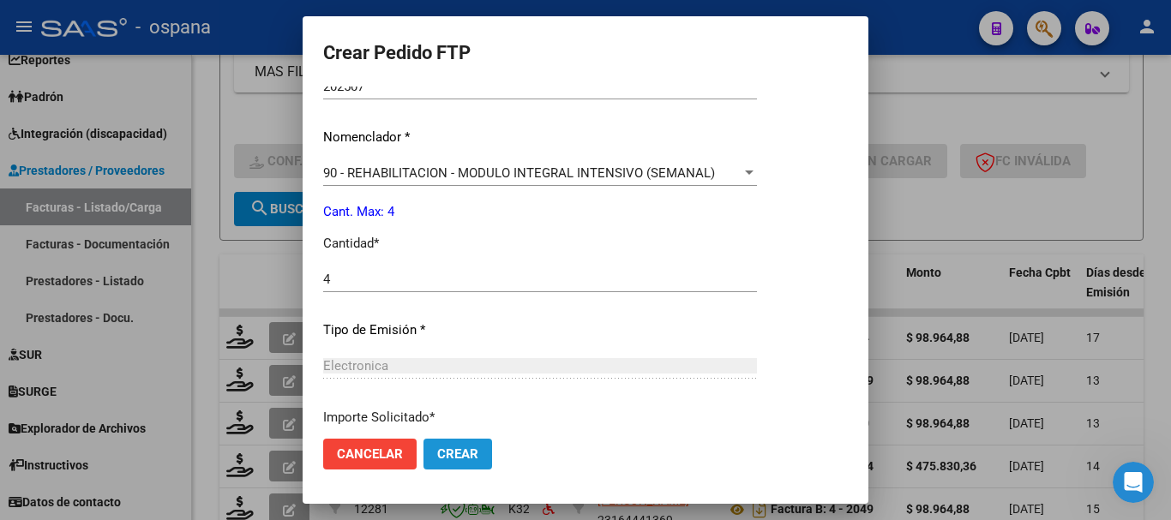
click at [452, 456] on span "Crear" at bounding box center [457, 454] width 41 height 15
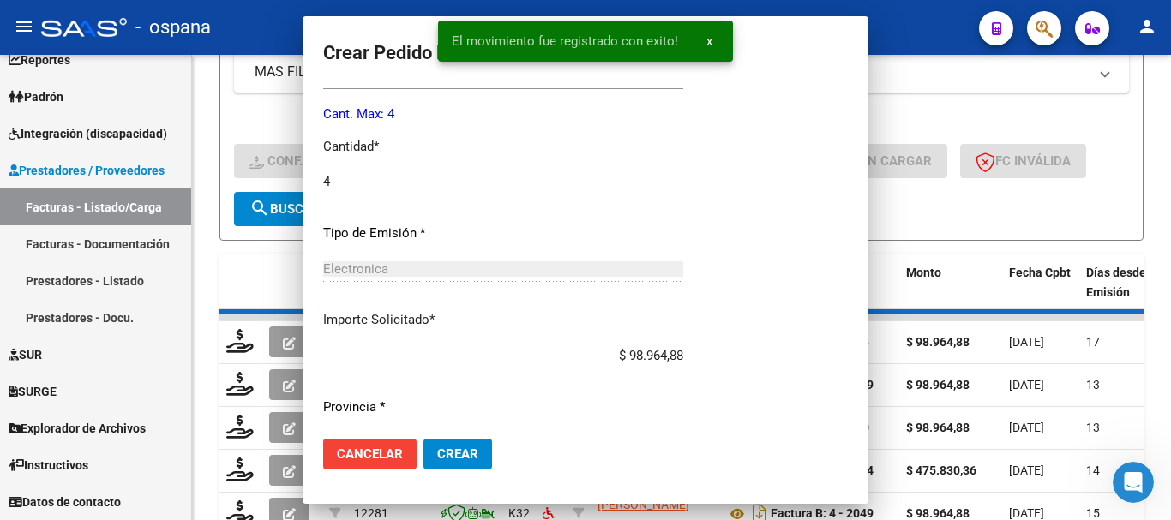
scroll to position [0, 0]
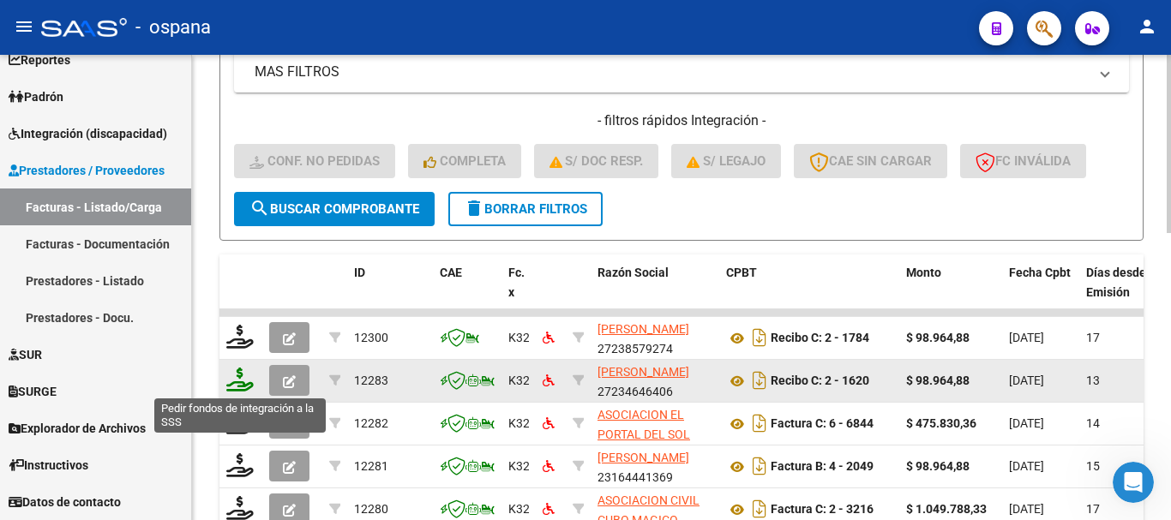
click at [238, 379] on icon at bounding box center [239, 380] width 27 height 24
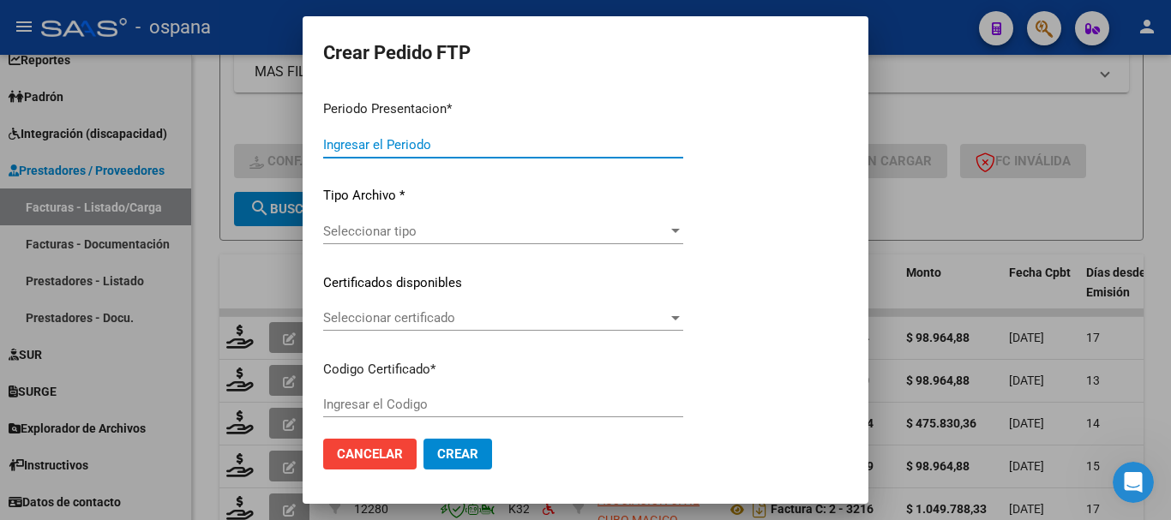
type input "202507"
type input "$ 98.964,88"
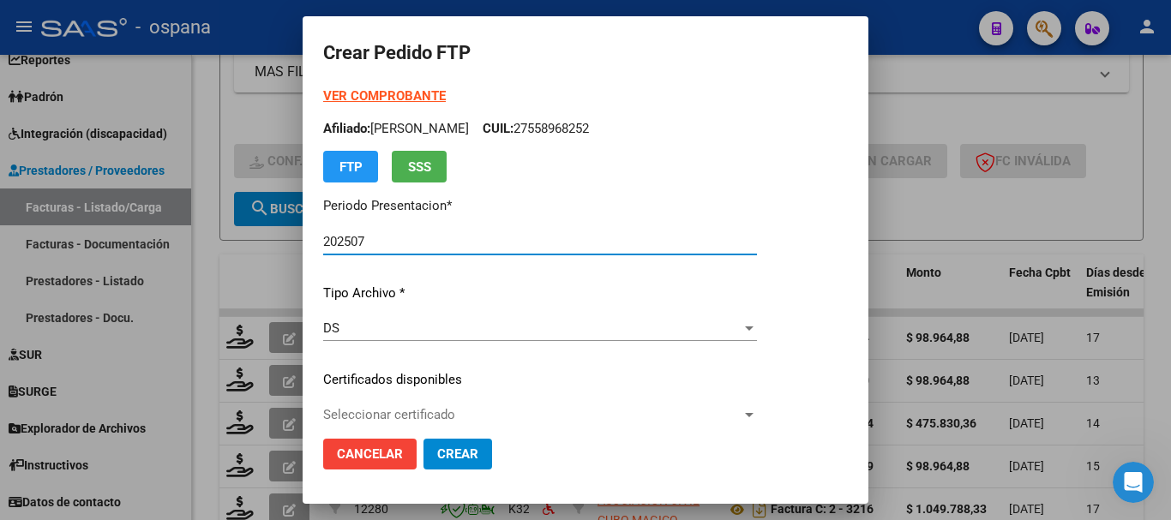
type input "ARG02000537522452019040320220403BS389"
type input "2022-04-03"
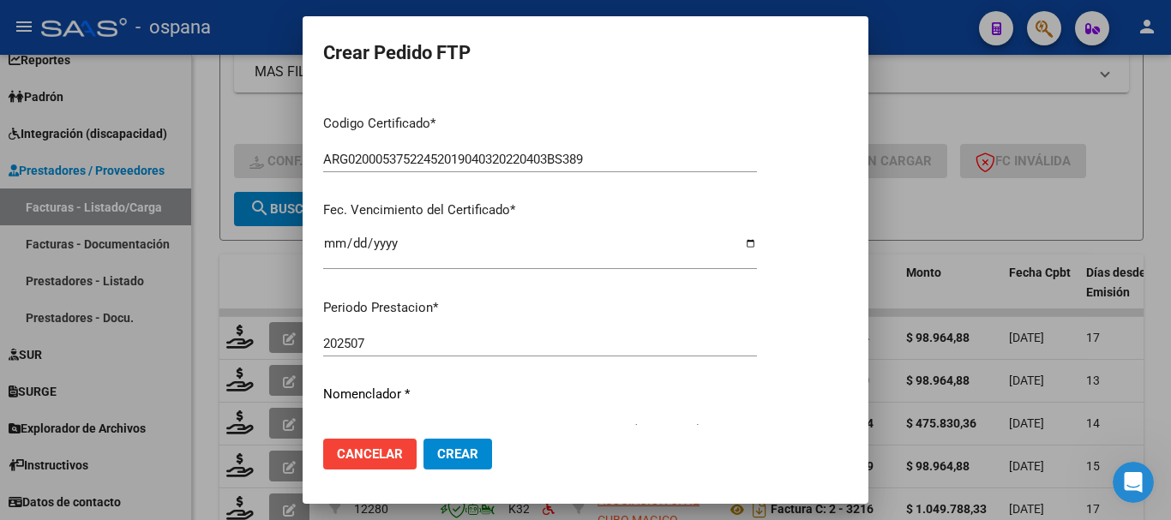
scroll to position [600, 0]
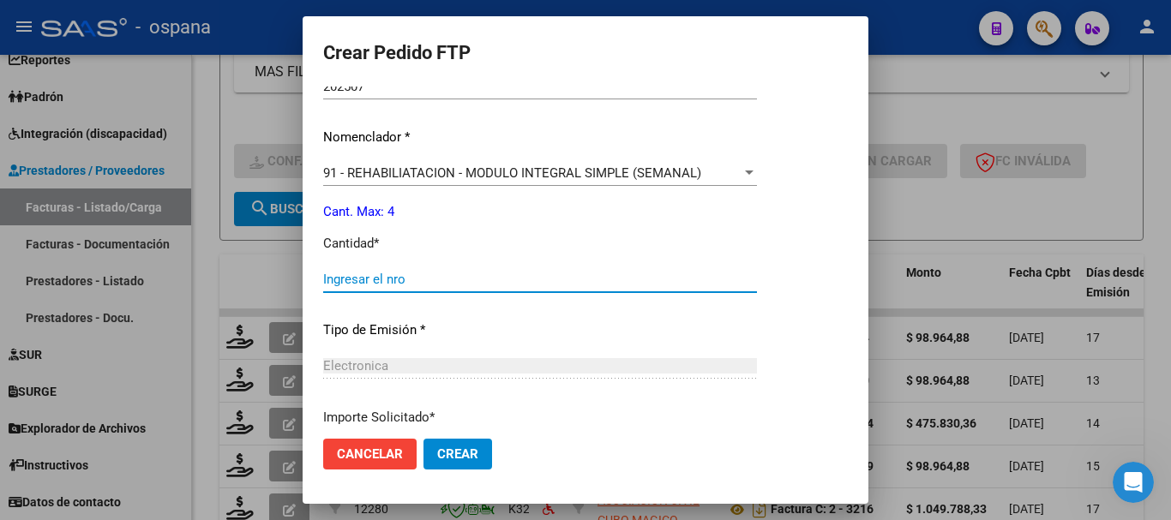
click at [490, 279] on input "Ingresar el nro" at bounding box center [540, 279] width 434 height 15
type input "4"
click at [469, 455] on span "Crear" at bounding box center [457, 454] width 41 height 15
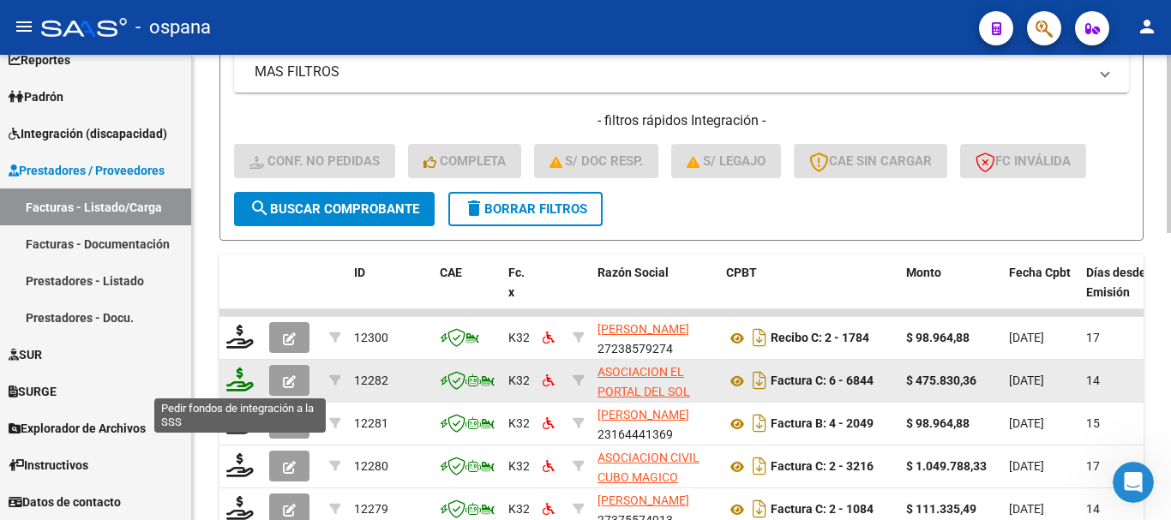
click at [239, 391] on icon at bounding box center [239, 380] width 27 height 24
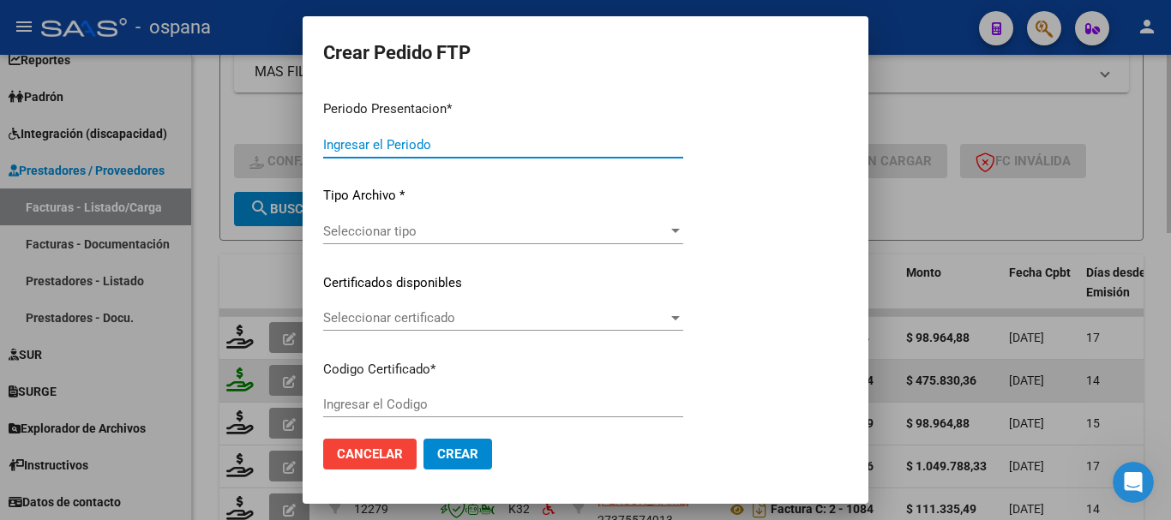
type input "202507"
type input "$ 475.830,36"
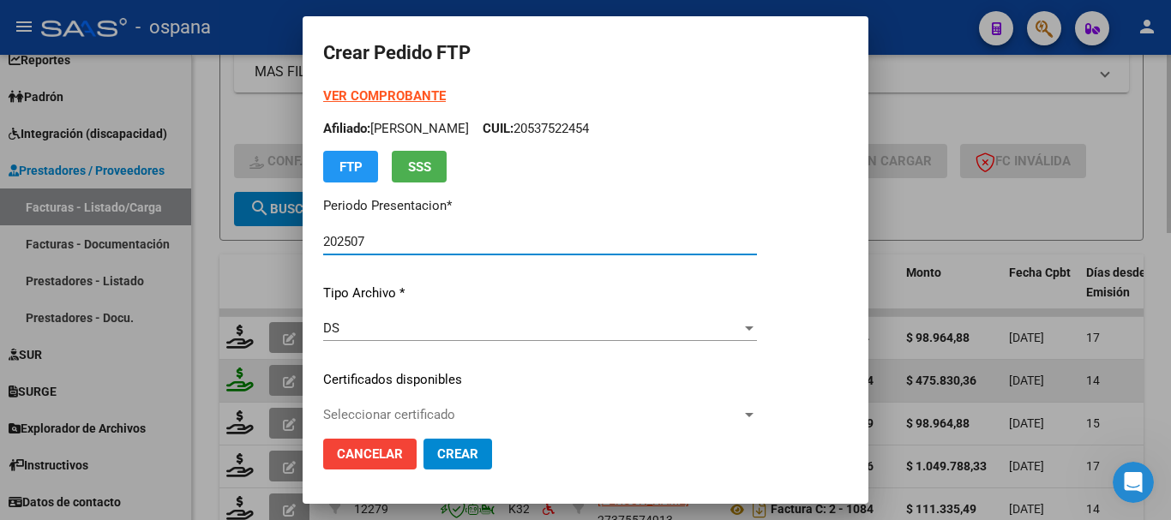
type input "ARG02000537522452019040320220403BS389"
type input "2022-04-03"
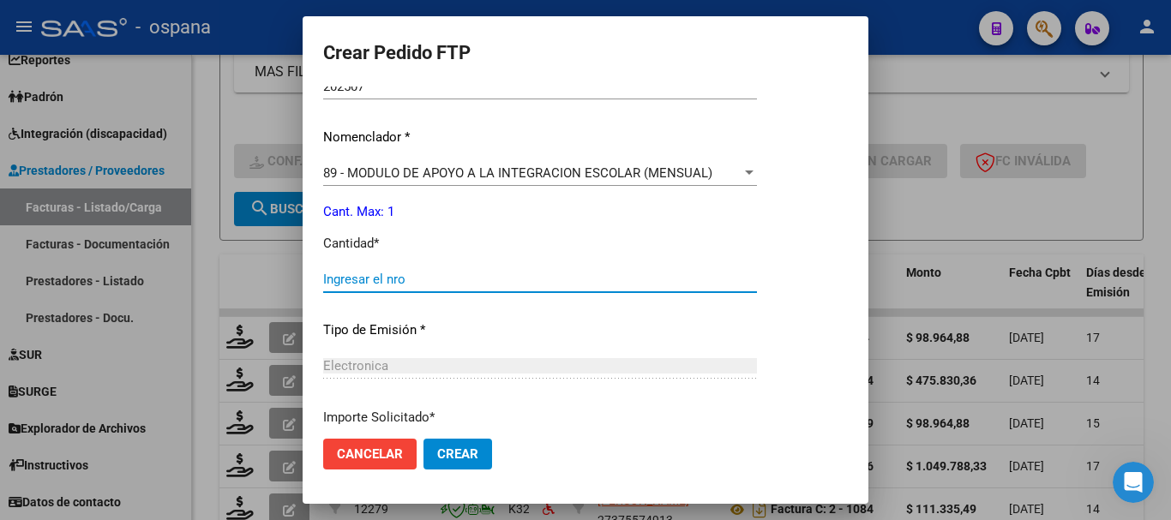
click at [400, 276] on input "Ingresar el nro" at bounding box center [540, 279] width 434 height 15
type input "1"
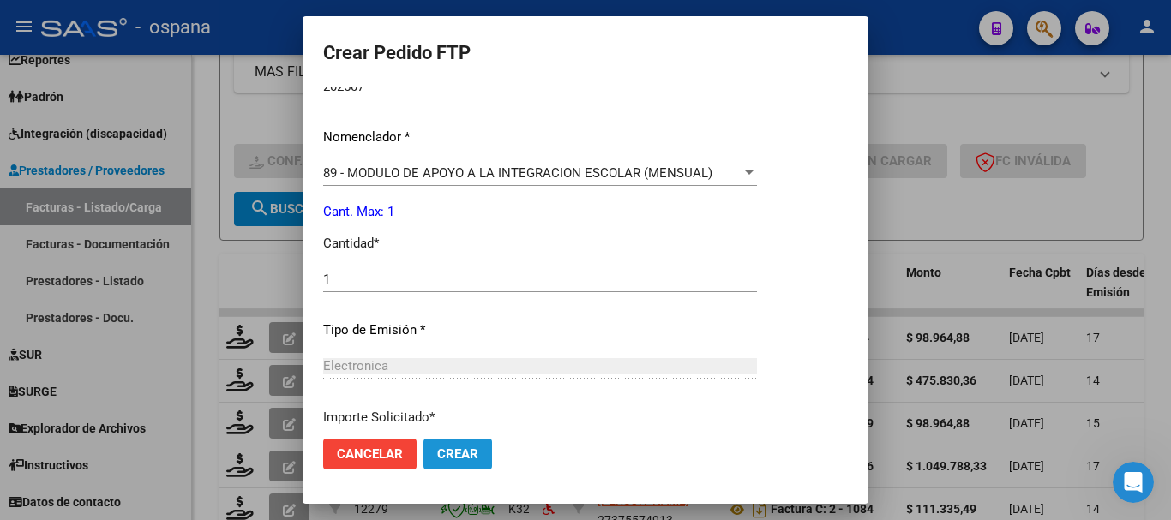
click at [472, 448] on span "Crear" at bounding box center [457, 454] width 41 height 15
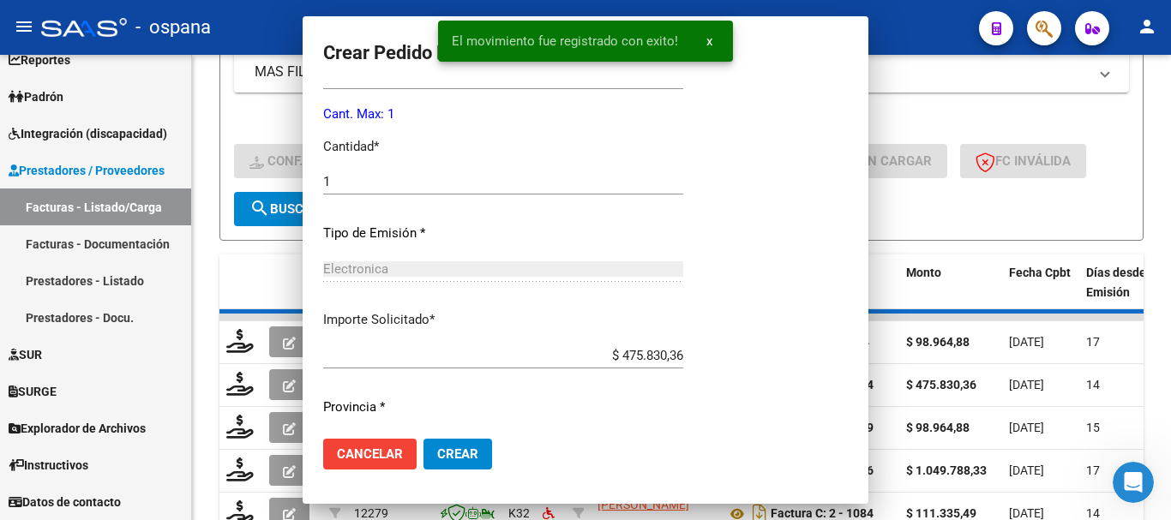
scroll to position [503, 0]
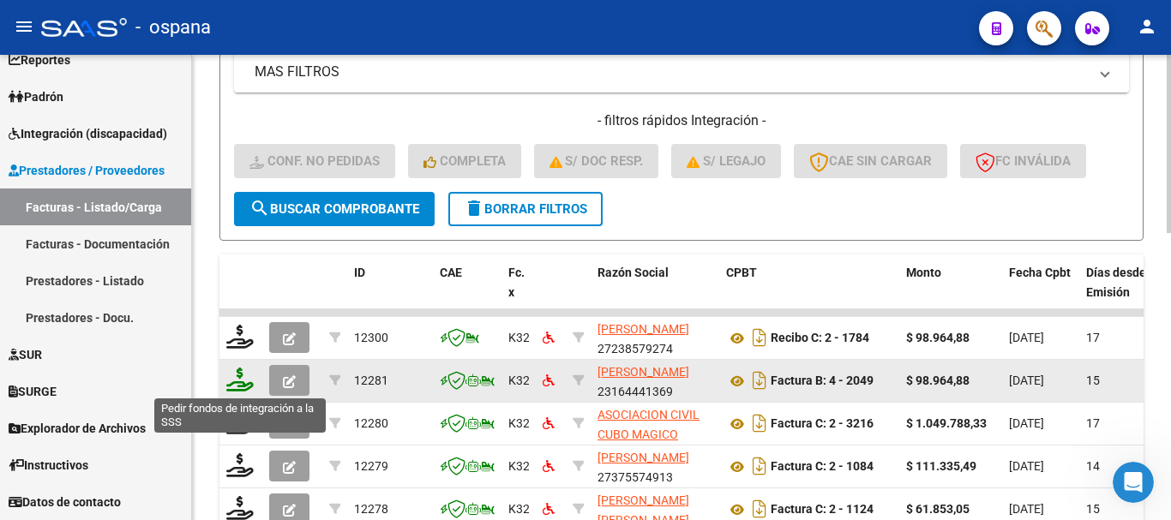
click at [241, 378] on icon at bounding box center [239, 380] width 27 height 24
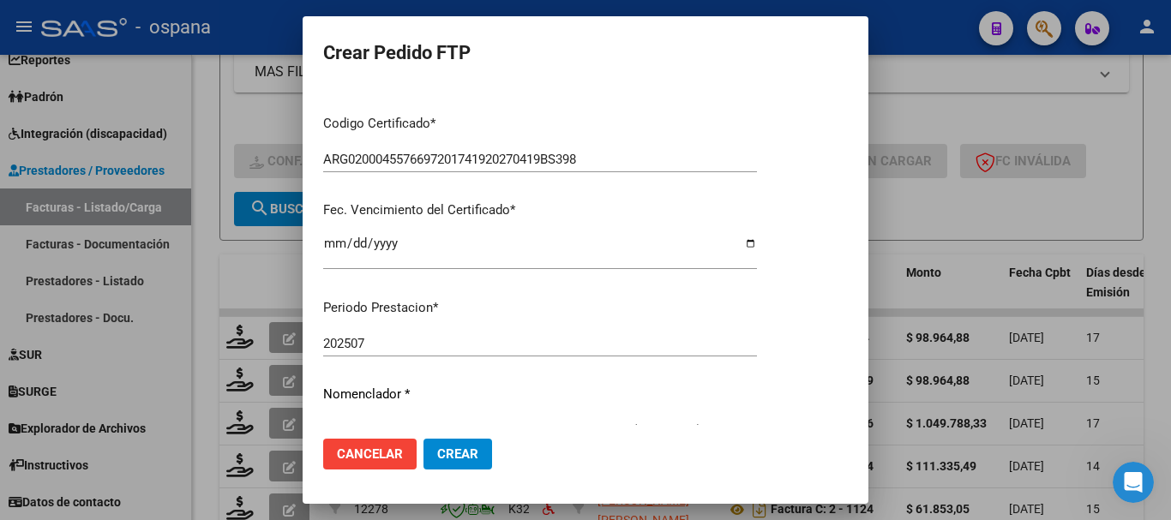
scroll to position [514, 0]
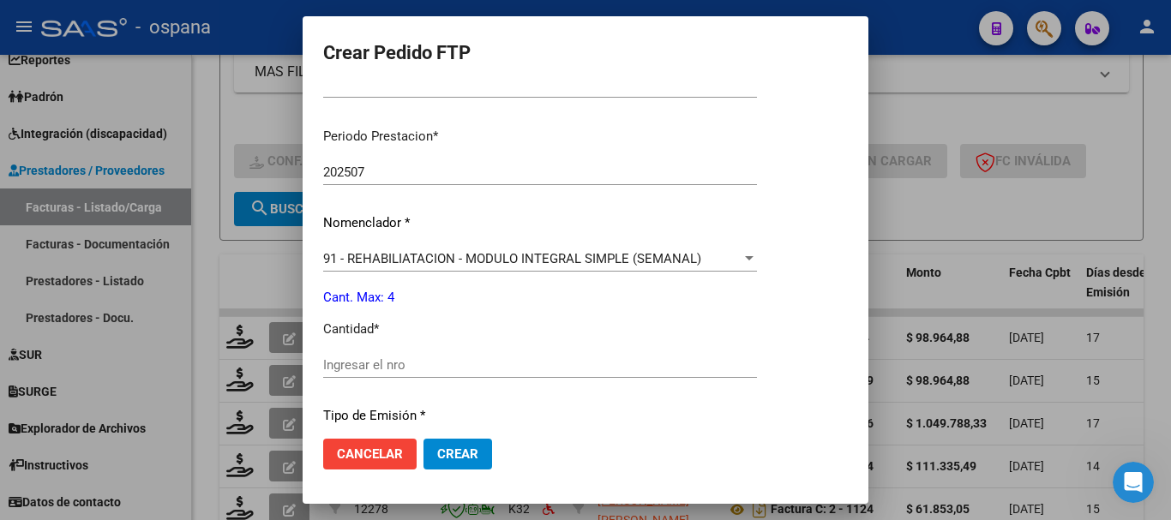
click at [434, 359] on input "Ingresar el nro" at bounding box center [540, 365] width 434 height 15
click at [453, 450] on span "Crear" at bounding box center [457, 454] width 41 height 15
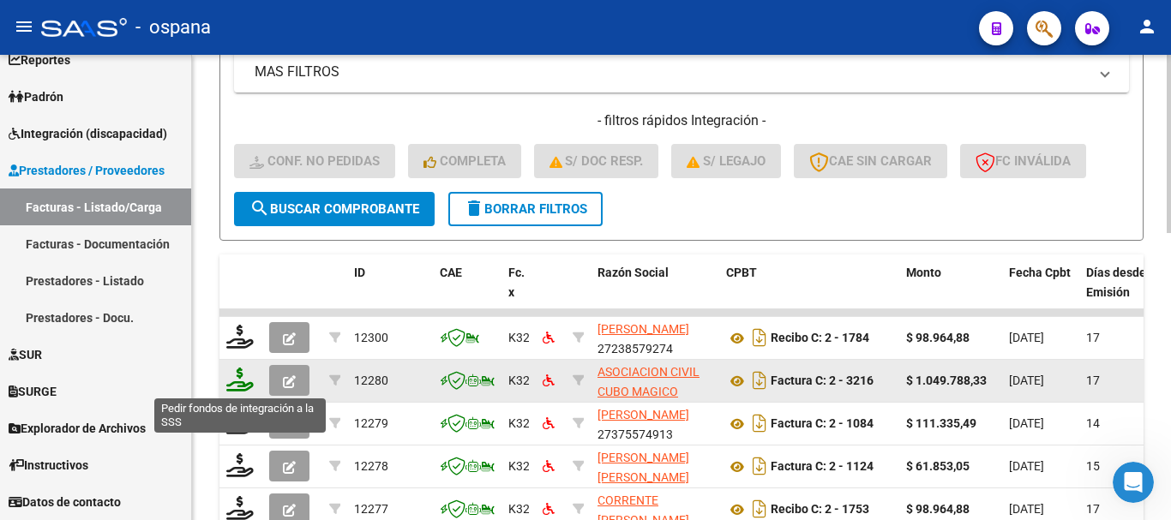
click at [240, 388] on icon at bounding box center [239, 380] width 27 height 24
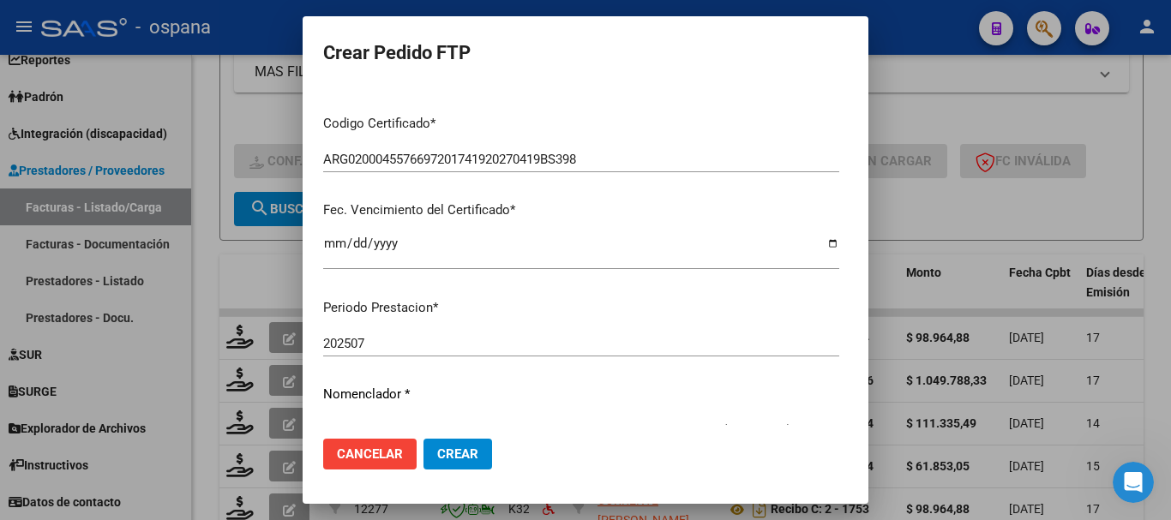
scroll to position [600, 0]
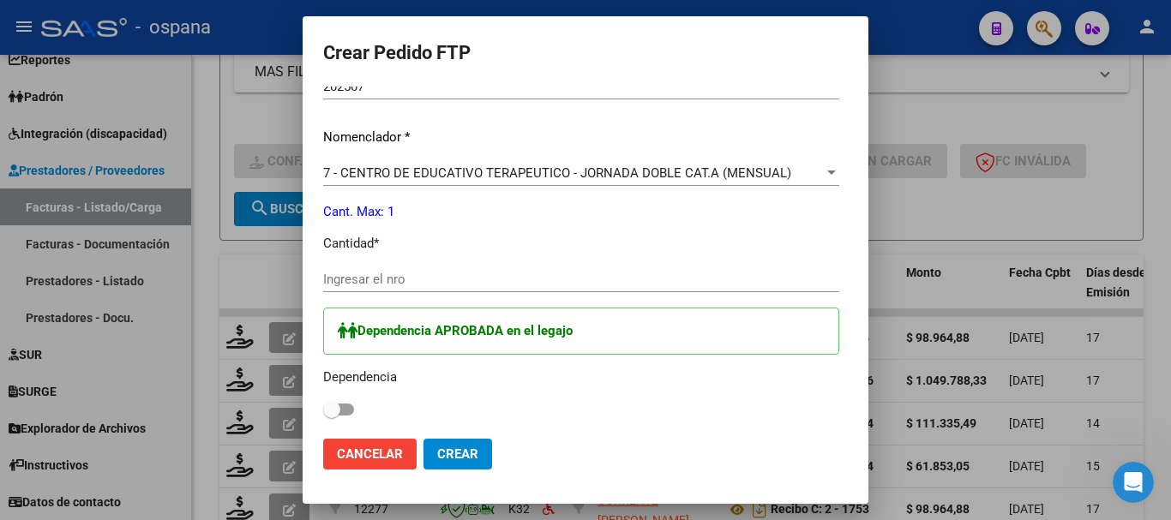
click at [414, 280] on input "Ingresar el nro" at bounding box center [581, 279] width 516 height 15
click at [338, 406] on span at bounding box center [338, 410] width 31 height 12
click at [332, 416] on input "checkbox" at bounding box center [331, 416] width 1 height 1
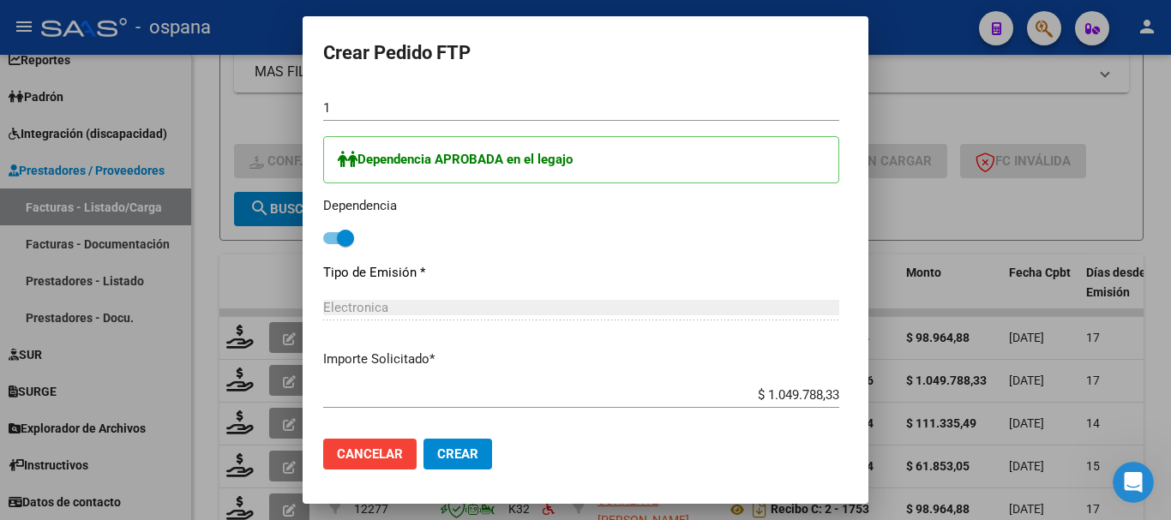
scroll to position [856, 0]
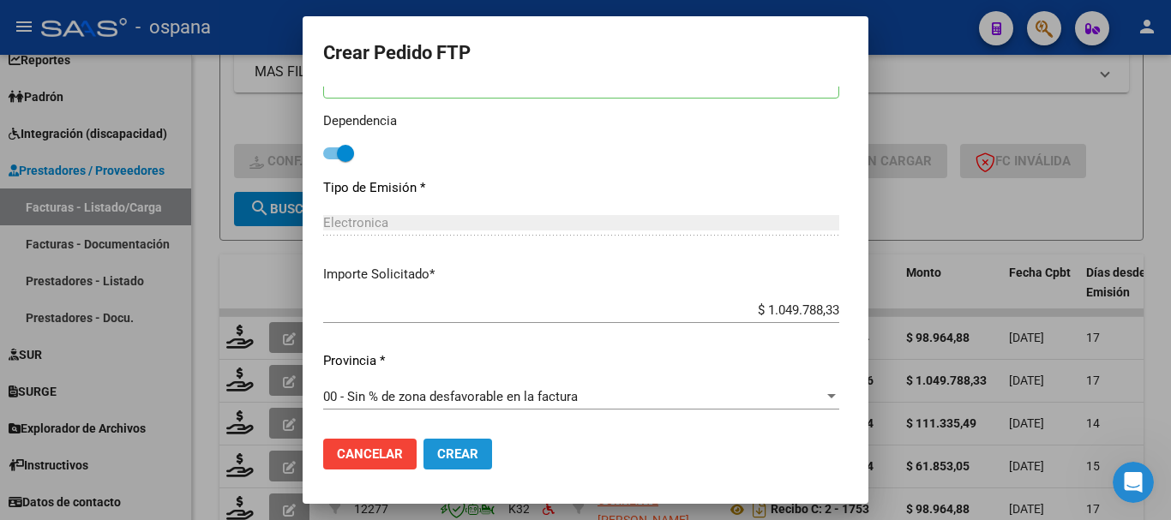
click at [452, 457] on span "Crear" at bounding box center [457, 454] width 41 height 15
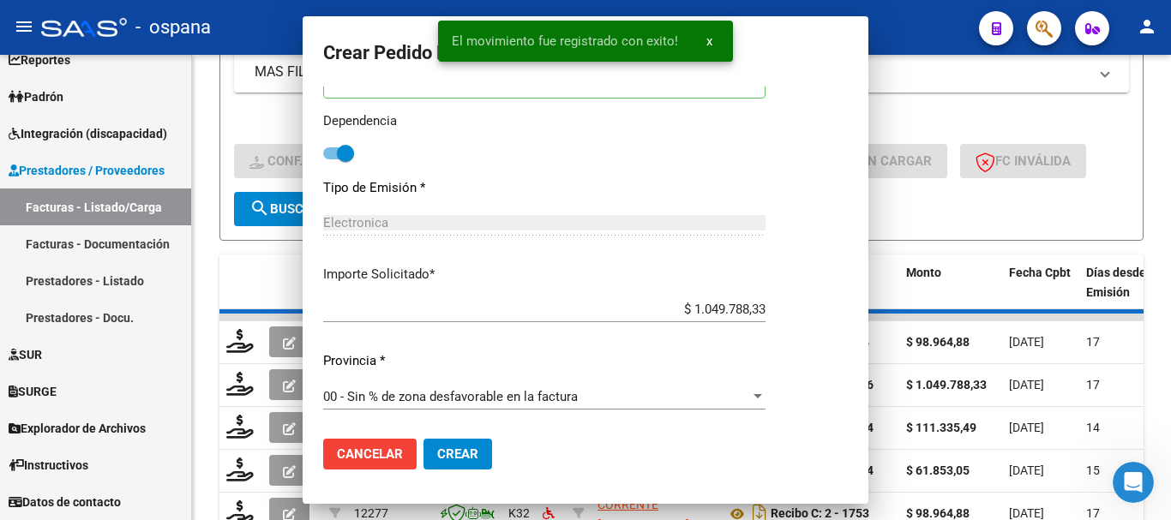
scroll to position [760, 0]
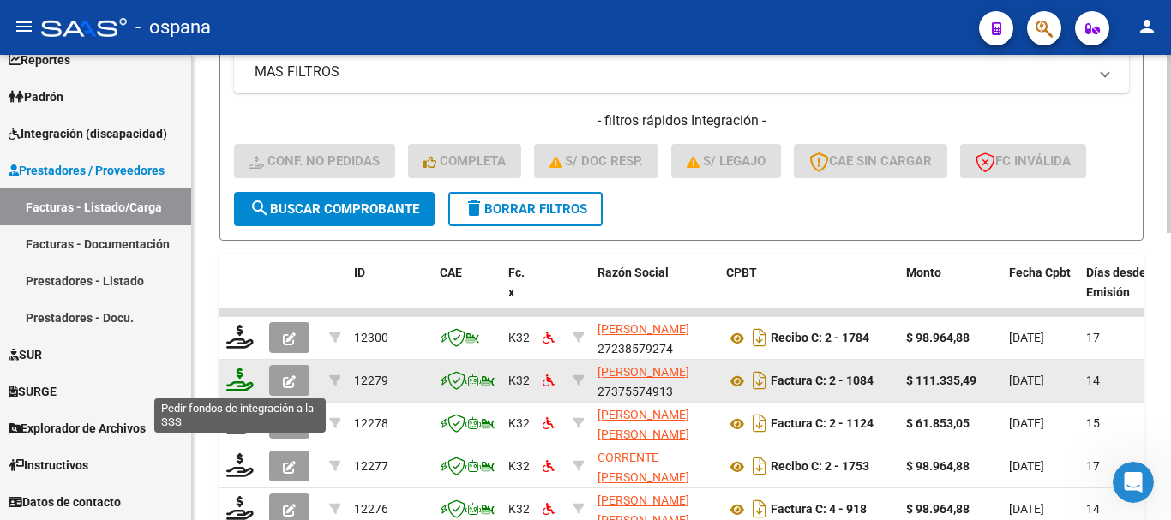
click at [237, 375] on icon at bounding box center [239, 380] width 27 height 24
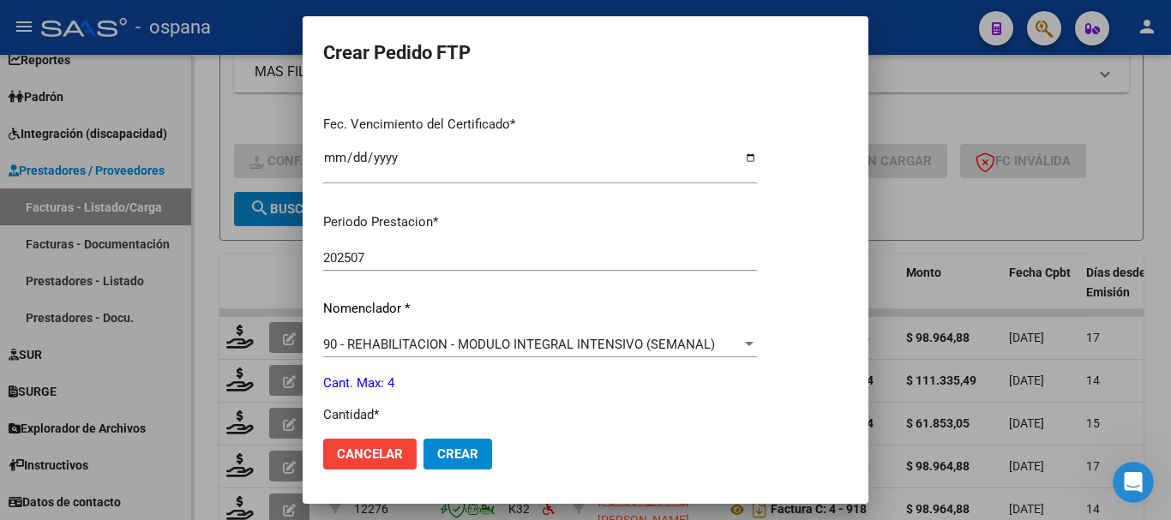
scroll to position [514, 0]
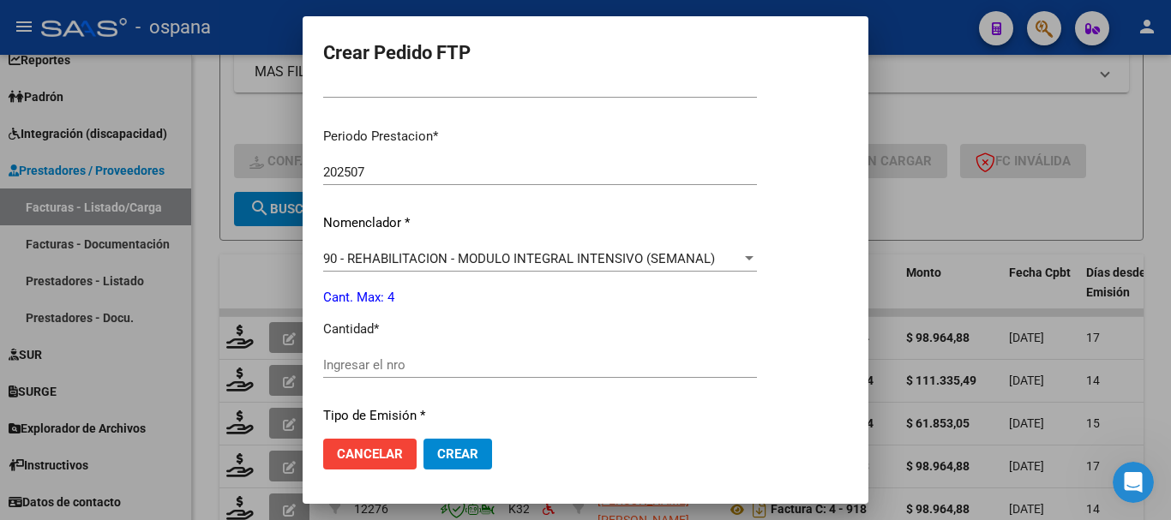
click at [385, 352] on div "Ingresar el nro" at bounding box center [540, 365] width 434 height 26
click at [469, 455] on span "Crear" at bounding box center [457, 454] width 41 height 15
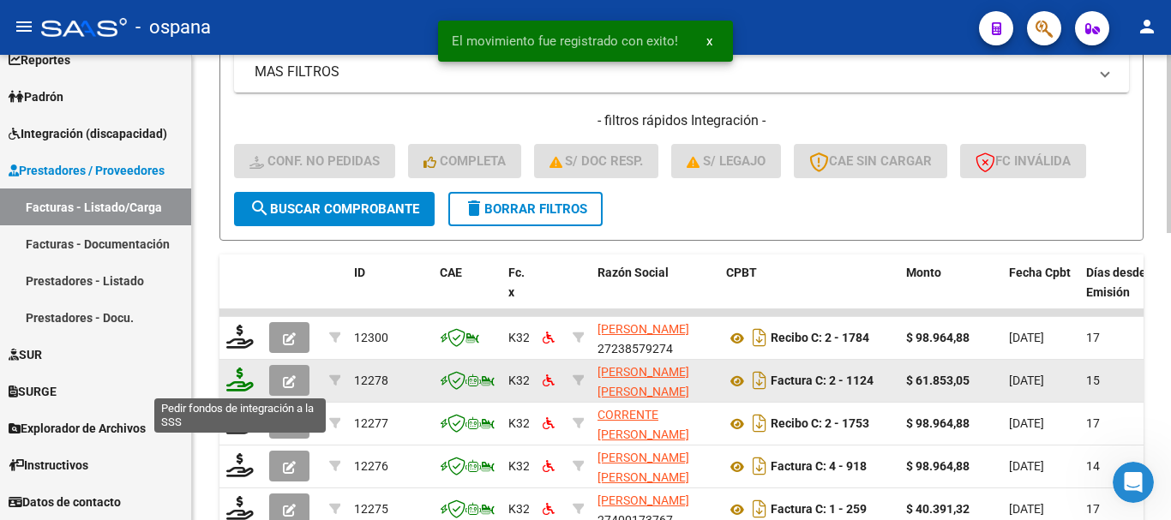
click at [236, 381] on icon at bounding box center [239, 380] width 27 height 24
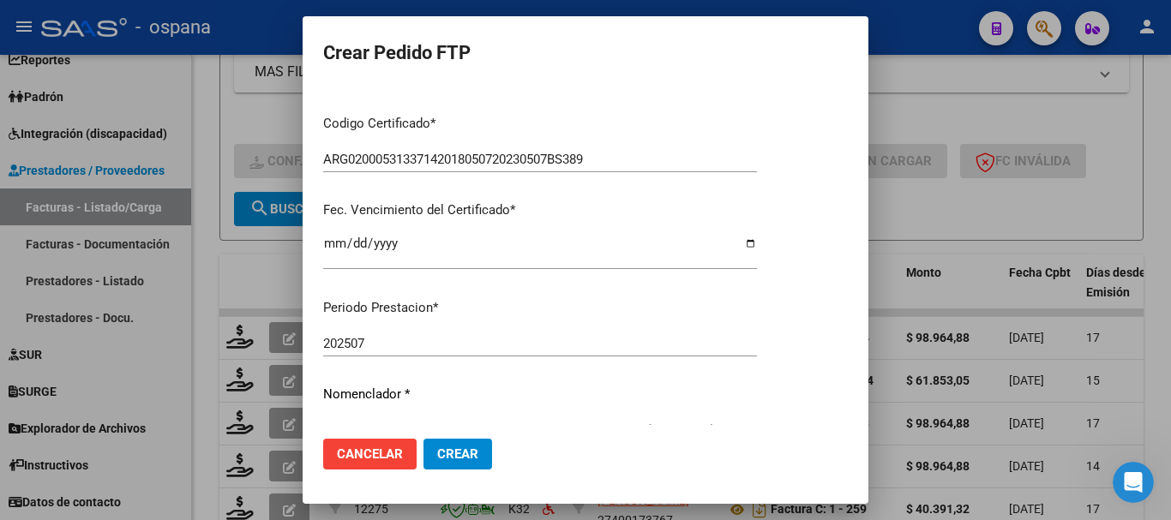
scroll to position [600, 0]
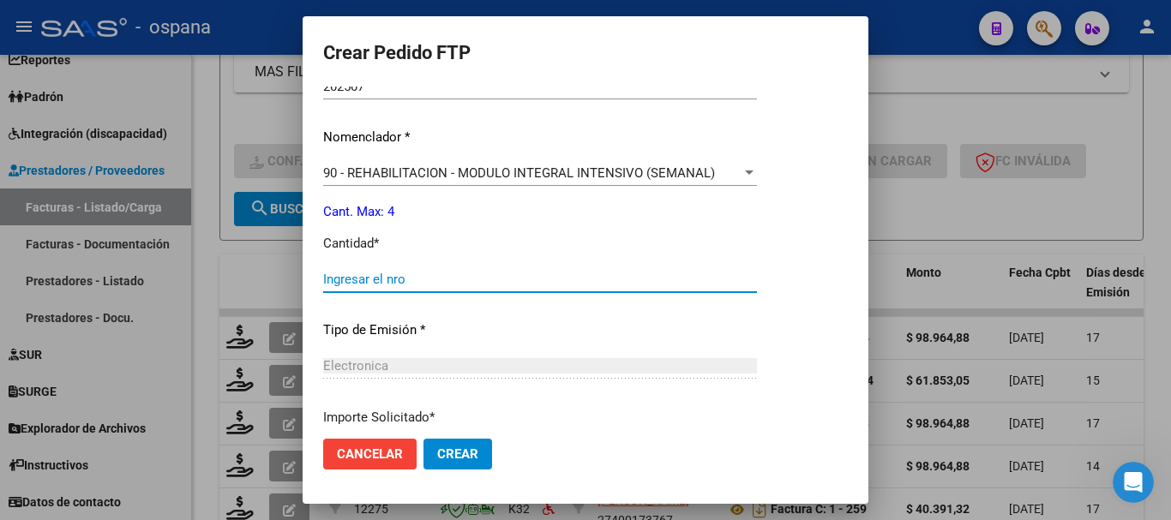
click at [515, 281] on input "Ingresar el nro" at bounding box center [540, 279] width 434 height 15
drag, startPoint x: 468, startPoint y: 454, endPoint x: 423, endPoint y: 453, distance: 45.5
click at [467, 454] on span "Crear" at bounding box center [457, 454] width 41 height 15
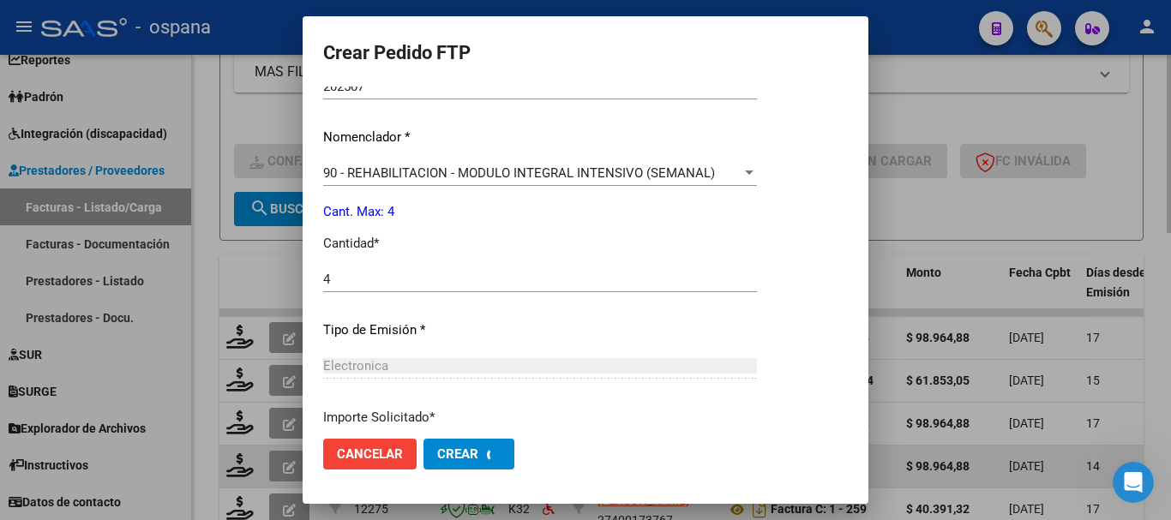
scroll to position [0, 0]
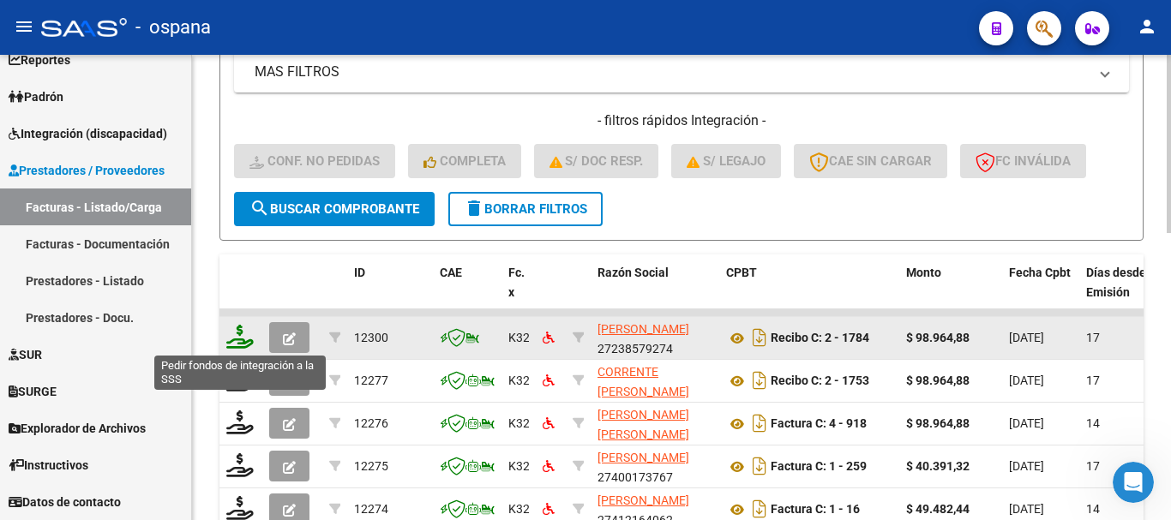
click at [237, 338] on icon at bounding box center [239, 337] width 27 height 24
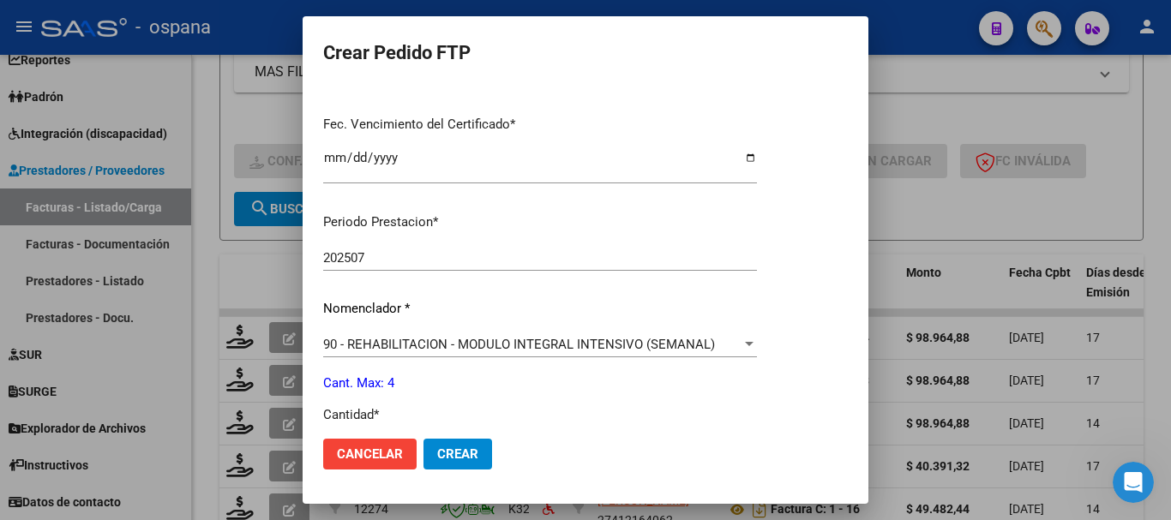
scroll to position [514, 0]
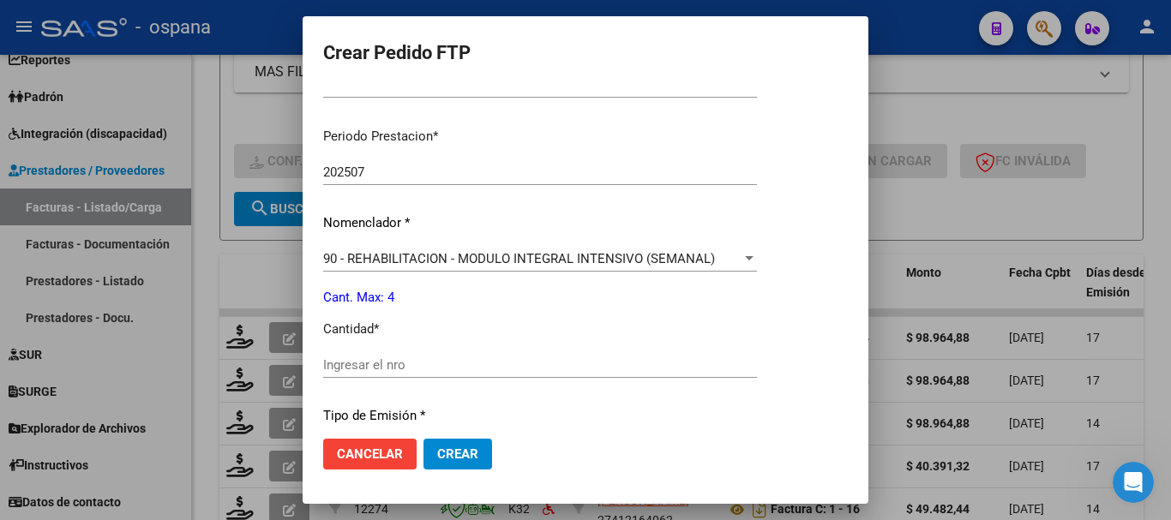
click at [428, 353] on div "Ingresar el nro" at bounding box center [540, 365] width 434 height 26
click at [472, 454] on span "Crear" at bounding box center [457, 454] width 41 height 15
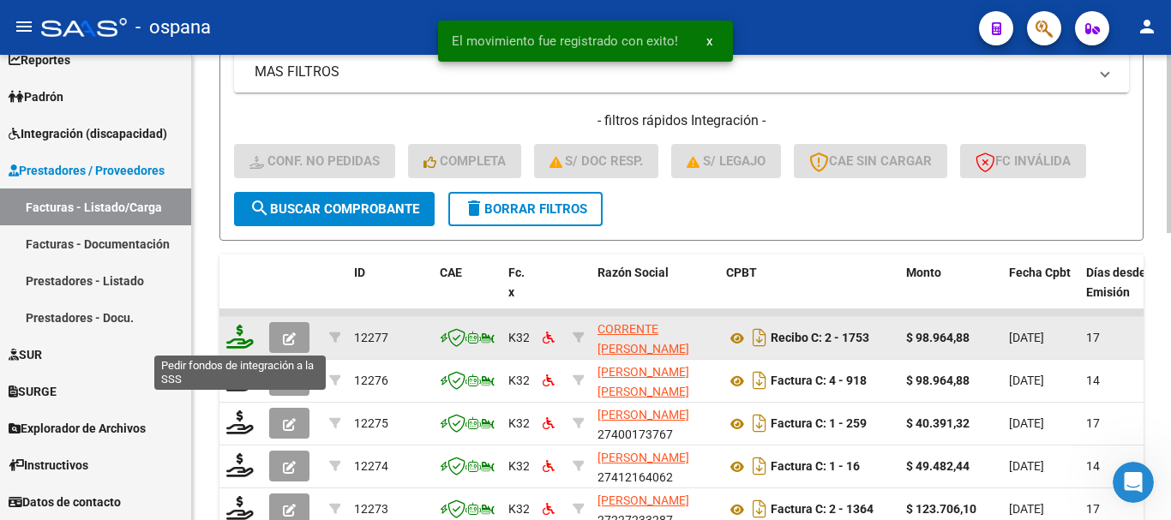
click at [242, 338] on icon at bounding box center [239, 337] width 27 height 24
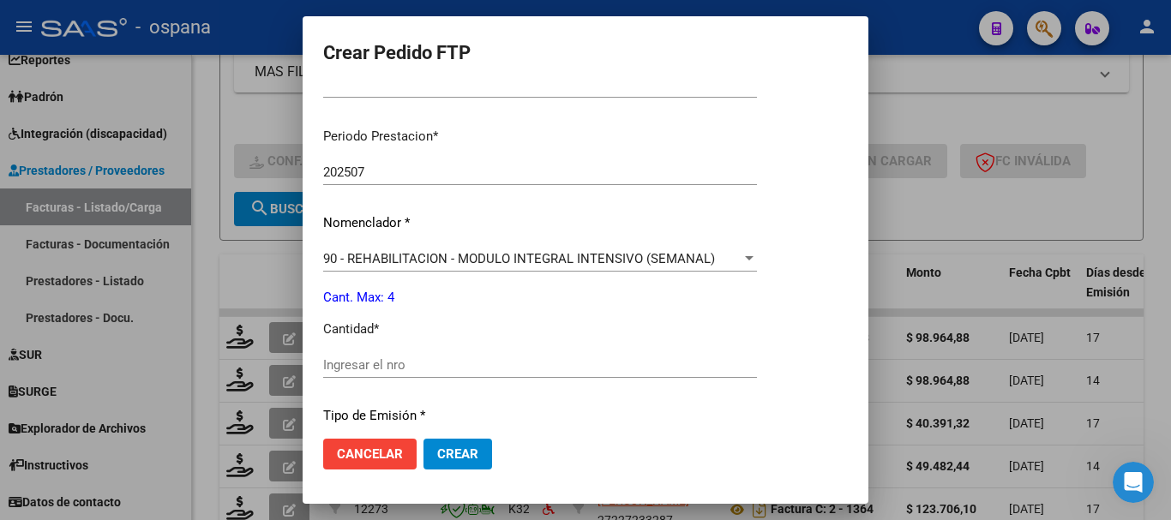
scroll to position [600, 0]
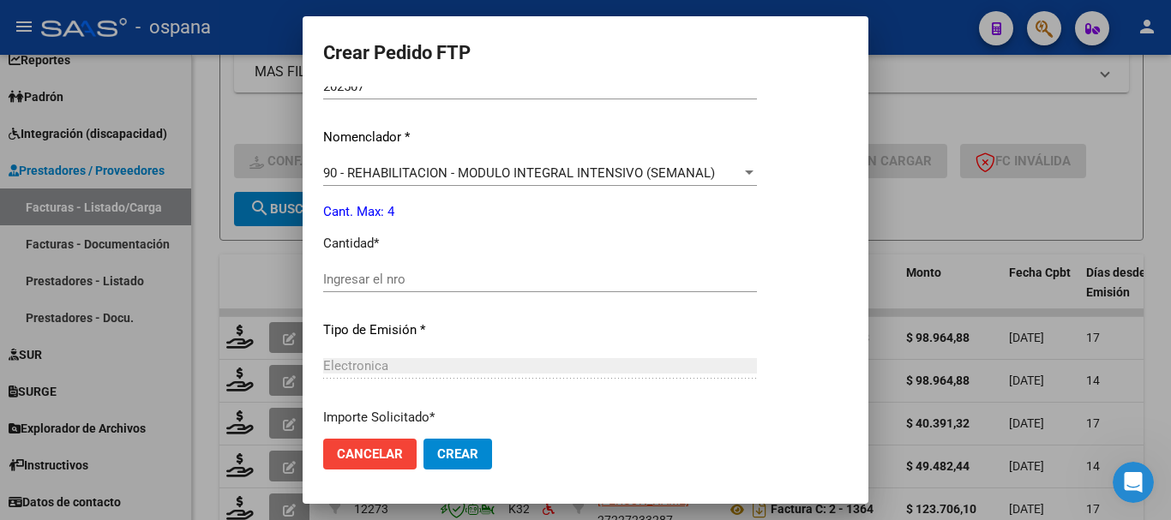
click at [424, 281] on input "Ingresar el nro" at bounding box center [540, 279] width 434 height 15
drag, startPoint x: 475, startPoint y: 451, endPoint x: 384, endPoint y: 430, distance: 93.2
click at [475, 452] on span "Crear" at bounding box center [457, 454] width 41 height 15
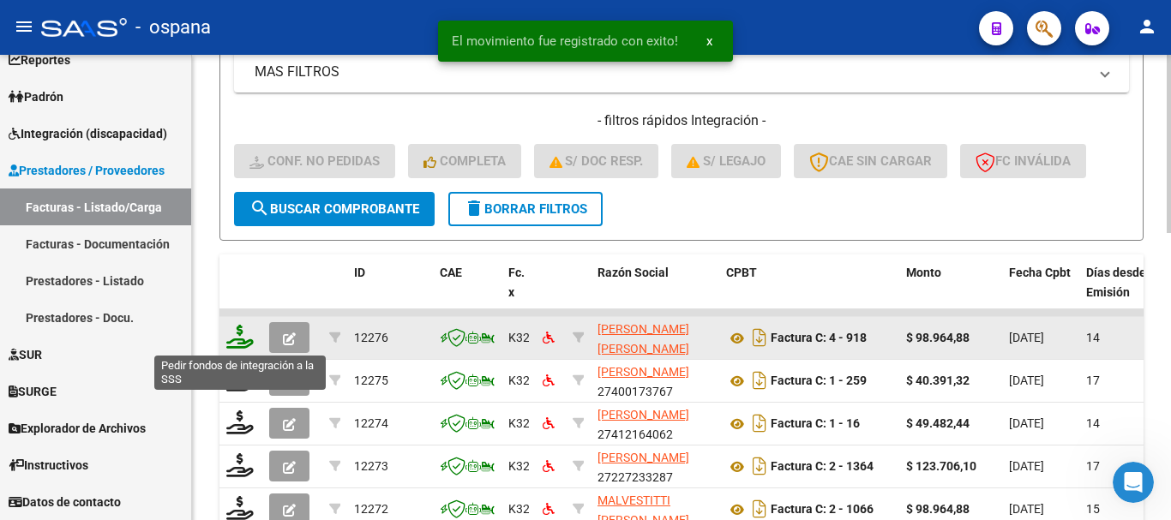
click at [237, 340] on icon at bounding box center [239, 337] width 27 height 24
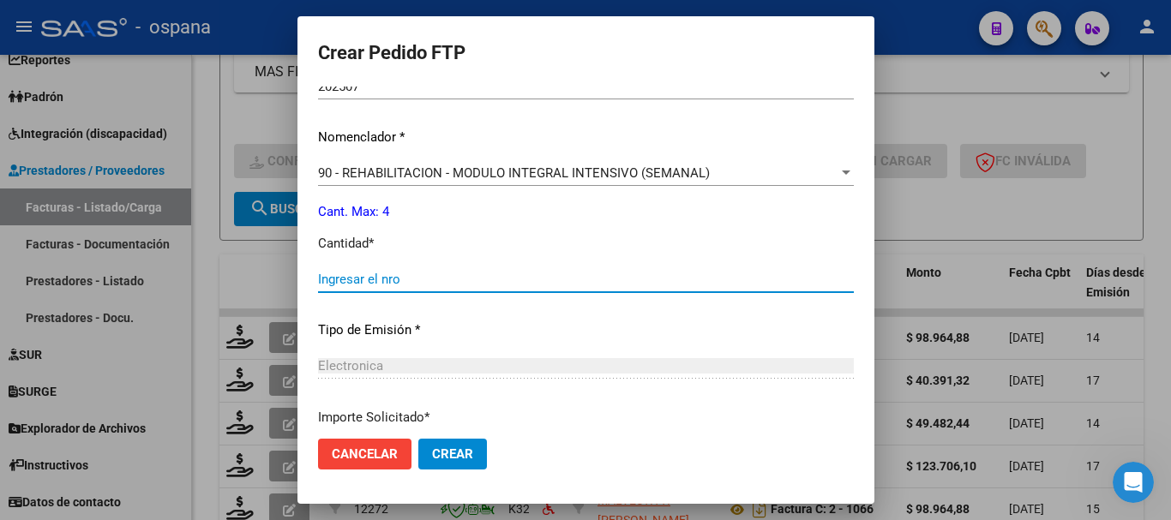
click at [490, 273] on input "Ingresar el nro" at bounding box center [586, 279] width 536 height 15
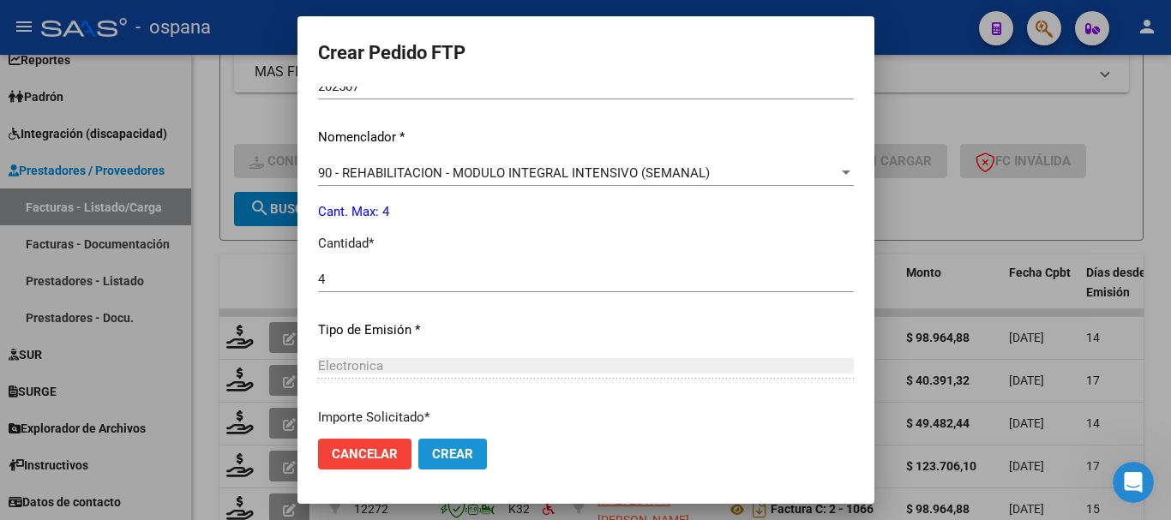
click at [441, 452] on span "Crear" at bounding box center [452, 454] width 41 height 15
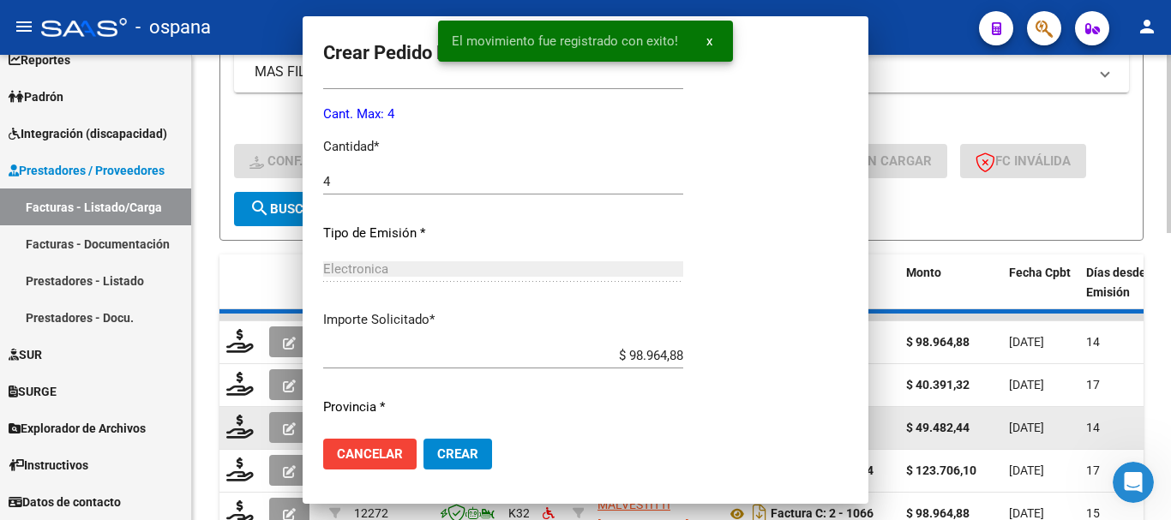
scroll to position [0, 0]
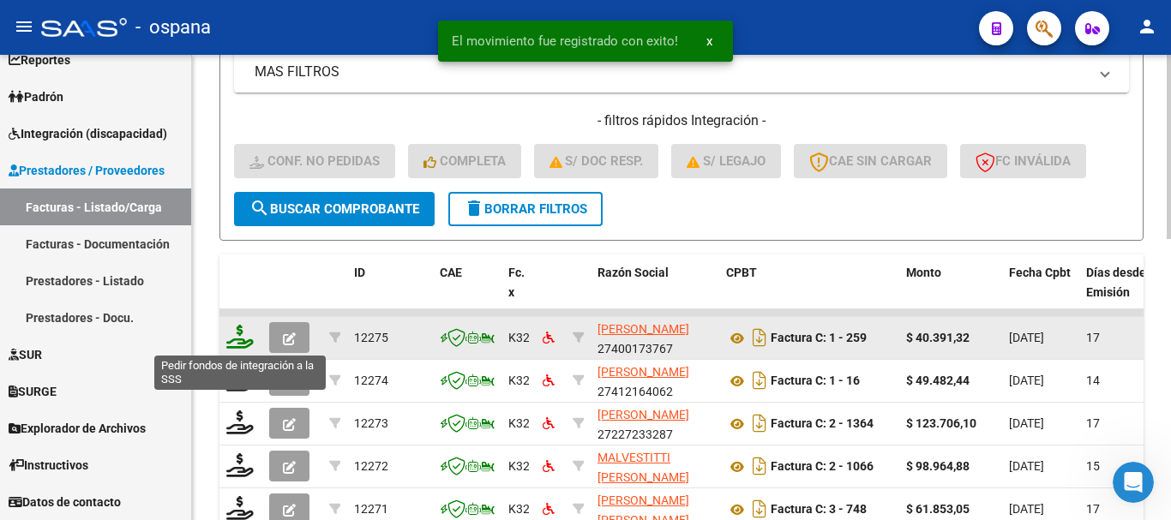
click at [239, 344] on icon at bounding box center [239, 337] width 27 height 24
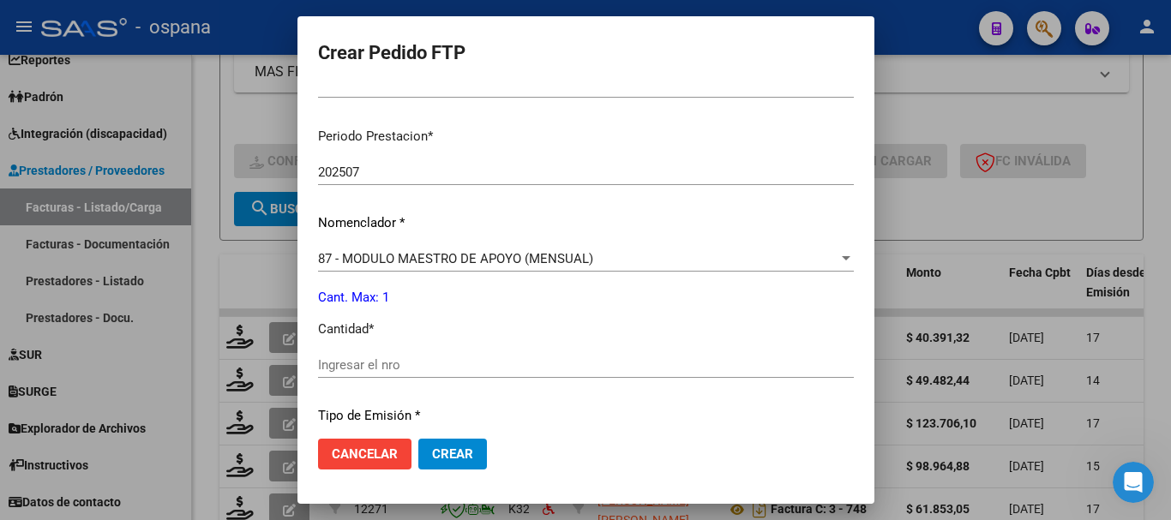
scroll to position [600, 0]
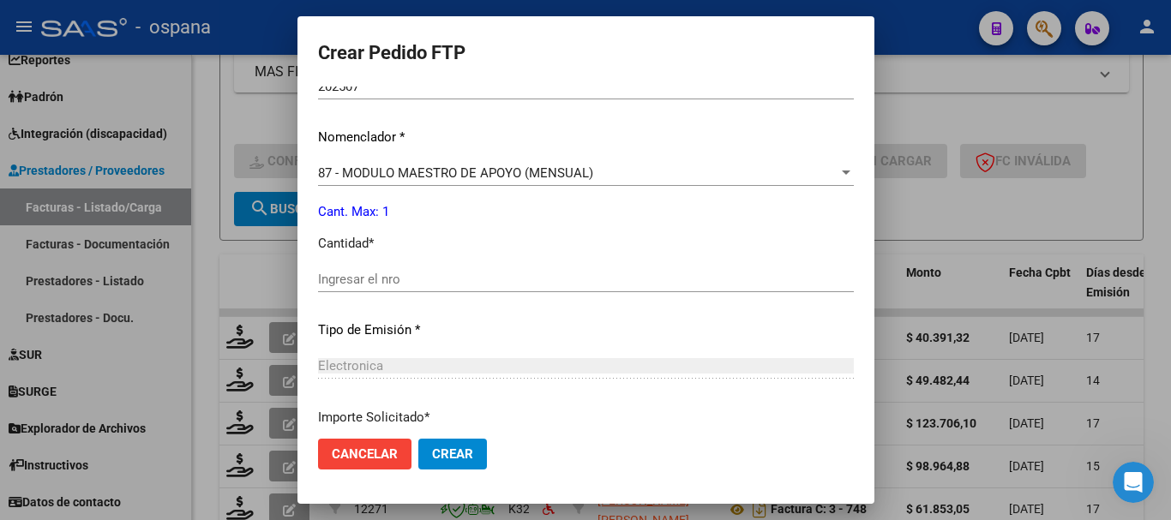
click at [459, 279] on input "Ingresar el nro" at bounding box center [586, 279] width 536 height 15
drag, startPoint x: 429, startPoint y: 449, endPoint x: 414, endPoint y: 435, distance: 20.6
click at [432, 450] on span "Crear" at bounding box center [452, 454] width 41 height 15
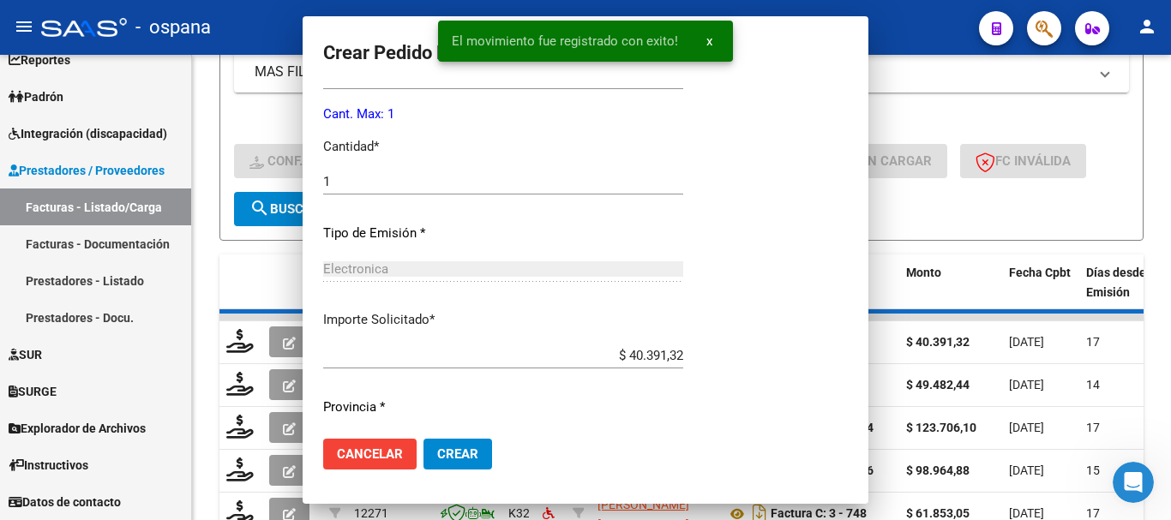
scroll to position [0, 0]
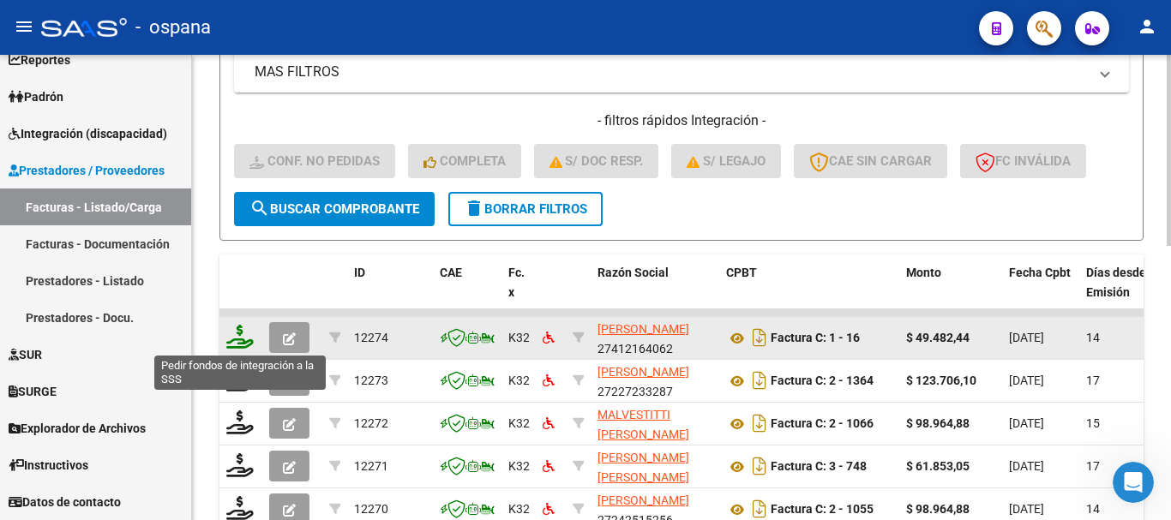
click at [240, 343] on icon at bounding box center [239, 337] width 27 height 24
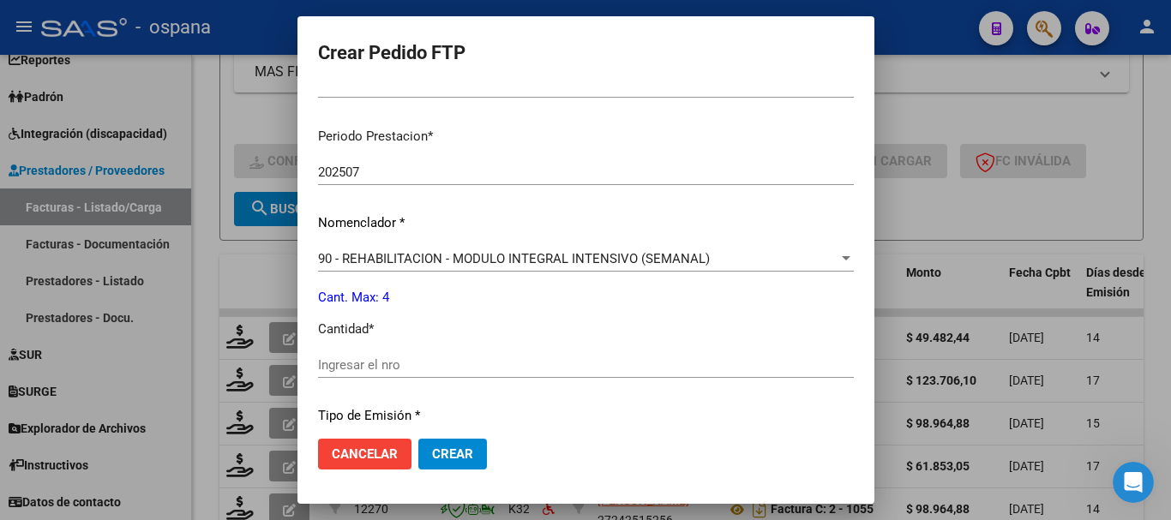
scroll to position [600, 0]
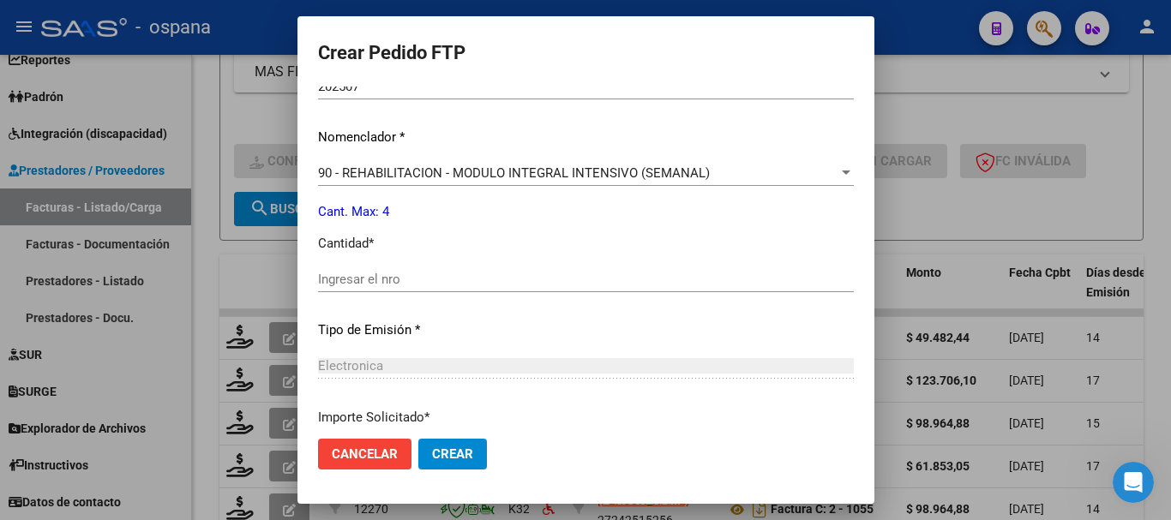
click at [469, 279] on input "Ingresar el nro" at bounding box center [586, 279] width 536 height 15
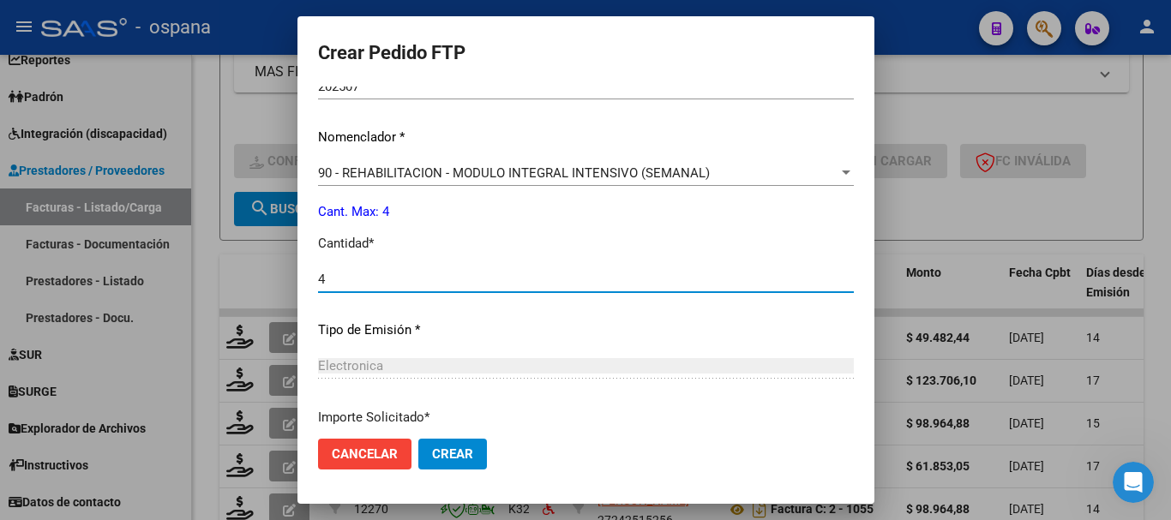
click at [432, 460] on span "Crear" at bounding box center [452, 454] width 41 height 15
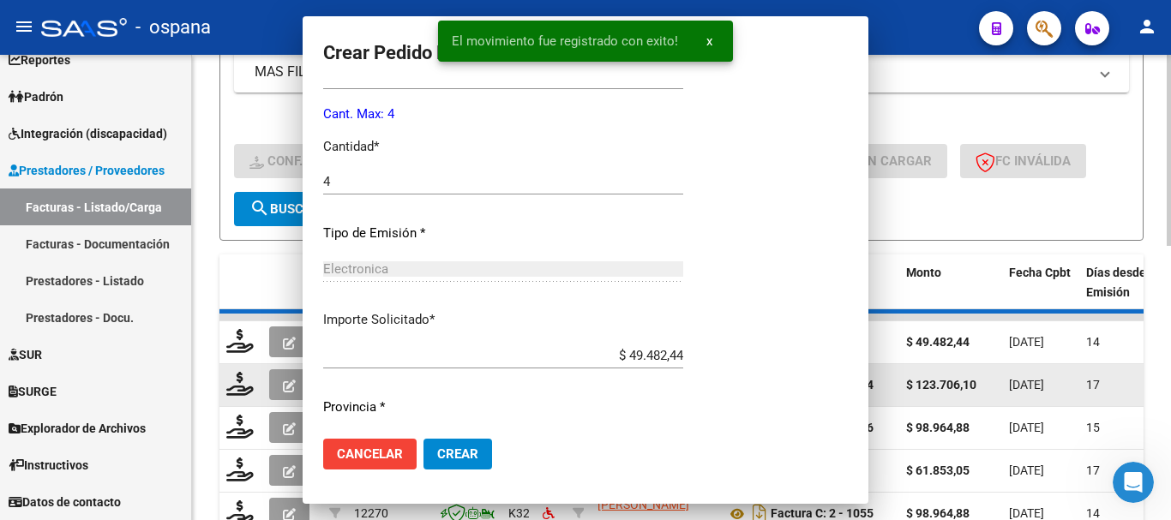
scroll to position [0, 0]
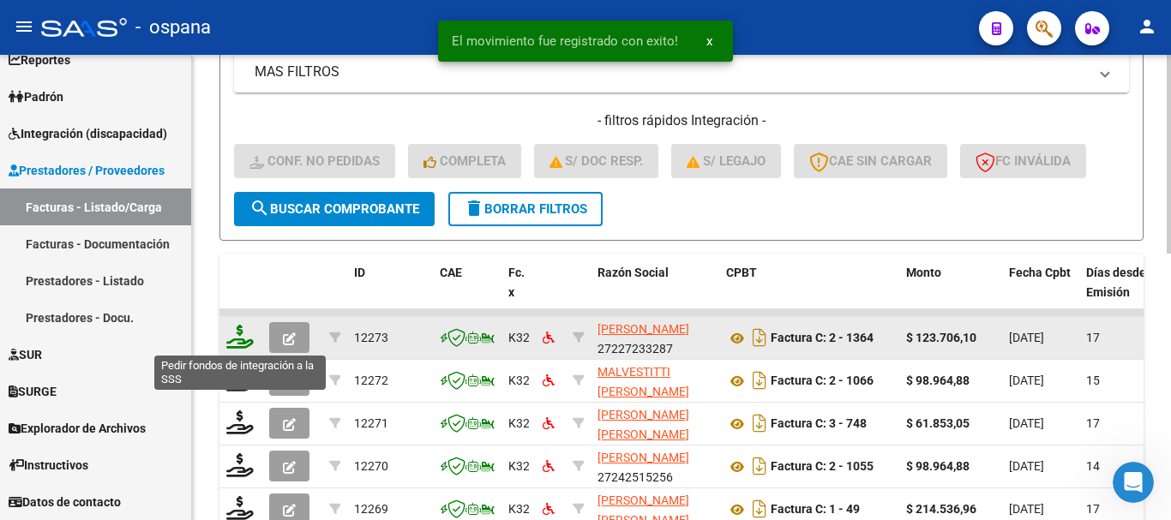
click at [236, 342] on icon at bounding box center [239, 337] width 27 height 24
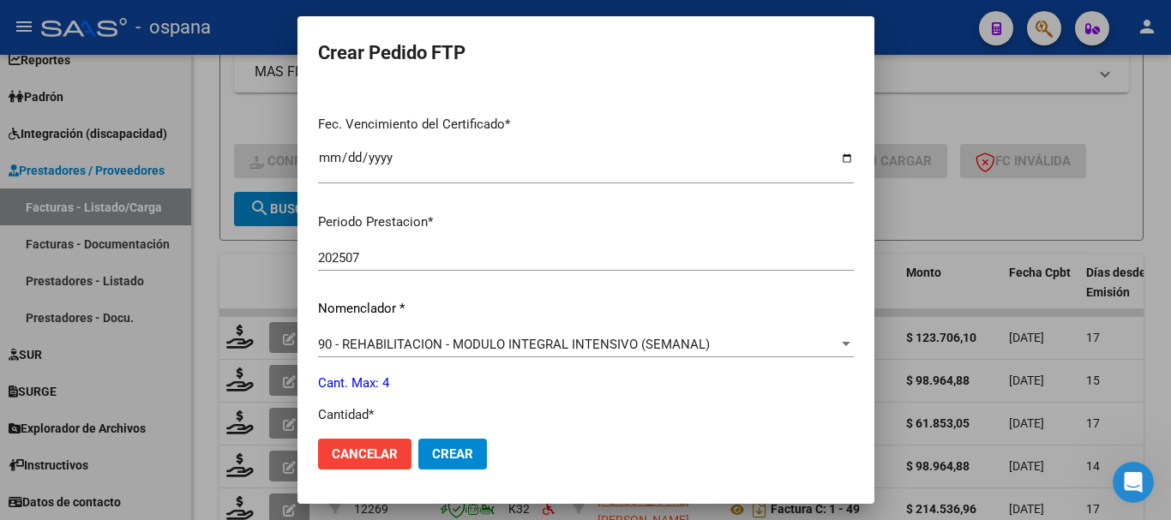
scroll to position [514, 0]
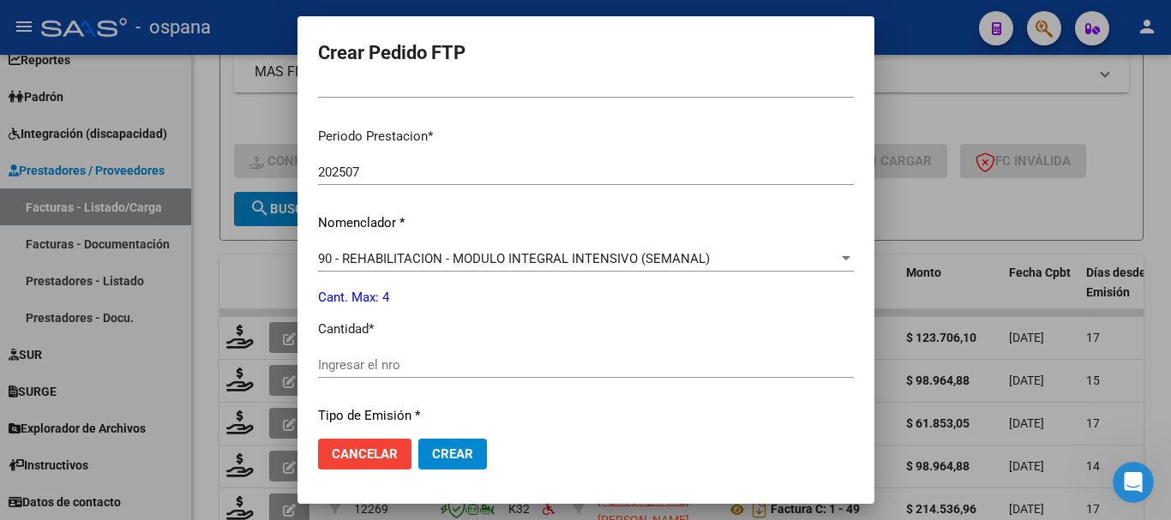
click at [351, 367] on input "Ingresar el nro" at bounding box center [586, 365] width 536 height 15
click at [432, 452] on span "Crear" at bounding box center [452, 454] width 41 height 15
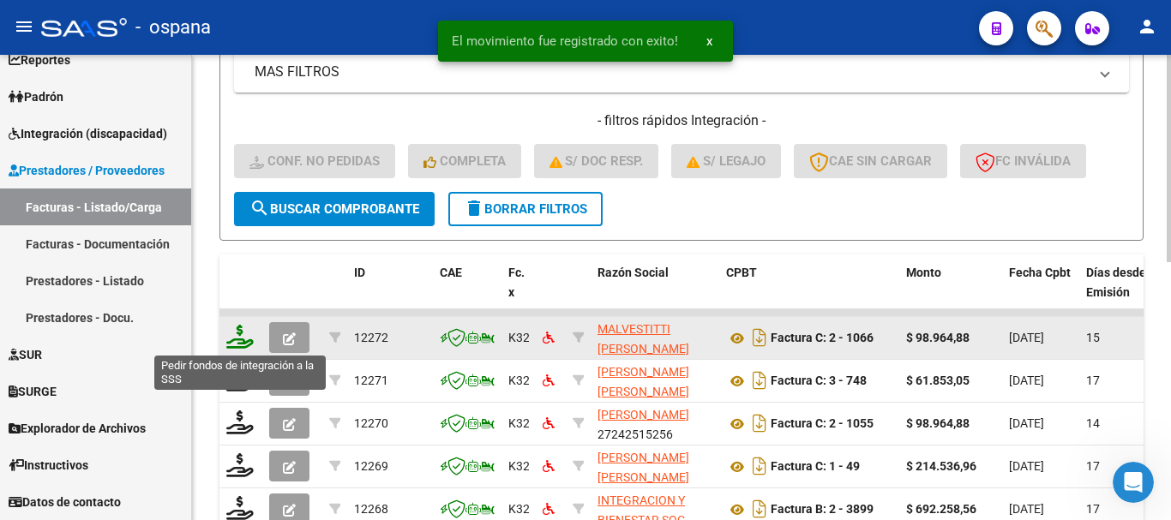
click at [241, 335] on icon at bounding box center [239, 337] width 27 height 24
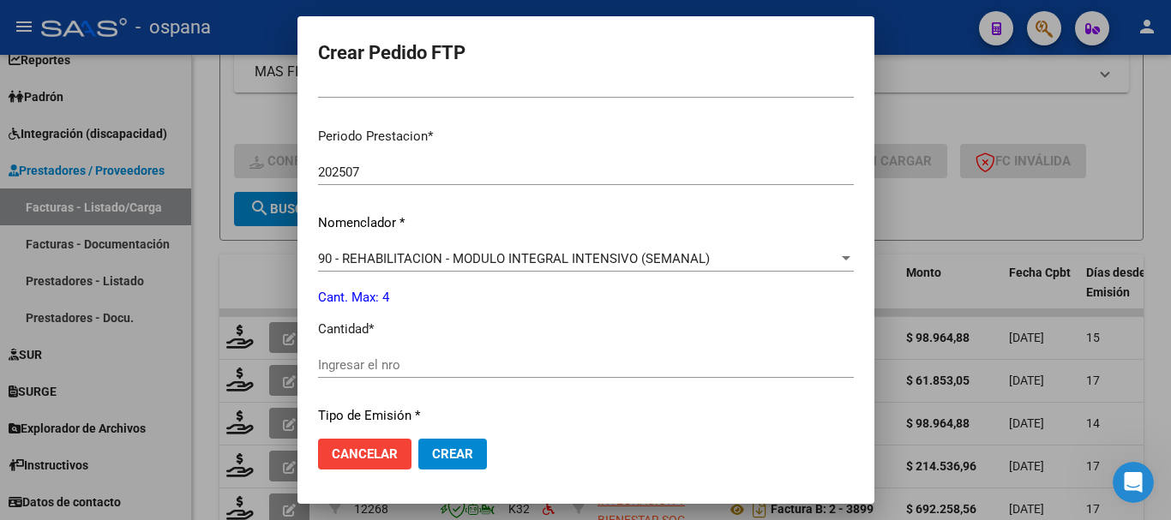
click at [337, 363] on input "Ingresar el nro" at bounding box center [586, 365] width 536 height 15
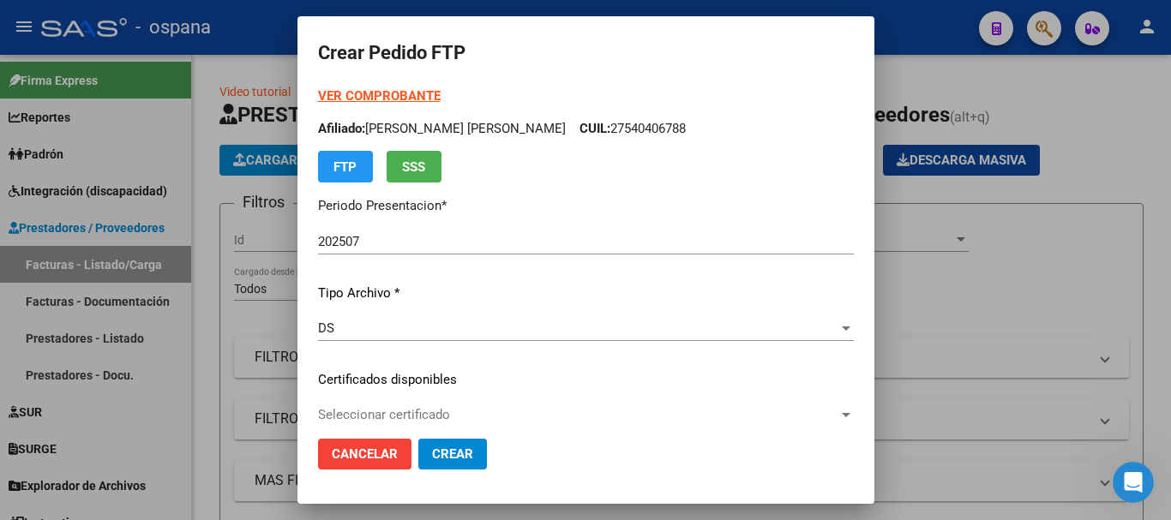
scroll to position [514, 0]
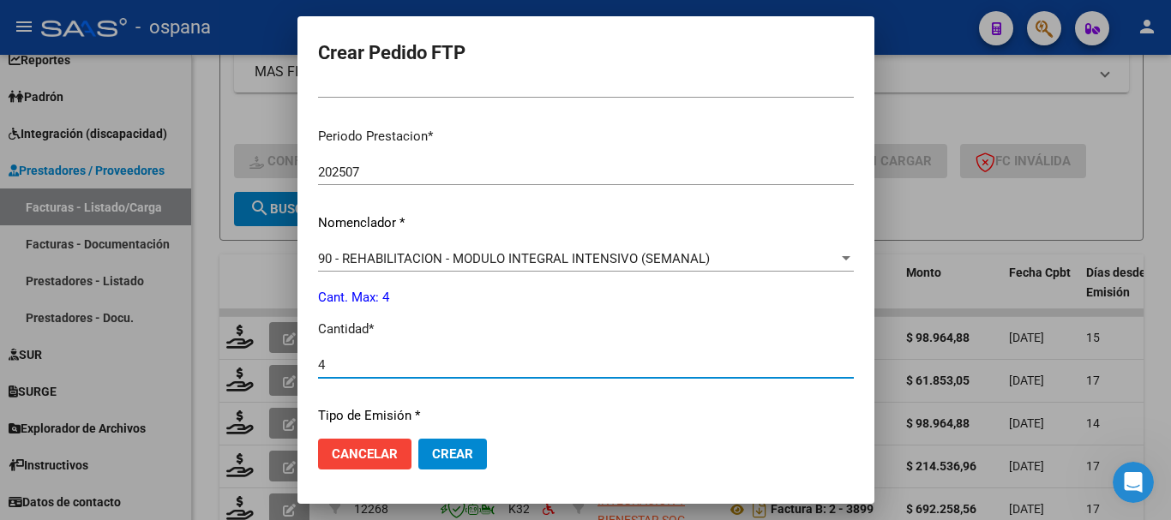
type input "4"
click at [432, 449] on span "Crear" at bounding box center [452, 454] width 41 height 15
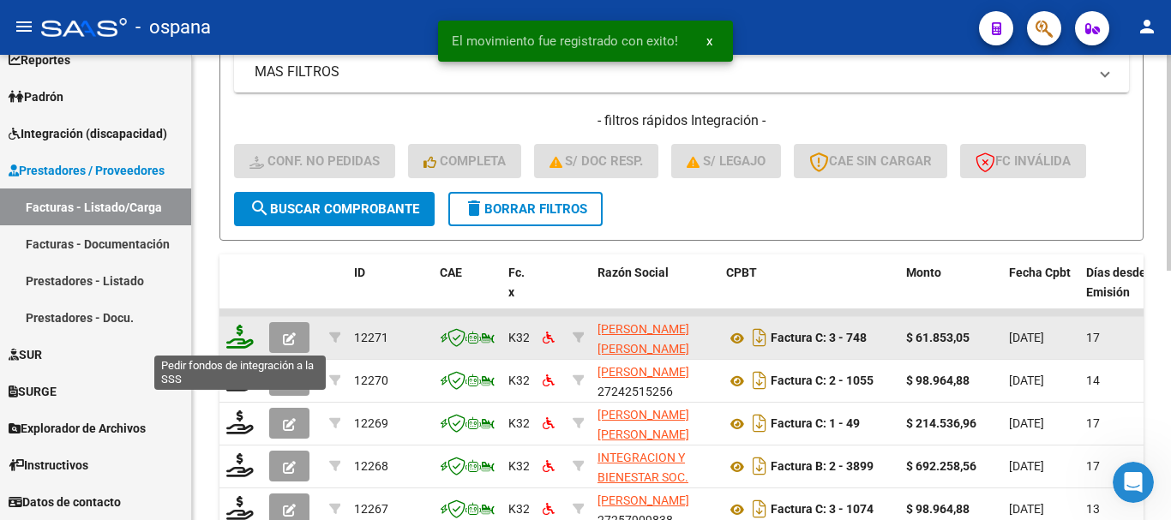
click at [237, 333] on icon at bounding box center [239, 337] width 27 height 24
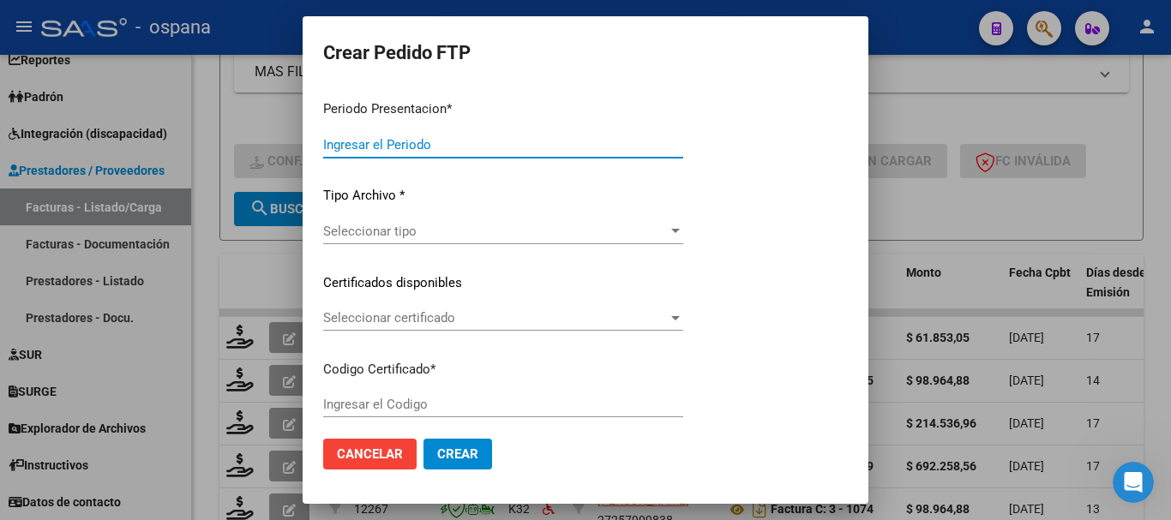
type input "202507"
type input "$ 61.853,05"
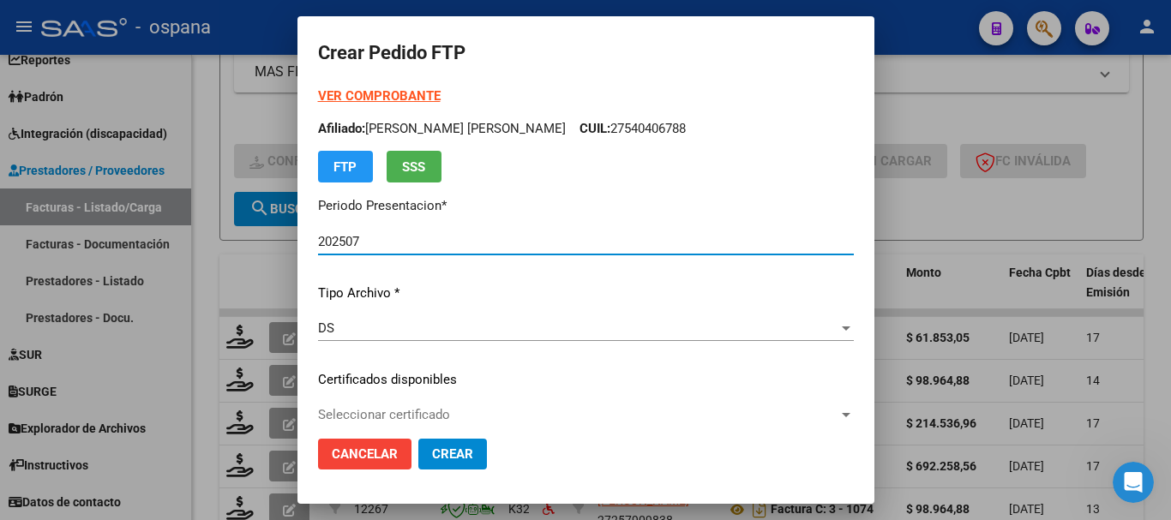
type input "ARG02000473066562018110620241106BS389"
type input "[DATE]"
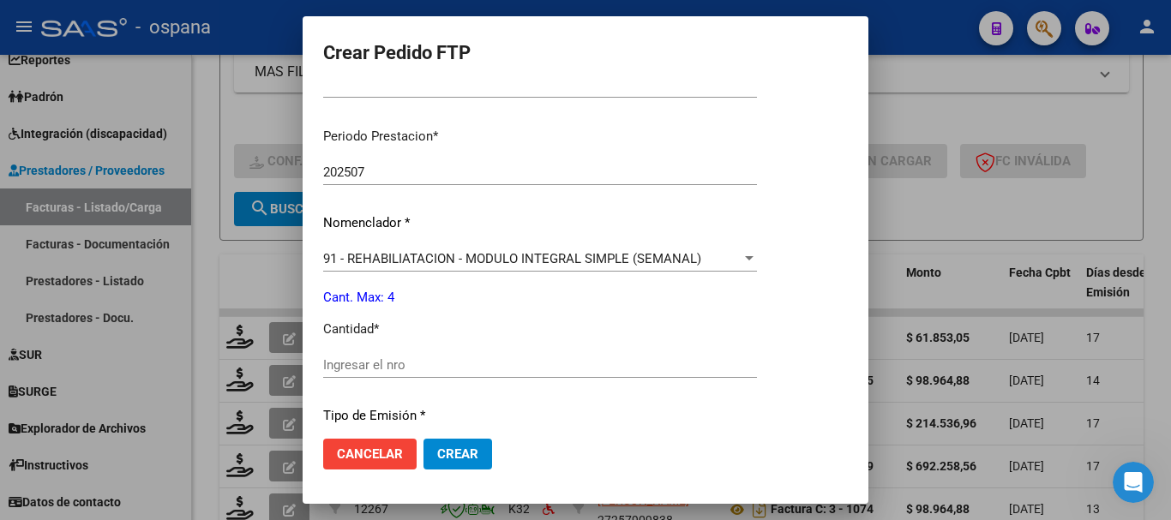
scroll to position [600, 0]
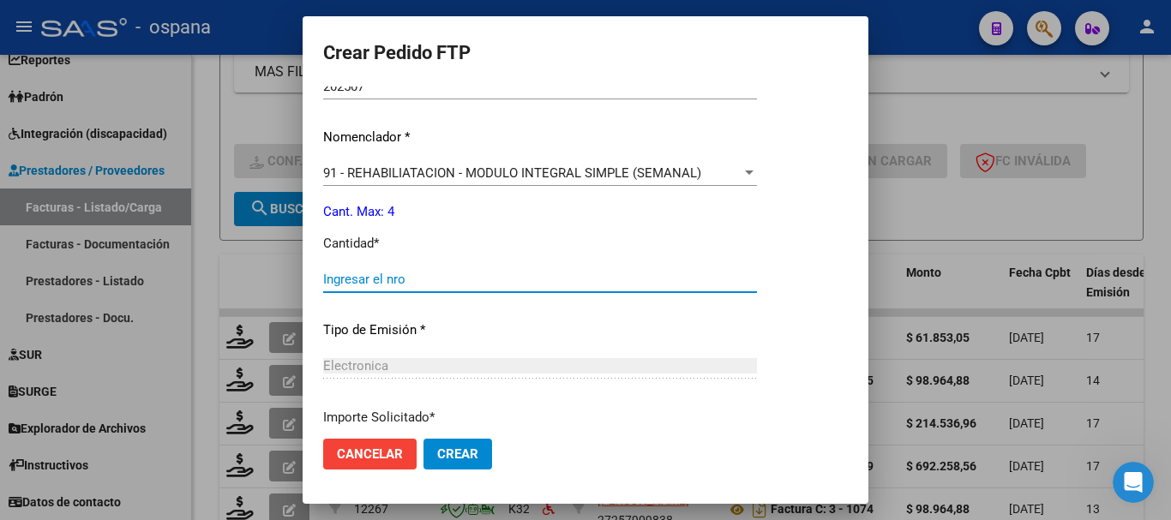
click at [376, 279] on input "Ingresar el nro" at bounding box center [540, 279] width 434 height 15
type input "4"
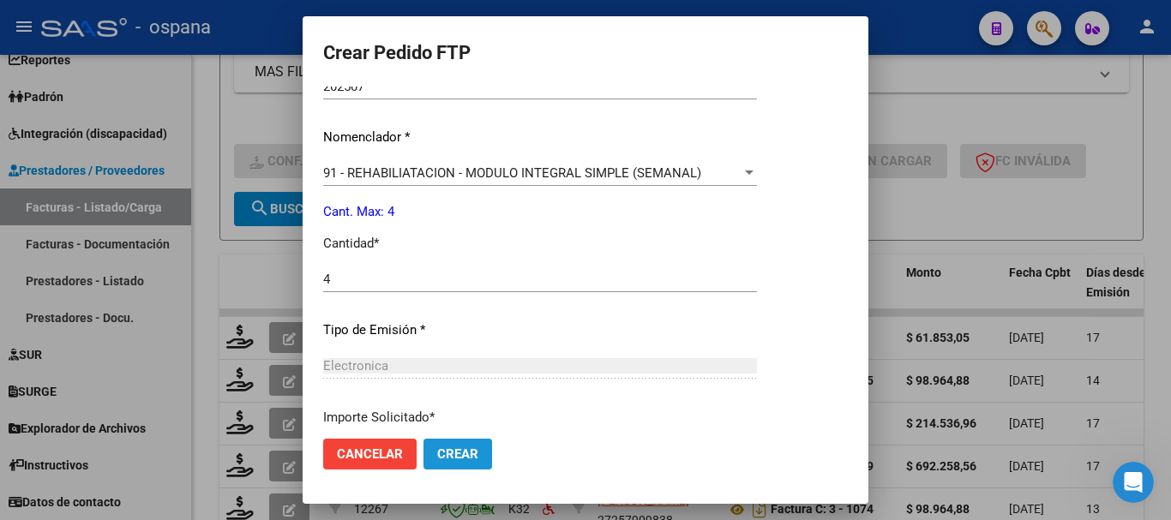
click at [479, 446] on button "Crear" at bounding box center [458, 454] width 69 height 31
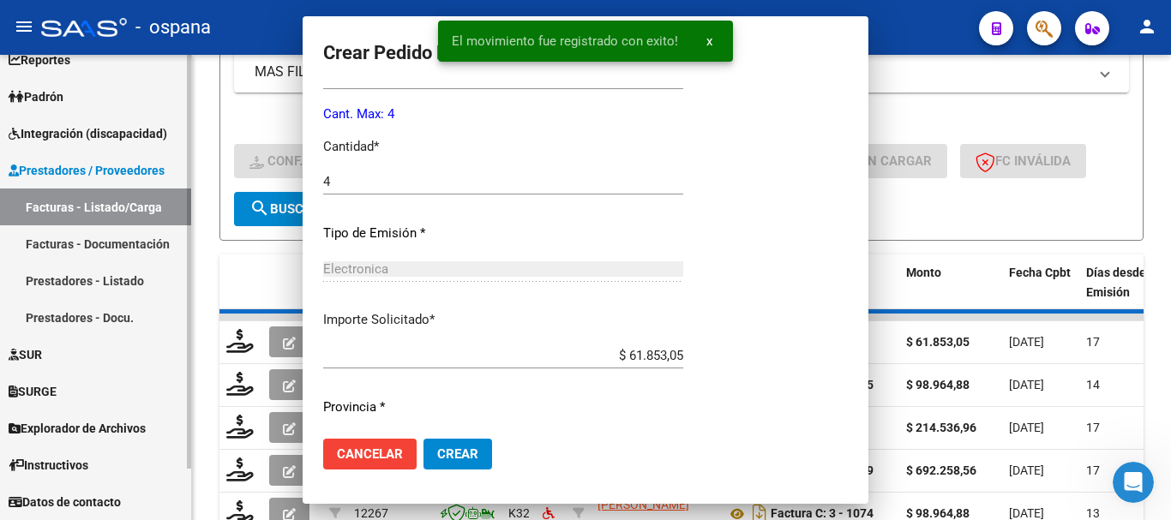
scroll to position [0, 0]
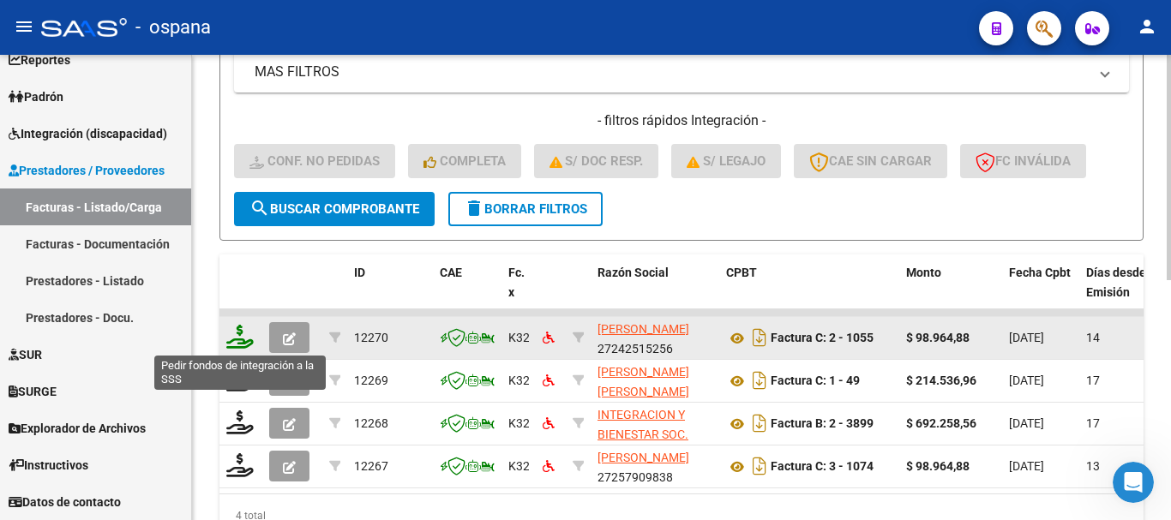
click at [234, 340] on icon at bounding box center [239, 337] width 27 height 24
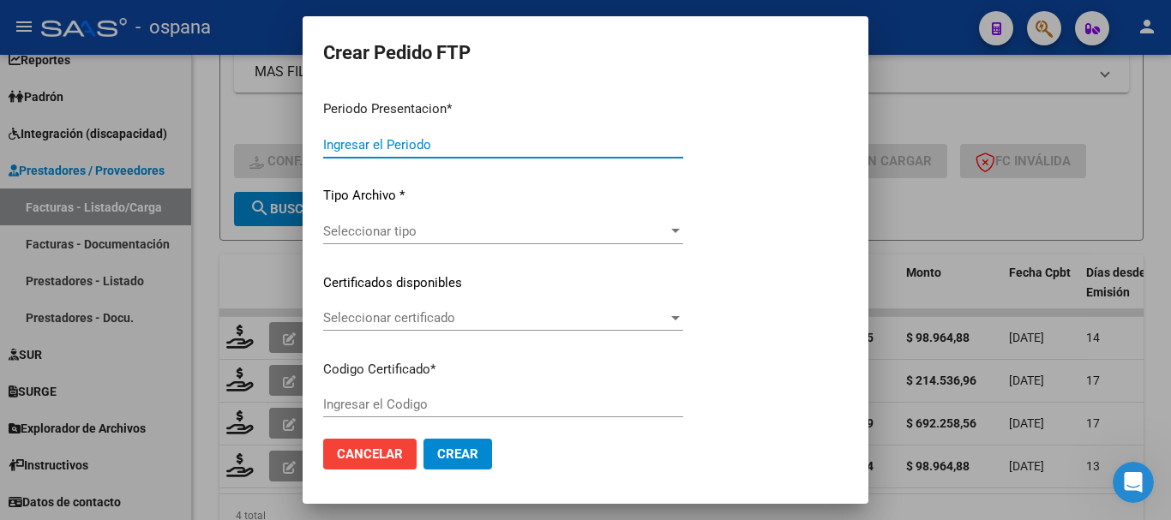
type input "202507"
type input "$ 98.964,88"
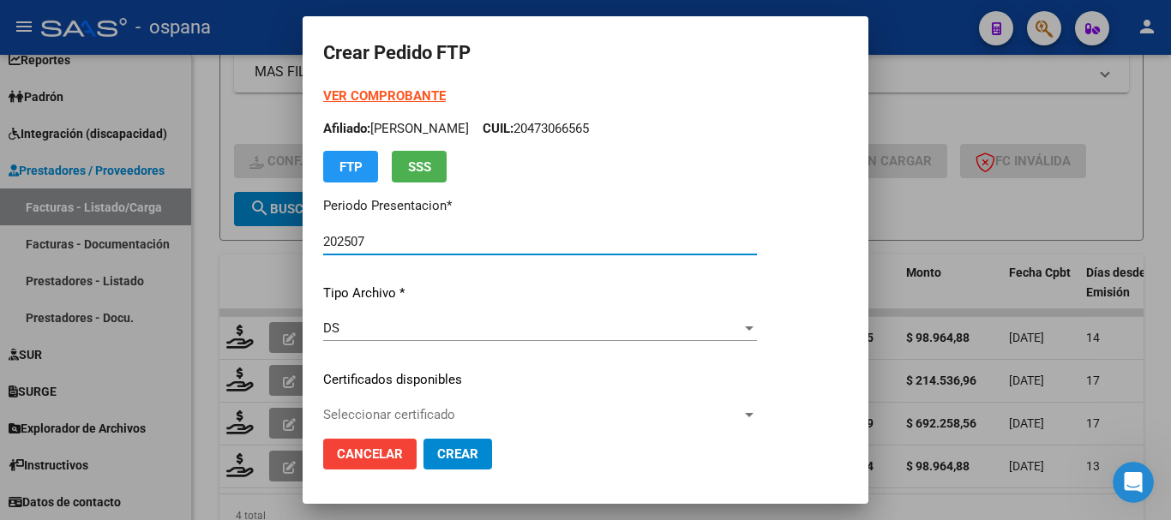
type input "ARG01000430177192019121720291217BS389"
type input "[DATE]"
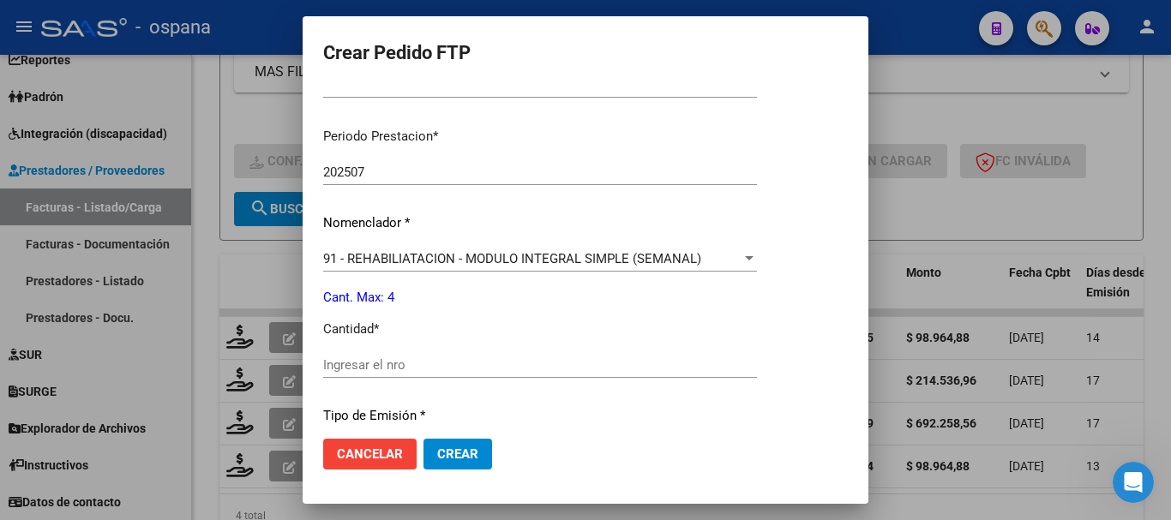
scroll to position [600, 0]
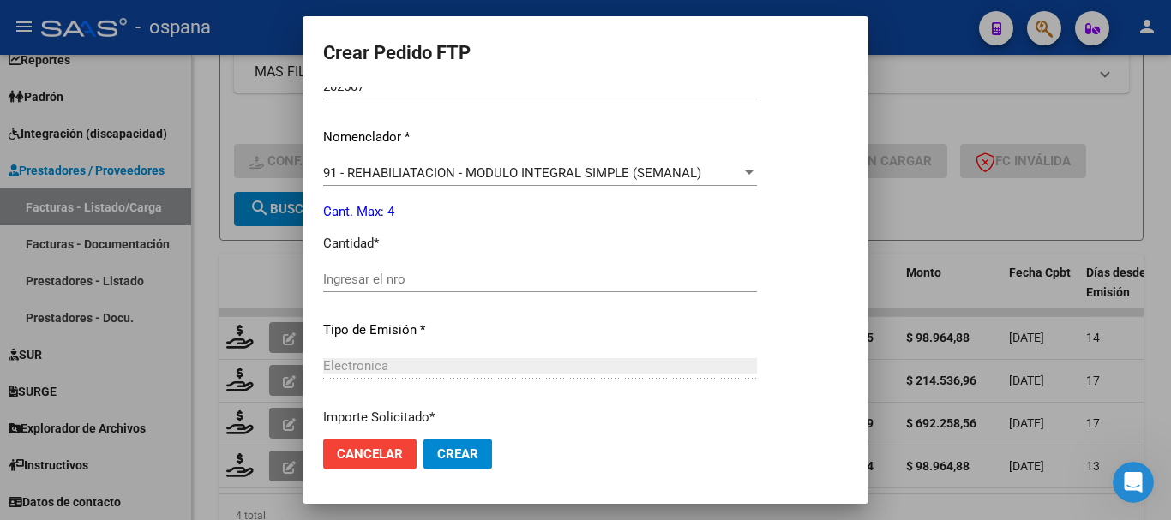
click at [484, 280] on input "Ingresar el nro" at bounding box center [540, 279] width 434 height 15
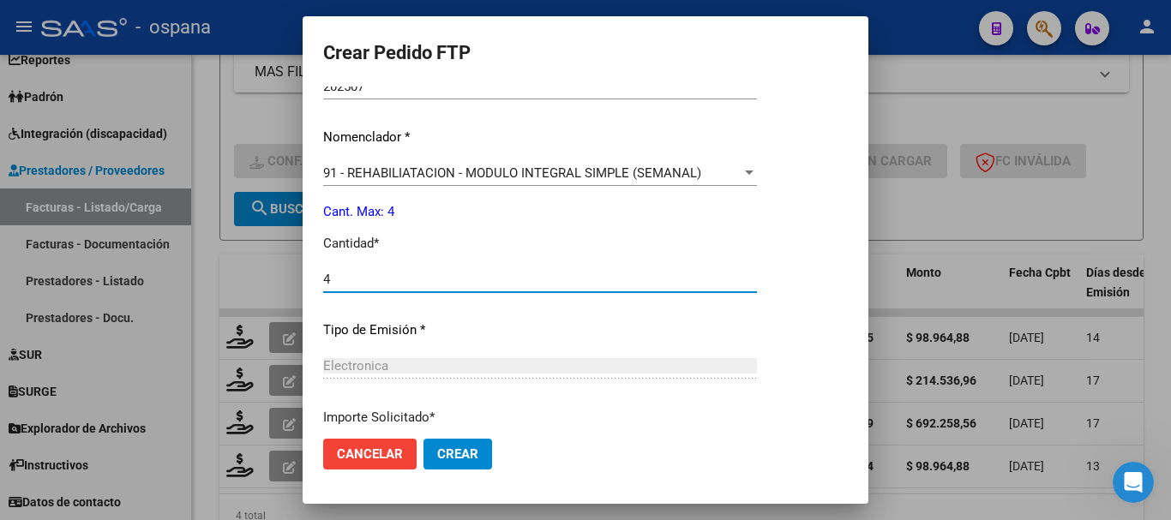
type input "4"
click at [460, 457] on span "Crear" at bounding box center [457, 454] width 41 height 15
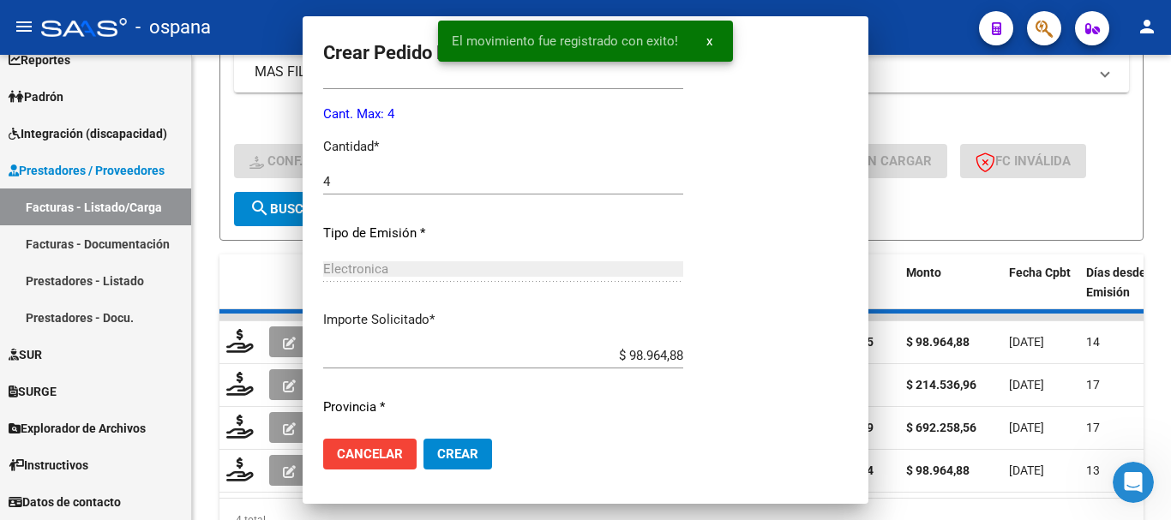
scroll to position [0, 0]
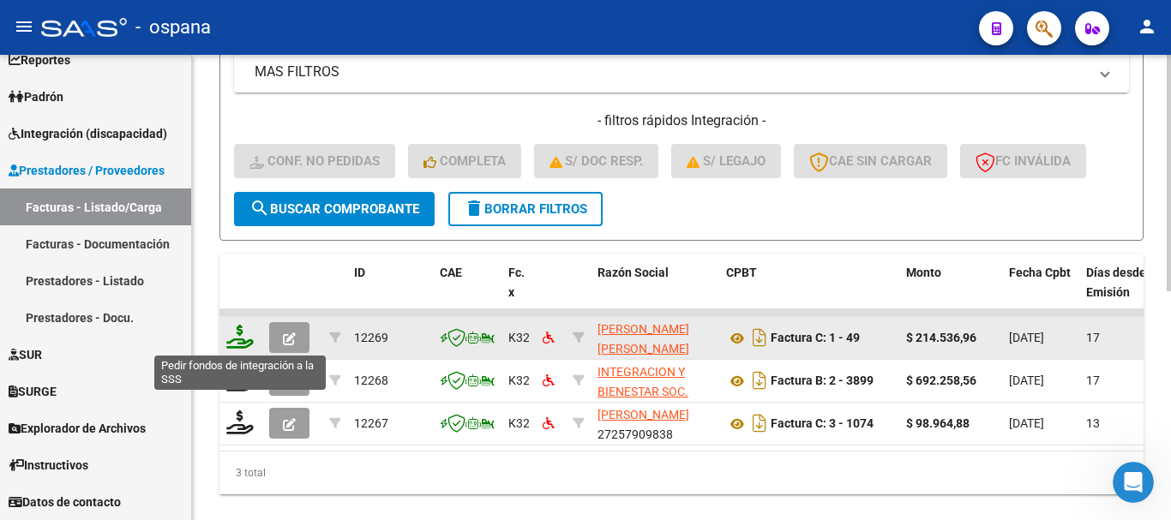
click at [243, 341] on icon at bounding box center [239, 337] width 27 height 24
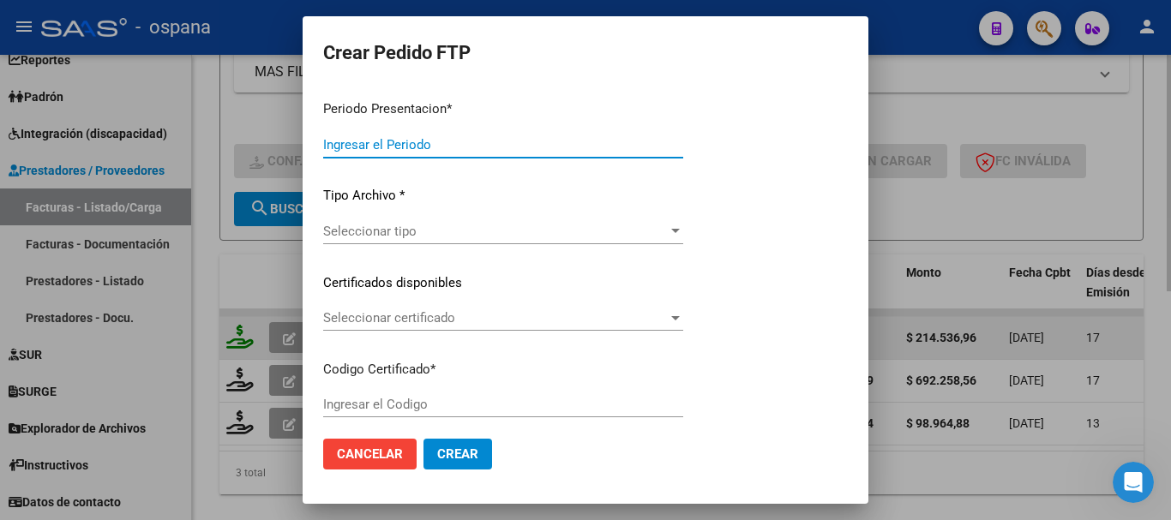
type input "202507"
type input "$ 214.536,96"
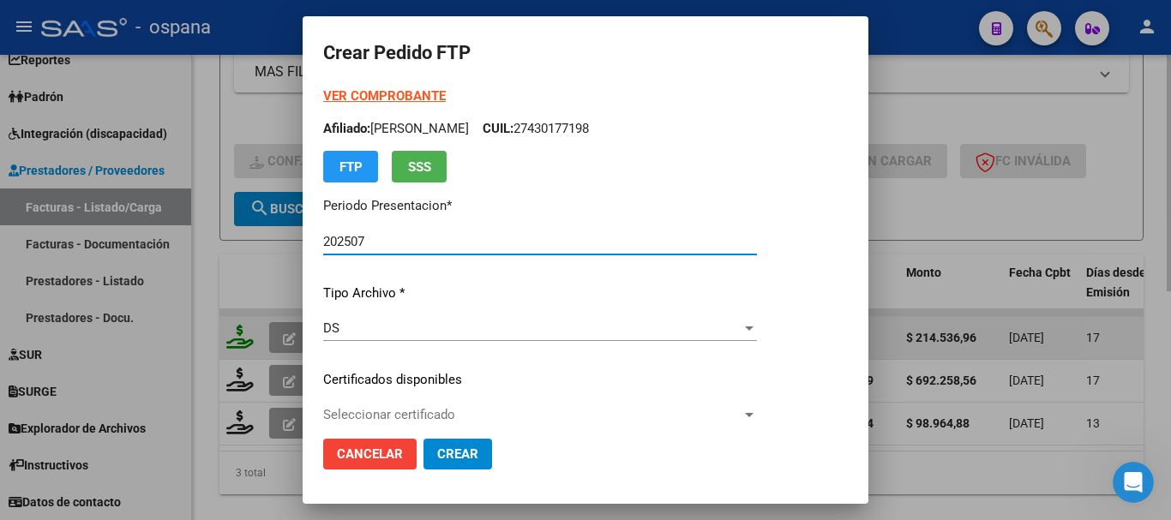
type input "ARG01000430177192019121720291217BS389"
type input "[DATE]"
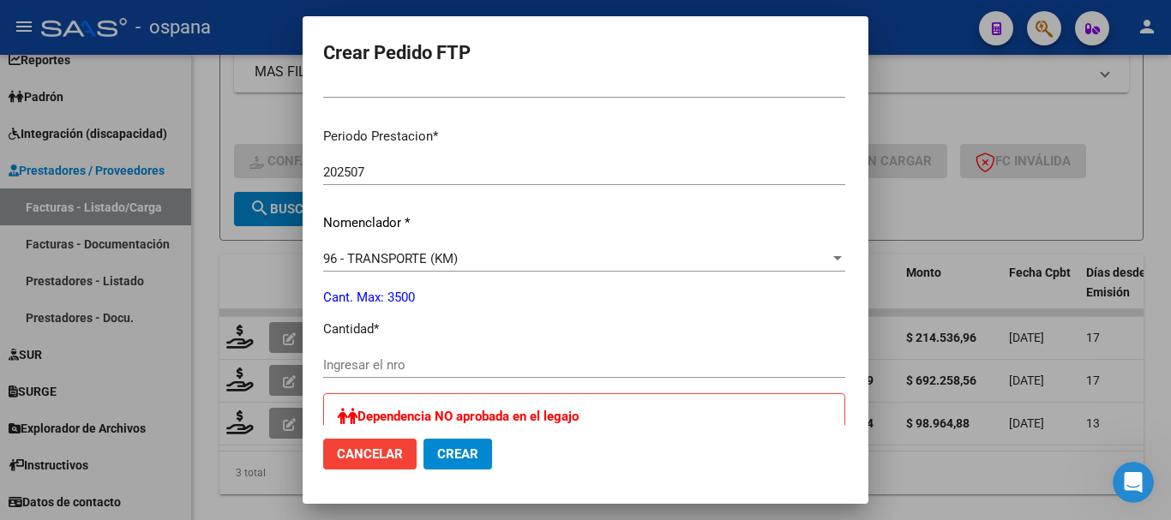
scroll to position [600, 0]
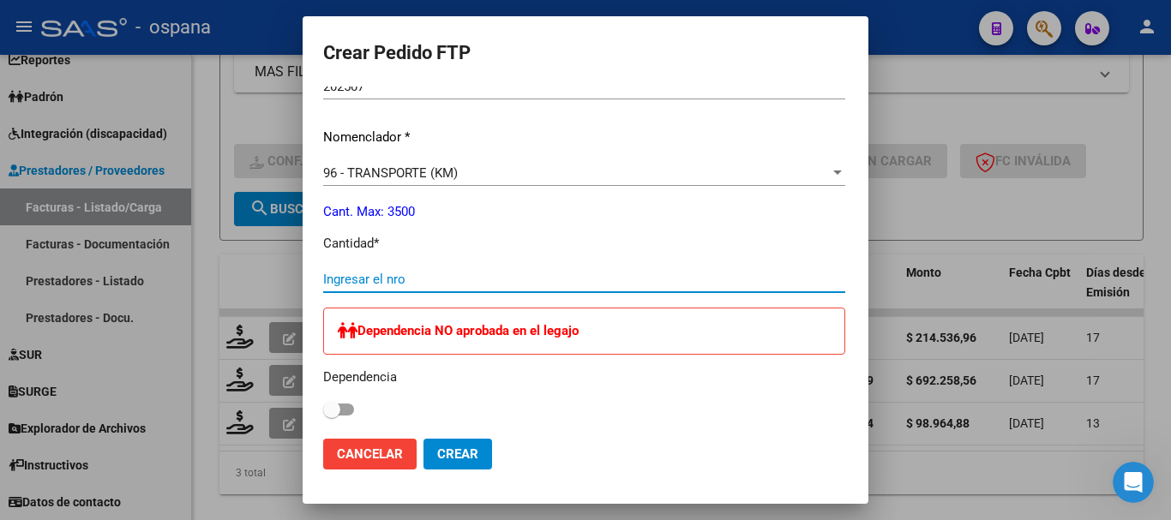
click at [387, 274] on input "Ingresar el nro" at bounding box center [584, 279] width 522 height 15
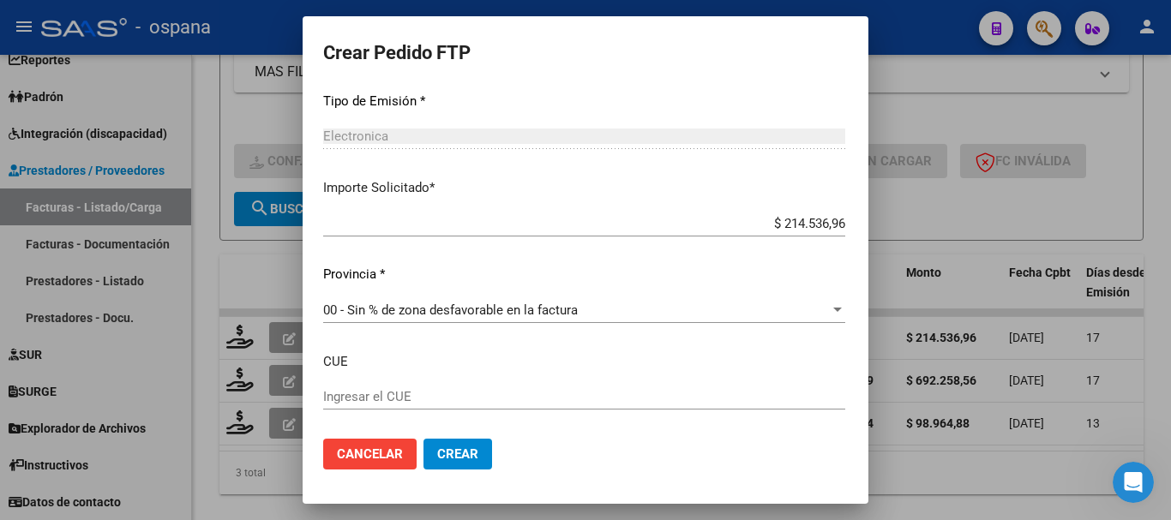
scroll to position [1029, 0]
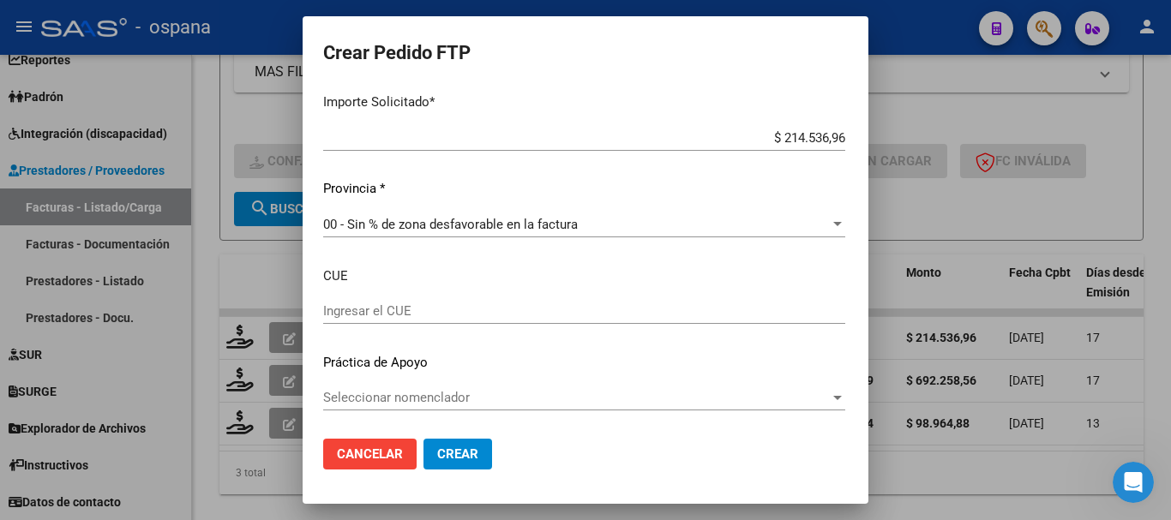
type input "396"
click at [437, 452] on span "Crear" at bounding box center [457, 454] width 41 height 15
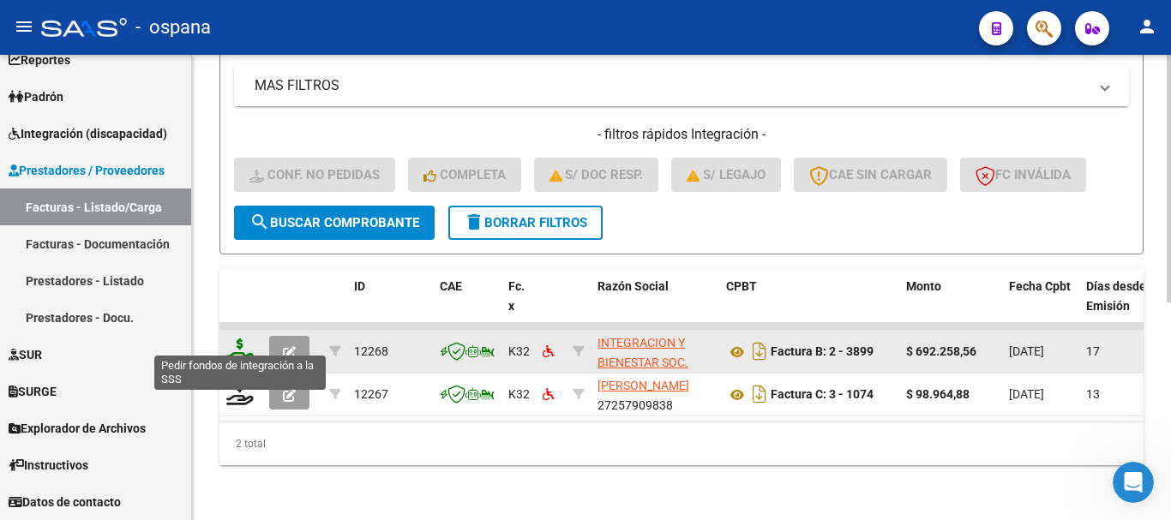
click at [236, 339] on icon at bounding box center [239, 351] width 27 height 24
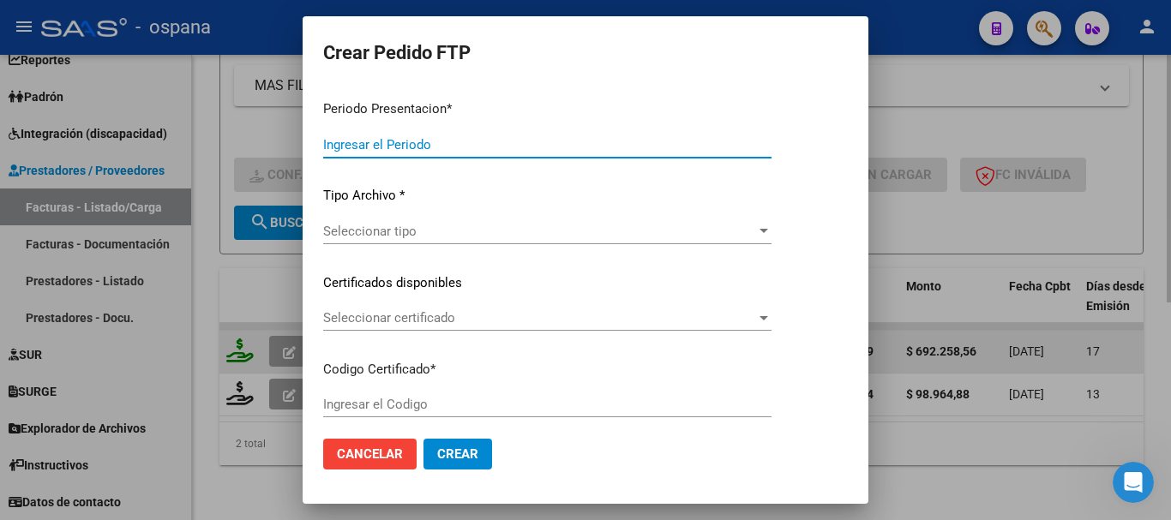
type input "202507"
type input "$ 692.258,56"
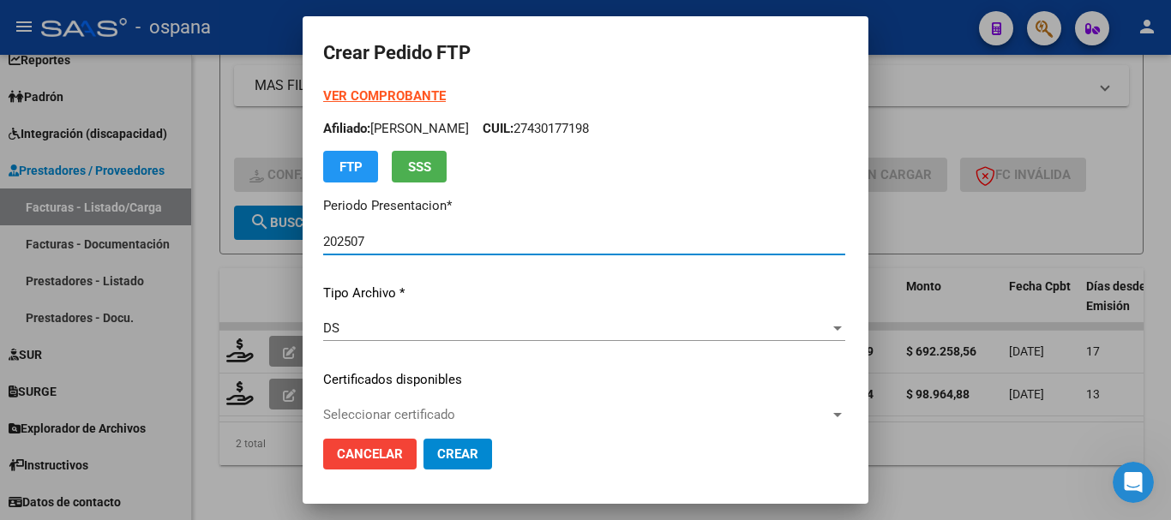
type input "ARG01000430177192019121720291217BS389"
type input "[DATE]"
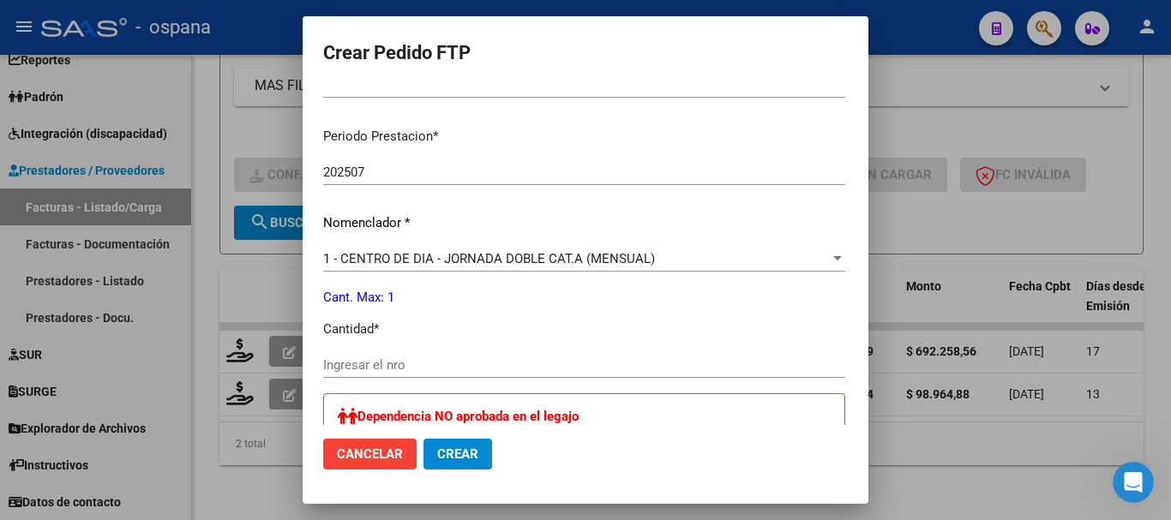
scroll to position [600, 0]
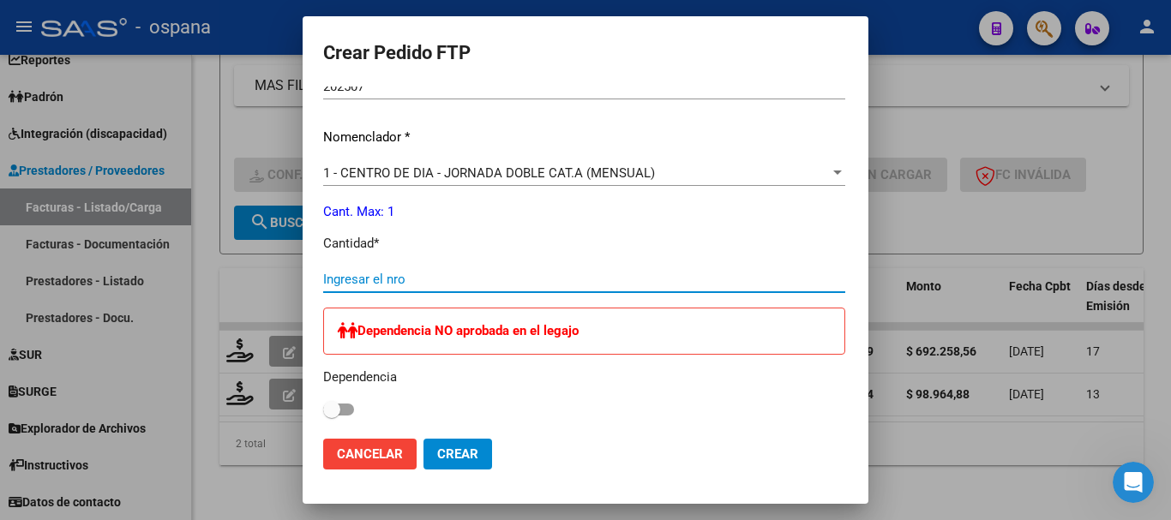
click at [396, 278] on input "Ingresar el nro" at bounding box center [584, 279] width 522 height 15
type input "1"
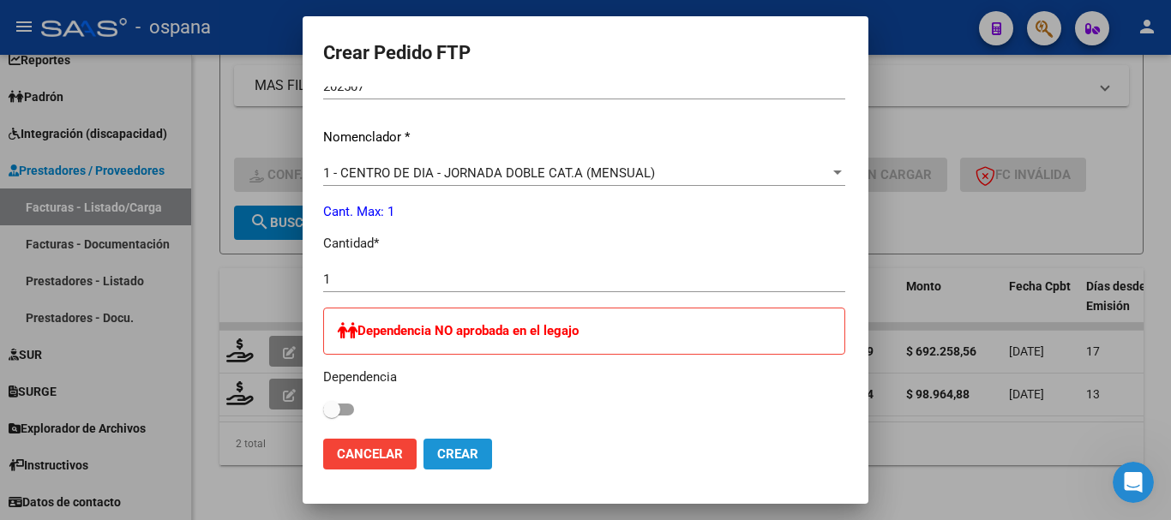
click at [447, 454] on span "Crear" at bounding box center [457, 454] width 41 height 15
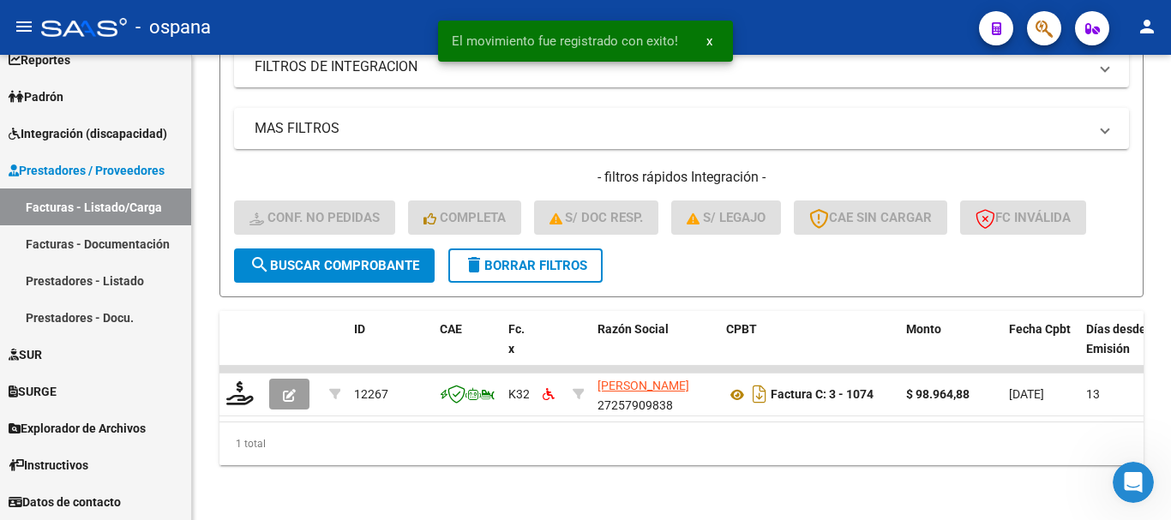
scroll to position [366, 0]
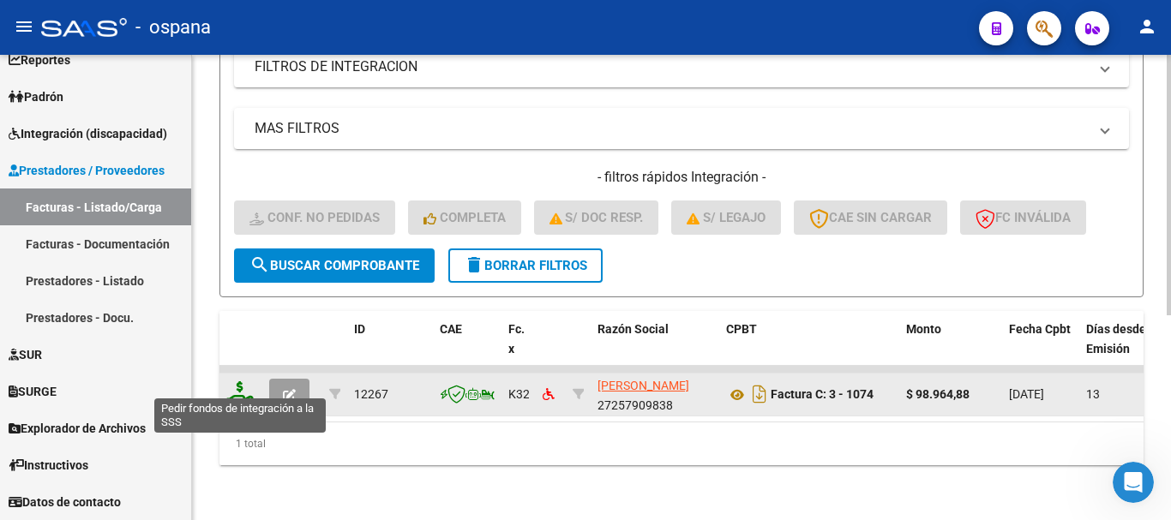
click at [243, 382] on icon at bounding box center [239, 394] width 27 height 24
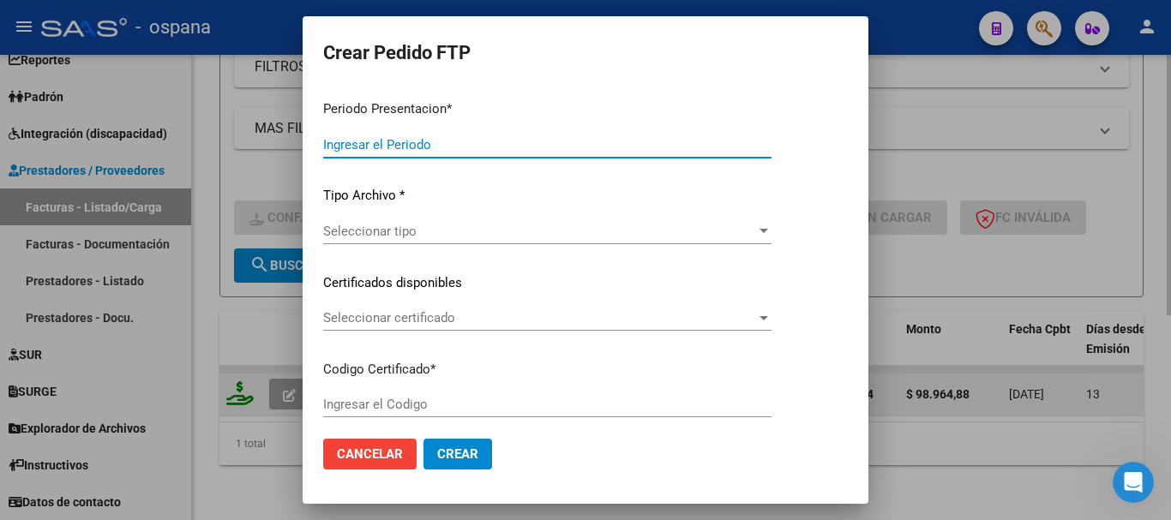
type input "202507"
type input "$ 98.964,88"
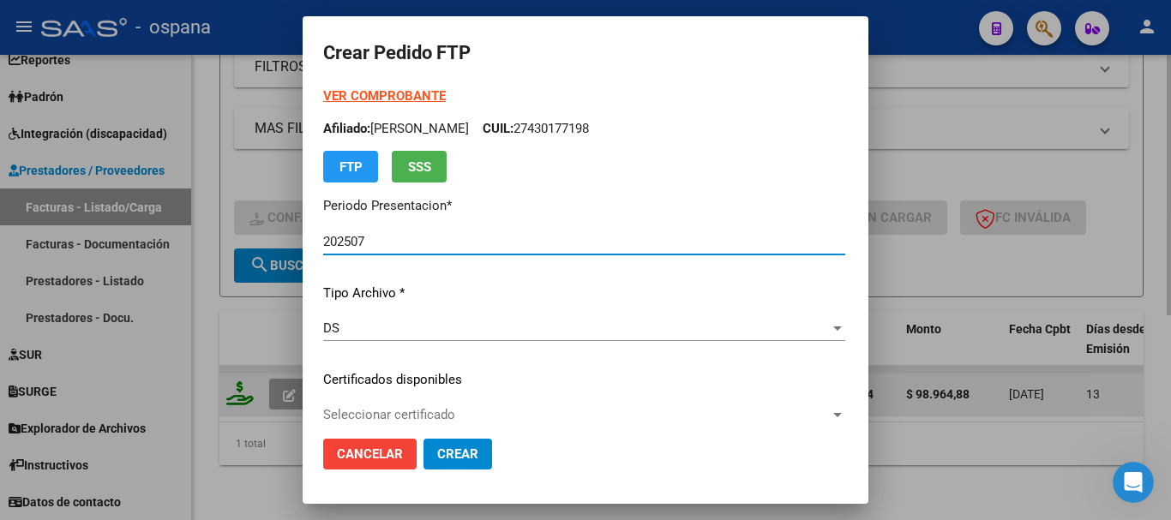
type input "ARG02000579679162023032920280329BS389"
type input "[DATE]"
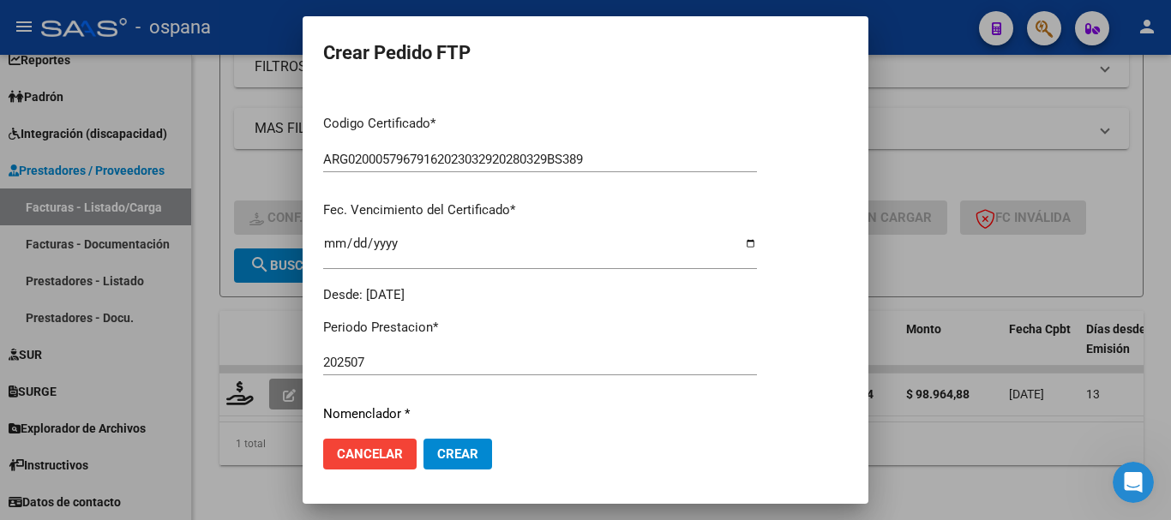
scroll to position [600, 0]
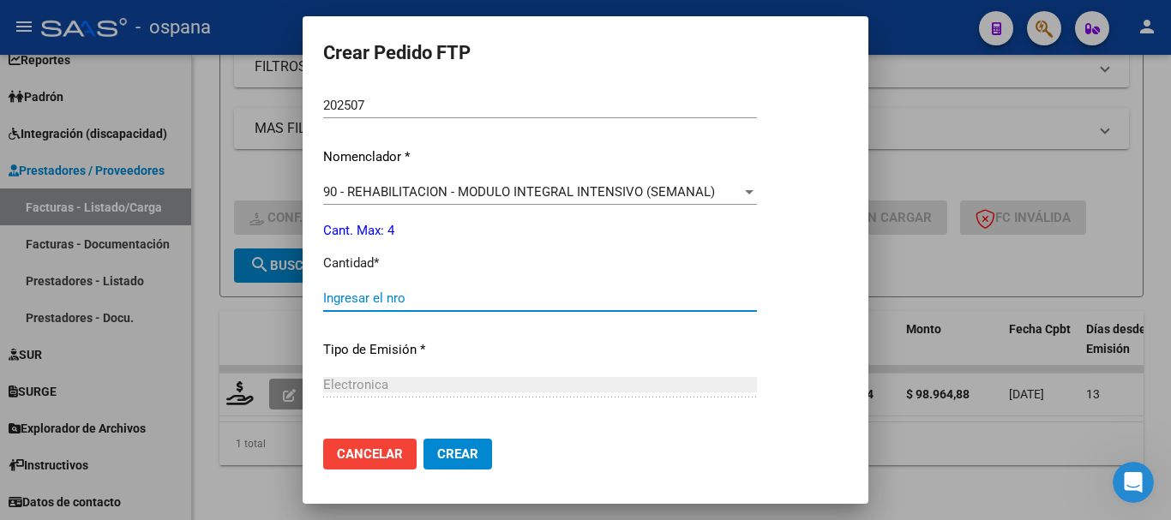
click at [490, 305] on input "Ingresar el nro" at bounding box center [540, 298] width 434 height 15
type input "4"
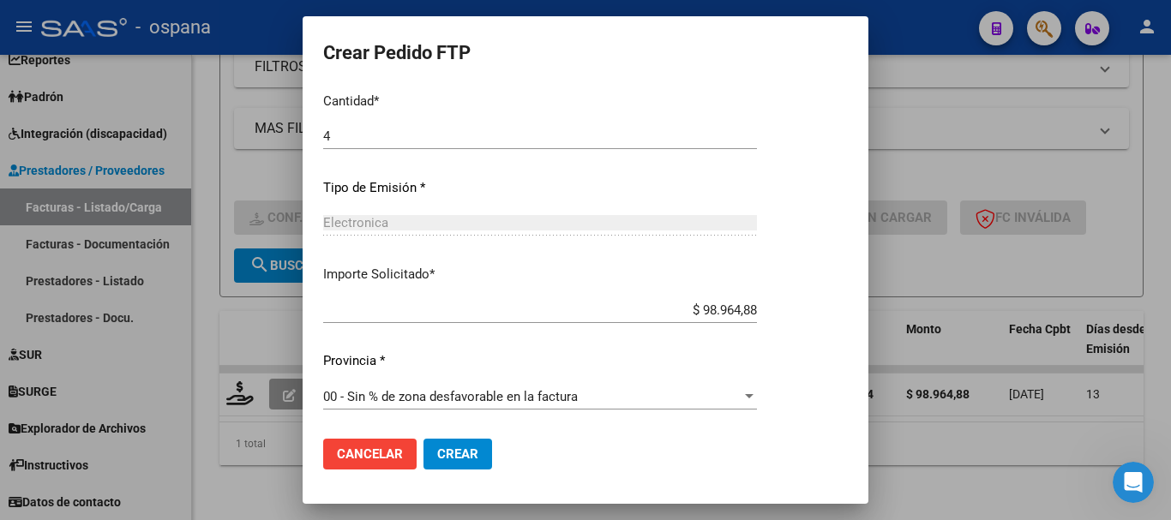
click at [460, 457] on span "Crear" at bounding box center [457, 454] width 41 height 15
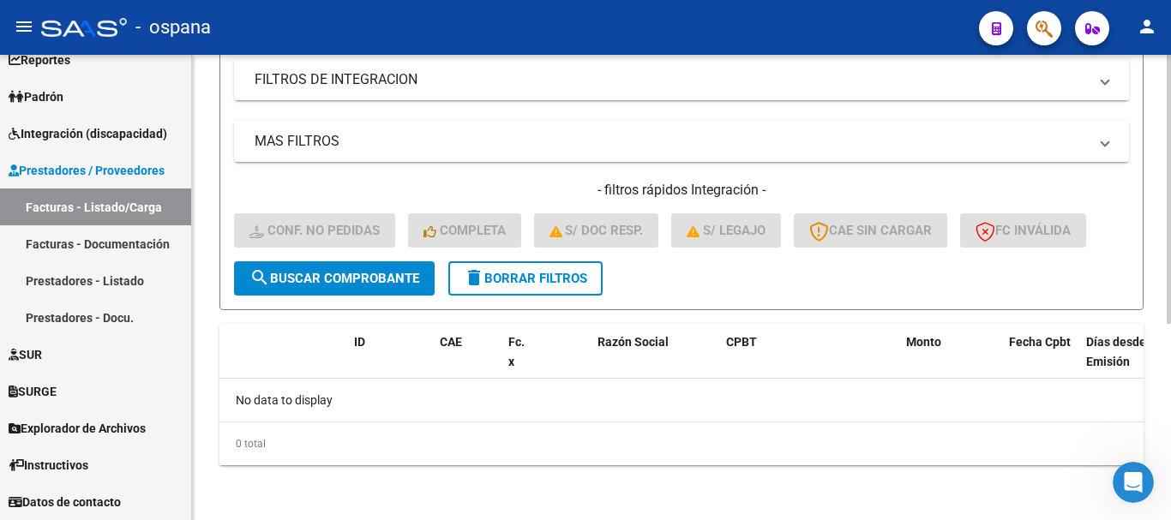
scroll to position [0, 0]
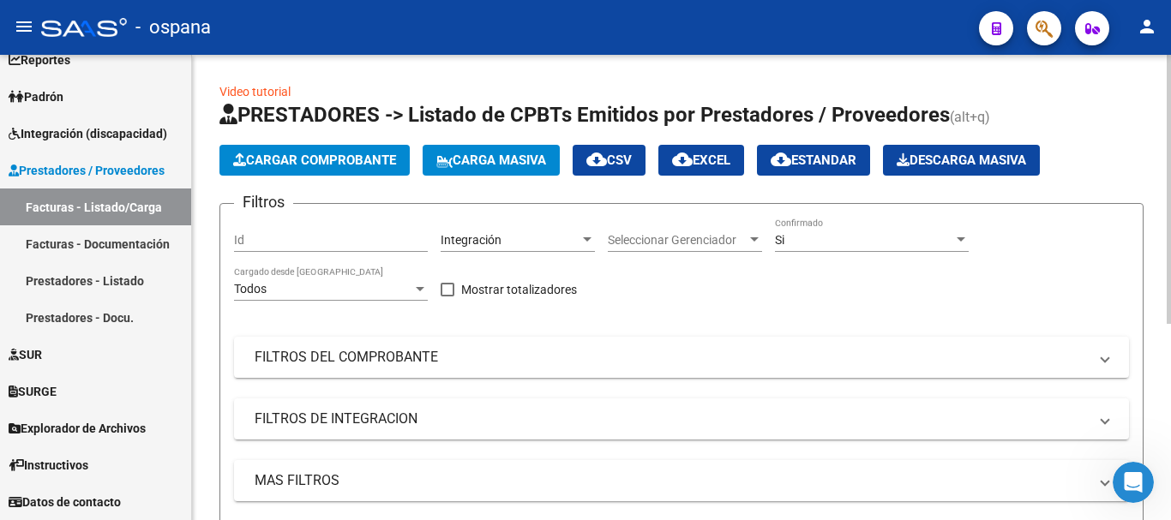
click at [468, 154] on span "Carga Masiva" at bounding box center [491, 160] width 110 height 15
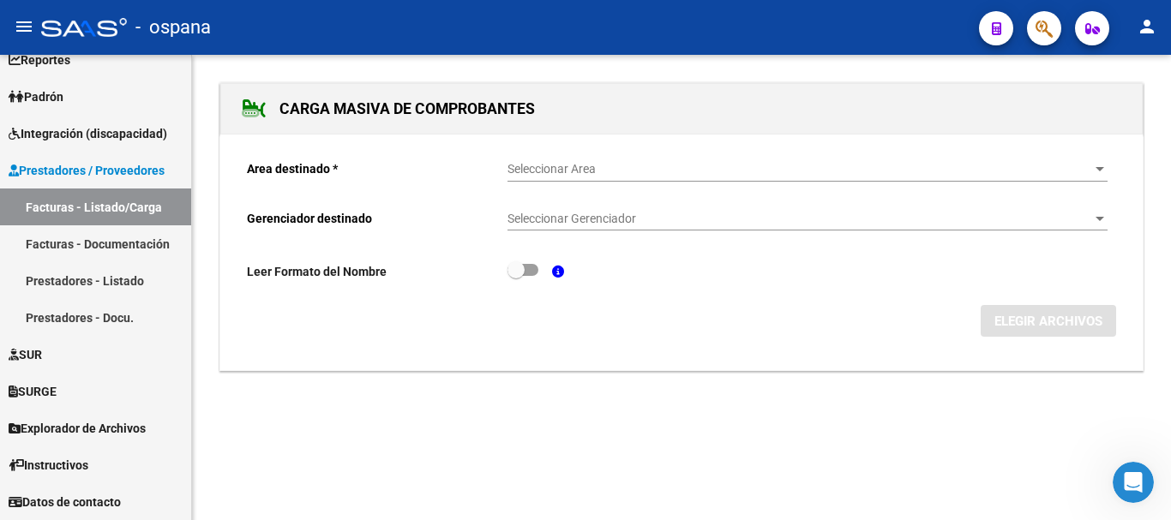
click at [566, 165] on span "Seleccionar Area" at bounding box center [800, 169] width 585 height 15
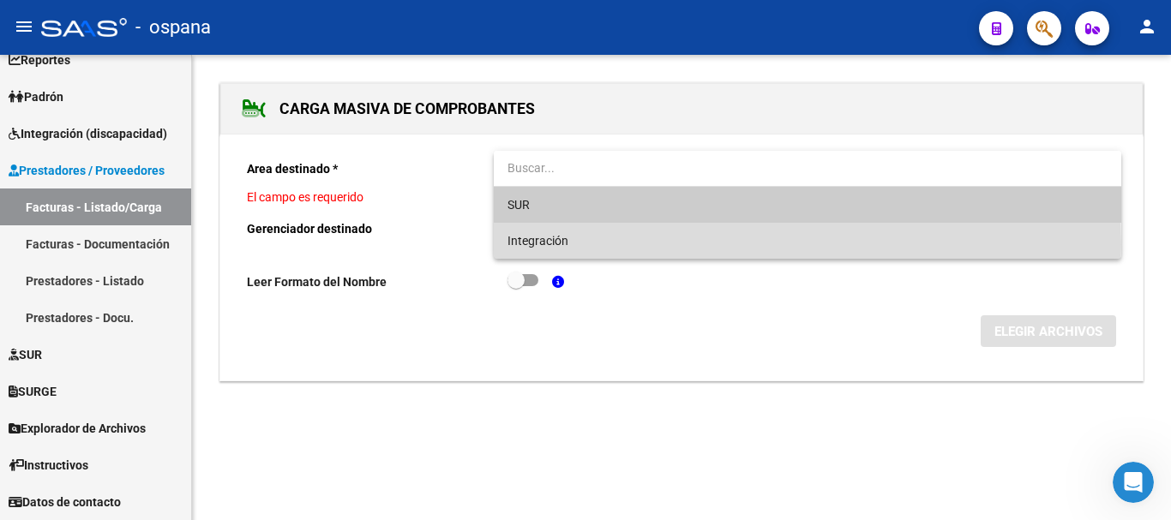
click at [574, 244] on span "Integración" at bounding box center [808, 241] width 600 height 36
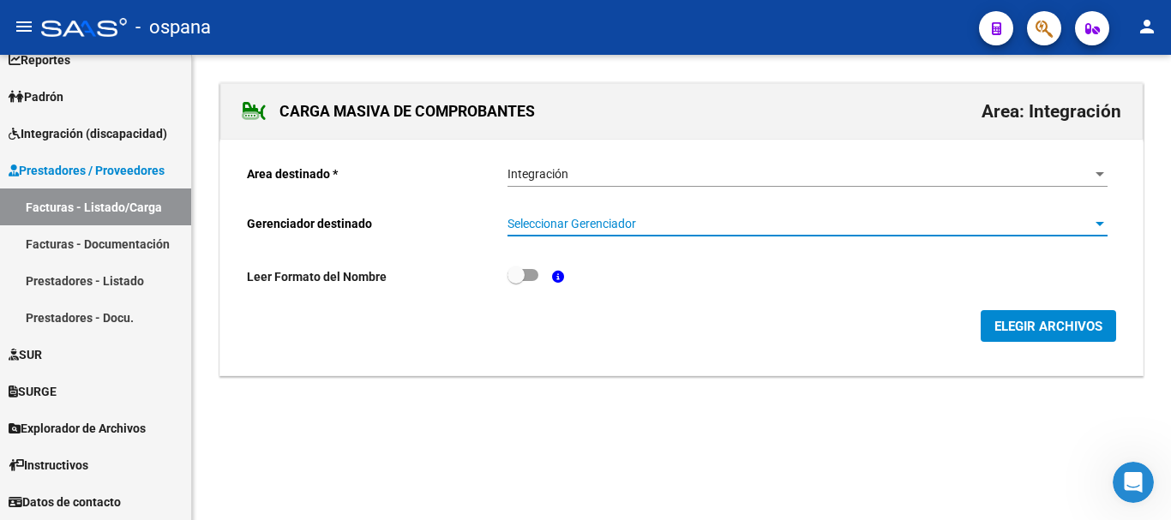
click at [583, 222] on span "Seleccionar Gerenciador" at bounding box center [800, 224] width 585 height 15
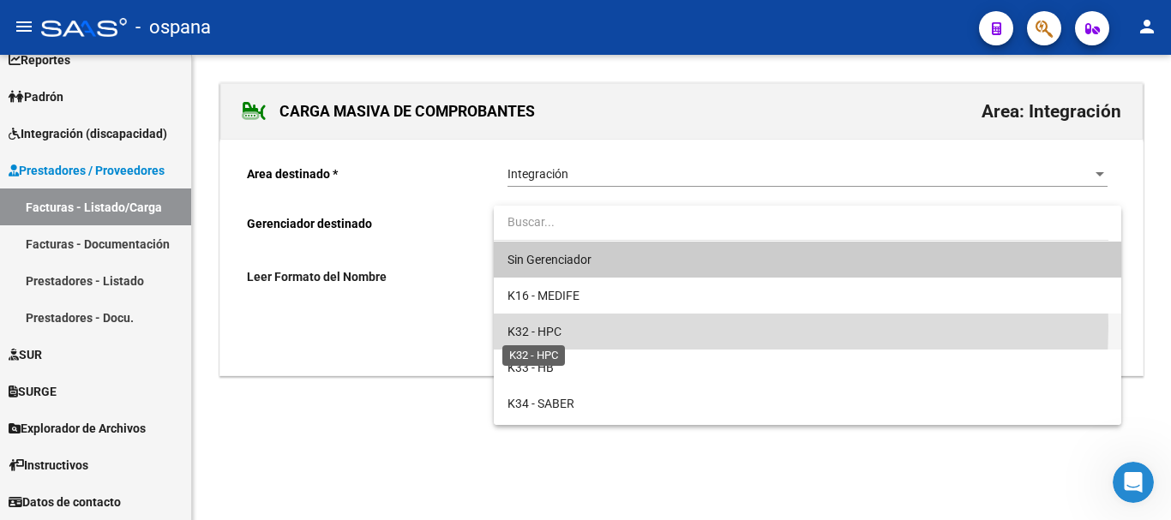
click at [554, 326] on span "K32 - HPC" at bounding box center [535, 332] width 54 height 14
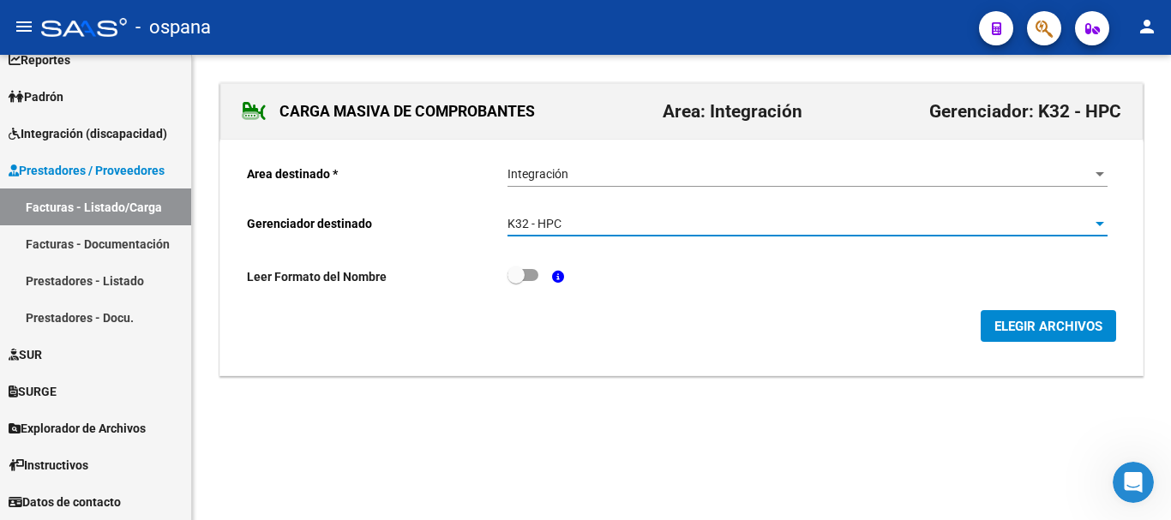
click at [1024, 326] on span "ELEGIR ARCHIVOS" at bounding box center [1049, 326] width 108 height 15
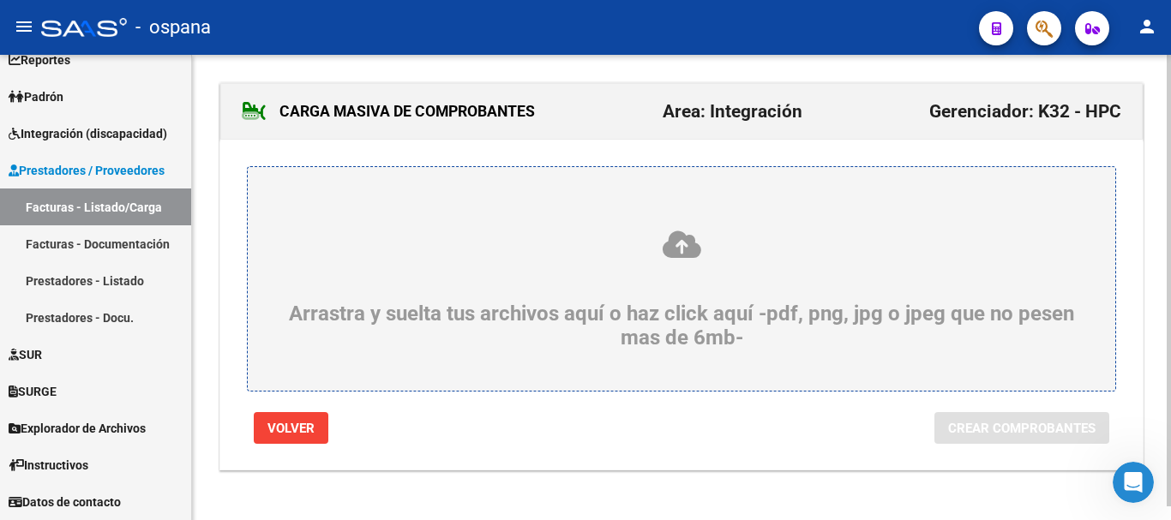
click at [676, 249] on icon at bounding box center [681, 245] width 785 height 32
click at [0, 0] on input "Arrastra y suelta tus archivos aquí o haz click aquí -pdf, png, jpg o jpeg que …" at bounding box center [0, 0] width 0 height 0
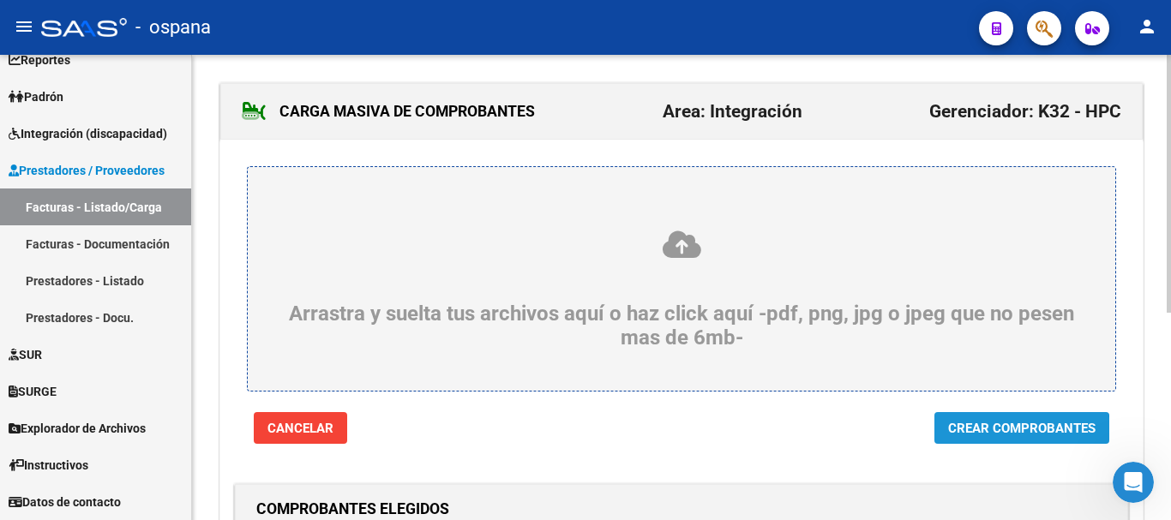
click at [1022, 432] on span "Crear Comprobantes" at bounding box center [1021, 428] width 147 height 15
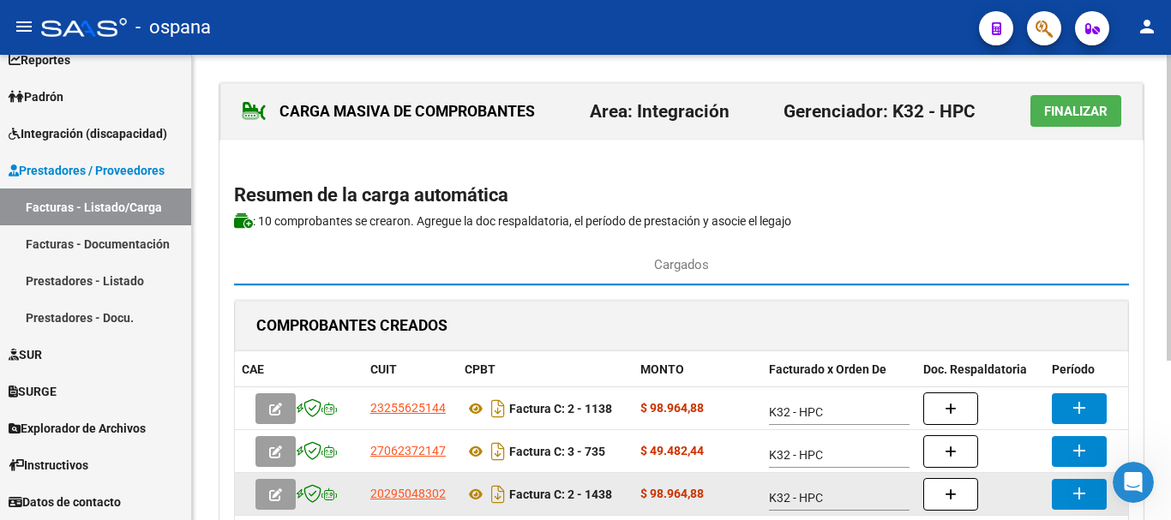
scroll to position [242, 0]
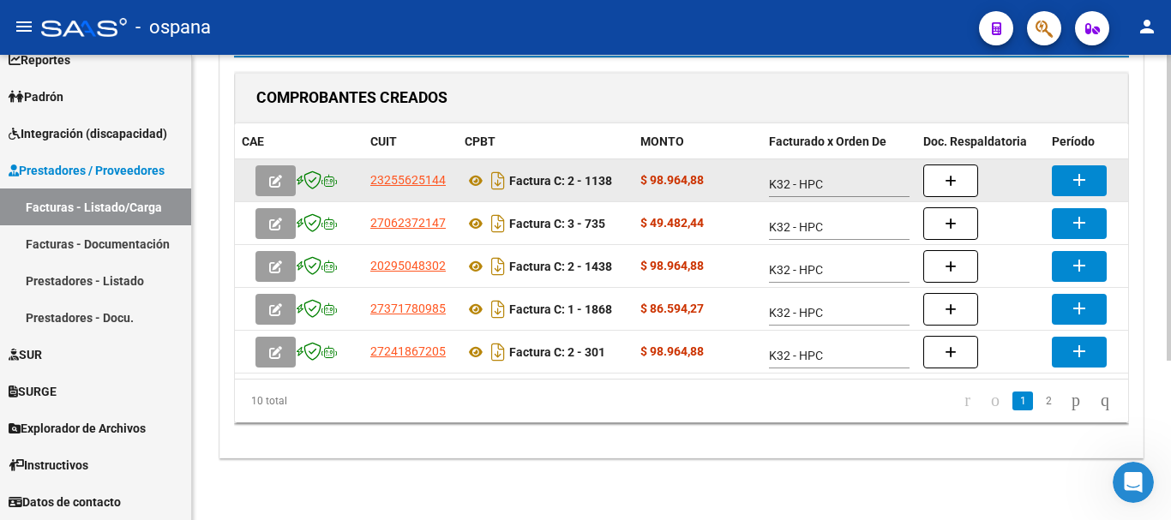
click at [1087, 170] on mat-icon "add" at bounding box center [1079, 180] width 21 height 21
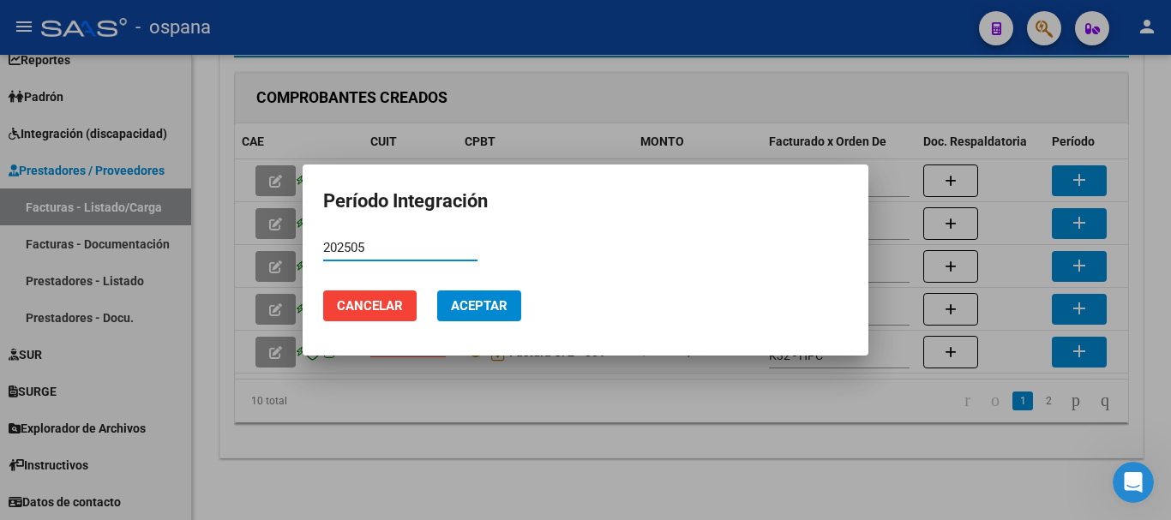
type input "202505"
drag, startPoint x: 505, startPoint y: 298, endPoint x: 439, endPoint y: 295, distance: 66.1
click at [503, 298] on span "Aceptar" at bounding box center [479, 305] width 57 height 15
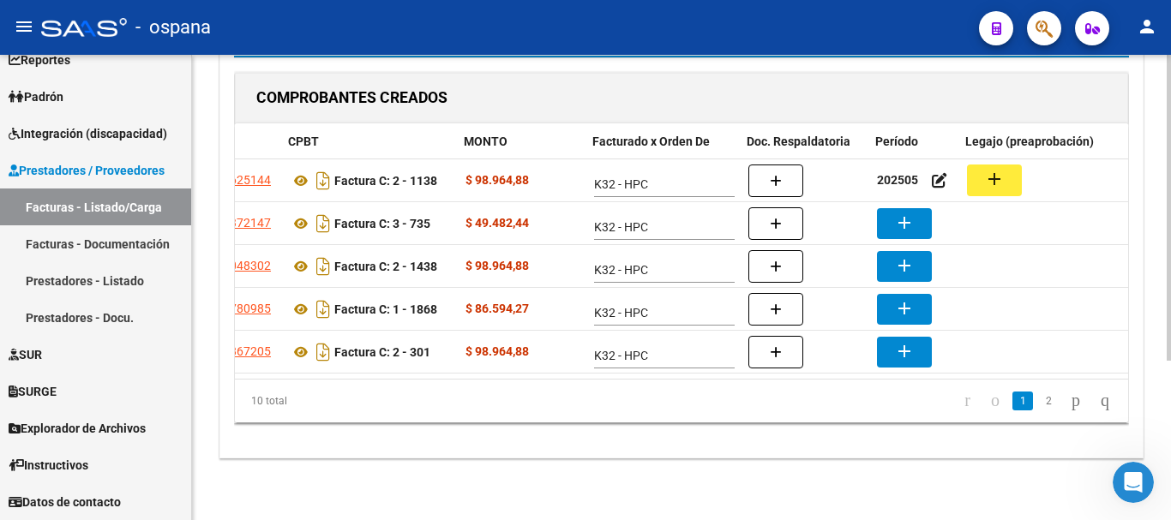
scroll to position [0, 177]
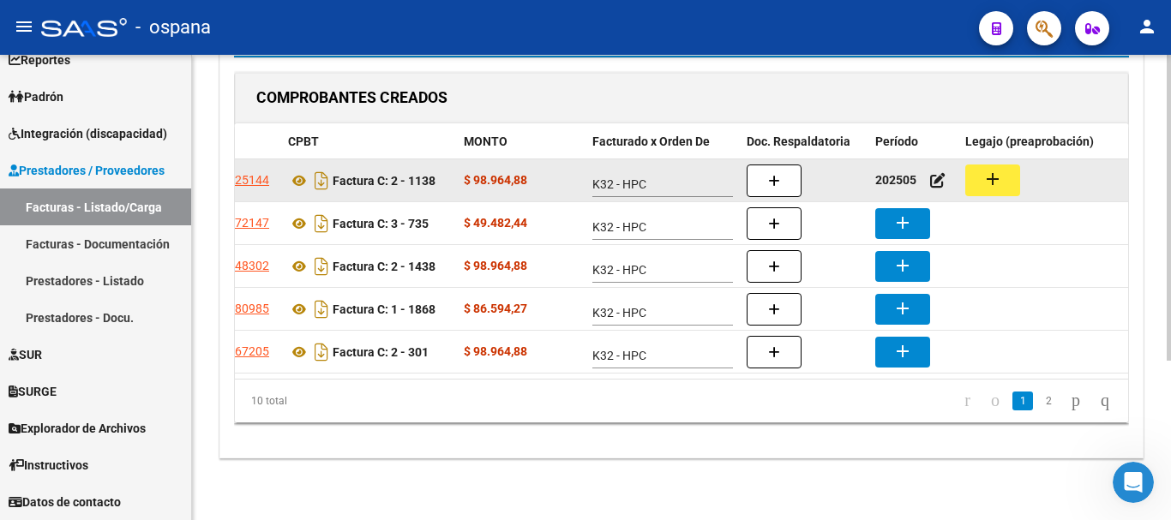
click at [1001, 169] on mat-icon "add" at bounding box center [993, 179] width 21 height 21
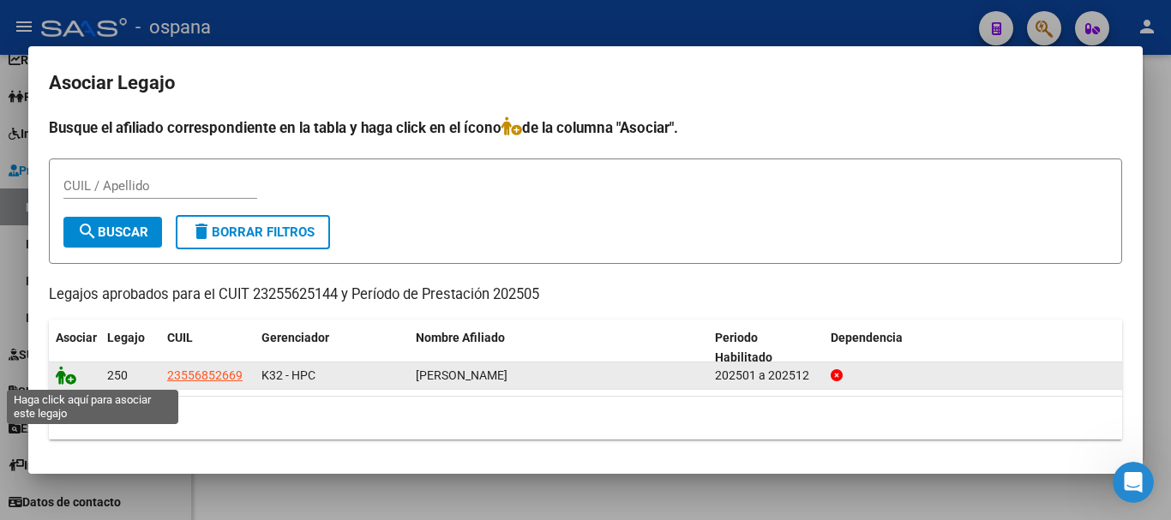
click at [69, 374] on icon at bounding box center [66, 375] width 21 height 19
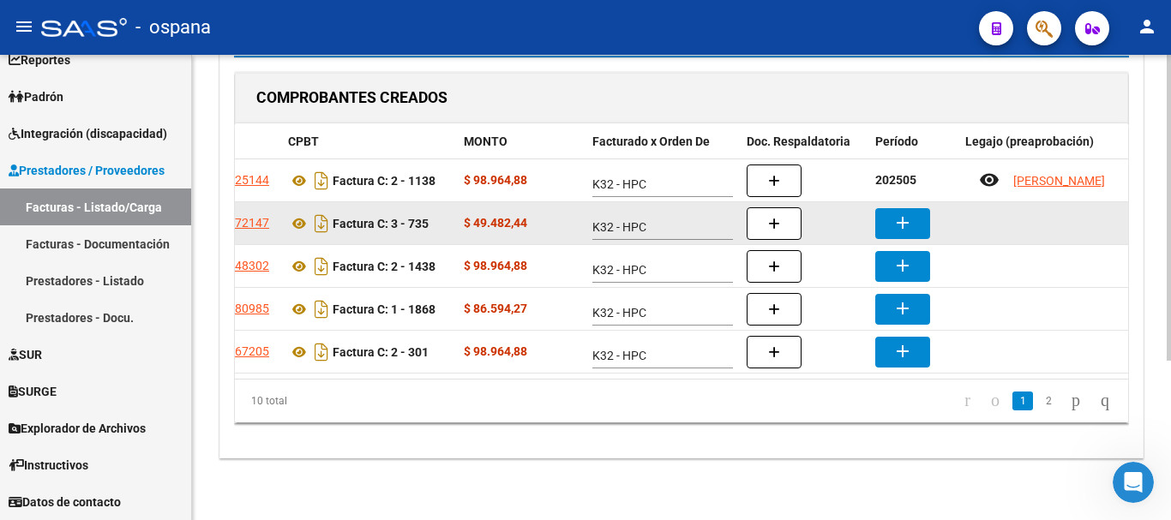
click at [901, 213] on mat-icon "add" at bounding box center [903, 223] width 21 height 21
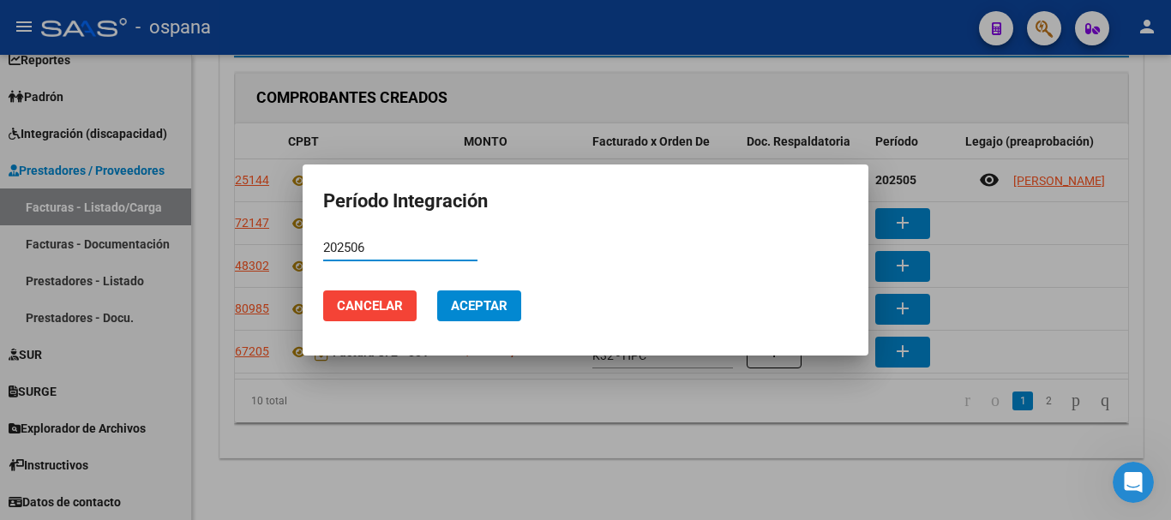
type input "202506"
click at [503, 311] on span "Aceptar" at bounding box center [479, 305] width 57 height 15
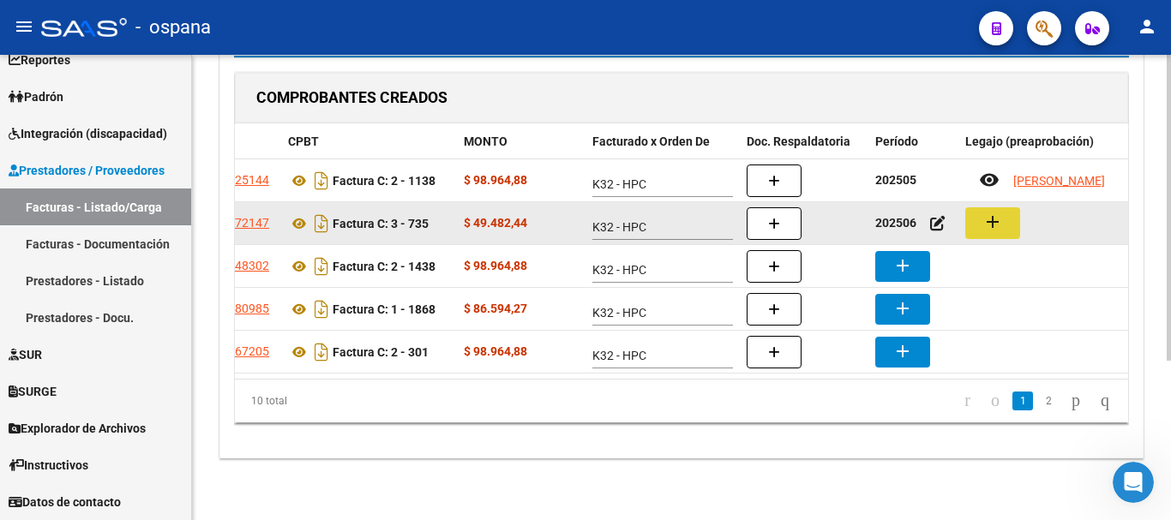
click at [1011, 207] on button "add" at bounding box center [992, 223] width 55 height 32
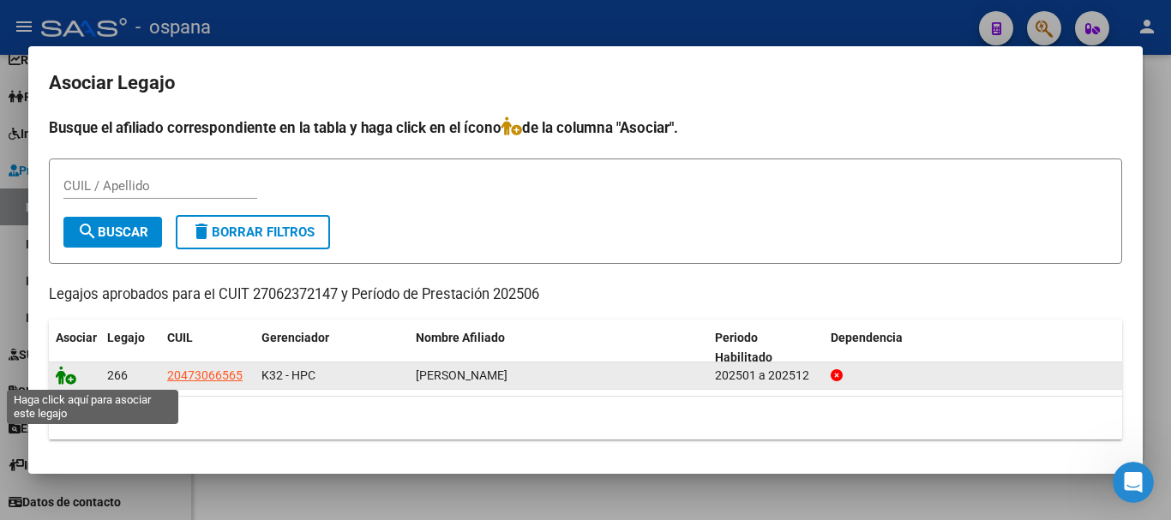
click at [70, 372] on icon at bounding box center [66, 375] width 21 height 19
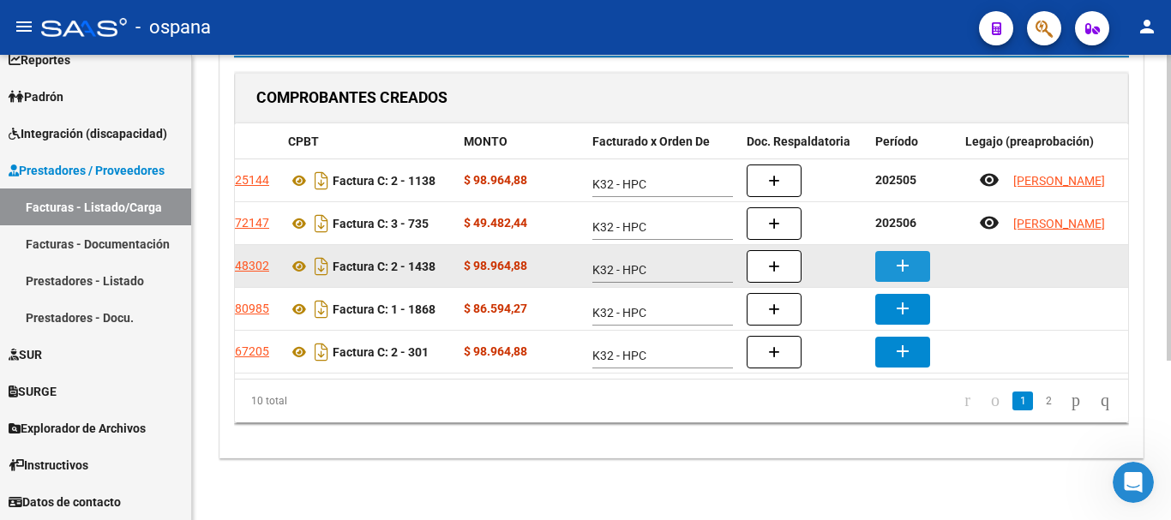
click at [905, 255] on mat-icon "add" at bounding box center [903, 265] width 21 height 21
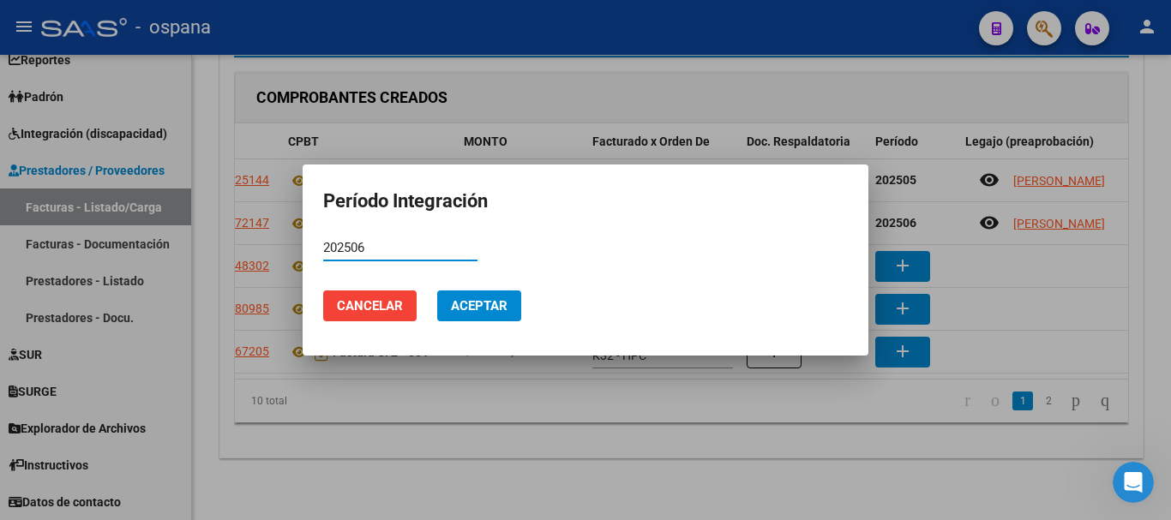
type input "202506"
click at [479, 307] on span "Aceptar" at bounding box center [479, 305] width 57 height 15
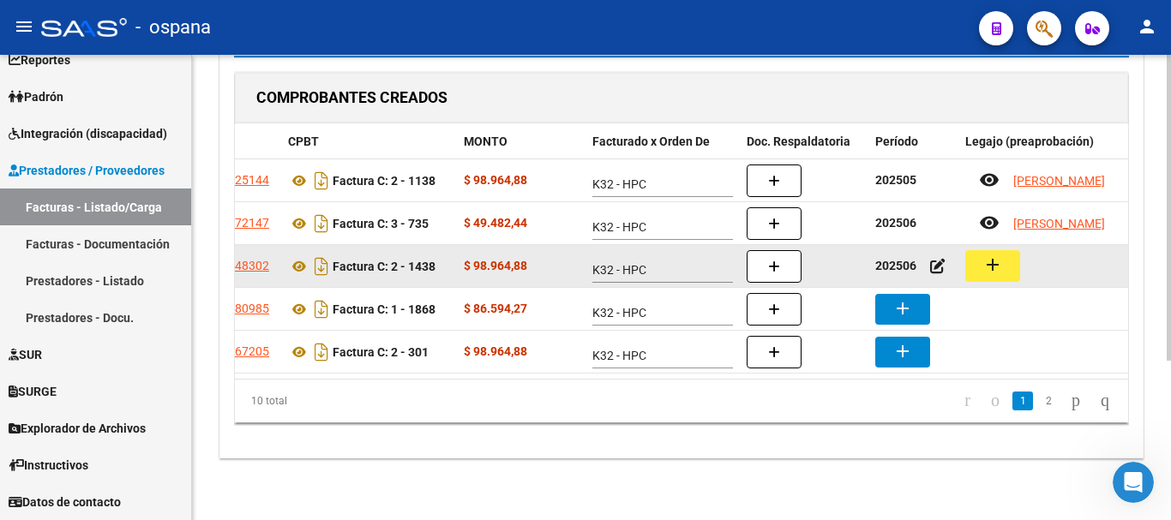
click at [1002, 255] on mat-icon "add" at bounding box center [993, 265] width 21 height 21
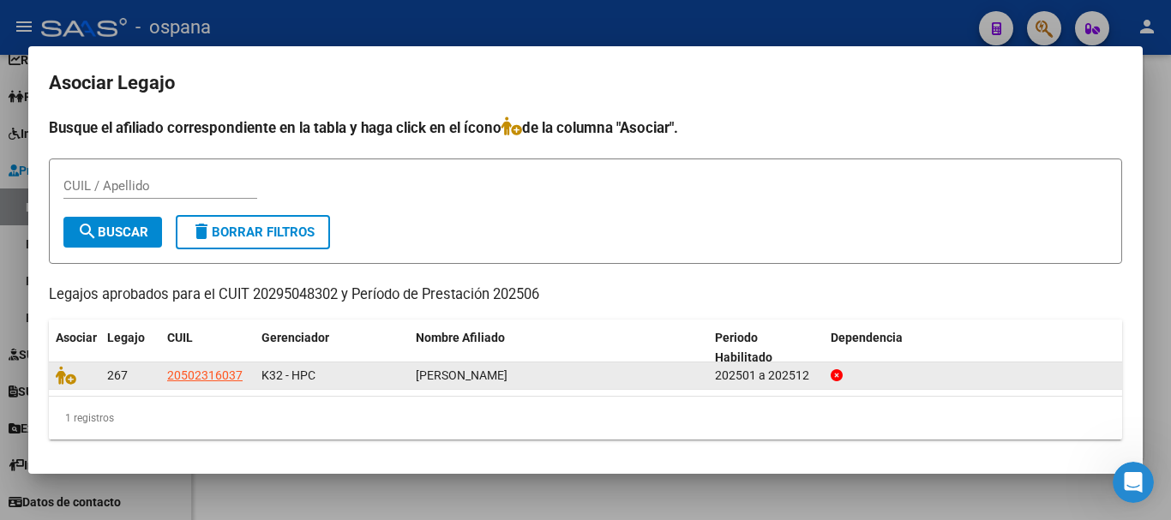
click at [49, 379] on datatable-body-cell at bounding box center [74, 376] width 51 height 27
click at [57, 381] on icon at bounding box center [66, 375] width 21 height 19
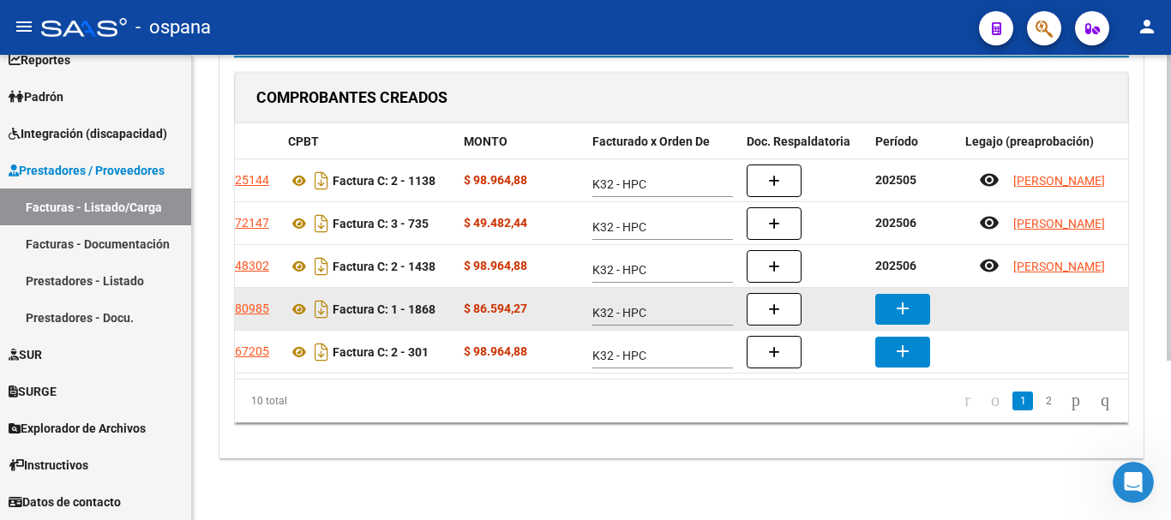
click at [886, 294] on button "add" at bounding box center [902, 309] width 55 height 31
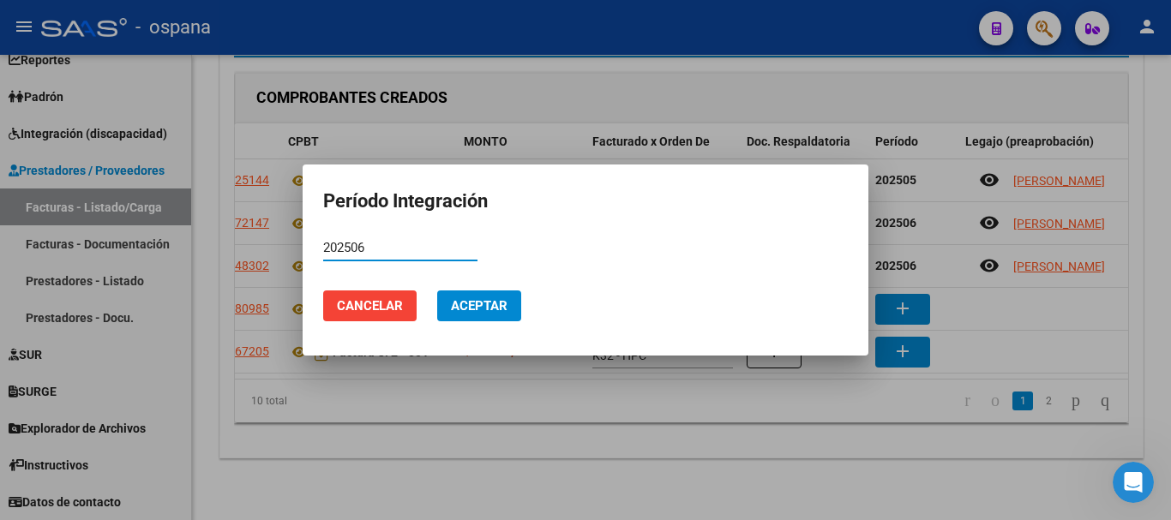
type input "202506"
click at [460, 308] on span "Aceptar" at bounding box center [479, 305] width 57 height 15
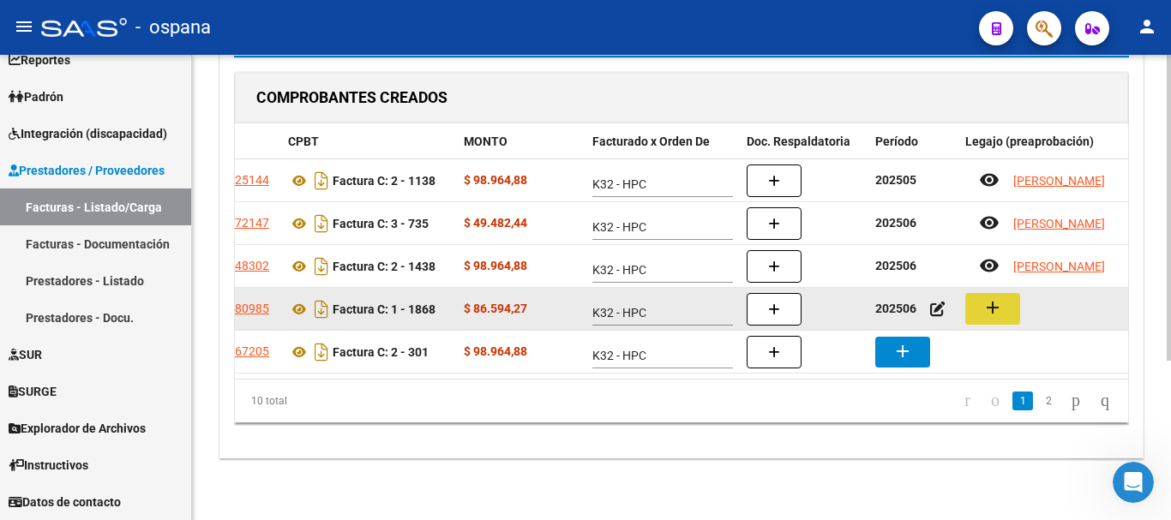
click at [995, 298] on mat-icon "add" at bounding box center [993, 308] width 21 height 21
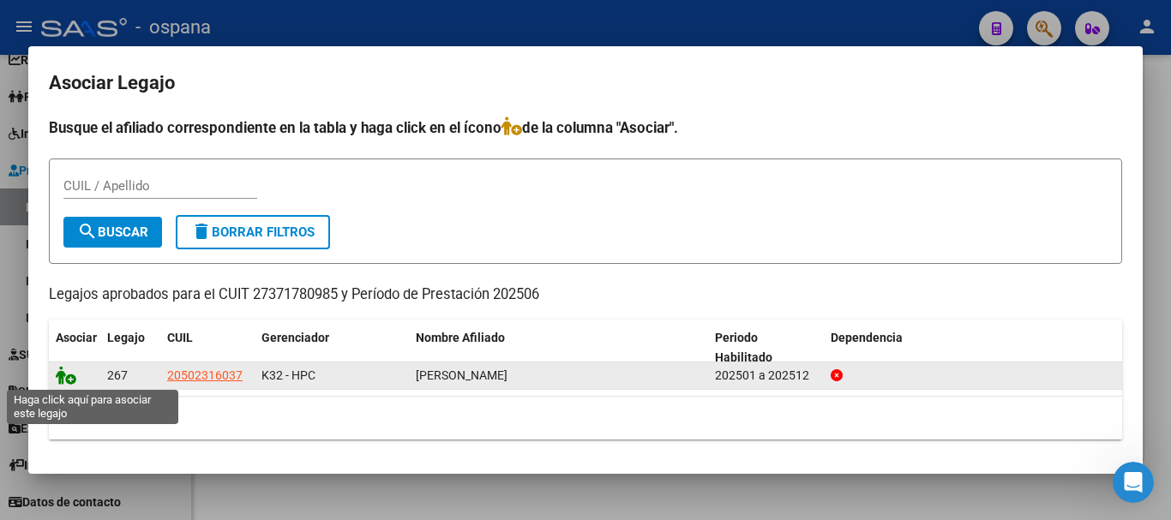
click at [57, 376] on icon at bounding box center [66, 375] width 21 height 19
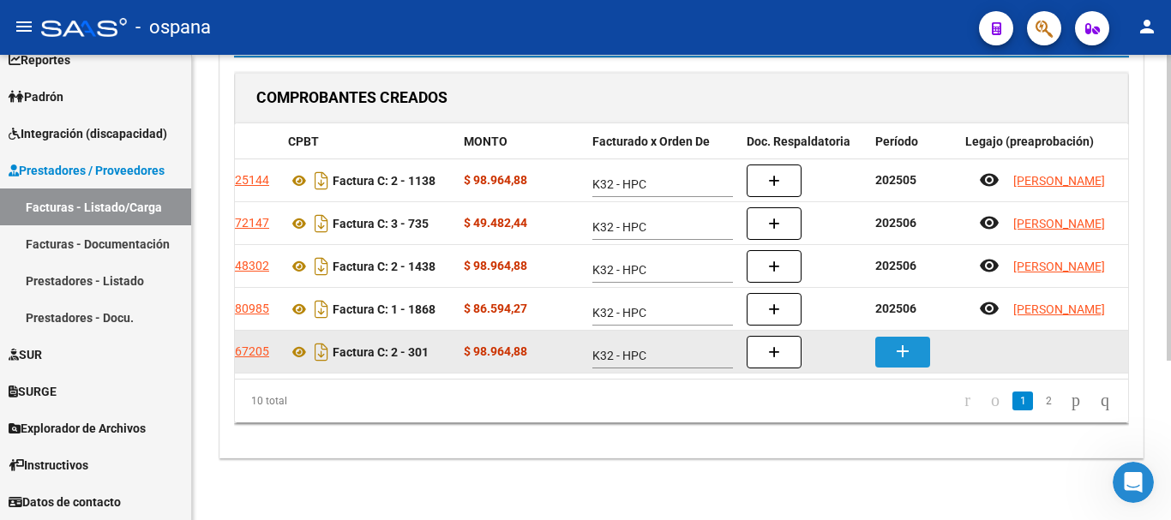
click at [900, 341] on mat-icon "add" at bounding box center [903, 351] width 21 height 21
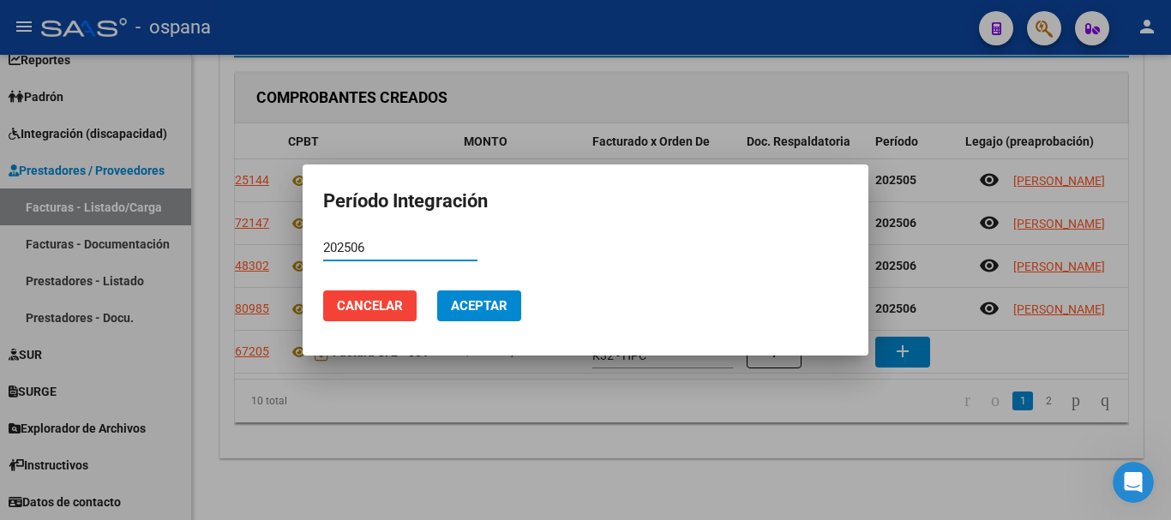
type input "202506"
click at [467, 304] on span "Aceptar" at bounding box center [479, 305] width 57 height 15
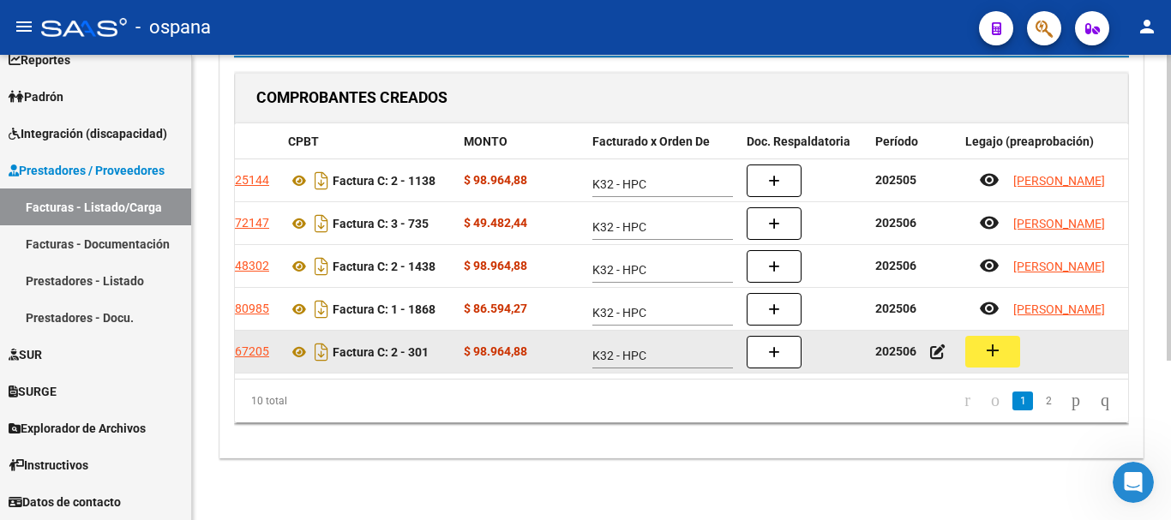
click at [1010, 336] on button "add" at bounding box center [992, 352] width 55 height 32
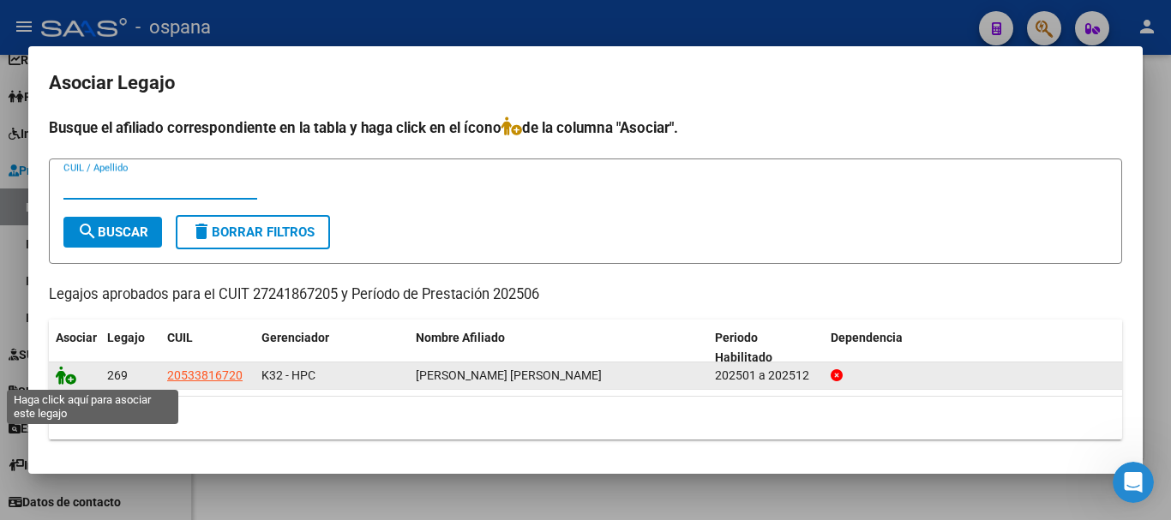
click at [68, 378] on icon at bounding box center [66, 375] width 21 height 19
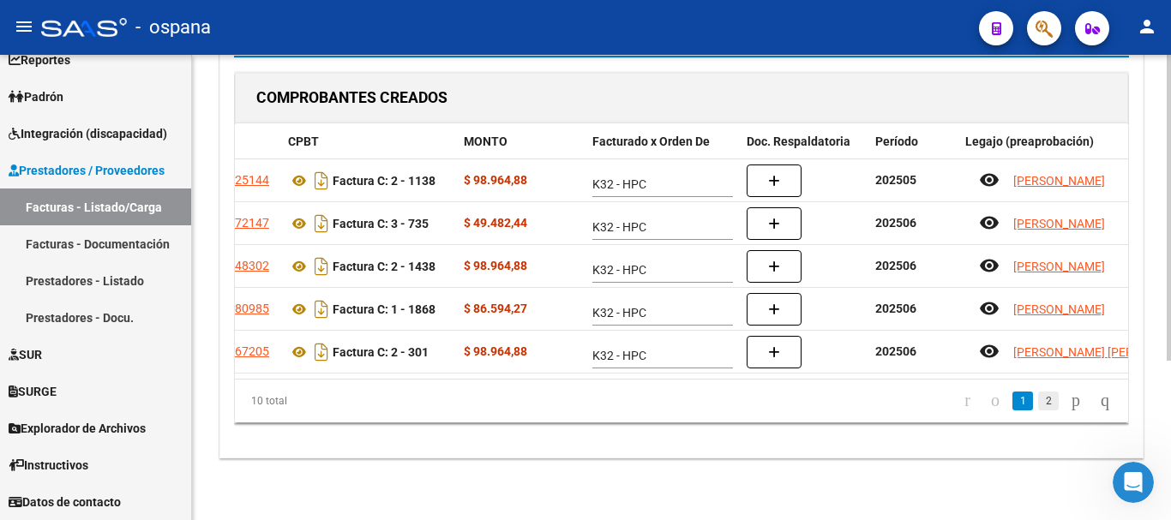
click at [1038, 399] on link "2" at bounding box center [1048, 401] width 21 height 19
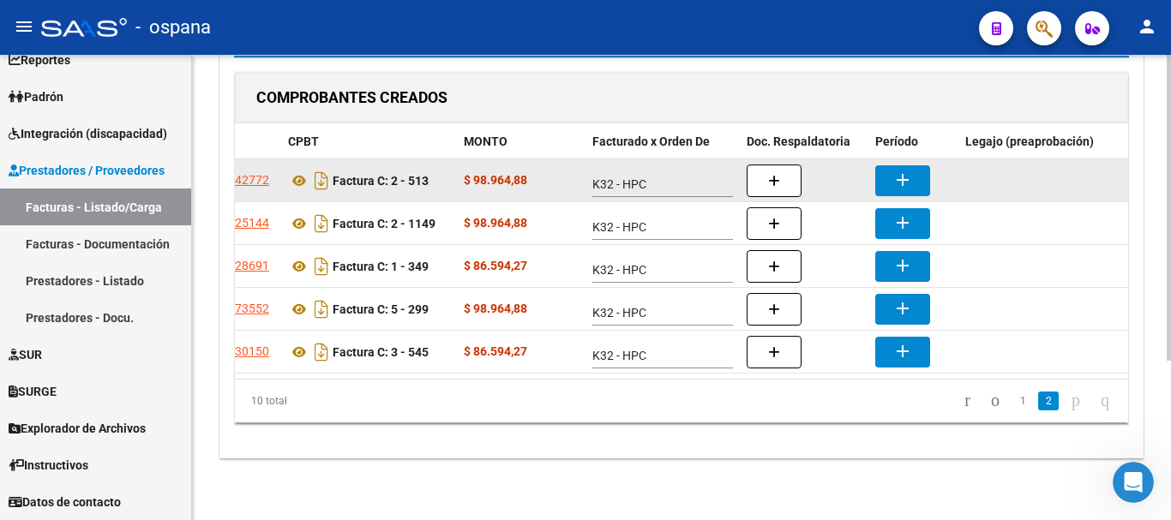
click at [911, 165] on button "add" at bounding box center [902, 180] width 55 height 31
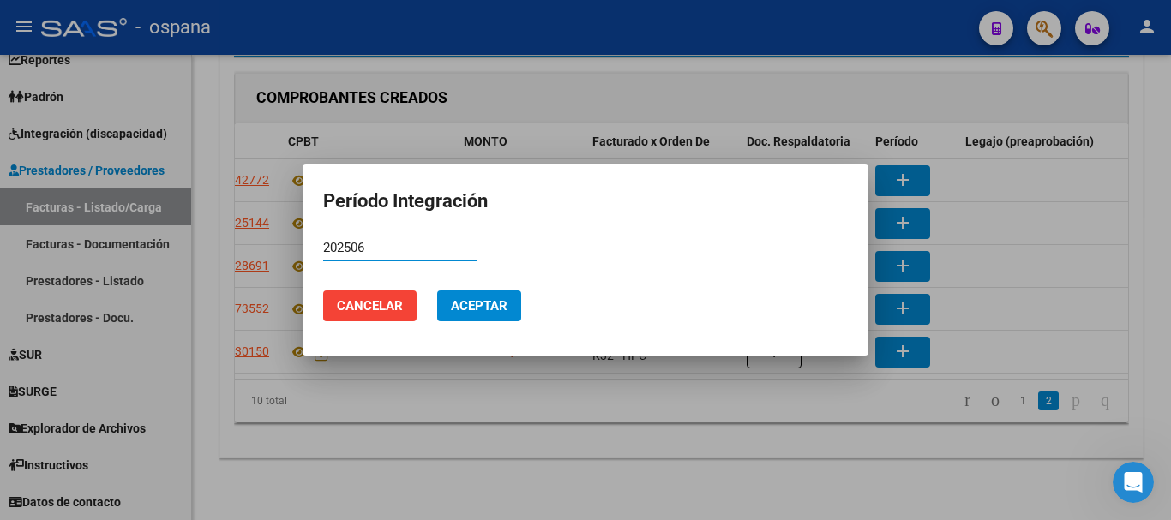
type input "202506"
click at [456, 303] on span "Aceptar" at bounding box center [479, 305] width 57 height 15
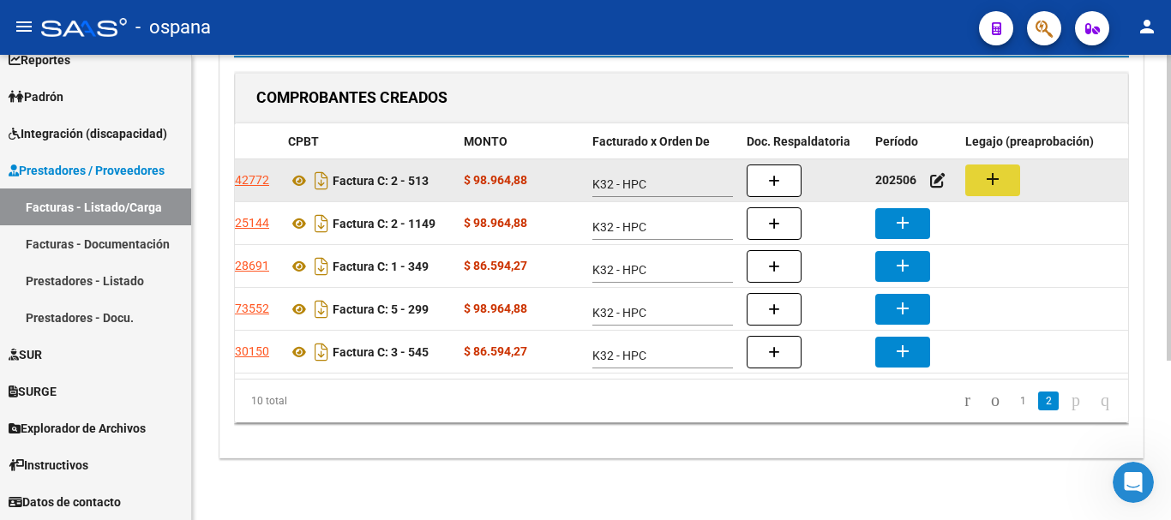
click at [1010, 170] on button "add" at bounding box center [992, 181] width 55 height 32
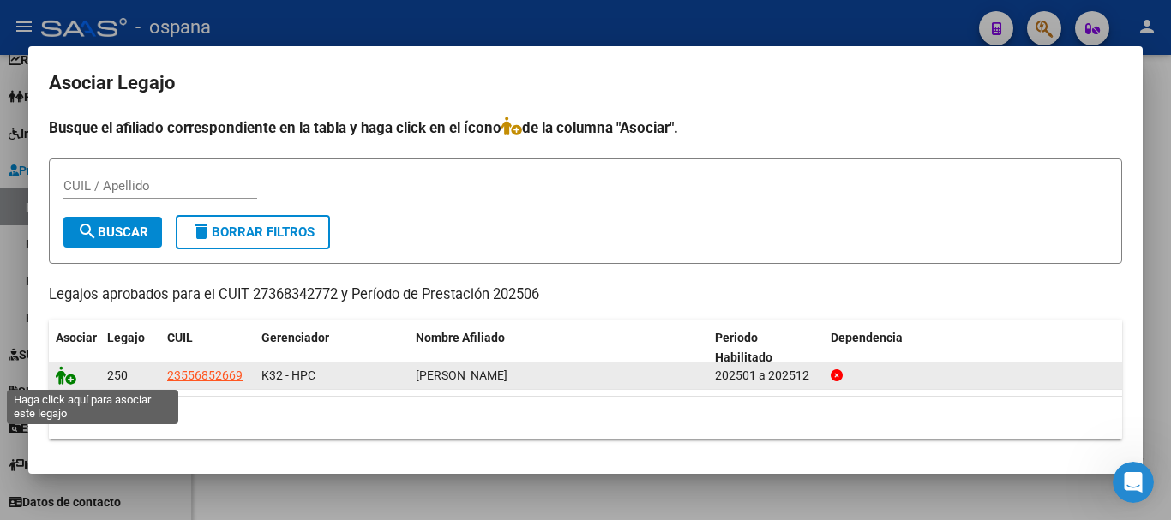
click at [62, 380] on icon at bounding box center [66, 375] width 21 height 19
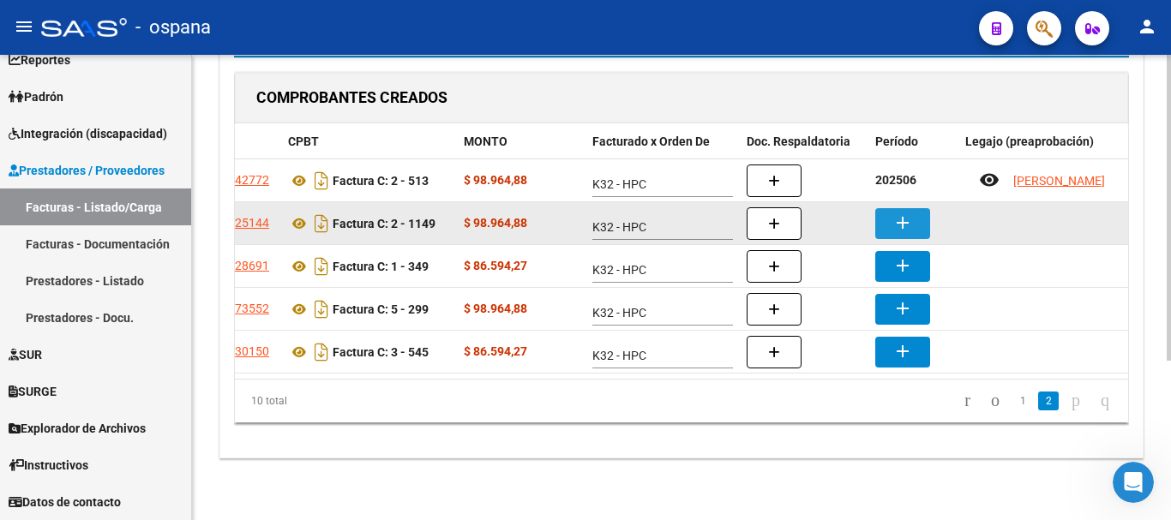
click at [905, 213] on mat-icon "add" at bounding box center [903, 223] width 21 height 21
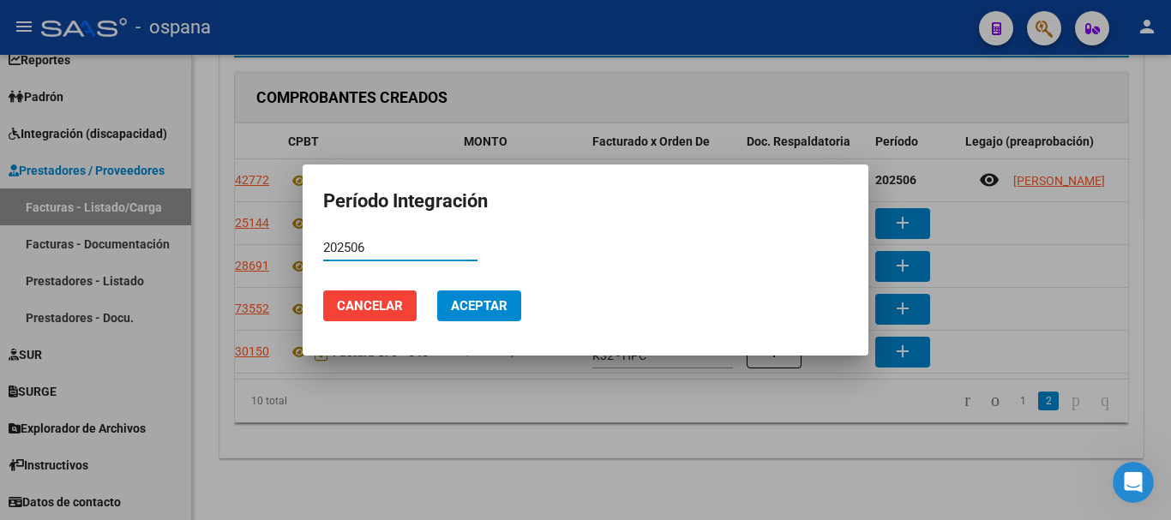
type input "202506"
click at [478, 310] on span "Aceptar" at bounding box center [479, 305] width 57 height 15
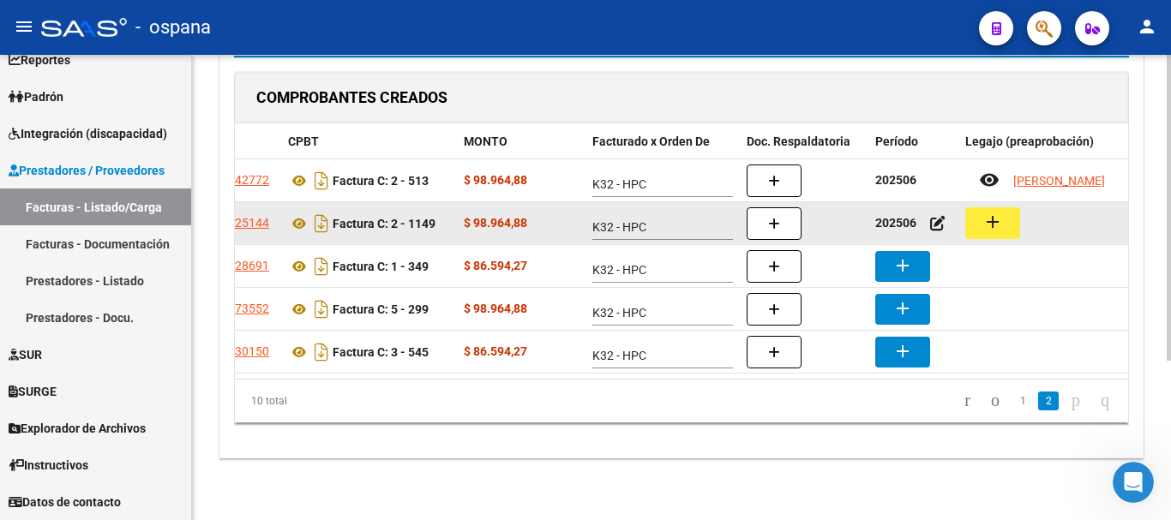
click at [987, 218] on mat-icon "add" at bounding box center [993, 222] width 21 height 21
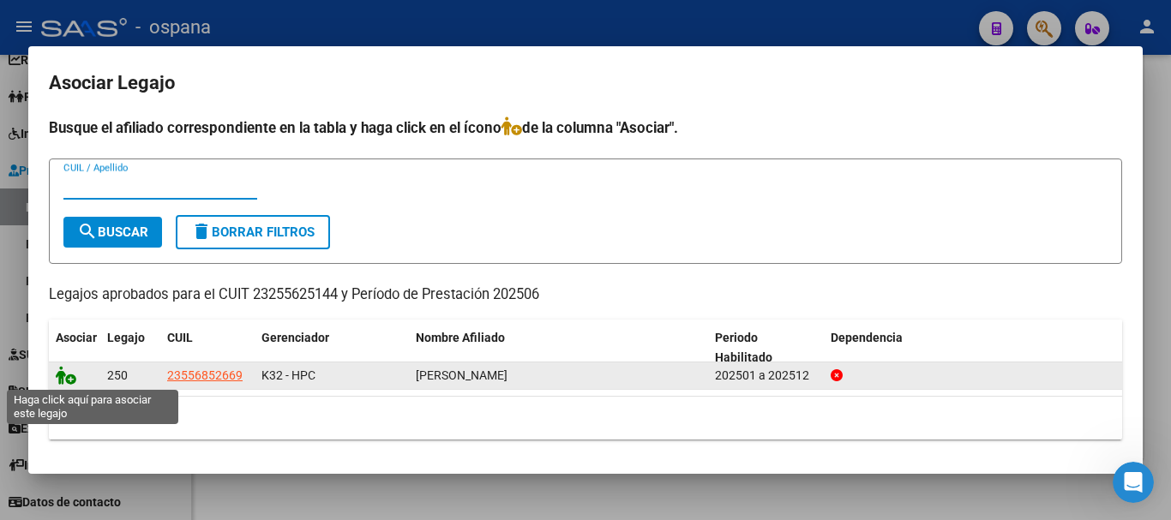
click at [64, 376] on icon at bounding box center [66, 375] width 21 height 19
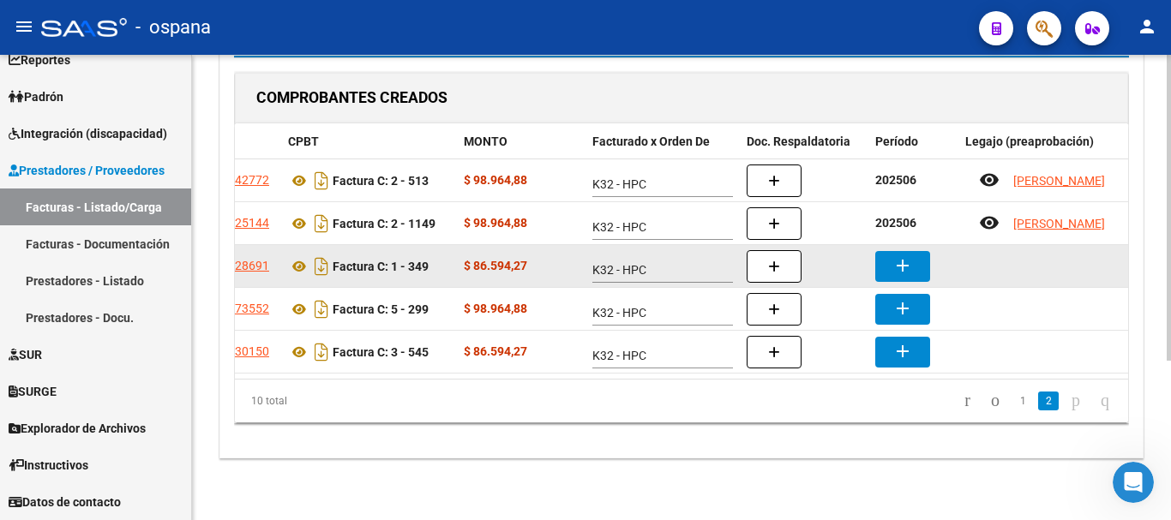
click at [914, 251] on button "add" at bounding box center [902, 266] width 55 height 31
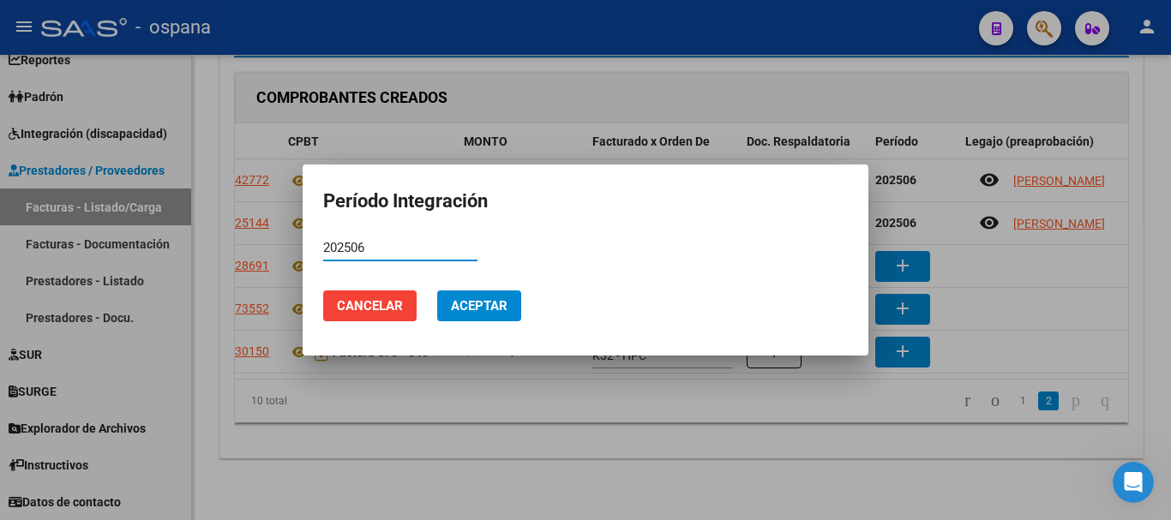
type input "202506"
click at [475, 316] on button "Aceptar" at bounding box center [479, 306] width 84 height 31
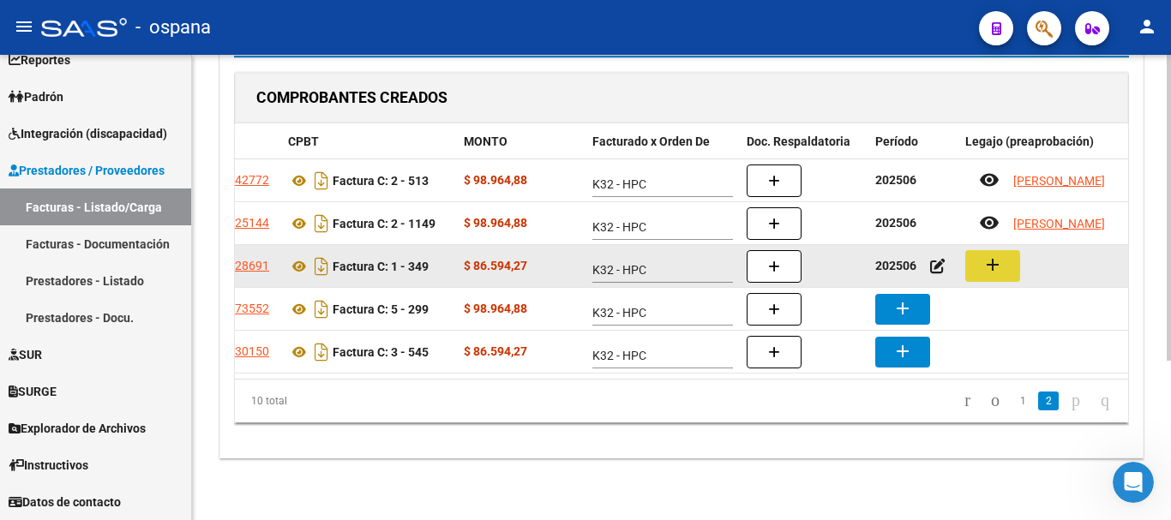
click at [983, 255] on mat-icon "add" at bounding box center [993, 265] width 21 height 21
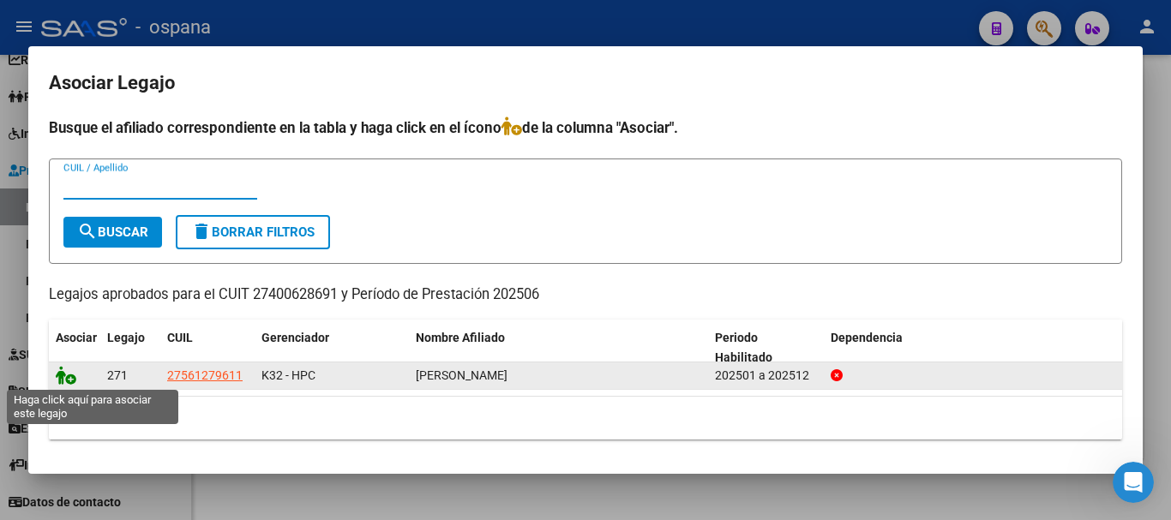
click at [57, 381] on icon at bounding box center [66, 375] width 21 height 19
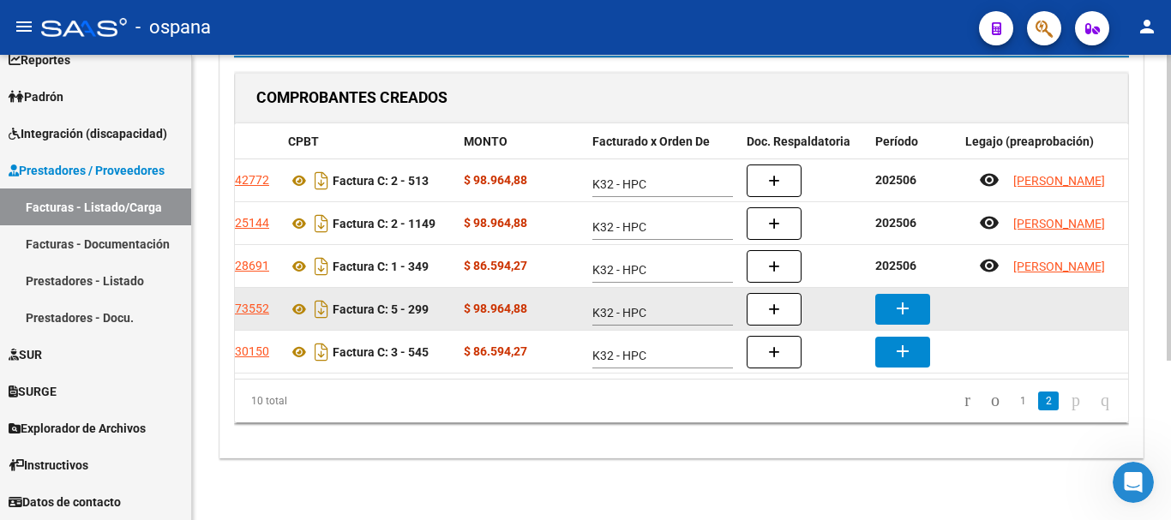
click at [903, 298] on mat-icon "add" at bounding box center [903, 308] width 21 height 21
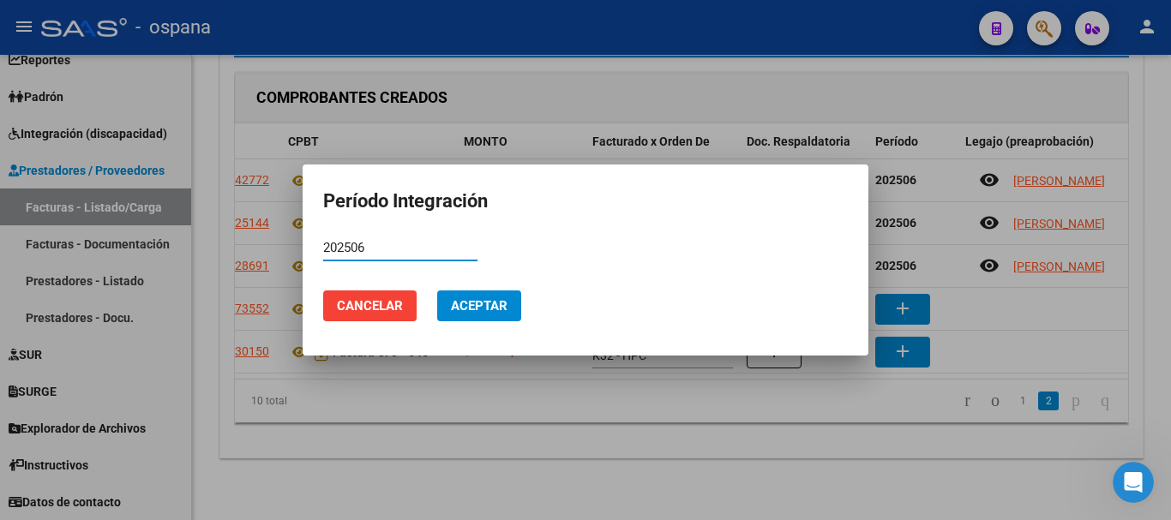
type input "202506"
click at [467, 297] on button "Aceptar" at bounding box center [479, 306] width 84 height 31
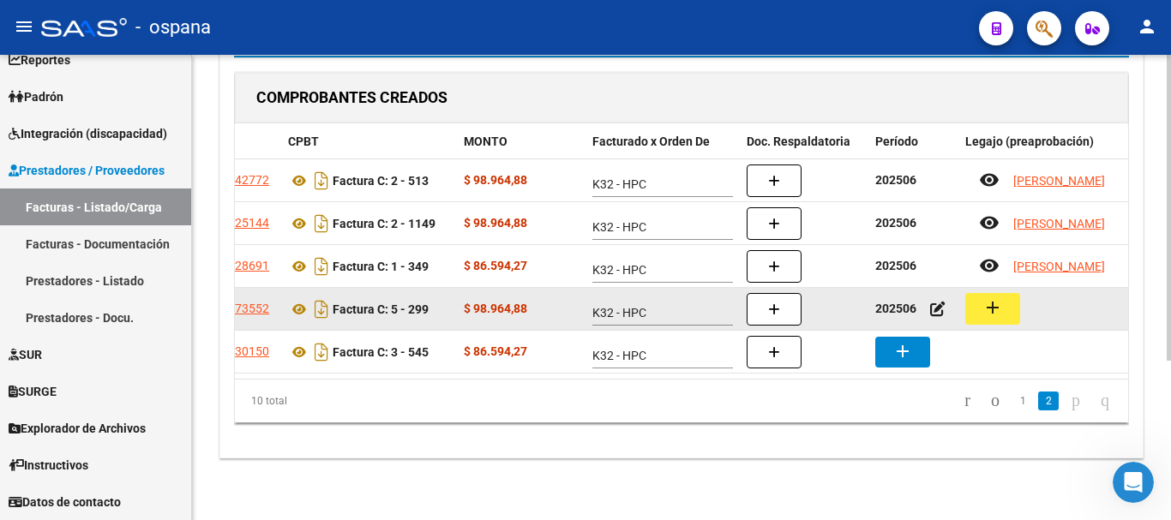
click at [994, 293] on button "add" at bounding box center [992, 309] width 55 height 32
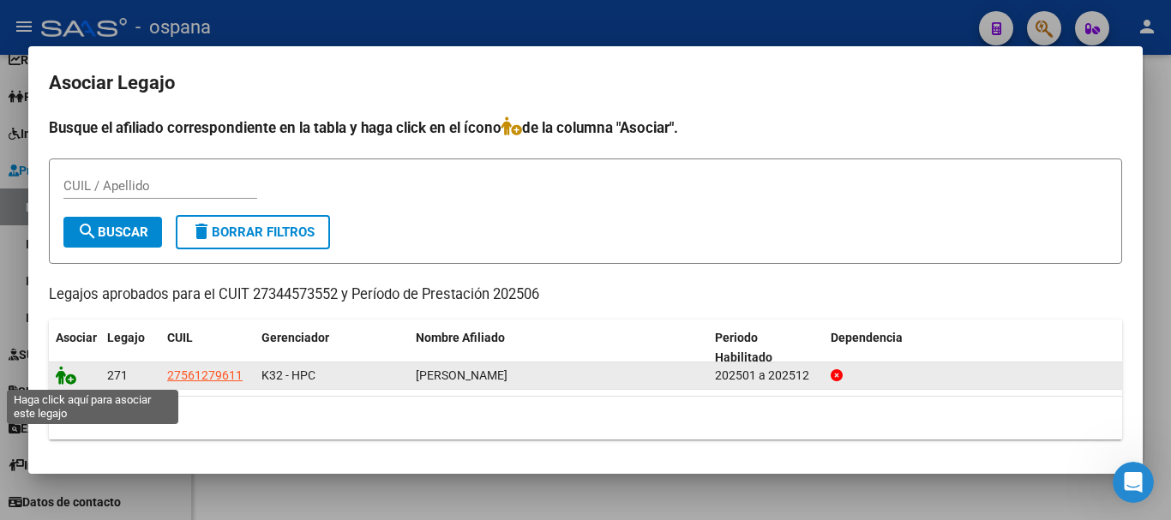
click at [60, 376] on icon at bounding box center [66, 375] width 21 height 19
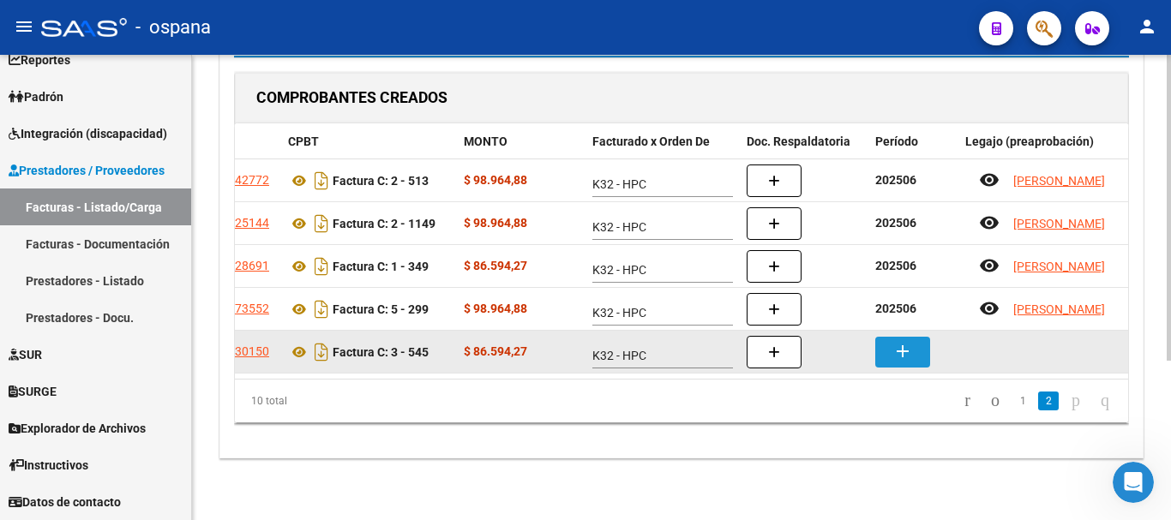
click at [915, 337] on button "add" at bounding box center [902, 352] width 55 height 31
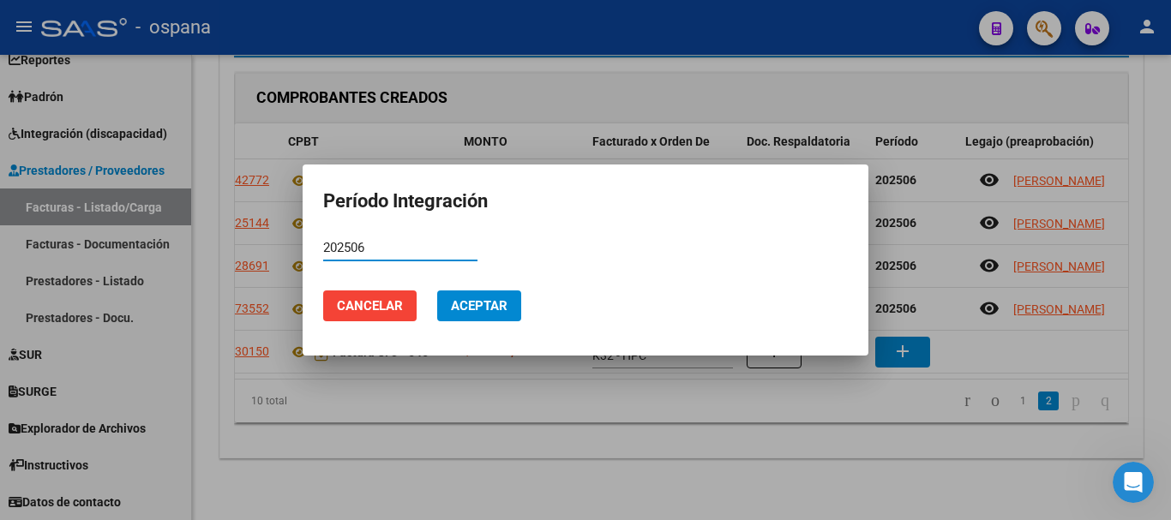
type input "202506"
click at [466, 299] on span "Aceptar" at bounding box center [479, 305] width 57 height 15
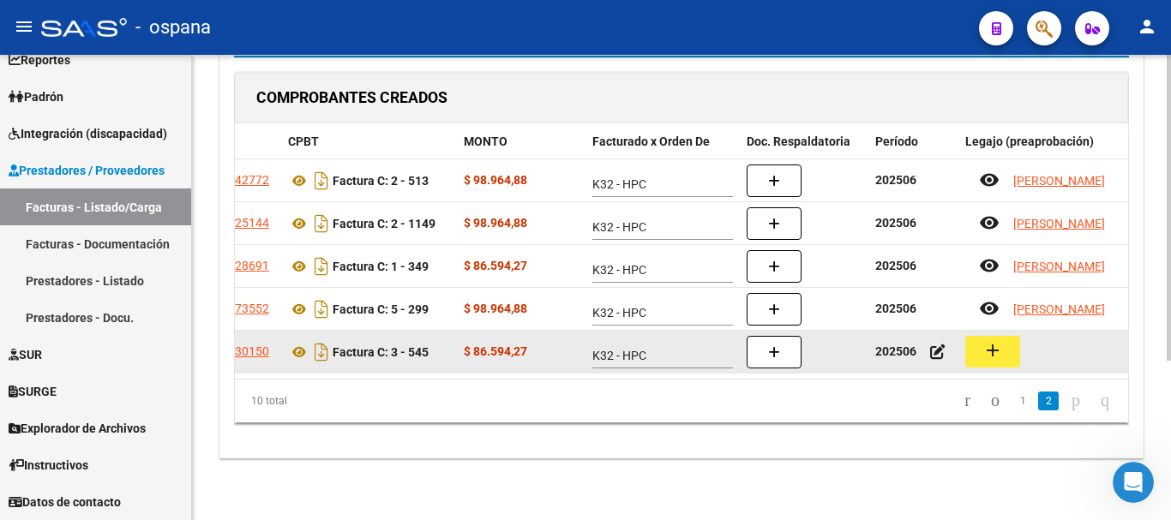
click at [996, 340] on mat-icon "add" at bounding box center [993, 350] width 21 height 21
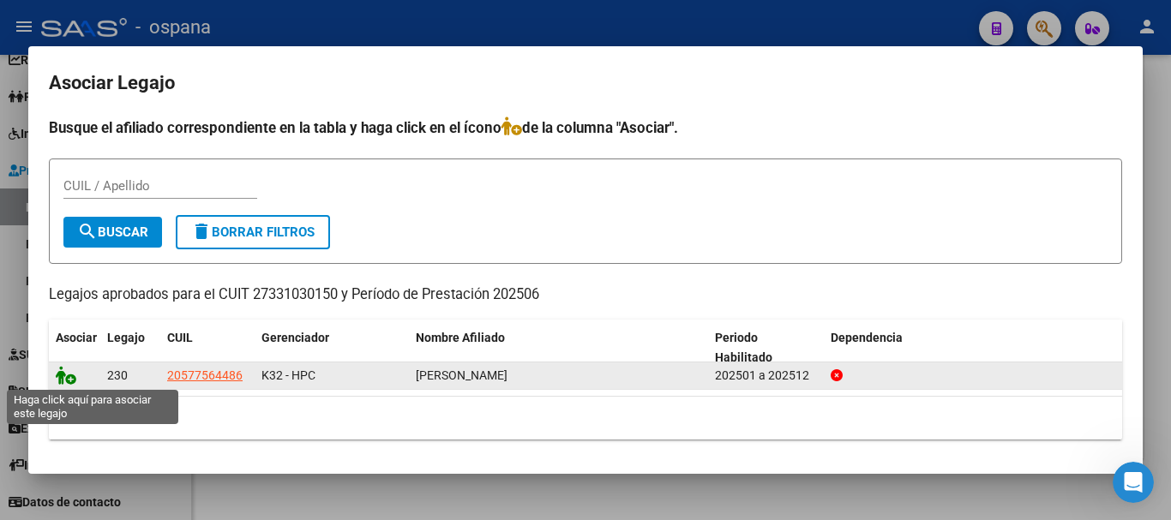
click at [63, 378] on icon at bounding box center [66, 375] width 21 height 19
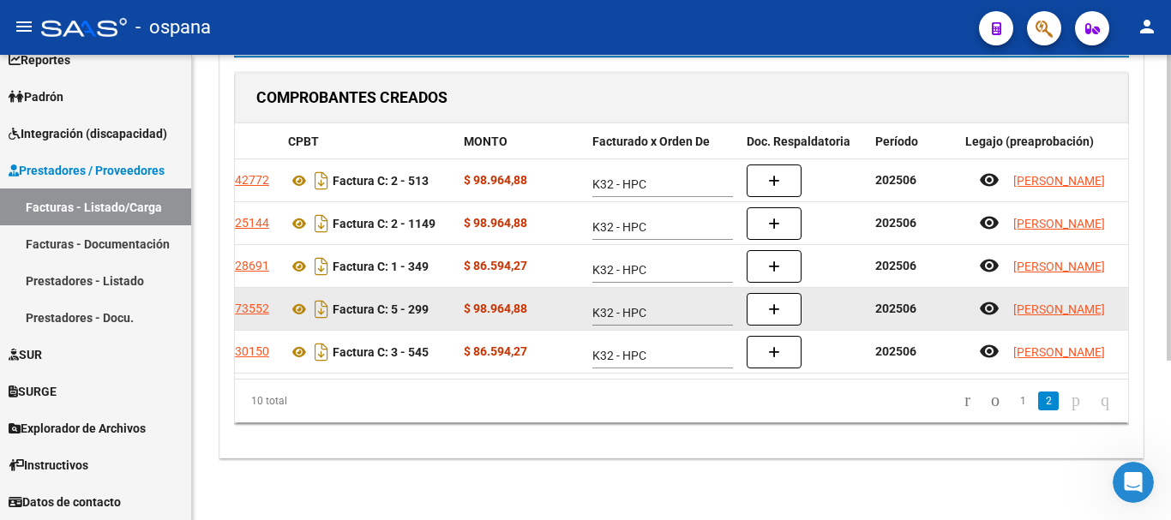
scroll to position [0, 0]
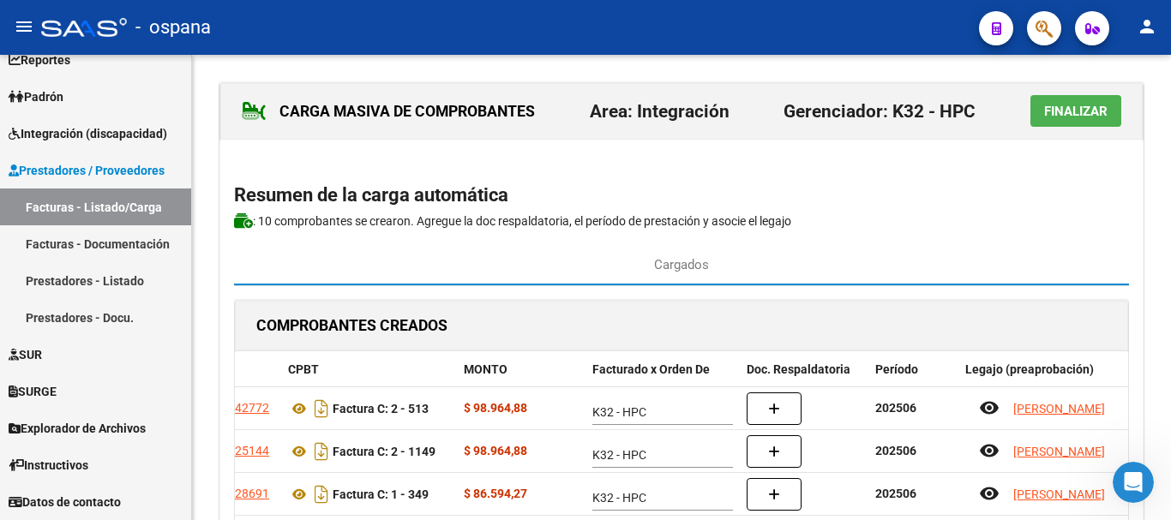
click at [1064, 107] on span "Finalizar" at bounding box center [1075, 111] width 63 height 15
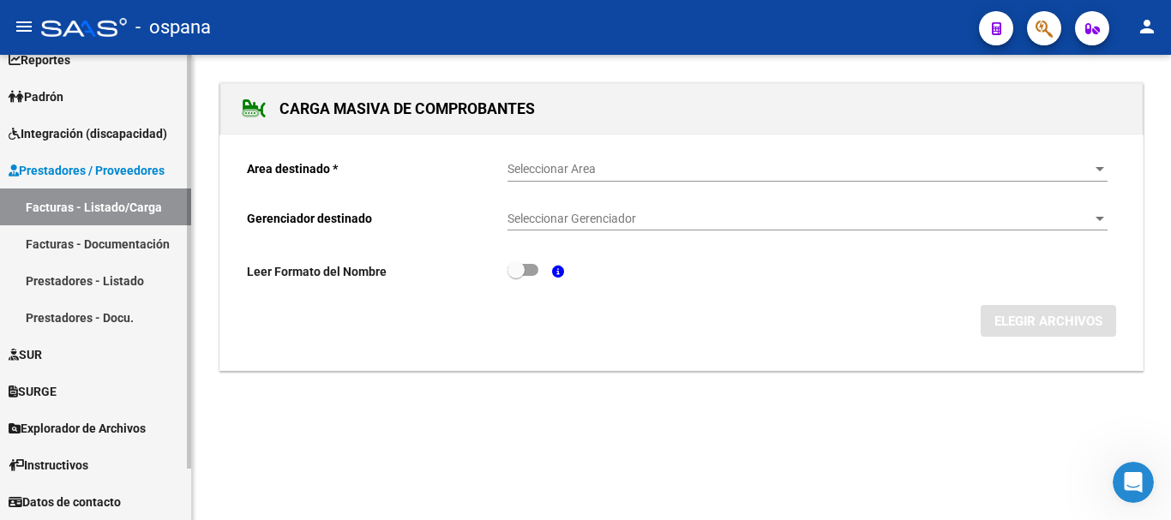
click at [121, 209] on link "Facturas - Listado/Carga" at bounding box center [95, 207] width 191 height 37
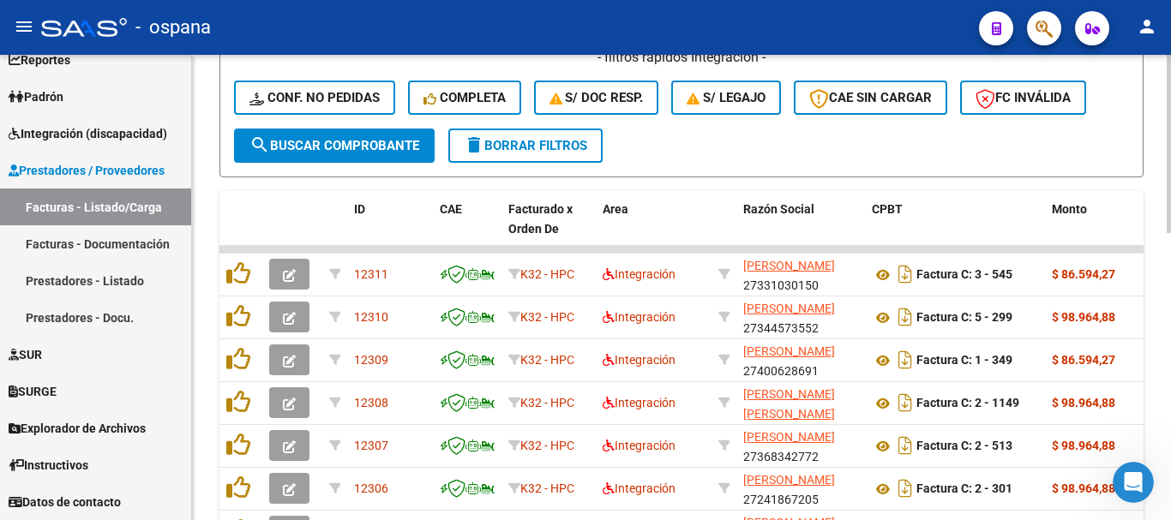
scroll to position [558, 0]
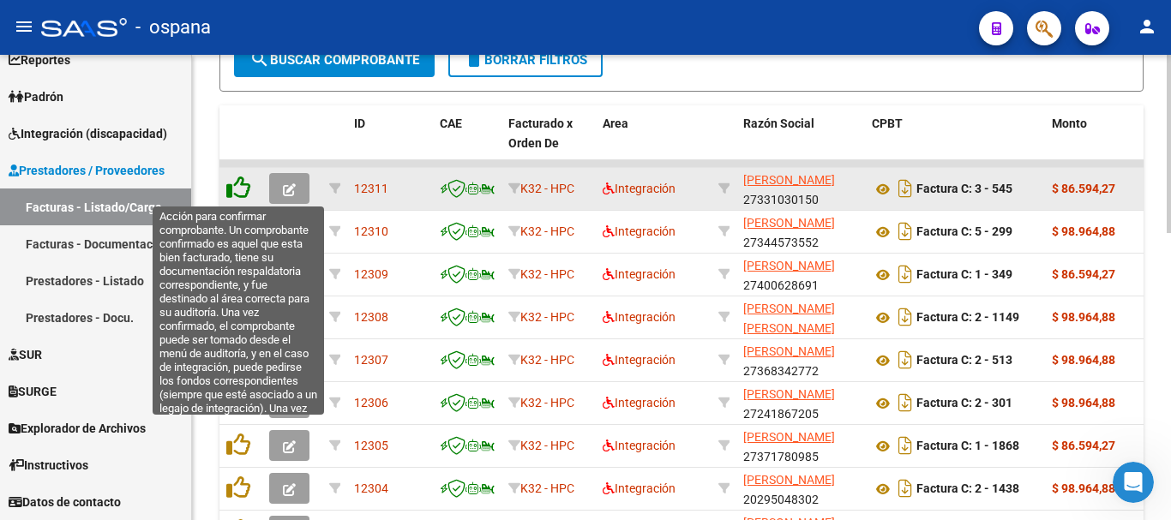
click at [239, 191] on icon at bounding box center [238, 188] width 24 height 24
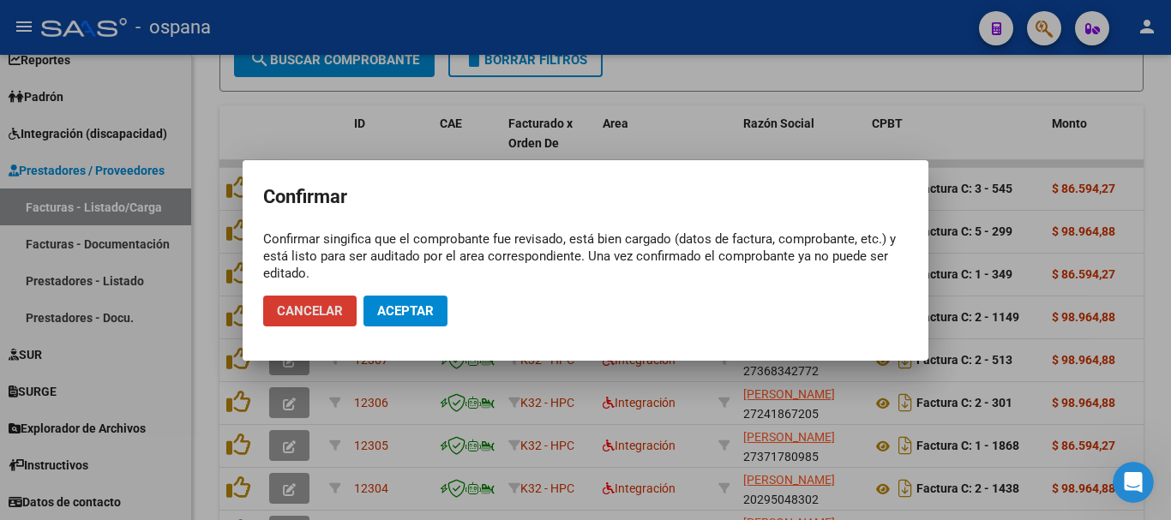
click at [397, 304] on span "Aceptar" at bounding box center [405, 311] width 57 height 15
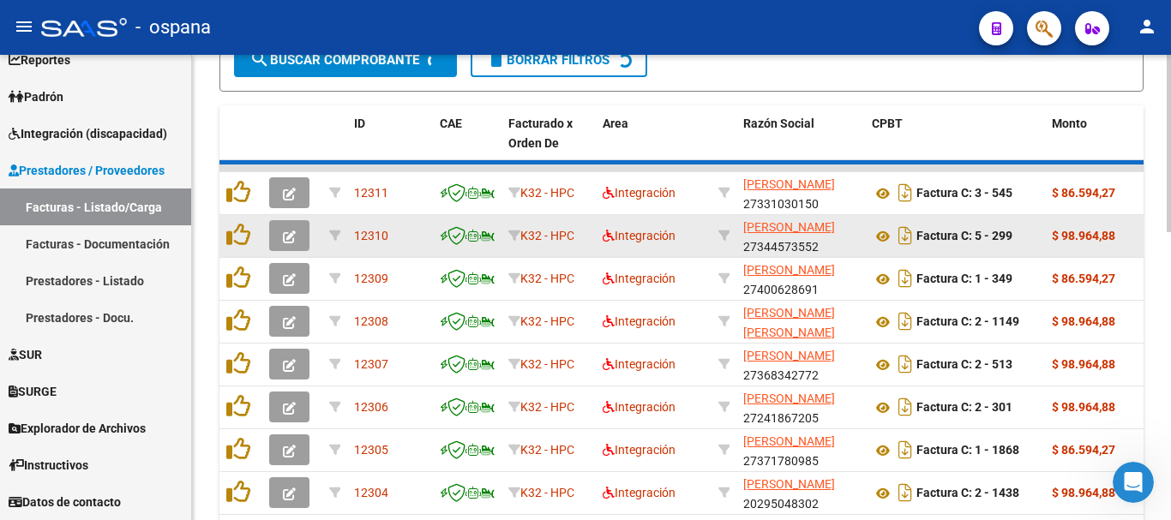
scroll to position [560, 0]
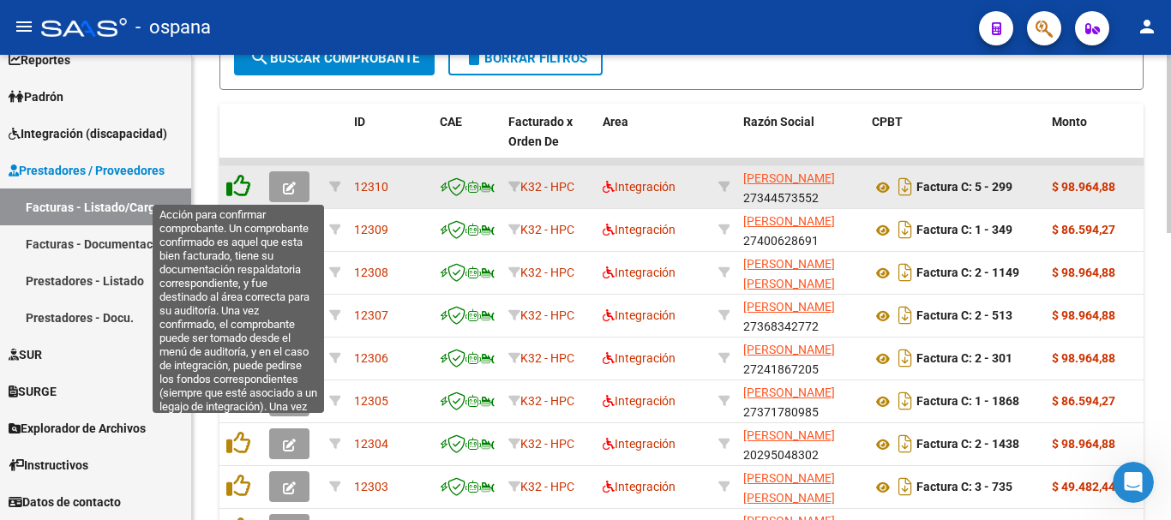
click at [232, 190] on icon at bounding box center [238, 186] width 24 height 24
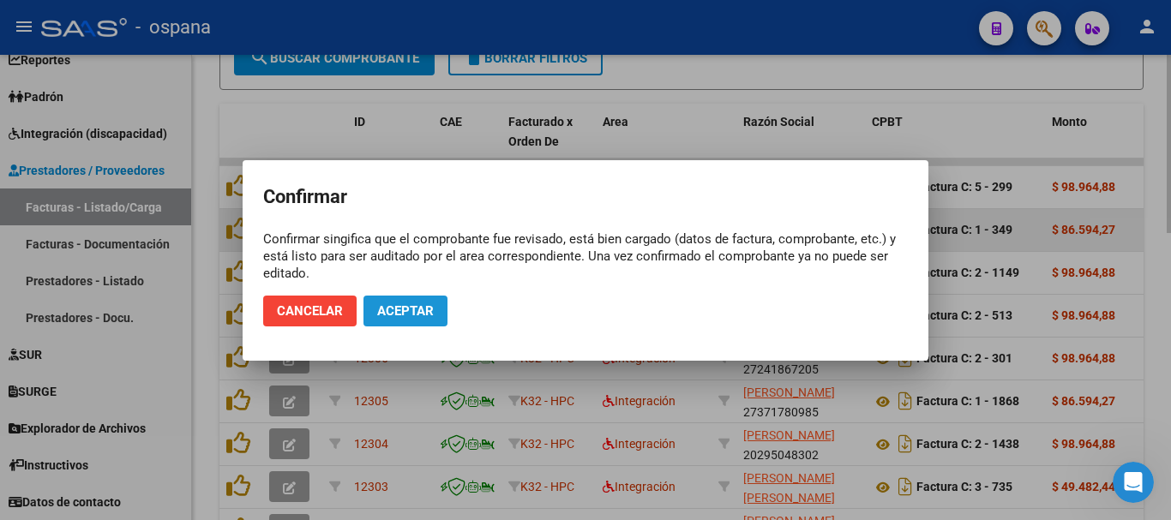
drag, startPoint x: 395, startPoint y: 311, endPoint x: 350, endPoint y: 240, distance: 84.4
click at [394, 310] on span "Aceptar" at bounding box center [405, 311] width 57 height 15
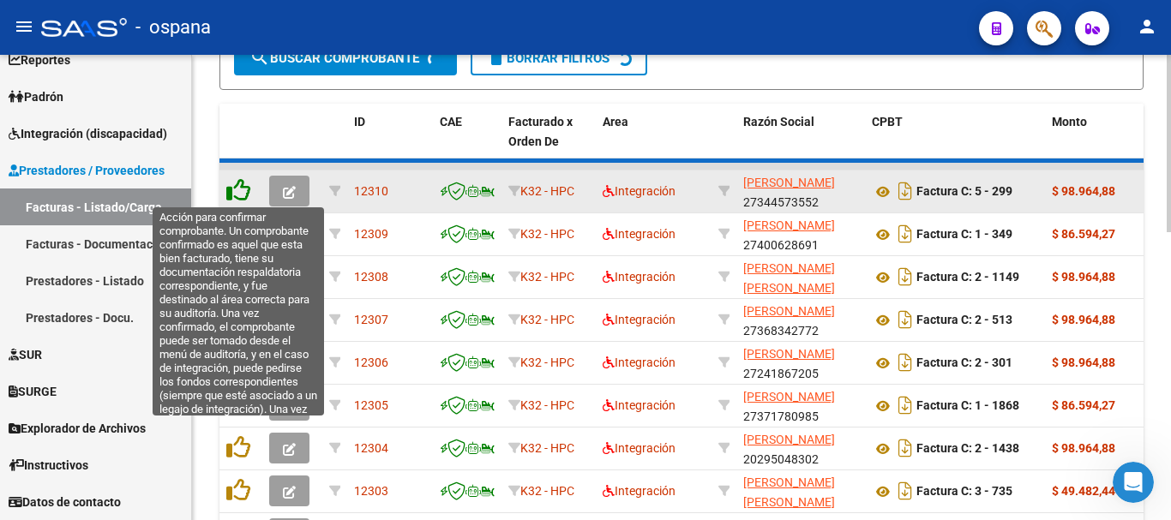
scroll to position [562, 0]
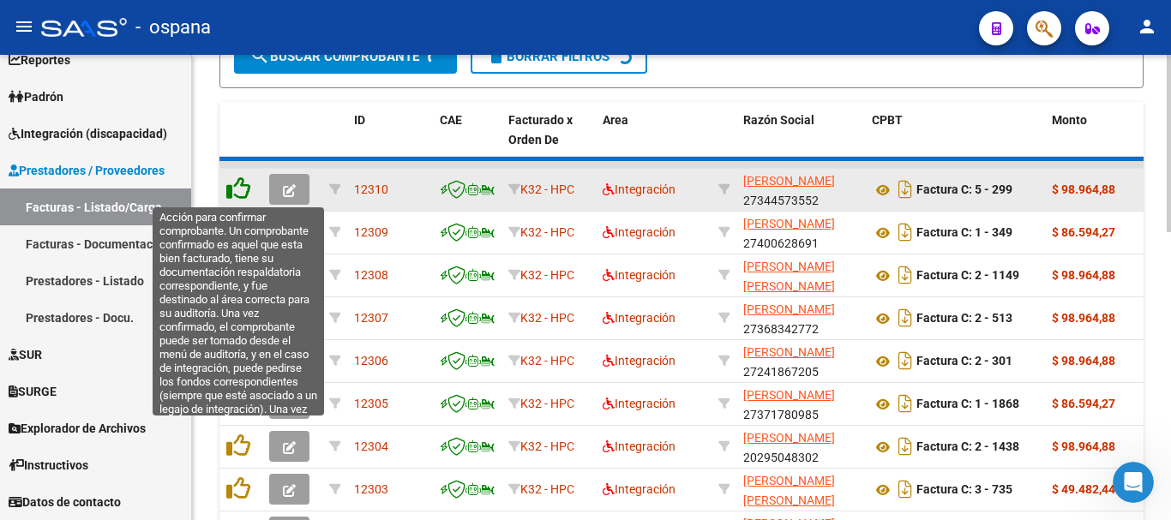
click at [240, 189] on icon at bounding box center [238, 189] width 24 height 24
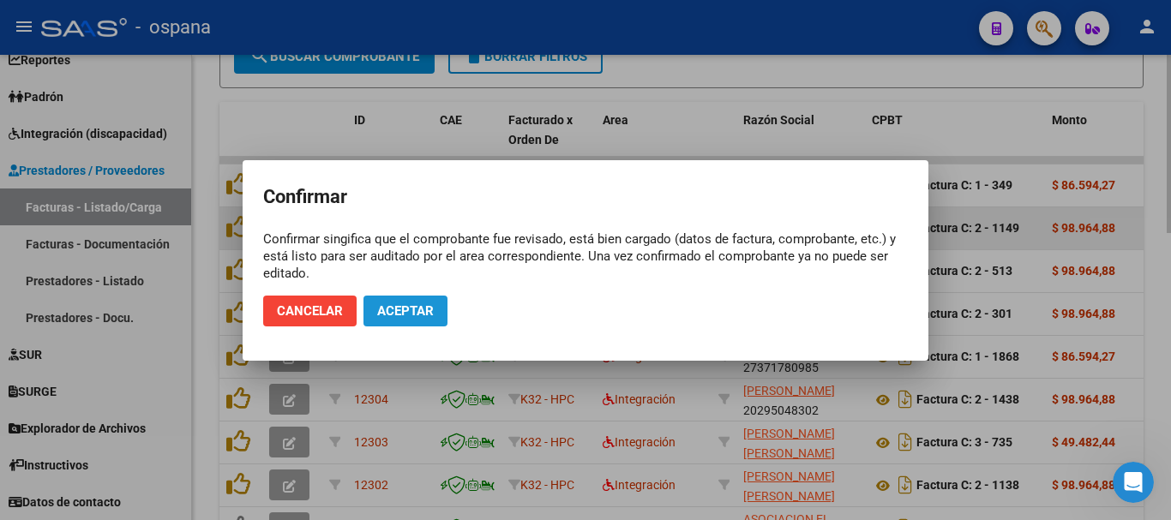
drag, startPoint x: 398, startPoint y: 309, endPoint x: 338, endPoint y: 243, distance: 88.6
click at [397, 307] on span "Aceptar" at bounding box center [405, 311] width 57 height 15
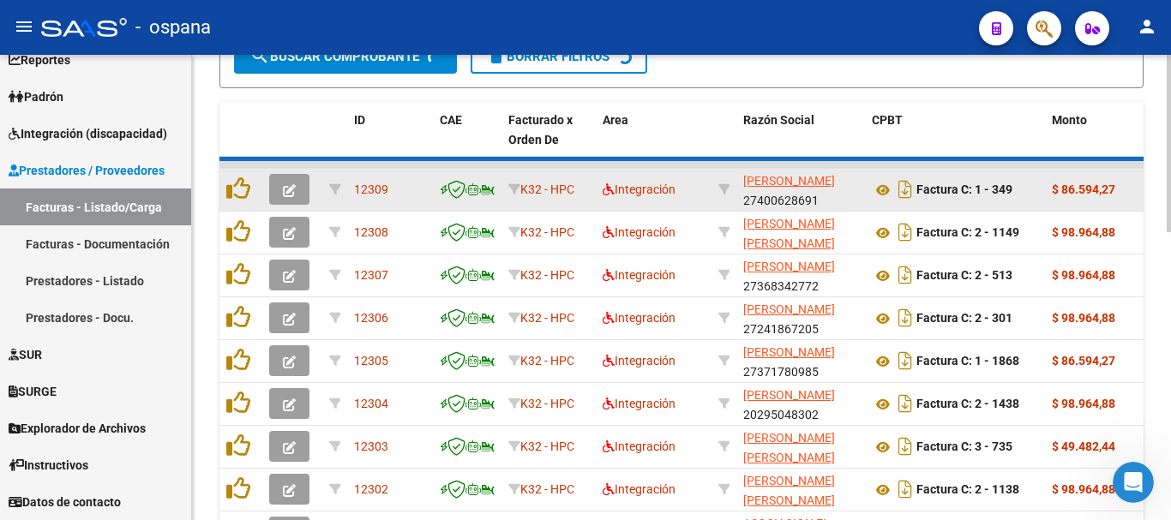
scroll to position [563, 0]
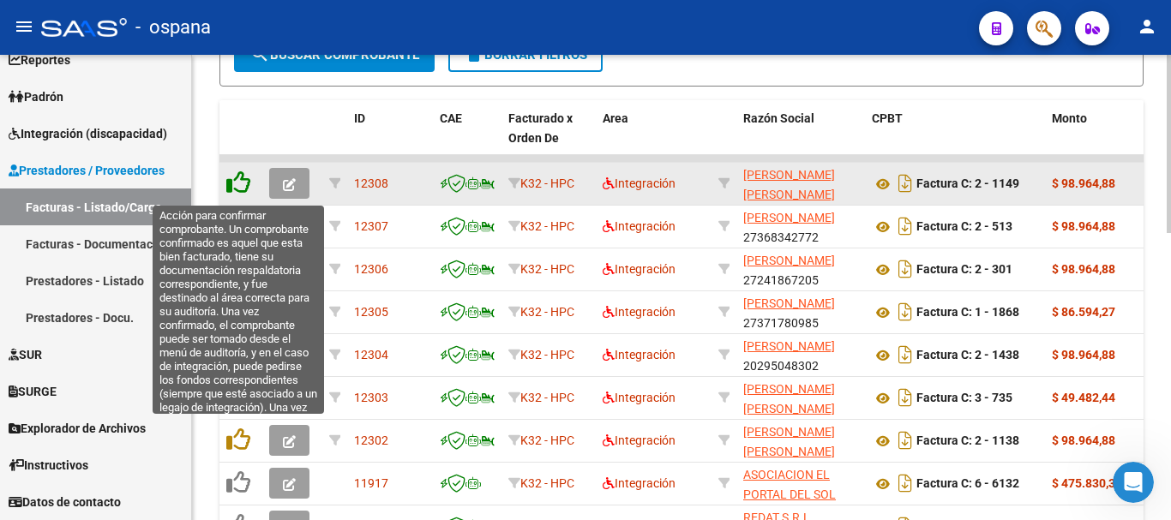
click at [238, 186] on icon at bounding box center [238, 183] width 24 height 24
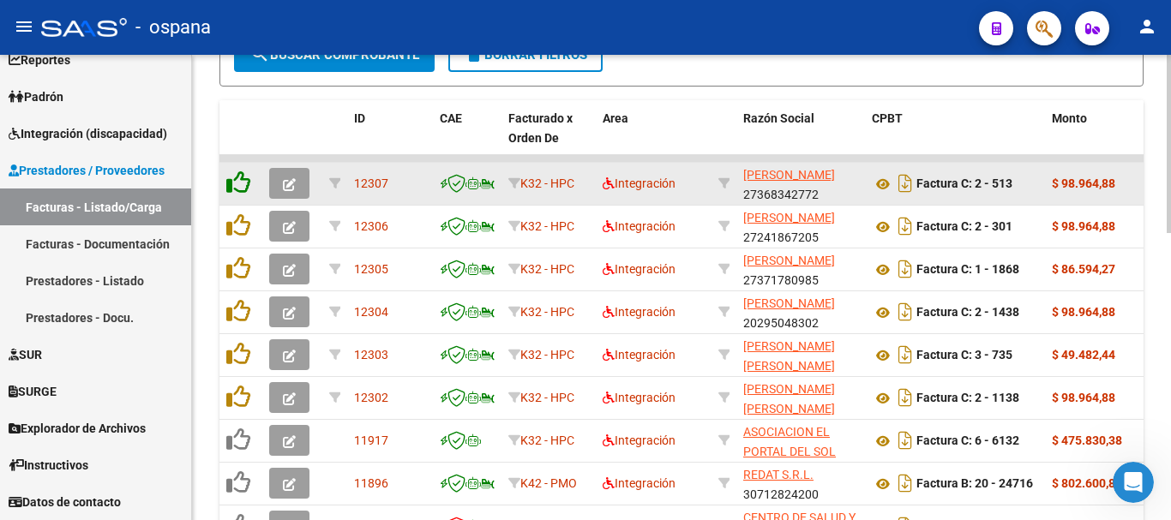
click at [239, 184] on icon at bounding box center [238, 183] width 24 height 24
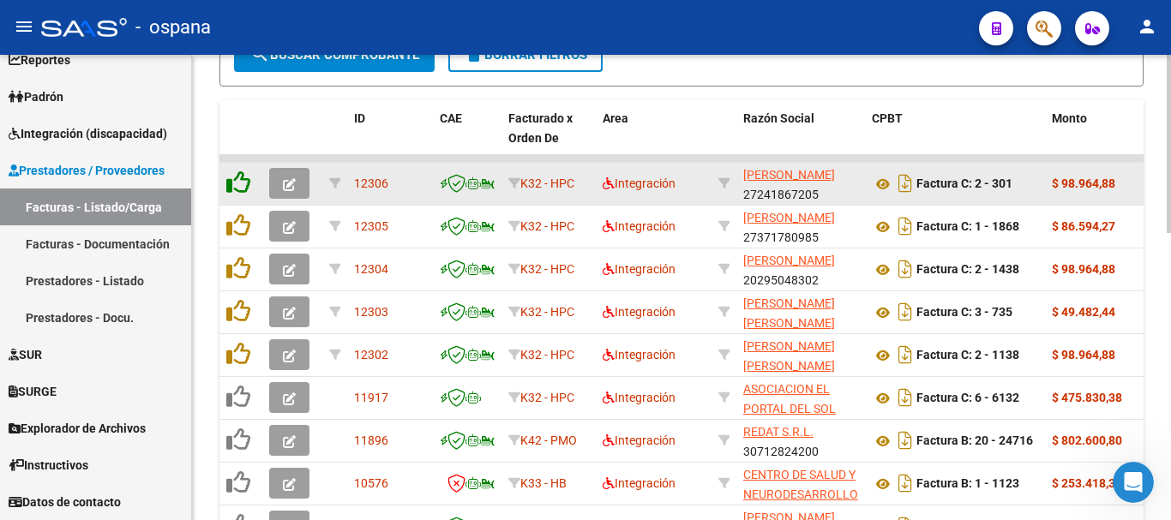
click at [238, 183] on icon at bounding box center [238, 183] width 24 height 24
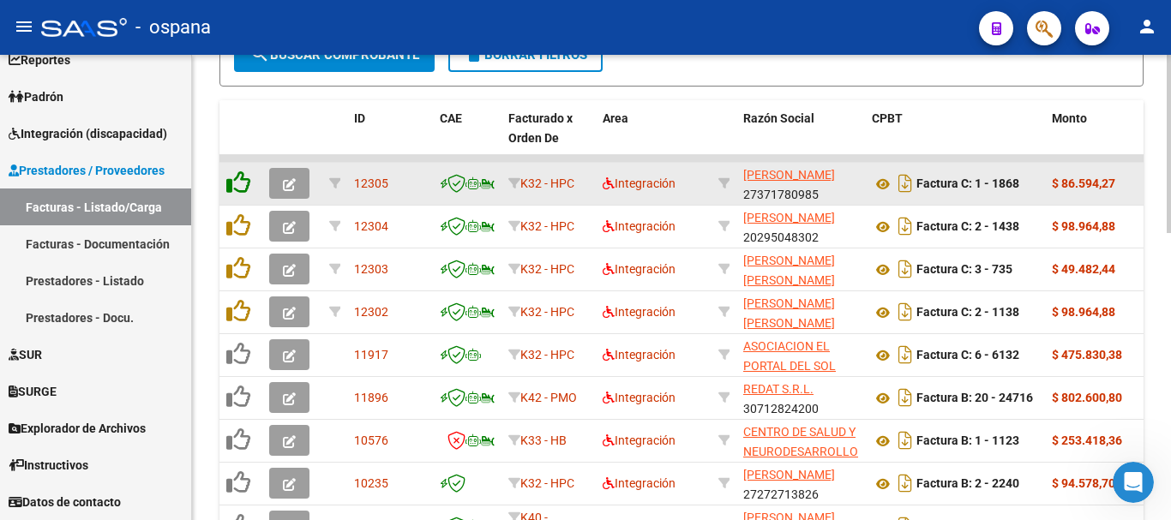
click at [238, 183] on icon at bounding box center [238, 183] width 24 height 24
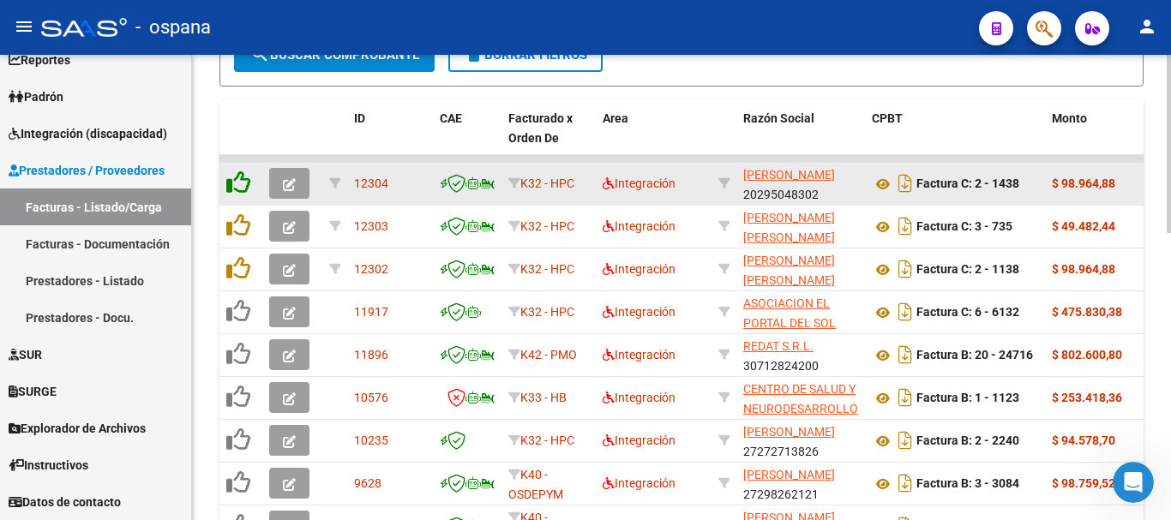
click at [238, 183] on icon at bounding box center [238, 183] width 24 height 24
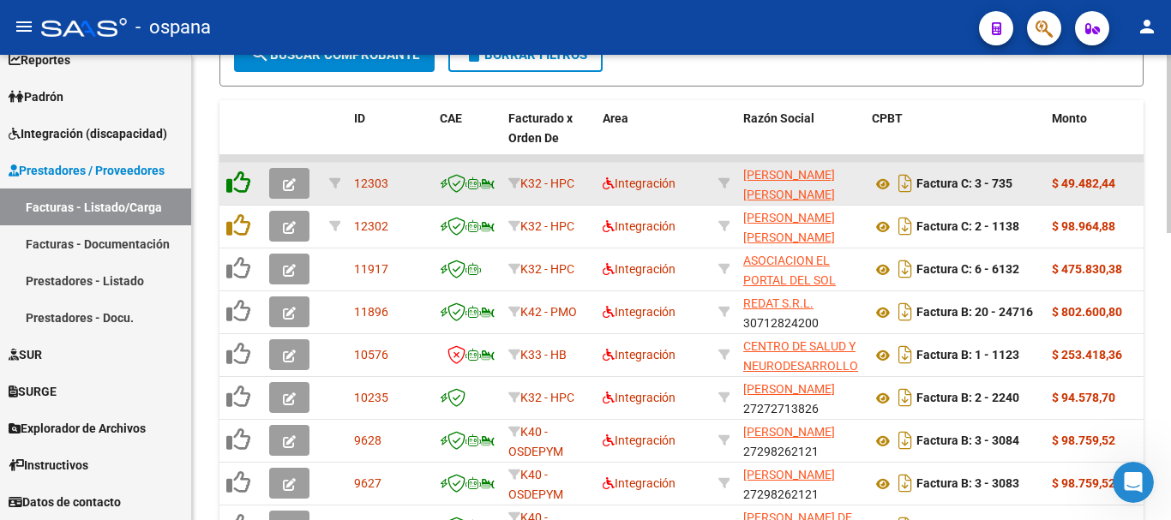
click at [238, 183] on icon at bounding box center [238, 183] width 24 height 24
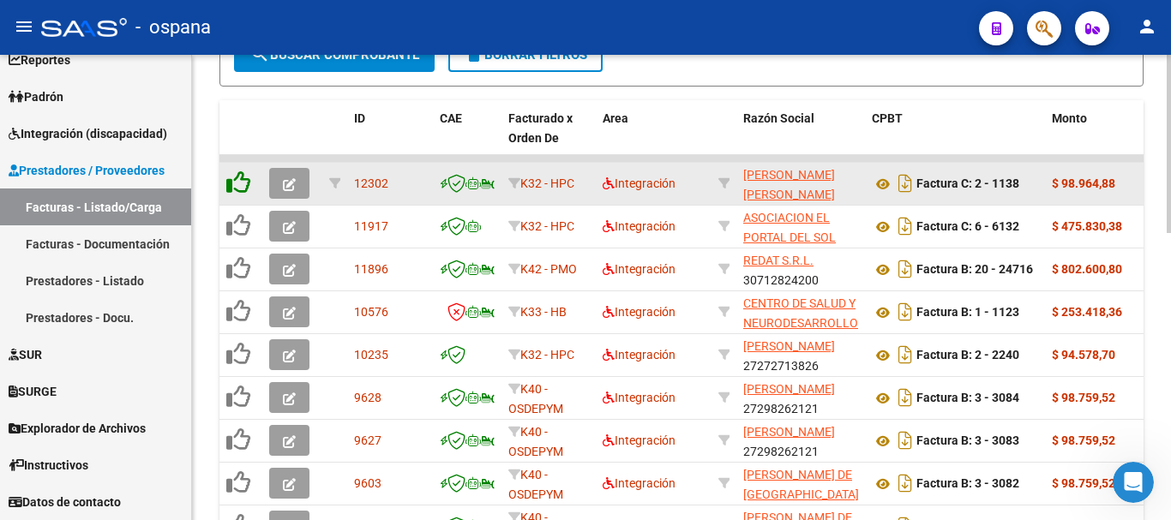
click at [238, 183] on icon at bounding box center [238, 183] width 24 height 24
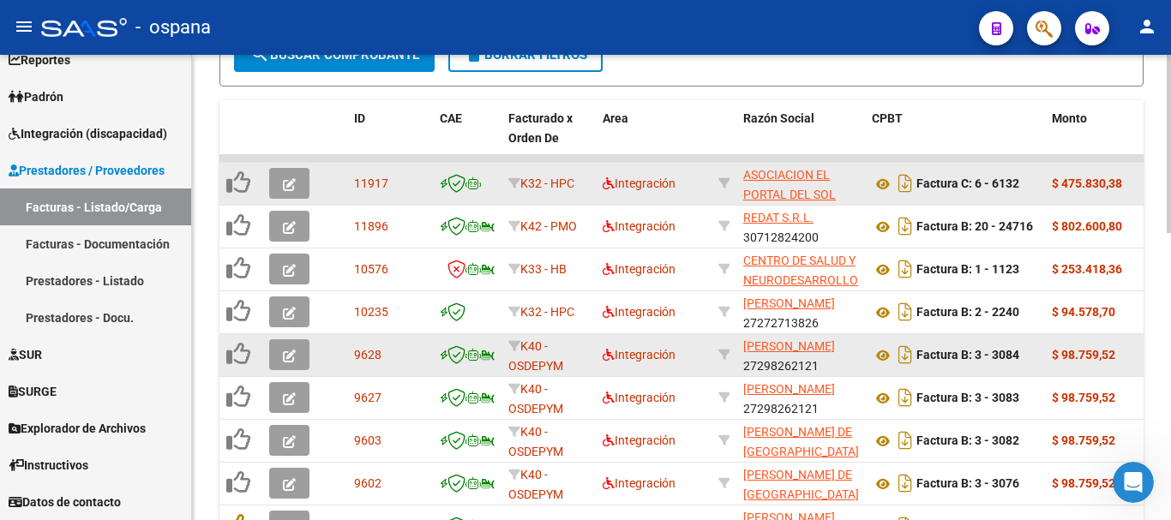
scroll to position [392, 0]
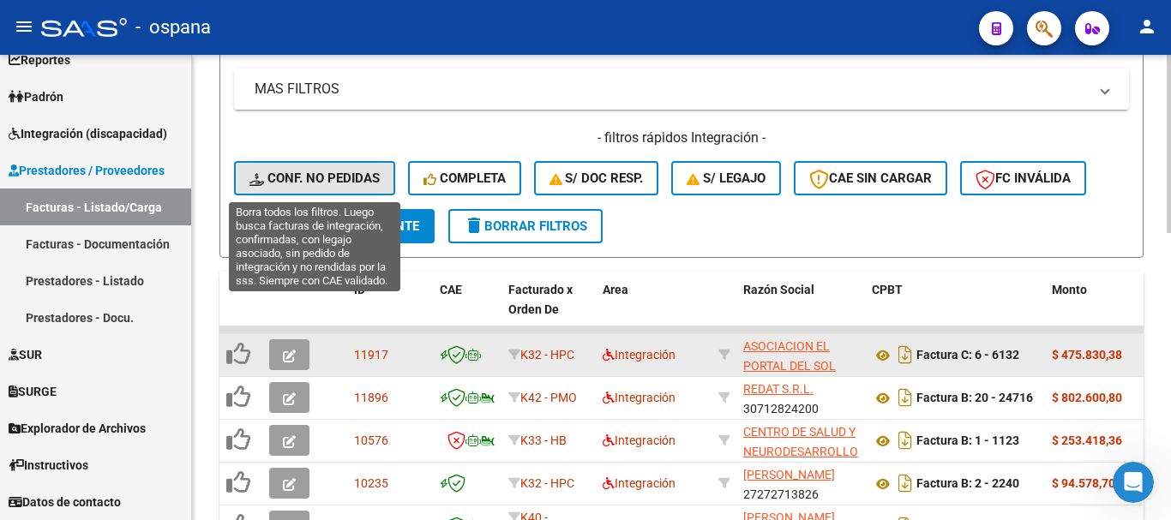
click at [322, 171] on span "Conf. no pedidas" at bounding box center [314, 178] width 130 height 15
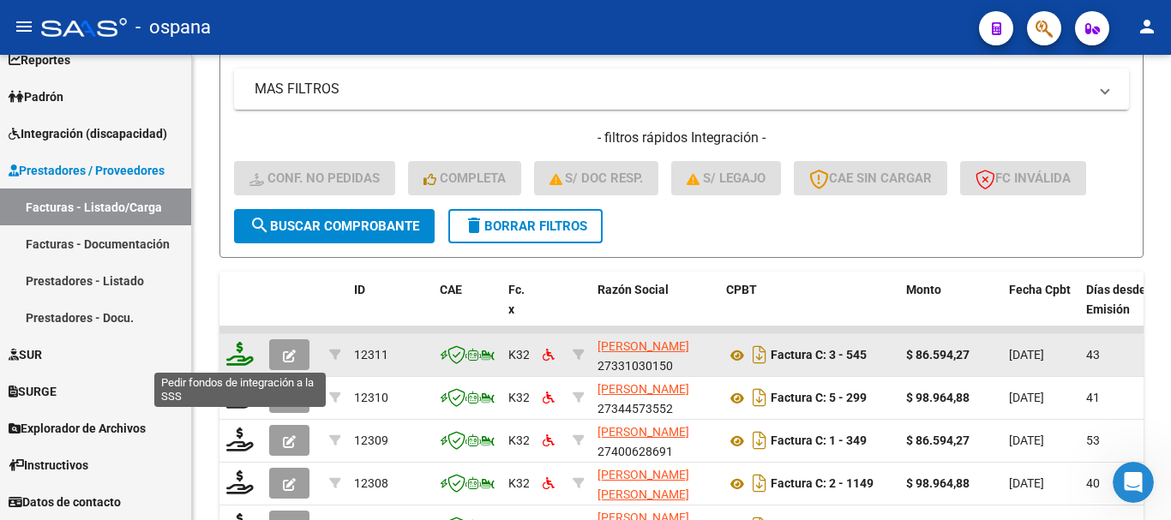
click at [234, 356] on icon at bounding box center [239, 354] width 27 height 24
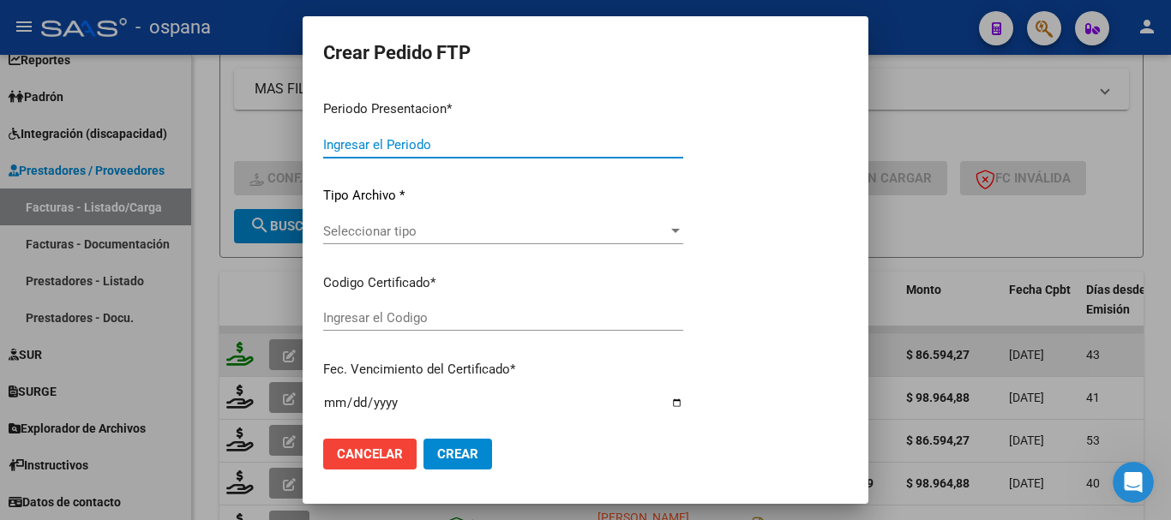
type input "202507"
type input "202506"
type input "$ 86.594,27"
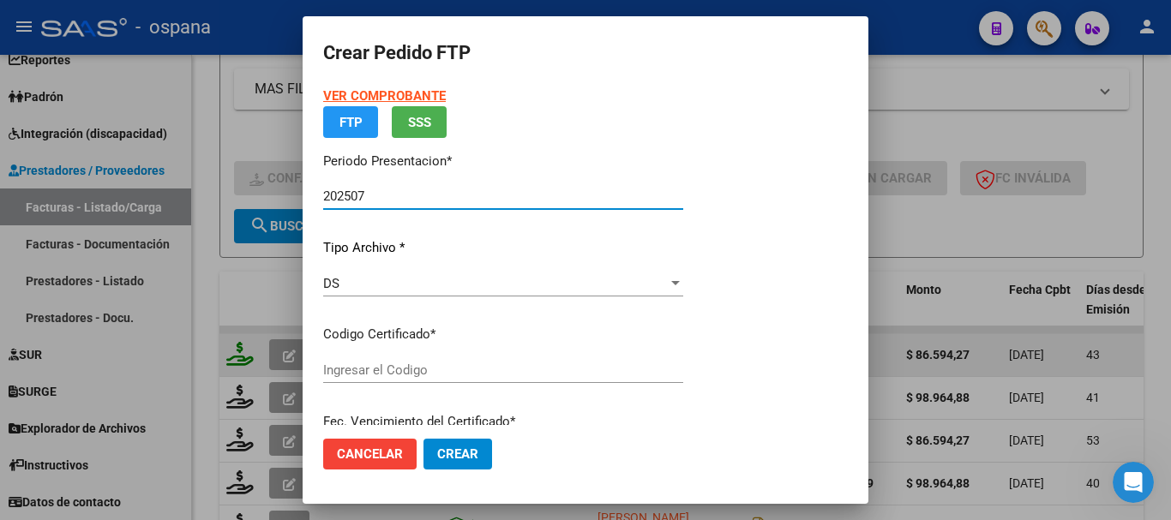
type input "ARG02000577564482024082820290828BUE389"
type input "[DATE]"
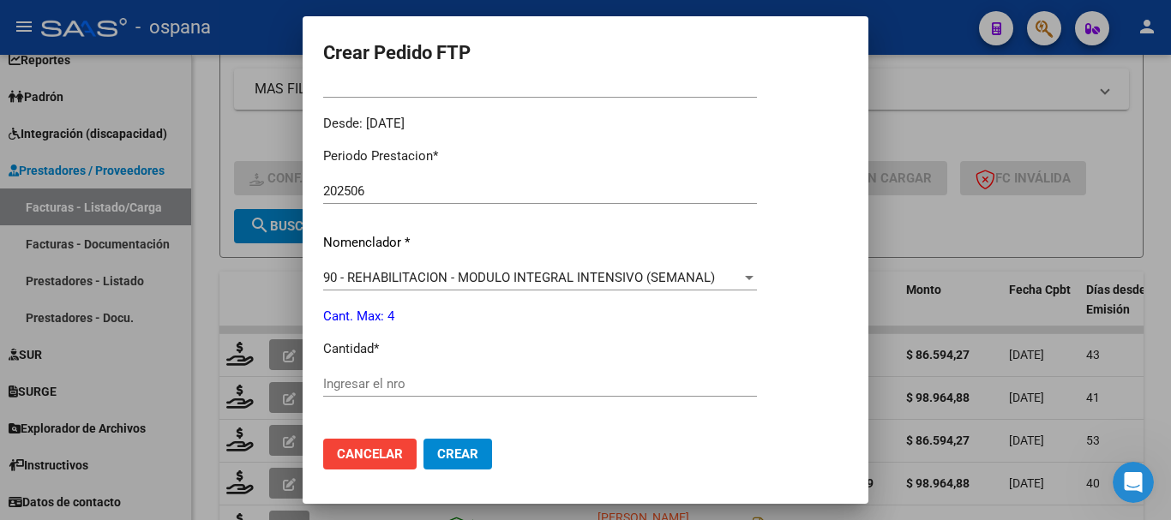
scroll to position [600, 0]
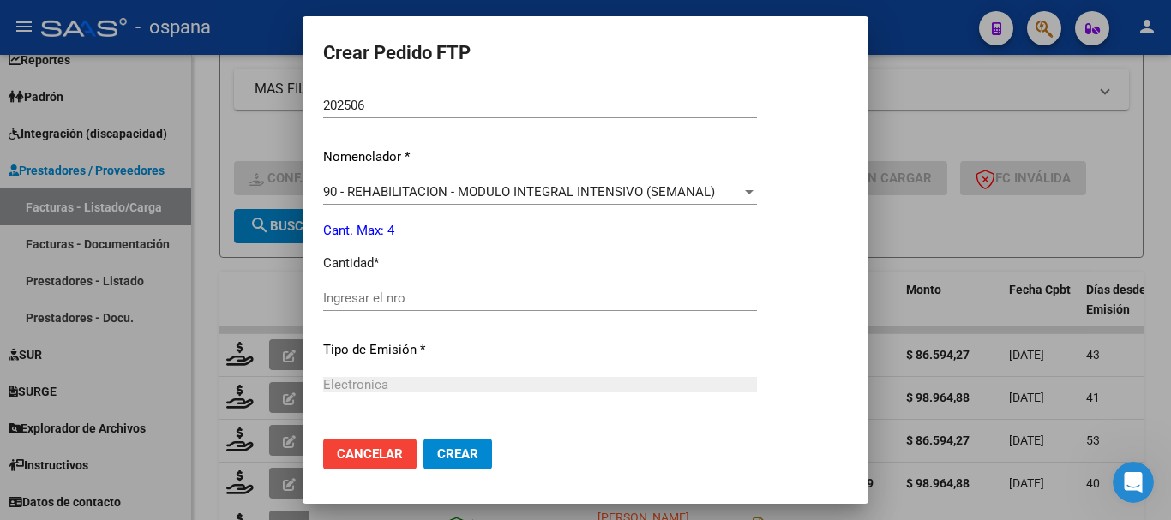
click at [402, 297] on input "Ingresar el nro" at bounding box center [540, 298] width 434 height 15
type input "4"
click at [449, 453] on span "Crear" at bounding box center [457, 454] width 41 height 15
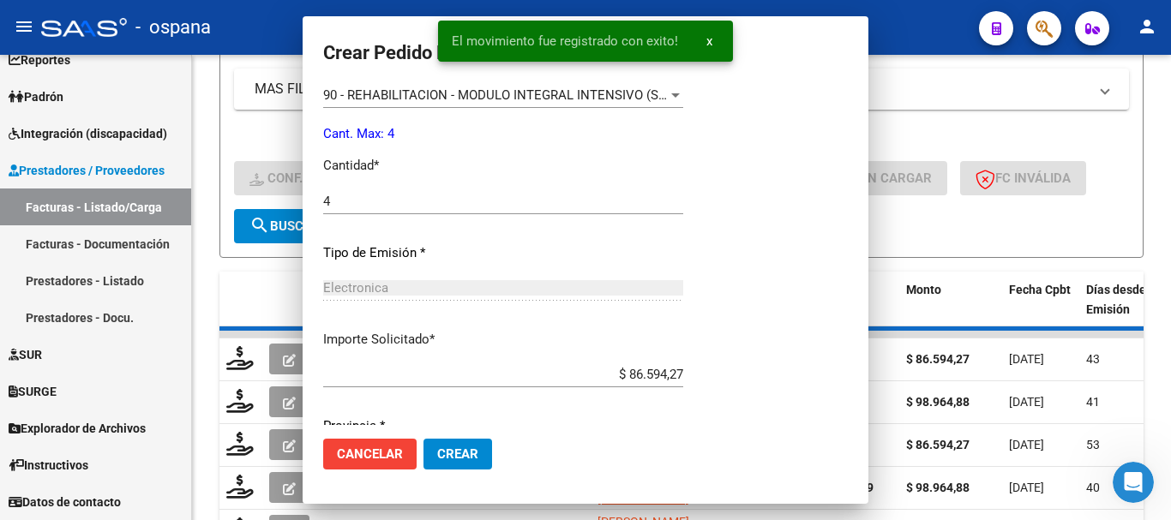
scroll to position [0, 0]
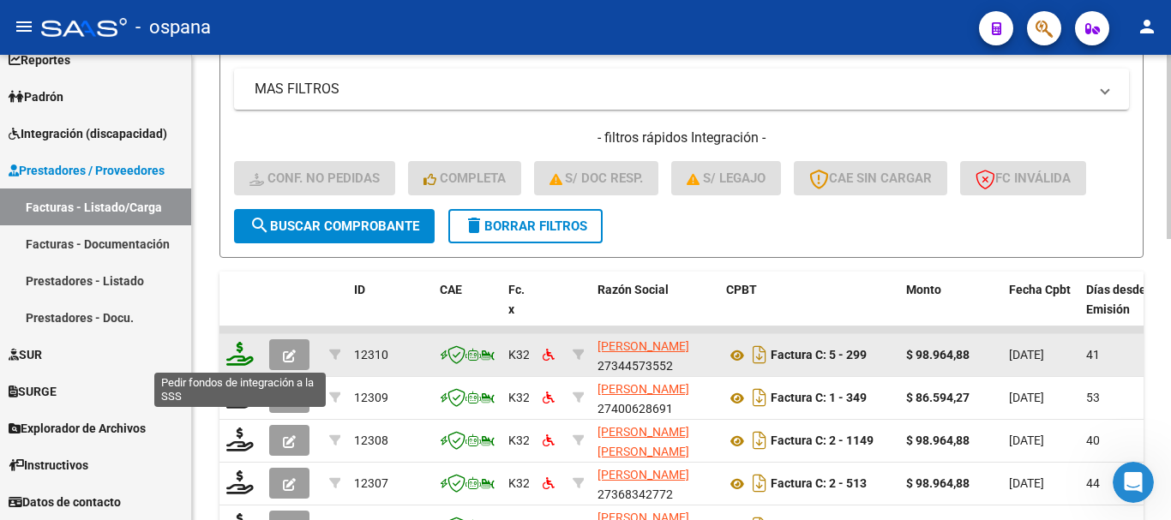
click at [237, 362] on icon at bounding box center [239, 354] width 27 height 24
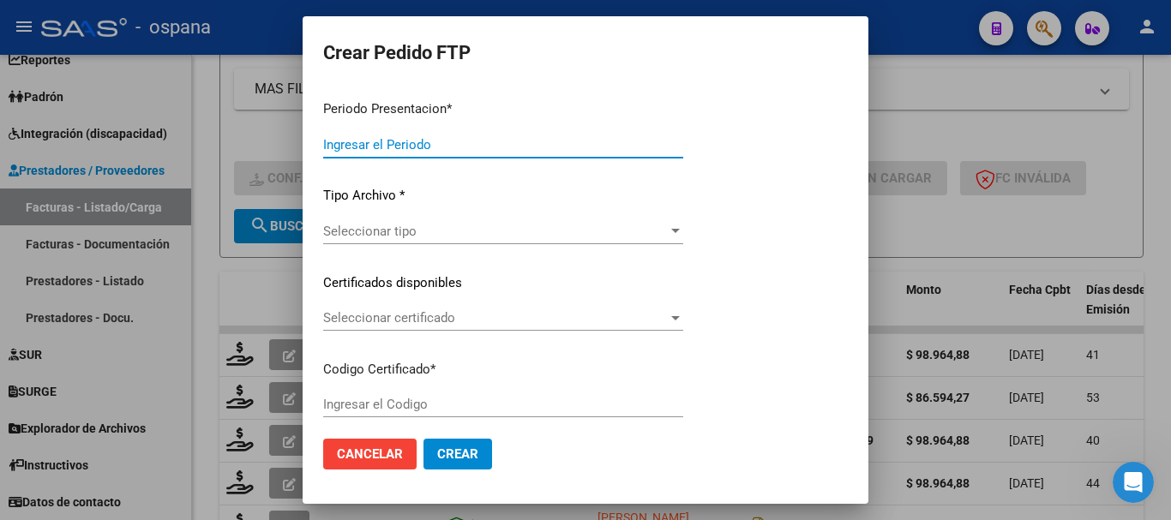
type input "202507"
type input "202506"
type input "$ 98.964,88"
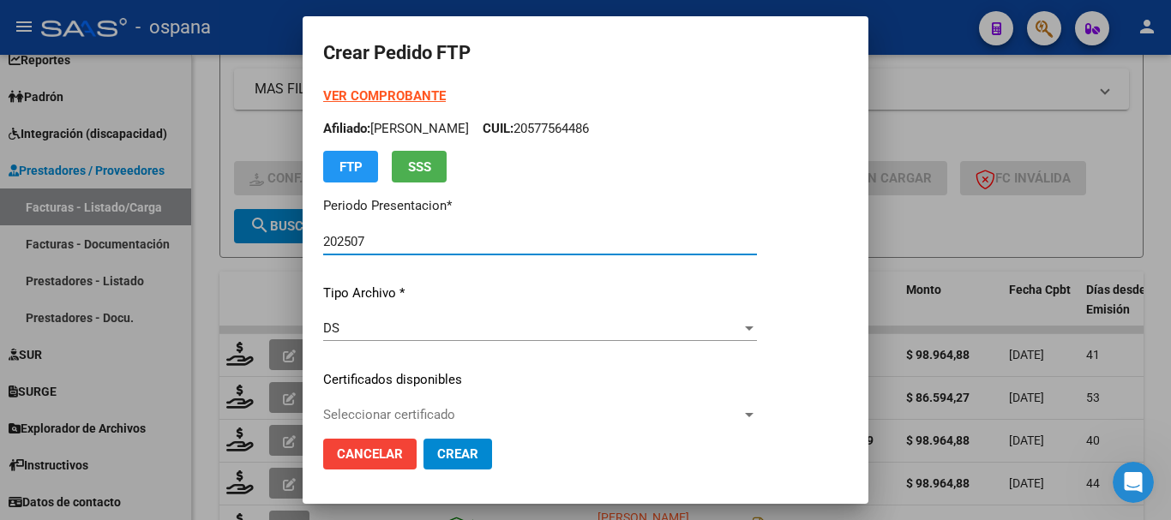
type input "ARG01000561279612023112120261121BS389"
type input "[DATE]"
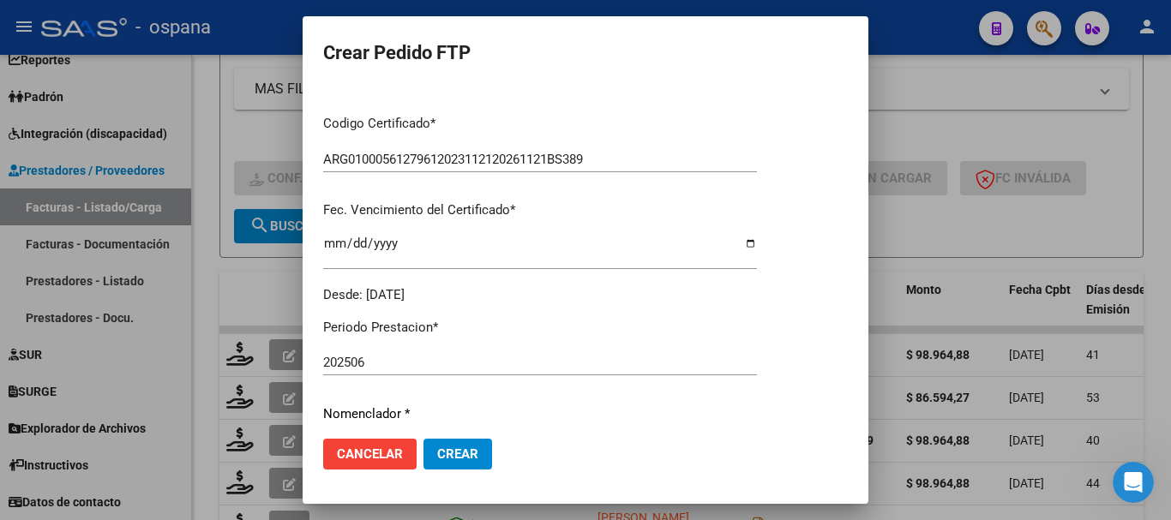
scroll to position [514, 0]
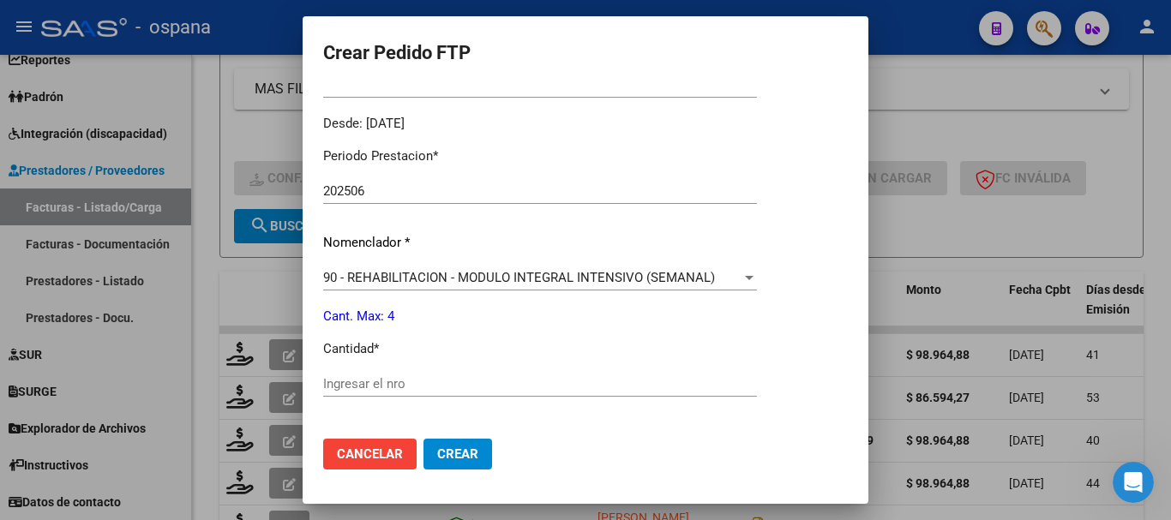
click at [439, 373] on div "Ingresar el nro" at bounding box center [540, 384] width 434 height 26
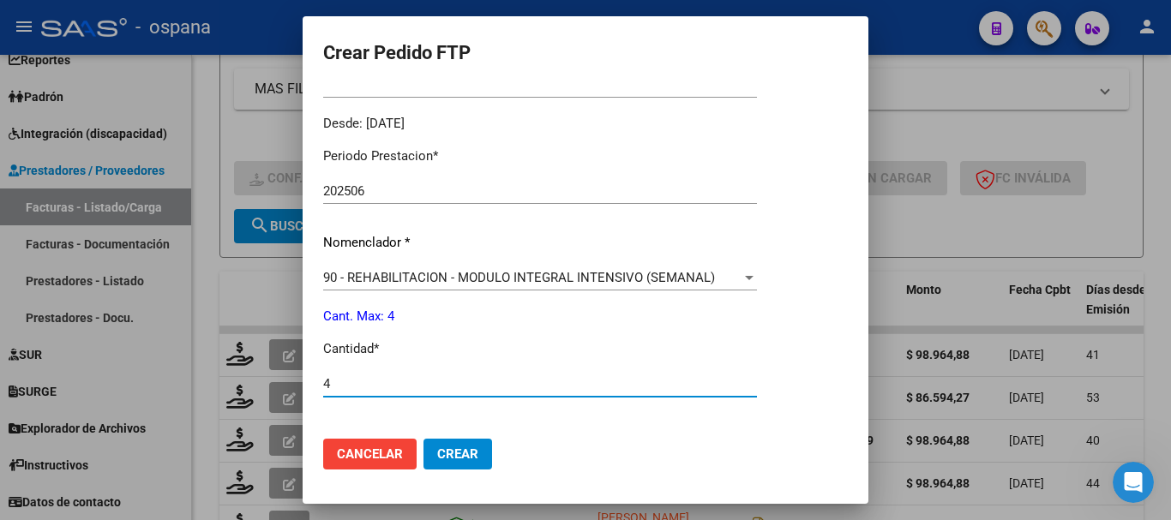
type input "4"
click at [466, 449] on span "Crear" at bounding box center [457, 454] width 41 height 15
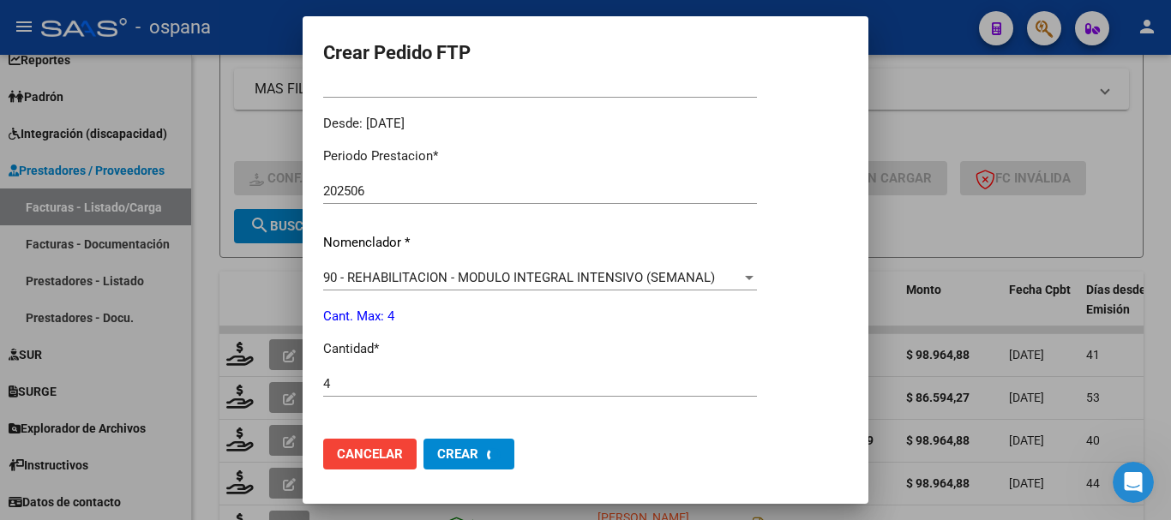
scroll to position [0, 0]
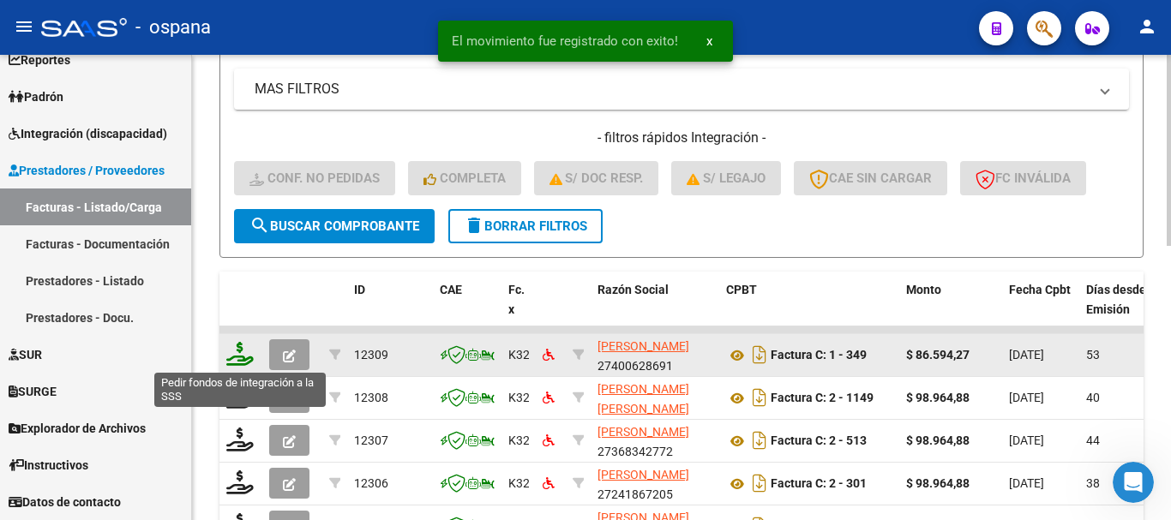
click at [239, 357] on icon at bounding box center [239, 354] width 27 height 24
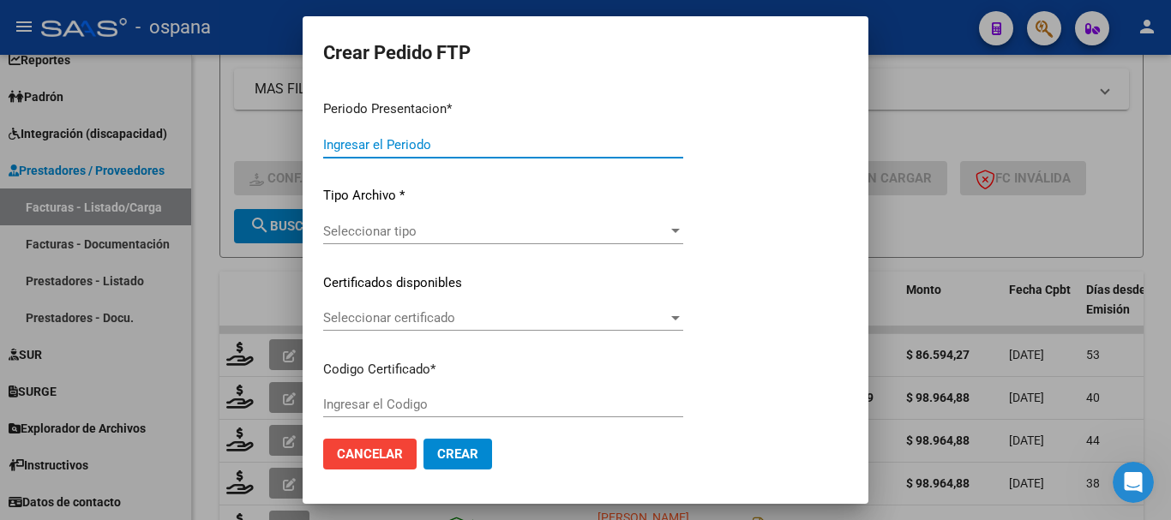
type input "202507"
type input "202506"
type input "$ 86.594,27"
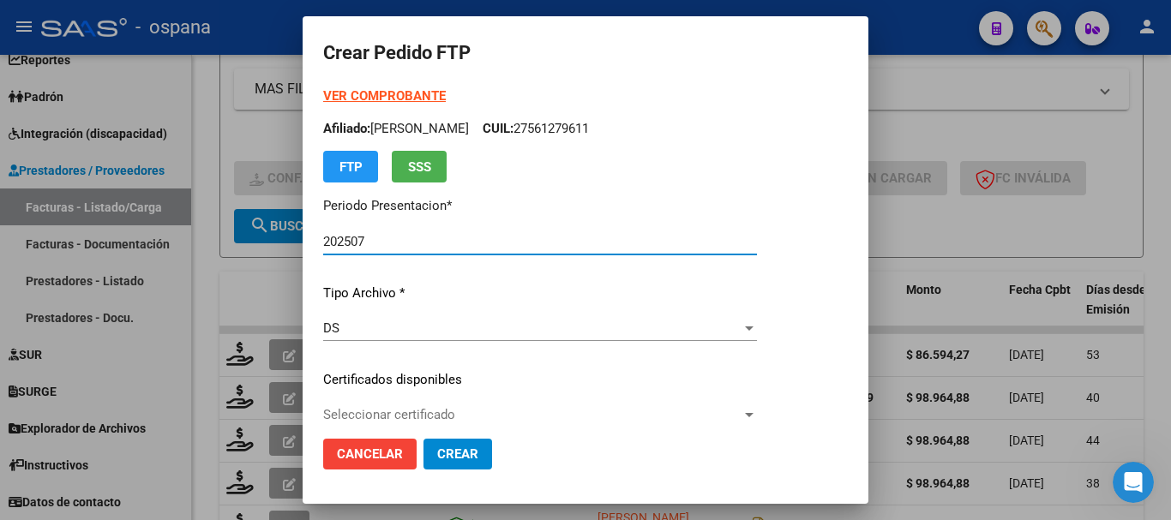
type input "ARG01000561279612023112120261121BS389"
type input "[DATE]"
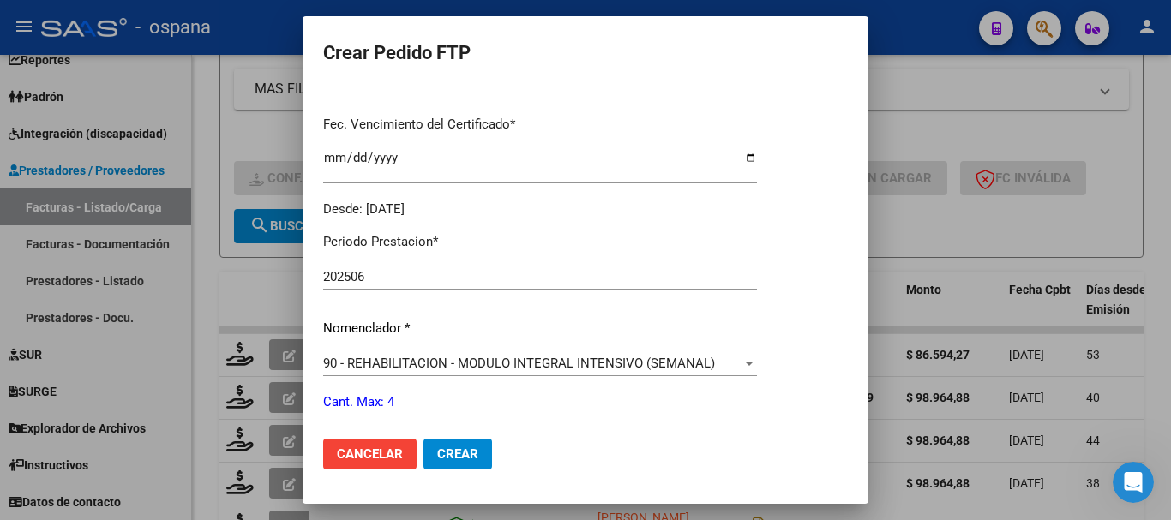
scroll to position [600, 0]
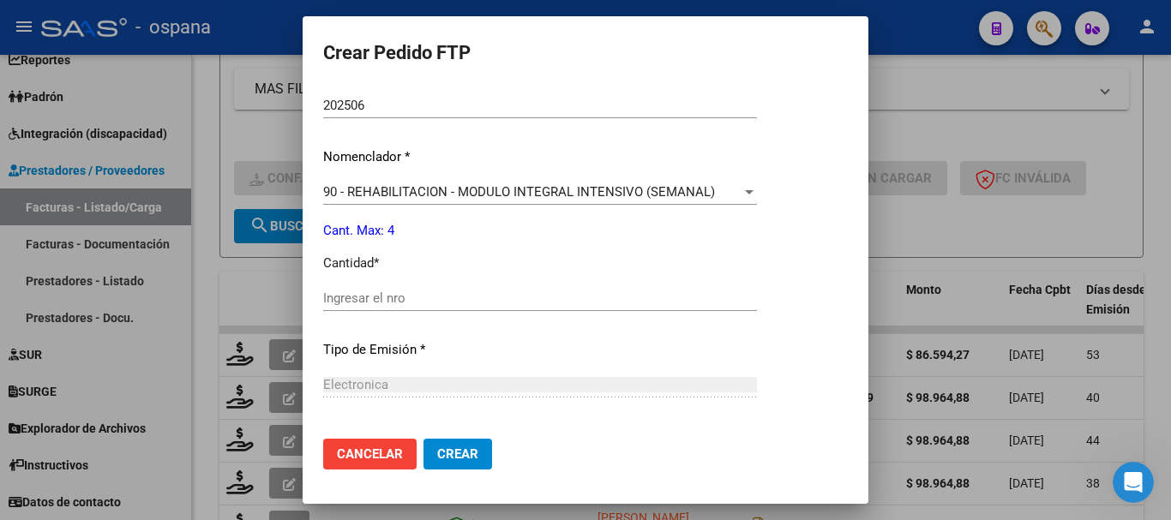
click at [465, 299] on input "Ingresar el nro" at bounding box center [540, 298] width 434 height 15
type input "4"
click at [460, 449] on span "Crear" at bounding box center [457, 454] width 41 height 15
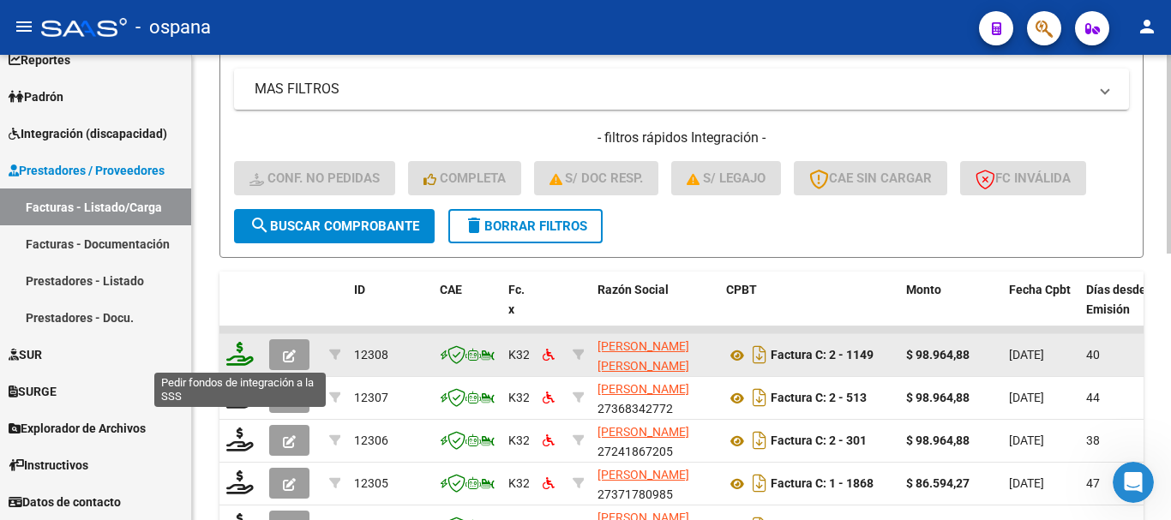
click at [245, 352] on icon at bounding box center [239, 354] width 27 height 24
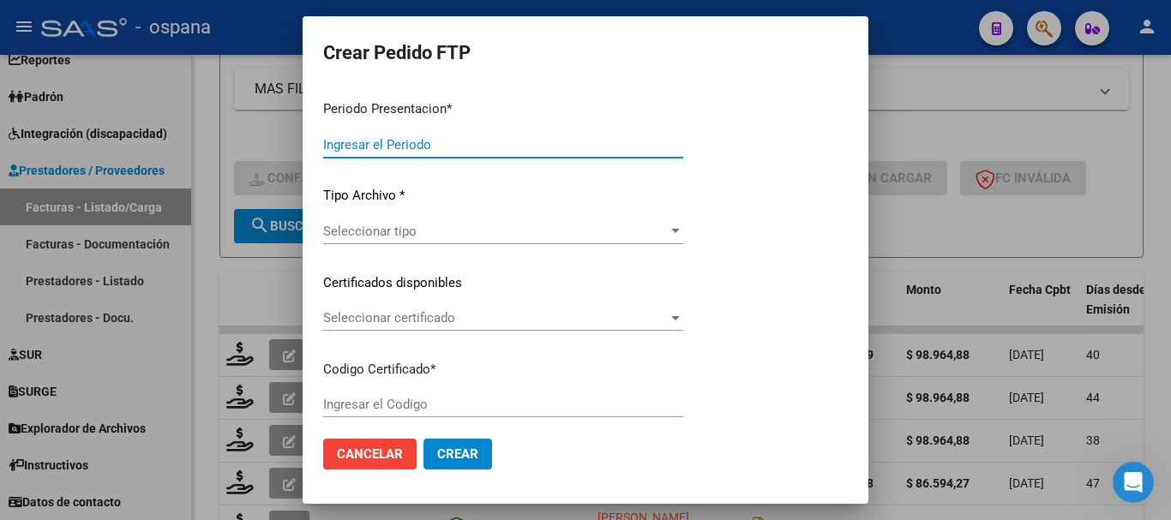
type input "202507"
type input "202506"
type input "$ 98.964,88"
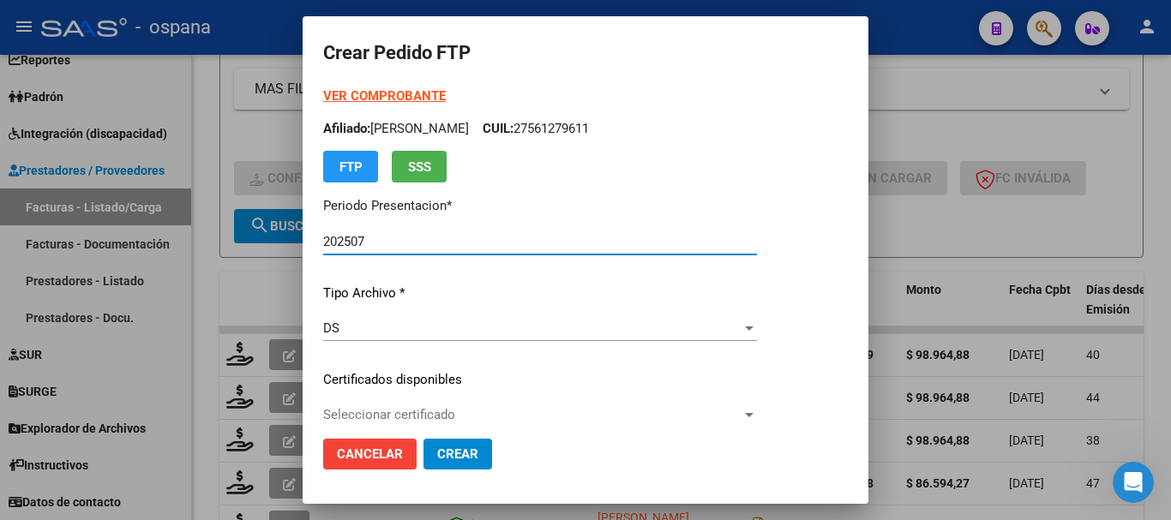
type input "ARG02000556852662025022120280221BUE389"
type input "[DATE]"
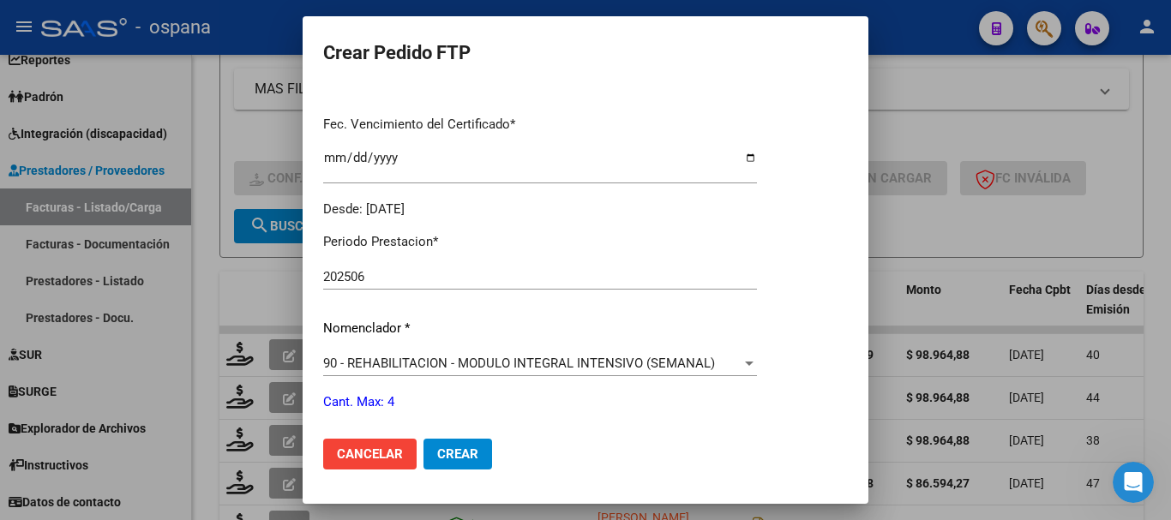
scroll to position [600, 0]
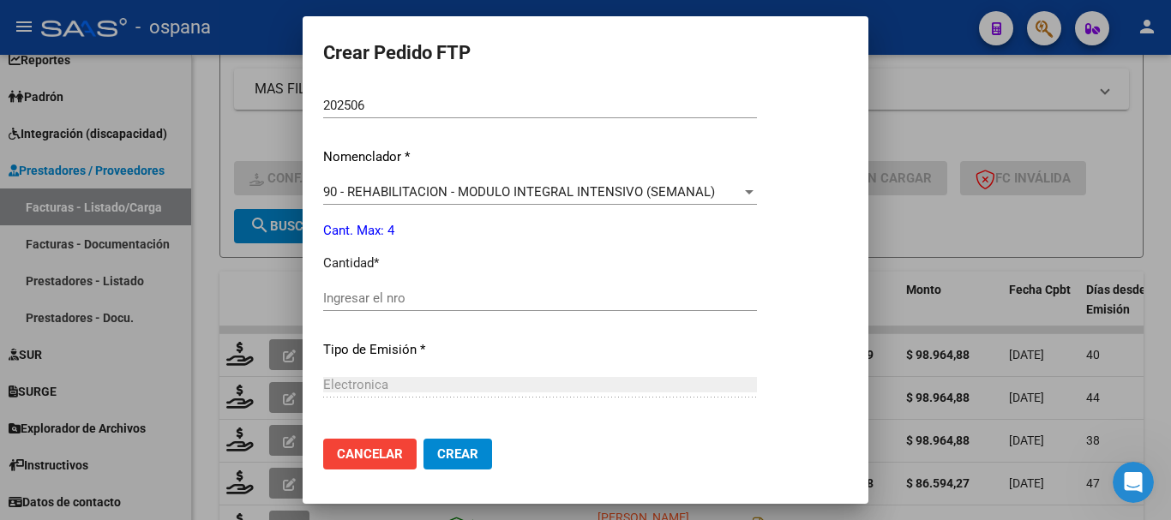
click at [468, 291] on input "Ingresar el nro" at bounding box center [540, 298] width 434 height 15
type input "4"
click at [460, 454] on span "Crear" at bounding box center [457, 454] width 41 height 15
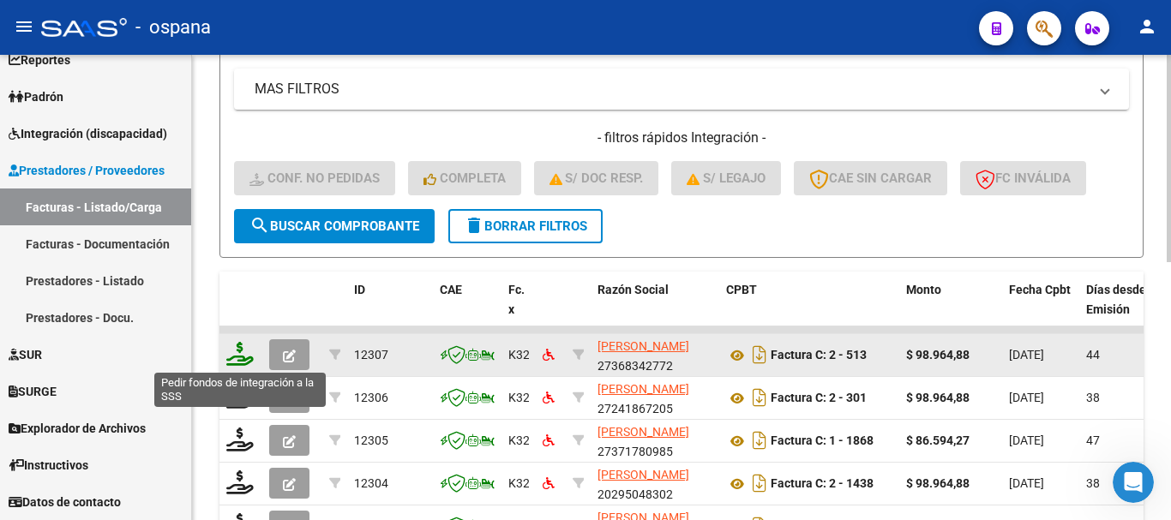
click at [238, 353] on icon at bounding box center [239, 354] width 27 height 24
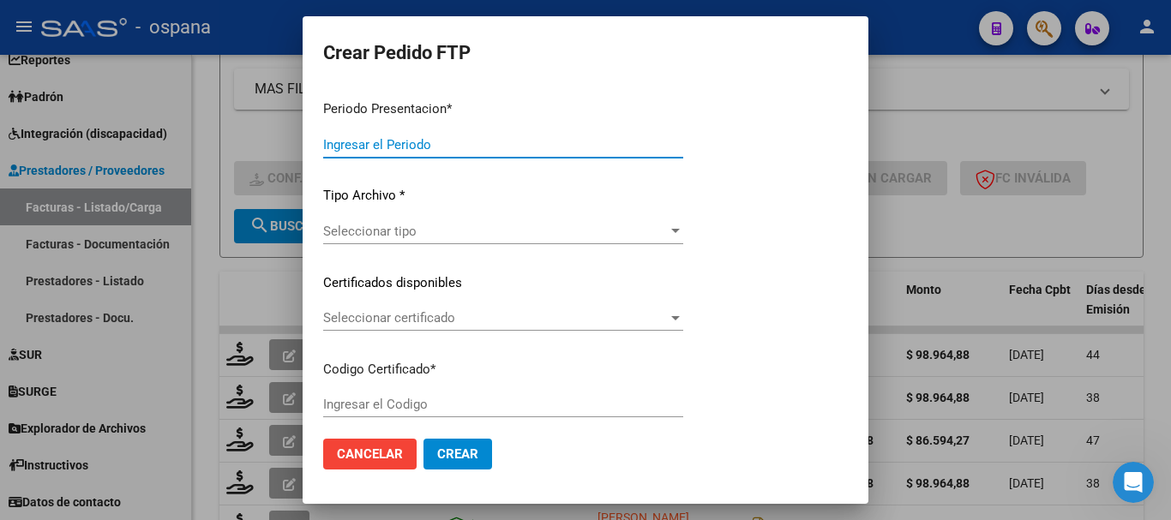
type input "202507"
type input "202506"
type input "$ 98.964,88"
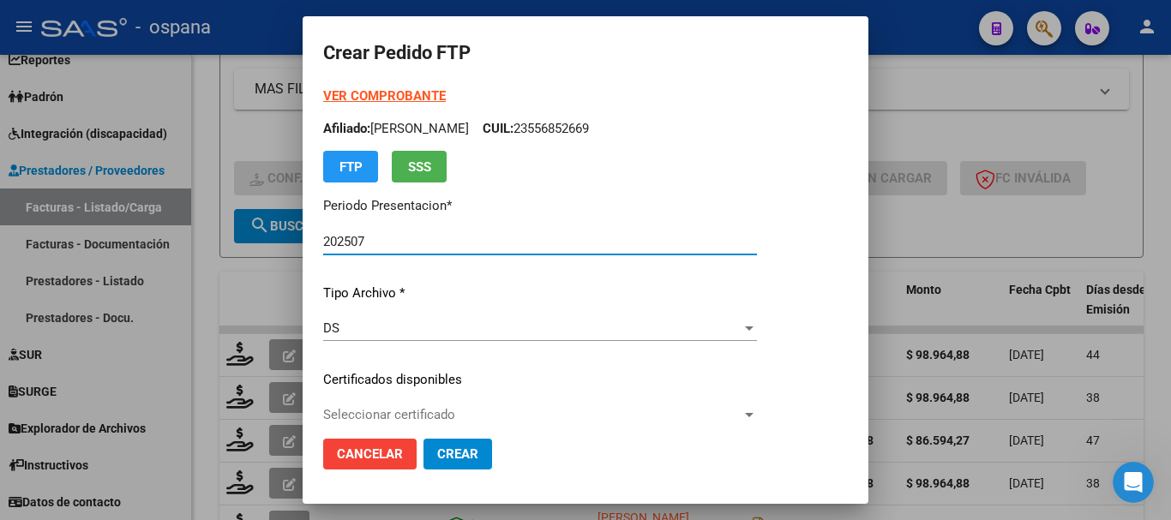
type input "ARG02000556852662025022120280221BUE389"
type input "[DATE]"
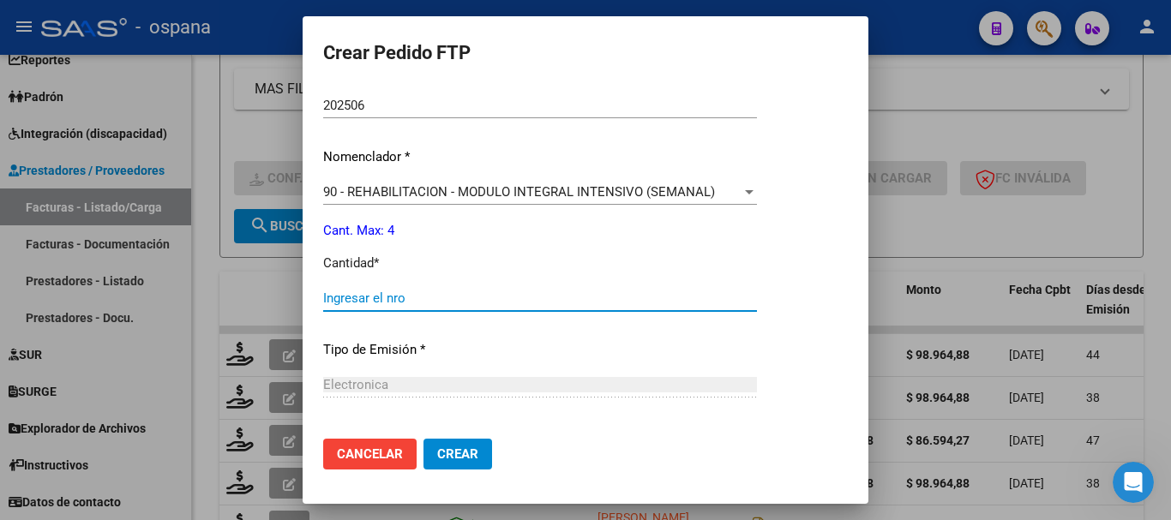
click at [503, 296] on input "Ingresar el nro" at bounding box center [540, 298] width 434 height 15
type input "4"
click at [461, 457] on span "Crear" at bounding box center [457, 454] width 41 height 15
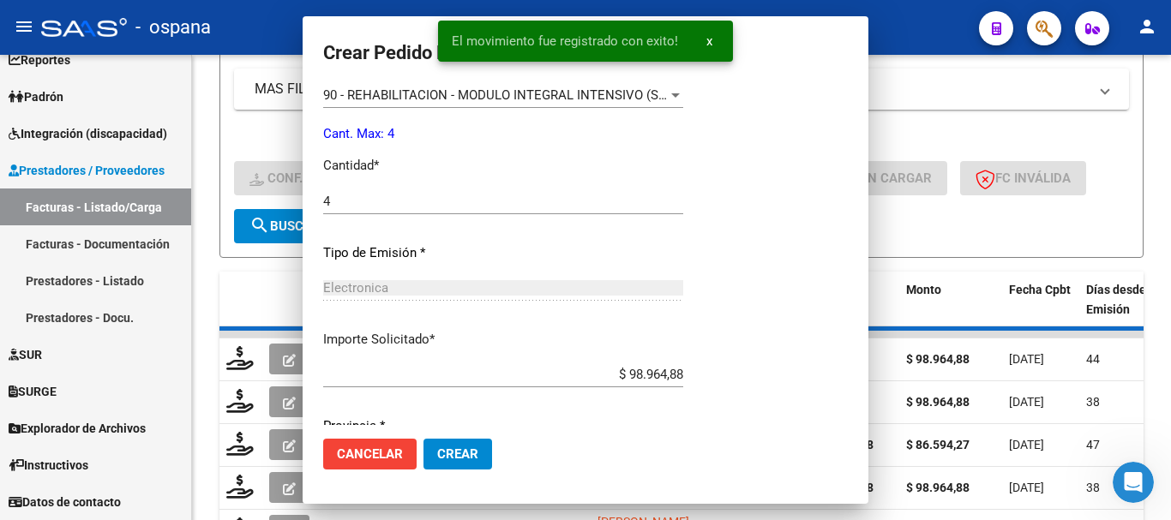
scroll to position [0, 0]
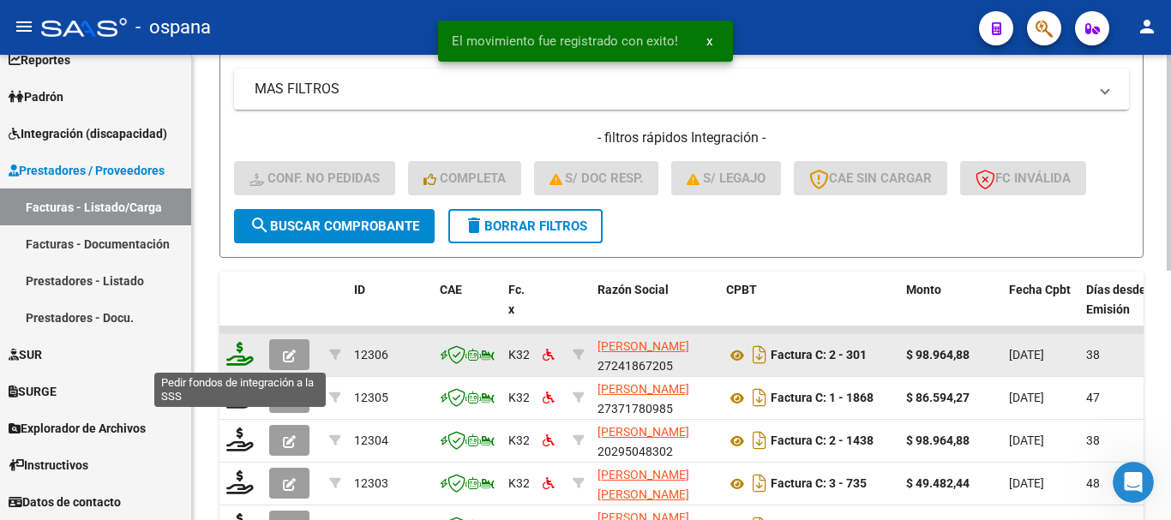
click at [240, 355] on icon at bounding box center [239, 354] width 27 height 24
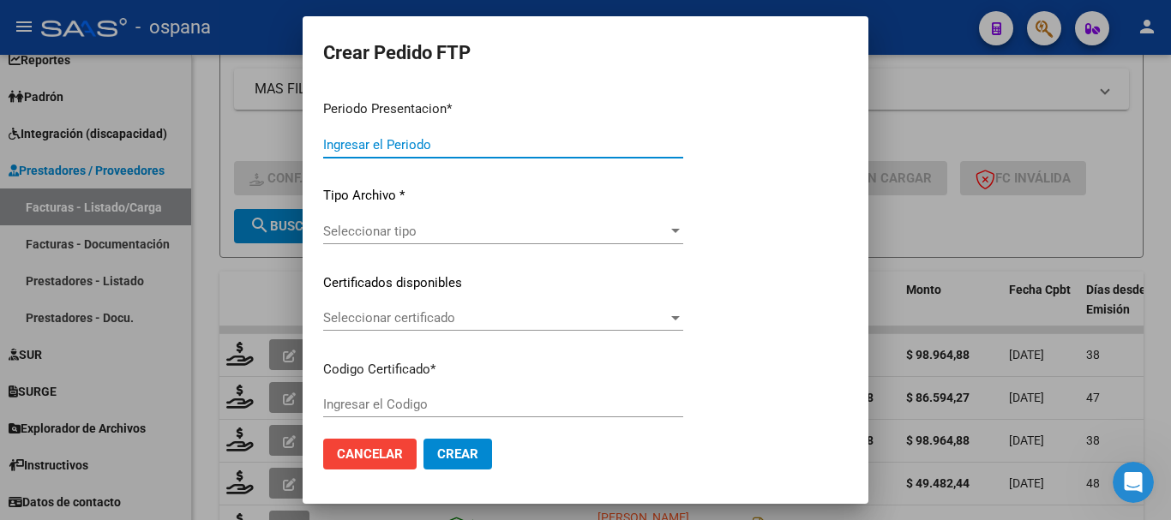
type input "202507"
type input "202506"
type input "$ 98.964,88"
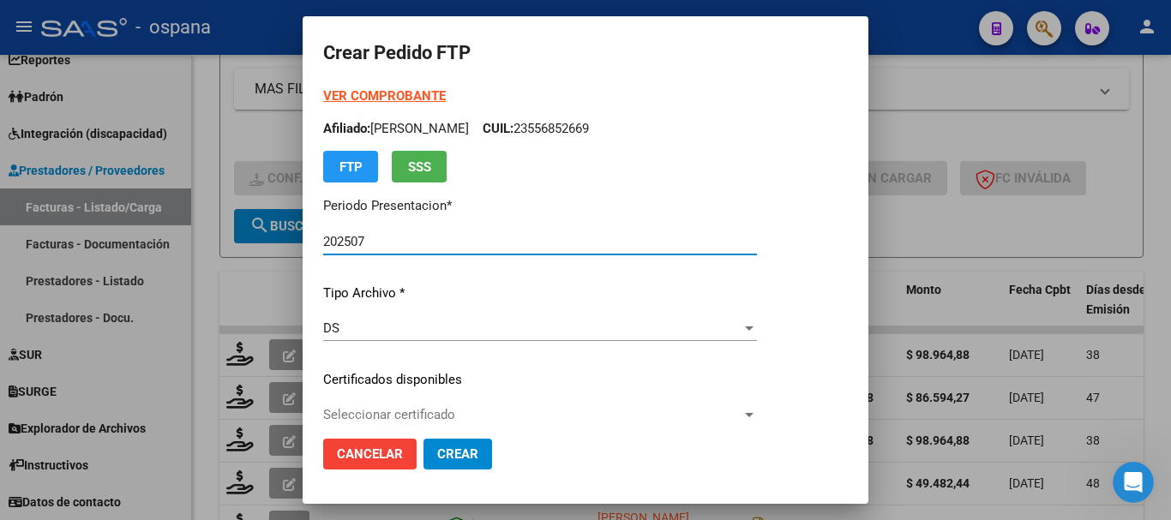
type input "ARG02000533816722019111120221111BS389"
type input "[DATE]"
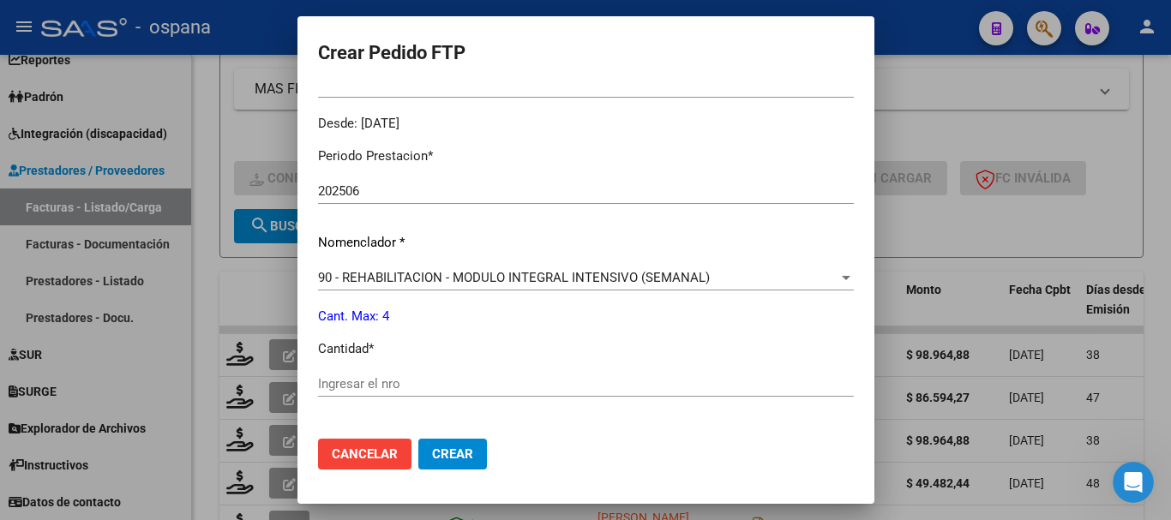
scroll to position [600, 0]
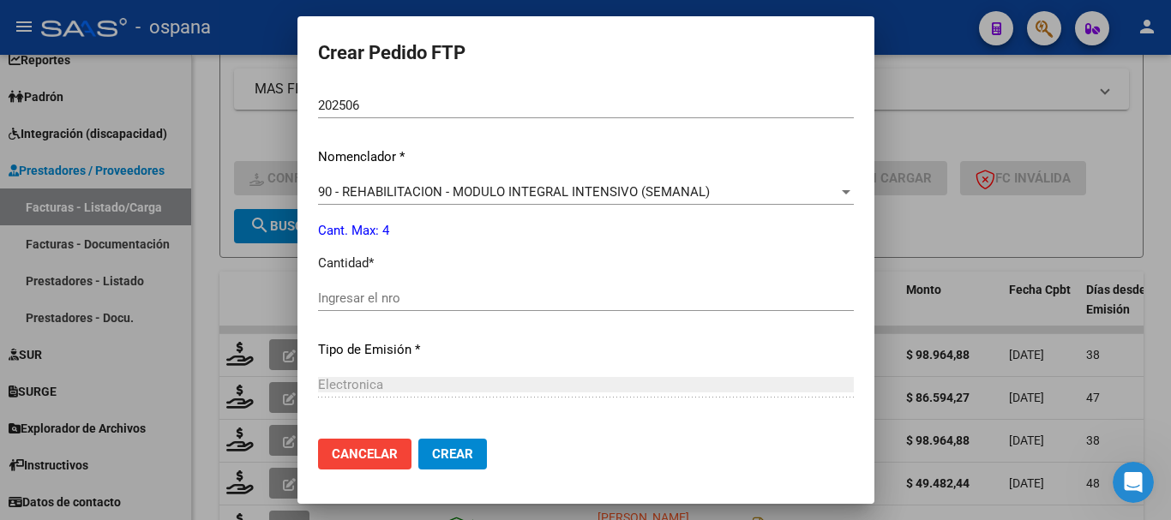
click at [448, 286] on div "Ingresar el nro" at bounding box center [586, 298] width 536 height 26
type input "4"
click at [446, 456] on span "Crear" at bounding box center [452, 454] width 41 height 15
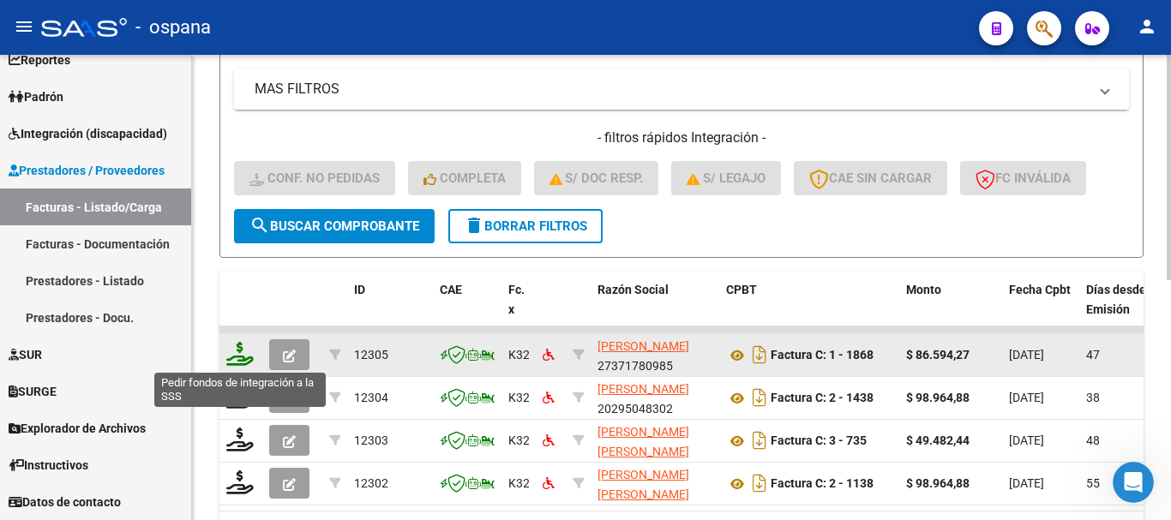
click at [238, 357] on icon at bounding box center [239, 354] width 27 height 24
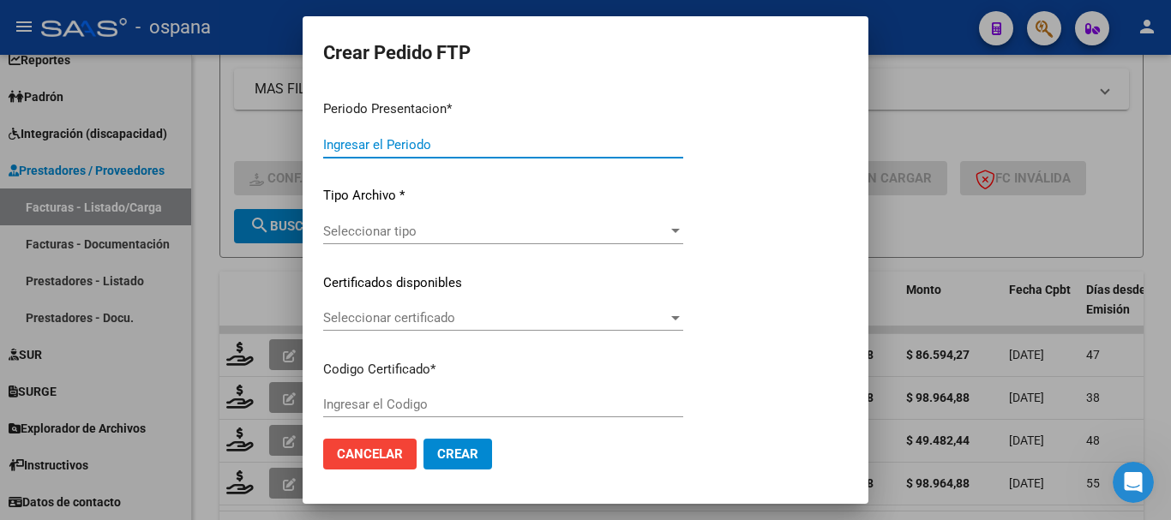
type input "202507"
type input "202506"
type input "$ 86.594,27"
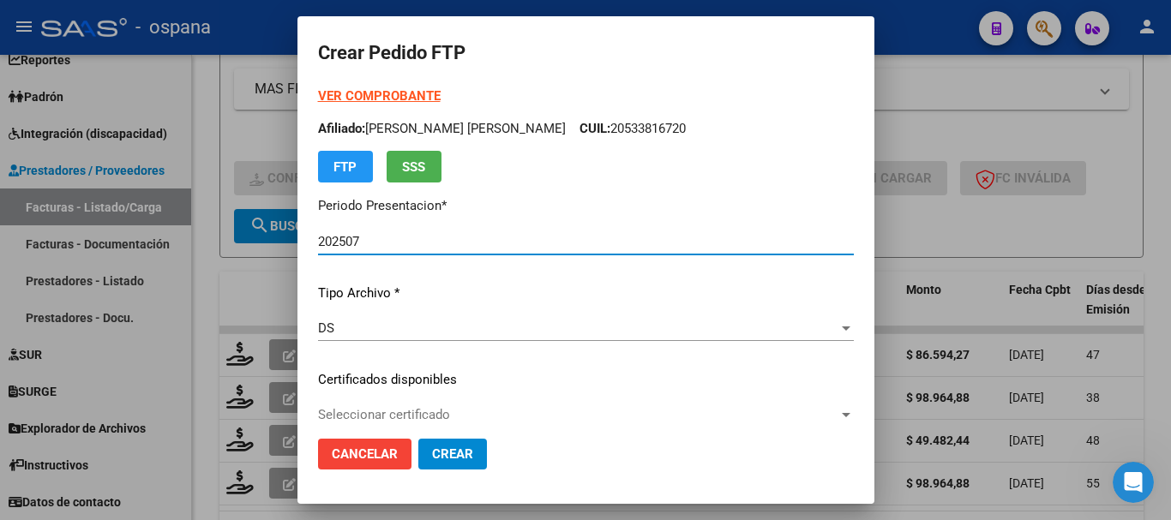
type input "ARG02000502316032023030920280309BS516"
type input "[DATE]"
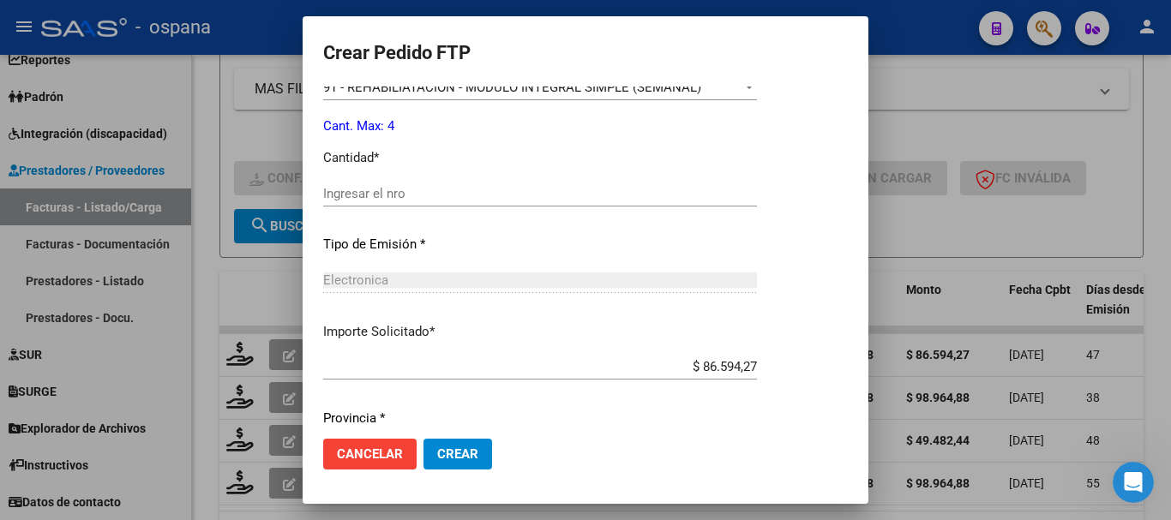
scroll to position [514, 0]
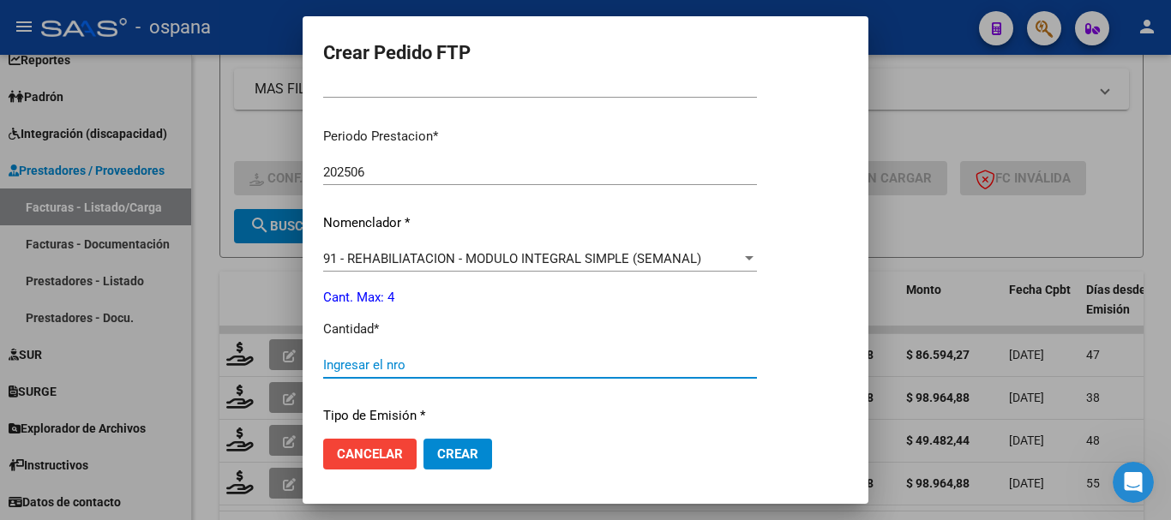
click at [389, 359] on input "Ingresar el nro" at bounding box center [540, 365] width 434 height 15
type input "4"
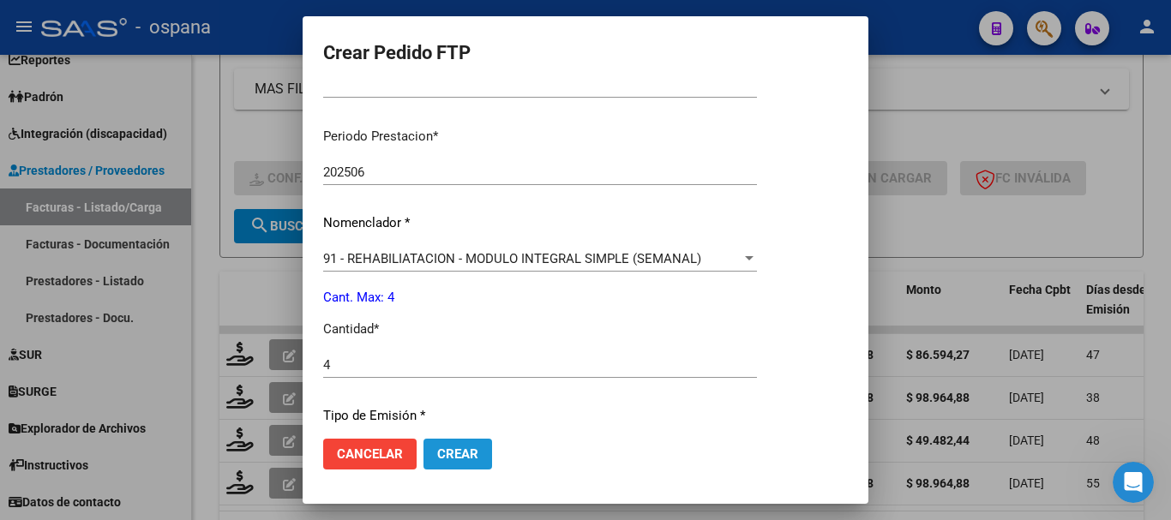
click at [484, 454] on button "Crear" at bounding box center [458, 454] width 69 height 31
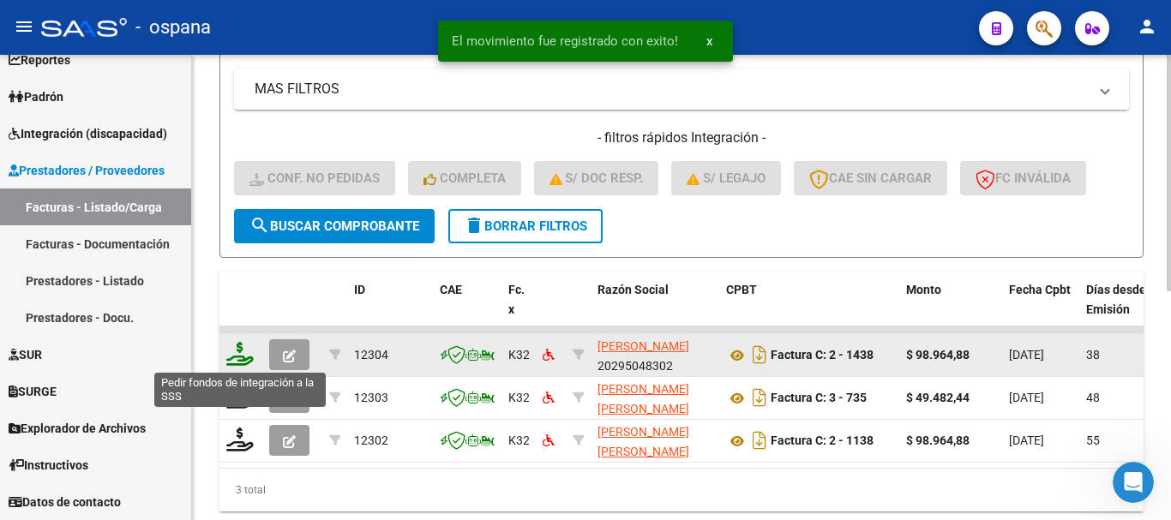
click at [235, 354] on icon at bounding box center [239, 354] width 27 height 24
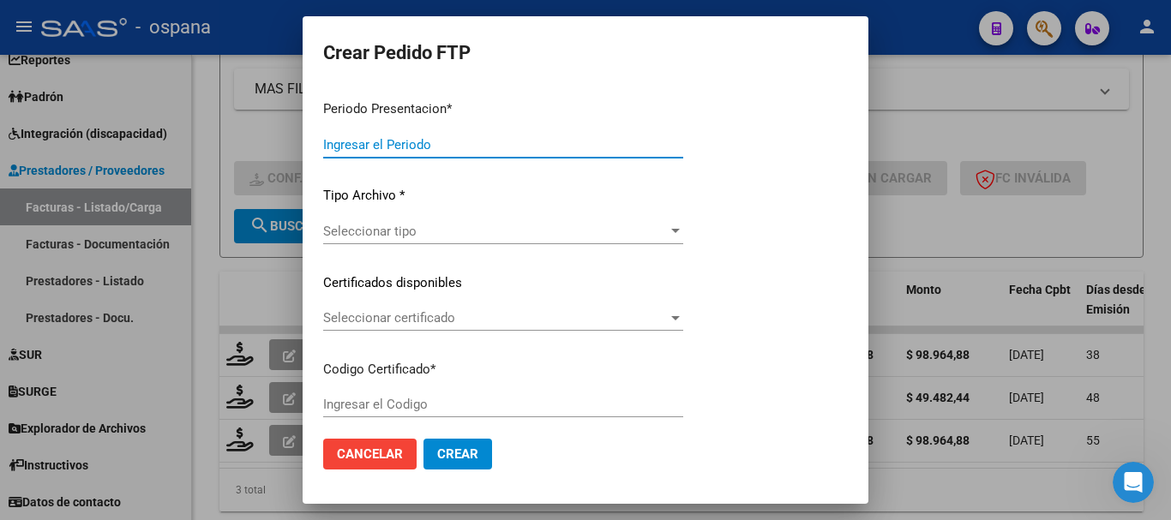
type input "202507"
type input "202506"
type input "$ 98.964,88"
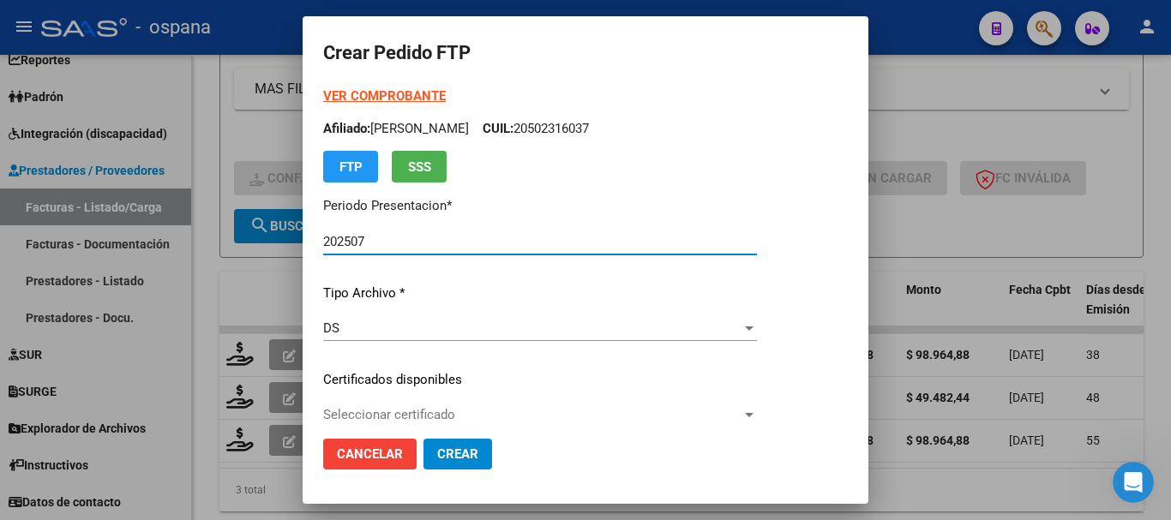
type input "ARG02000502316032023030920280309BS516"
type input "[DATE]"
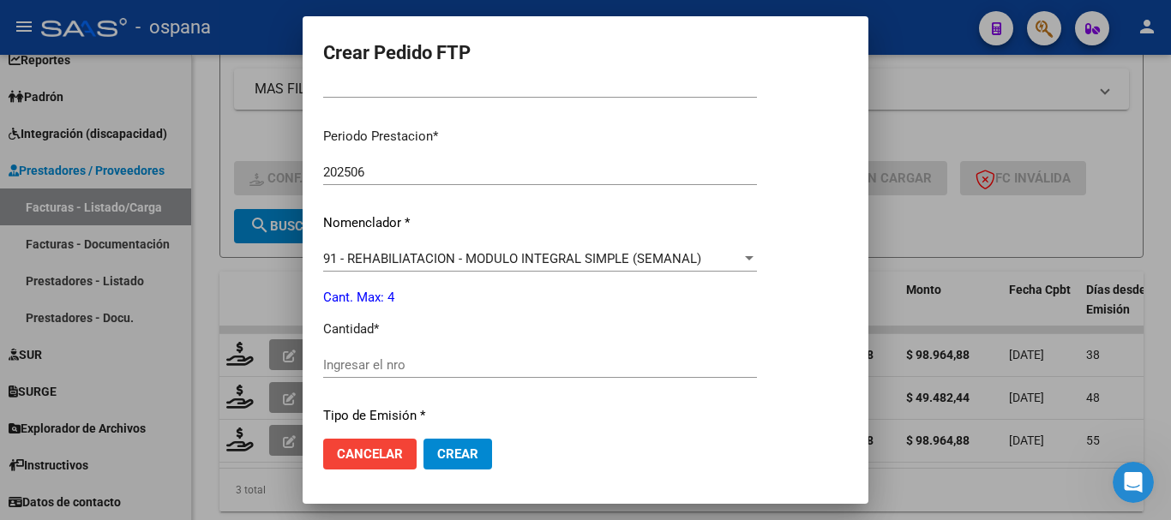
scroll to position [600, 0]
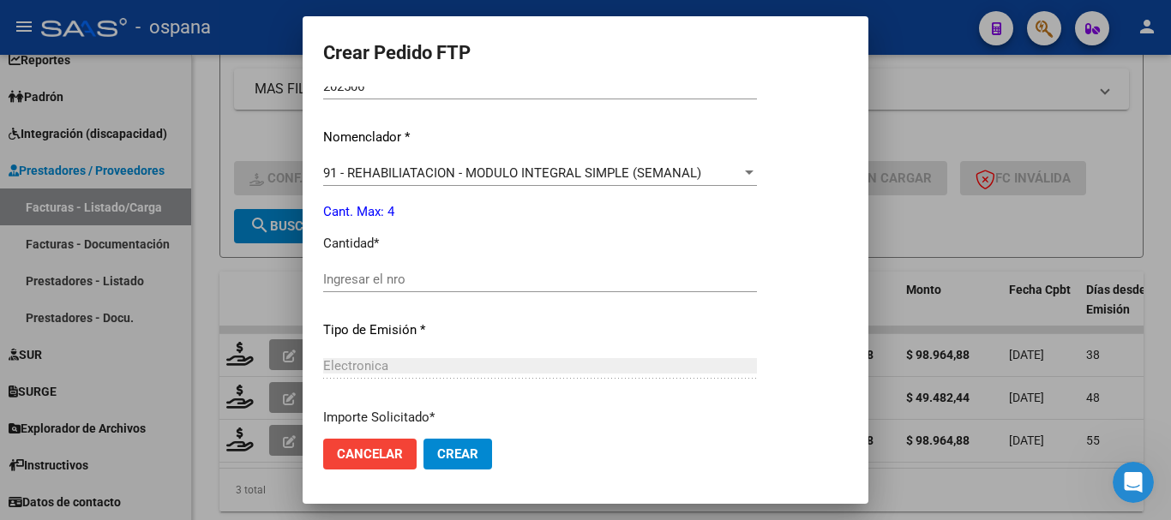
click at [500, 278] on input "Ingresar el nro" at bounding box center [540, 279] width 434 height 15
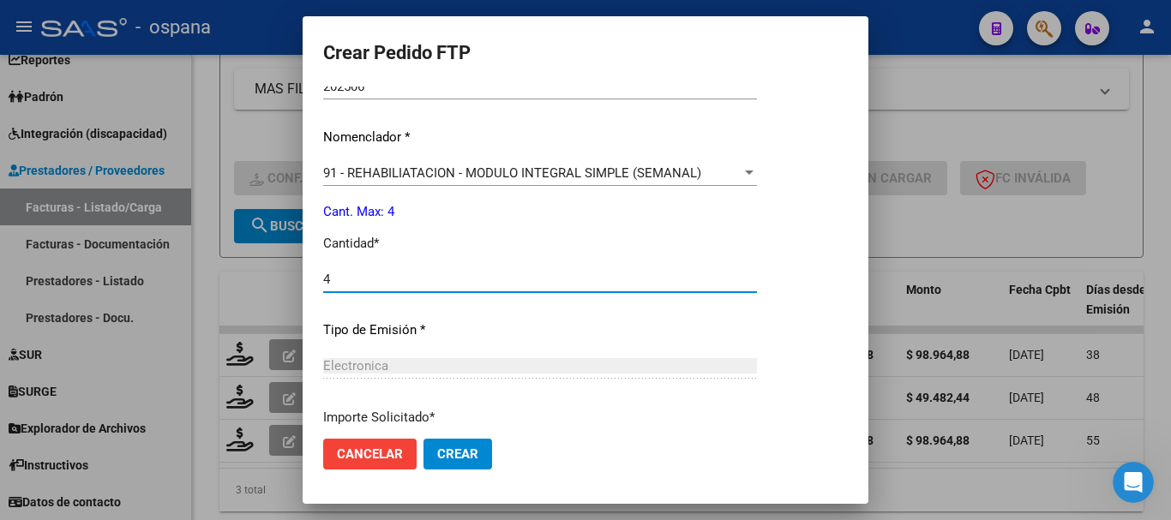
type input "4"
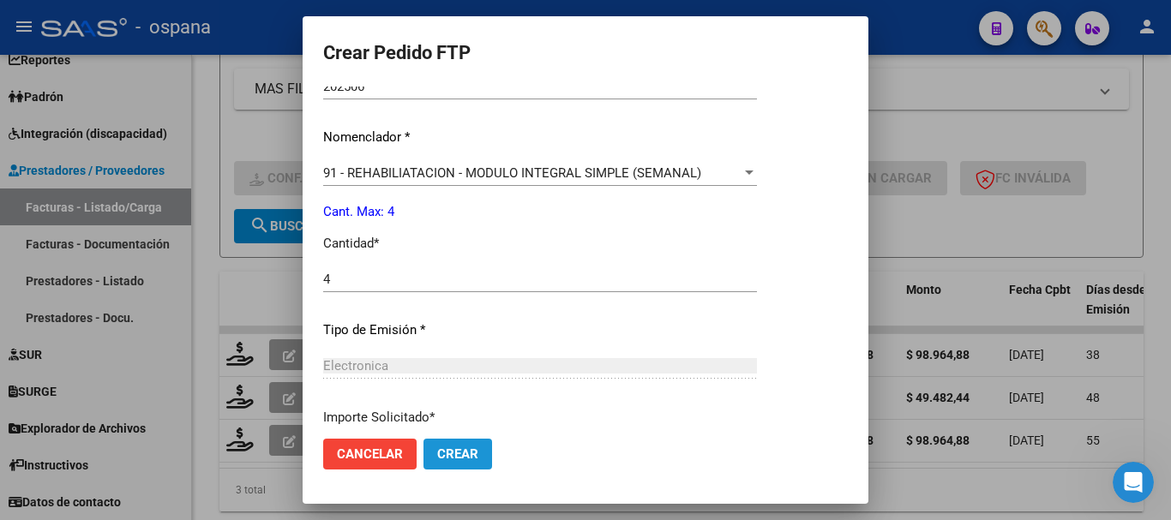
click at [476, 448] on span "Crear" at bounding box center [457, 454] width 41 height 15
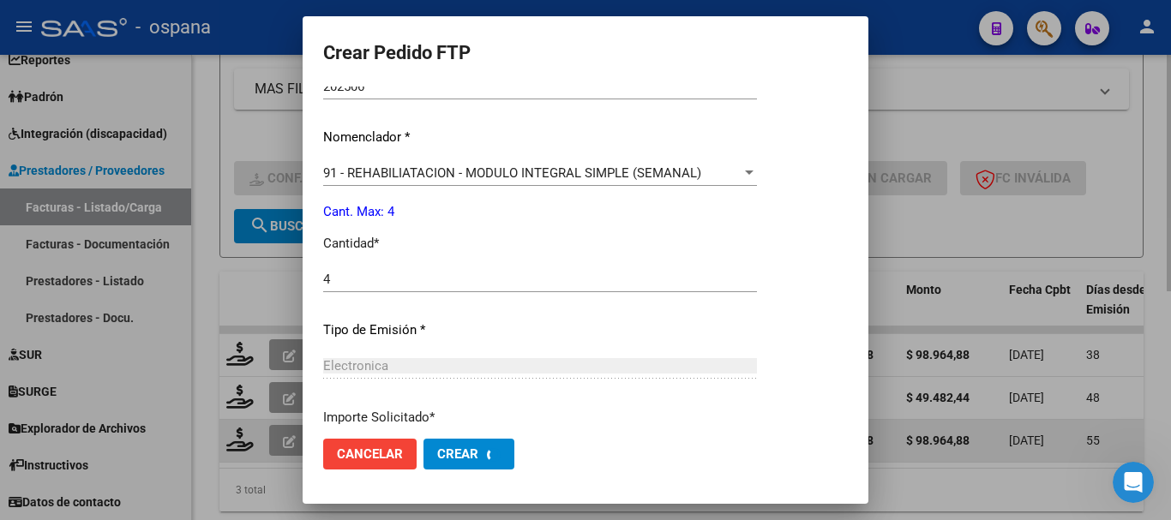
scroll to position [503, 0]
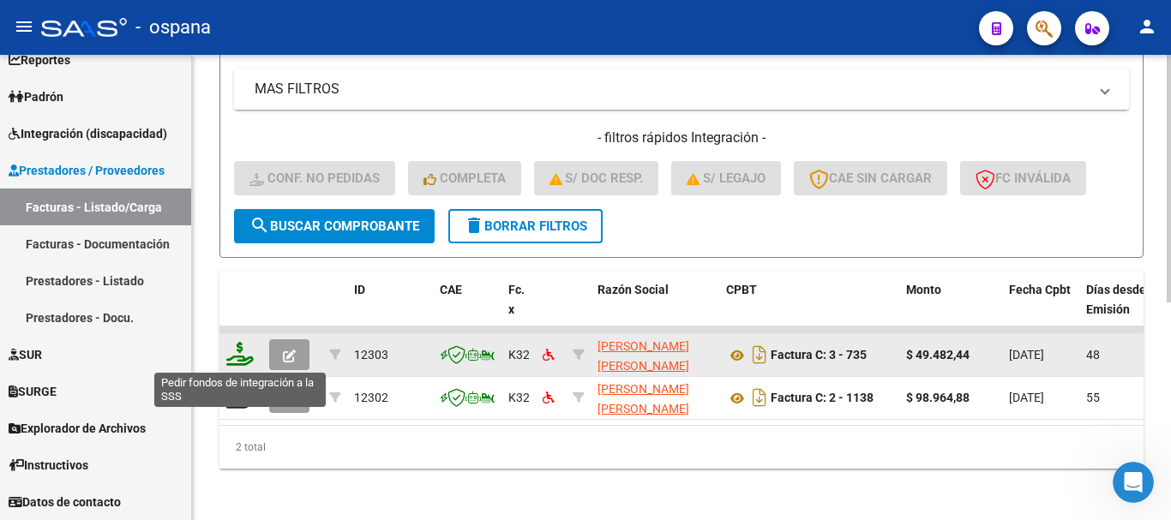
click at [234, 359] on icon at bounding box center [239, 354] width 27 height 24
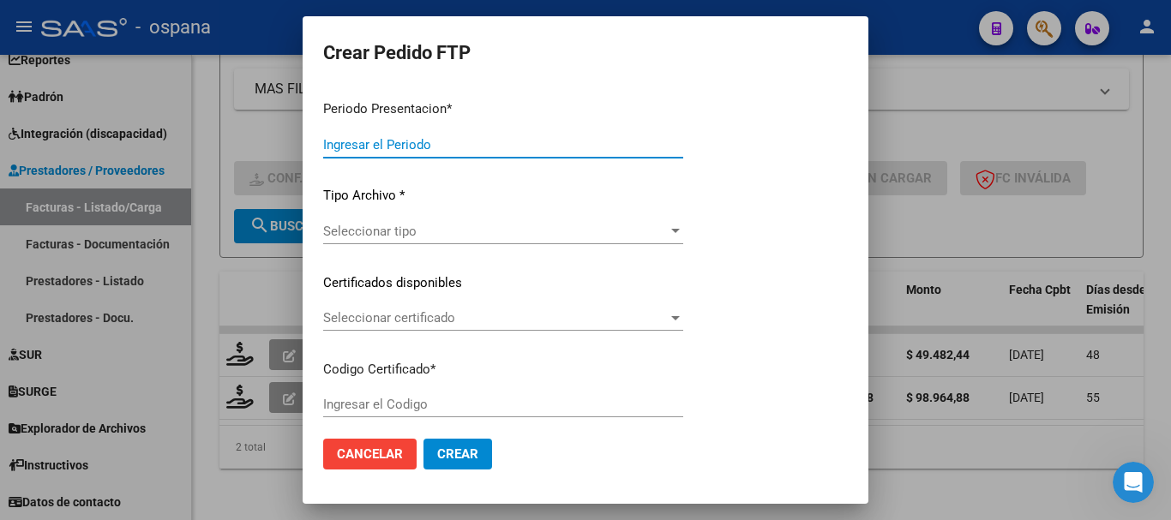
type input "202507"
type input "202506"
type input "$ 49.482,44"
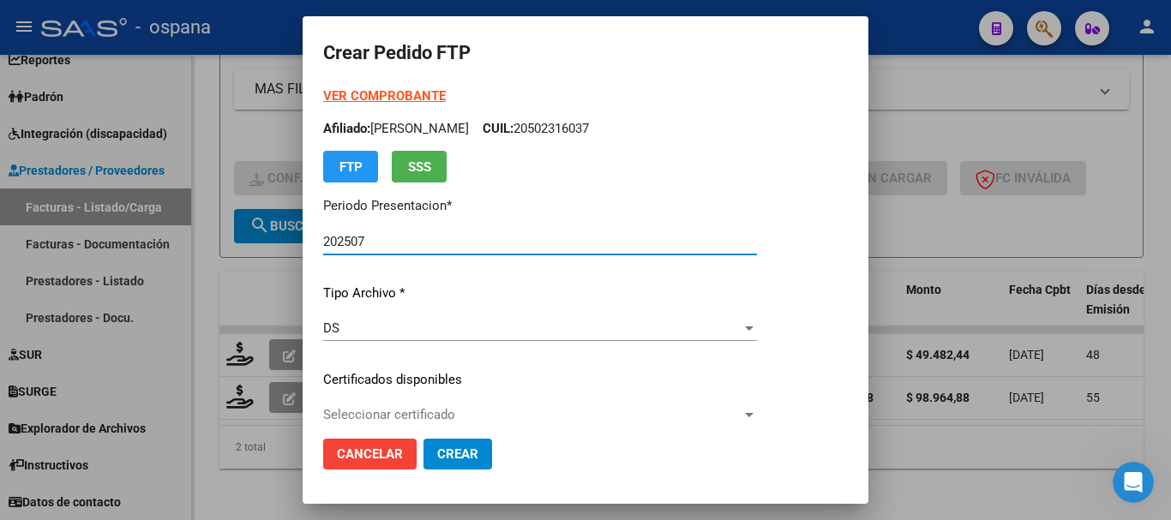
type input "ARG02000473066562018110620241106BS389"
type input "[DATE]"
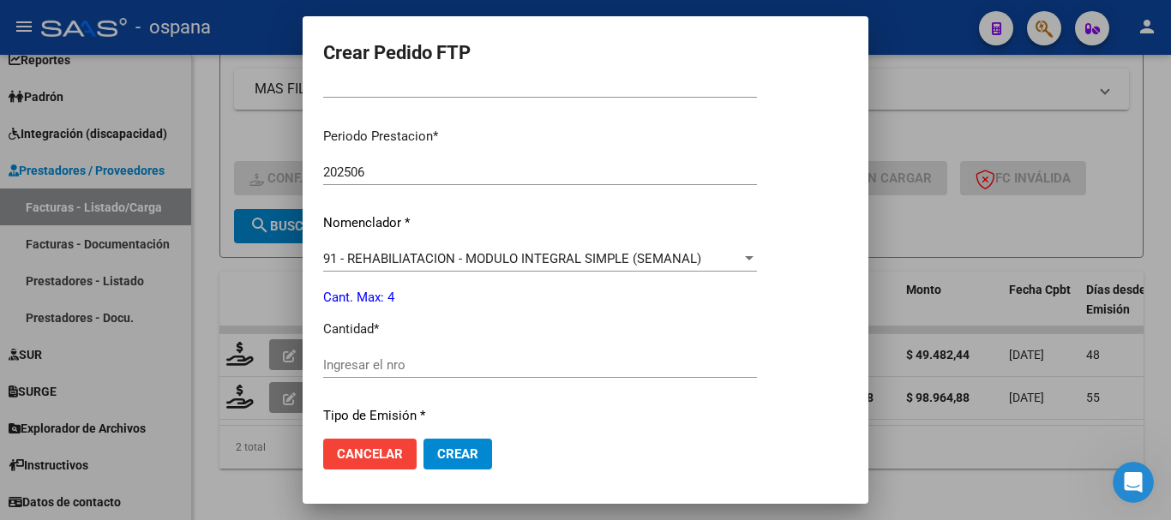
scroll to position [600, 0]
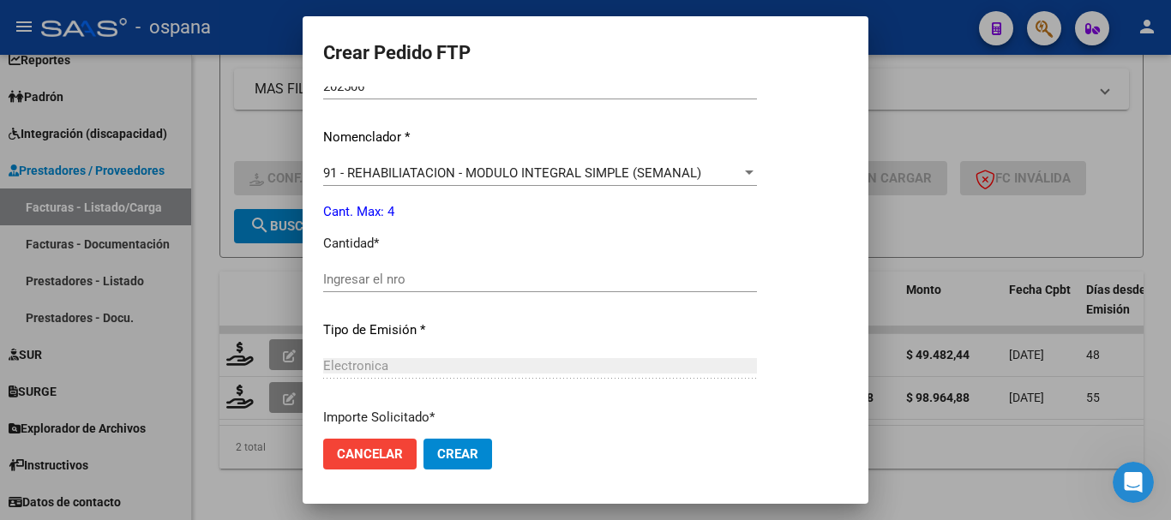
click at [471, 277] on input "Ingresar el nro" at bounding box center [540, 279] width 434 height 15
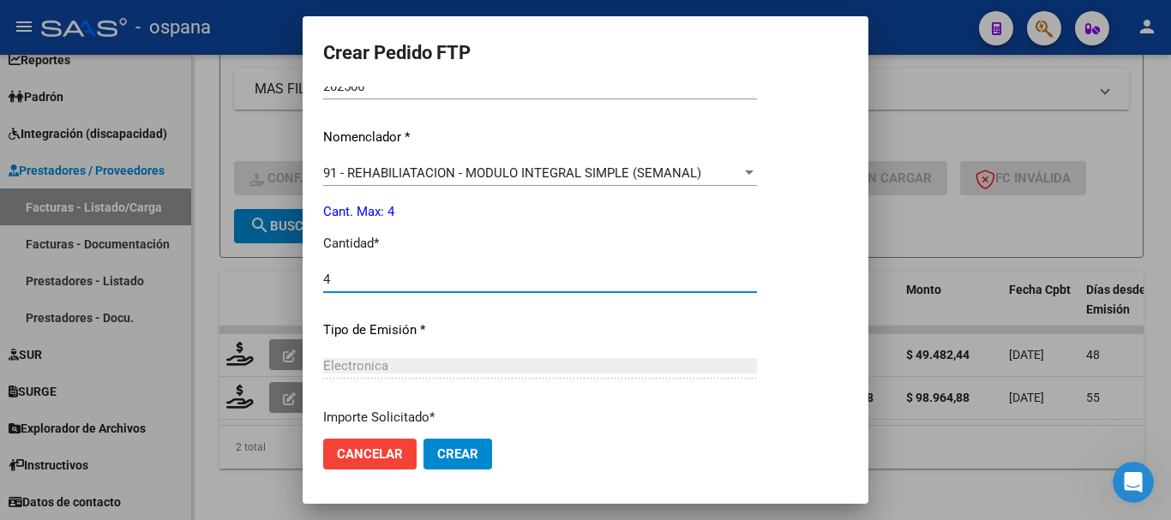
type input "4"
click at [448, 445] on button "Crear" at bounding box center [458, 454] width 69 height 31
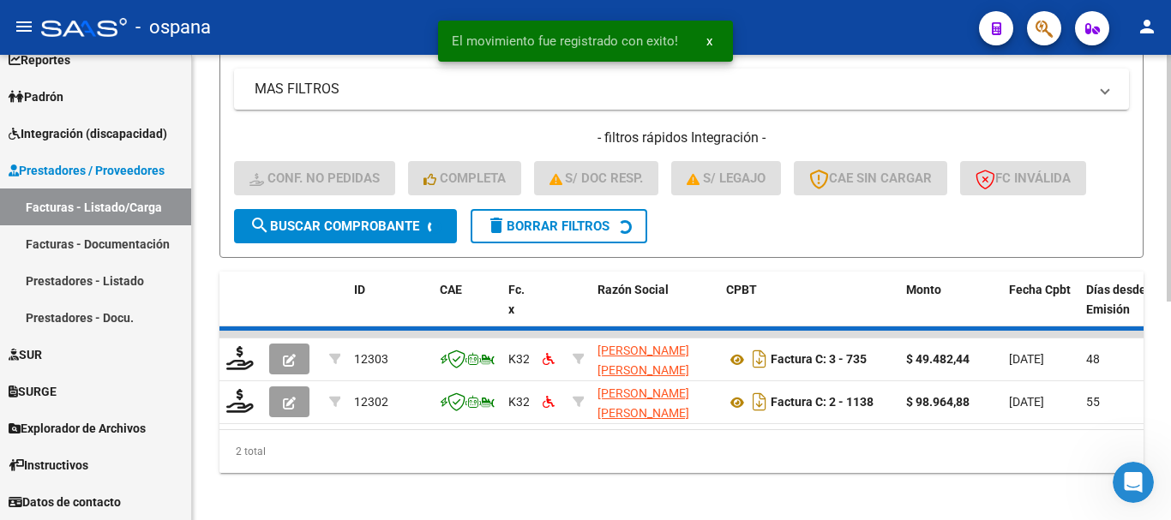
scroll to position [366, 0]
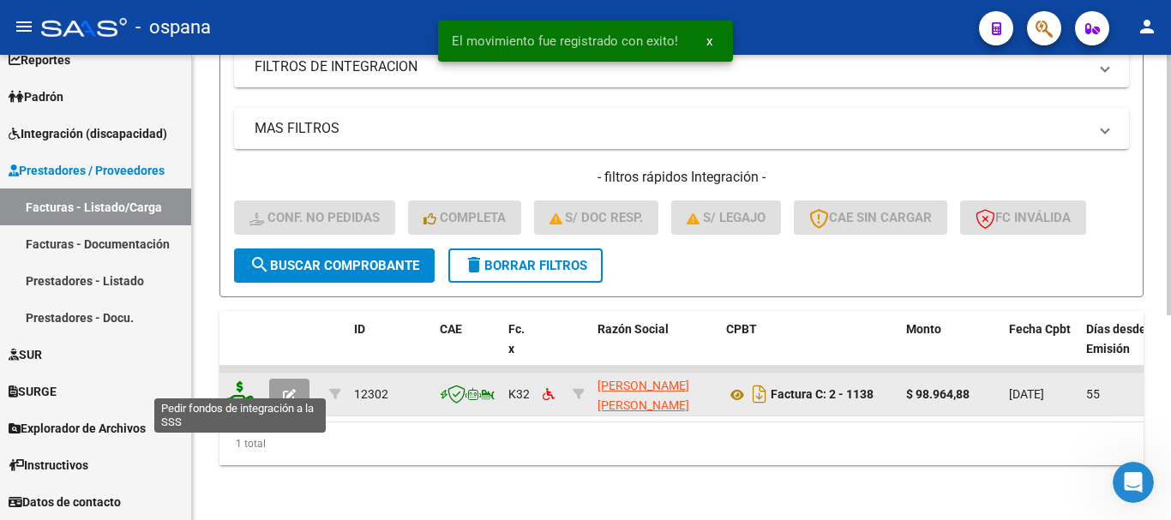
click at [243, 382] on icon at bounding box center [239, 394] width 27 height 24
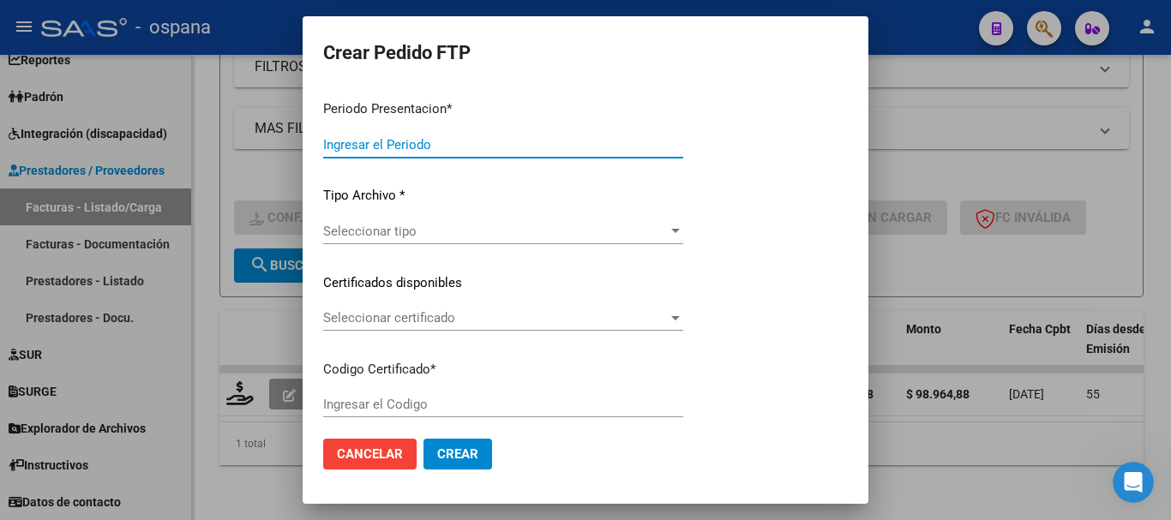
type input "202507"
type input "202505"
type input "$ 98.964,88"
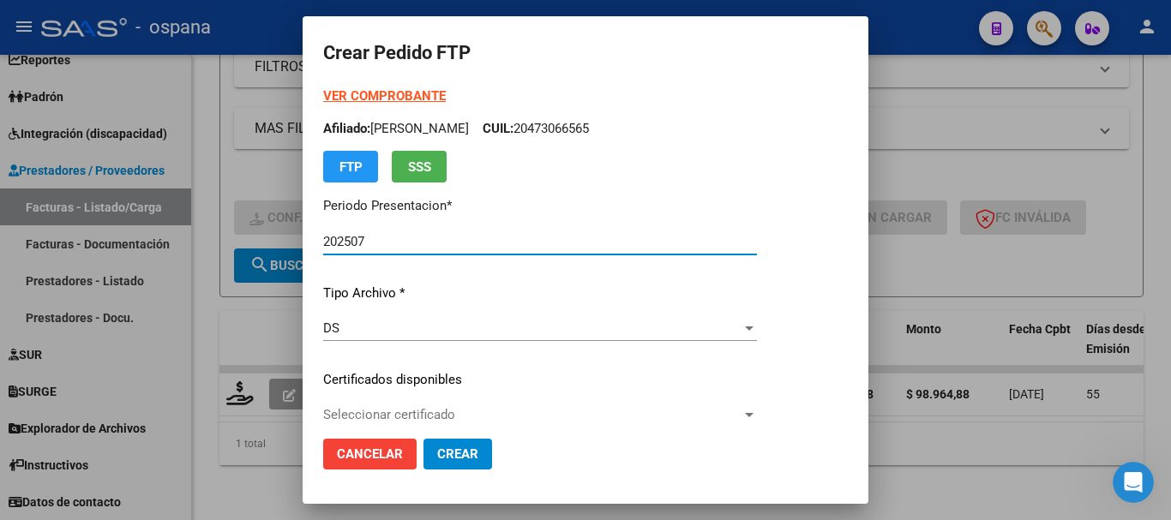
type input "ARG02000556852662025022120280221BUE389"
type input "[DATE]"
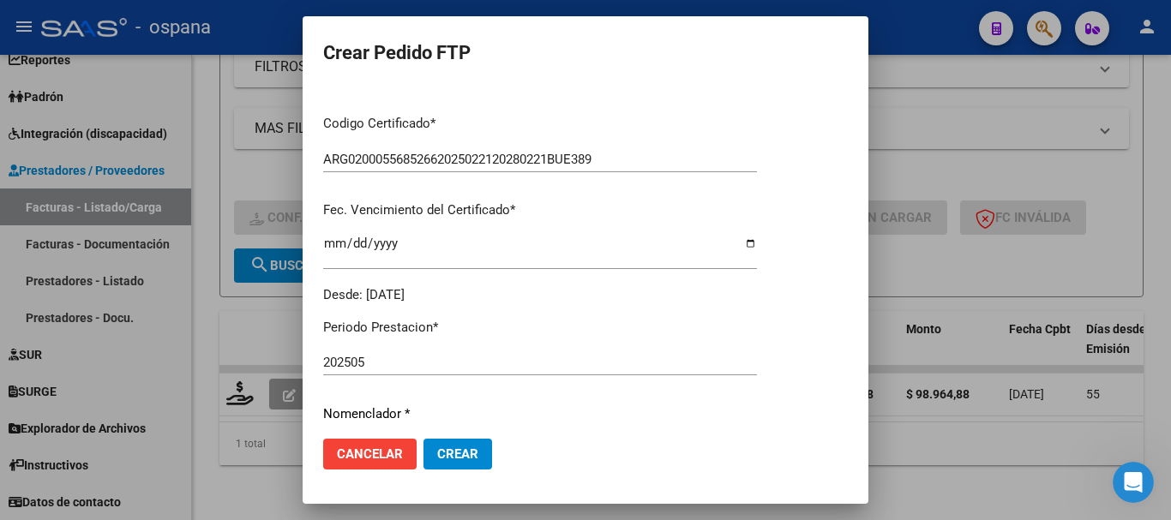
scroll to position [600, 0]
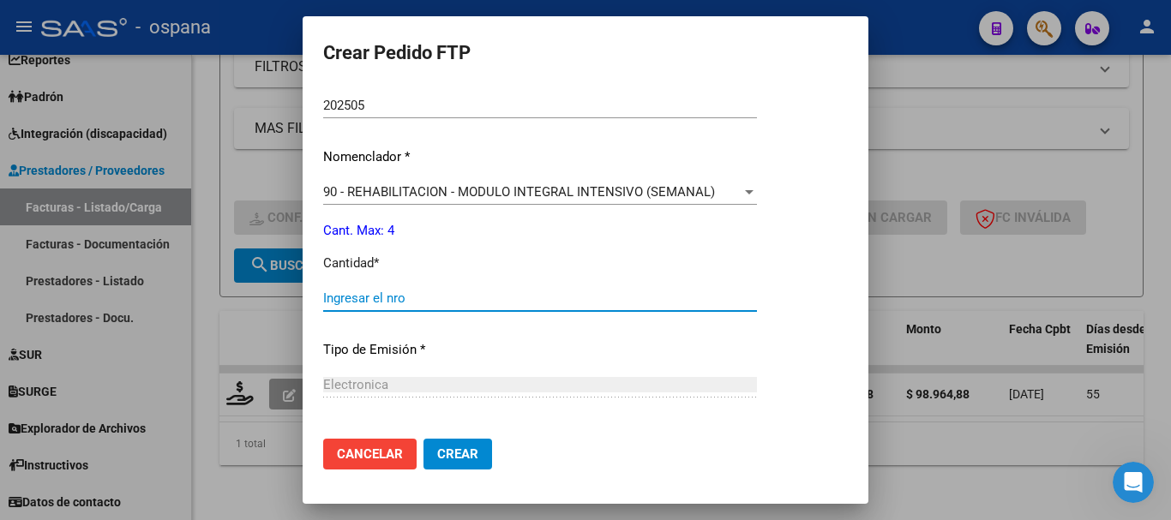
click at [525, 294] on input "Ingresar el nro" at bounding box center [540, 298] width 434 height 15
type input "4"
click at [474, 449] on span "Crear" at bounding box center [457, 454] width 41 height 15
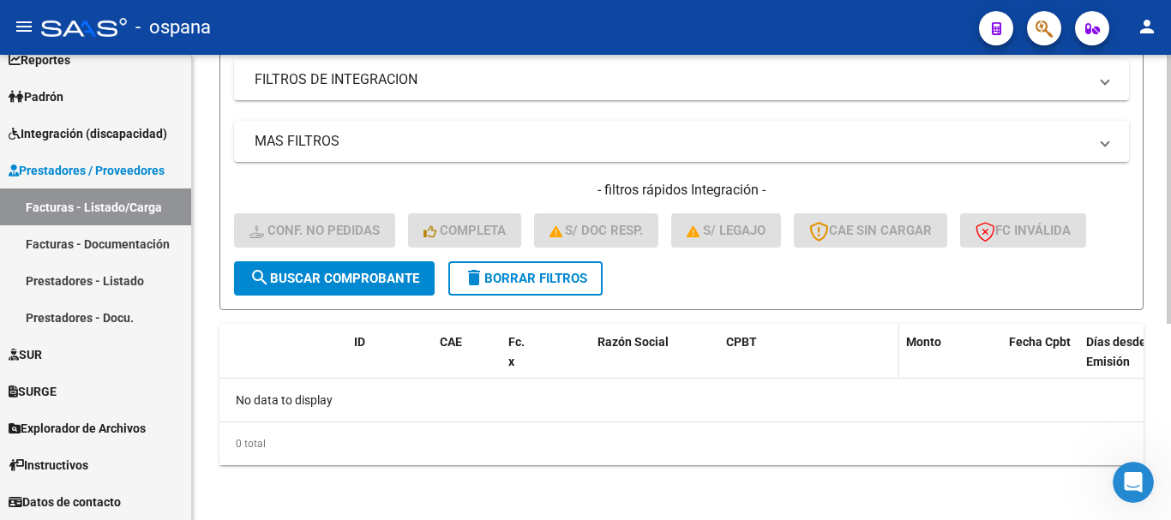
scroll to position [0, 0]
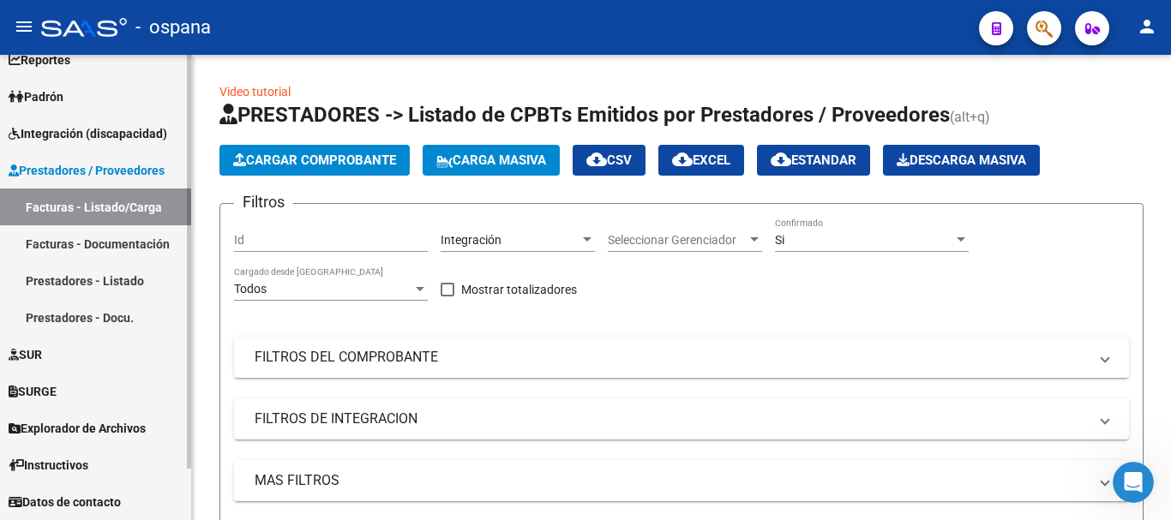
click at [110, 201] on link "Facturas - Listado/Carga" at bounding box center [95, 207] width 191 height 37
